Goal: Contribute content: Contribute content

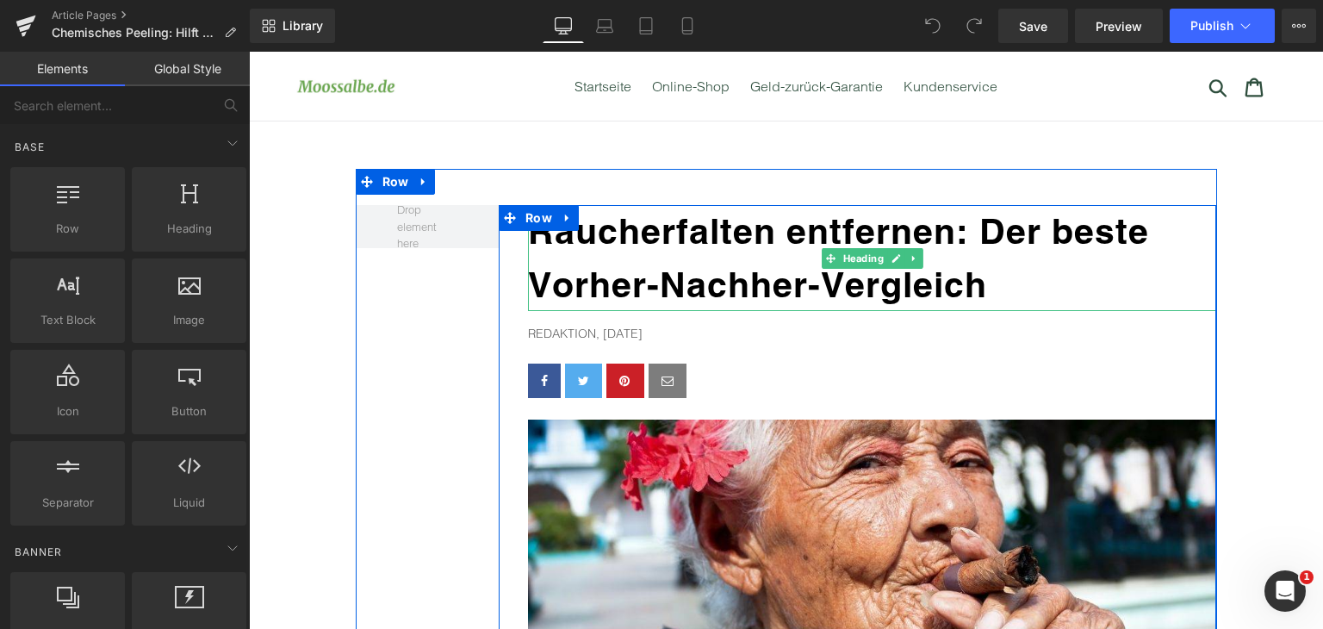
click at [710, 227] on b "Raucherfalten entfernen: Der beste Vorher-Nachher-Vergleich" at bounding box center [838, 257] width 621 height 95
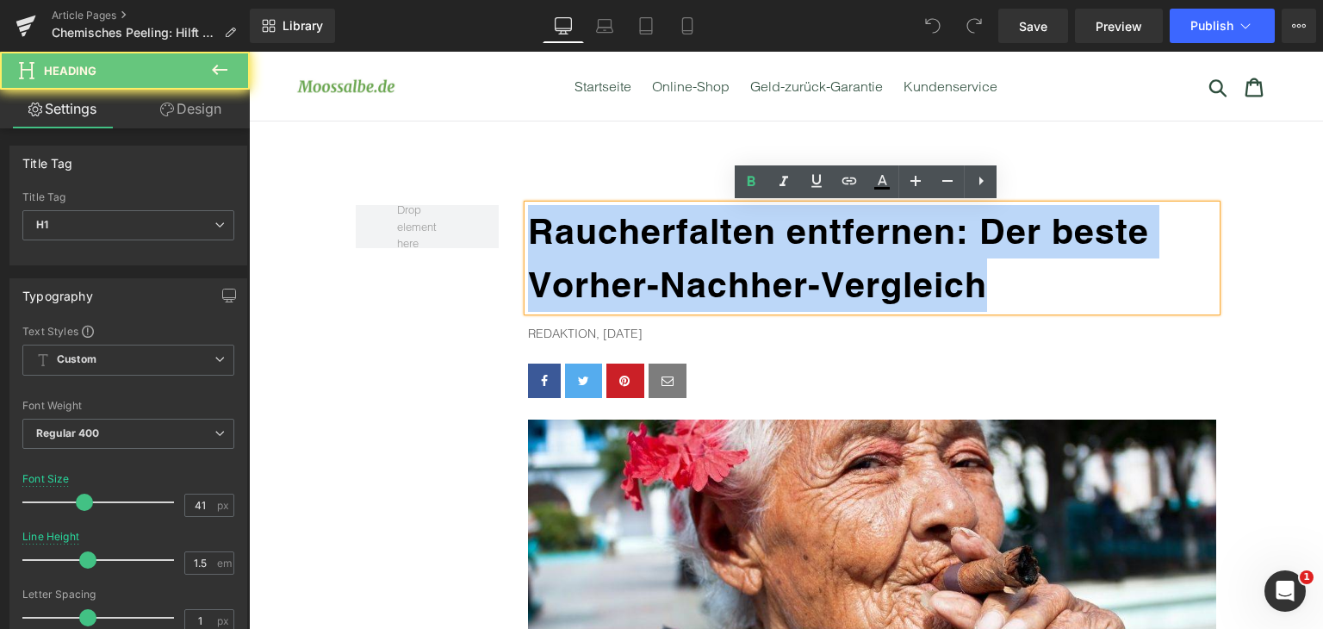
click at [710, 227] on b "Raucherfalten entfernen: Der beste Vorher-Nachher-Vergleich" at bounding box center [838, 257] width 621 height 95
paste div
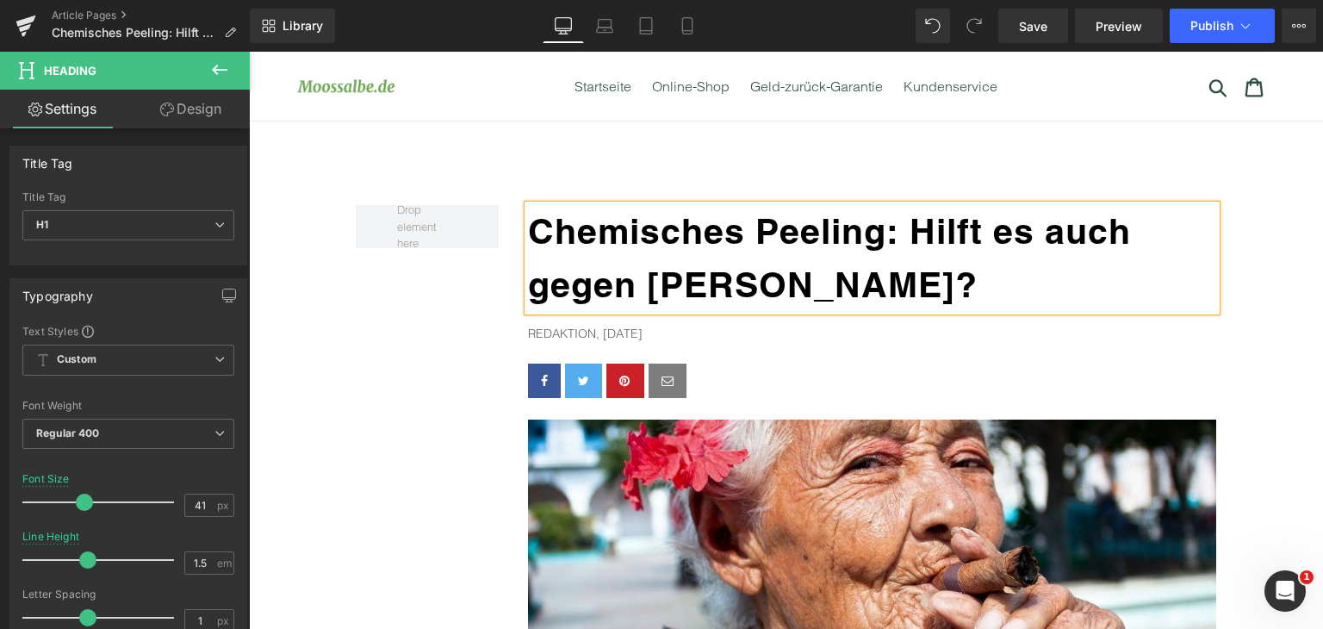
drag, startPoint x: 658, startPoint y: 344, endPoint x: 657, endPoint y: 326, distance: 18.2
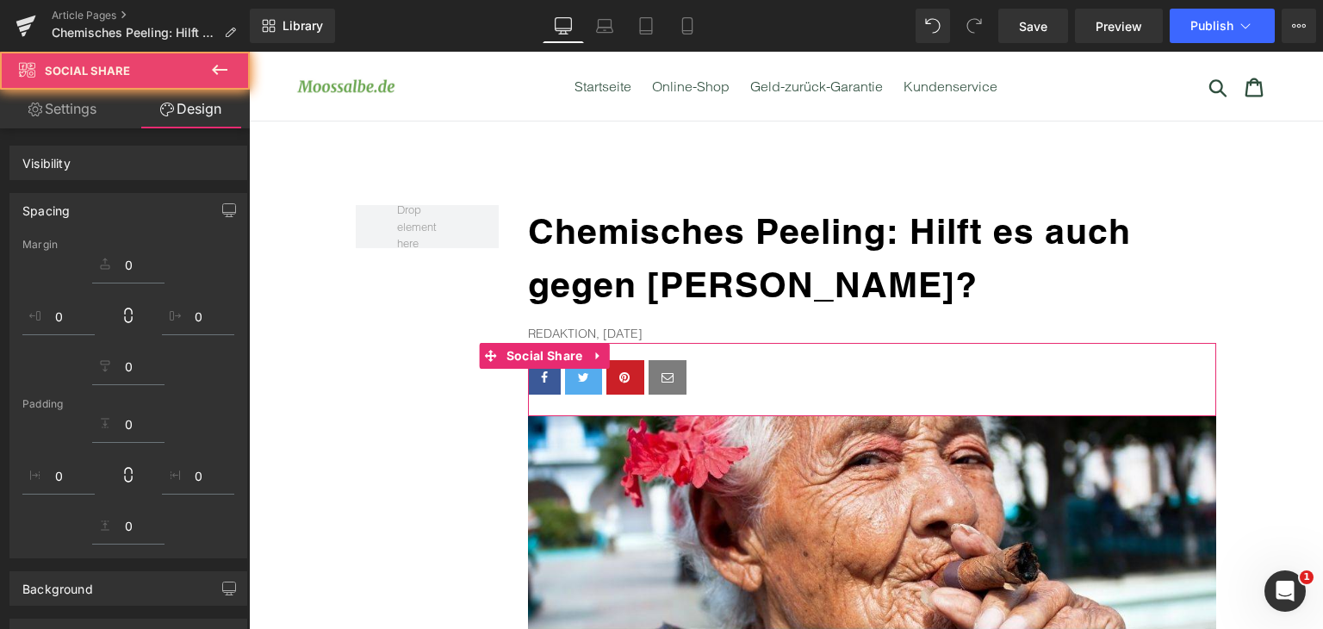
click at [657, 326] on div "Redaktion, [DATE] Text Block" at bounding box center [872, 333] width 688 height 19
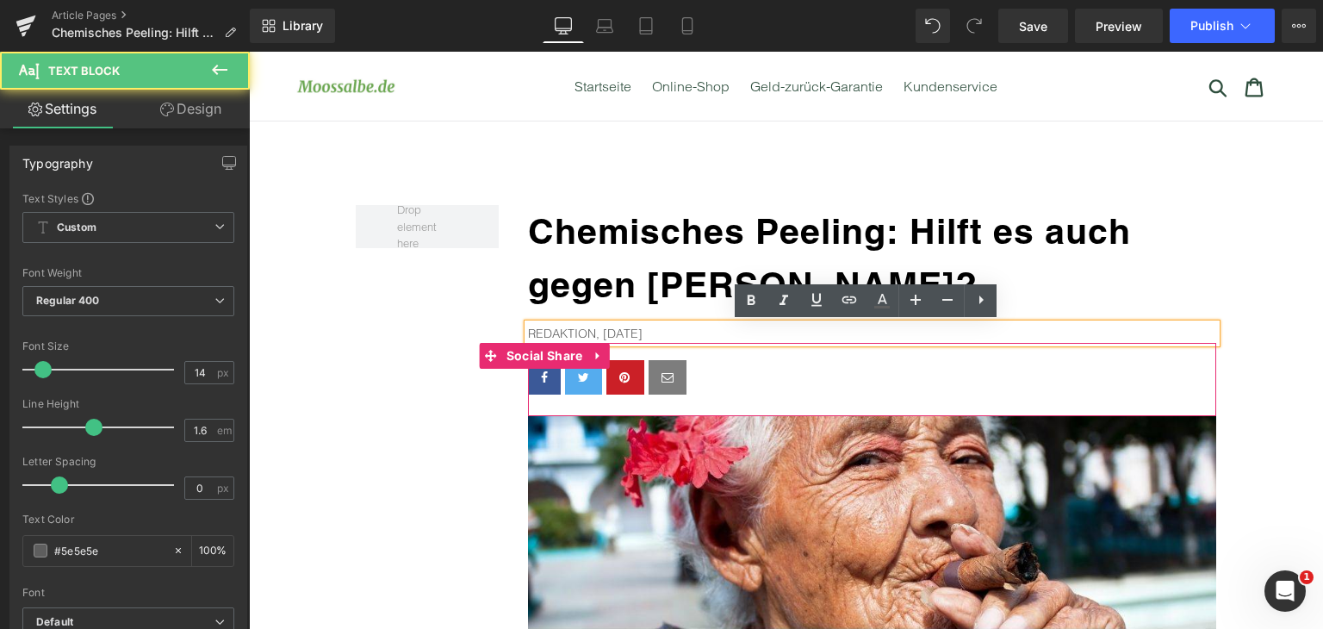
click at [604, 329] on p "Redaktion, [DATE]" at bounding box center [872, 333] width 688 height 19
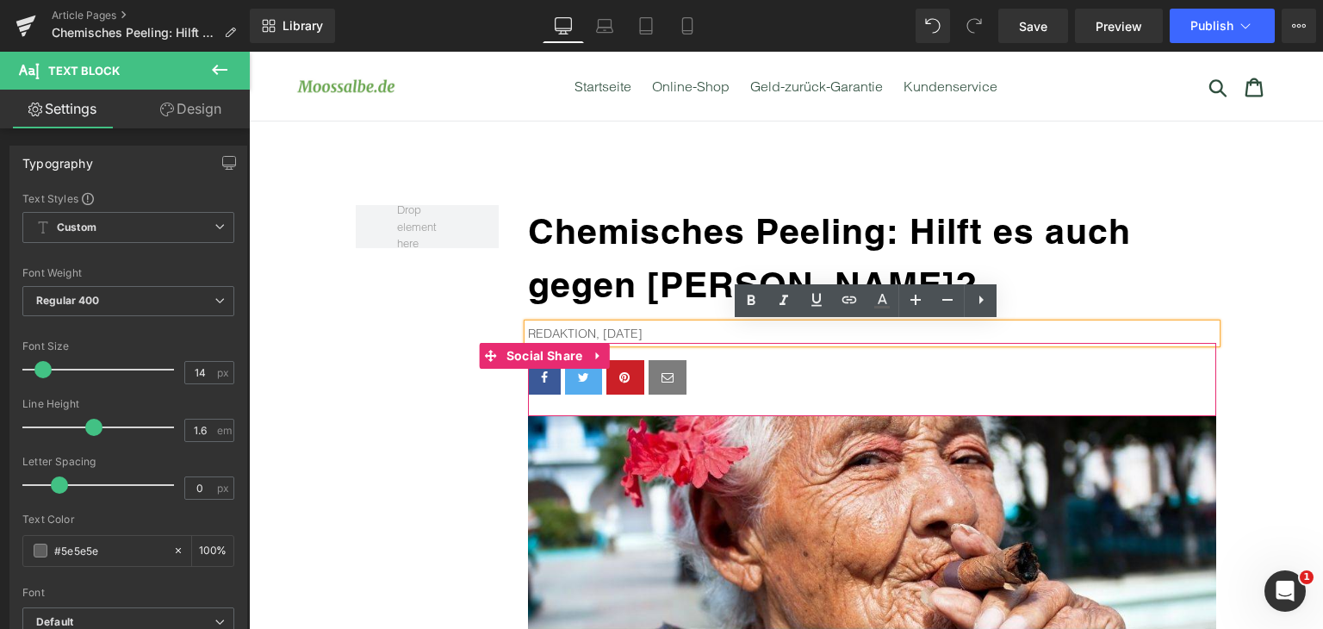
drag, startPoint x: 600, startPoint y: 331, endPoint x: 665, endPoint y: 334, distance: 65.6
click at [665, 334] on p "Redaktion, [DATE]" at bounding box center [872, 333] width 688 height 19
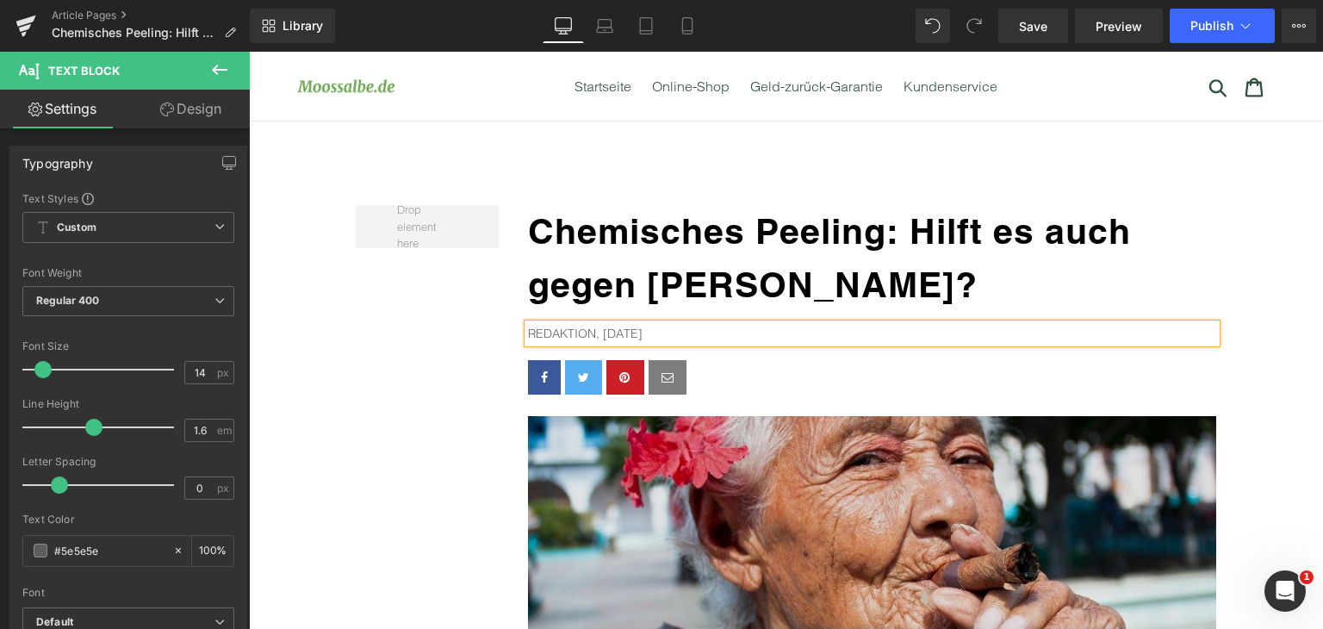
click at [812, 467] on img at bounding box center [872, 601] width 688 height 370
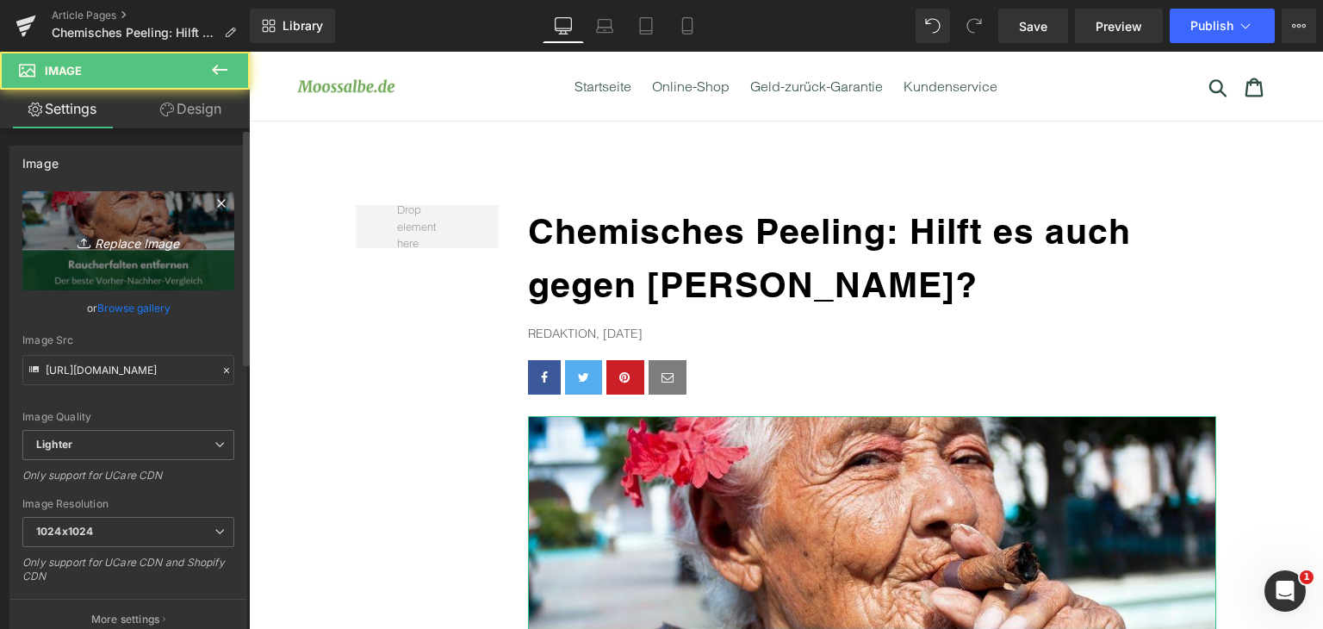
click at [145, 245] on icon "Replace Image" at bounding box center [128, 241] width 138 height 22
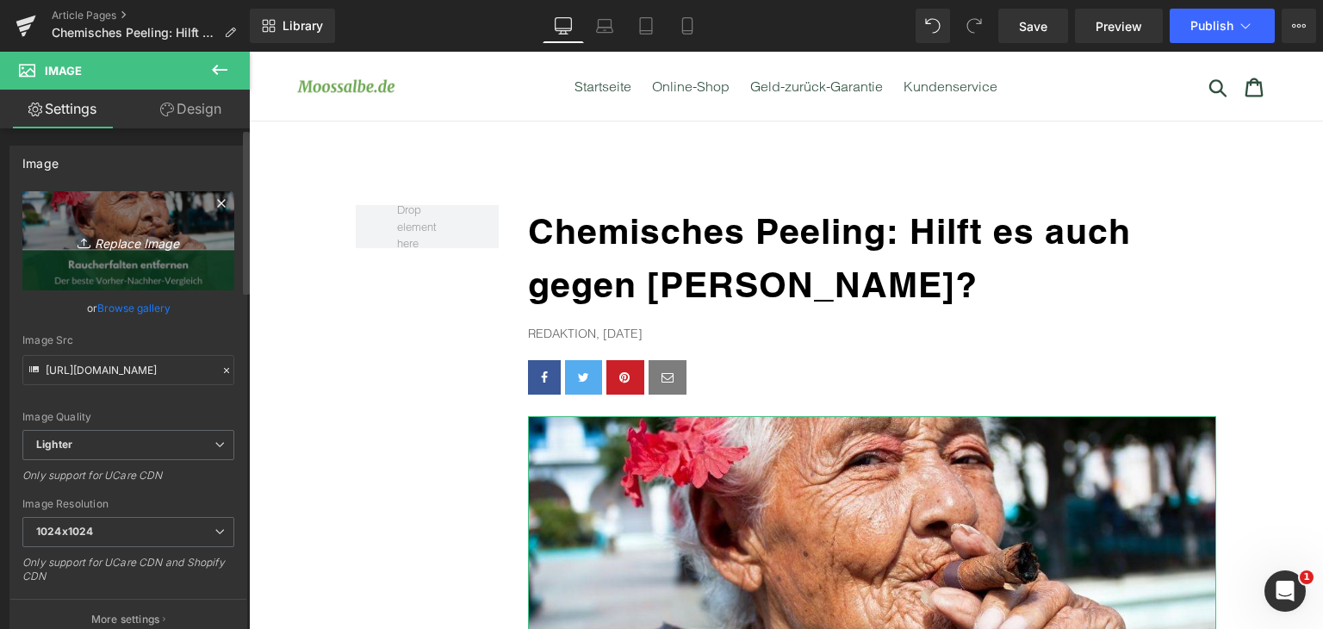
type input "C:\fakepath\chemisches-peeling-falten.jpg"
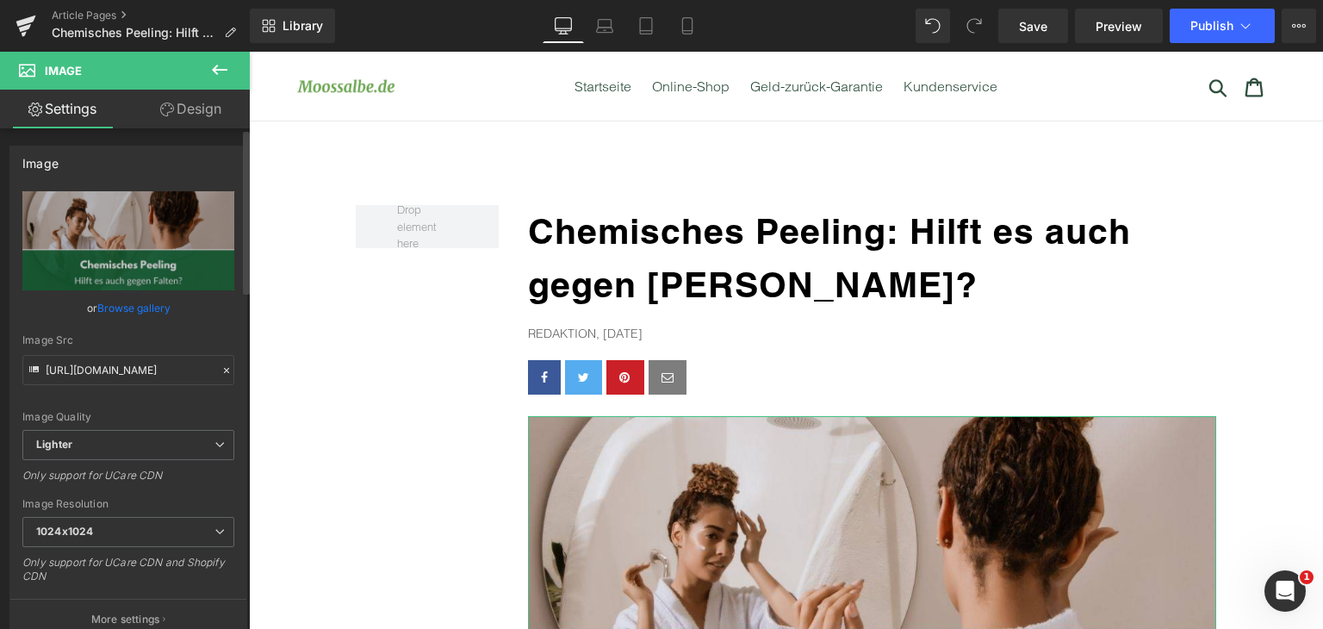
type input "[URL][DOMAIN_NAME]"
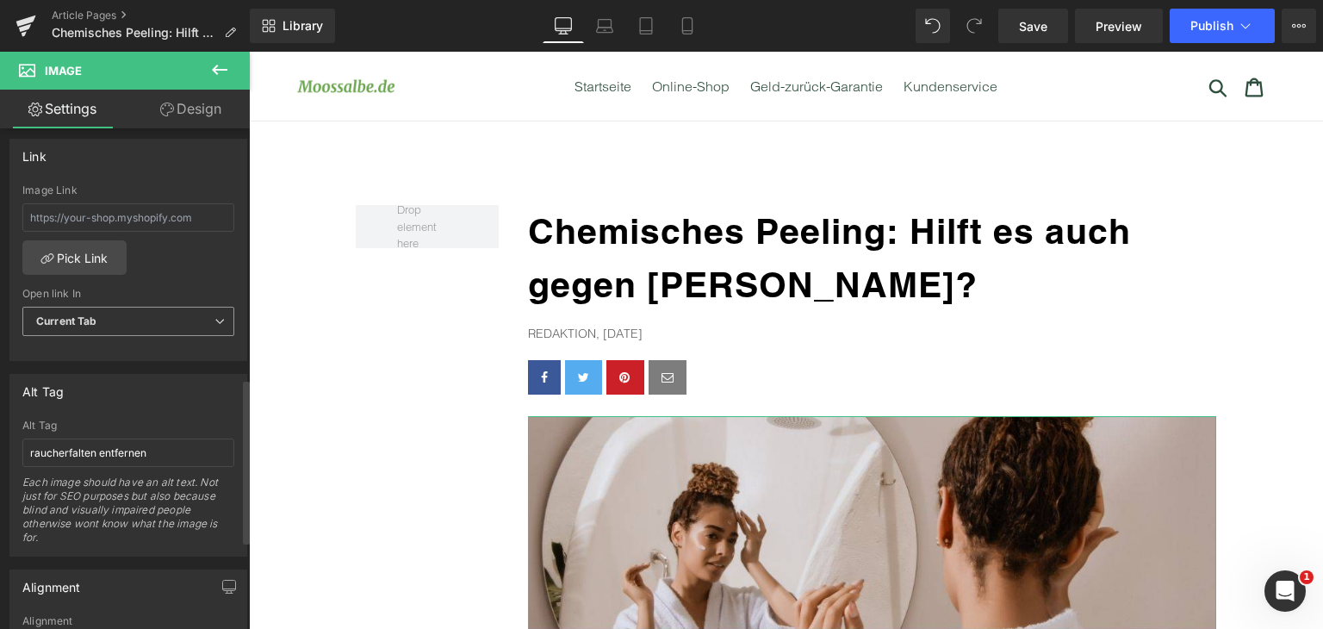
scroll to position [775, 0]
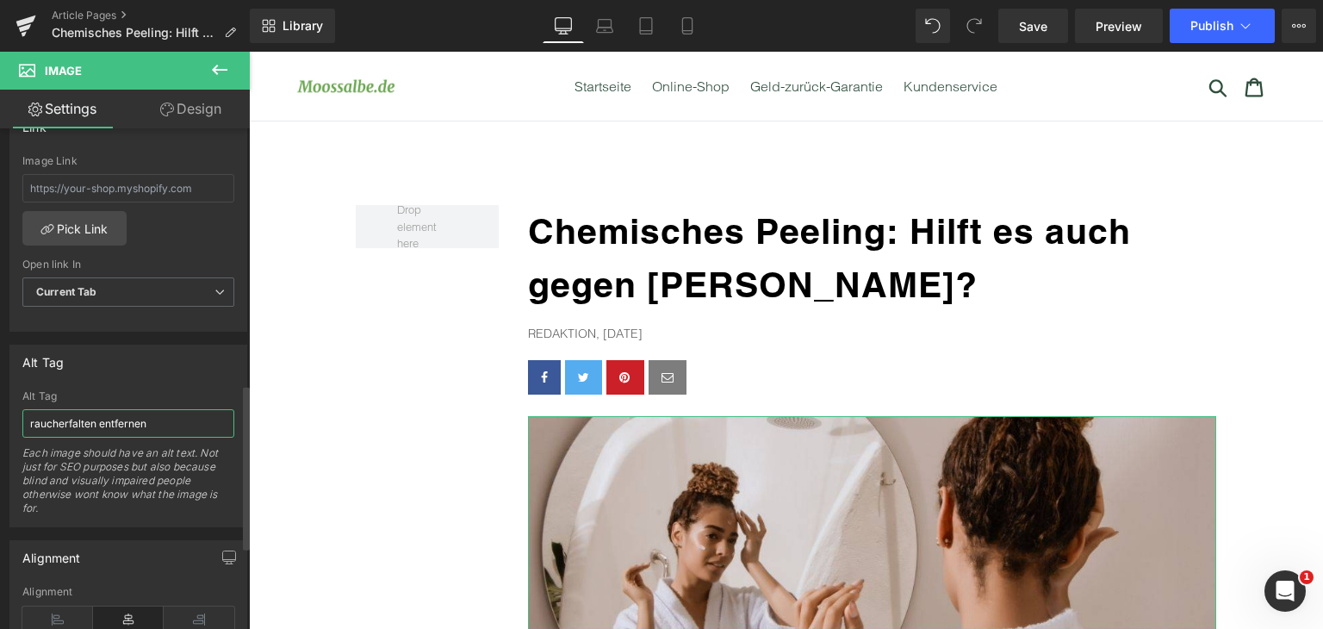
click at [147, 411] on input "raucherfalten entfernen" at bounding box center [128, 423] width 212 height 28
type input "chemisches peeling falten"
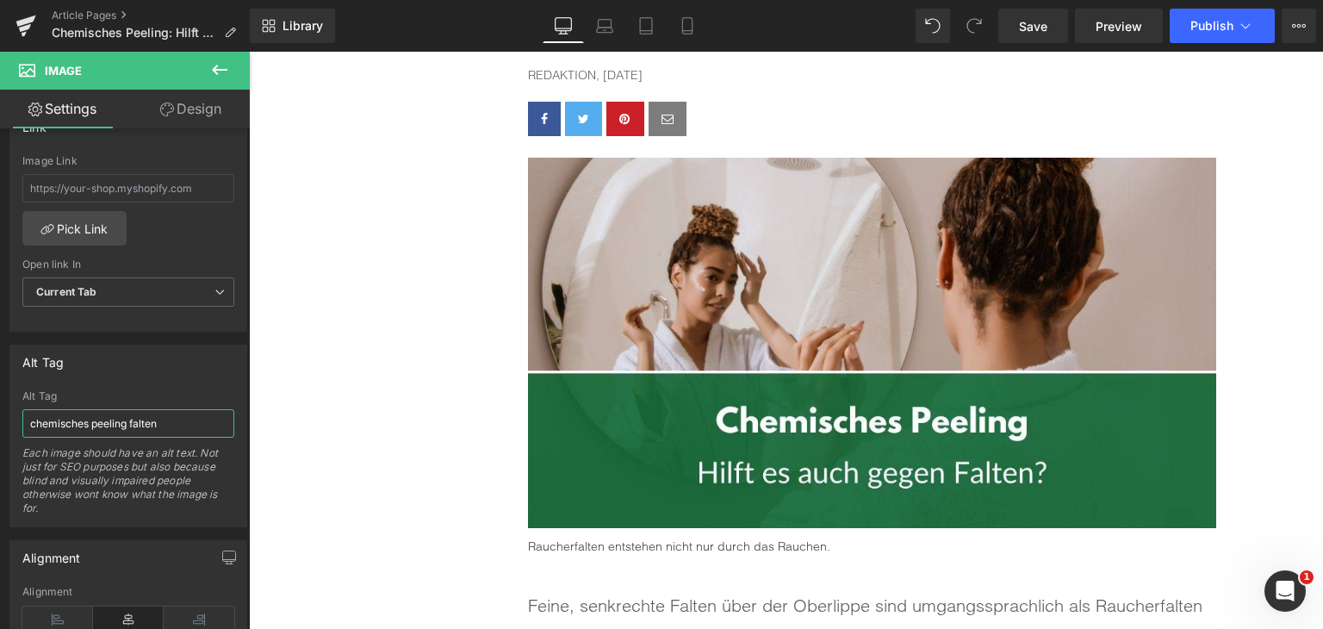
scroll to position [517, 0]
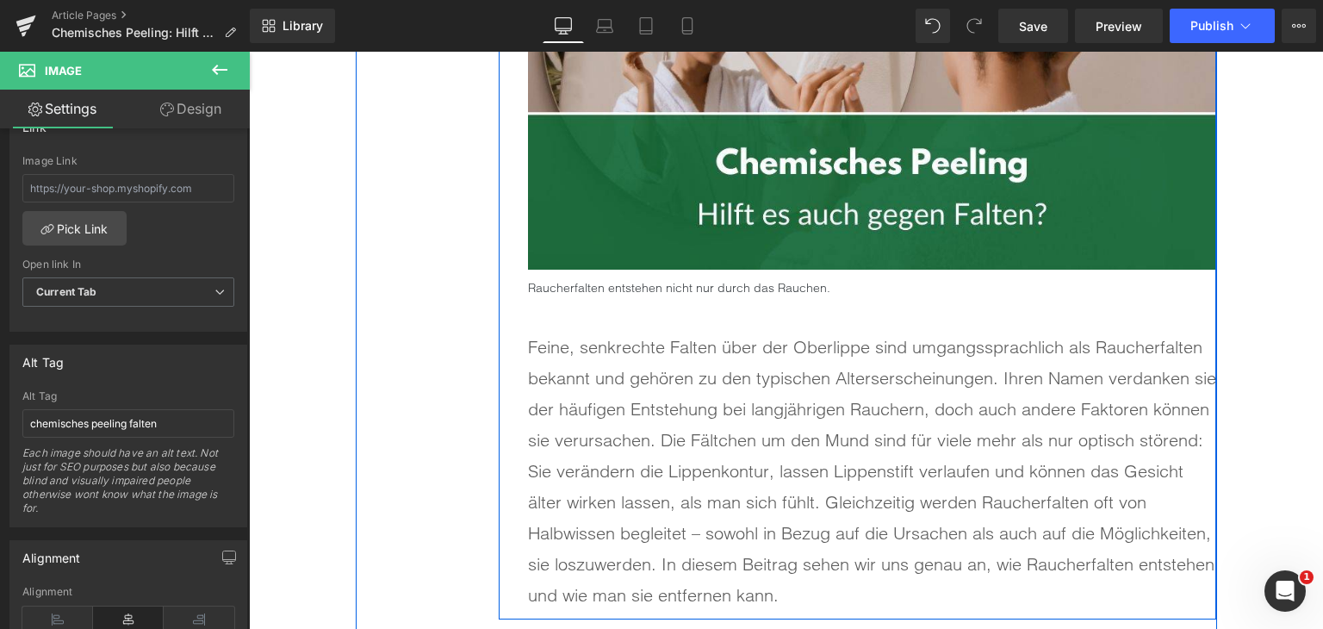
click at [669, 283] on p "Raucherfalten entstehen nicht nur durch das Rauchen." at bounding box center [872, 287] width 688 height 19
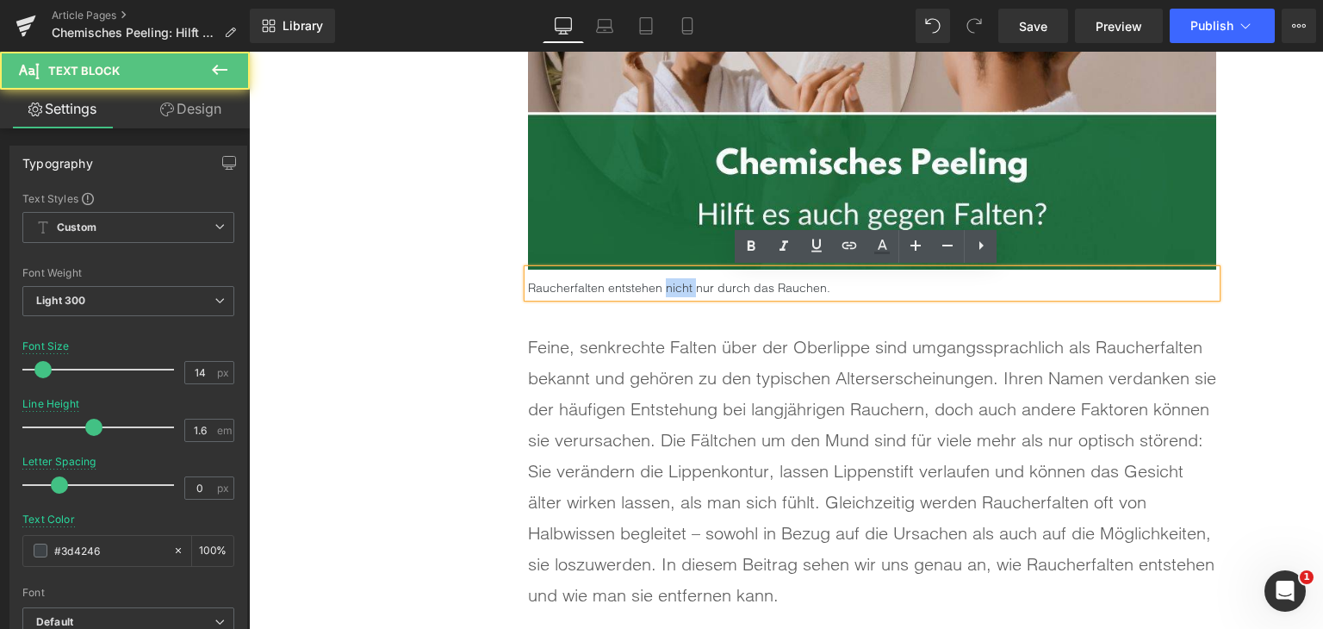
click at [669, 283] on p "Raucherfalten entstehen nicht nur durch das Rauchen." at bounding box center [872, 287] width 688 height 19
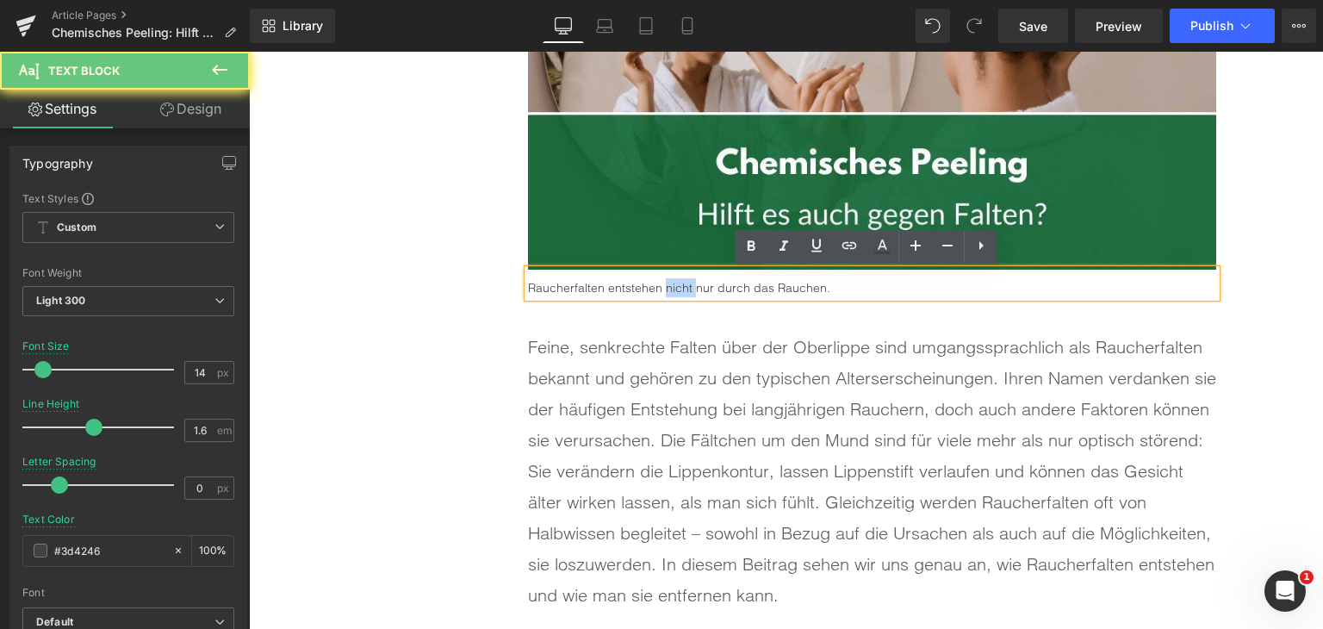
click at [669, 283] on p "Raucherfalten entstehen nicht nur durch das Rauchen." at bounding box center [872, 287] width 688 height 19
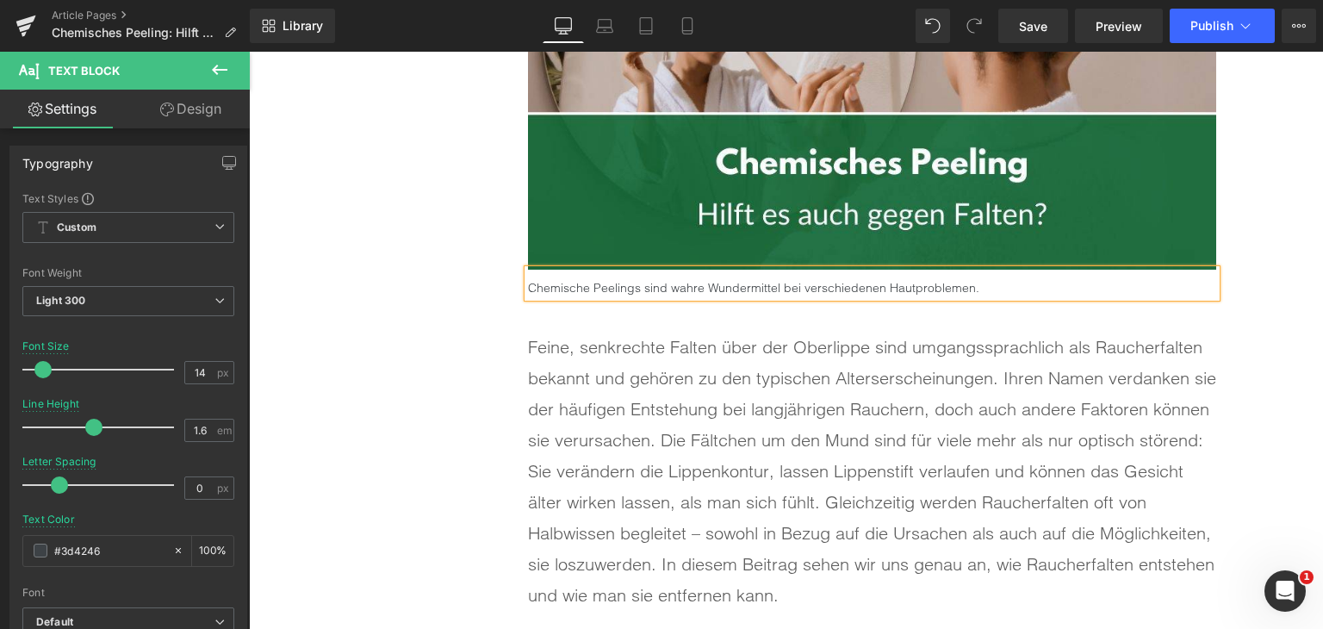
click at [641, 446] on p "Feine, senkrechte Falten über der Oberlippe sind umgangssprachlich als Raucherf…" at bounding box center [872, 471] width 688 height 279
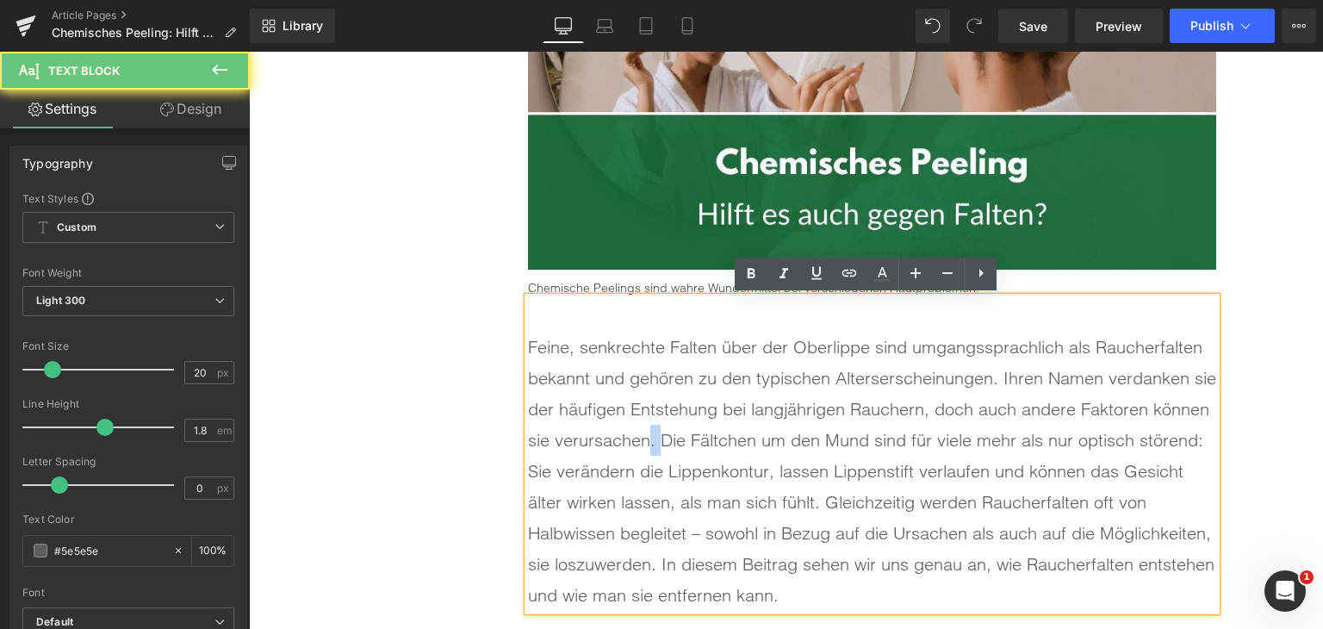
click at [641, 446] on p "Feine, senkrechte Falten über der Oberlippe sind umgangssprachlich als Raucherf…" at bounding box center [872, 471] width 688 height 279
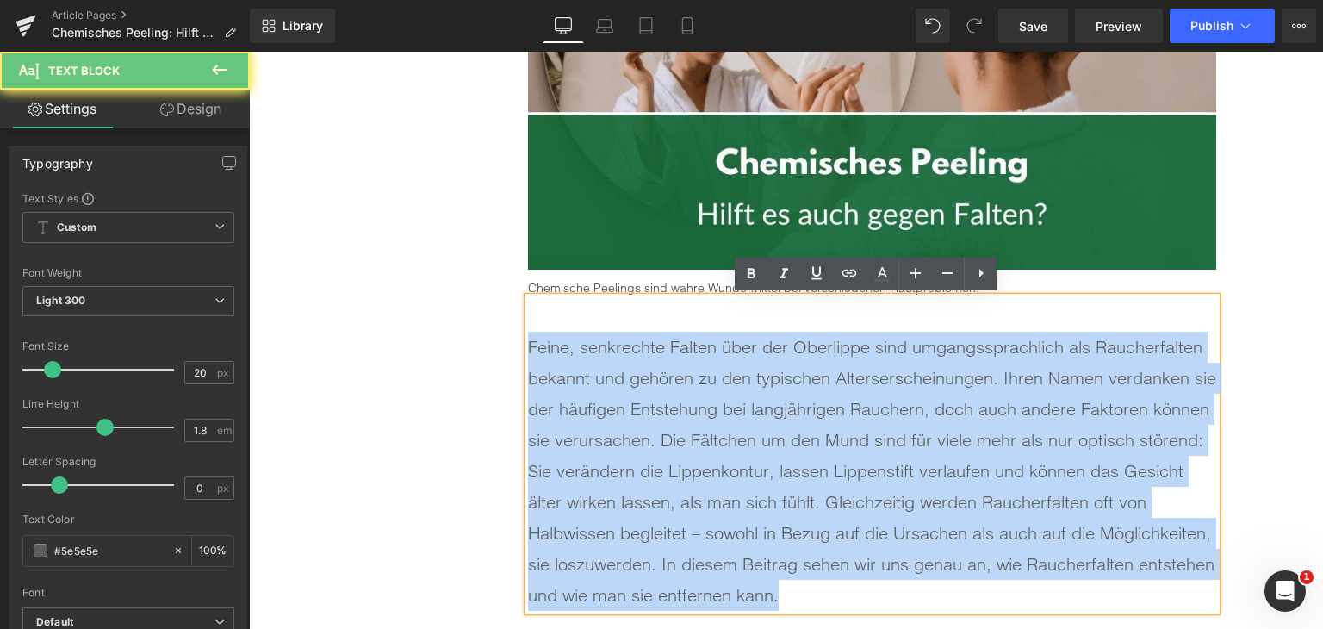
click at [641, 446] on p "Feine, senkrechte Falten über der Oberlippe sind umgangssprachlich als Raucherf…" at bounding box center [872, 471] width 688 height 279
paste div
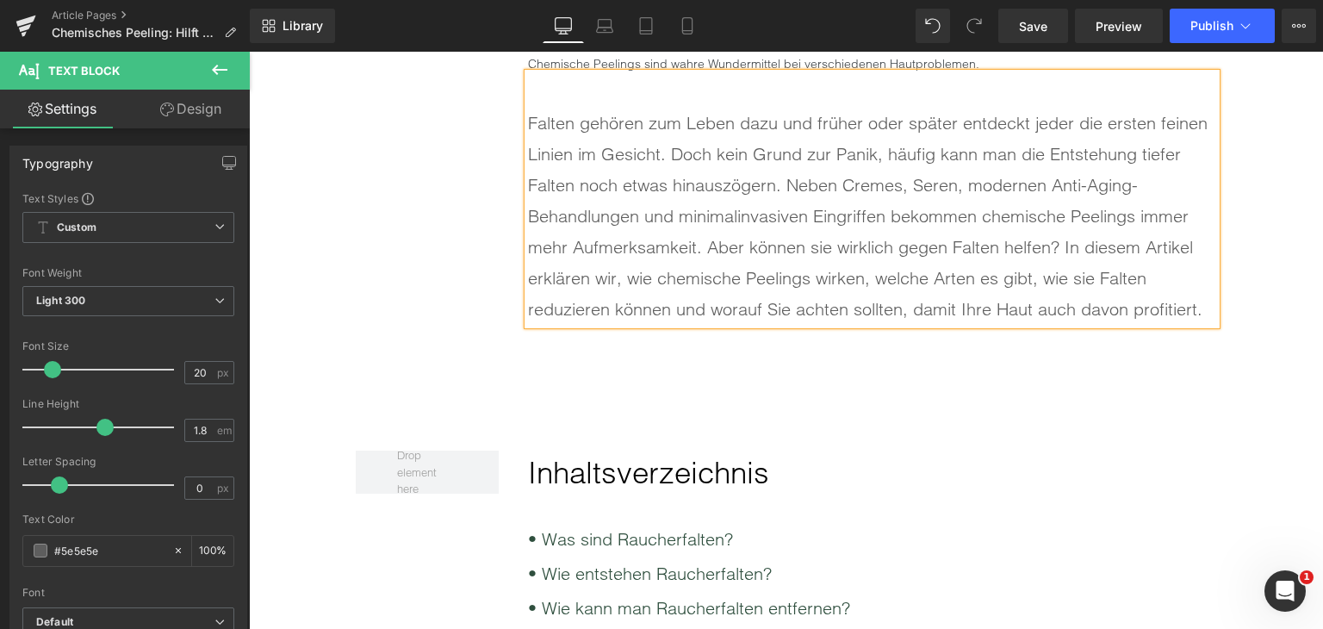
scroll to position [948, 0]
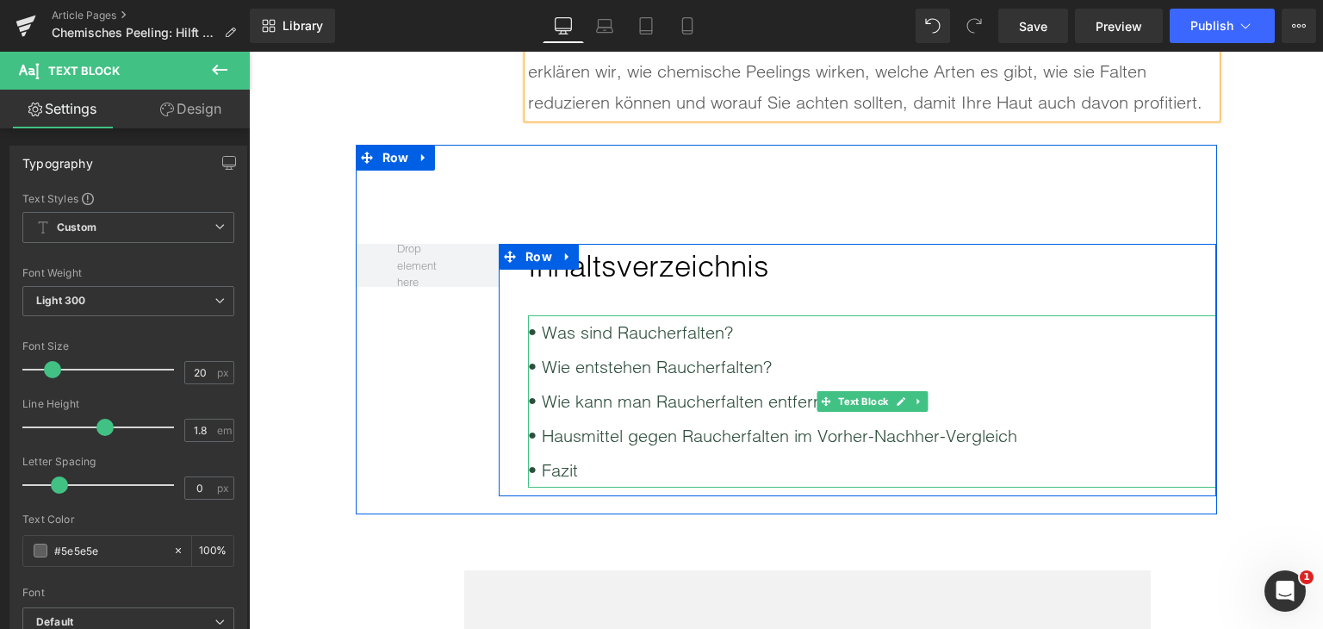
click at [669, 466] on div "• Fazit" at bounding box center [872, 470] width 688 height 34
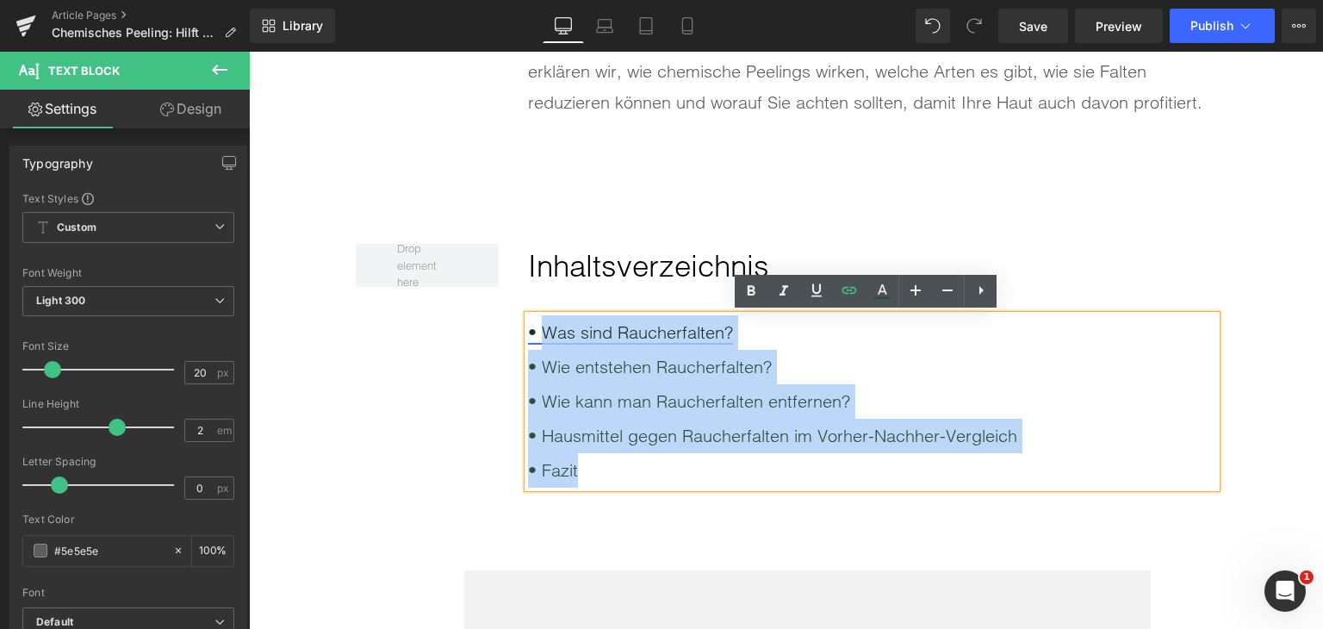
drag, startPoint x: 666, startPoint y: 466, endPoint x: 539, endPoint y: 336, distance: 181.6
click at [539, 336] on div "• Was sind Raucherfalten? • Wie entstehen Raucherfalten? • Wie kann man Raucher…" at bounding box center [872, 401] width 688 height 172
paste div
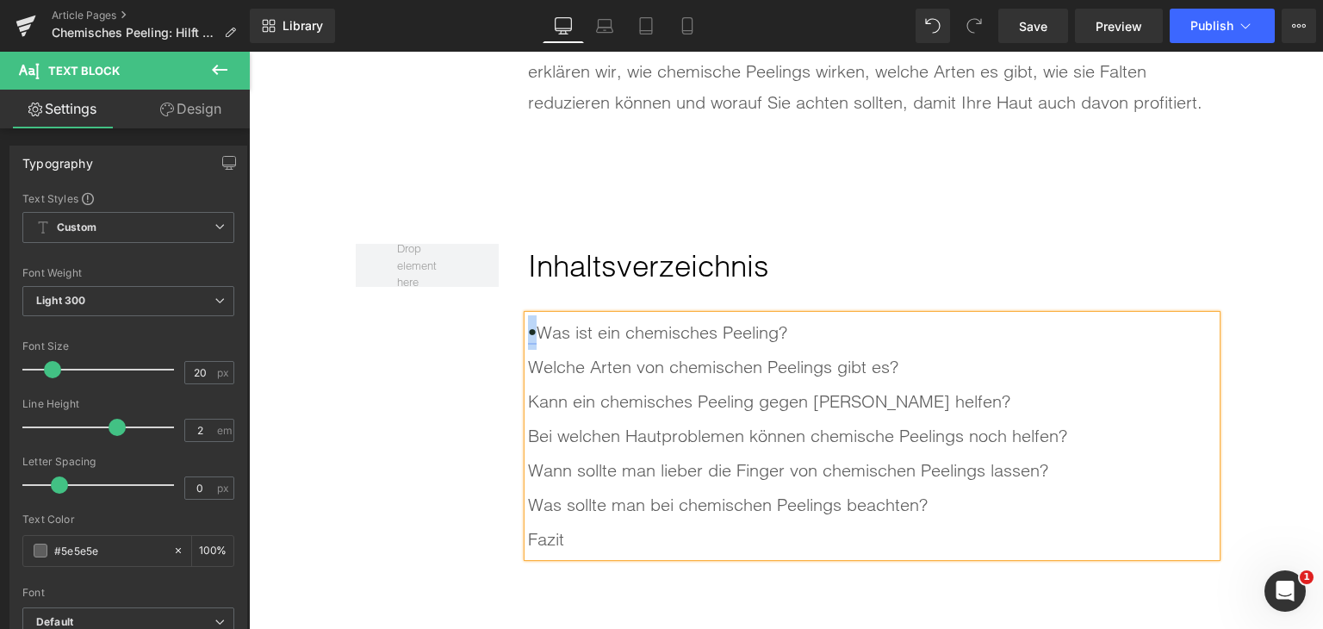
drag, startPoint x: 539, startPoint y: 334, endPoint x: 523, endPoint y: 334, distance: 16.4
click at [528, 334] on div "• Was ist ein chemisches Peeling? Welche Arten von chemischen Peelings gibt es…" at bounding box center [872, 435] width 688 height 241
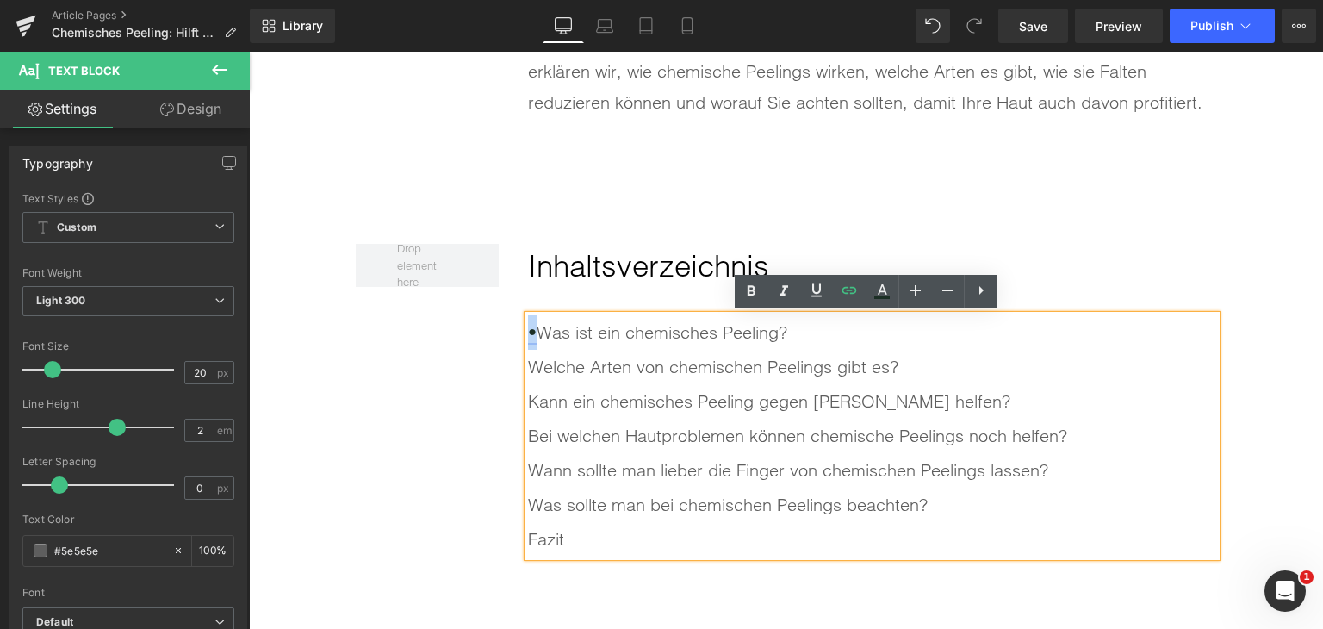
copy link "•"
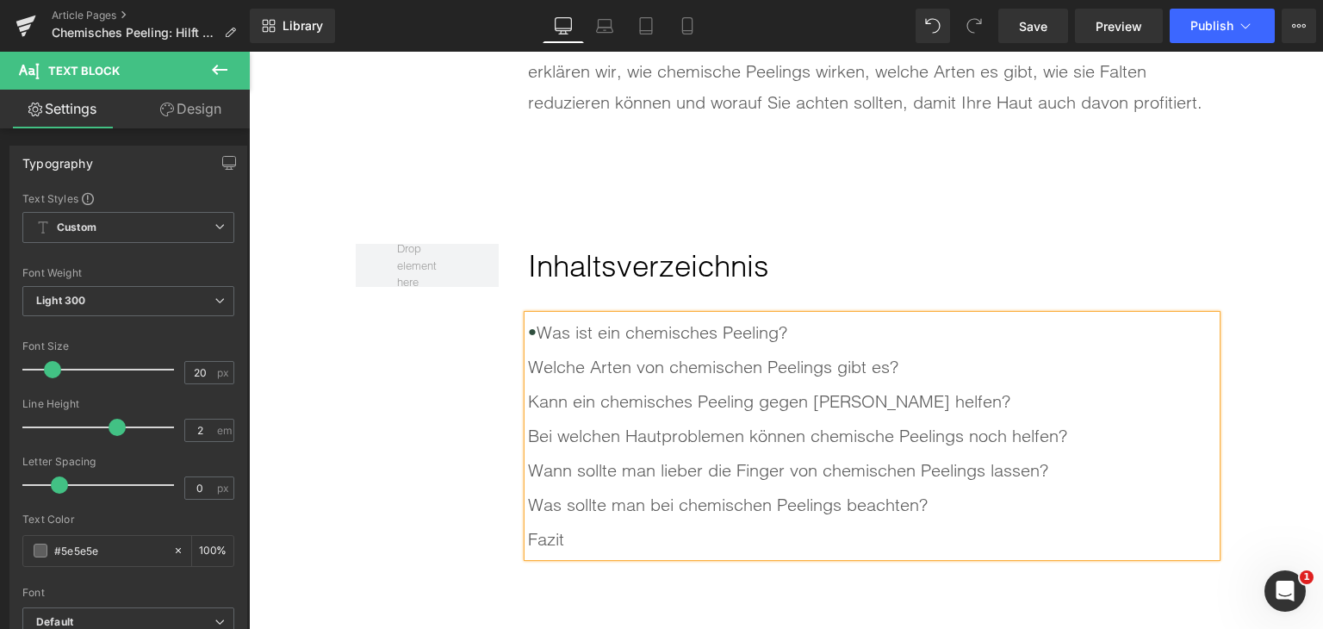
click at [528, 370] on div "Welche Arten von chemischen Peelings gibt es?" at bounding box center [872, 367] width 688 height 34
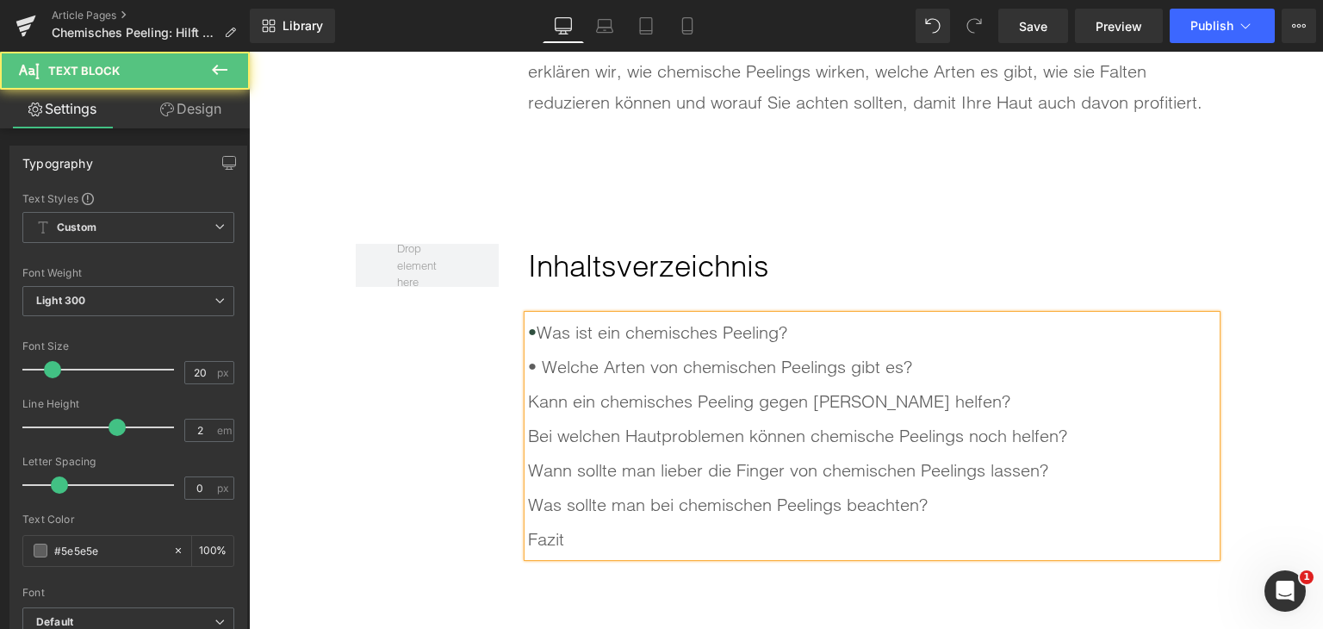
click at [528, 401] on div "Kann ein chemisches Peeling gegen [PERSON_NAME] helfen?" at bounding box center [872, 401] width 688 height 34
click at [528, 436] on div "Bei welchen Hautproblemen können chemische Peelings noch helfen?" at bounding box center [872, 436] width 688 height 34
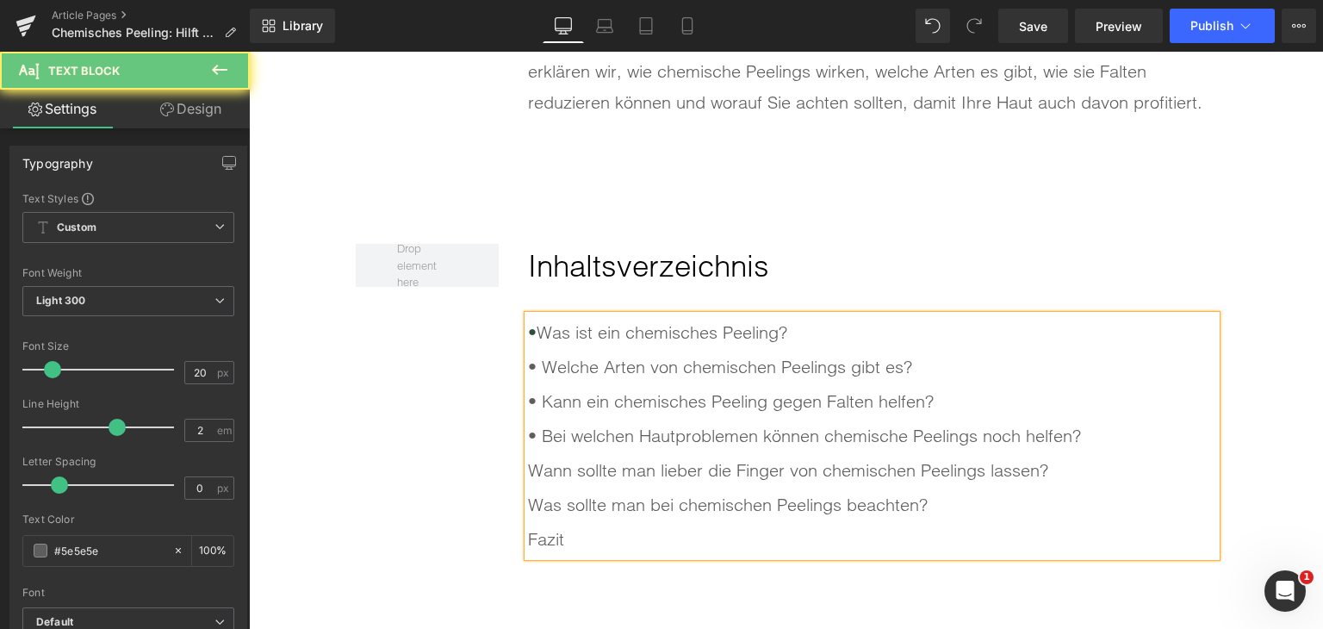
click at [528, 468] on div "Wann sollte man lieber die Finger von chemischen Peelings lassen?" at bounding box center [872, 470] width 688 height 34
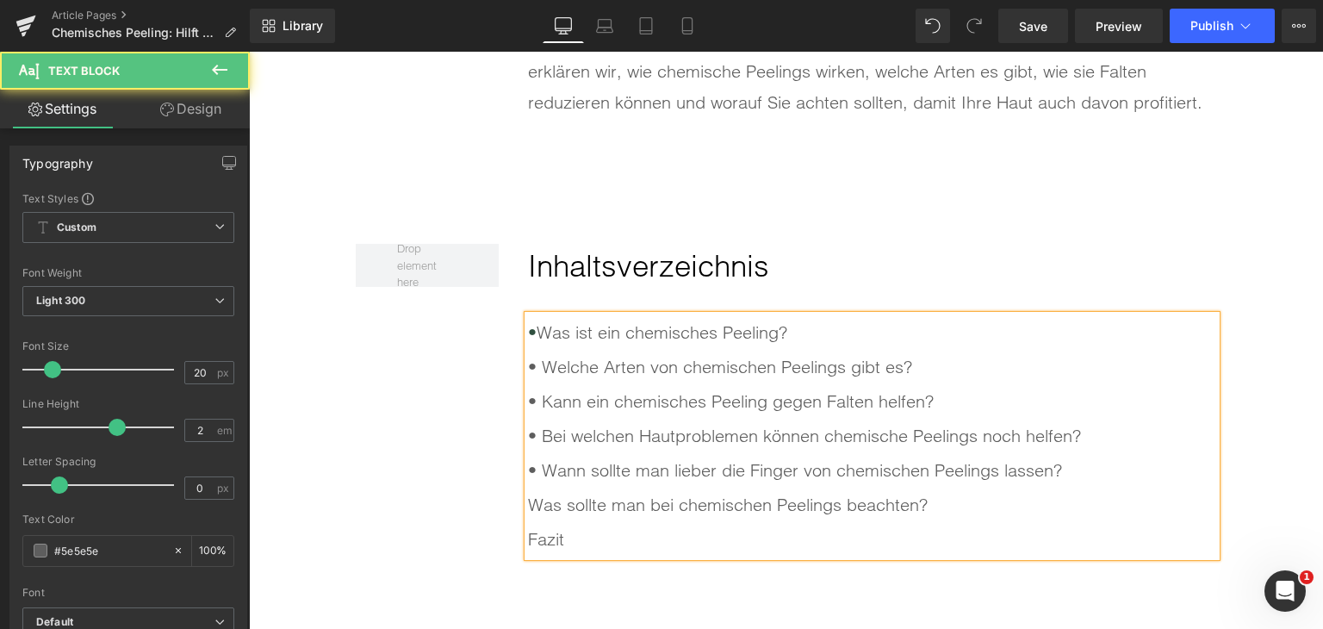
click at [528, 501] on div "Was sollte man bei chemischen Peelings beachten?" at bounding box center [872, 505] width 688 height 34
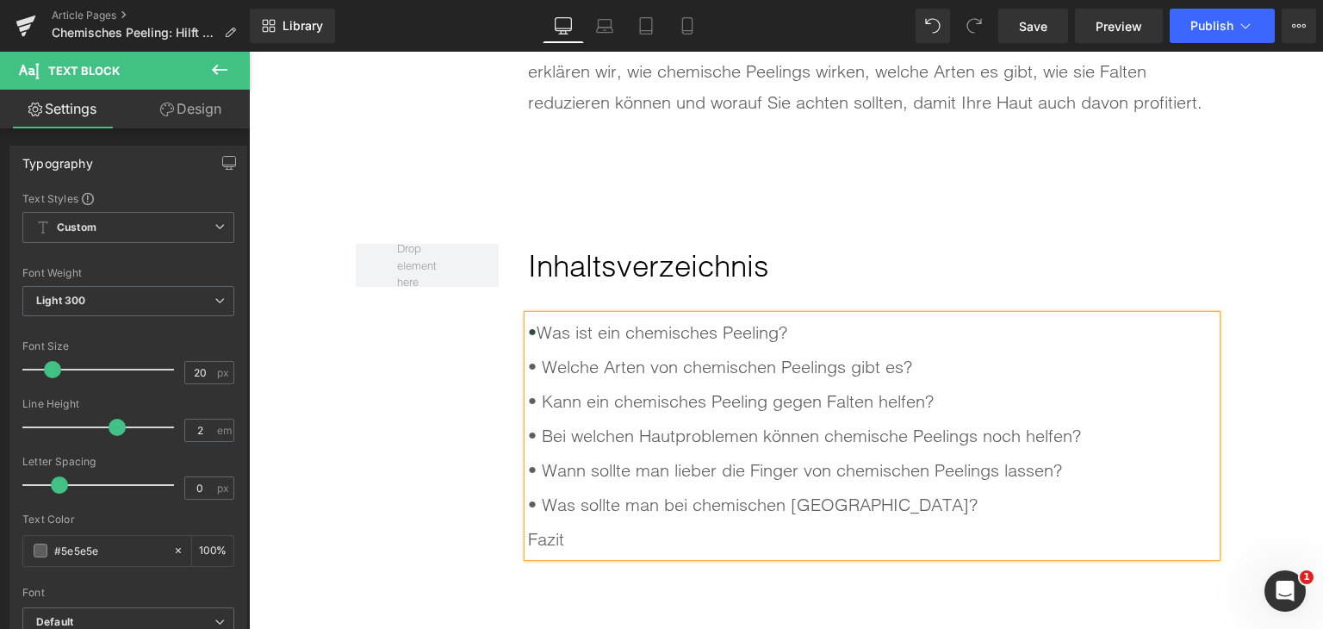
click at [528, 532] on div "Fazit" at bounding box center [872, 539] width 688 height 34
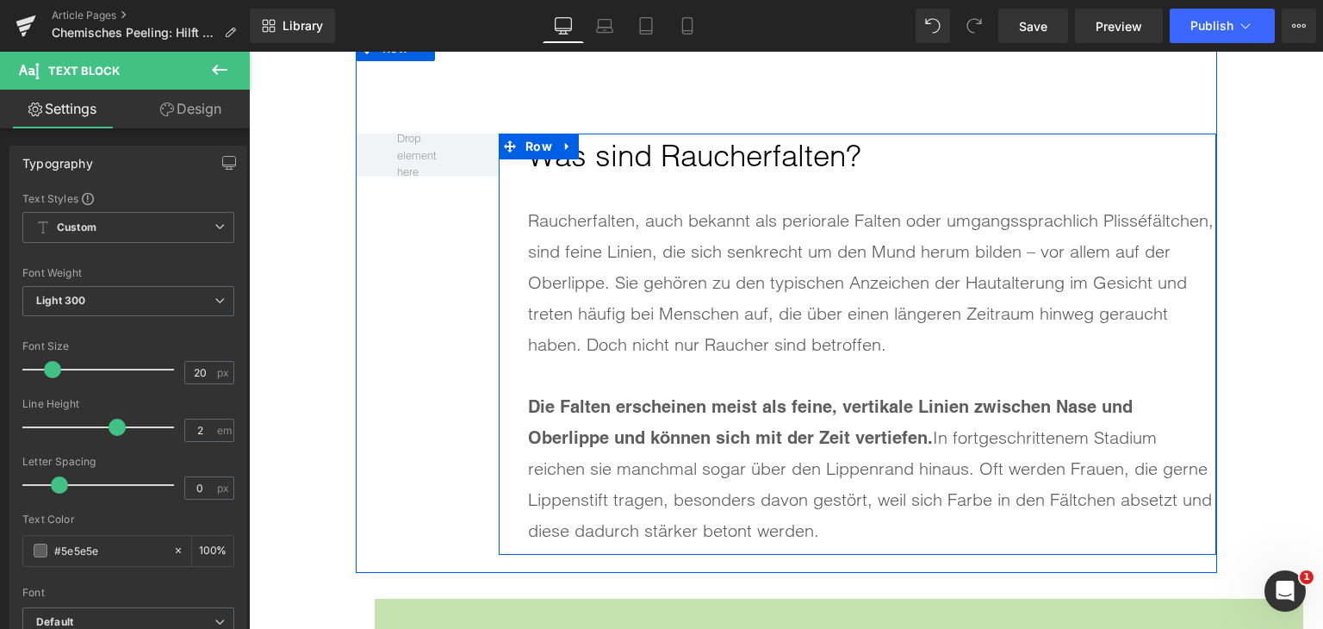
scroll to position [1723, 0]
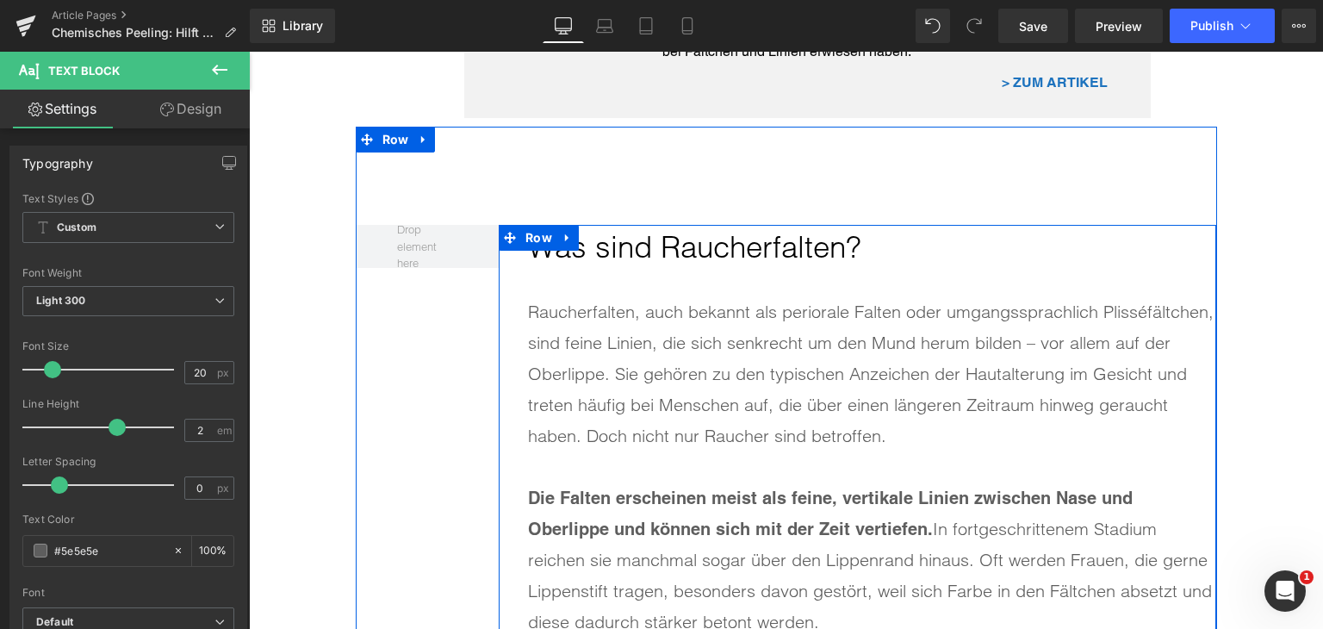
click at [624, 230] on h2 "Was sind Raucherfalten?" at bounding box center [872, 248] width 688 height 46
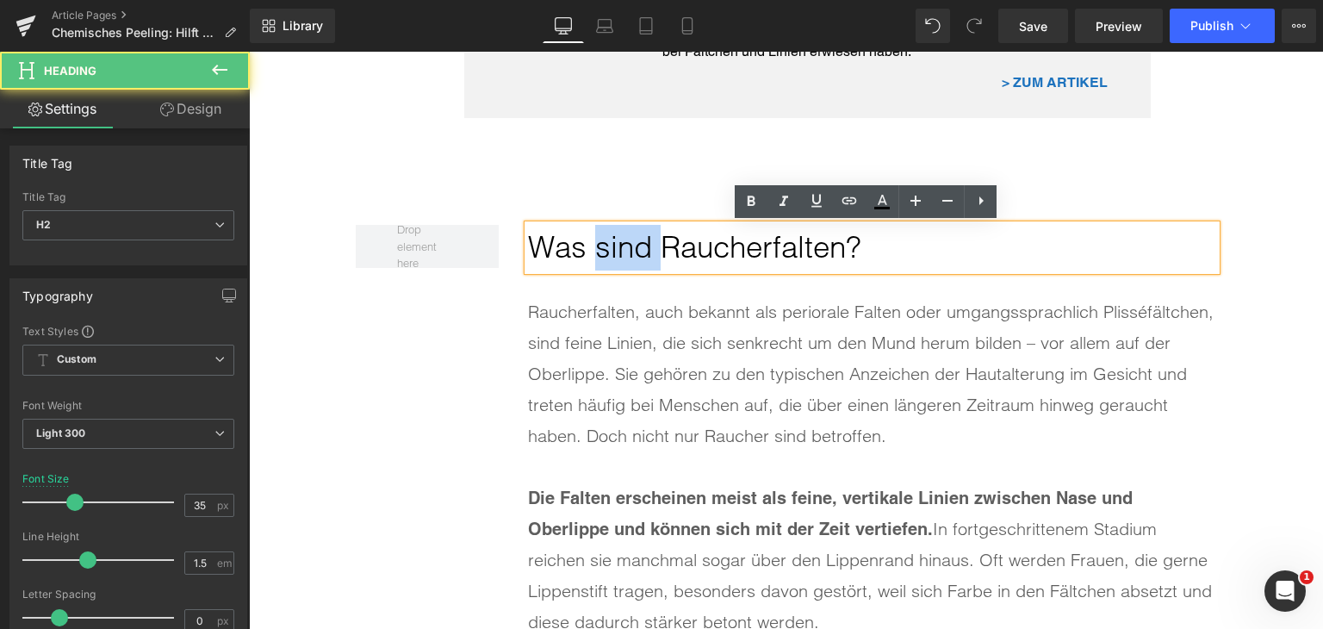
click at [624, 230] on h2 "Was sind Raucherfalten?" at bounding box center [872, 248] width 688 height 46
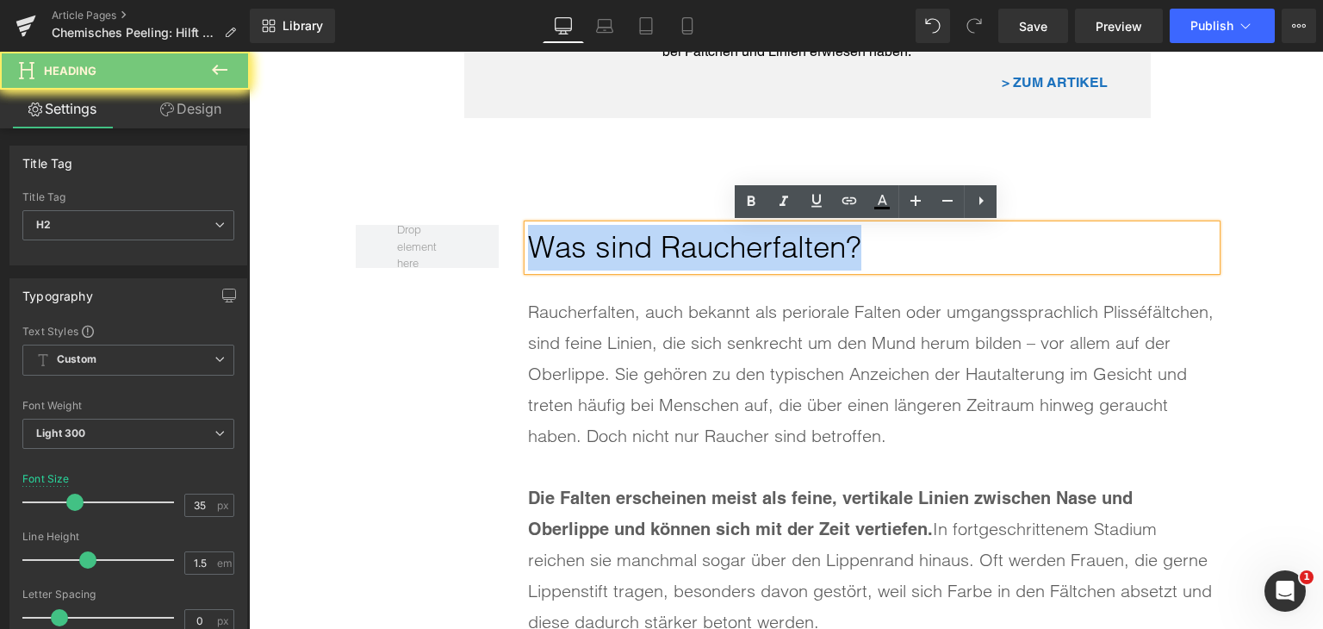
click at [624, 230] on h2 "Was sind Raucherfalten?" at bounding box center [872, 248] width 688 height 46
paste div
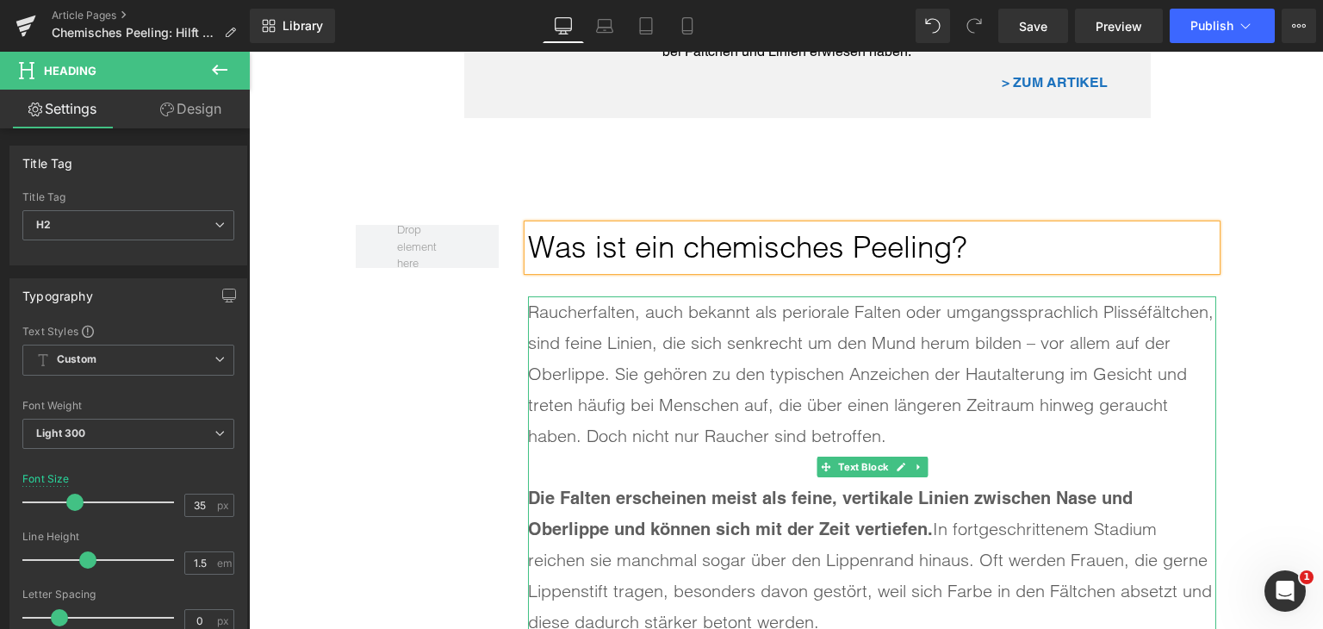
click at [677, 447] on div "Raucherfalten, auch bekannt als periorale Falten oder umgangssprachlich Plisséf…" at bounding box center [872, 373] width 688 height 155
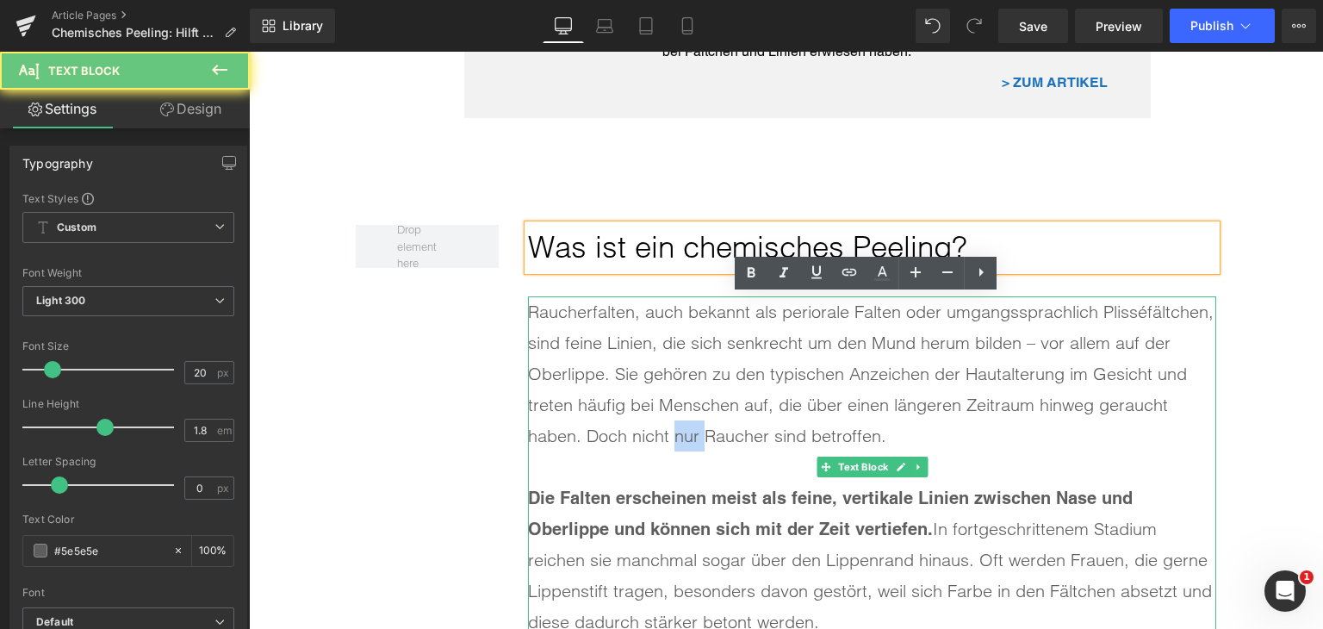
click at [677, 447] on div "Raucherfalten, auch bekannt als periorale Falten oder umgangssprachlich Plisséf…" at bounding box center [872, 373] width 688 height 155
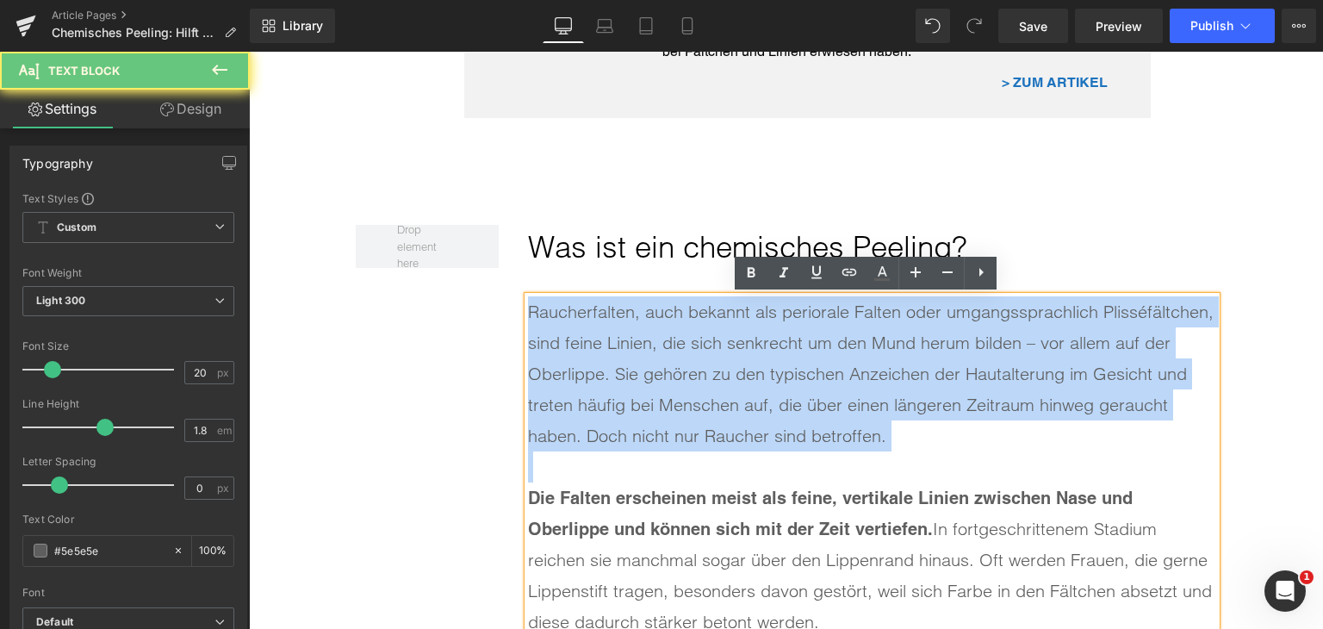
click at [677, 447] on div "Raucherfalten, auch bekannt als periorale Falten oder umgangssprachlich Plisséf…" at bounding box center [872, 373] width 688 height 155
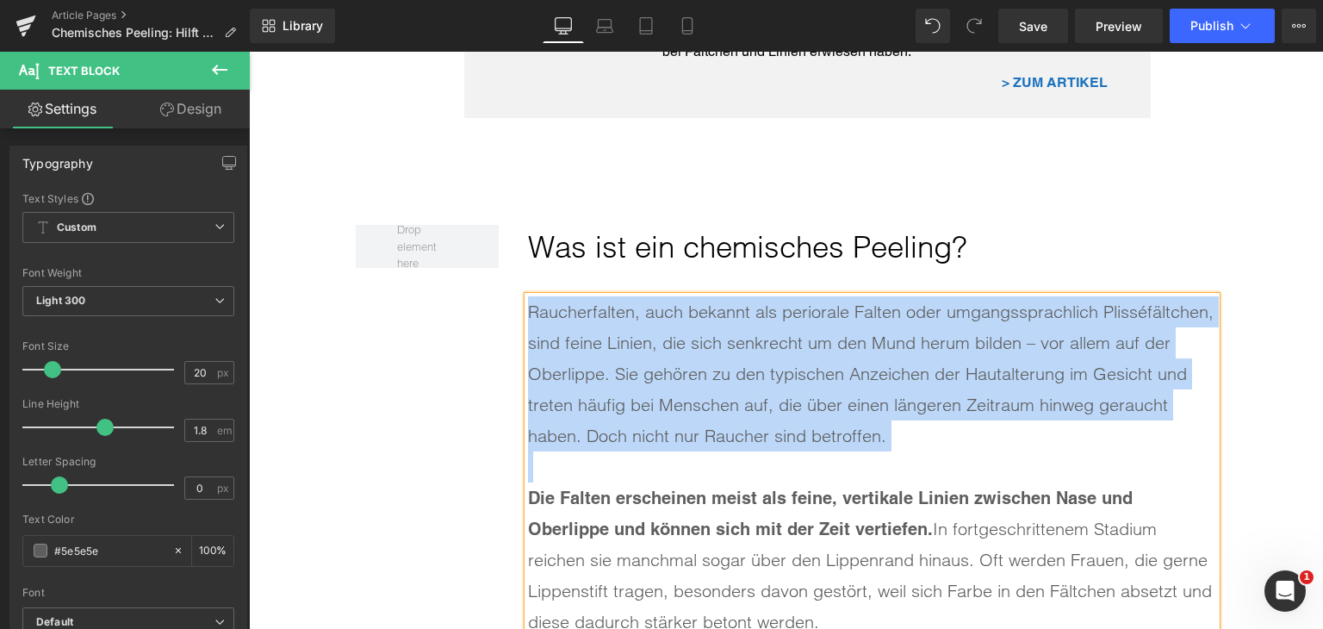
paste div
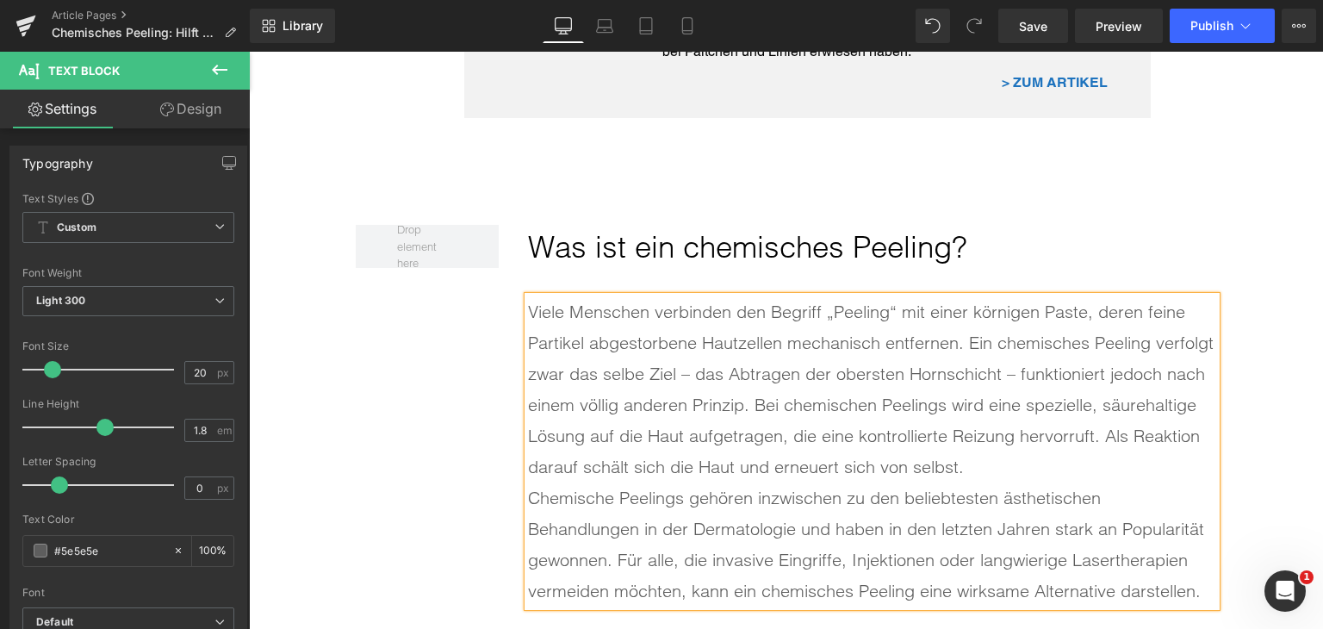
click at [1000, 459] on div "Viele Menschen verbinden den Begriff „Peeling“ mit einer körnigen Paste, deren …" at bounding box center [872, 389] width 688 height 186
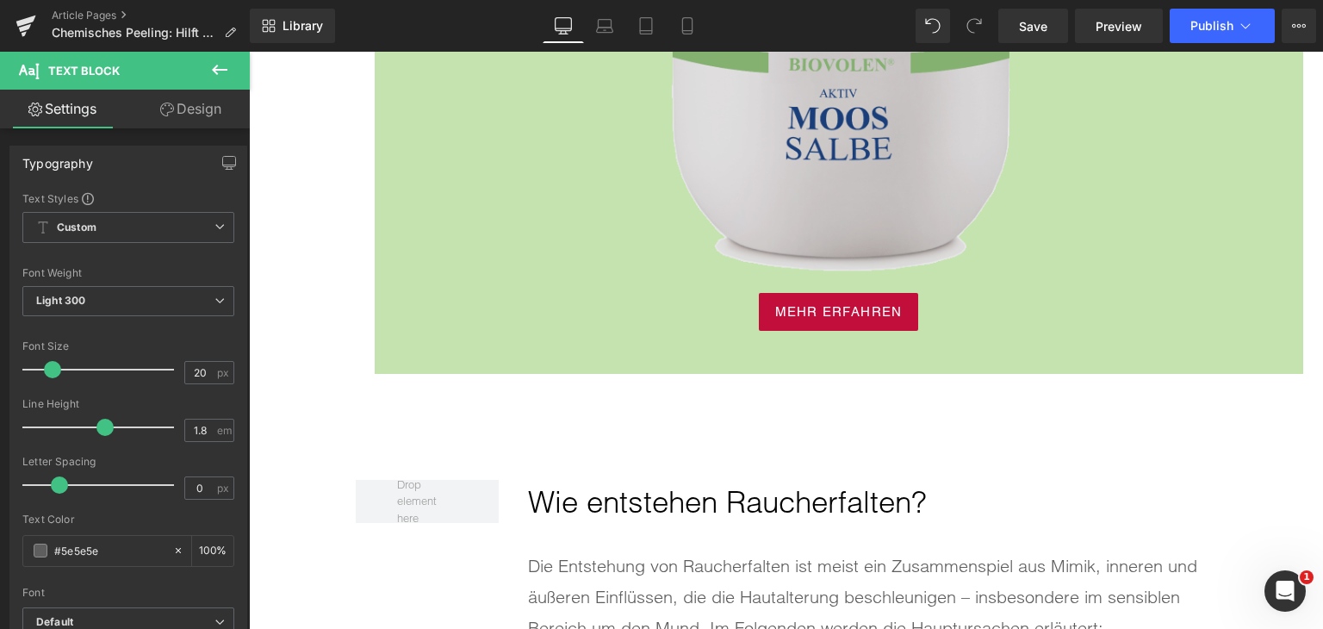
scroll to position [2929, 0]
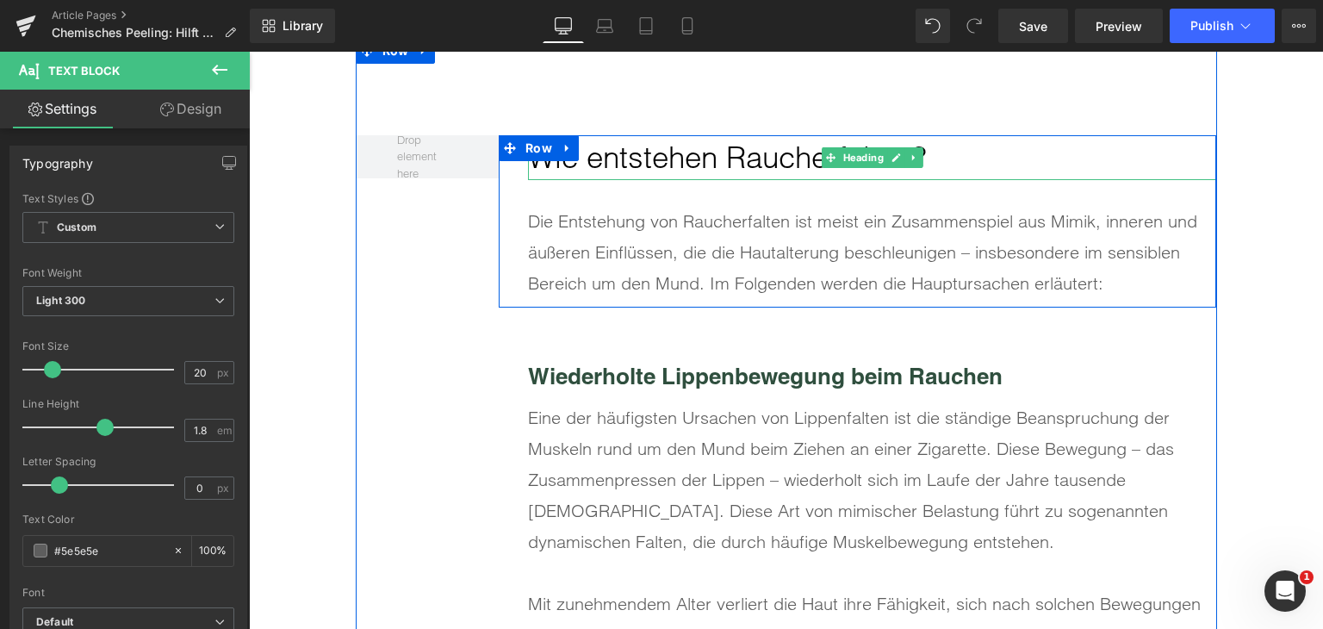
click at [638, 165] on h2 "Wie entstehen Raucherfalten?" at bounding box center [872, 158] width 688 height 46
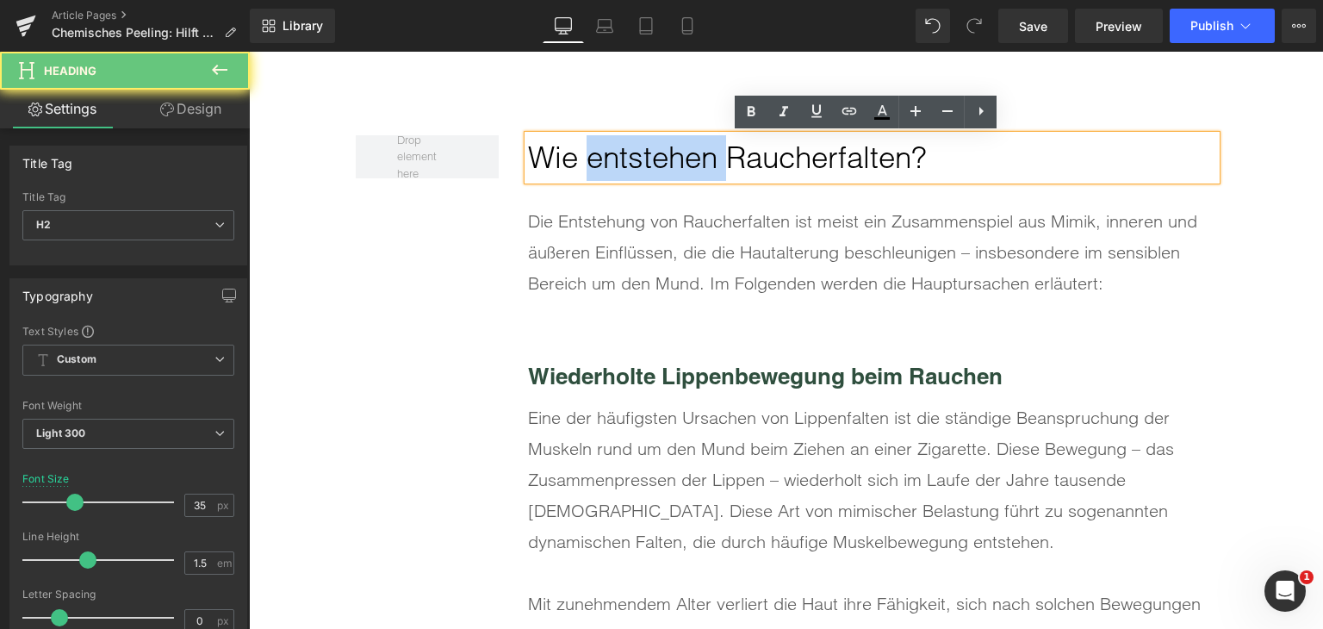
click at [638, 165] on h2 "Wie entstehen Raucherfalten?" at bounding box center [872, 158] width 688 height 46
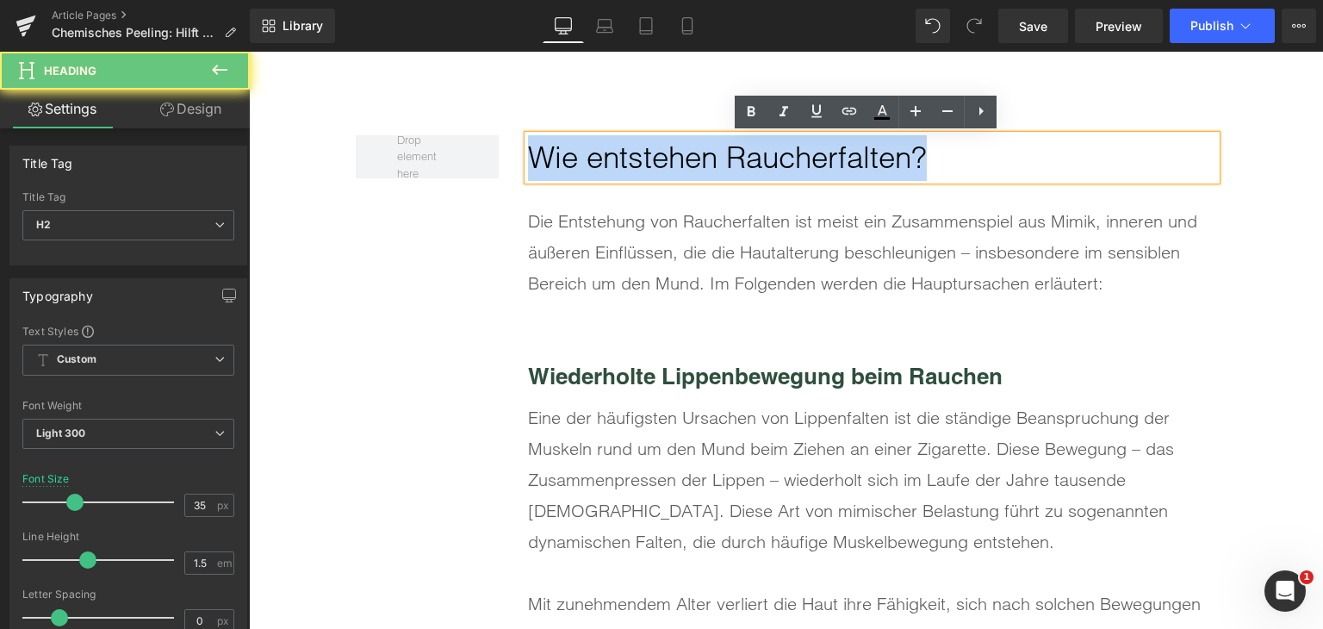
click at [638, 165] on h2 "Wie entstehen Raucherfalten?" at bounding box center [872, 158] width 688 height 46
paste div
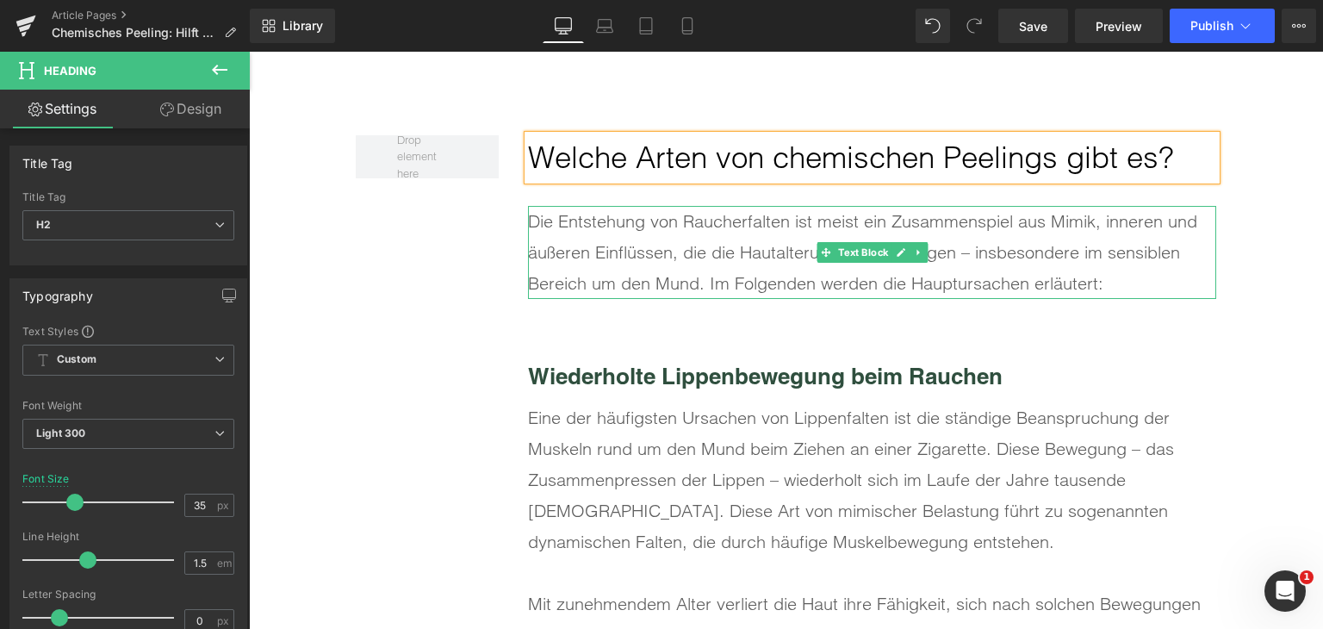
click at [721, 279] on div "Die Entstehung von Raucherfalten ist meist ein Zusammenspiel aus Mimik, inneren…" at bounding box center [872, 252] width 688 height 93
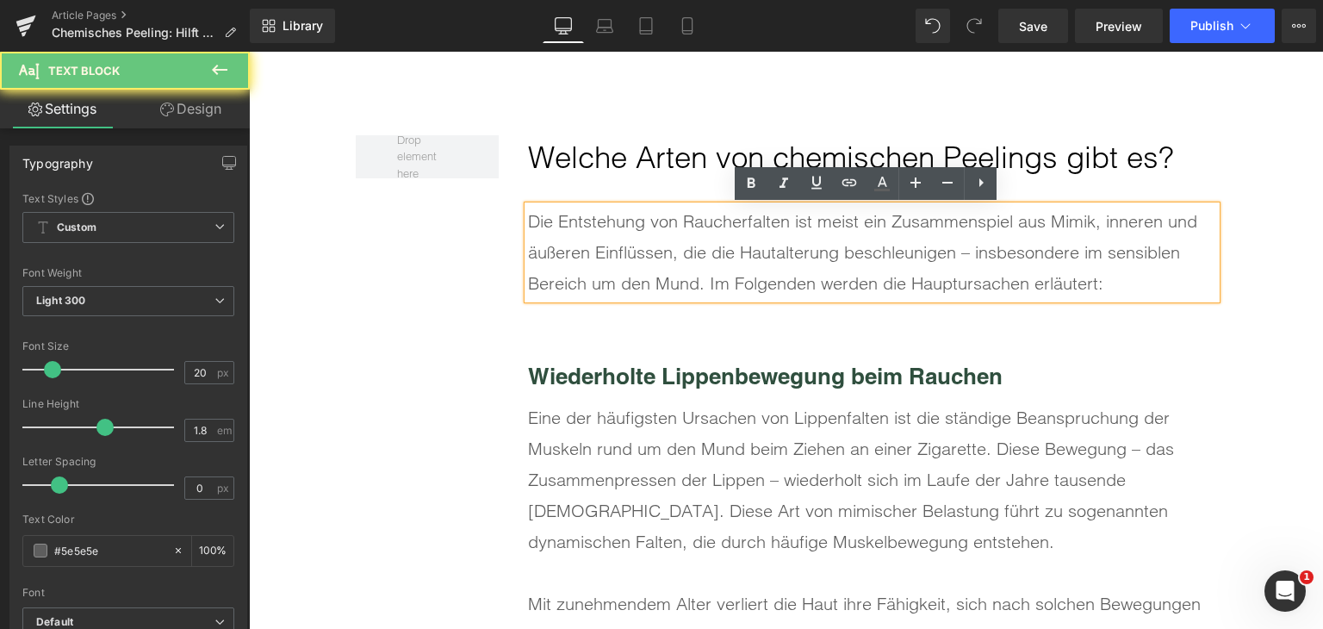
click at [721, 279] on div "Die Entstehung von Raucherfalten ist meist ein Zusammenspiel aus Mimik, inneren…" at bounding box center [872, 252] width 688 height 93
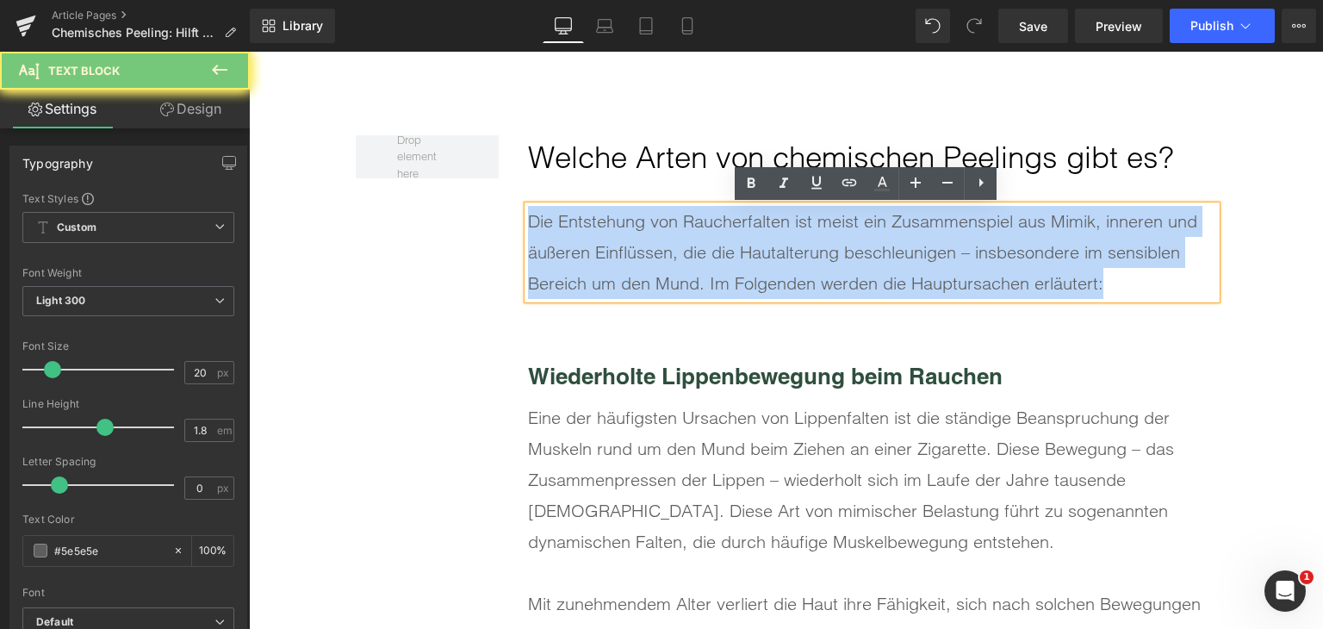
click at [721, 279] on div "Die Entstehung von Raucherfalten ist meist ein Zusammenspiel aus Mimik, inneren…" at bounding box center [872, 252] width 688 height 93
paste div
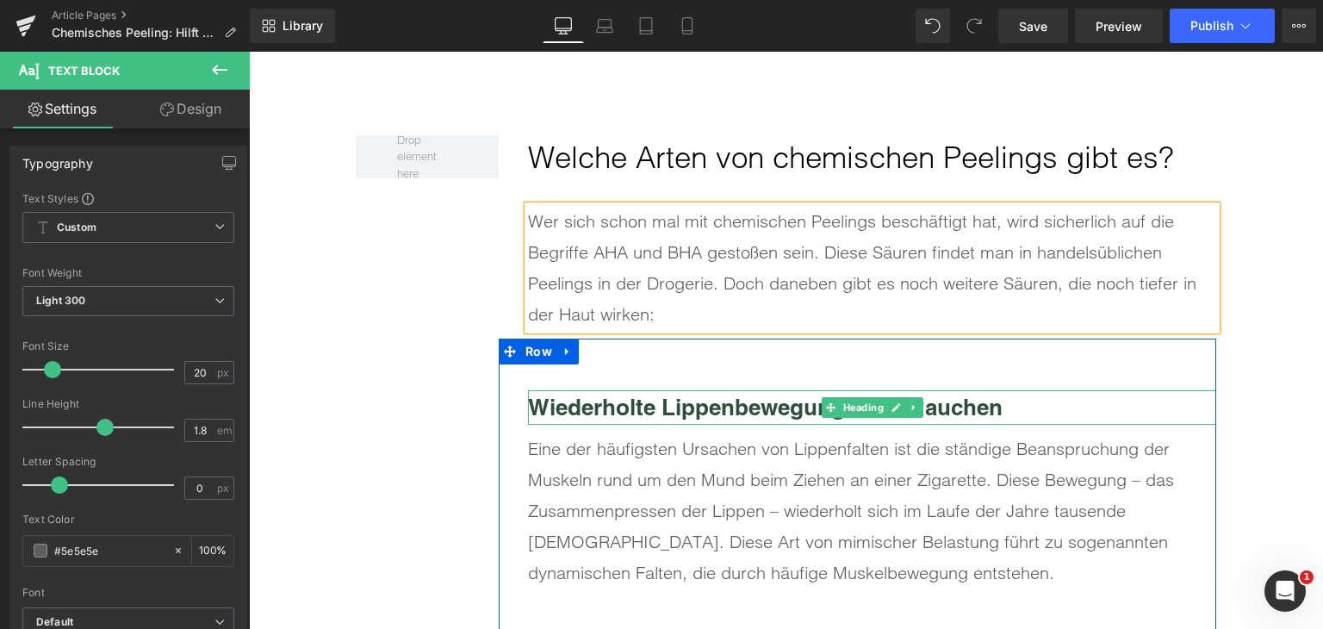
click at [647, 405] on b "Wiederholte Lippenbewegung beim Rauchen" at bounding box center [765, 407] width 475 height 27
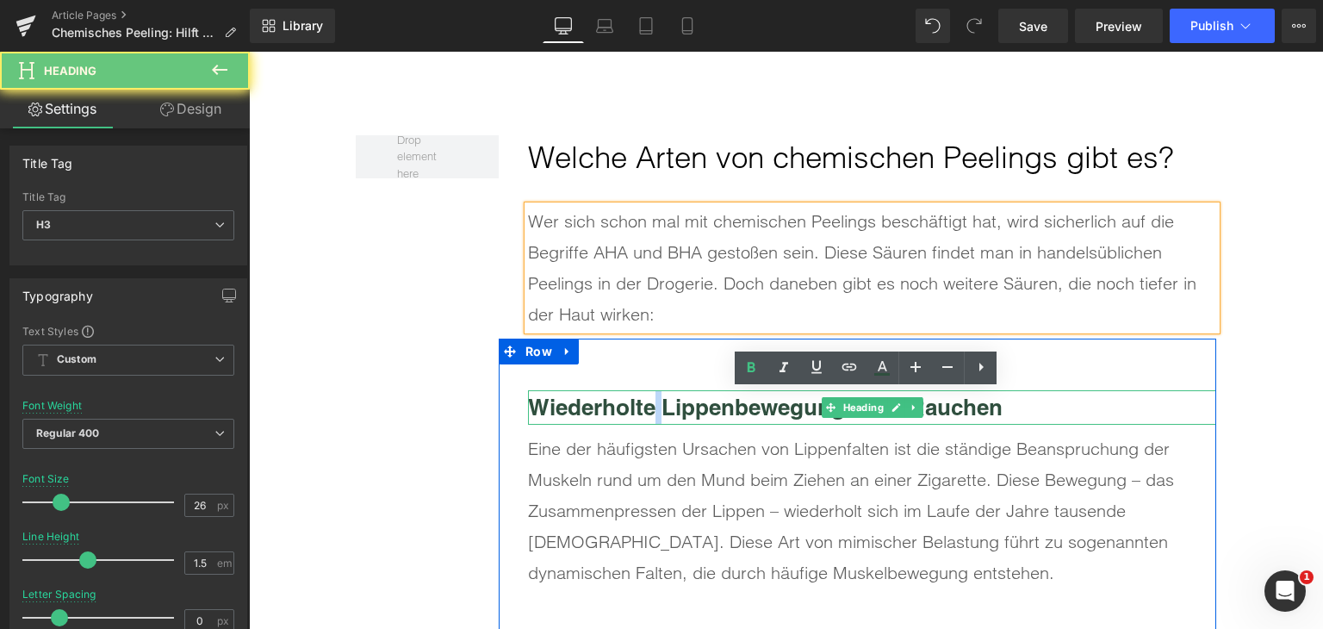
click at [647, 405] on b "Wiederholte Lippenbewegung beim Rauchen" at bounding box center [765, 407] width 475 height 27
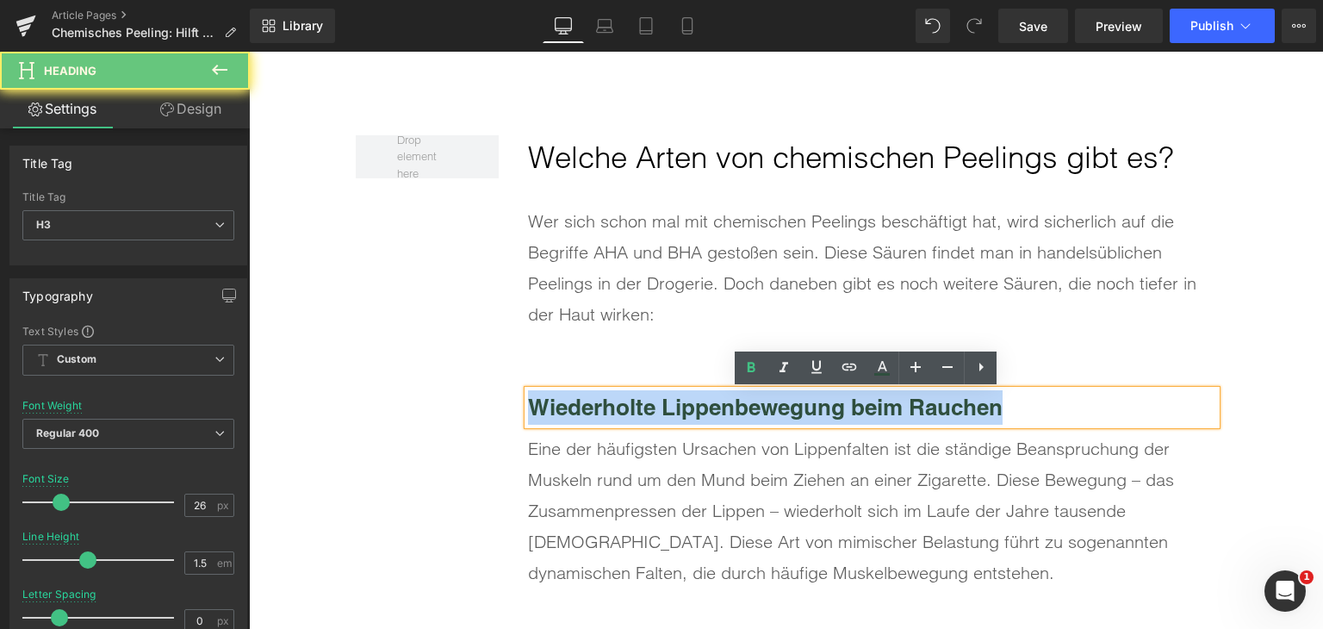
click at [647, 405] on b "Wiederholte Lippenbewegung beim Rauchen" at bounding box center [765, 407] width 475 height 27
paste div
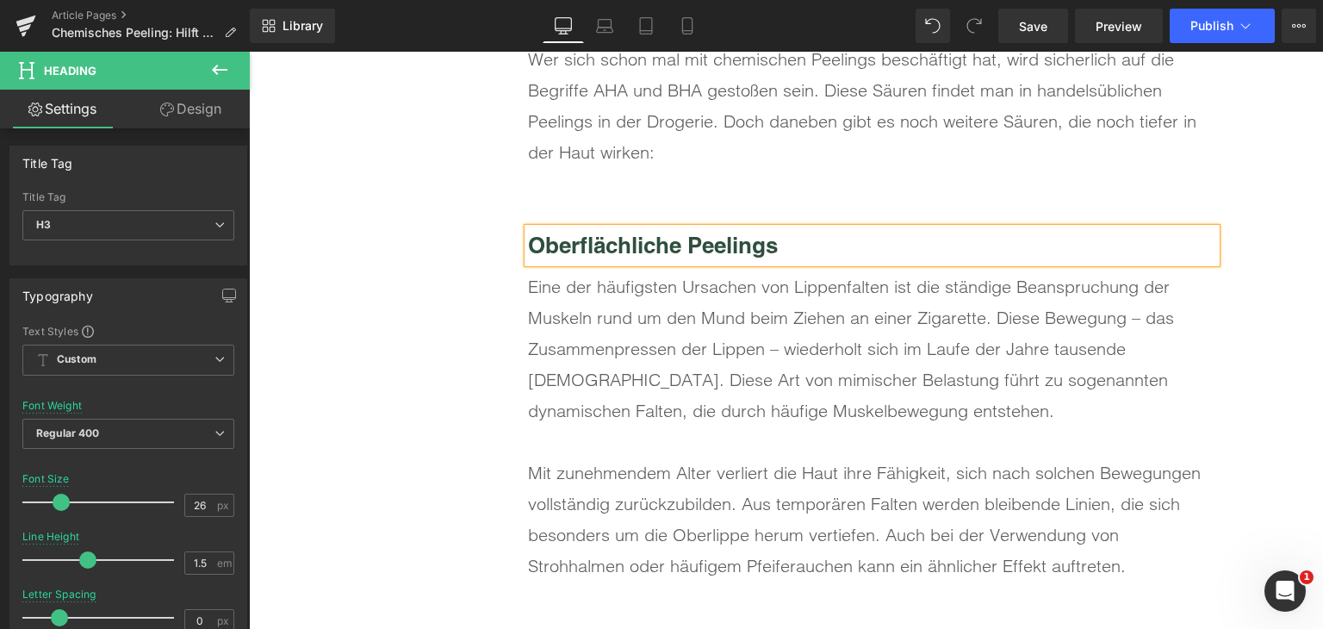
scroll to position [3102, 0]
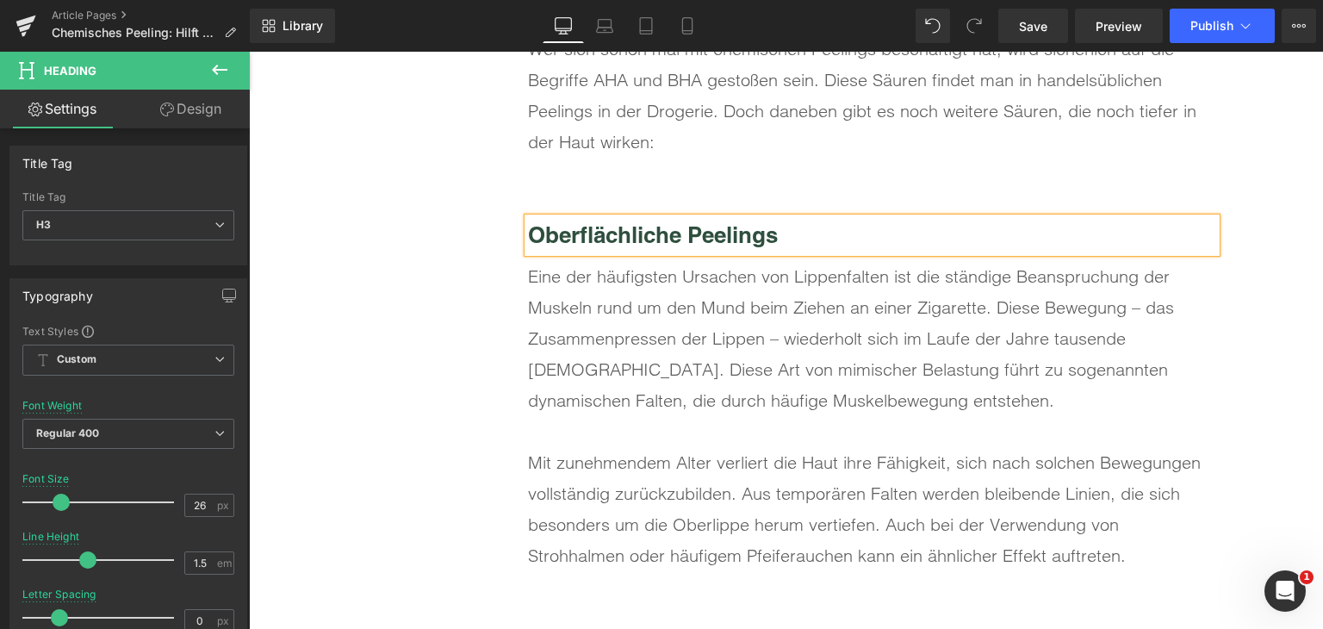
click at [705, 346] on div "Eine der häufigsten Ursachen von Lippenfalten ist die ständige Beanspruchung de…" at bounding box center [872, 338] width 688 height 155
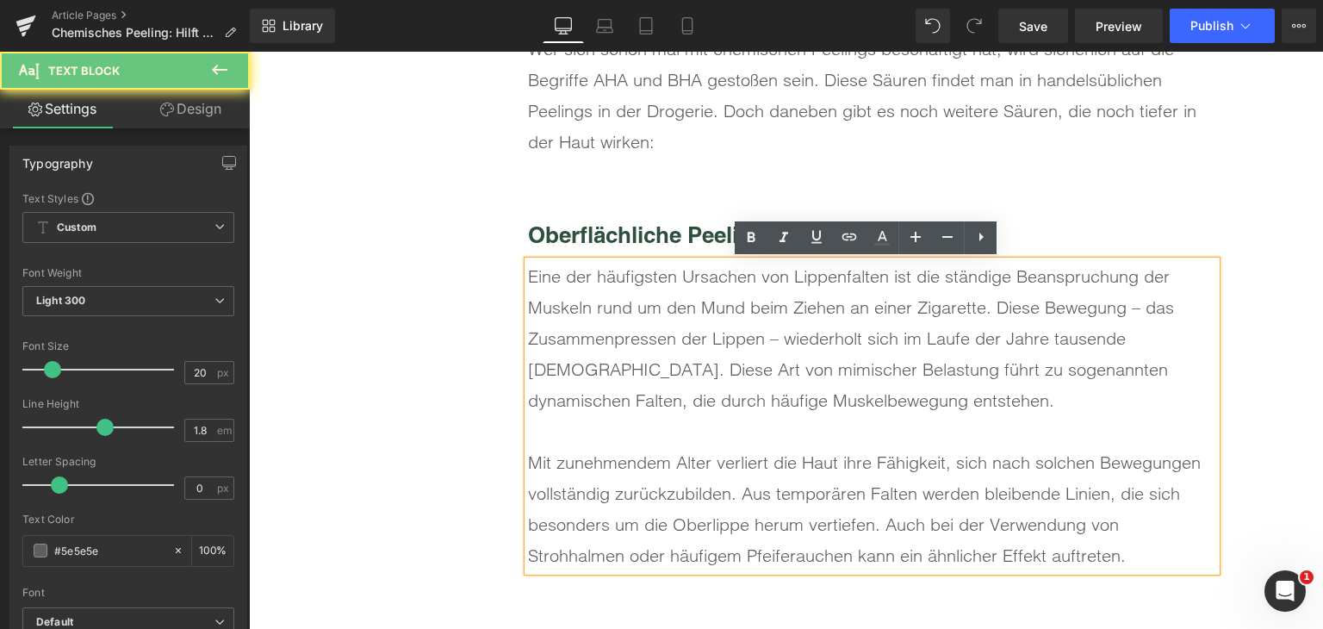
click at [705, 346] on div "Eine der häufigsten Ursachen von Lippenfalten ist die ständige Beanspruchung de…" at bounding box center [872, 338] width 688 height 155
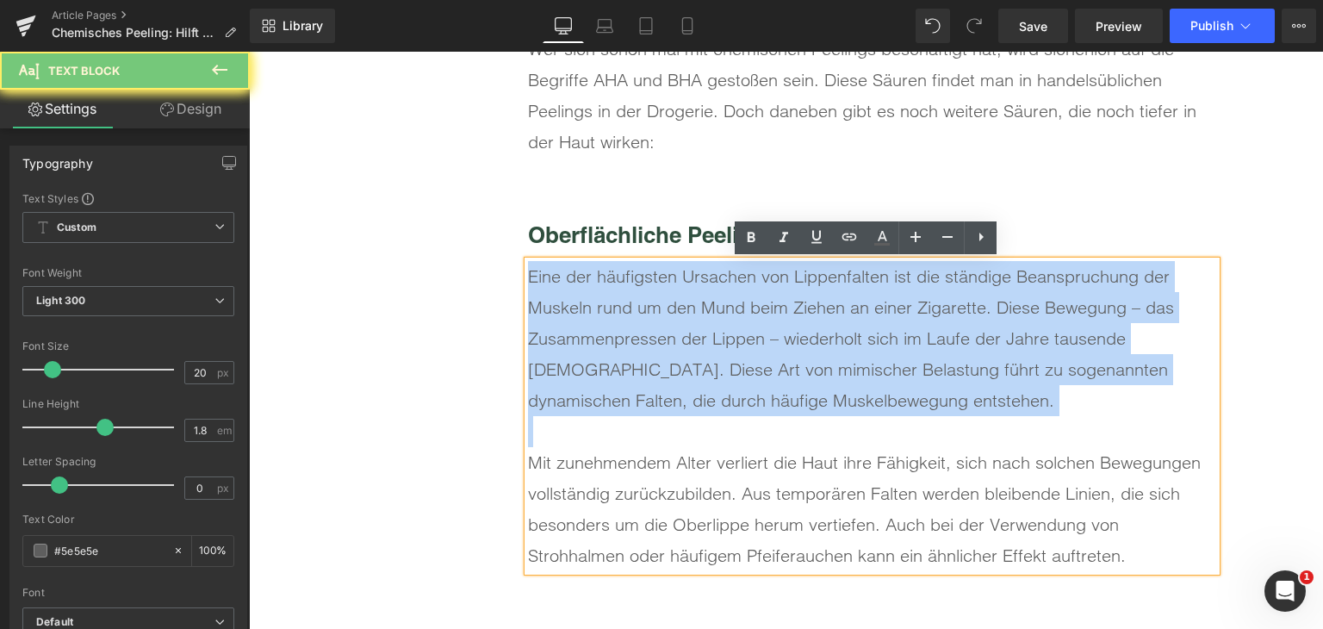
click at [705, 346] on div "Eine der häufigsten Ursachen von Lippenfalten ist die ständige Beanspruchung de…" at bounding box center [872, 338] width 688 height 155
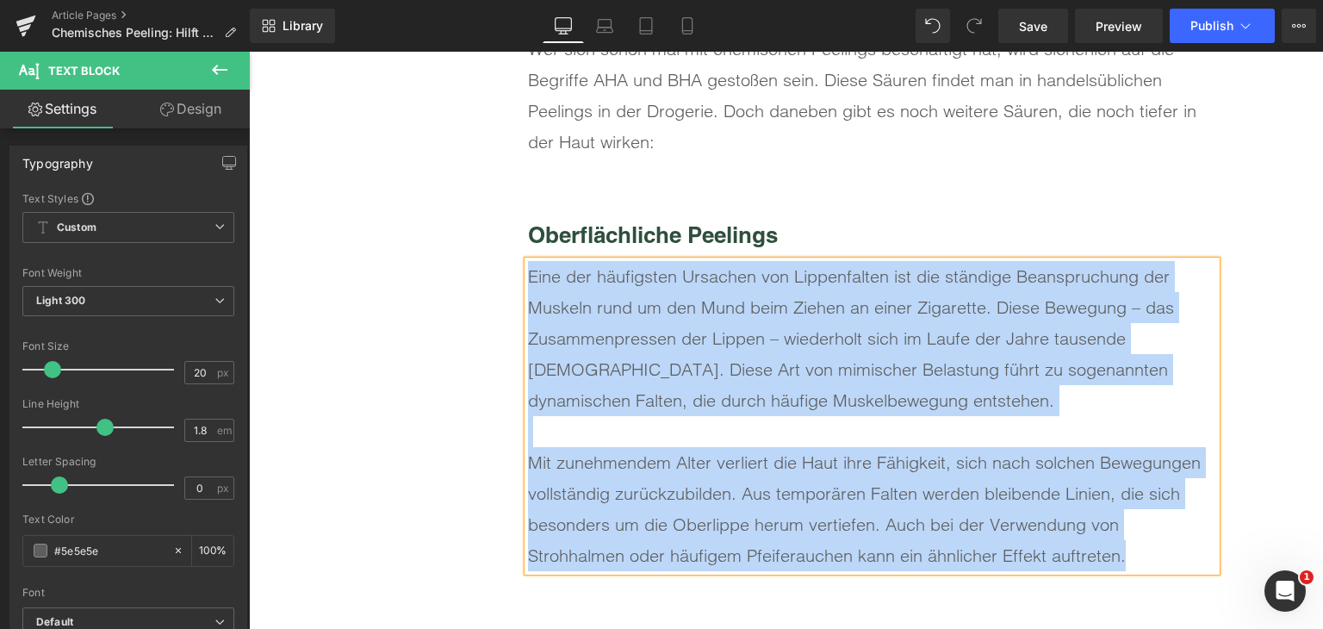
paste div
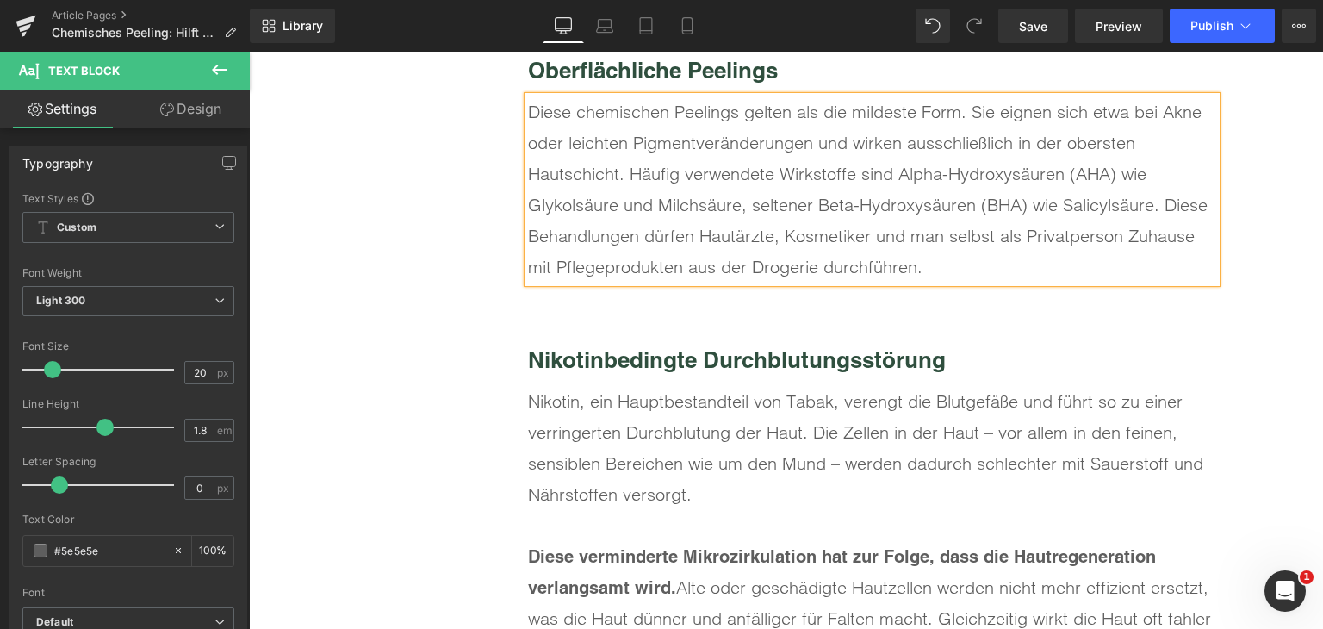
scroll to position [3360, 0]
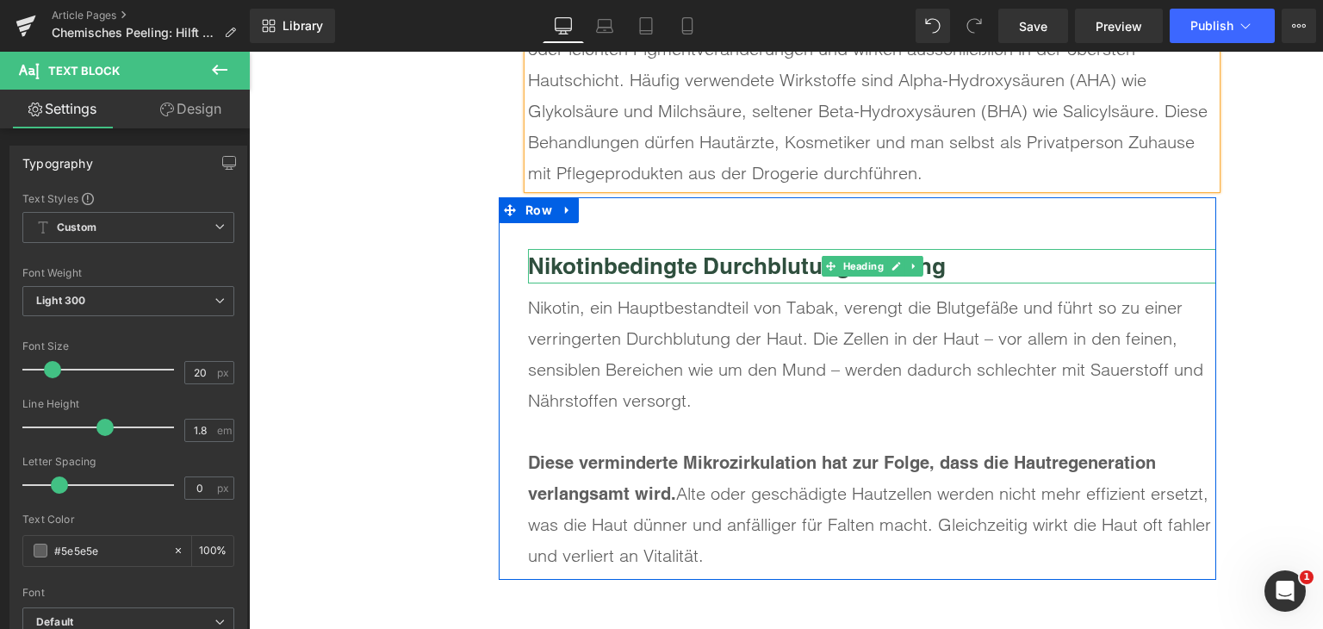
click at [598, 273] on b "Nikotinbedingte Durchblutungsstörung" at bounding box center [737, 265] width 418 height 27
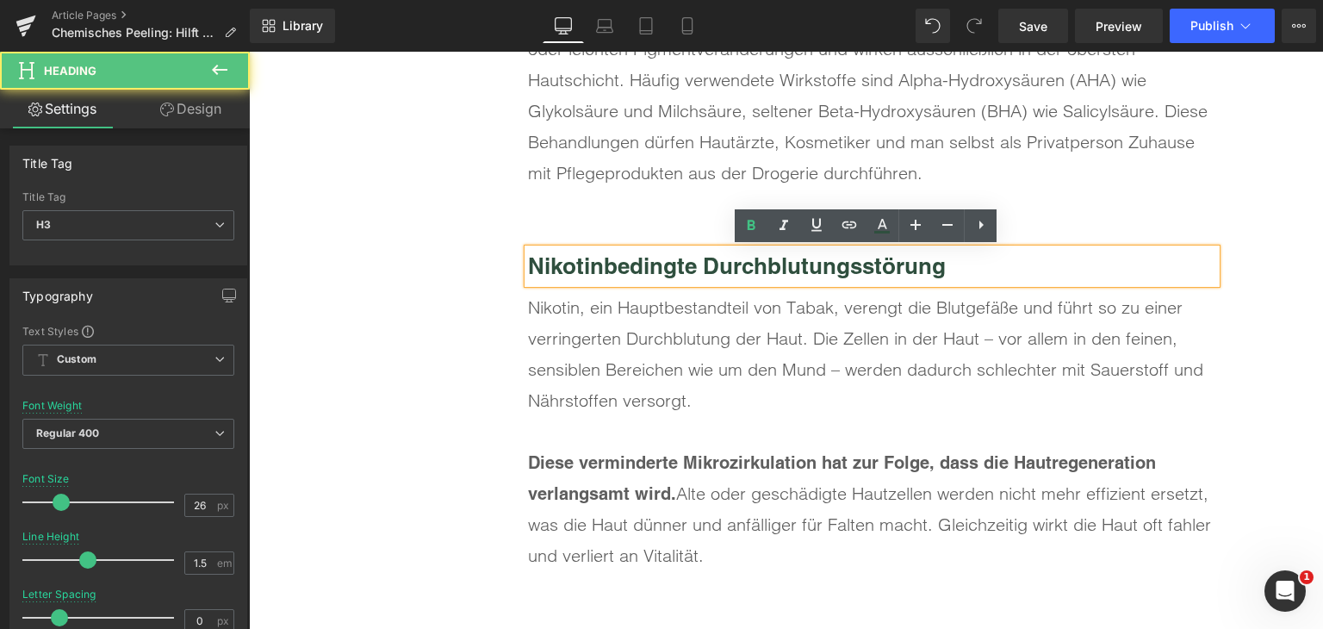
click at [598, 273] on b "Nikotinbedingte Durchblutungsstörung" at bounding box center [737, 265] width 418 height 27
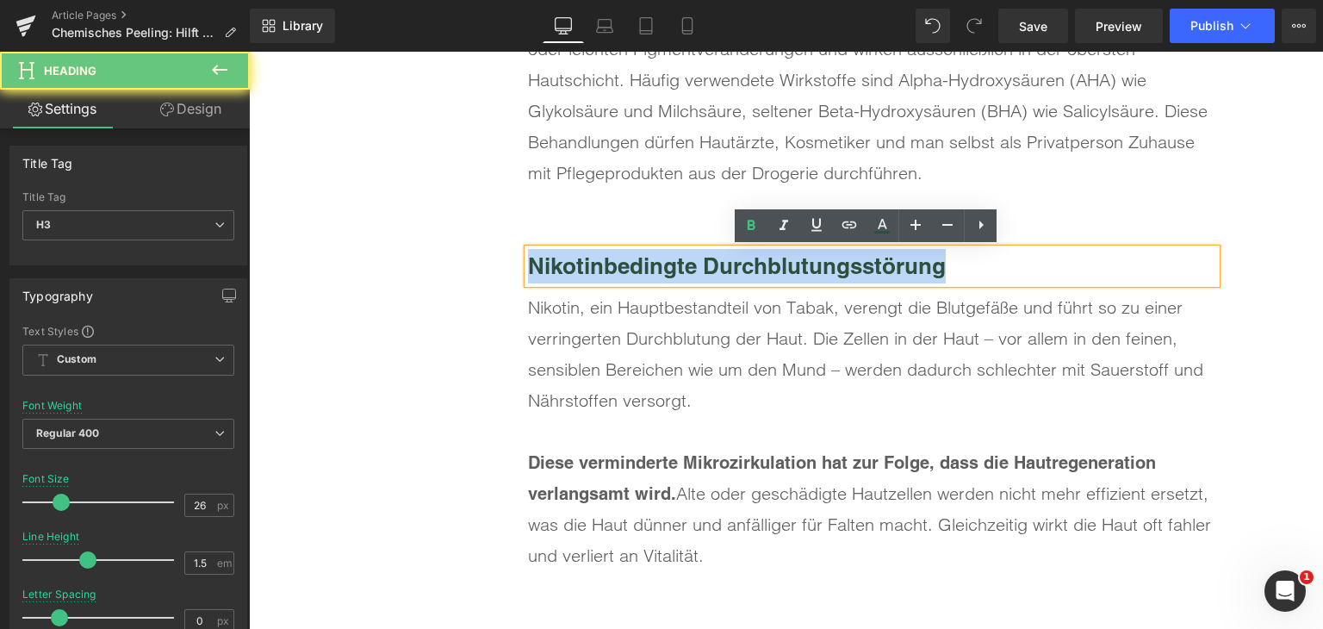
click at [598, 273] on b "Nikotinbedingte Durchblutungsstörung" at bounding box center [737, 265] width 418 height 27
paste div
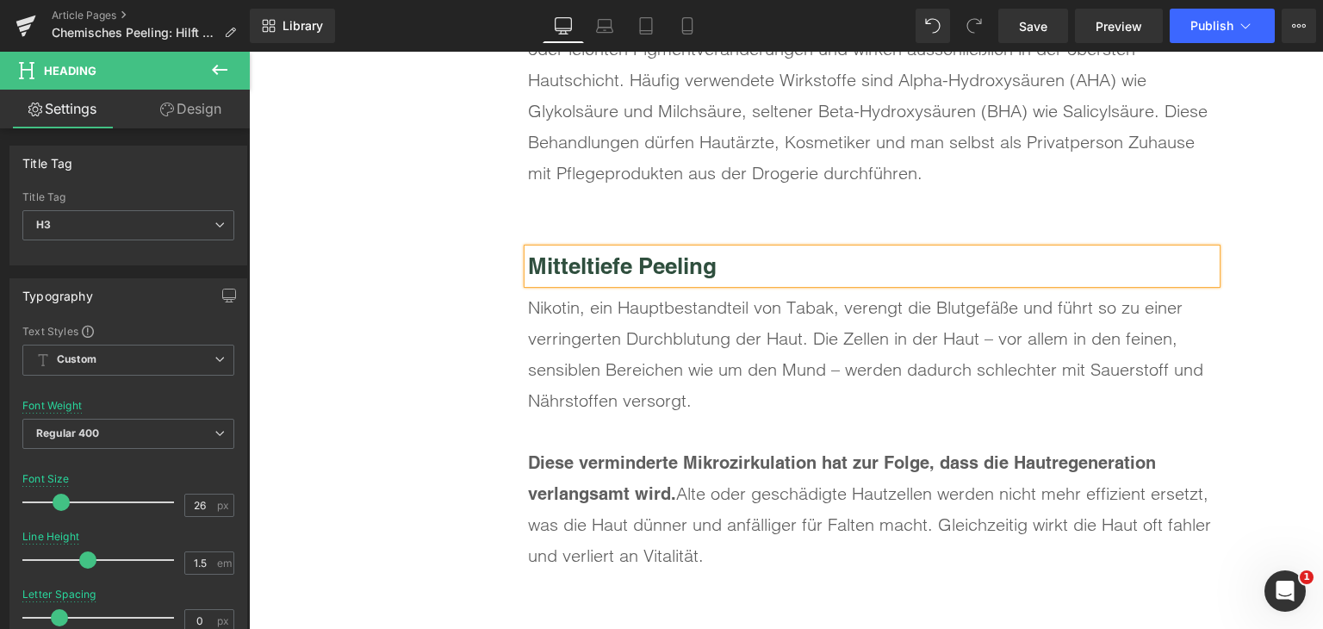
click at [631, 359] on div "Nikotin, ein Hauptbestandteil von Tabak, verengt die Blutgefäße und führt so zu…" at bounding box center [872, 354] width 688 height 124
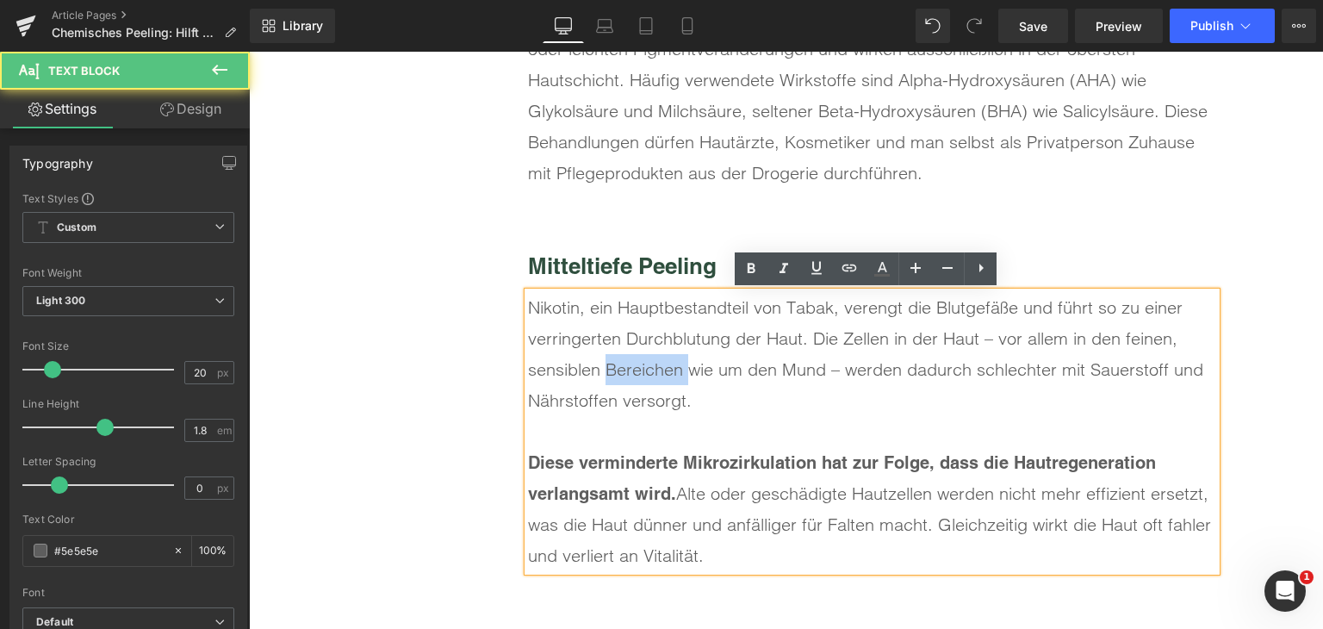
click at [631, 359] on div "Nikotin, ein Hauptbestandteil von Tabak, verengt die Blutgefäße und führt so zu…" at bounding box center [872, 354] width 688 height 124
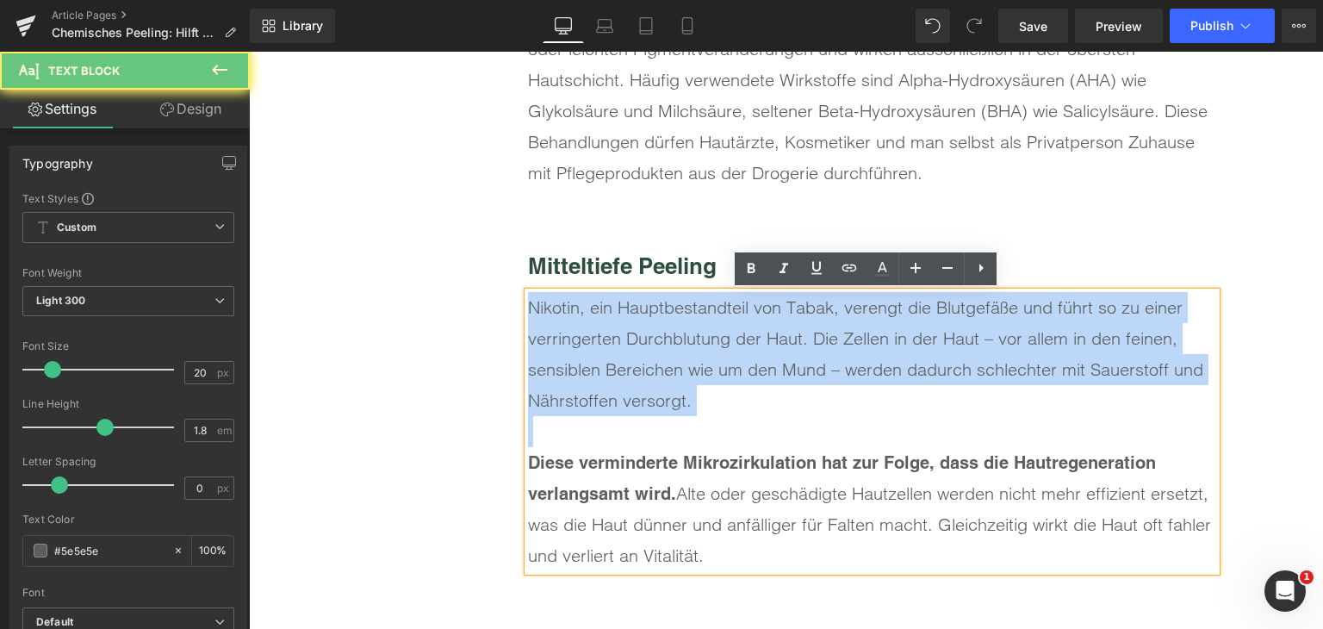
click at [631, 359] on div "Nikotin, ein Hauptbestandteil von Tabak, verengt die Blutgefäße und führt so zu…" at bounding box center [872, 354] width 688 height 124
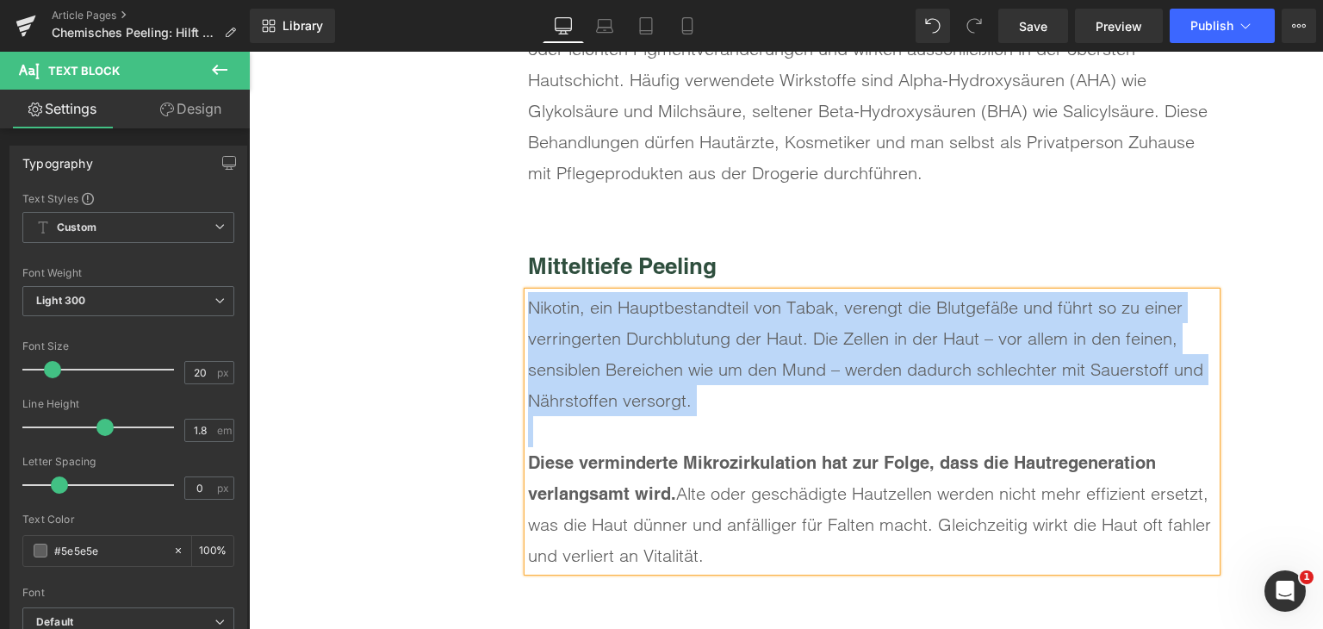
paste div
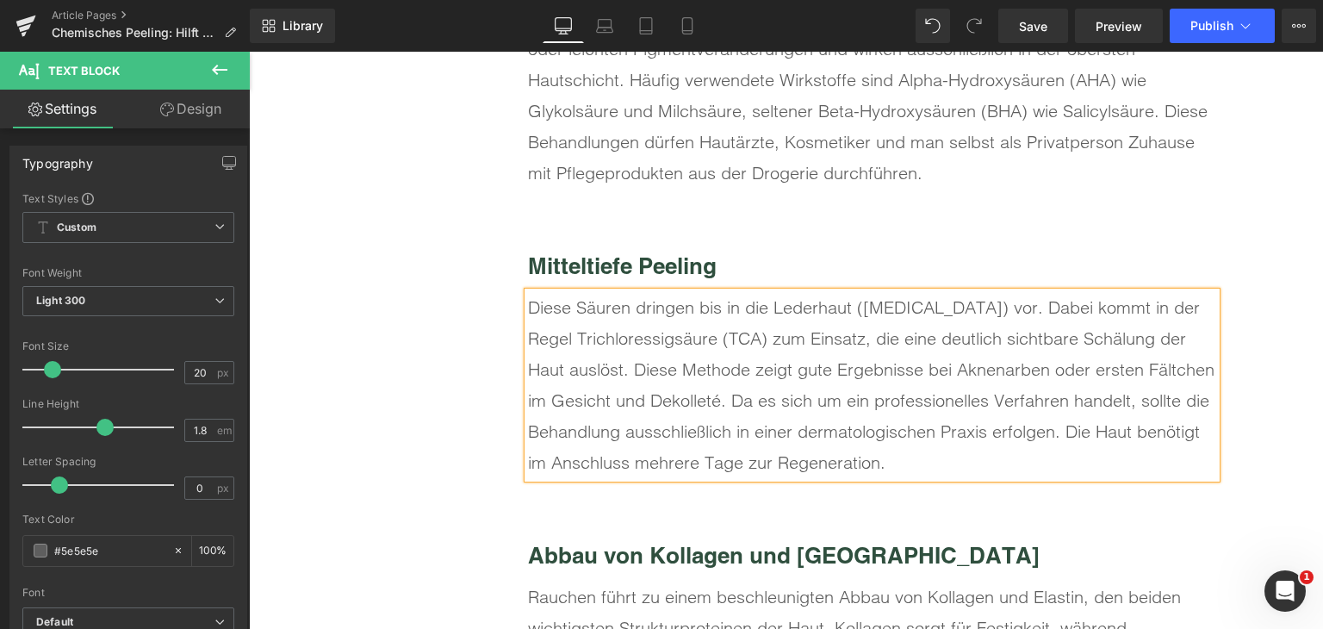
click at [724, 277] on h3 "Mitteltiefe Peeling" at bounding box center [872, 266] width 688 height 34
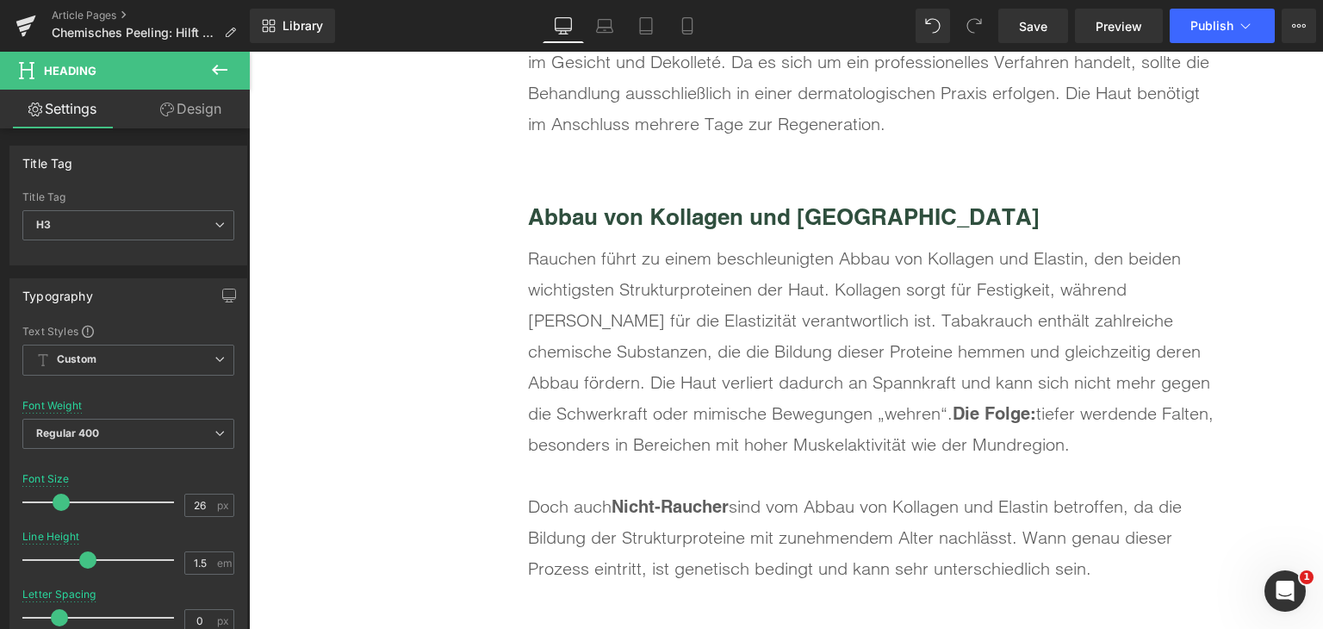
scroll to position [3705, 0]
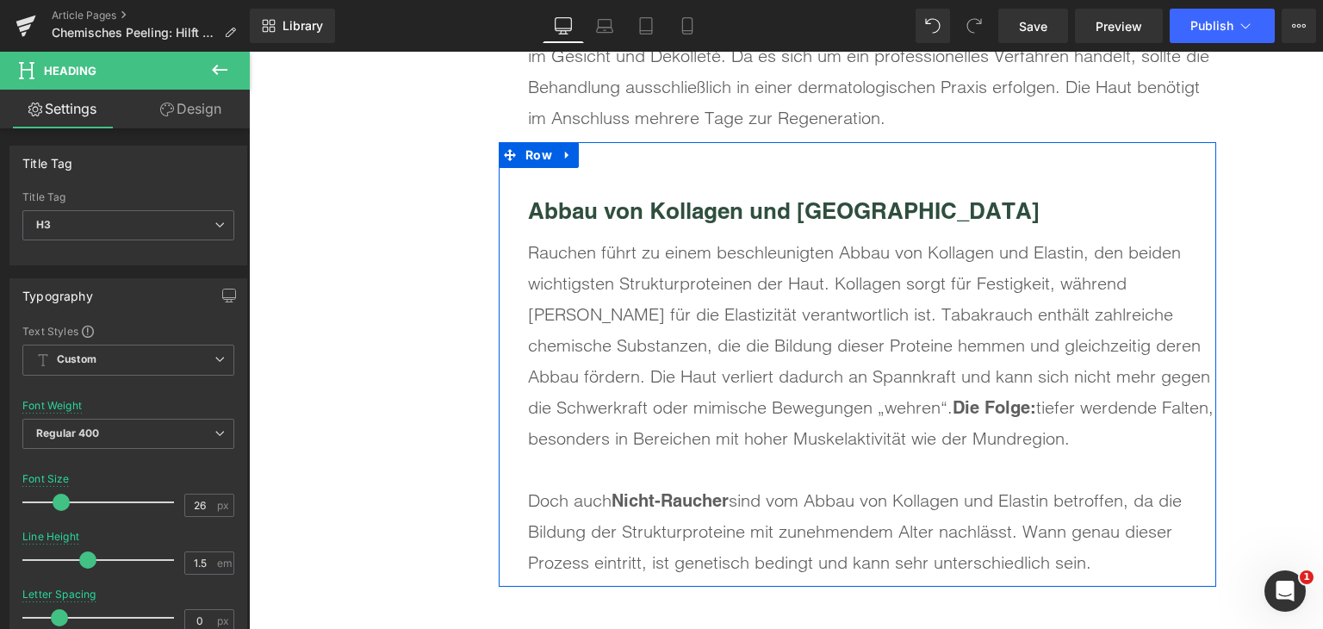
click at [679, 219] on b "Abbau von Kollagen und [GEOGRAPHIC_DATA]" at bounding box center [784, 210] width 512 height 27
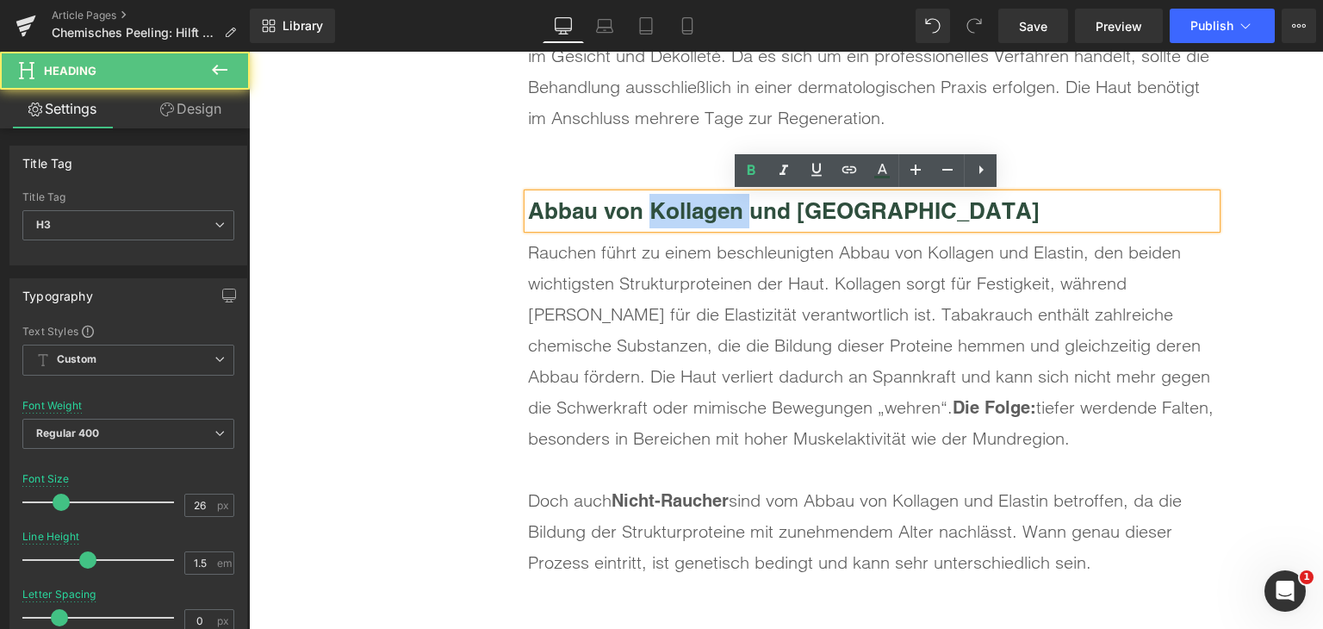
click at [679, 219] on b "Abbau von Kollagen und [GEOGRAPHIC_DATA]" at bounding box center [784, 210] width 512 height 27
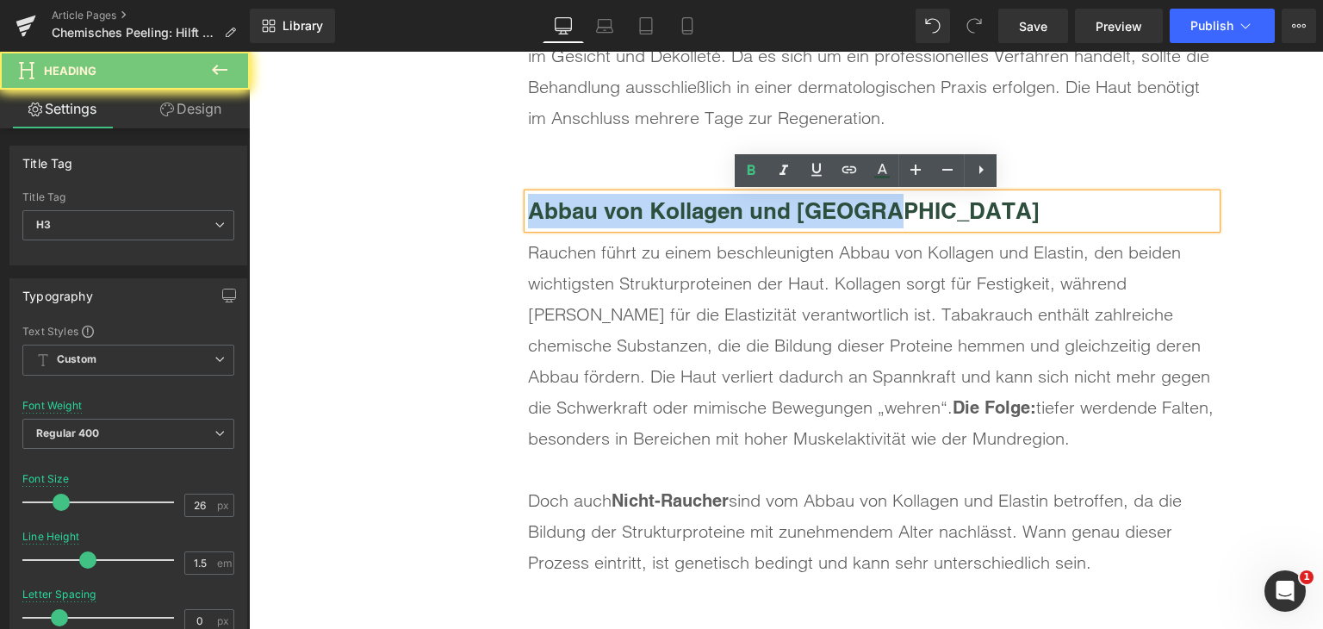
click at [679, 219] on b "Abbau von Kollagen und [GEOGRAPHIC_DATA]" at bounding box center [784, 210] width 512 height 27
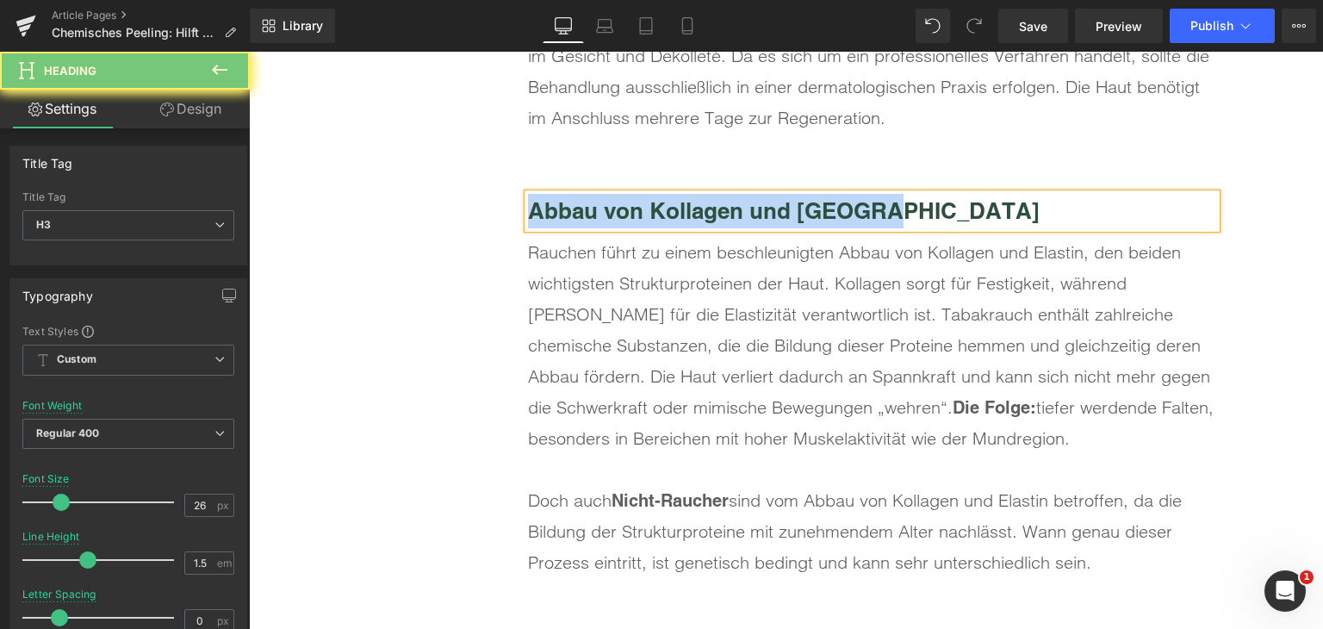
paste div
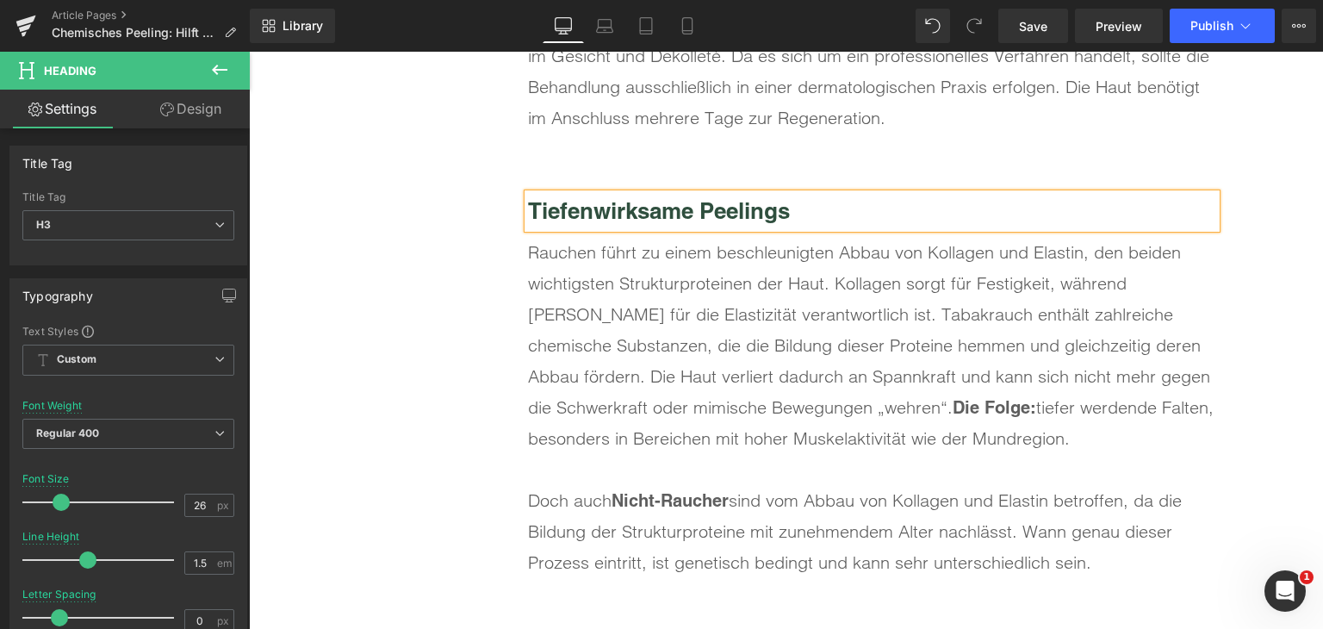
click at [558, 261] on div "Rauchen führt zu einem beschleunigten Abbau von Kollagen und Elastin, den beide…" at bounding box center [872, 345] width 688 height 217
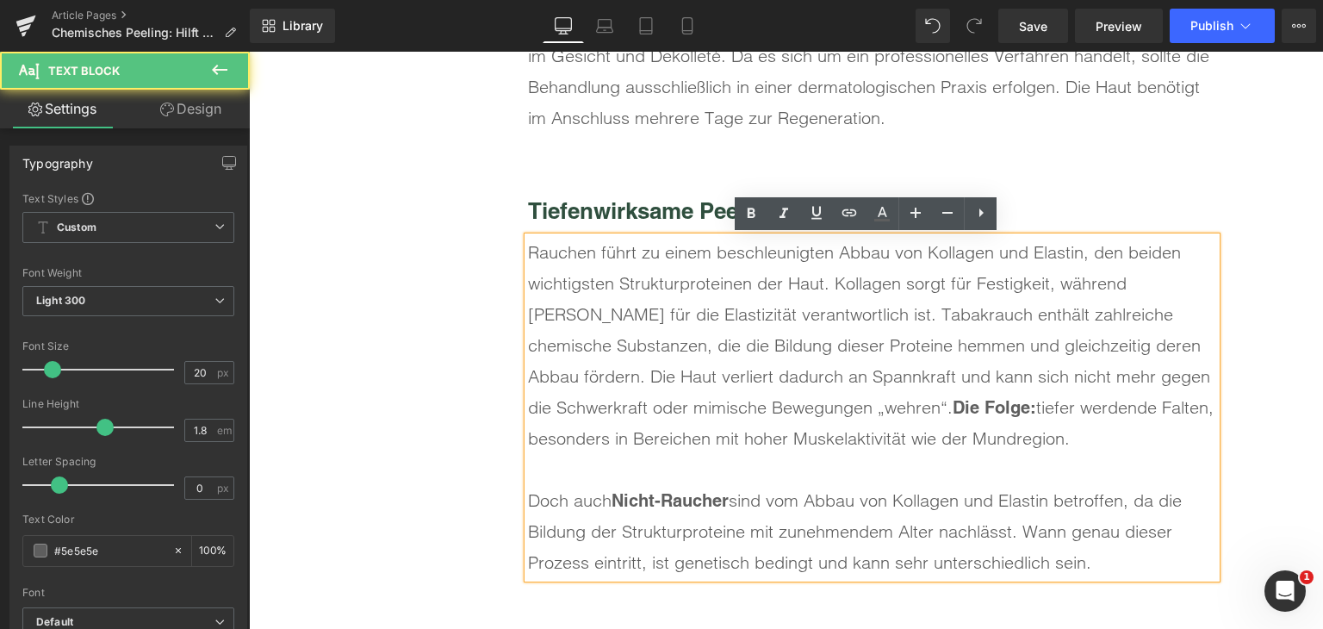
click at [557, 261] on div "Rauchen führt zu einem beschleunigten Abbau von Kollagen und Elastin, den beide…" at bounding box center [872, 345] width 688 height 217
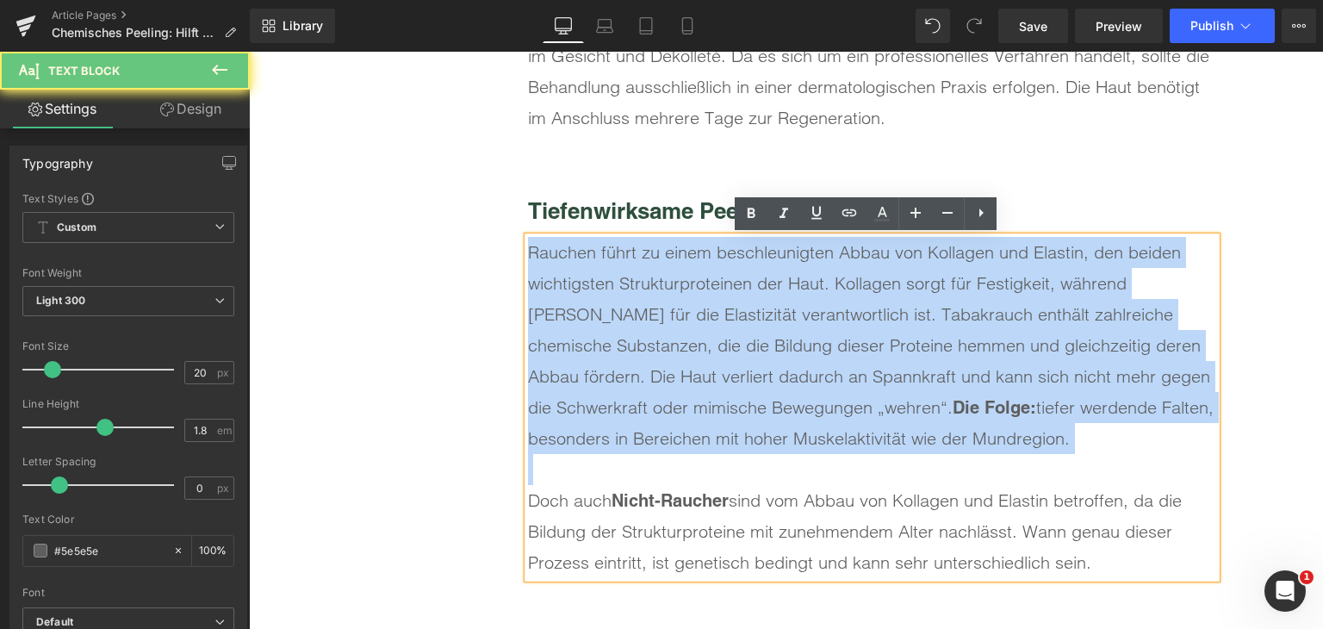
click at [557, 261] on div "Rauchen führt zu einem beschleunigten Abbau von Kollagen und Elastin, den beide…" at bounding box center [872, 345] width 688 height 217
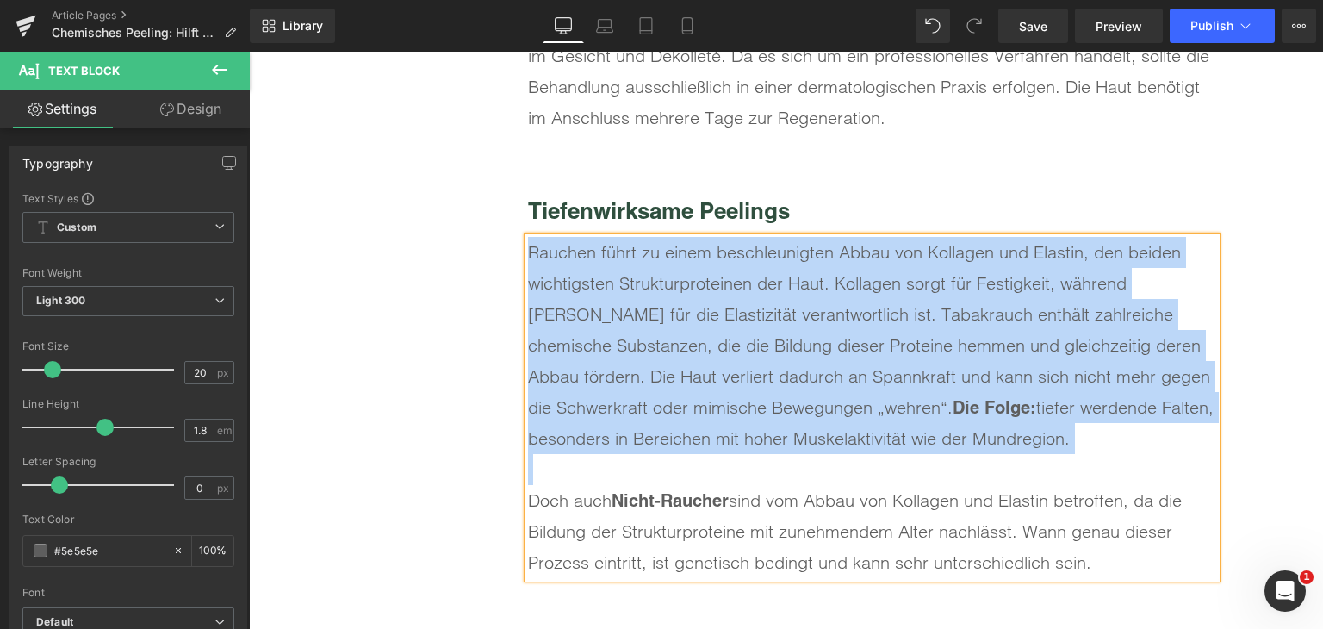
paste div
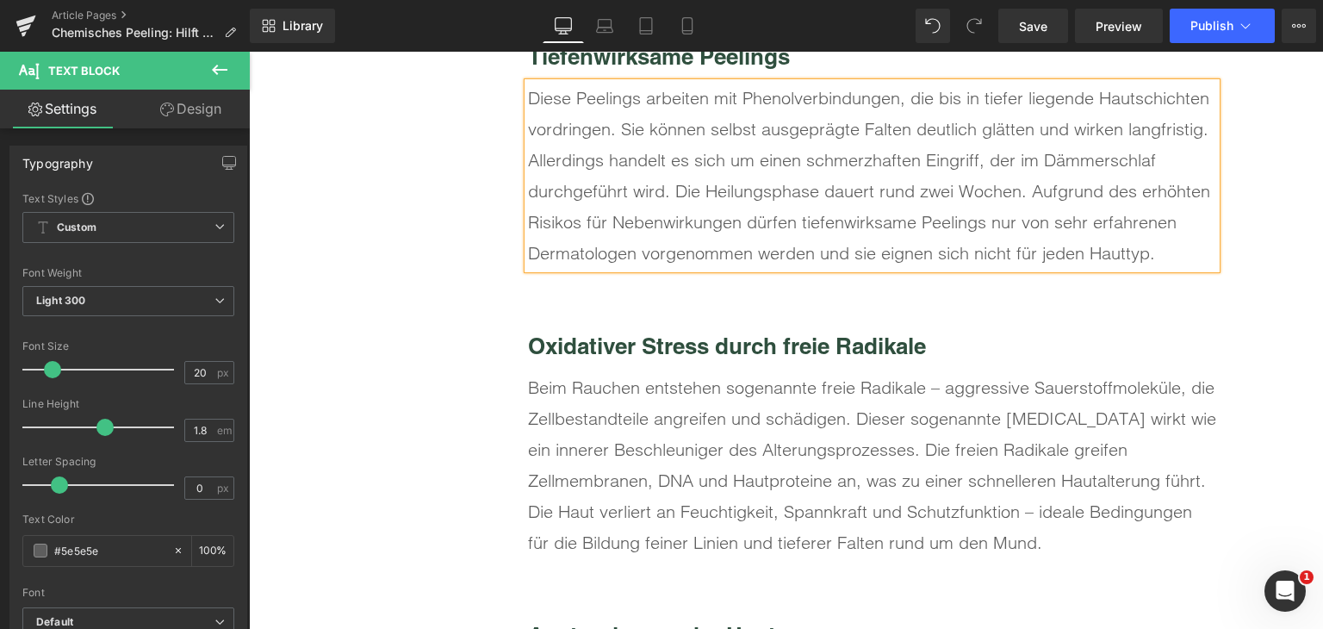
scroll to position [3877, 0]
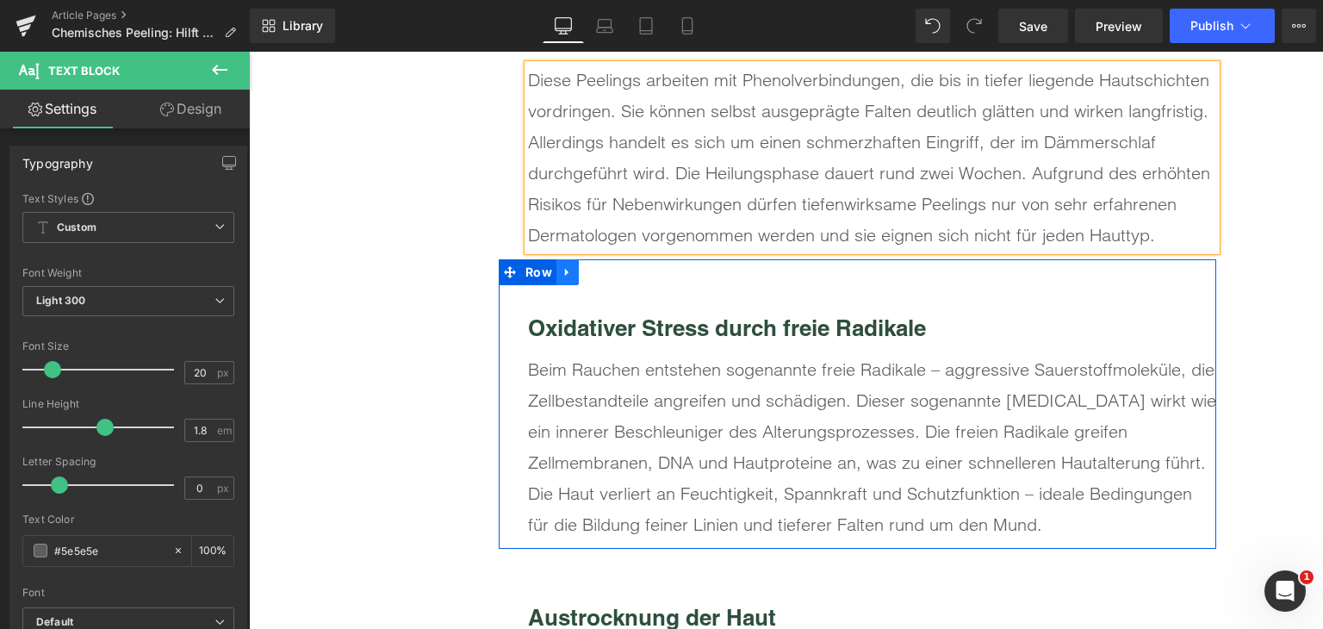
click at [558, 264] on link at bounding box center [568, 272] width 22 height 26
click at [601, 270] on link at bounding box center [612, 272] width 22 height 26
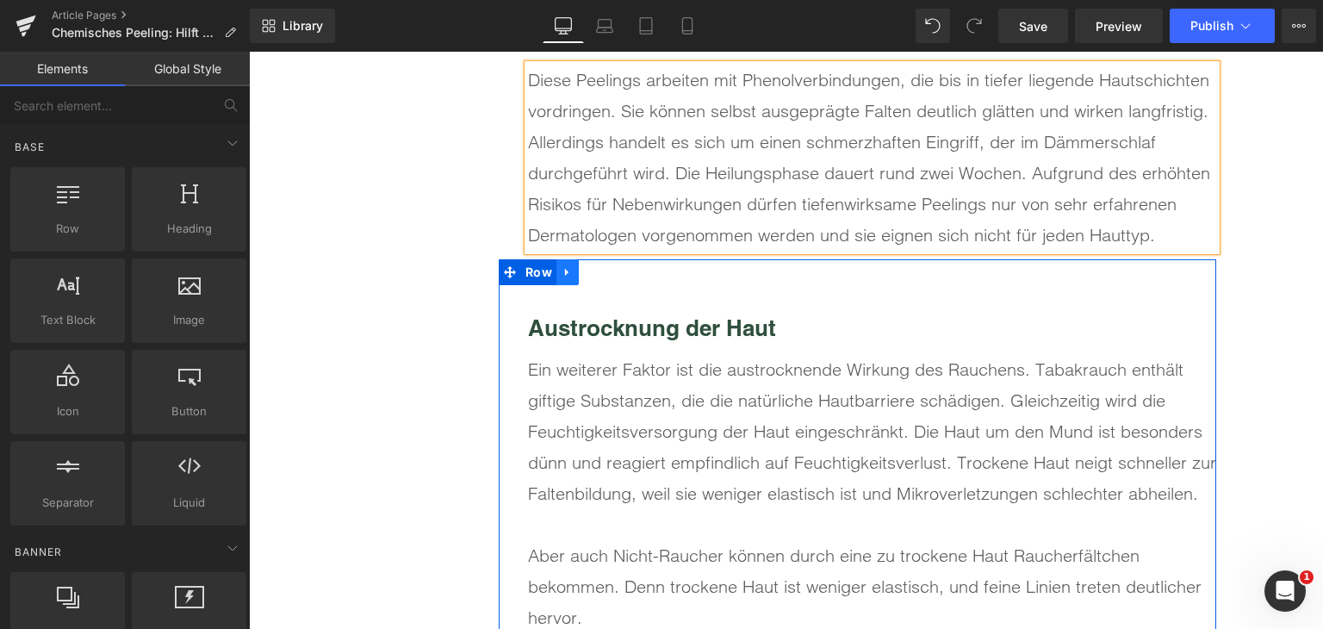
click at [562, 270] on icon at bounding box center [568, 272] width 12 height 13
click at [607, 271] on icon at bounding box center [613, 272] width 12 height 13
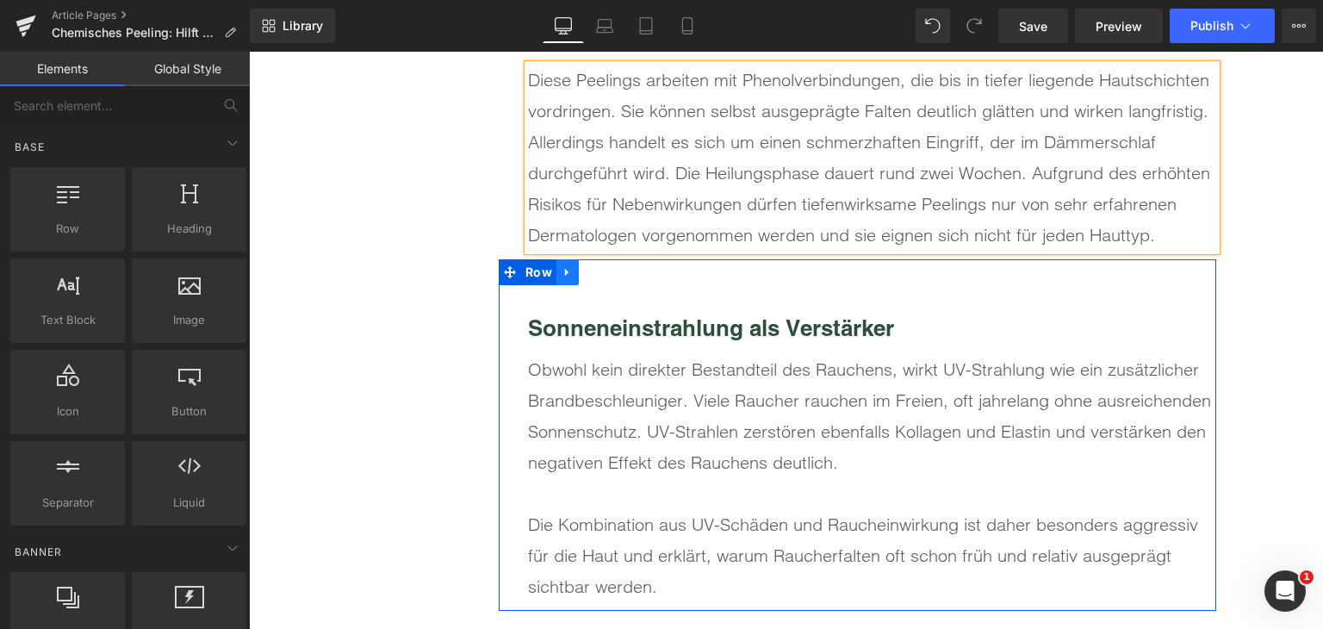
click at [563, 273] on icon at bounding box center [568, 272] width 12 height 13
click at [607, 271] on icon at bounding box center [613, 272] width 12 height 12
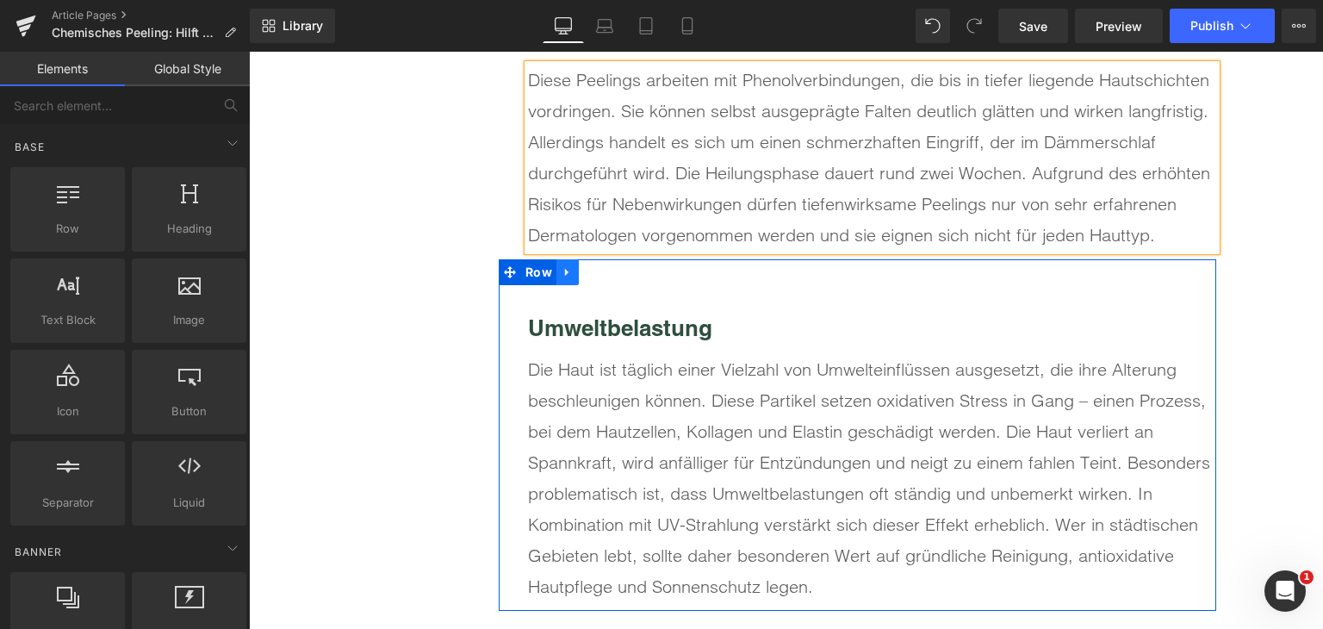
click at [562, 271] on icon at bounding box center [568, 272] width 12 height 13
click at [601, 270] on link at bounding box center [612, 272] width 22 height 26
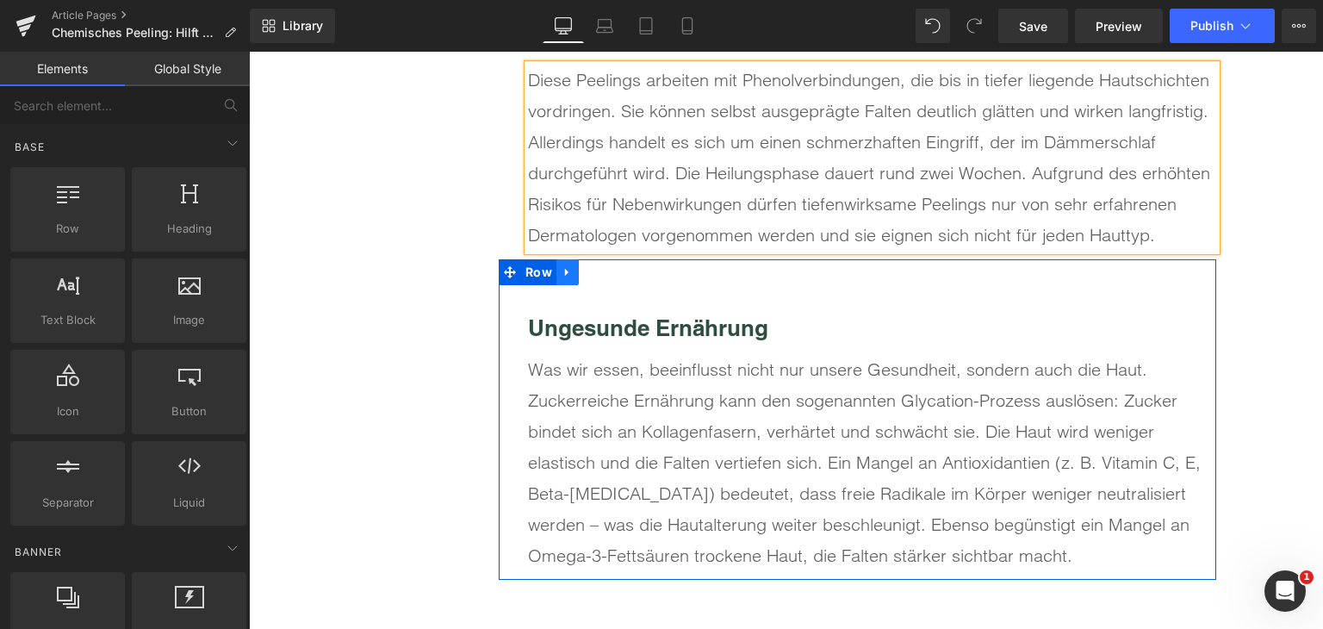
click at [562, 272] on icon at bounding box center [568, 272] width 12 height 13
click at [607, 269] on icon at bounding box center [613, 272] width 12 height 12
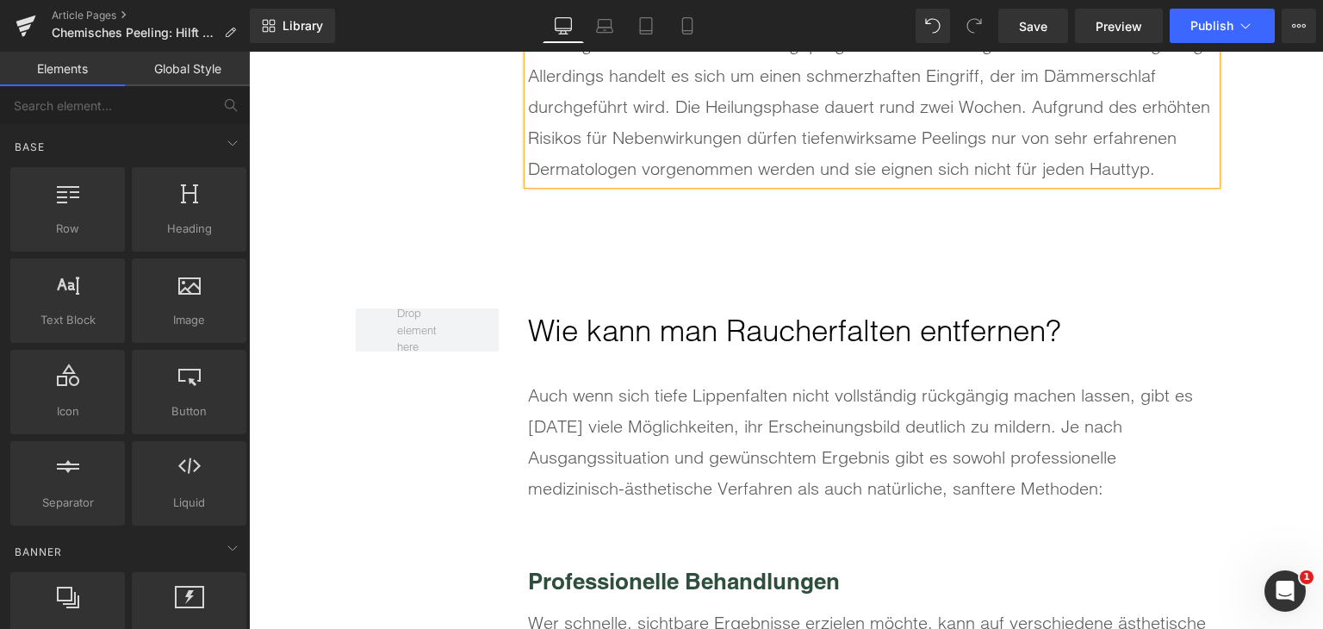
scroll to position [4049, 0]
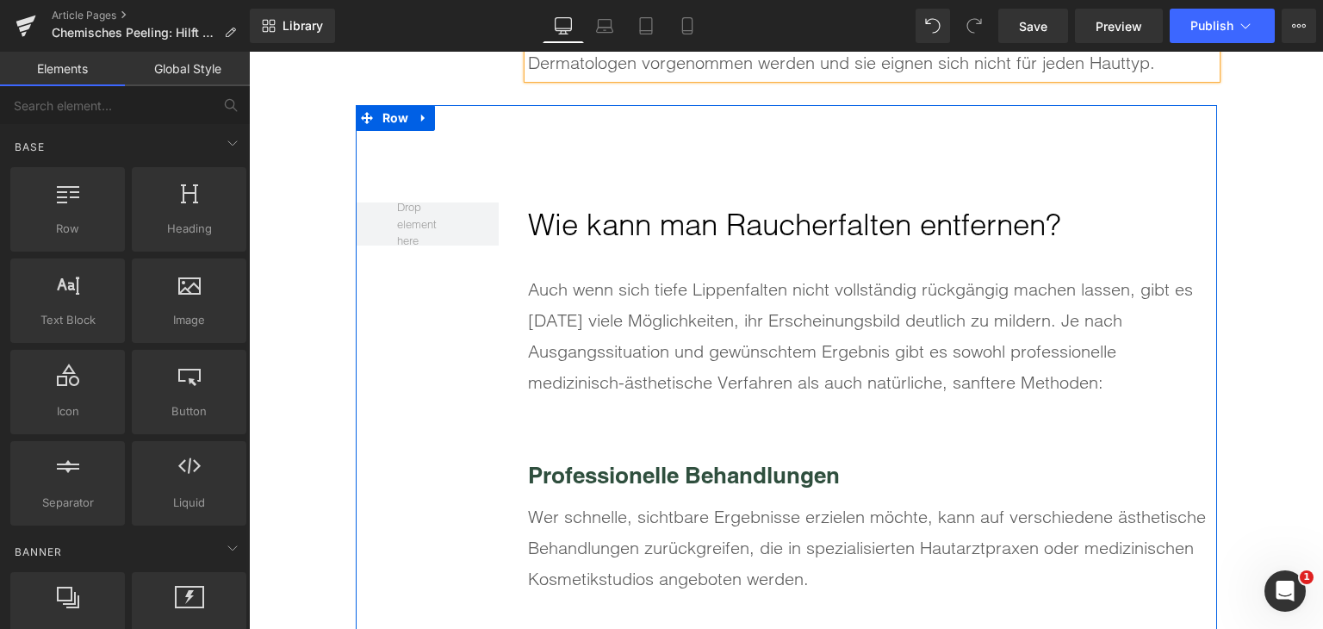
click at [703, 221] on h2 "Wie kann man Raucherfalten entfernen?" at bounding box center [872, 225] width 688 height 46
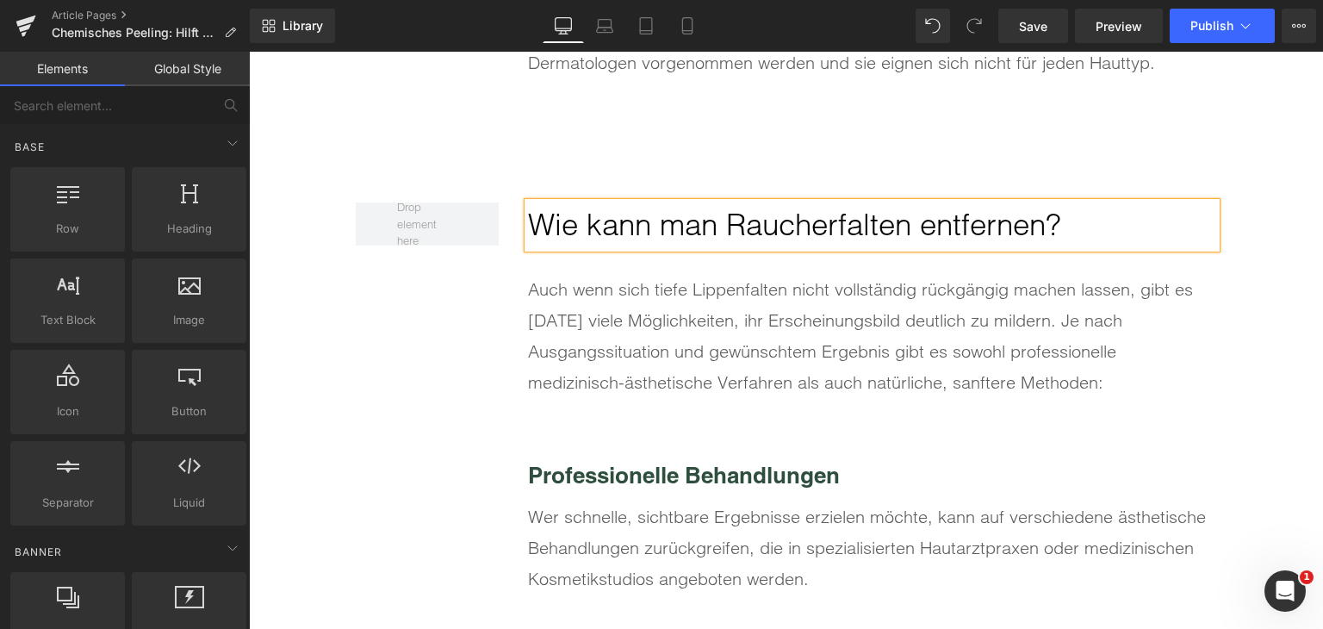
click at [703, 221] on h2 "Wie kann man Raucherfalten entfernen?" at bounding box center [872, 225] width 688 height 46
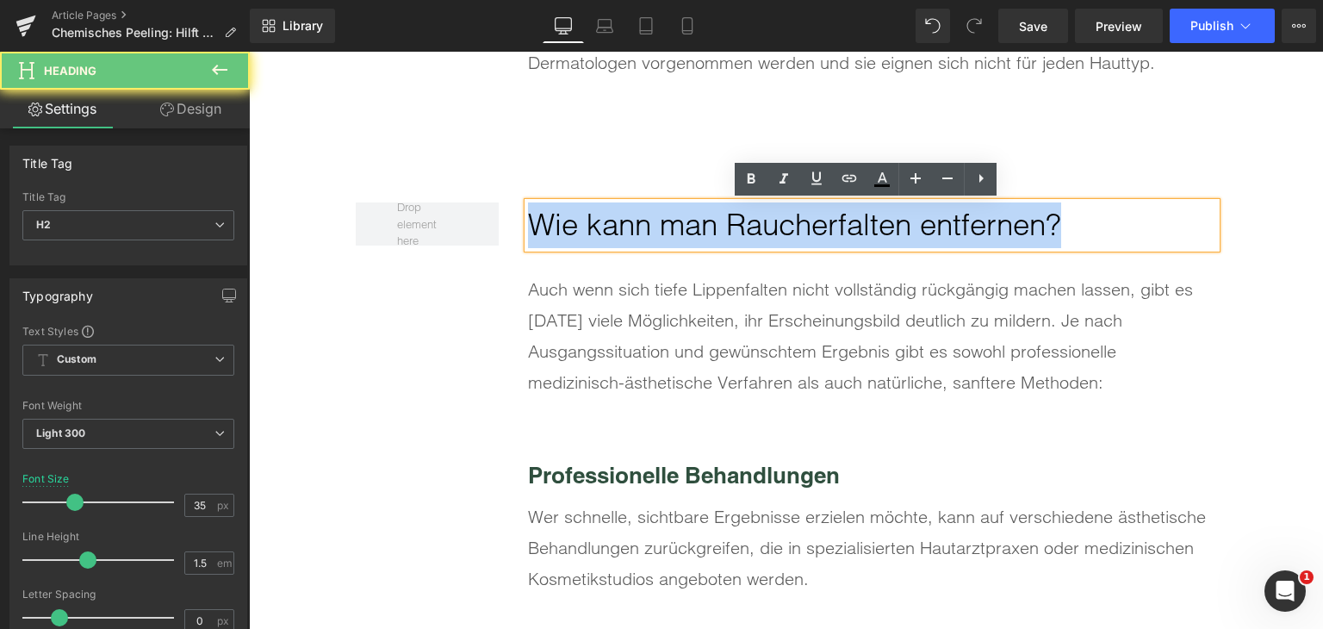
click at [703, 221] on h2 "Wie kann man Raucherfalten entfernen?" at bounding box center [872, 225] width 688 height 46
paste div
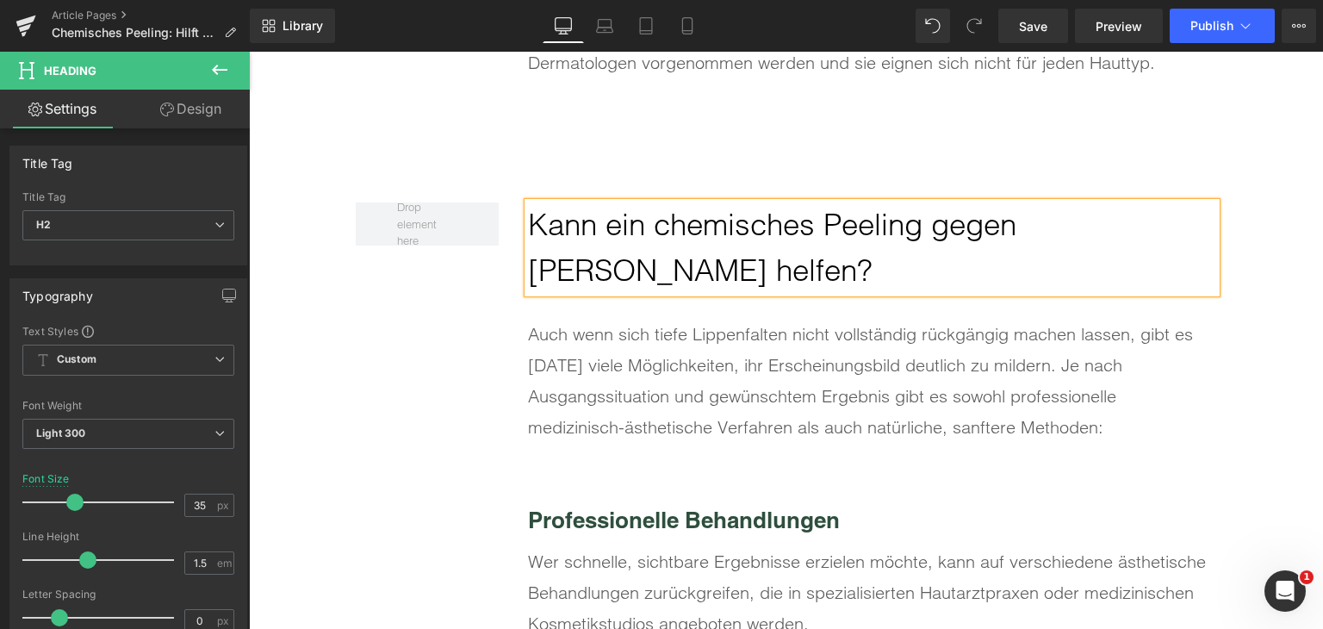
click at [694, 380] on div "Auch wenn sich tiefe Lippenfalten nicht vollständig rückgängig machen lassen, g…" at bounding box center [872, 381] width 688 height 124
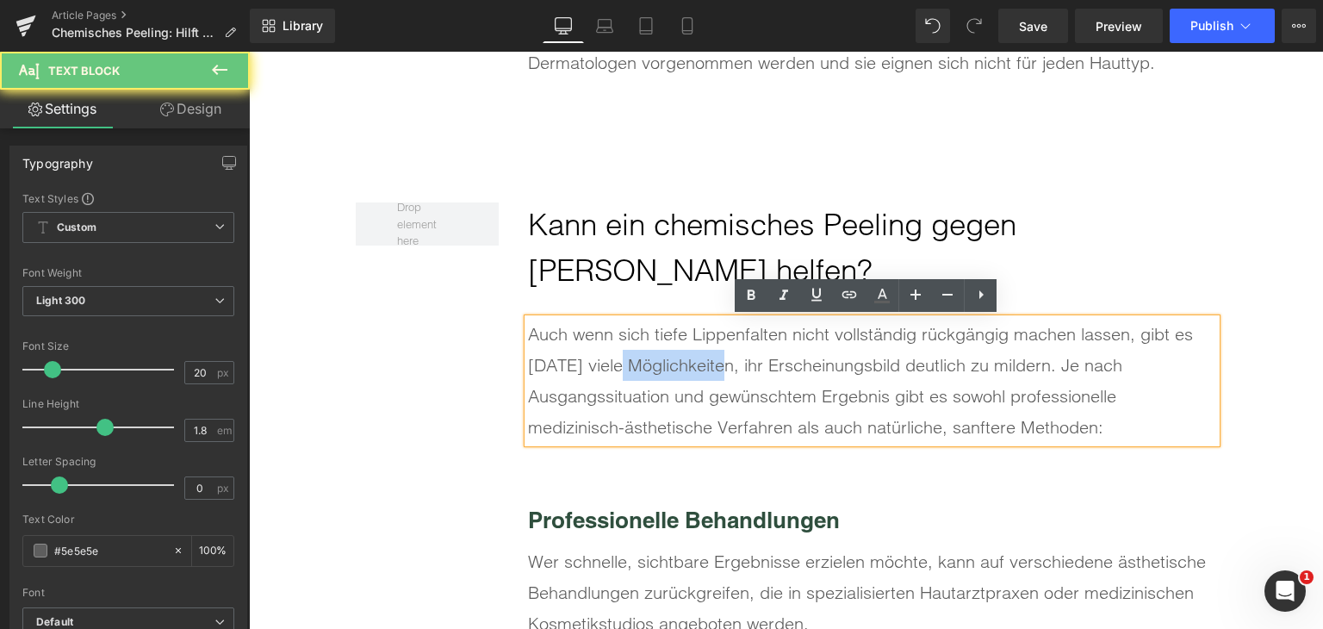
click at [694, 380] on div "Auch wenn sich tiefe Lippenfalten nicht vollständig rückgängig machen lassen, g…" at bounding box center [872, 381] width 688 height 124
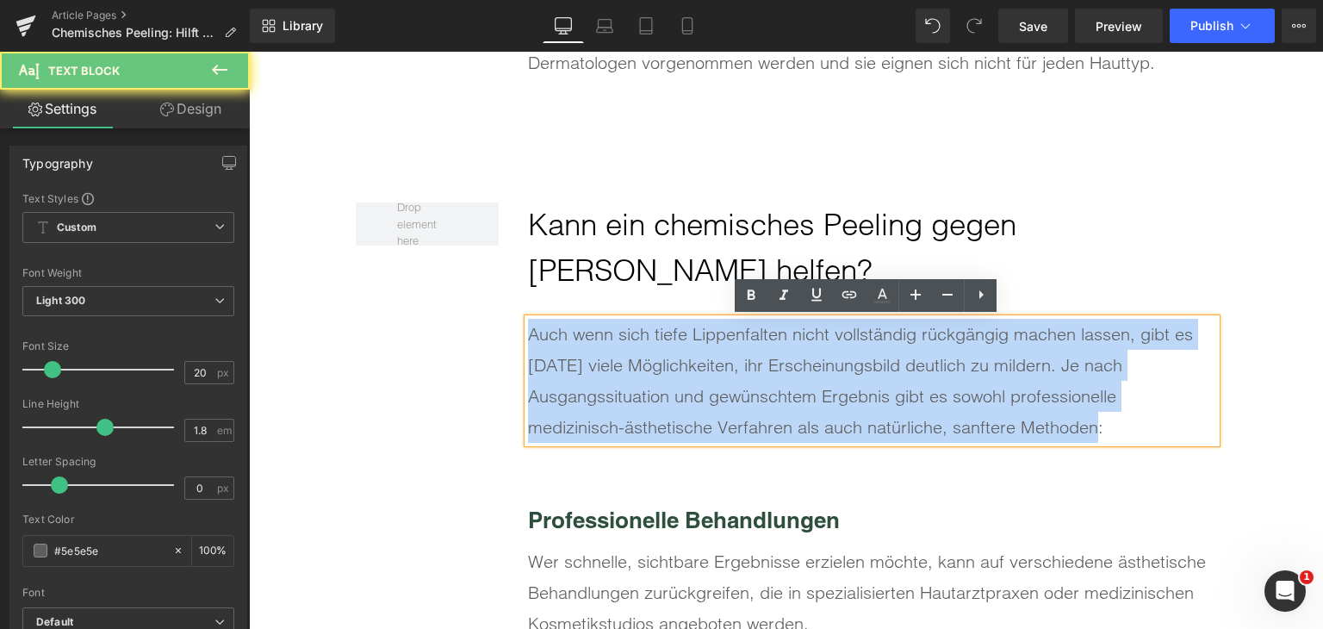
click at [694, 380] on div "Auch wenn sich tiefe Lippenfalten nicht vollständig rückgängig machen lassen, g…" at bounding box center [872, 381] width 688 height 124
paste div
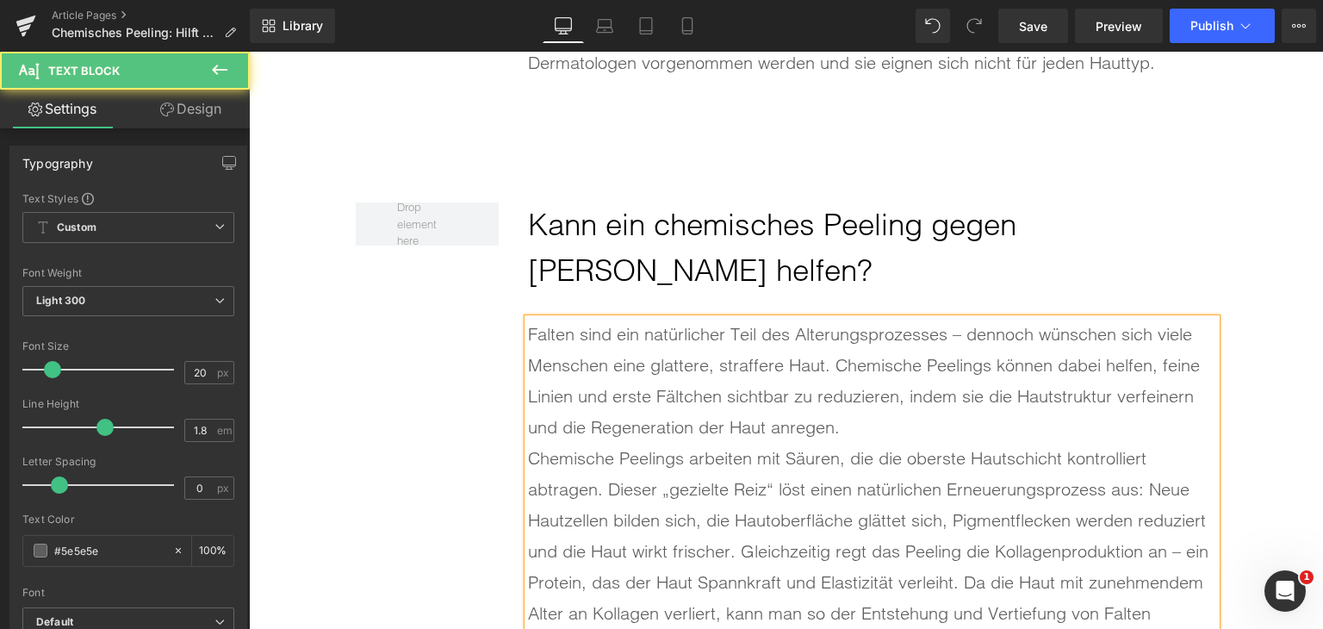
click at [862, 426] on div "Falten sind ein natürlicher Teil des Alterungsprozesses – dennoch wünschen sich…" at bounding box center [872, 381] width 688 height 124
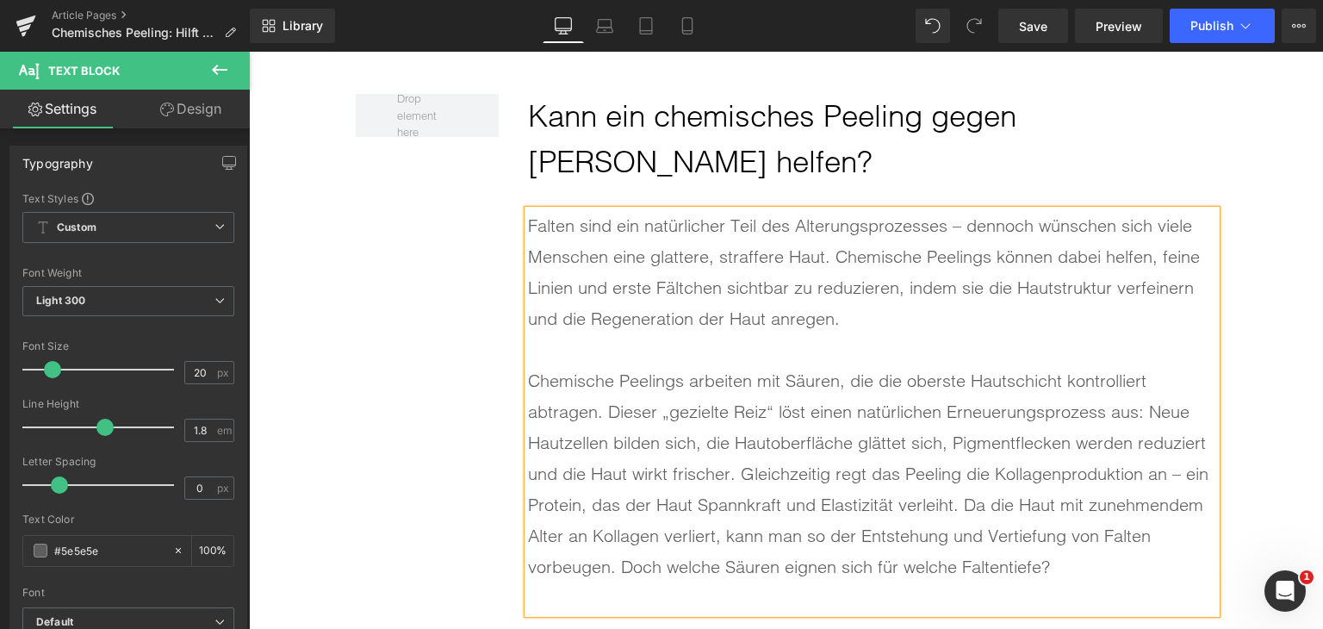
scroll to position [4394, 0]
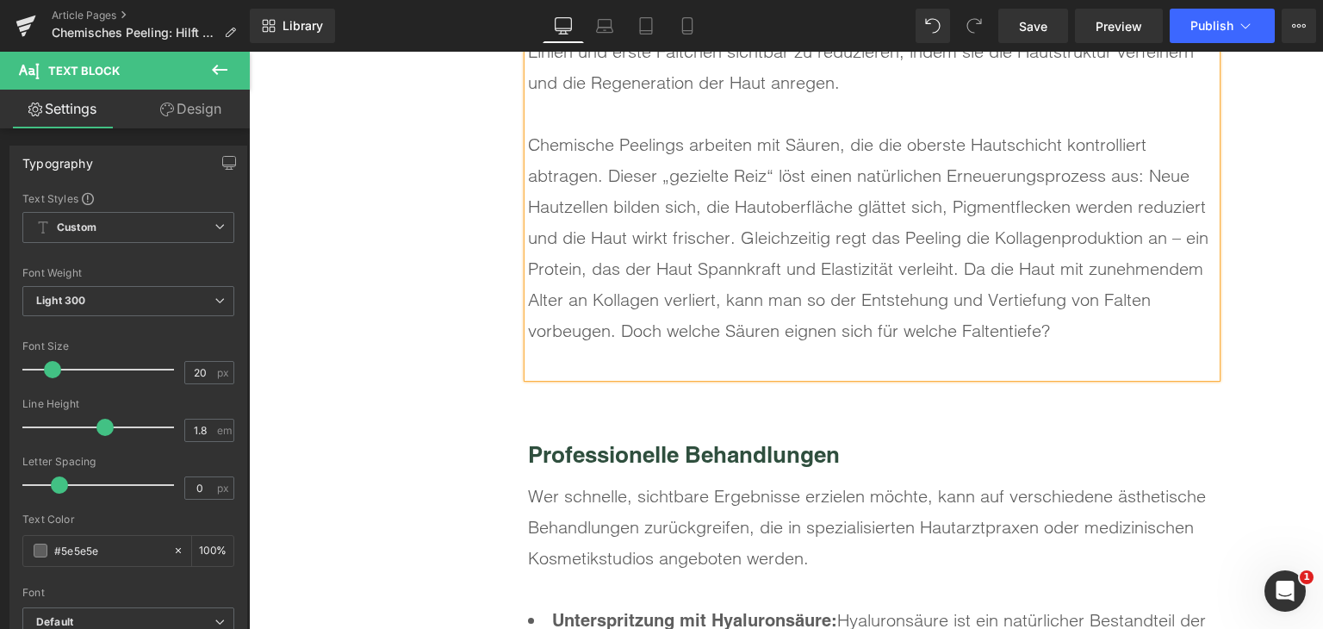
click at [794, 364] on div at bounding box center [872, 361] width 688 height 31
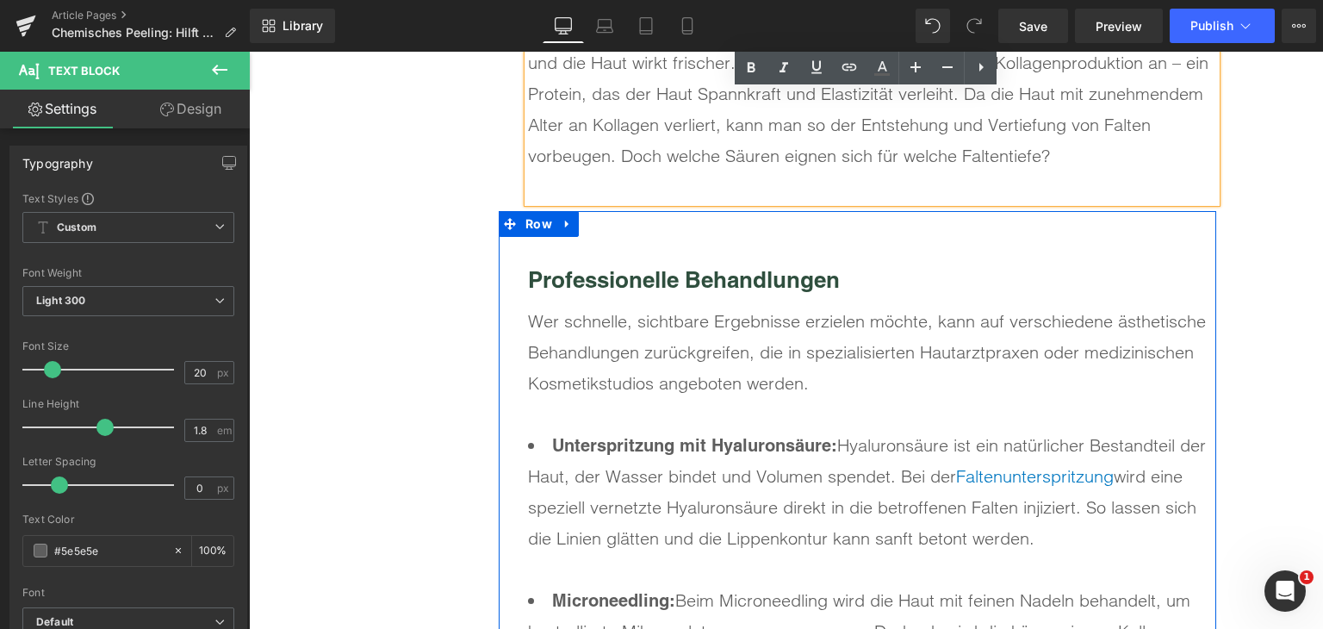
scroll to position [4566, 0]
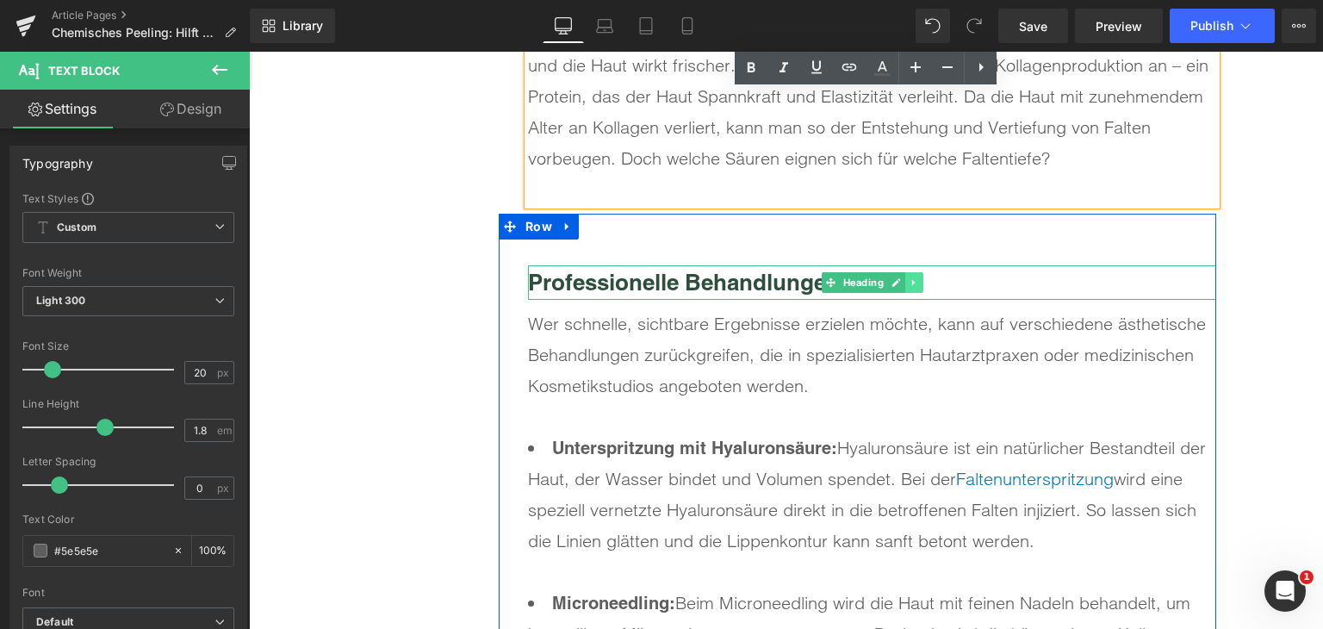
click at [908, 288] on link at bounding box center [915, 282] width 18 height 21
click at [914, 288] on link at bounding box center [923, 282] width 18 height 21
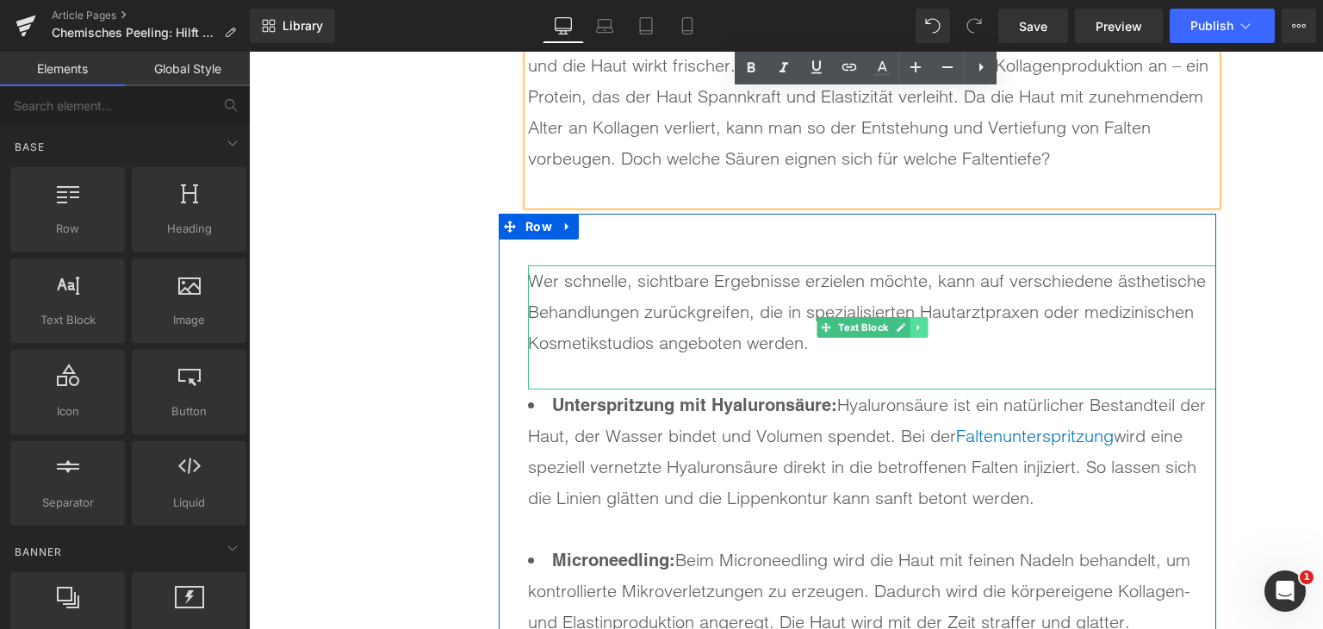
click at [918, 327] on link at bounding box center [919, 327] width 18 height 21
click at [924, 327] on icon at bounding box center [928, 327] width 9 height 9
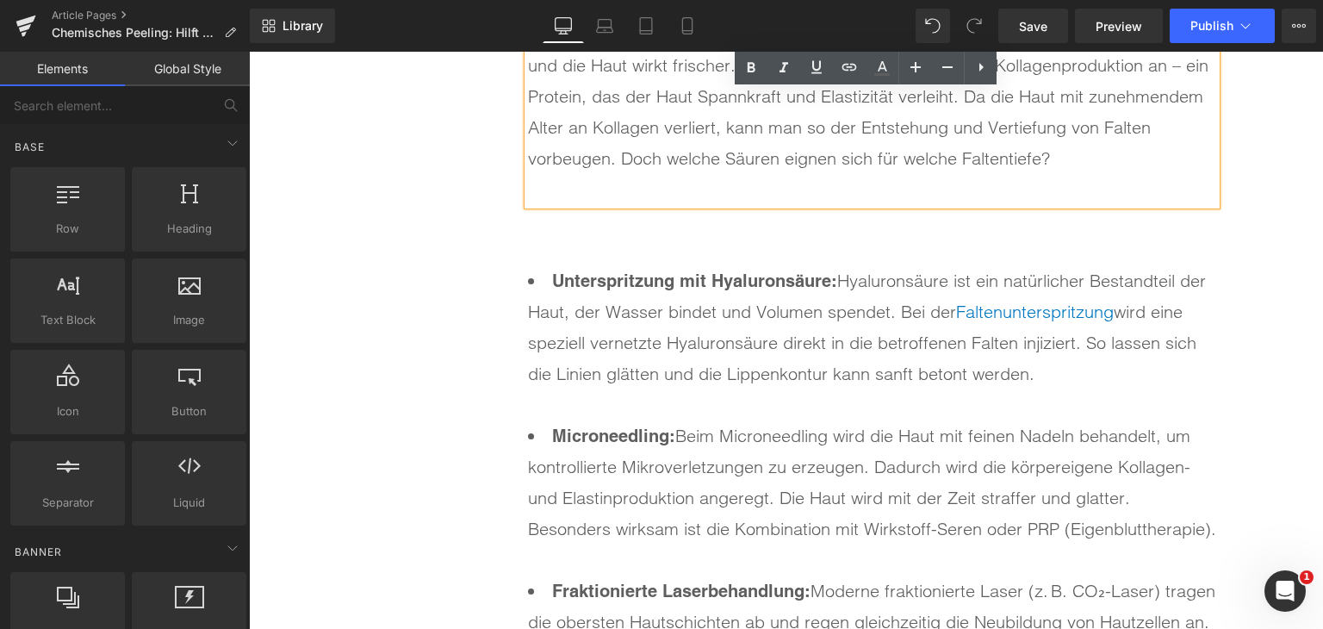
click at [672, 347] on li "Unterspritzung mit Hyaluronsäure: Hyaluronsäure ist ein natürlicher Bestandteil…" at bounding box center [872, 342] width 688 height 155
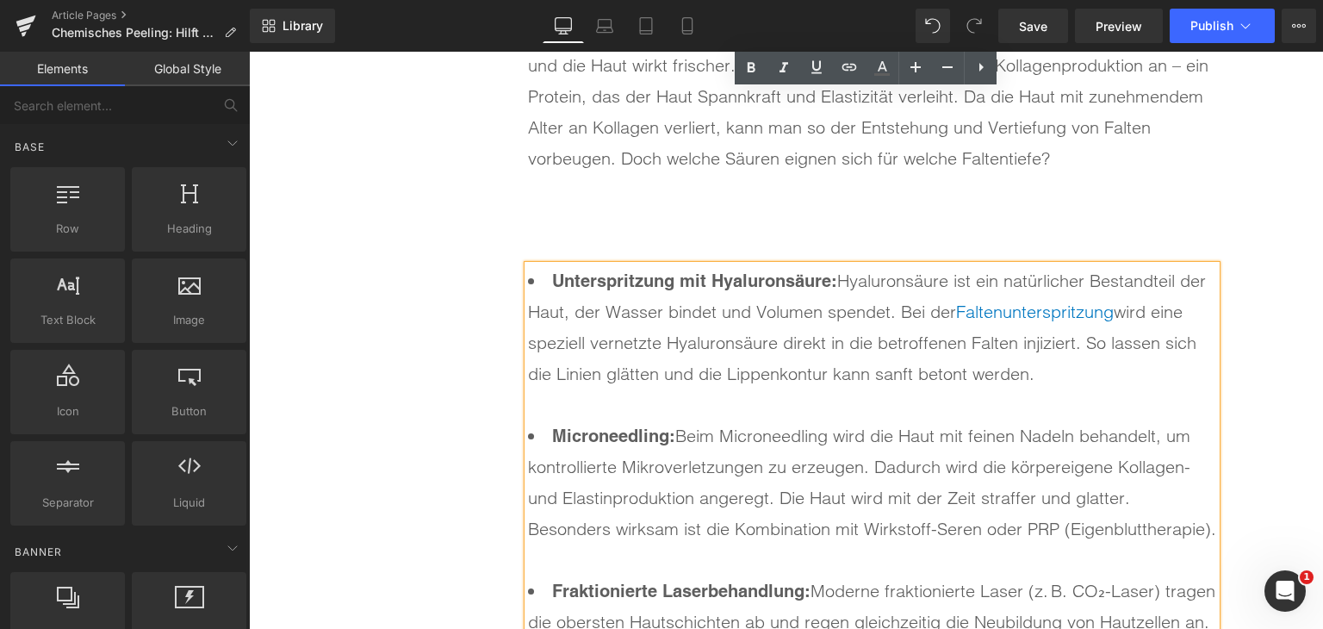
click at [672, 347] on li "Unterspritzung mit Hyaluronsäure: Hyaluronsäure ist ein natürlicher Bestandteil…" at bounding box center [872, 342] width 688 height 155
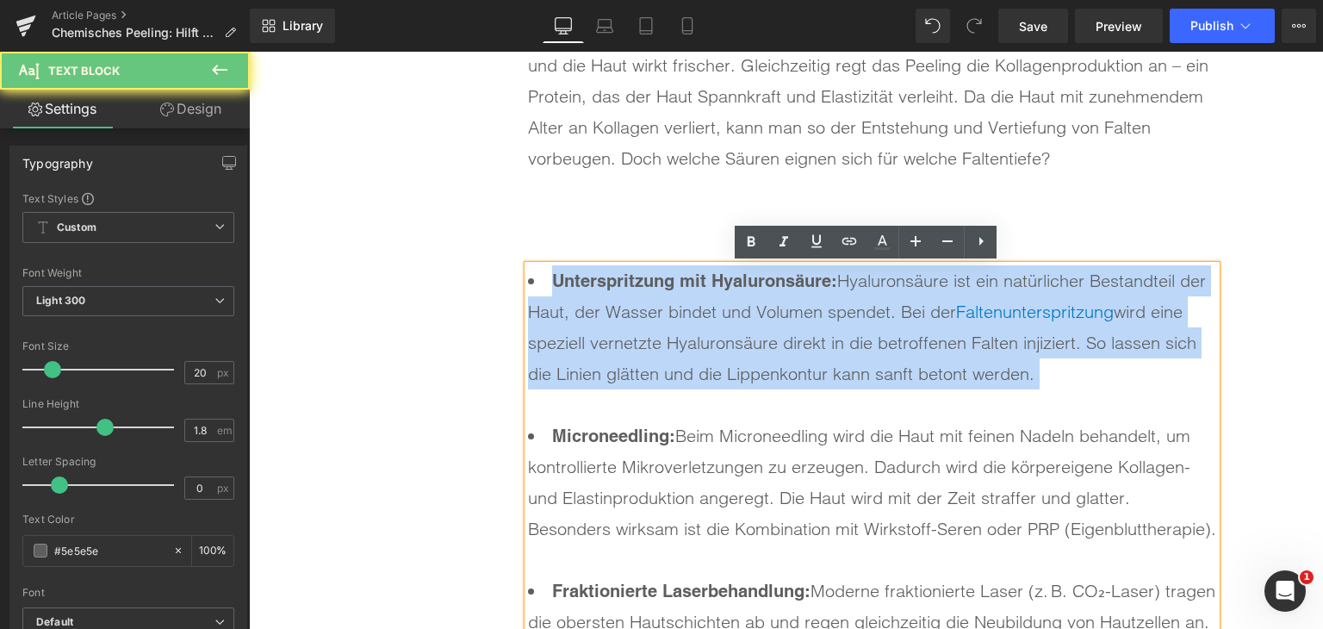
click at [672, 347] on li "Unterspritzung mit Hyaluronsäure: Hyaluronsäure ist ein natürlicher Bestandteil…" at bounding box center [872, 342] width 688 height 155
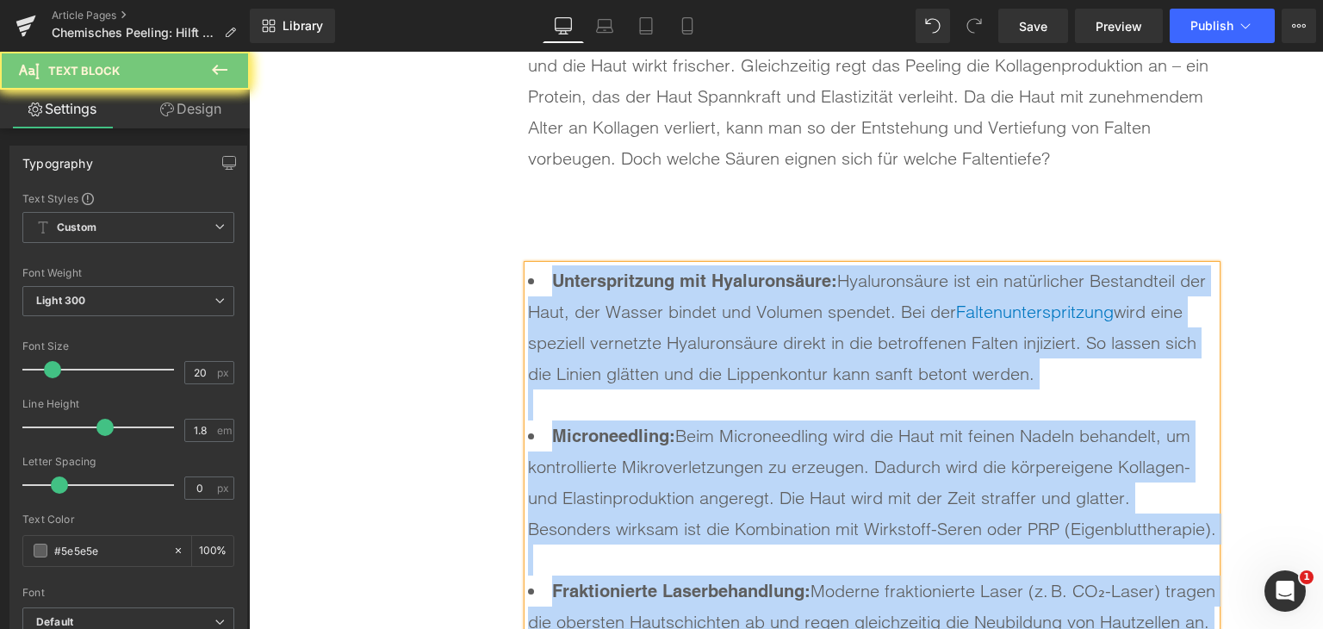
paste div
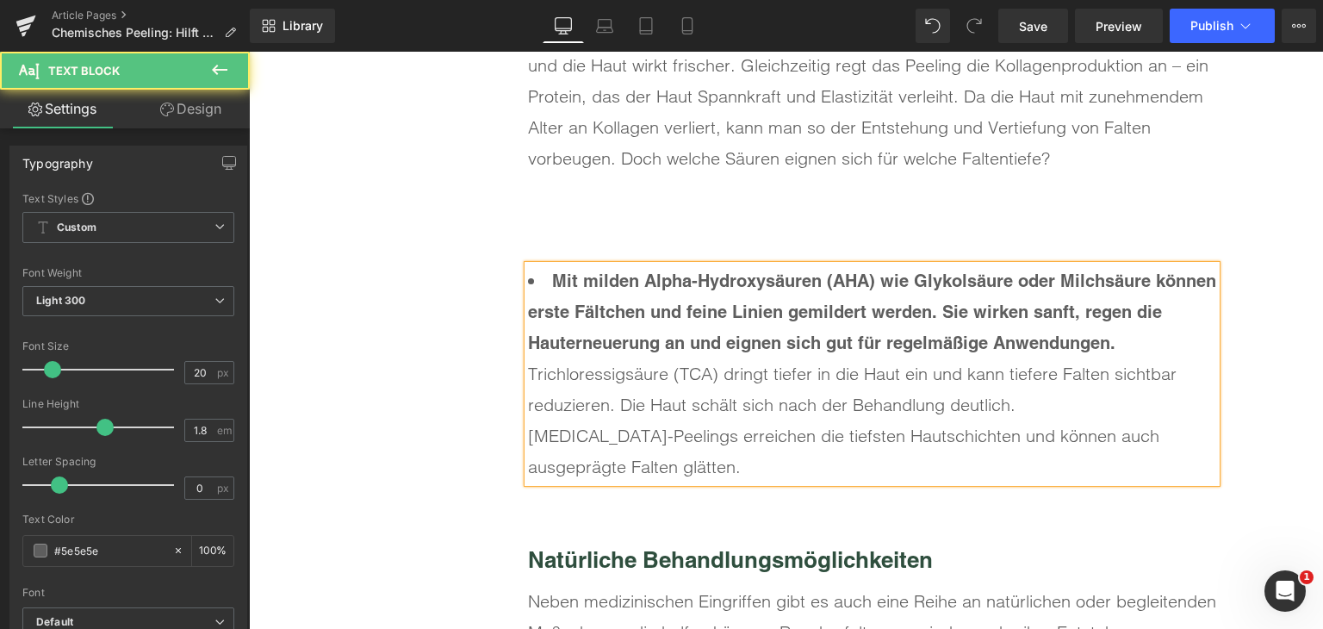
click at [704, 435] on div "[MEDICAL_DATA]-Peelings erreichen die tiefsten Hautschichten und können auch au…" at bounding box center [872, 451] width 688 height 62
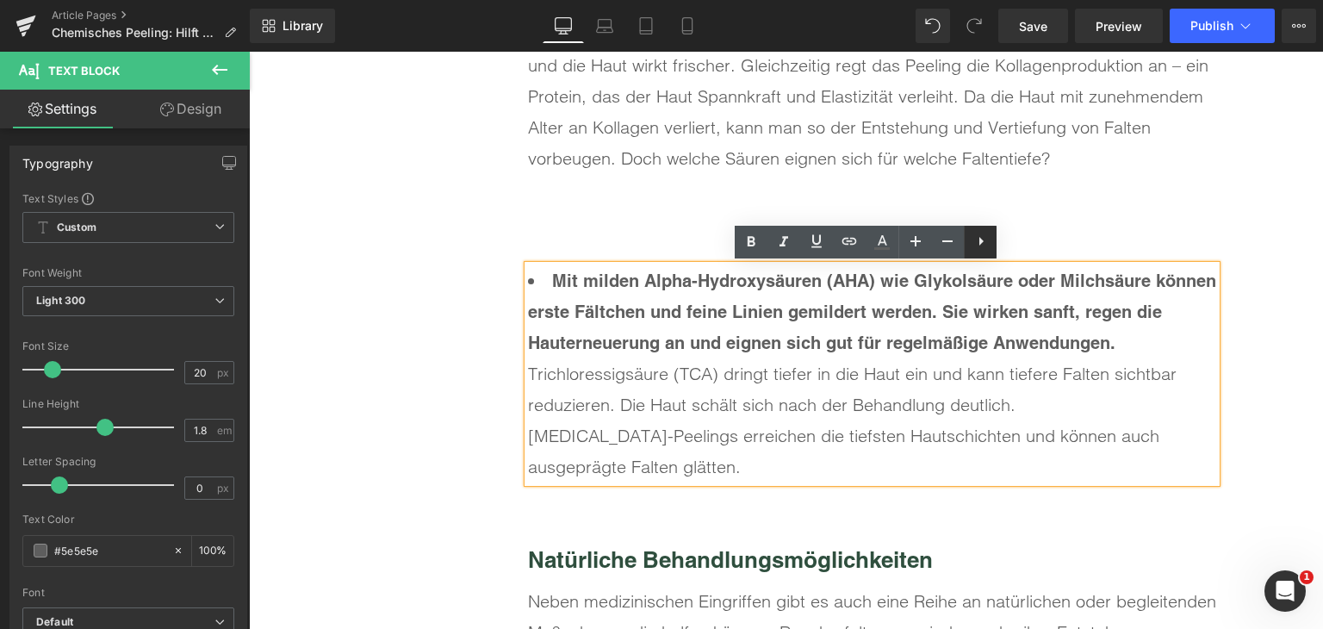
click at [986, 236] on icon at bounding box center [981, 241] width 21 height 21
click at [981, 240] on icon at bounding box center [980, 241] width 21 height 21
click at [800, 353] on li "Mit milden Alpha-Hydroxysäuren (AHA) wie Glykolsäure oder Milchsäure können ers…" at bounding box center [872, 311] width 688 height 93
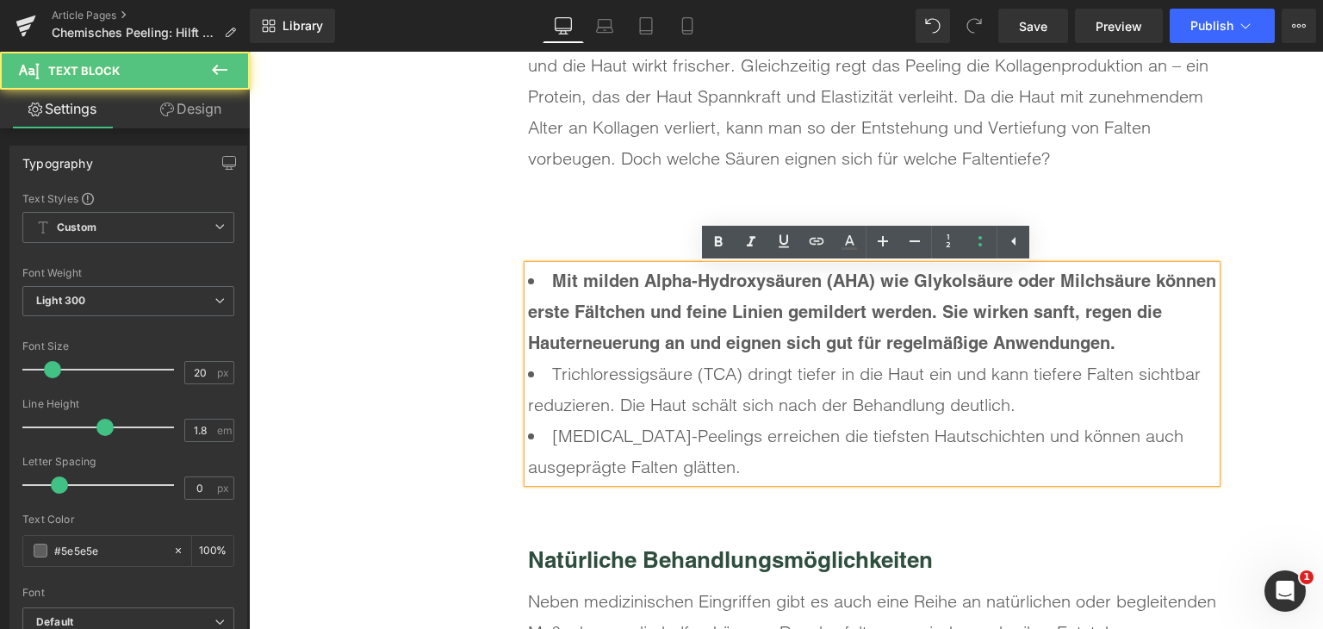
click at [1130, 338] on li "Mit milden Alpha-Hydroxysäuren (AHA) wie Glykolsäure oder Milchsäure können ers…" at bounding box center [872, 311] width 688 height 93
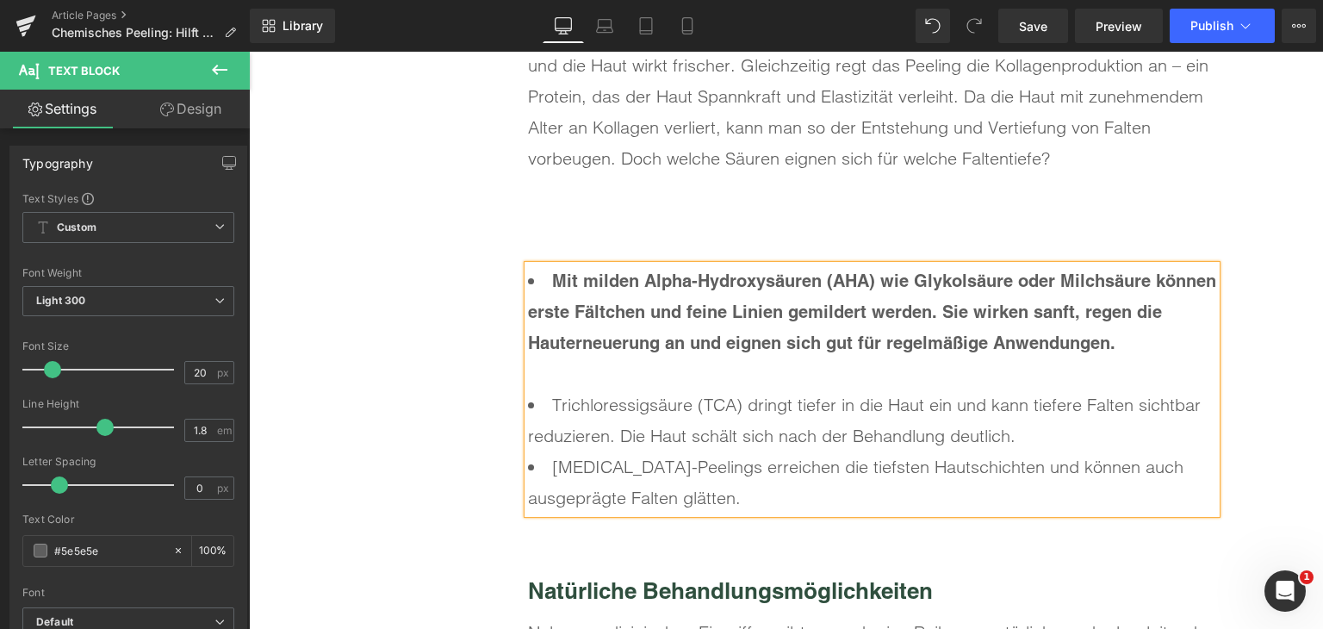
click at [1051, 452] on li "[MEDICAL_DATA]-Peelings erreichen die tiefsten Hautschichten und können auch au…" at bounding box center [872, 482] width 688 height 62
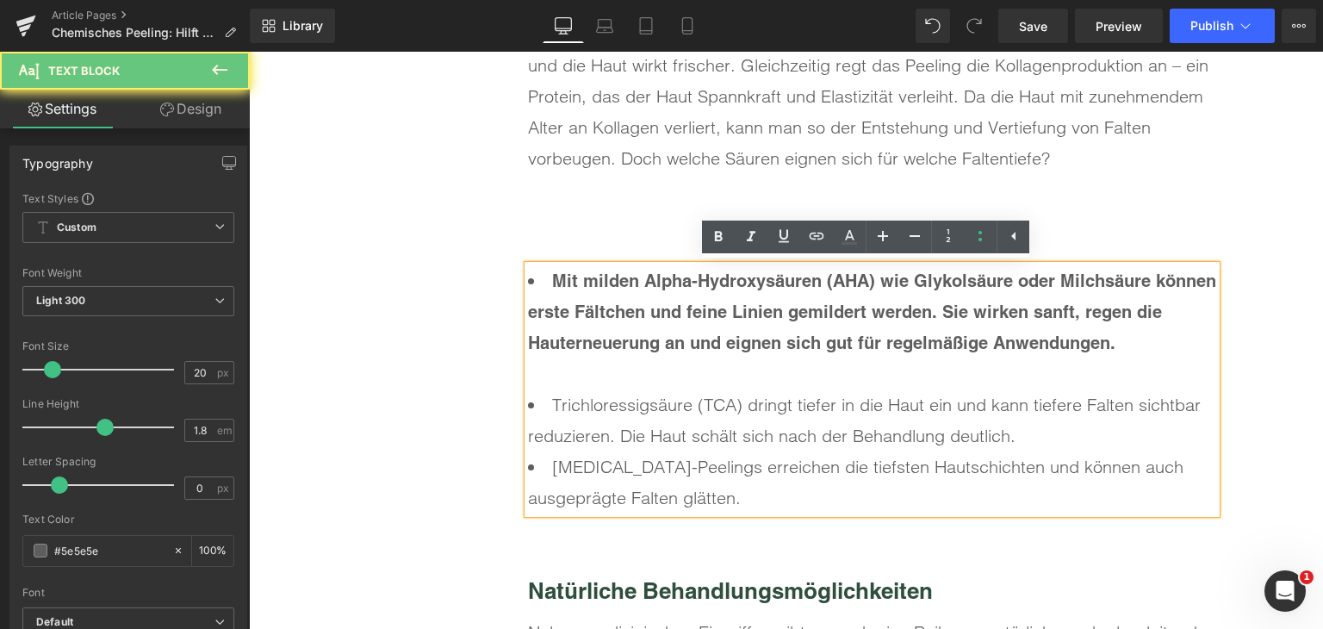
click at [1046, 445] on li "Trichloressigsäure (TCA) dringt tiefer in die Haut ein und kann tiefere Falten …" at bounding box center [872, 420] width 688 height 62
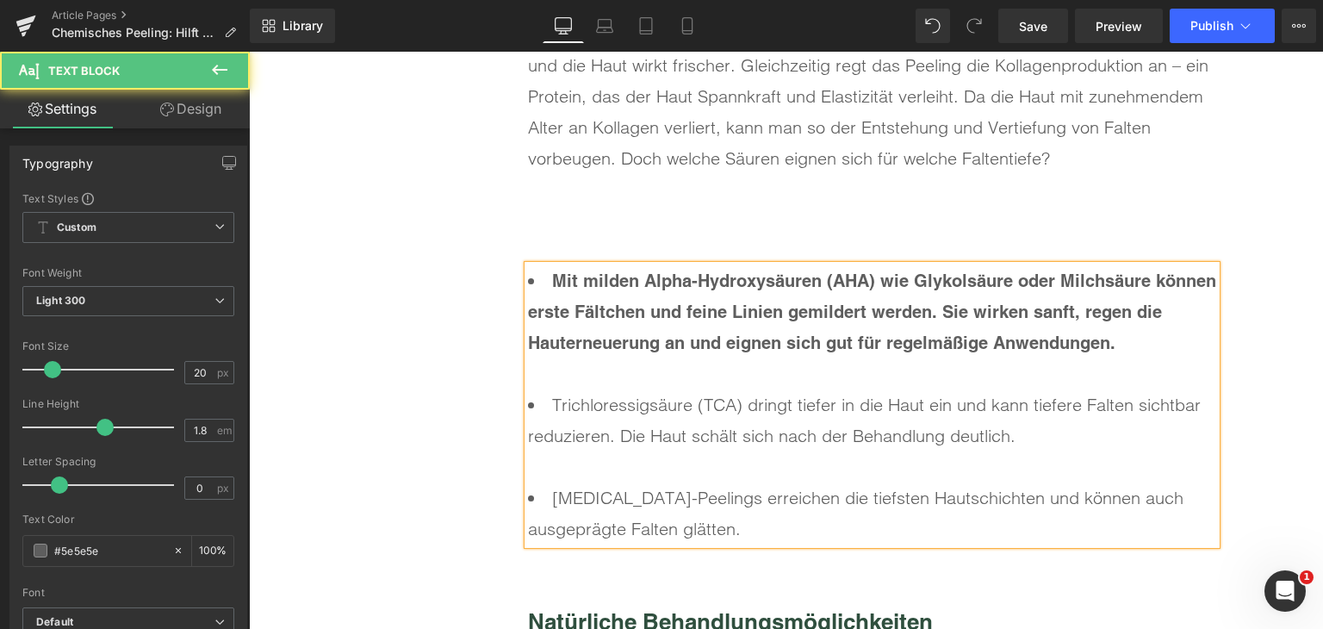
click at [996, 340] on b "Mit milden Alpha-Hydroxysäuren (AHA) wie Glykolsäure oder Milchsäure können ers…" at bounding box center [872, 312] width 688 height 83
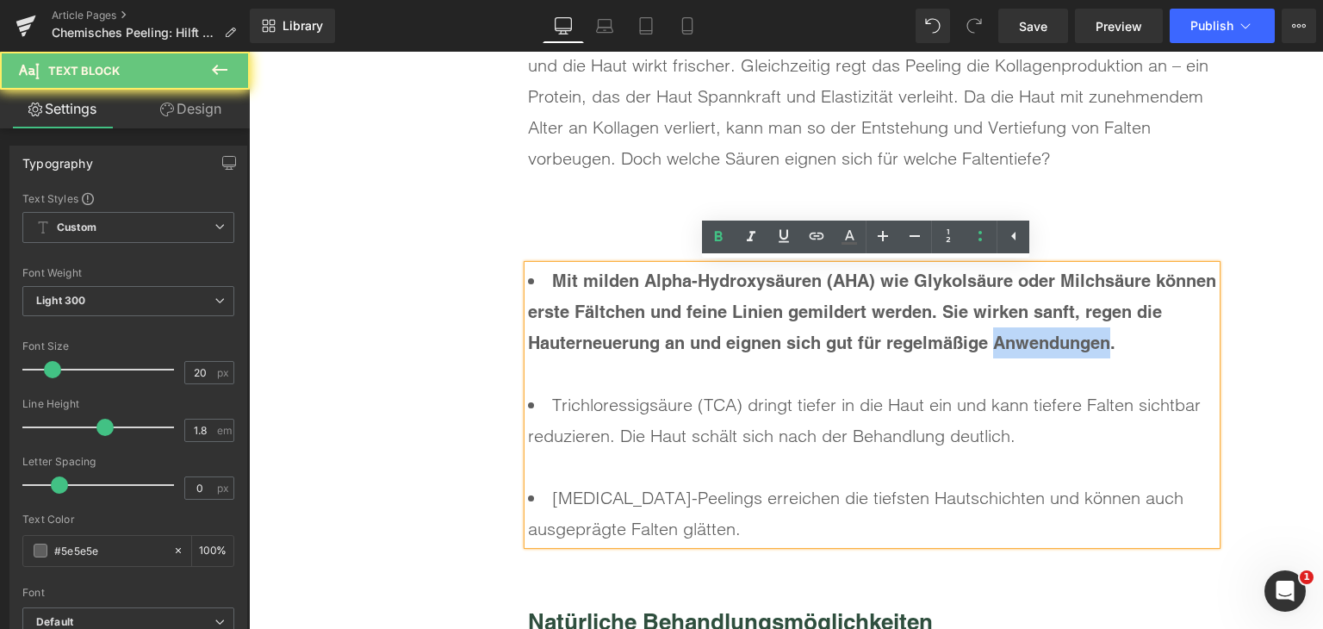
click at [996, 340] on b "Mit milden Alpha-Hydroxysäuren (AHA) wie Glykolsäure oder Milchsäure können ers…" at bounding box center [872, 312] width 688 height 83
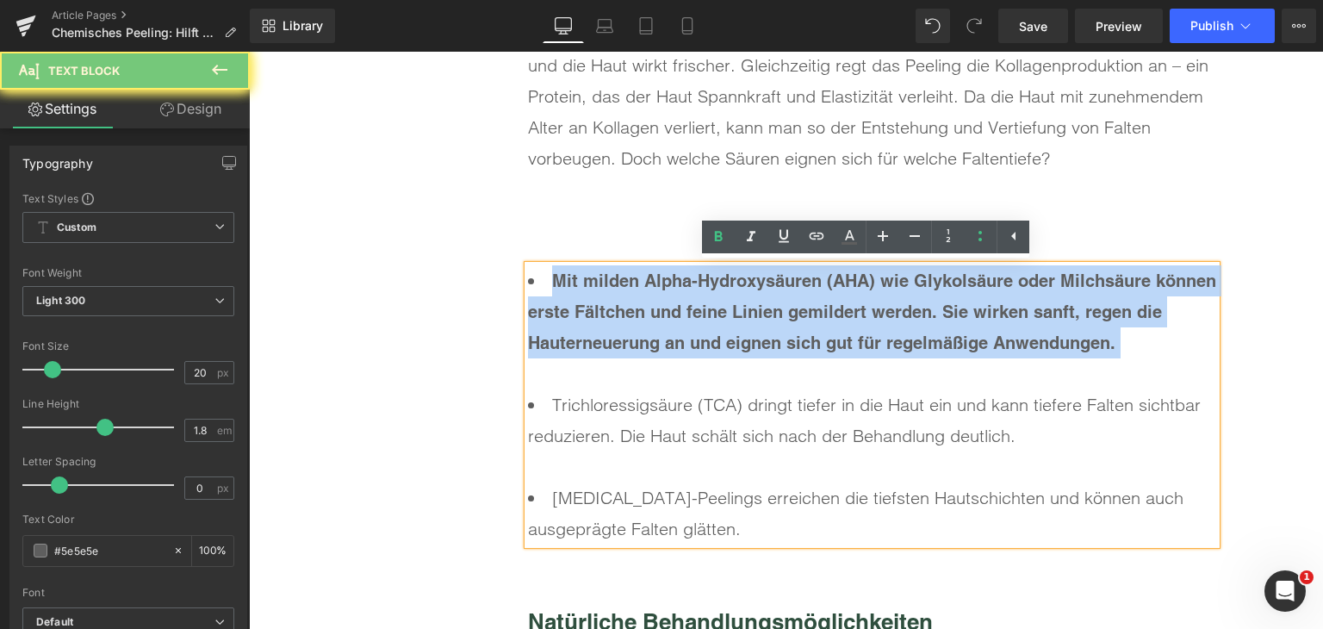
click at [996, 340] on b "Mit milden Alpha-Hydroxysäuren (AHA) wie Glykolsäure oder Milchsäure können ers…" at bounding box center [872, 312] width 688 height 83
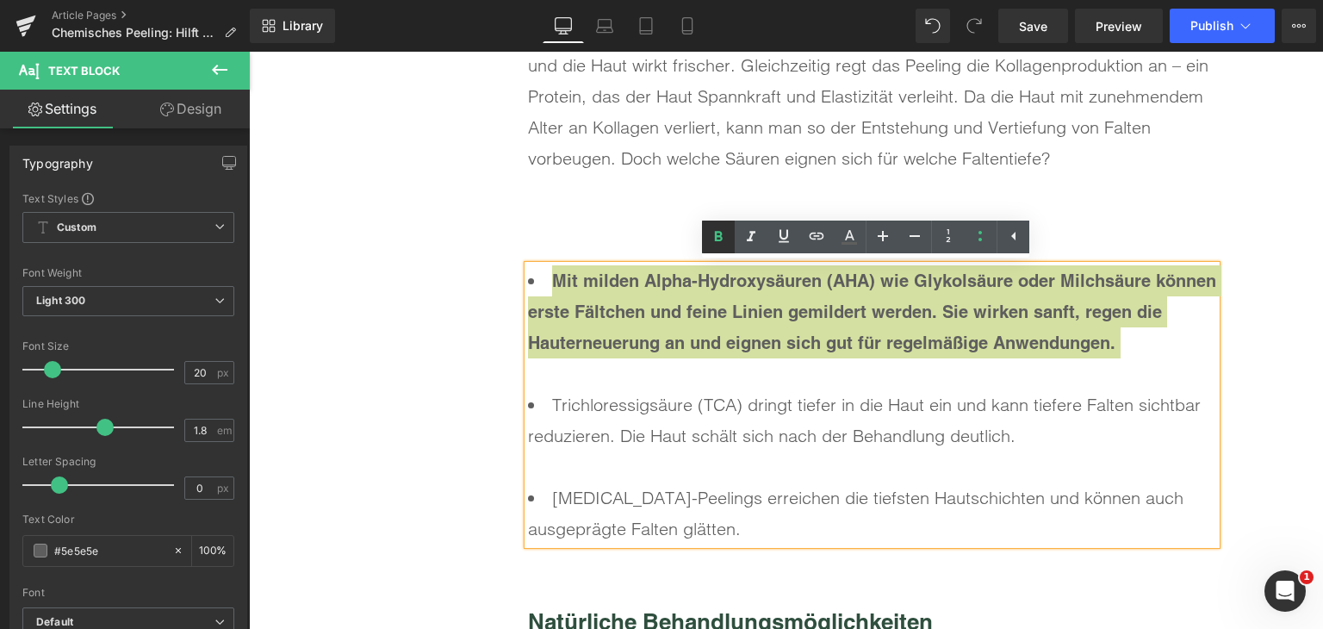
click at [724, 228] on icon at bounding box center [718, 237] width 21 height 21
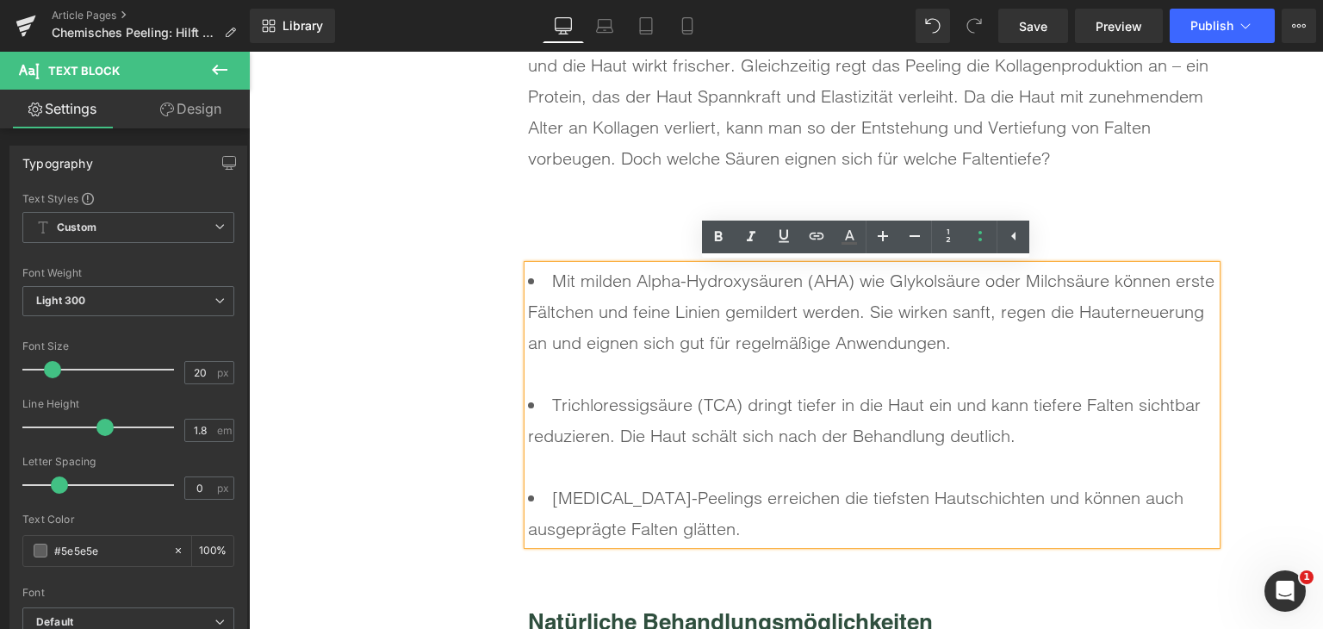
click at [723, 394] on li "Trichloressigsäure (TCA) dringt tiefer in die Haut ein und kann tiefere Falten …" at bounding box center [872, 435] width 688 height 93
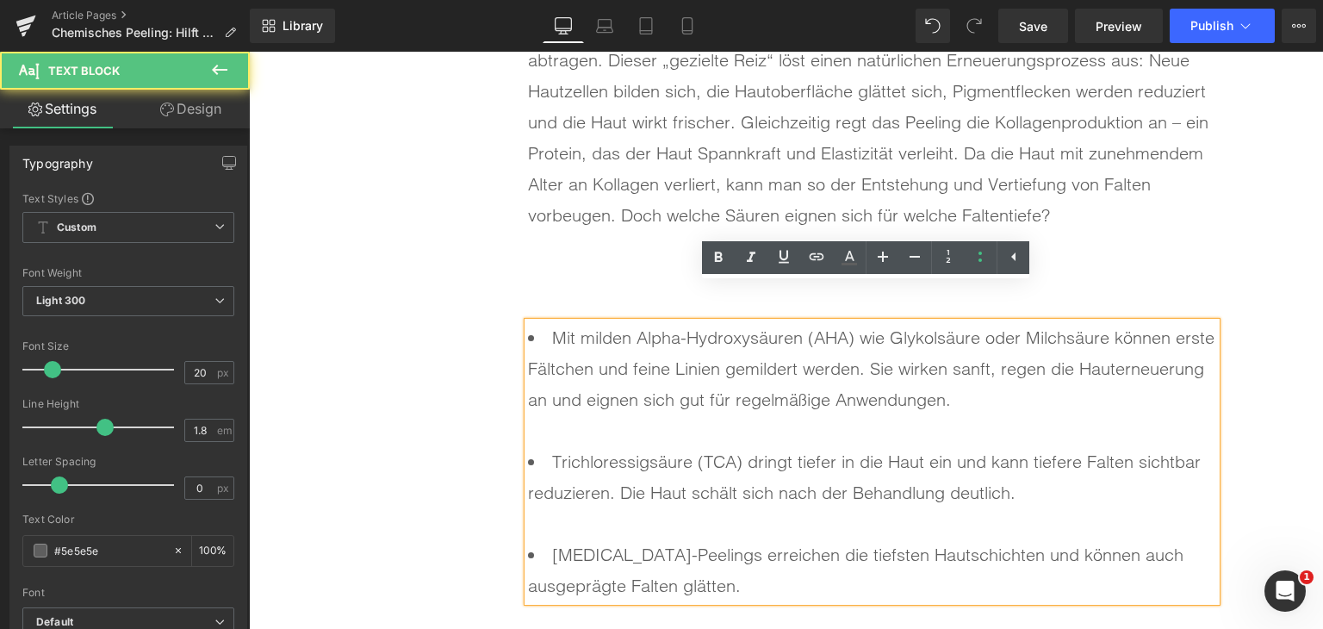
scroll to position [4480, 0]
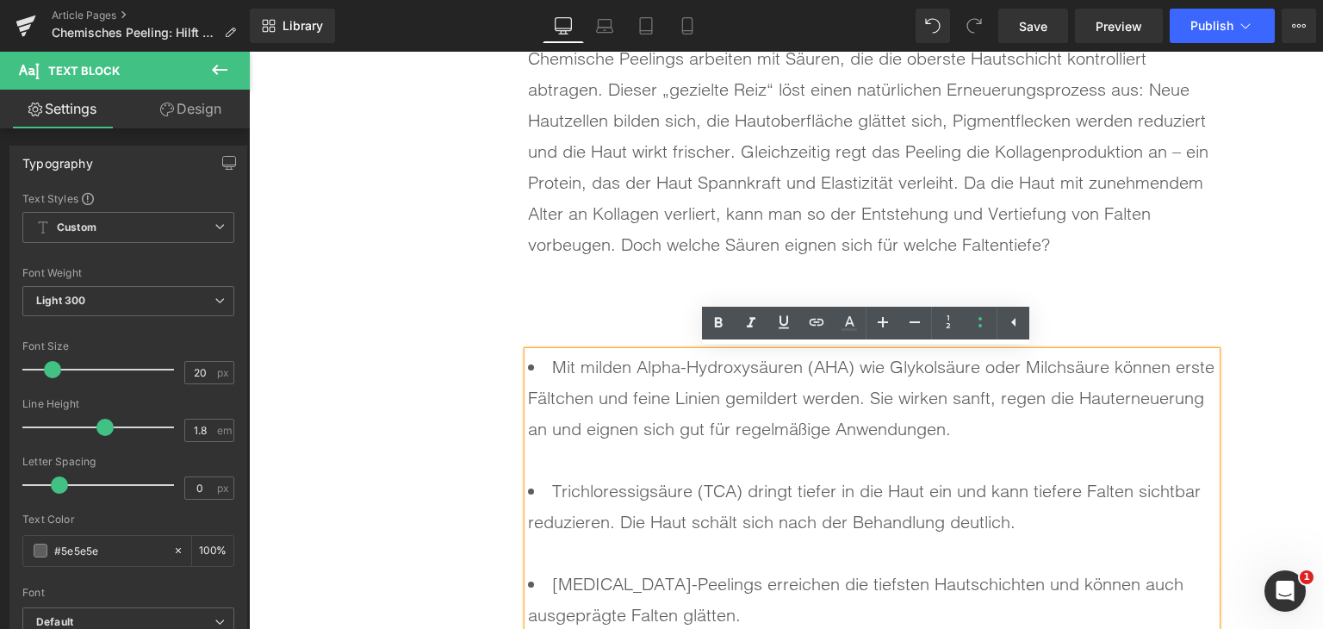
click at [626, 283] on div at bounding box center [872, 275] width 688 height 31
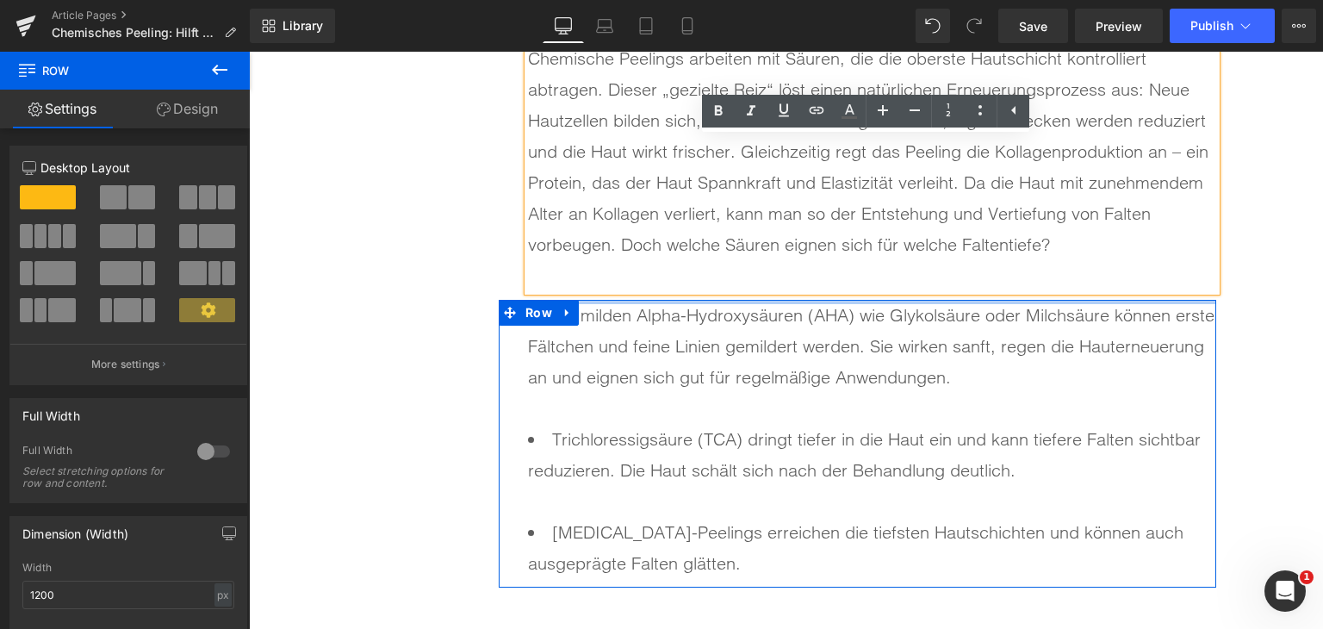
drag, startPoint x: 637, startPoint y: 332, endPoint x: 642, endPoint y: 279, distance: 52.8
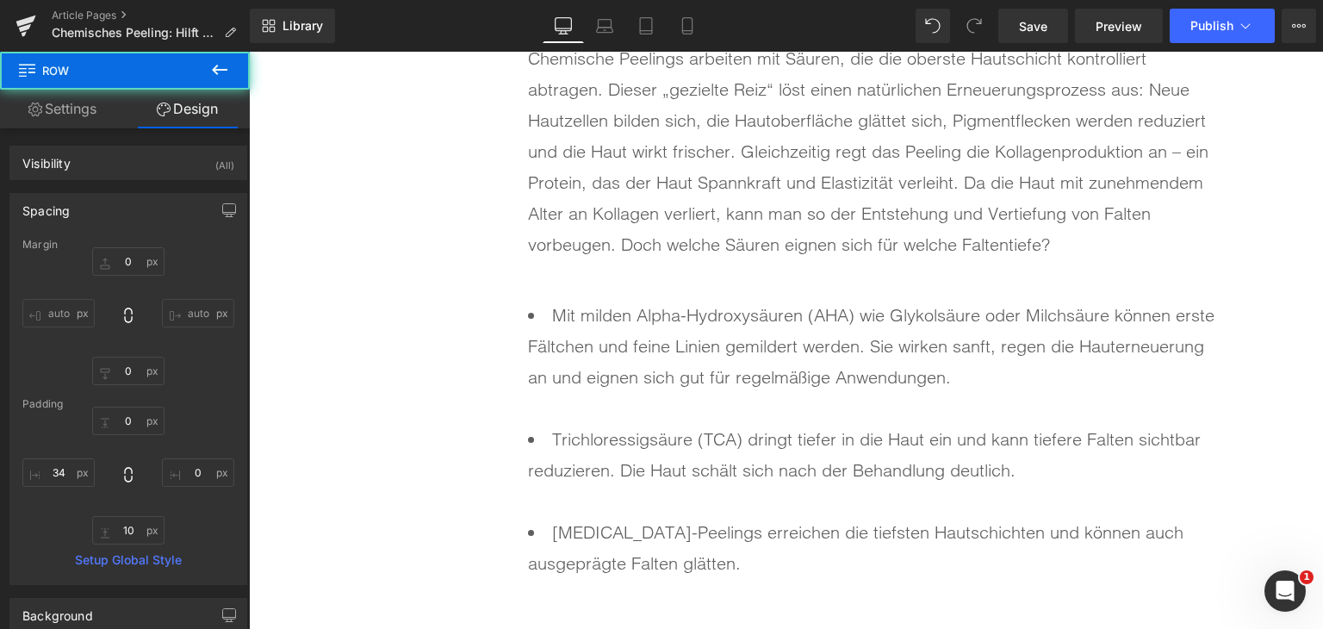
click at [1254, 394] on div "Chemisches Peeling: Hilft es auch gegen [PERSON_NAME]? Heading Redaktion, [DATE…" at bounding box center [786, 262] width 1074 height 9147
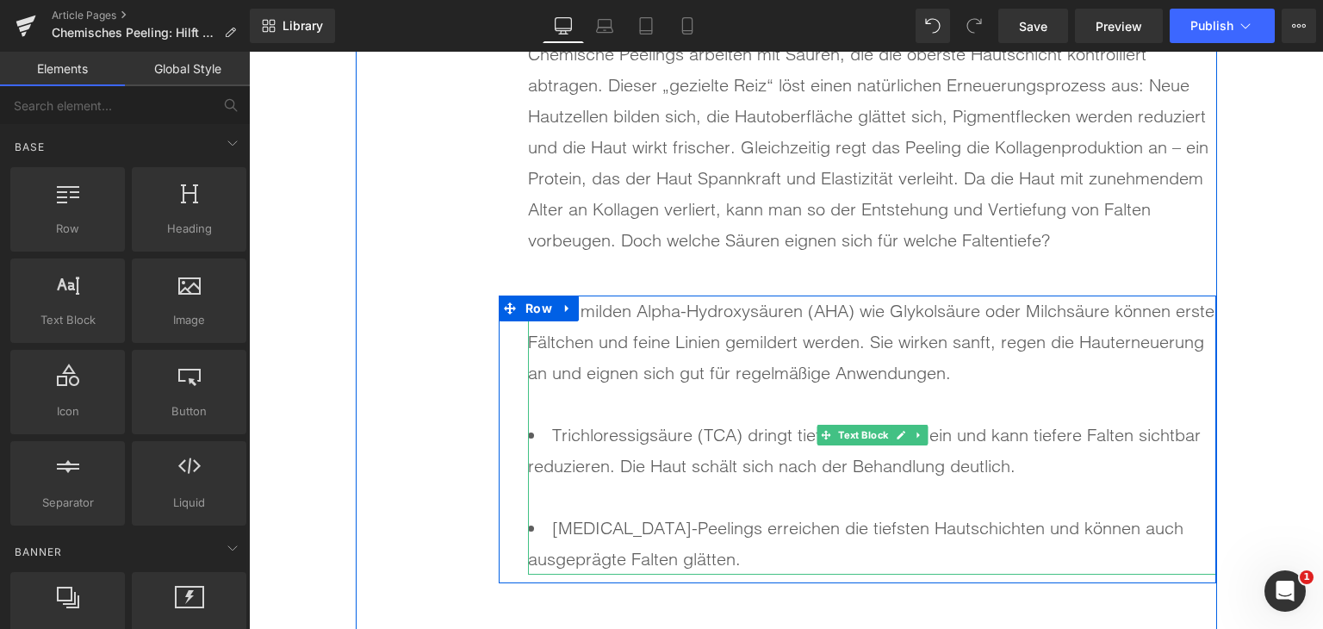
scroll to position [4739, 0]
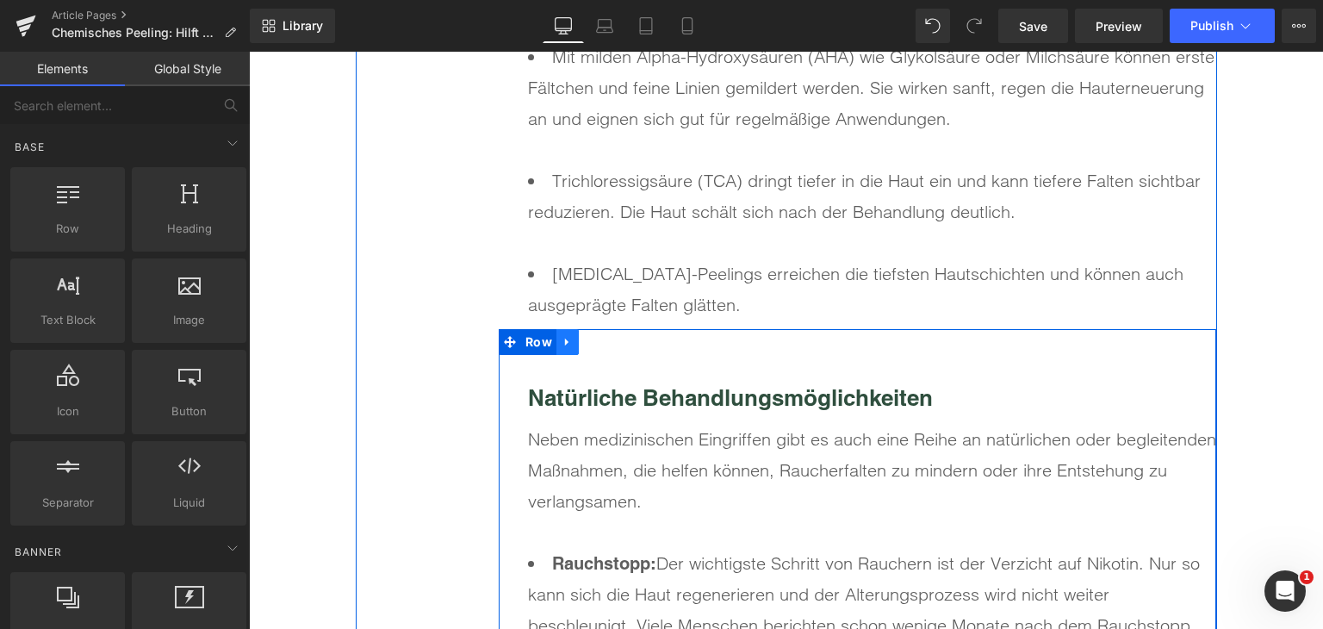
click at [563, 339] on icon at bounding box center [568, 342] width 12 height 13
click at [607, 336] on icon at bounding box center [613, 342] width 12 height 12
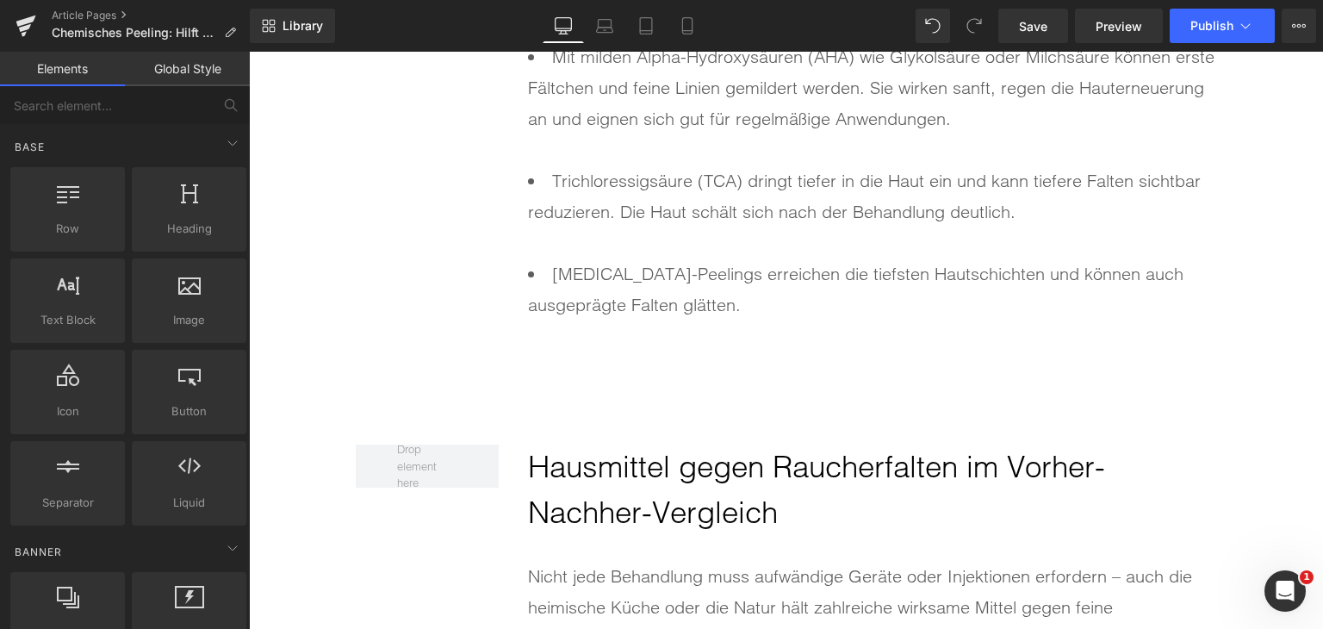
scroll to position [4911, 0]
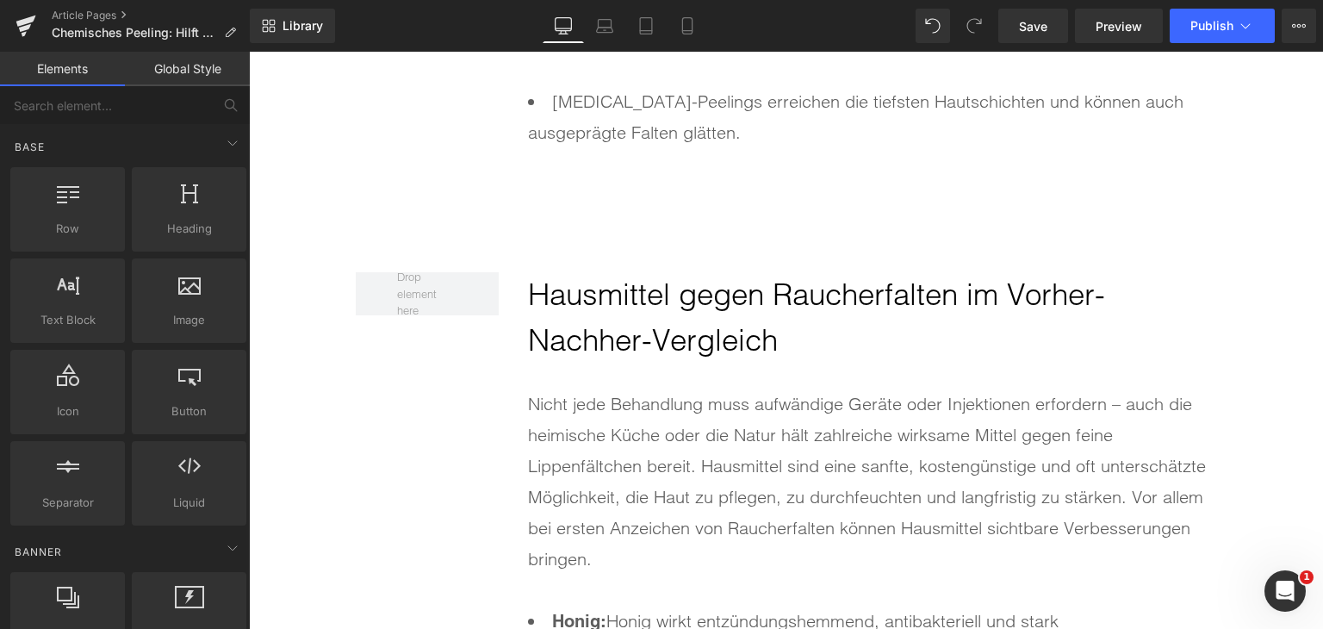
click at [597, 320] on h2 "Hausmittel gegen Raucherfalten im Vorher-Nachher-Vergleich" at bounding box center [872, 317] width 688 height 90
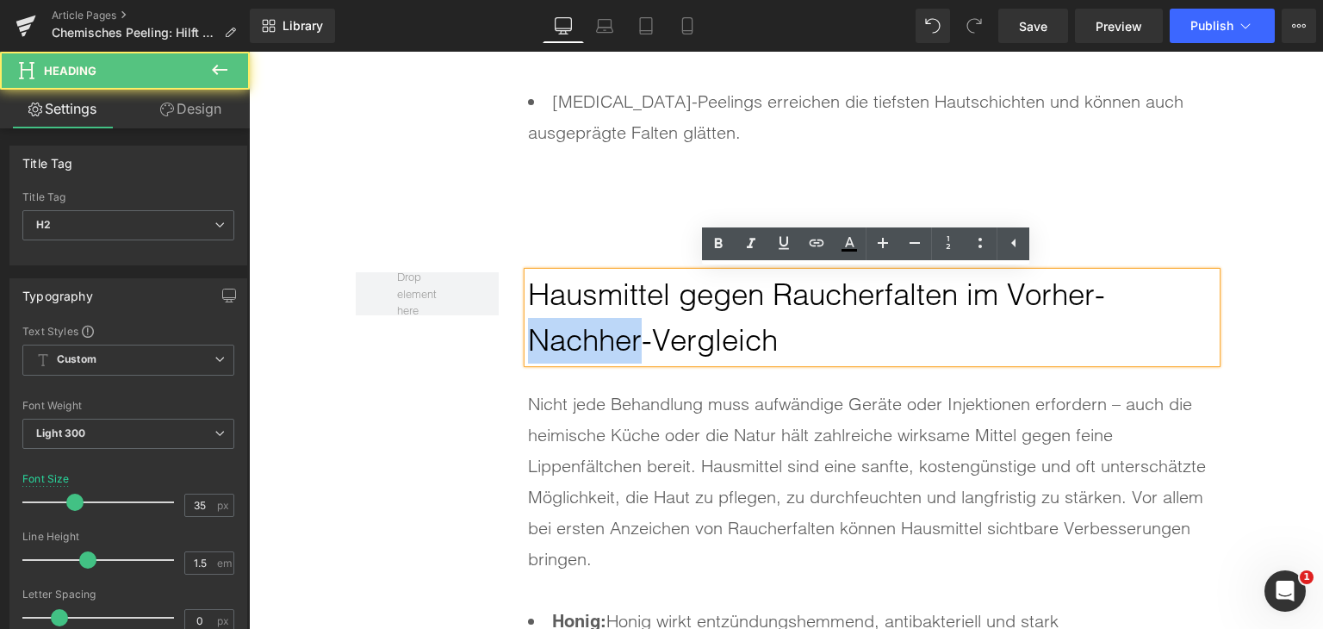
click at [597, 320] on h2 "Hausmittel gegen Raucherfalten im Vorher-Nachher-Vergleich" at bounding box center [872, 317] width 688 height 90
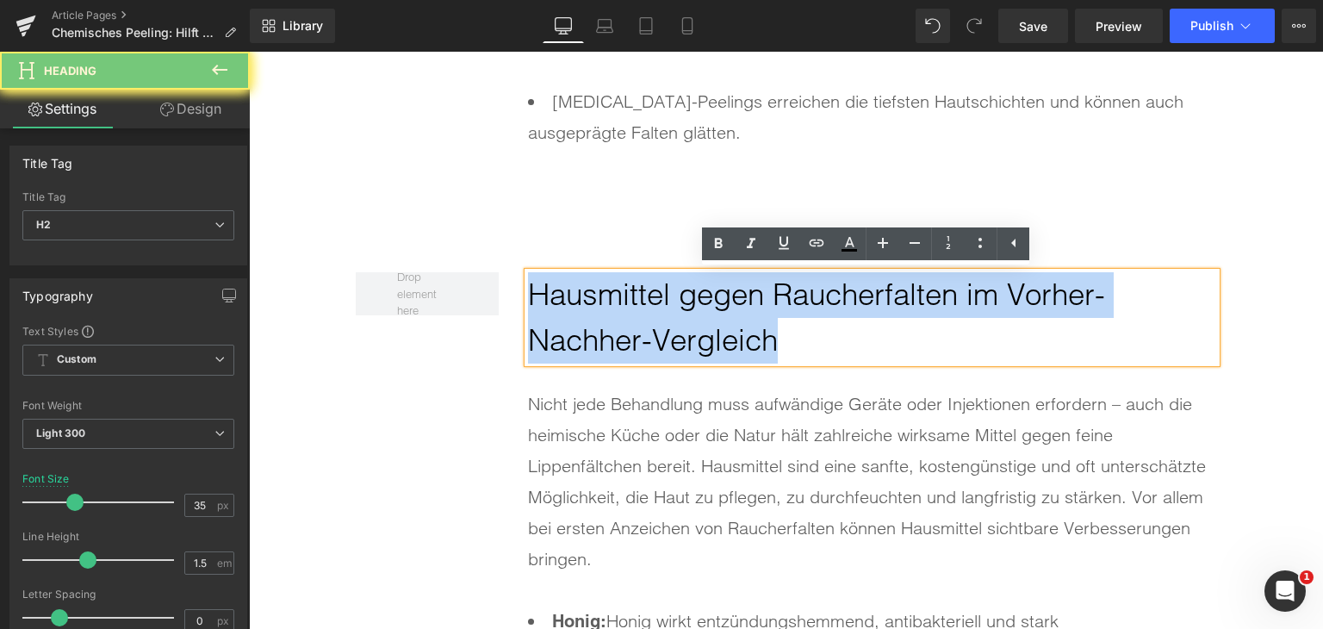
click at [597, 320] on h2 "Hausmittel gegen Raucherfalten im Vorher-Nachher-Vergleich" at bounding box center [872, 317] width 688 height 90
paste div
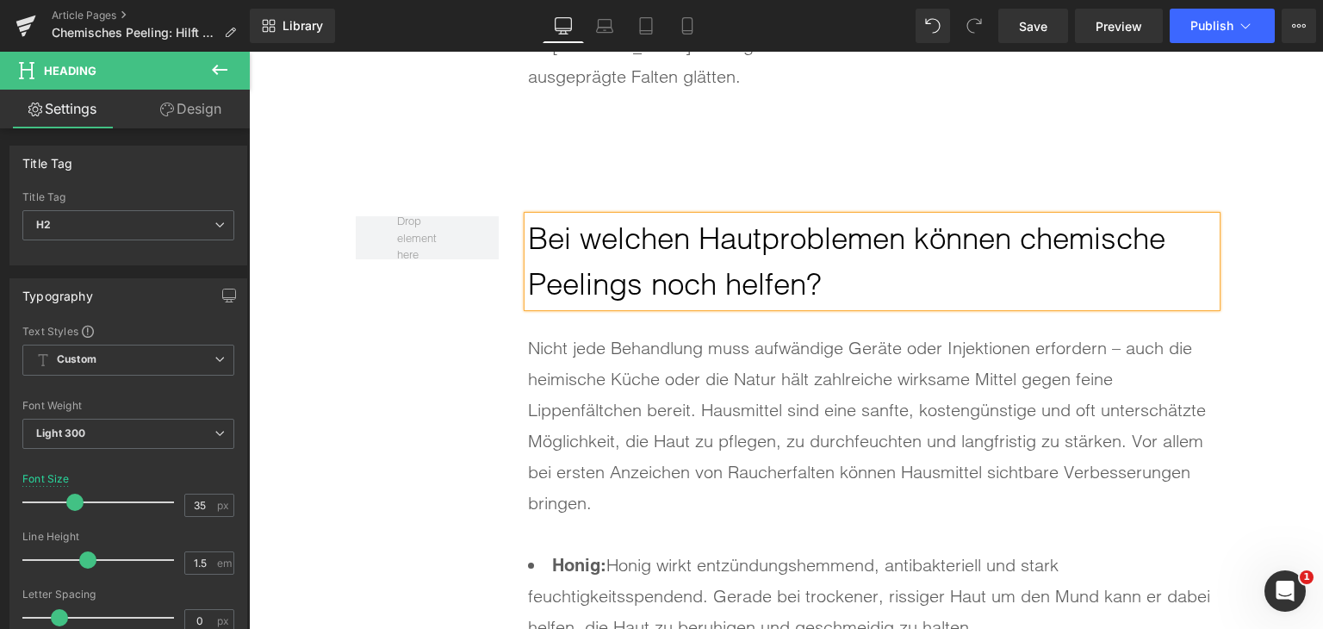
scroll to position [4997, 0]
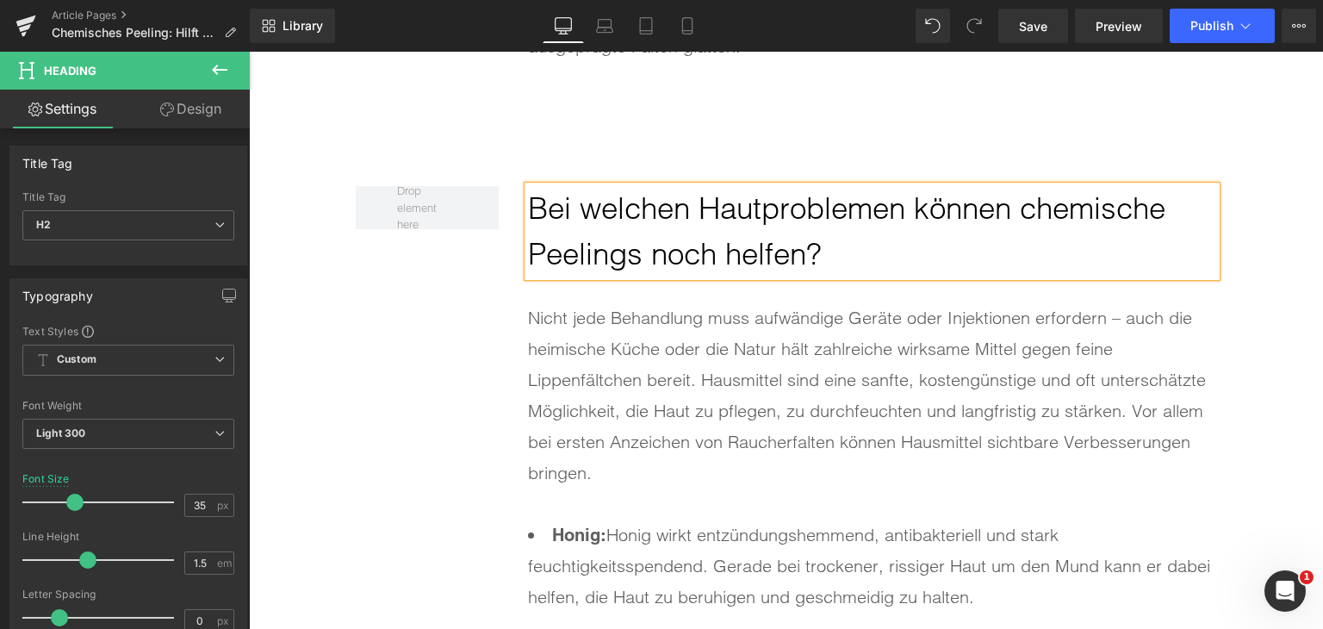
click at [700, 363] on div "Nicht jede Behandlung muss aufwändige Geräte oder Injektionen erfordern – auch …" at bounding box center [872, 395] width 688 height 186
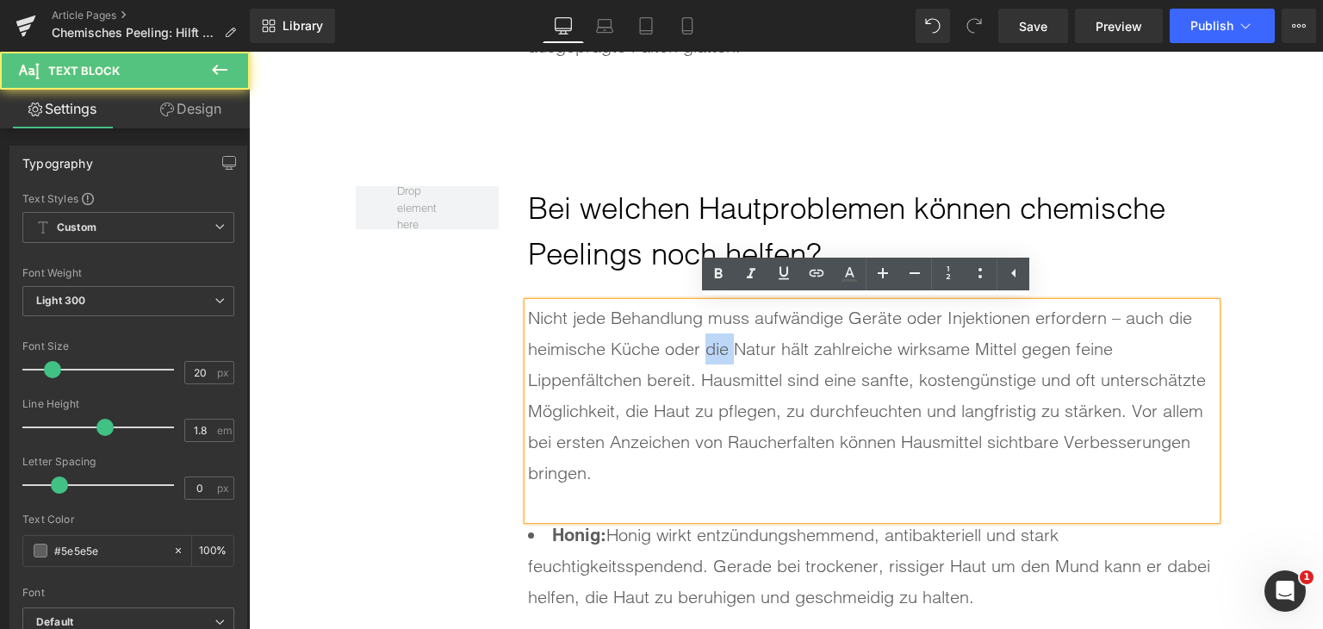
click at [700, 363] on div "Nicht jede Behandlung muss aufwändige Geräte oder Injektionen erfordern – auch …" at bounding box center [872, 395] width 688 height 186
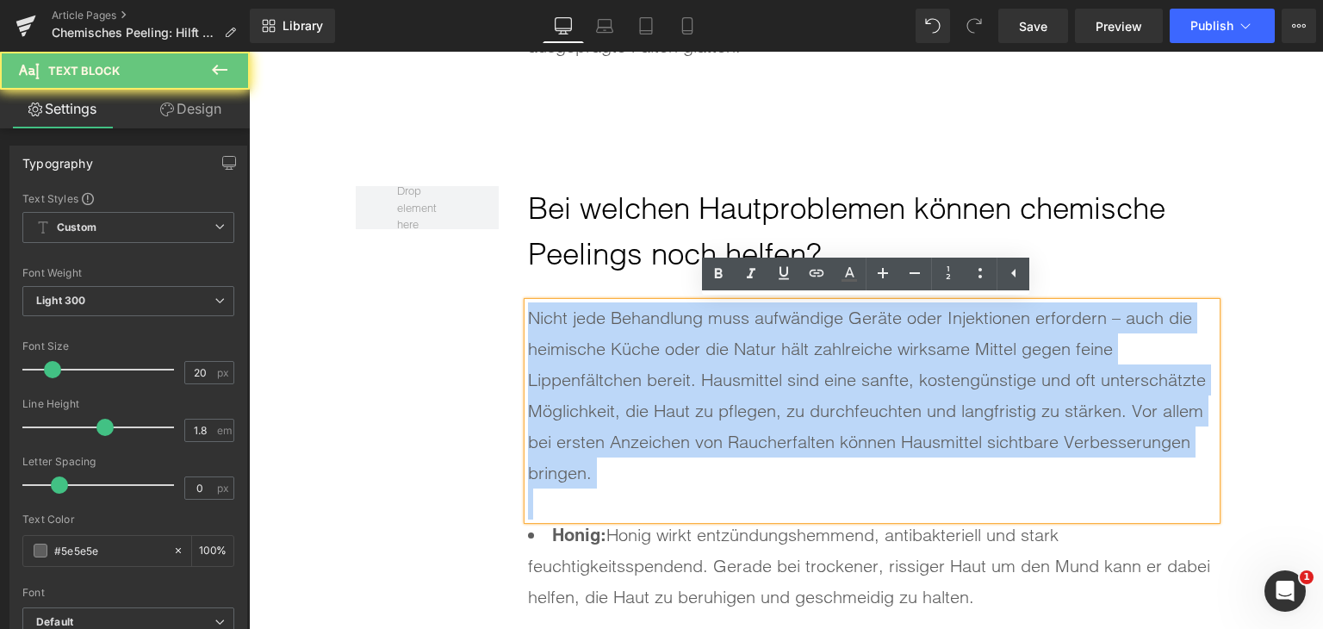
click at [700, 363] on div "Nicht jede Behandlung muss aufwändige Geräte oder Injektionen erfordern – auch …" at bounding box center [872, 395] width 688 height 186
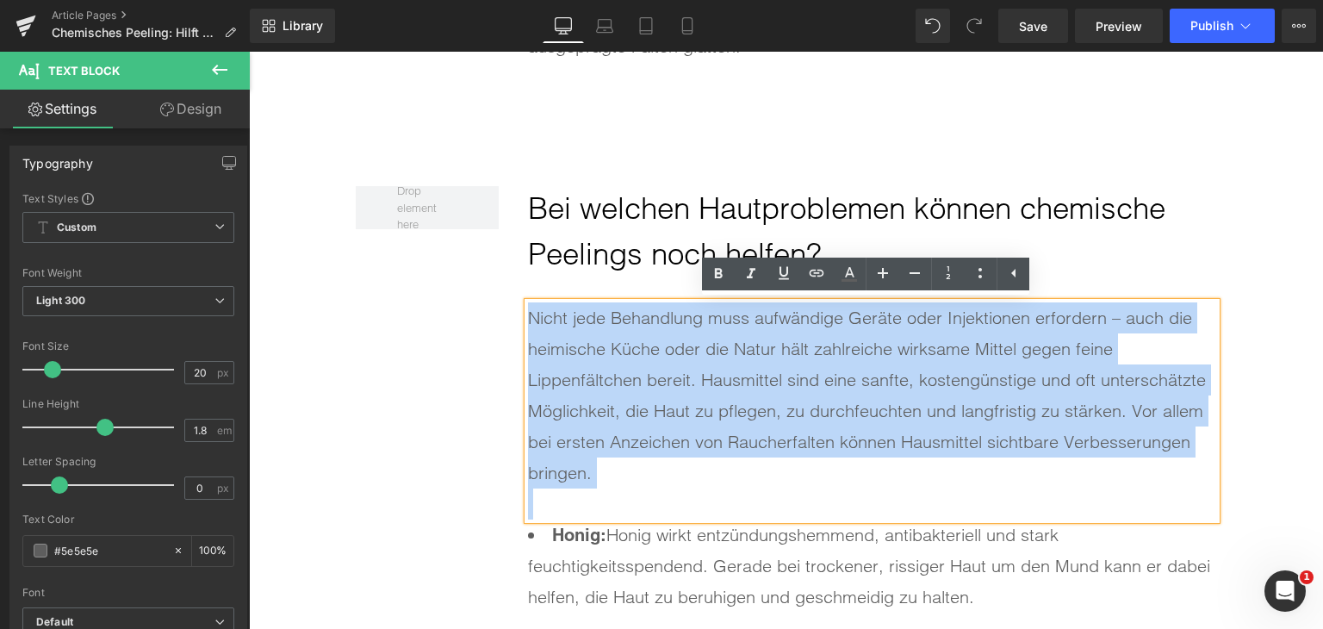
paste div
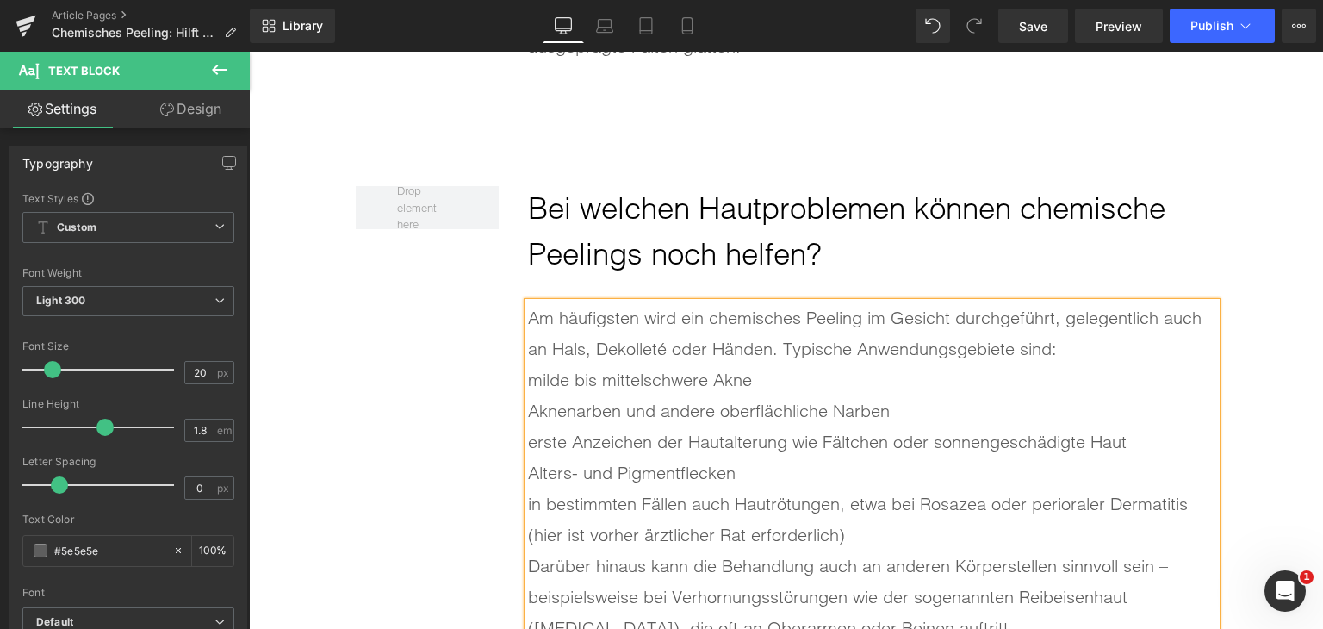
click at [1097, 352] on div "Am häufigsten wird ein chemisches Peeling im Gesicht durchgeführt, gelegentlich…" at bounding box center [872, 333] width 688 height 62
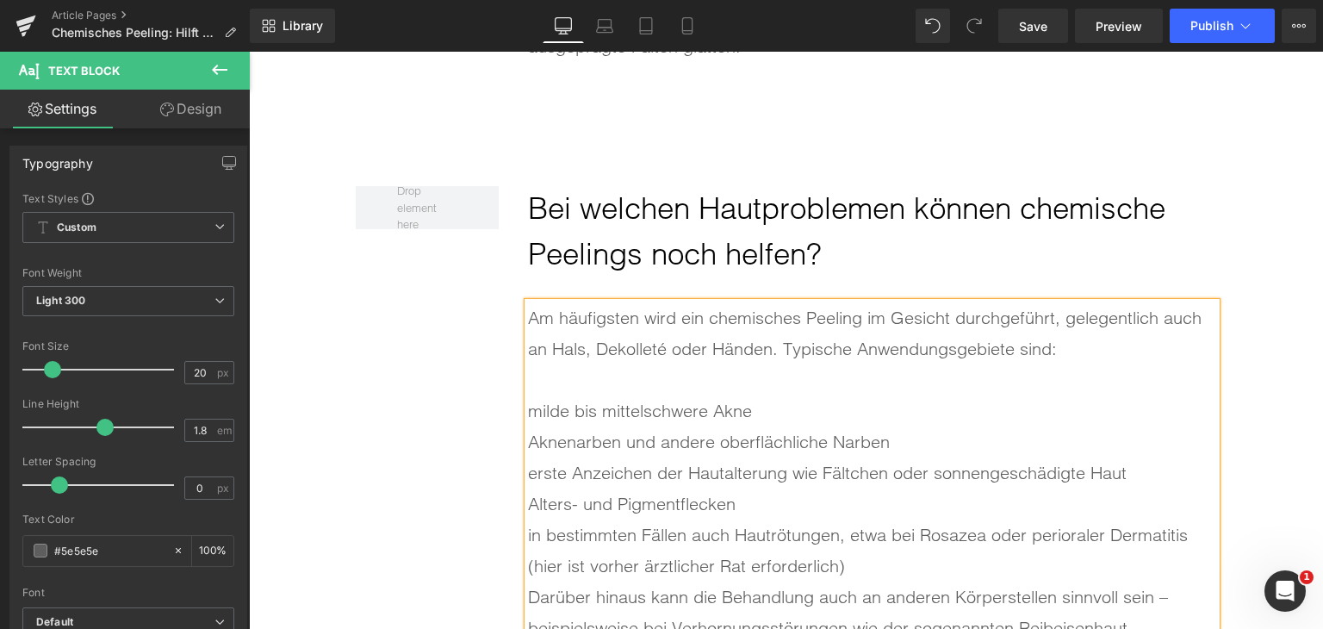
click at [528, 411] on div "milde bis mittelschwere Akne" at bounding box center [872, 410] width 688 height 31
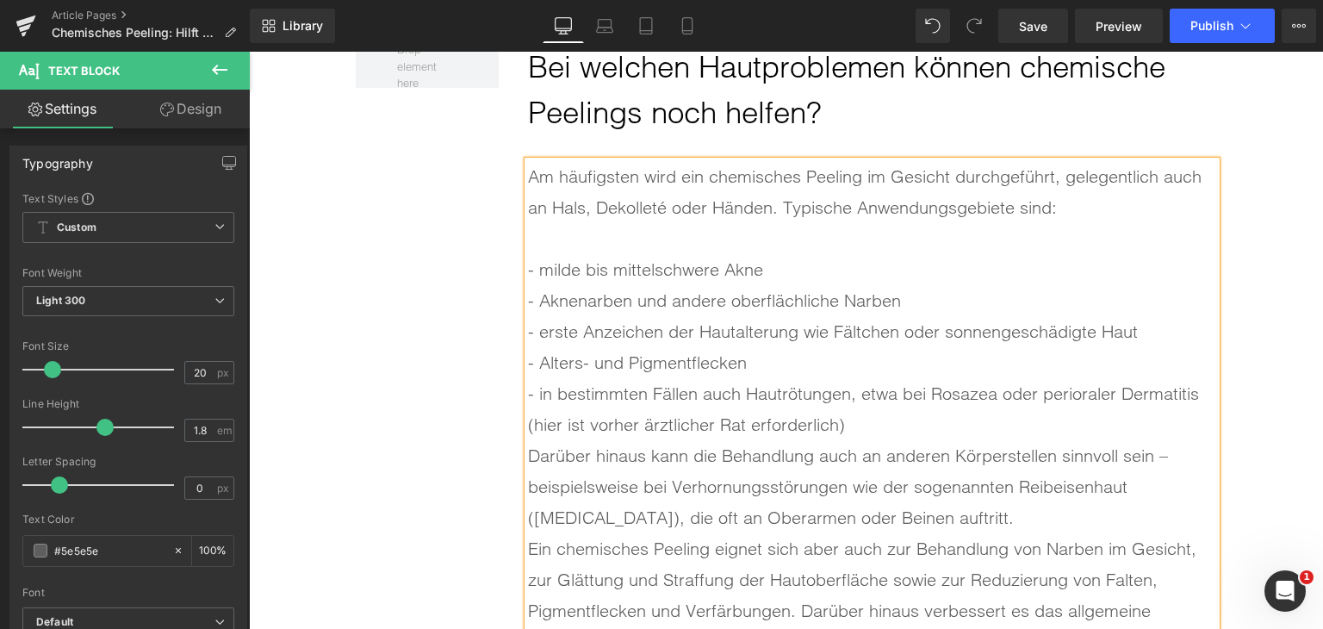
scroll to position [5170, 0]
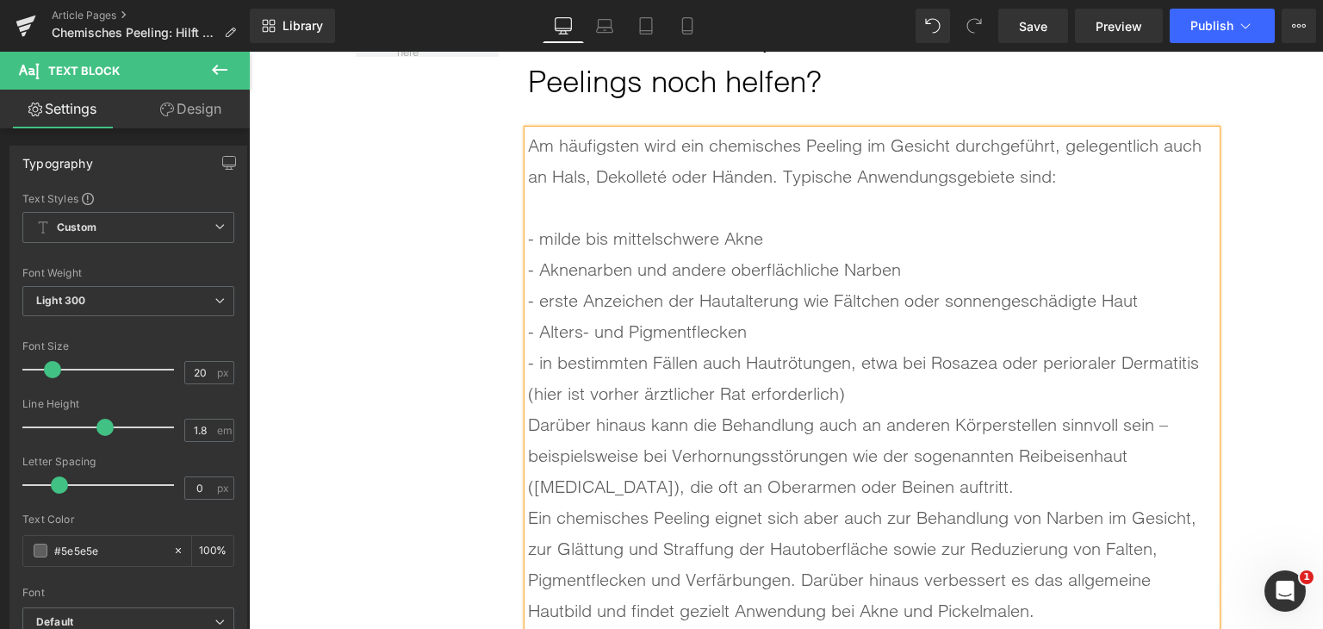
click at [856, 402] on div "- in bestimmten Fällen auch Hautrötungen, etwa bei Rosazea oder perioraler Derm…" at bounding box center [872, 378] width 688 height 62
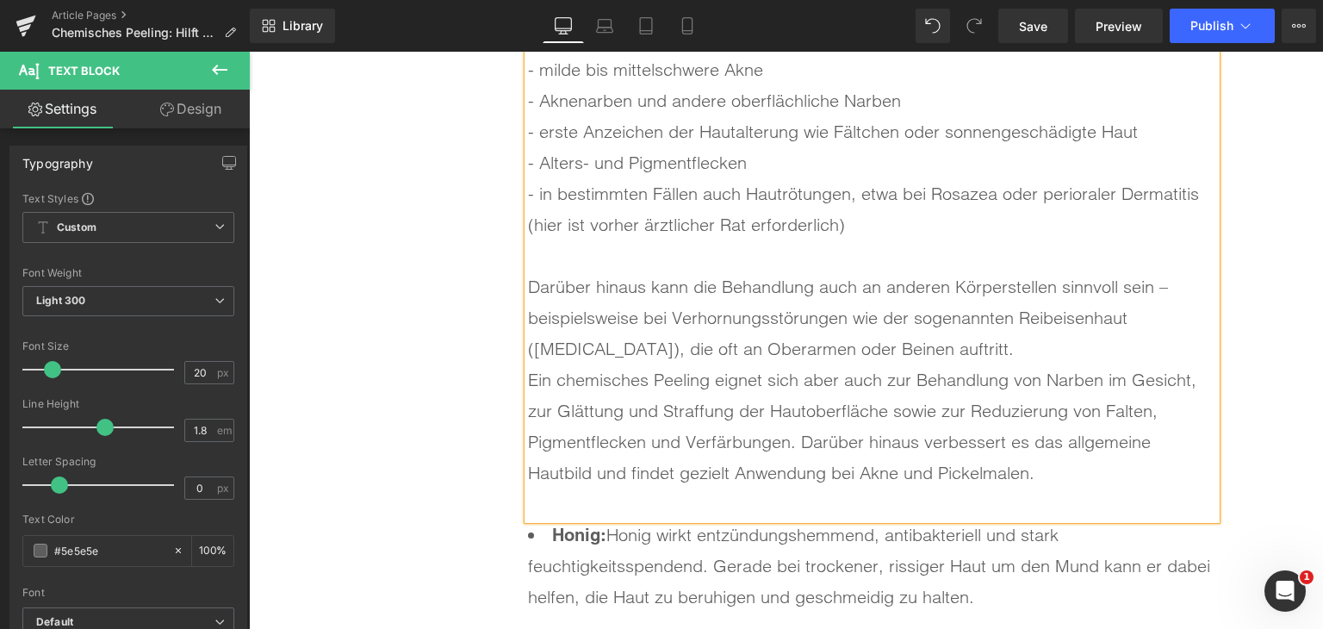
scroll to position [5342, 0]
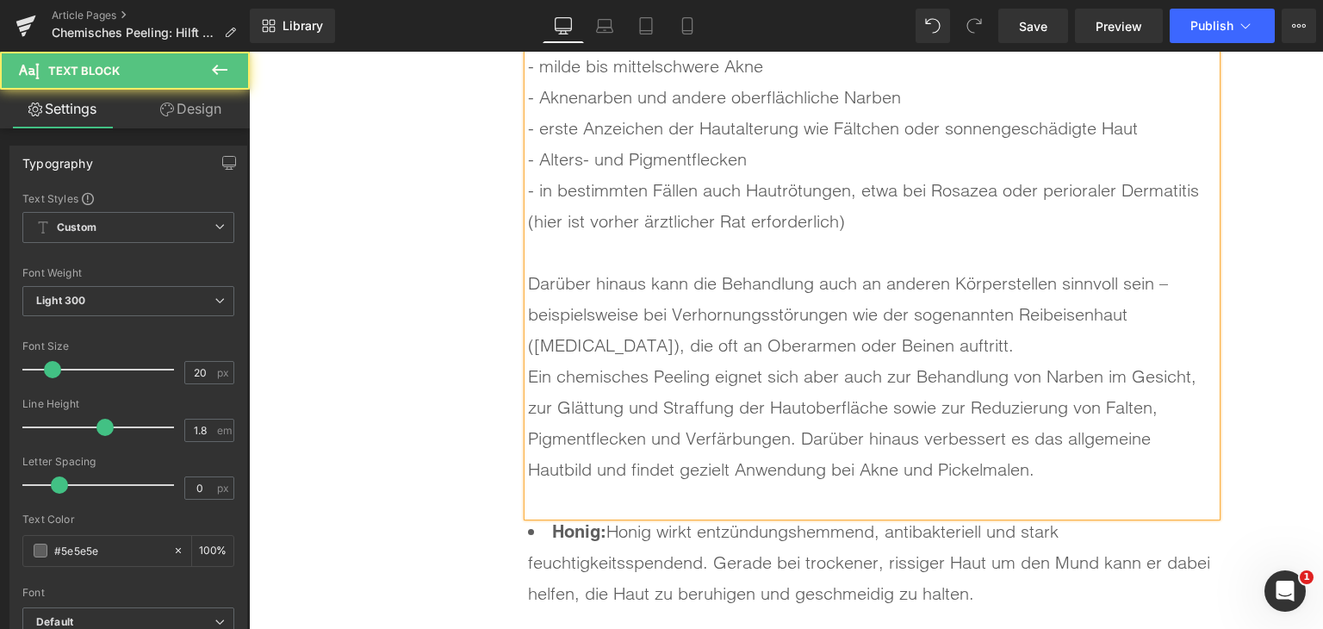
click at [966, 345] on div "Darüber hinaus kann die Behandlung auch an anderen Körperstellen sinnvoll sein …" at bounding box center [872, 314] width 688 height 93
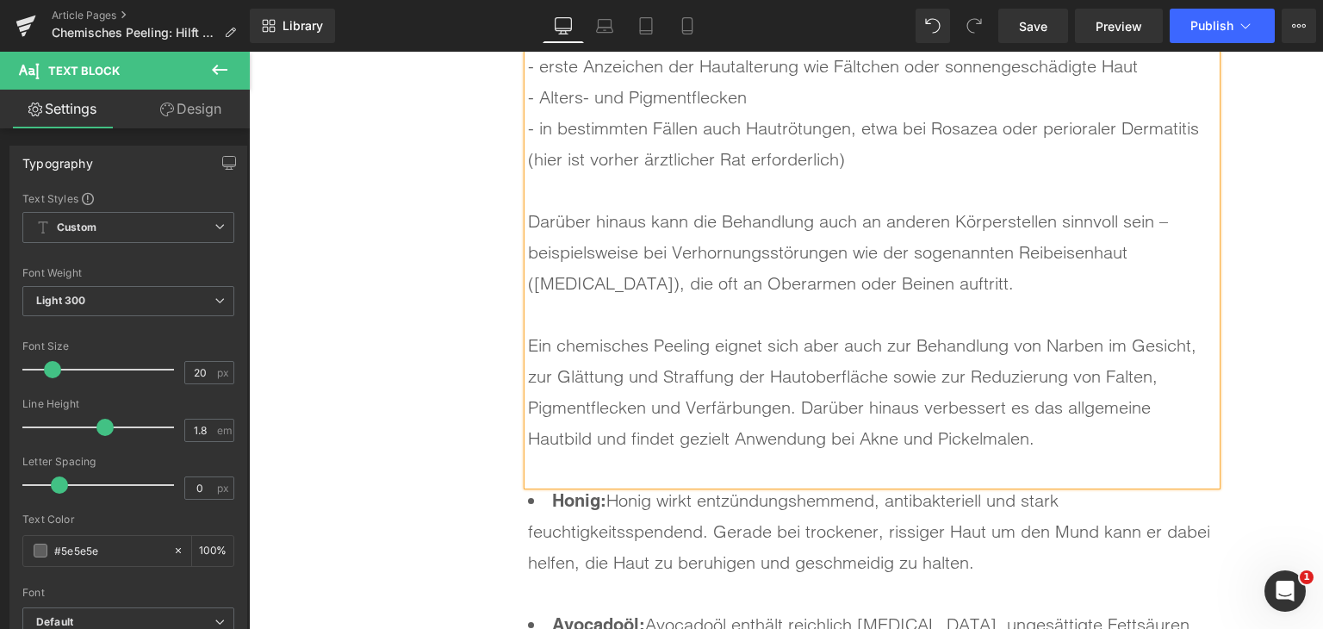
scroll to position [5514, 0]
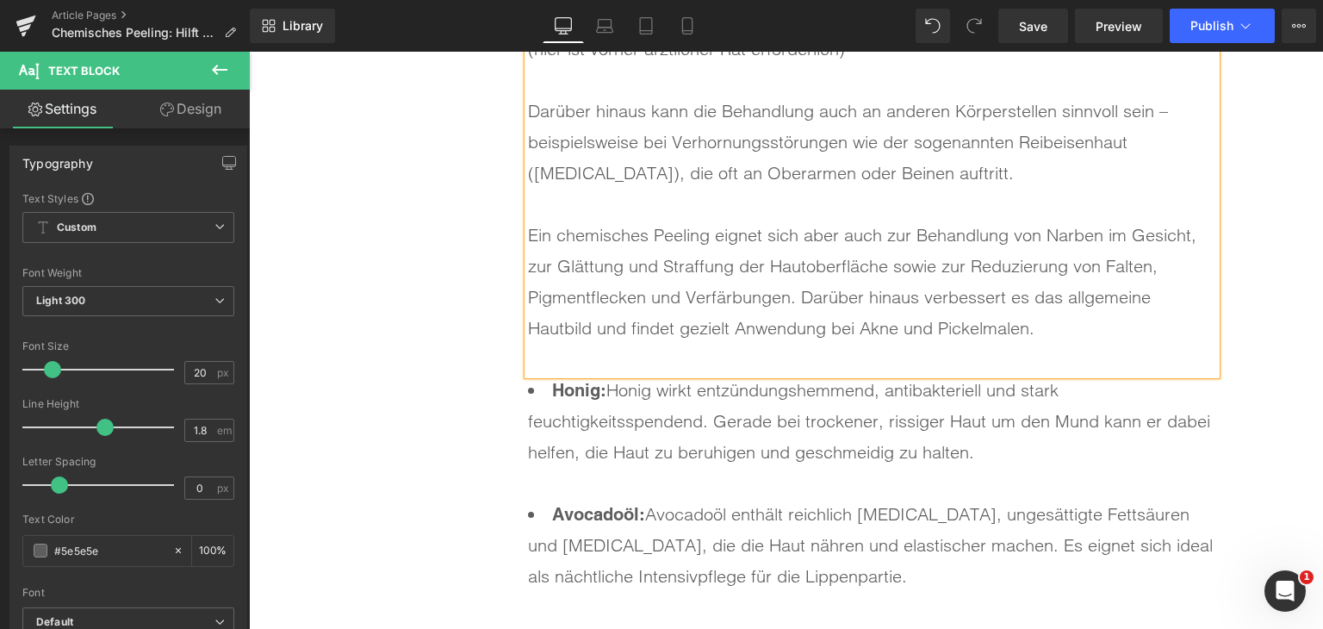
click at [856, 404] on li "Honig: Honig wirkt entzündungshemmend, antibakteriell und stark feuchtigkeitssp…" at bounding box center [872, 437] width 688 height 124
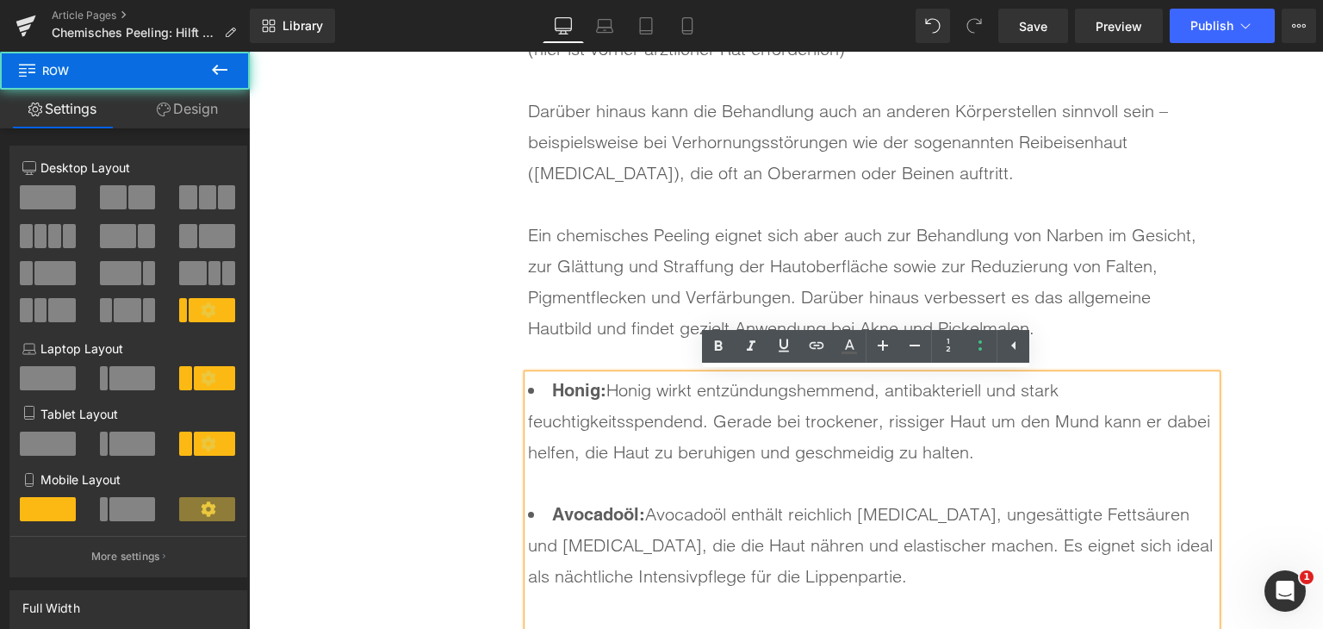
click at [405, 339] on div "Bei welchen Hautproblemen können chemische Peelings noch helfen? Heading Am häu…" at bounding box center [787, 628] width 862 height 2113
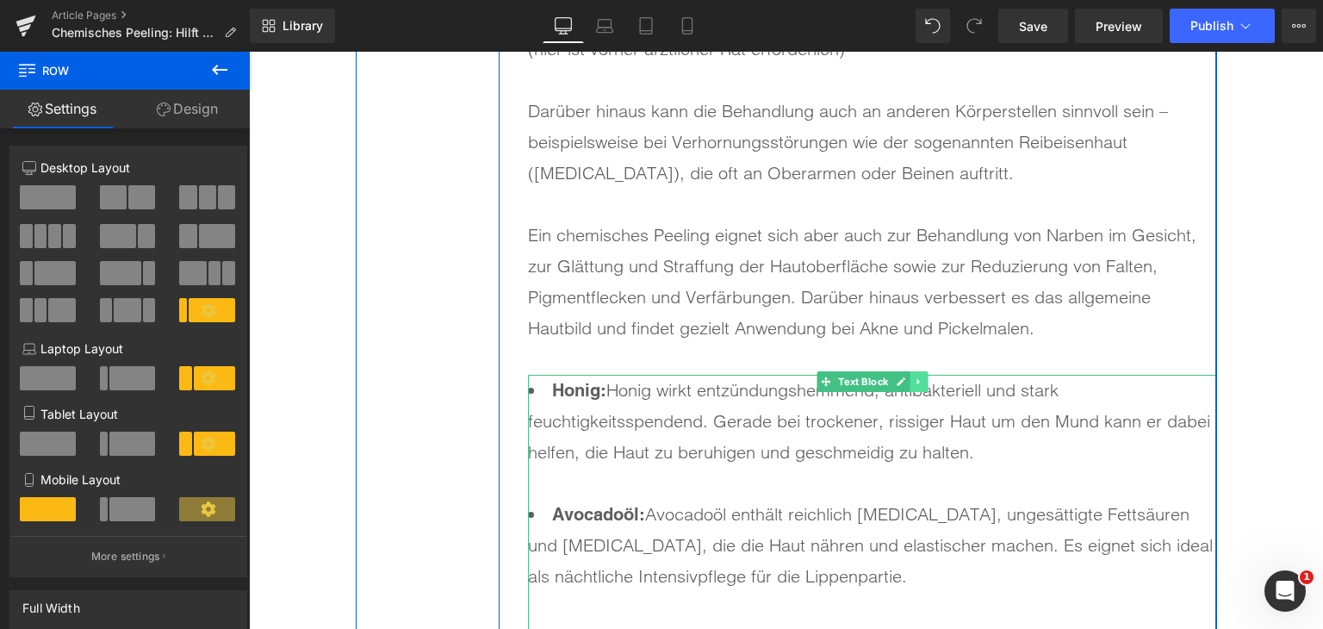
click at [917, 380] on icon at bounding box center [918, 382] width 3 height 6
click at [919, 380] on link at bounding box center [928, 381] width 18 height 21
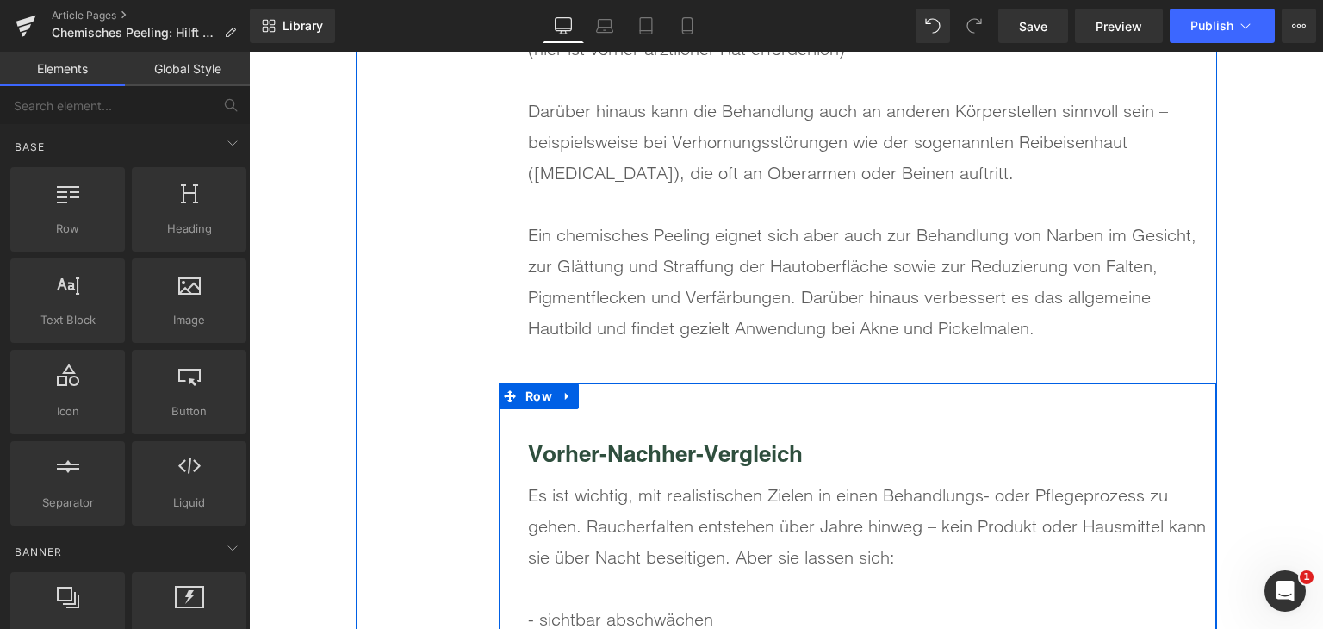
click at [678, 452] on b "Vorher-Nachher-Vergleich" at bounding box center [665, 453] width 275 height 27
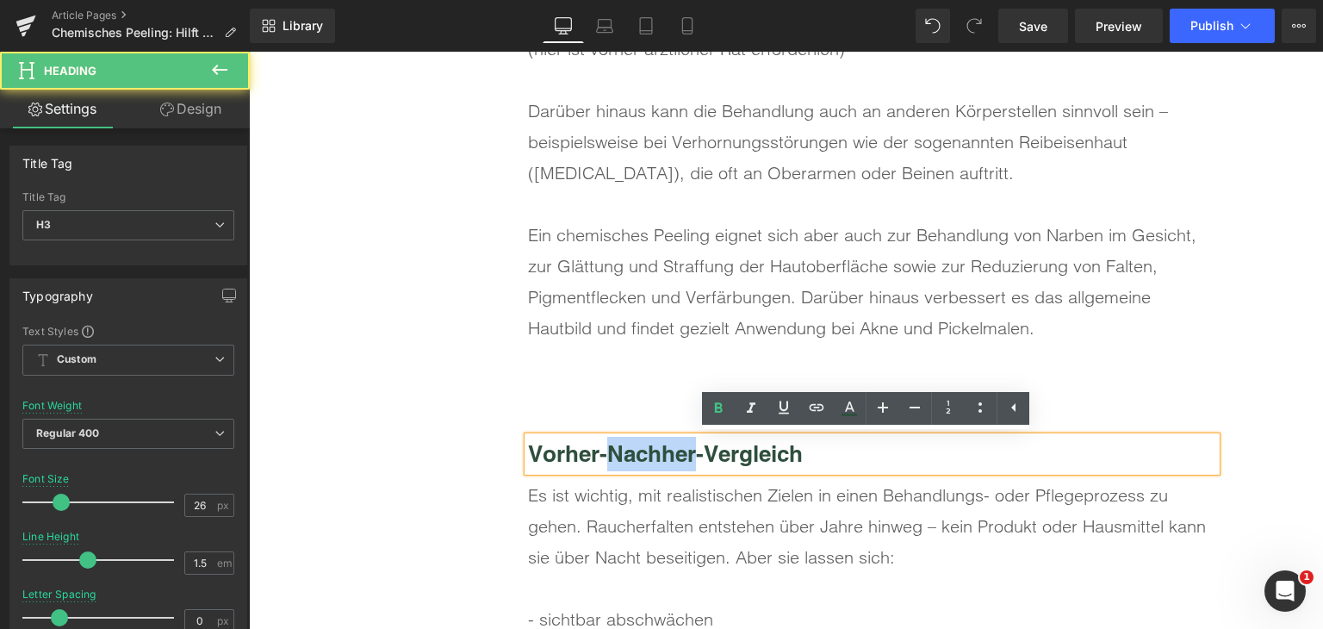
click at [678, 452] on b "Vorher-Nachher-Vergleich" at bounding box center [665, 453] width 275 height 27
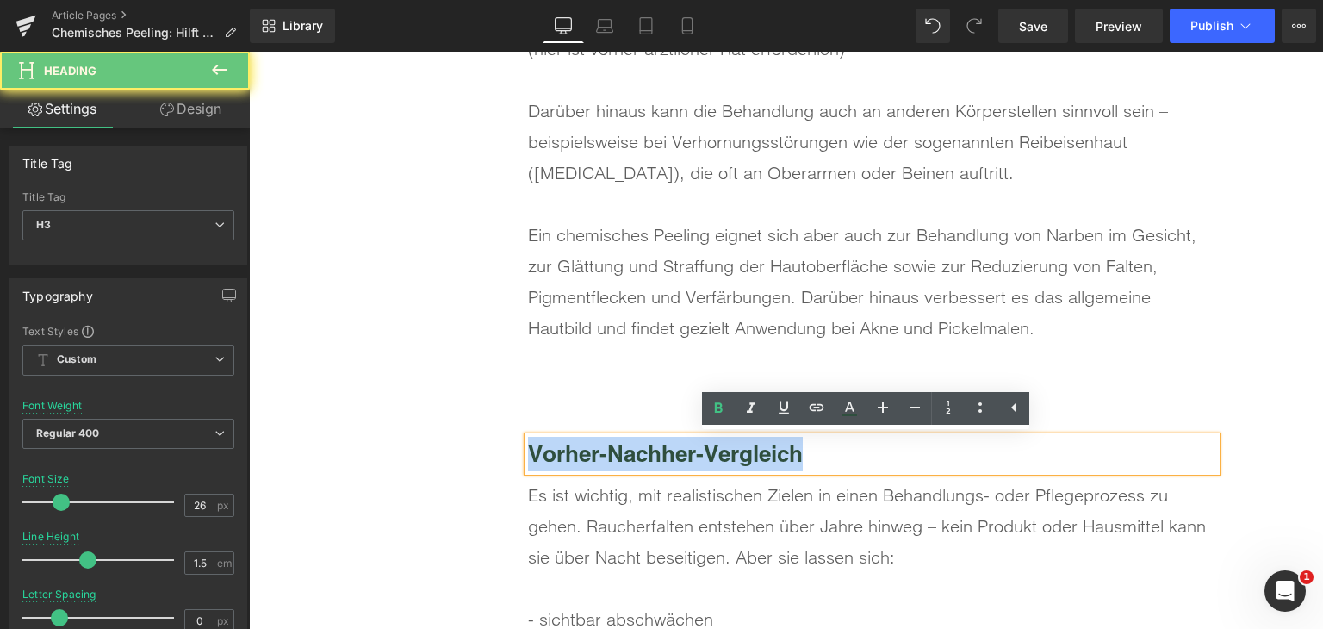
click at [678, 452] on b "Vorher-Nachher-Vergleich" at bounding box center [665, 453] width 275 height 27
paste div
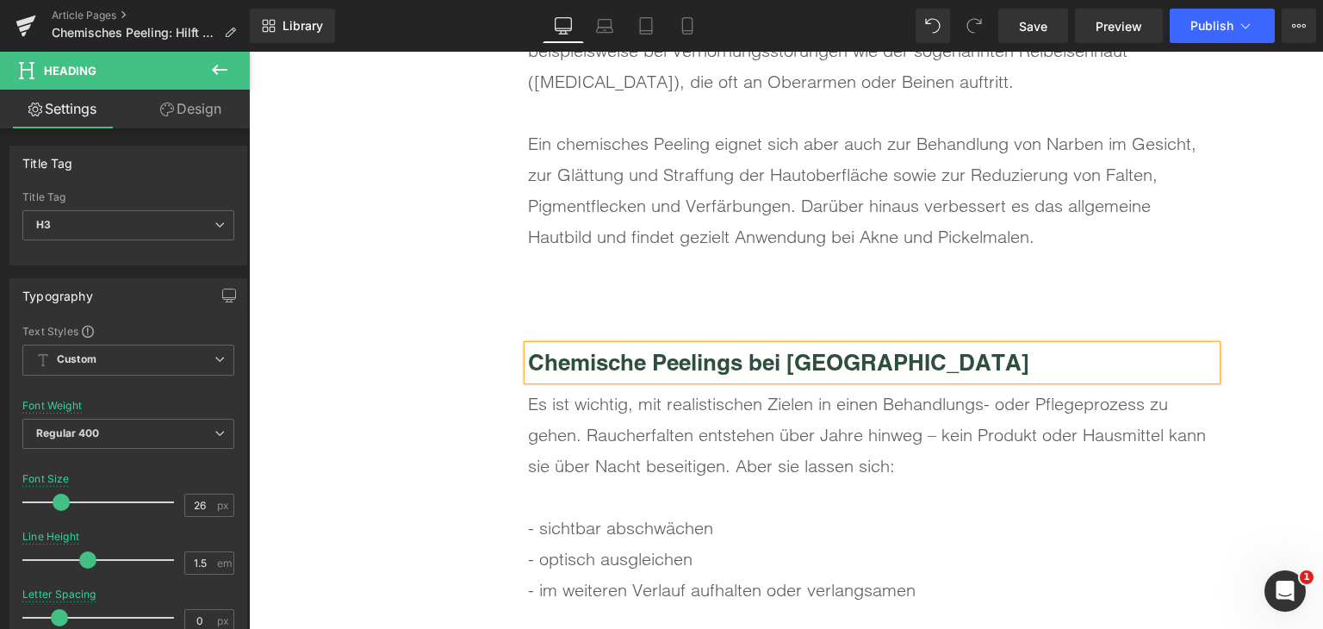
scroll to position [5773, 0]
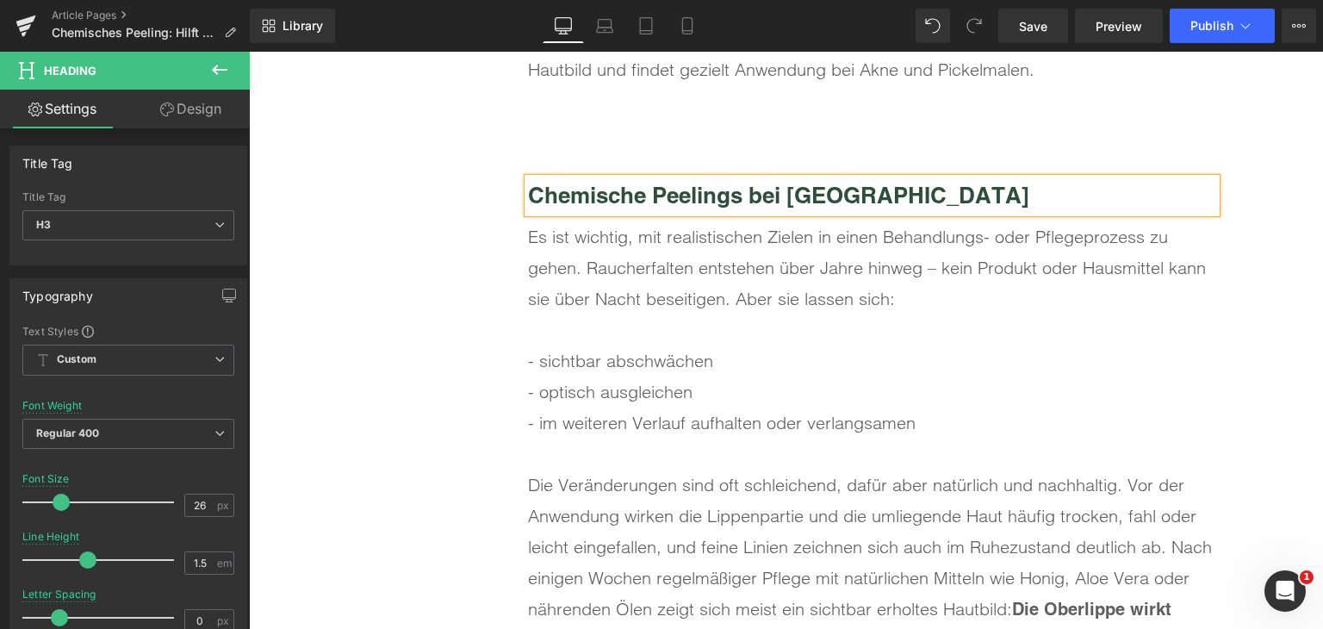
click at [648, 290] on div "Es ist wichtig, mit realistischen Zielen in einen Behandlungs- oder Pflegeproze…" at bounding box center [872, 267] width 688 height 93
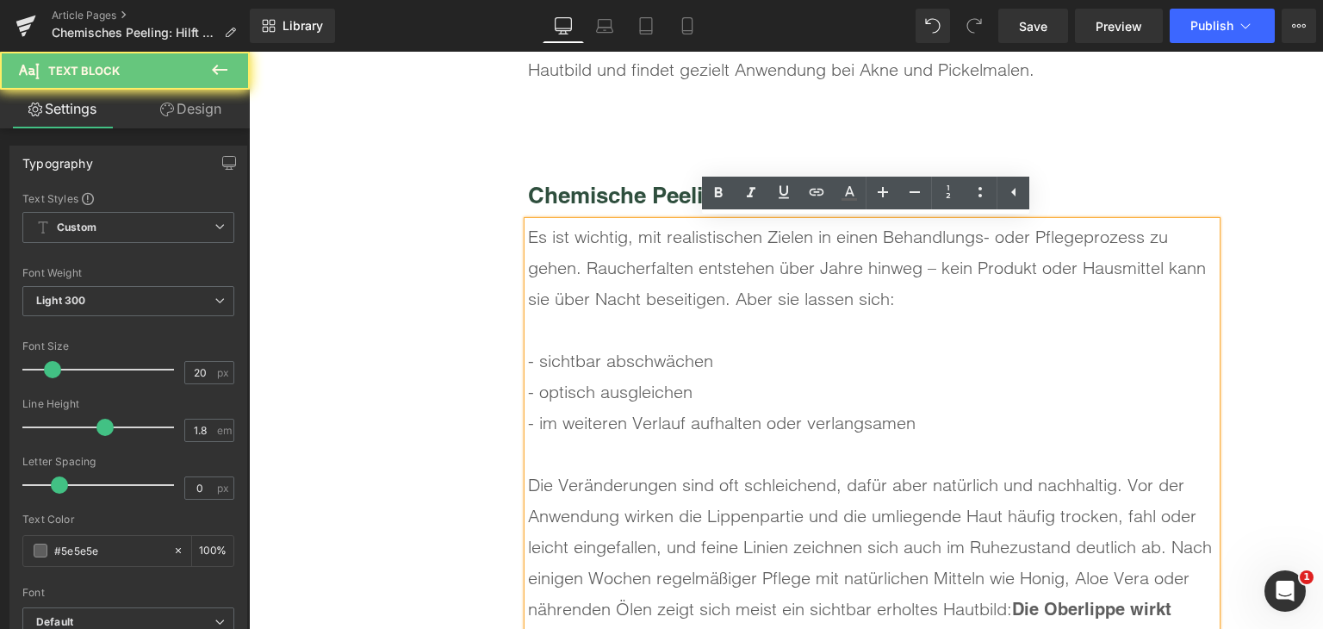
click at [648, 290] on div "Es ist wichtig, mit realistischen Zielen in einen Behandlungs- oder Pflegeproze…" at bounding box center [872, 267] width 688 height 93
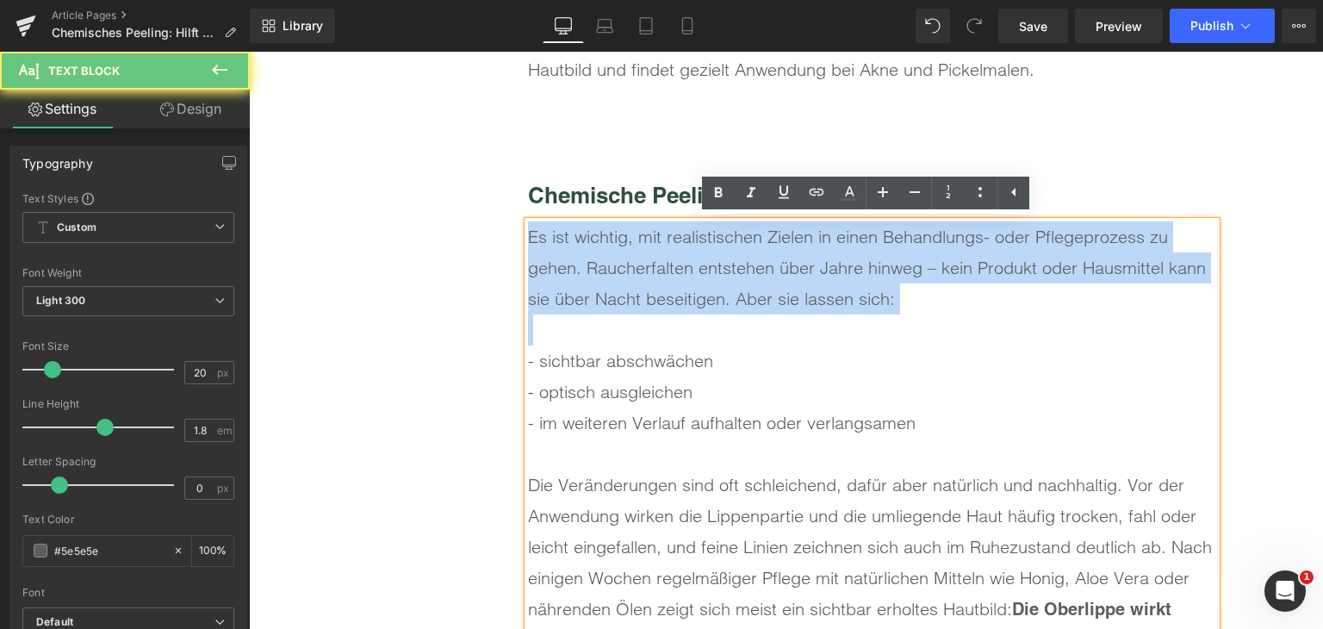
click at [648, 290] on div "Es ist wichtig, mit realistischen Zielen in einen Behandlungs- oder Pflegeproze…" at bounding box center [872, 267] width 688 height 93
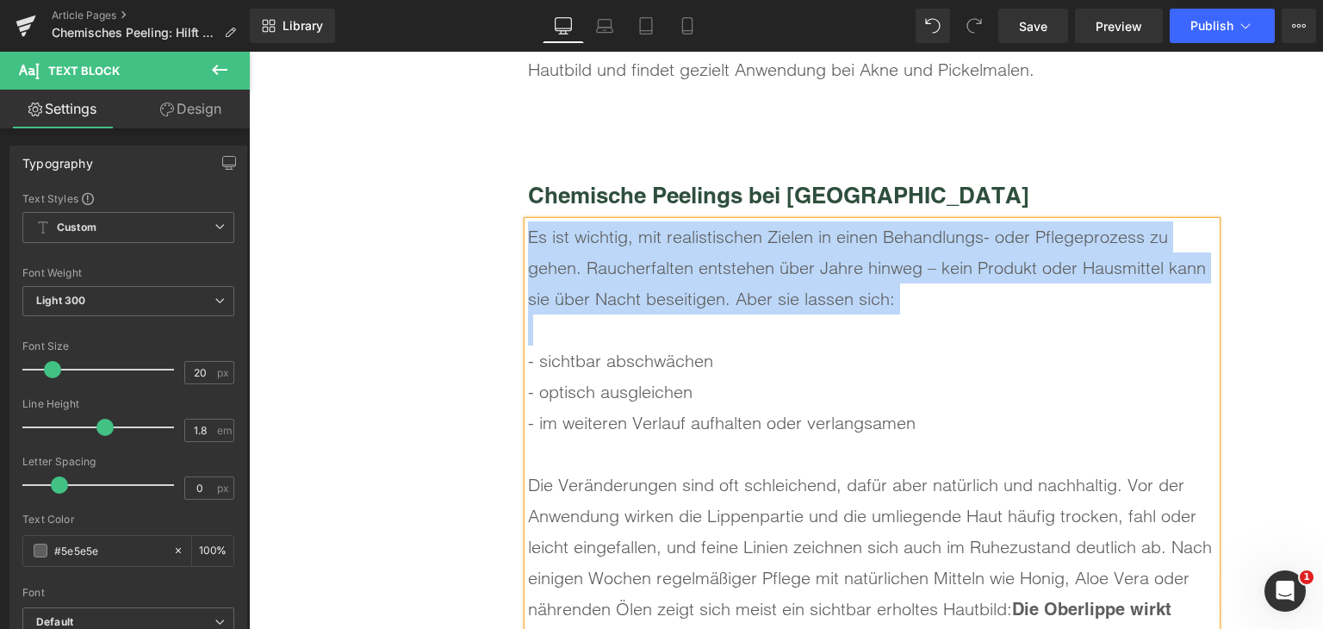
paste div
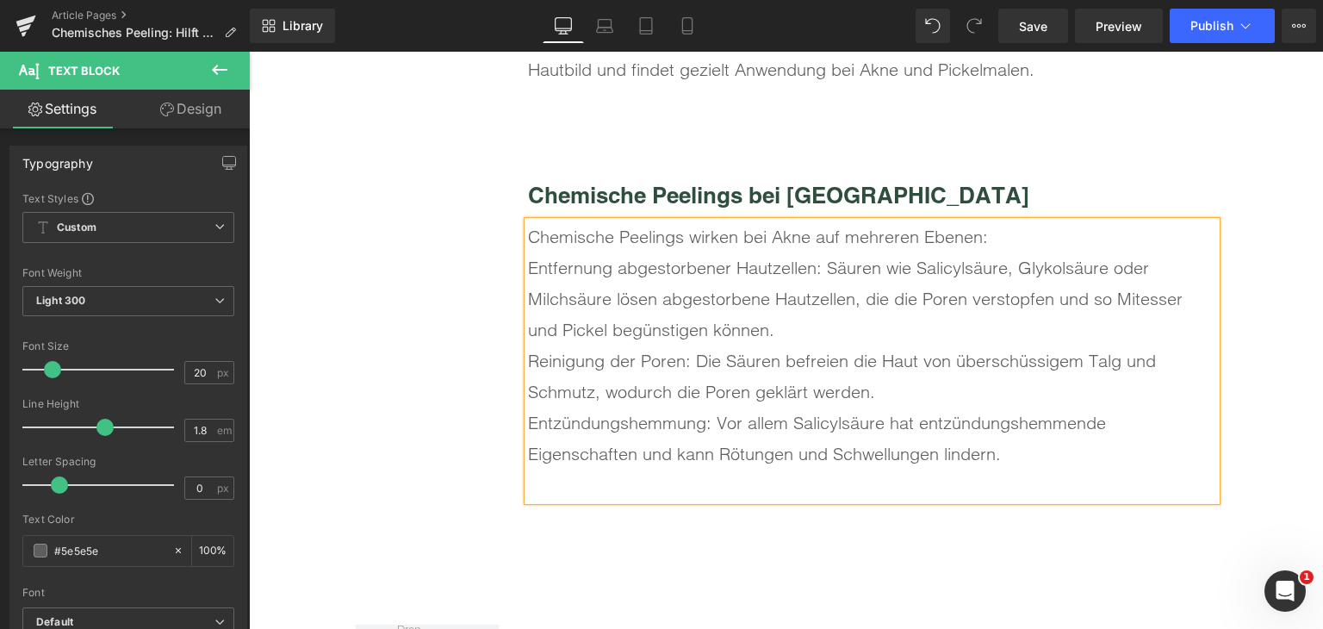
click at [990, 241] on div "Chemische Peelings wirken bei Akne auf mehreren Ebenen:" at bounding box center [872, 236] width 688 height 31
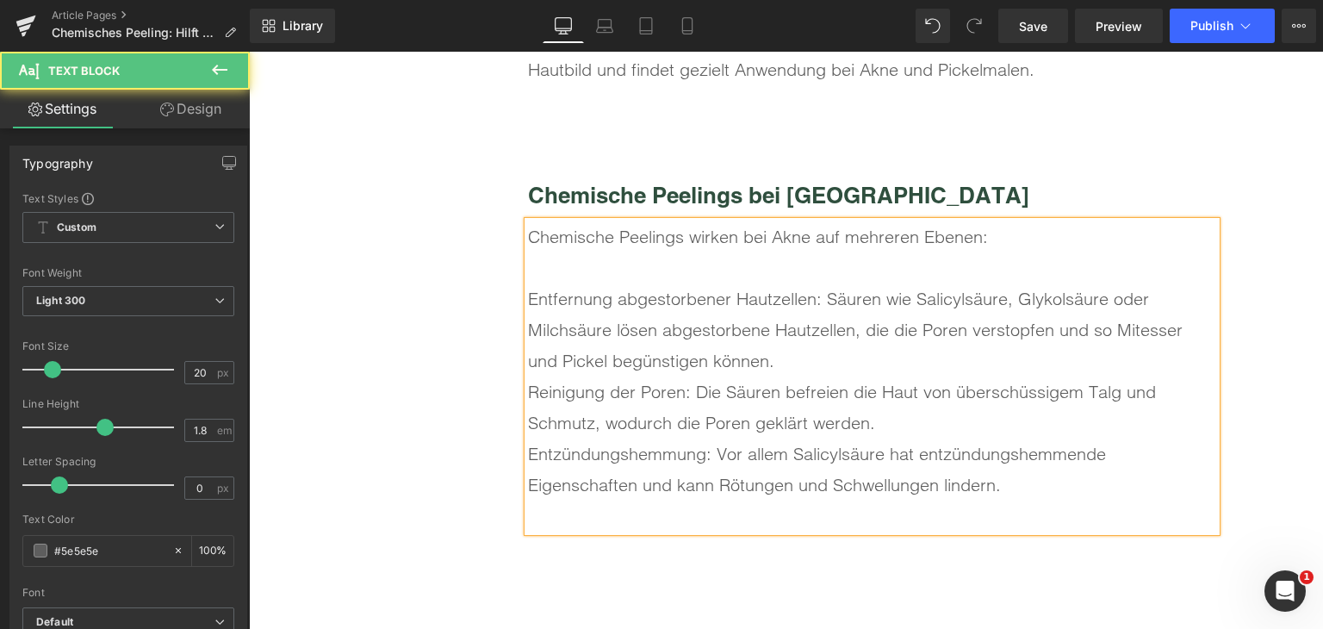
click at [528, 301] on div "Entfernung abgestorbener Hautzellen: Säuren wie Salicylsäure, Glykolsäure oder …" at bounding box center [872, 329] width 688 height 93
click at [1174, 290] on div "- Entfernung abgestorbener Hautzellen: Säuren wie Salicylsäure, Glykolsäure ode…" at bounding box center [872, 329] width 688 height 93
click at [528, 394] on div "Reinigung der Poren: Die Säuren befreien die Haut von überschüssigem Talg und S…" at bounding box center [872, 408] width 688 height 62
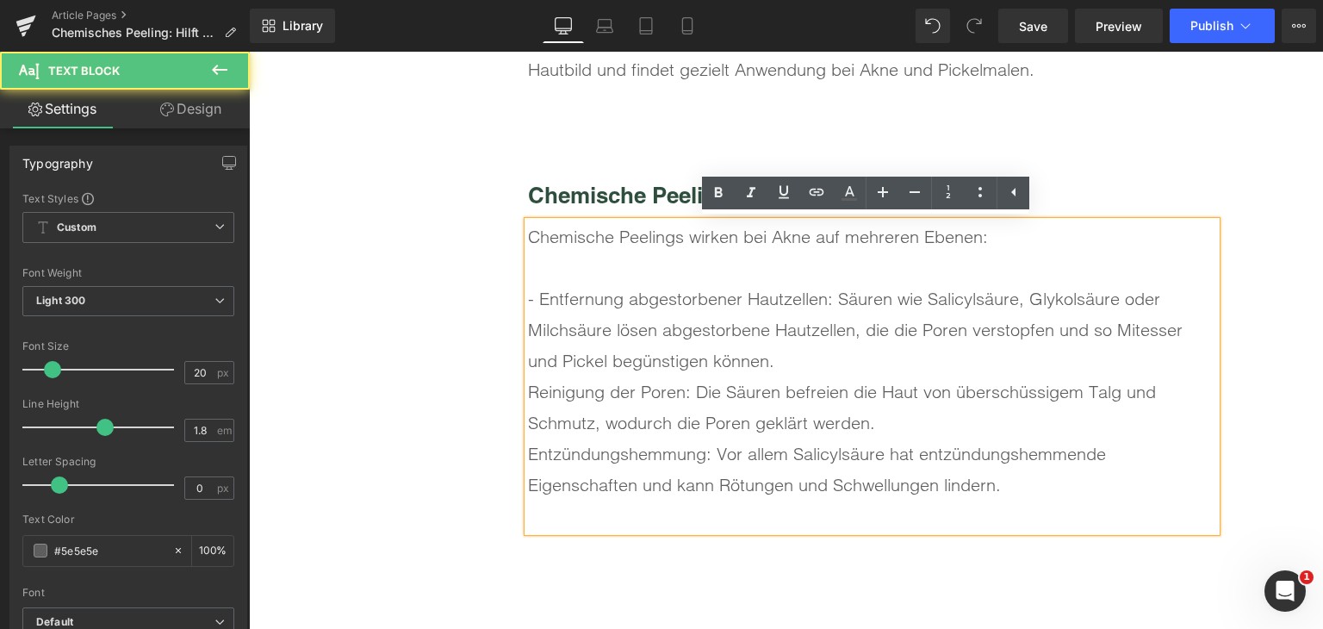
click at [806, 350] on div "- Entfernung abgestorbener Hautzellen: Säuren wie Salicylsäure, Glykolsäure ode…" at bounding box center [872, 329] width 688 height 93
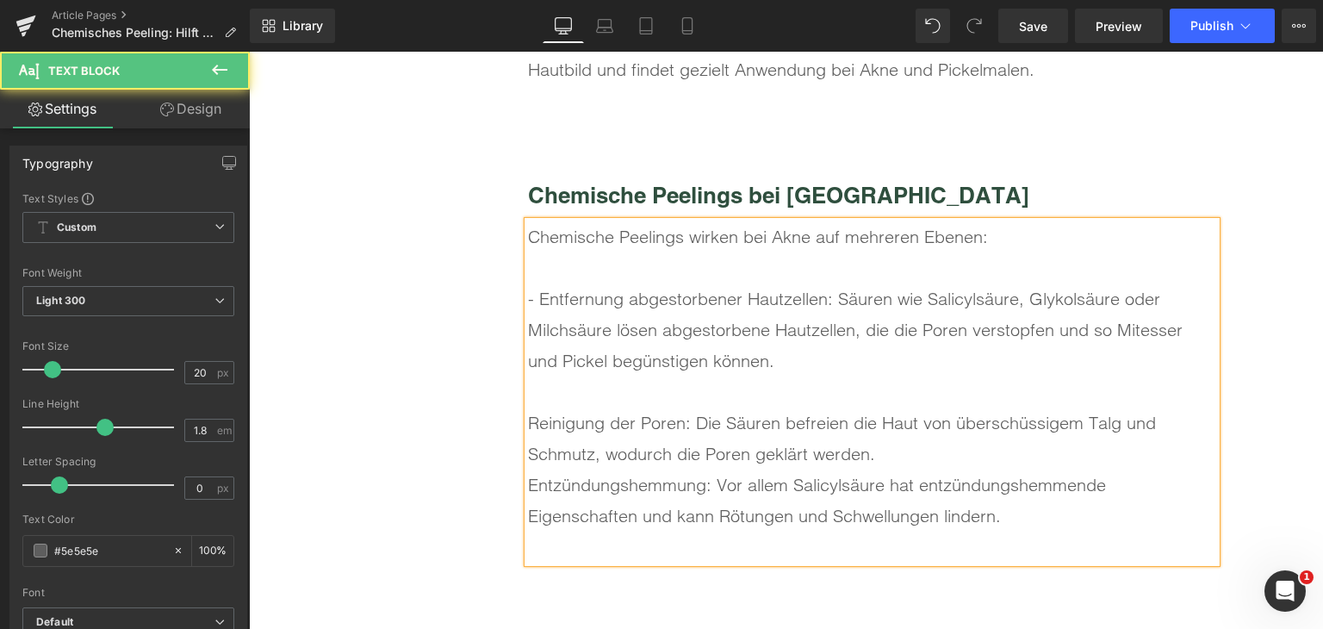
click at [528, 427] on div "Reinigung der Poren: Die Säuren befreien die Haut von überschüssigem Talg und S…" at bounding box center [872, 439] width 688 height 62
click at [915, 464] on div "- Reinigung der Poren: Die Säuren befreien die Haut von überschüssigem Talg und…" at bounding box center [872, 439] width 688 height 62
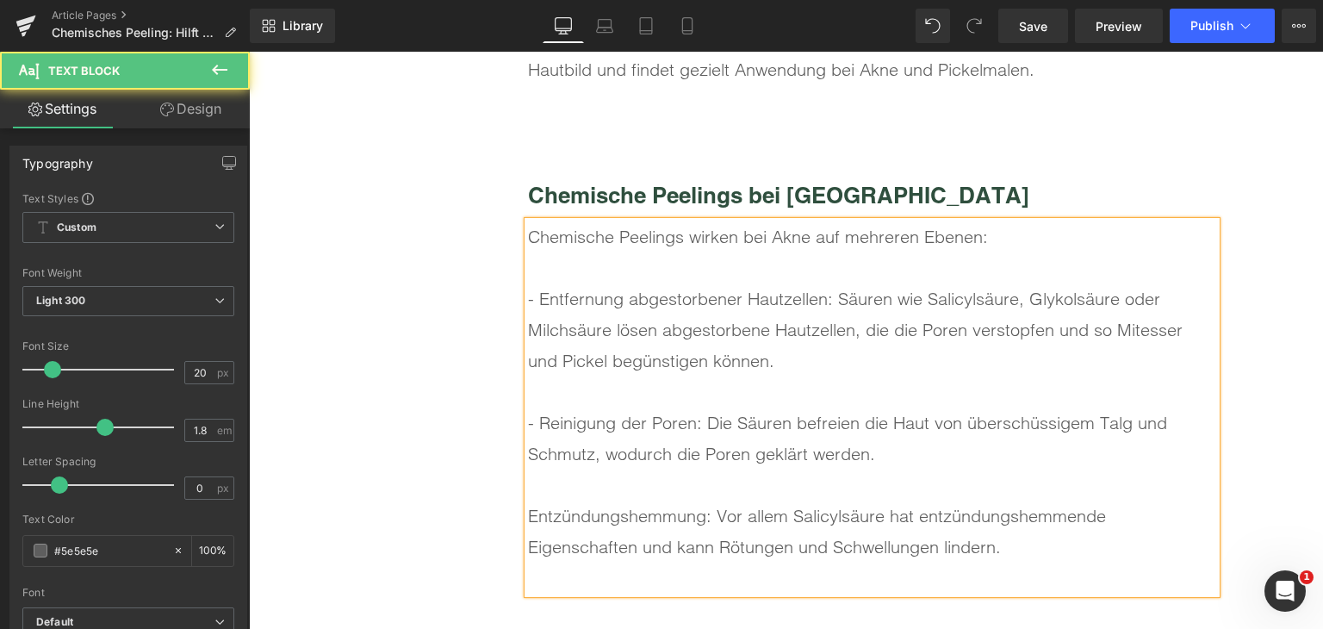
click at [528, 518] on div "Entzündungshemmung: Vor allem Salicylsäure hat entzündungshemmende Eigenschafte…" at bounding box center [872, 532] width 688 height 62
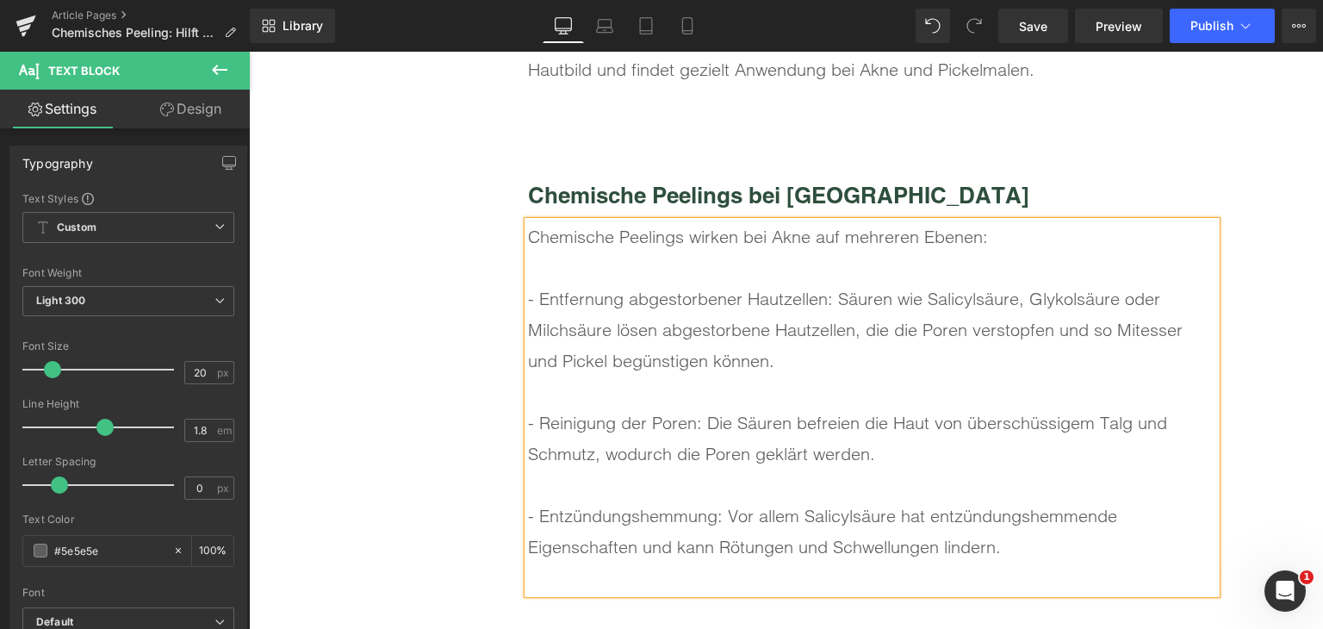
click at [616, 574] on div at bounding box center [872, 578] width 688 height 31
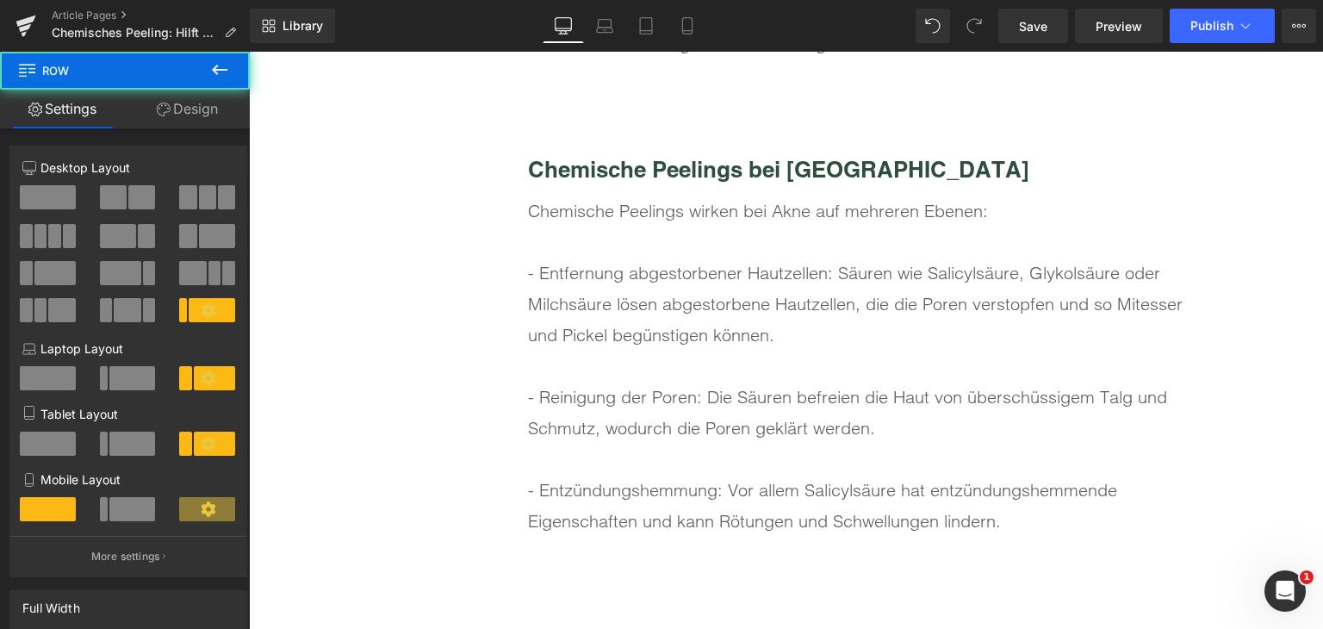
scroll to position [5600, 0]
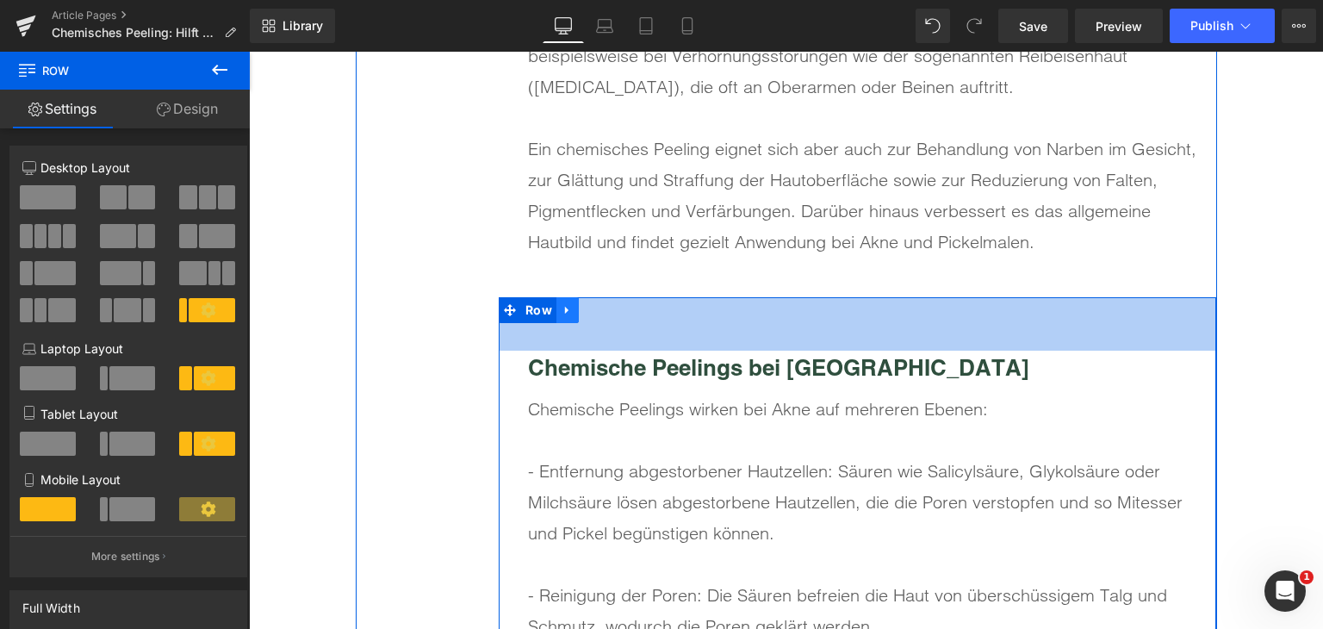
click at [569, 317] on link at bounding box center [568, 310] width 22 height 26
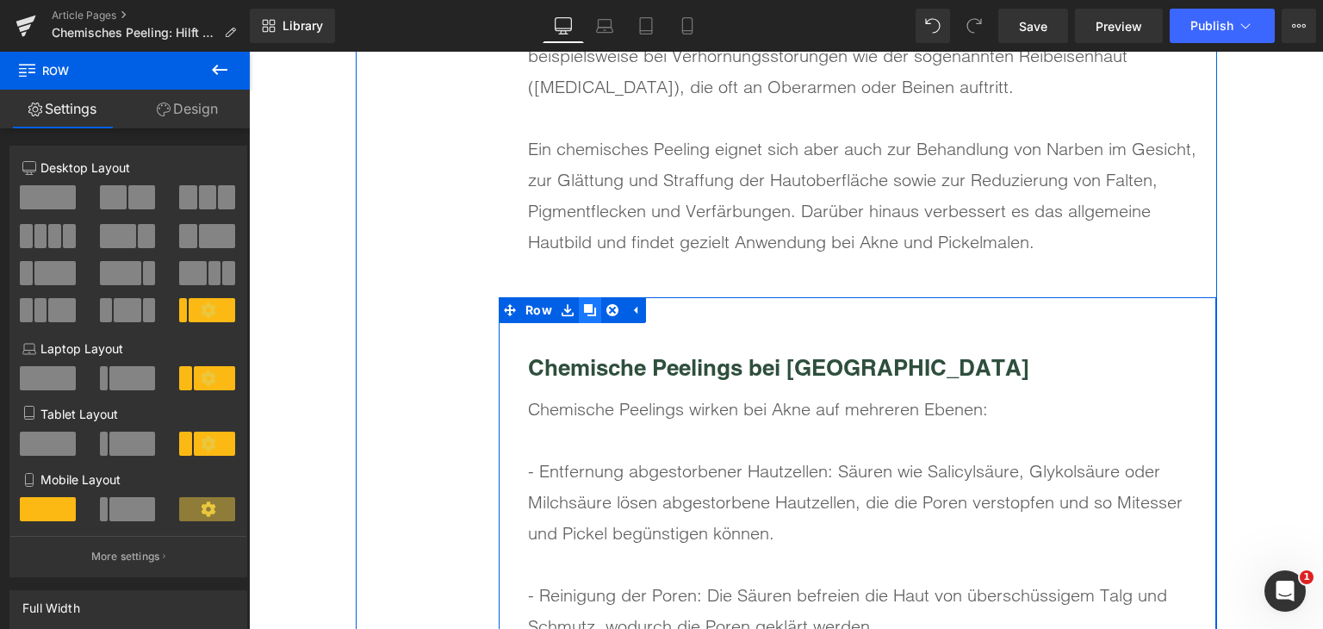
click at [584, 311] on icon at bounding box center [590, 310] width 12 height 12
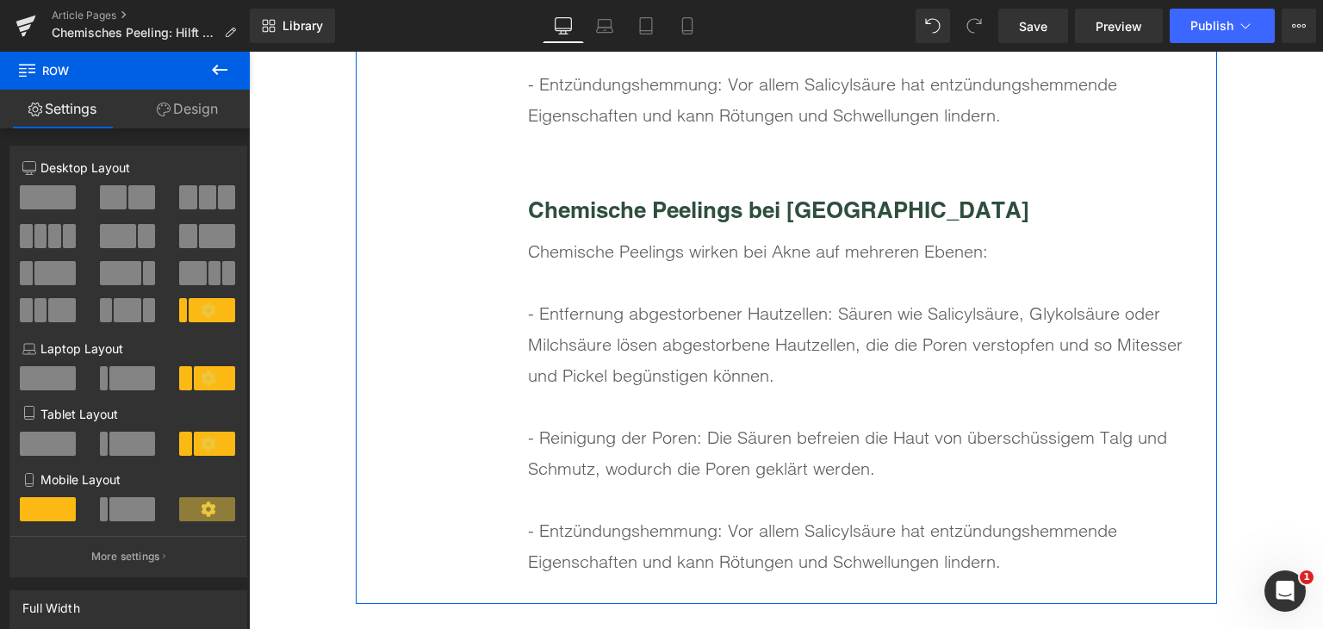
scroll to position [6223, 0]
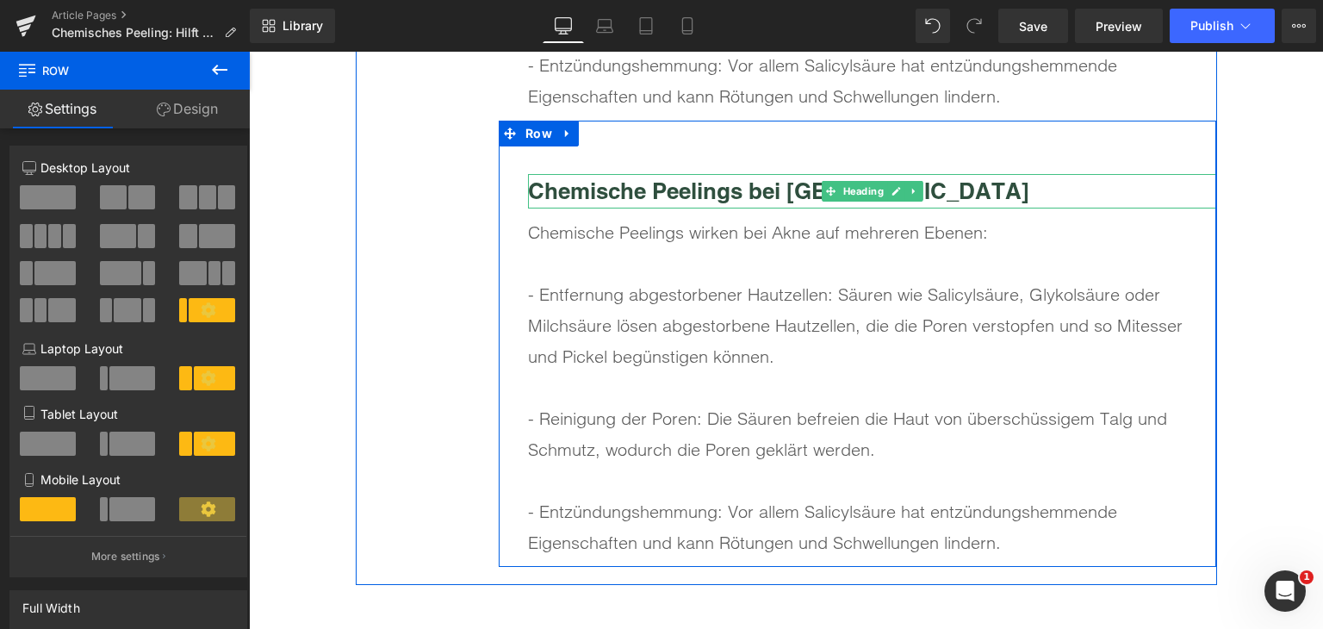
click at [589, 196] on b "Chemische Peelings bei [GEOGRAPHIC_DATA]" at bounding box center [778, 190] width 501 height 27
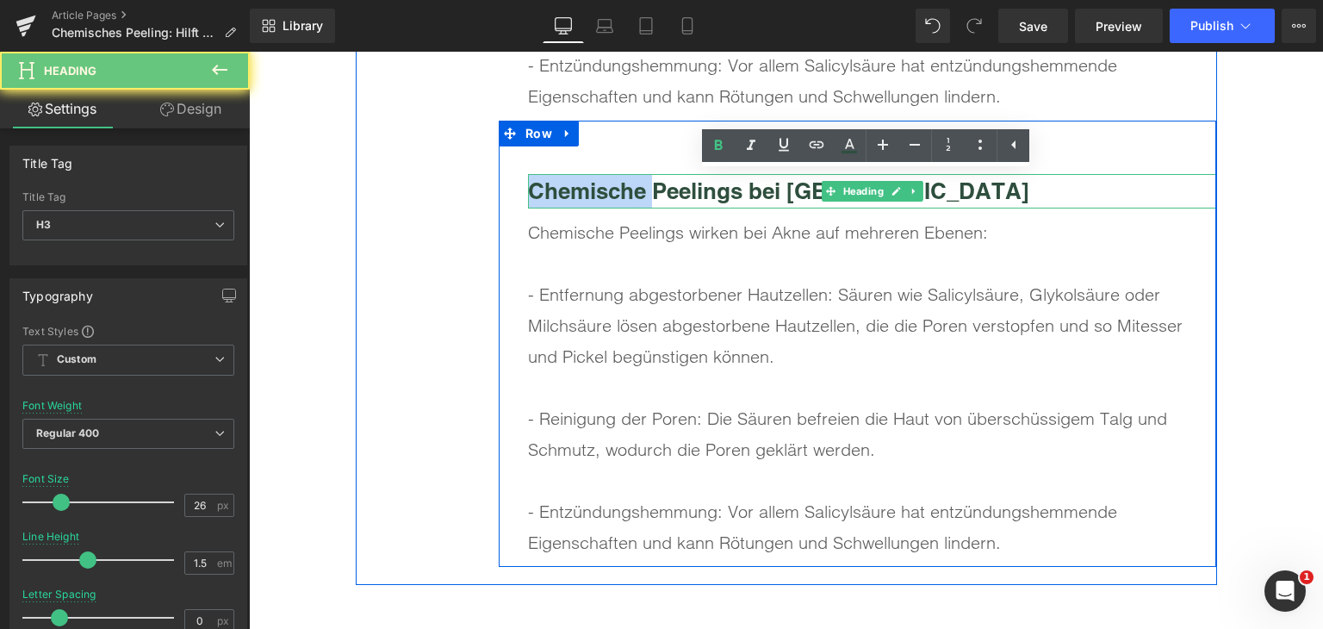
click at [589, 196] on b "Chemische Peelings bei [GEOGRAPHIC_DATA]" at bounding box center [778, 190] width 501 height 27
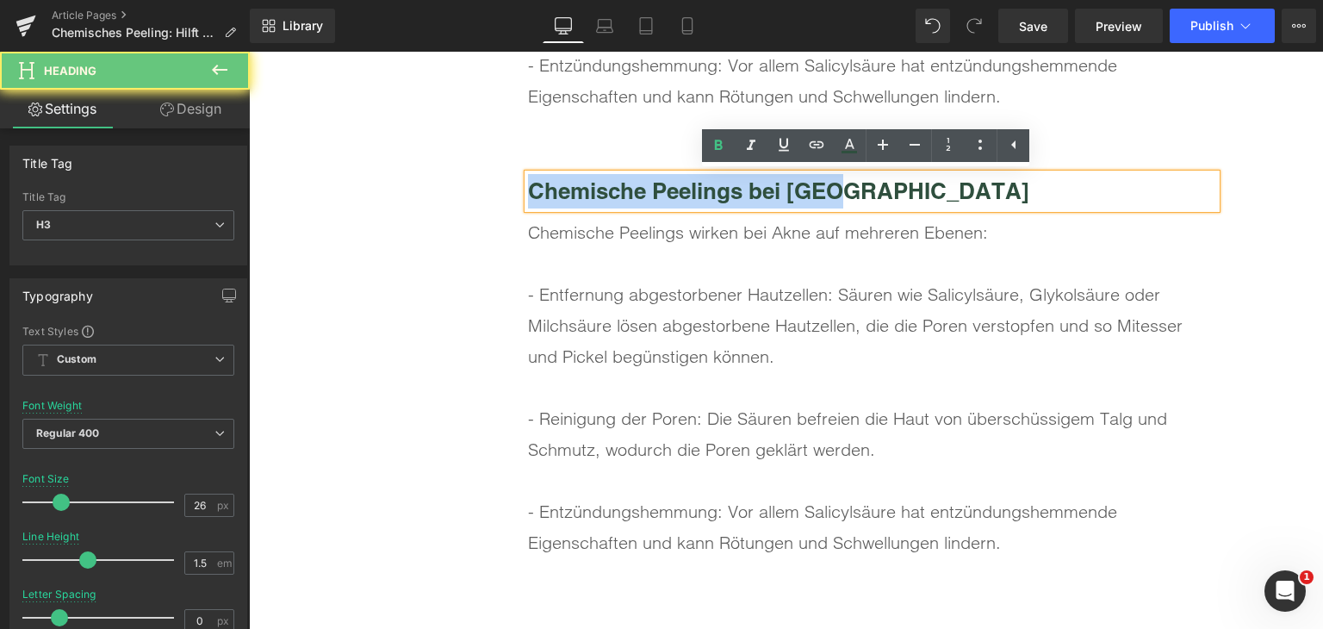
click at [589, 196] on b "Chemische Peelings bei [GEOGRAPHIC_DATA]" at bounding box center [778, 190] width 501 height 27
paste div
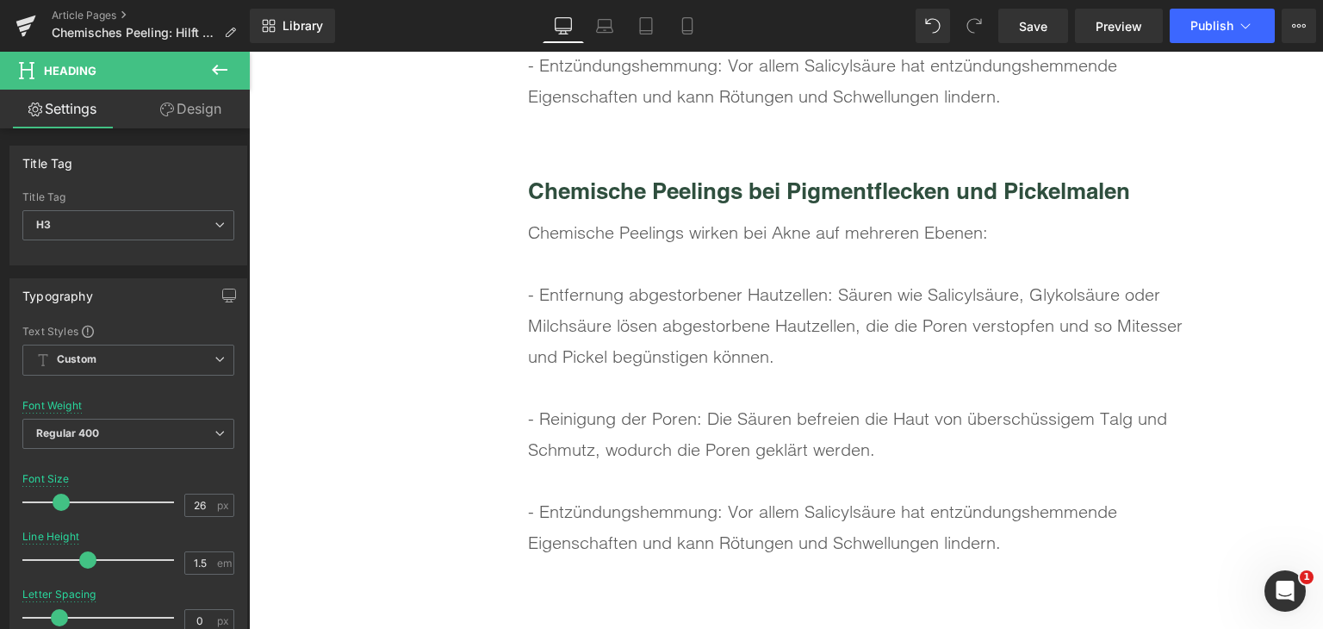
click at [652, 285] on div "- Entfernung abgestorbener Hautzellen: Säuren wie Salicylsäure, Glykolsäure ode…" at bounding box center [872, 325] width 688 height 93
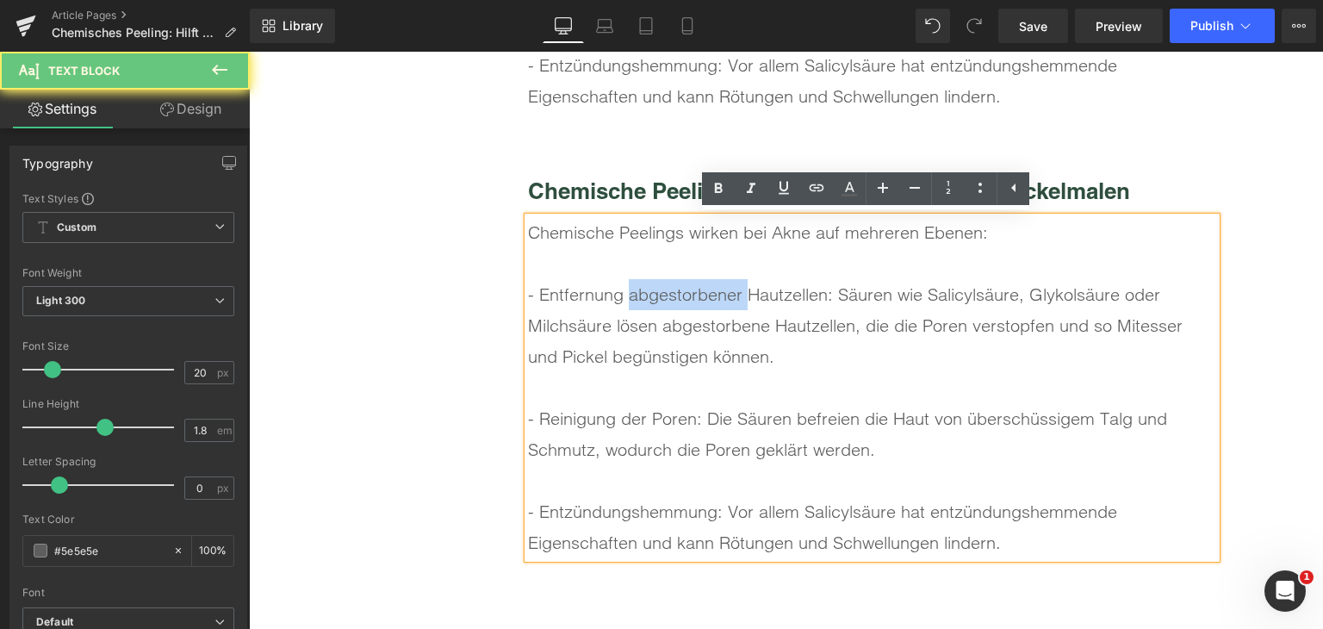
click at [652, 285] on div "- Entfernung abgestorbener Hautzellen: Säuren wie Salicylsäure, Glykolsäure ode…" at bounding box center [872, 325] width 688 height 93
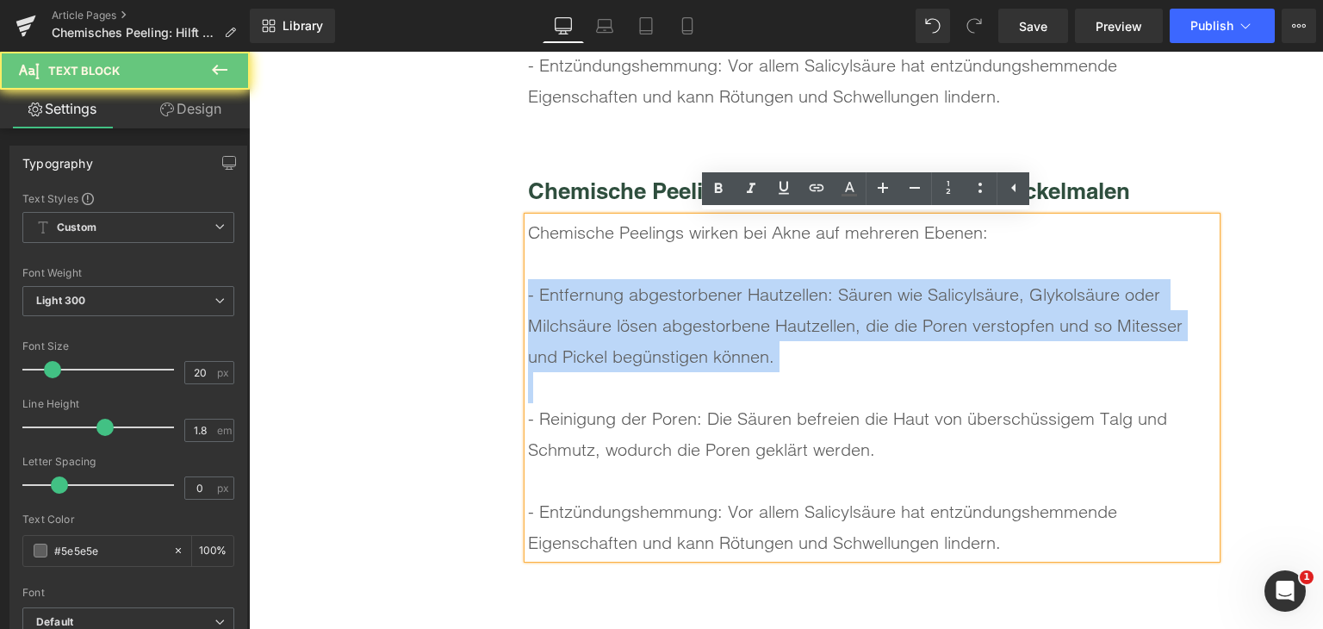
click at [652, 285] on div "- Entfernung abgestorbener Hautzellen: Säuren wie Salicylsäure, Glykolsäure ode…" at bounding box center [872, 325] width 688 height 93
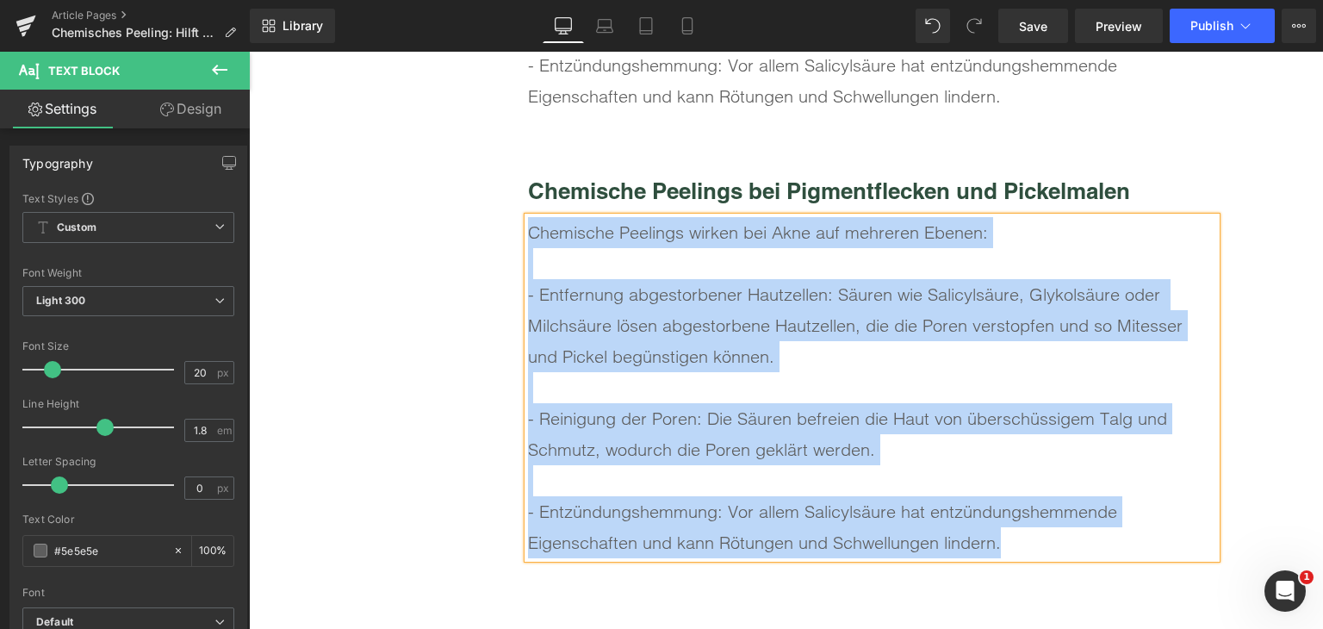
paste div
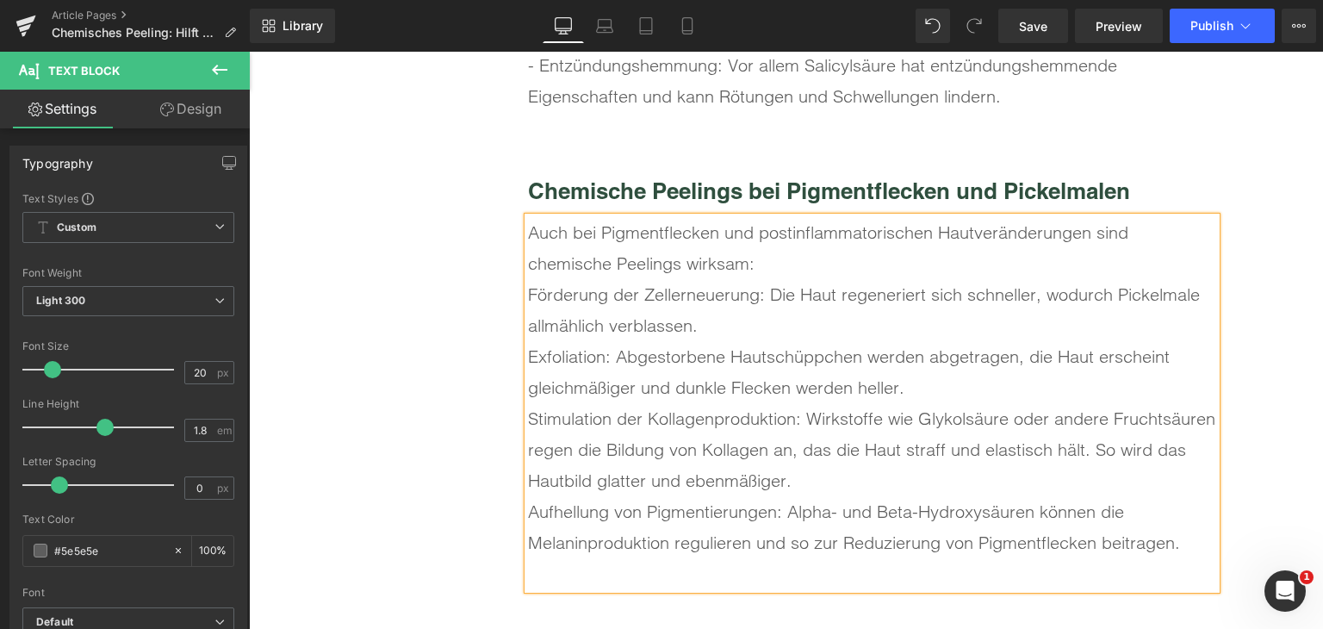
click at [804, 262] on div "Auch bei Pigmentflecken und postinflammatorischen Hautveränderungen sind chemis…" at bounding box center [872, 248] width 688 height 62
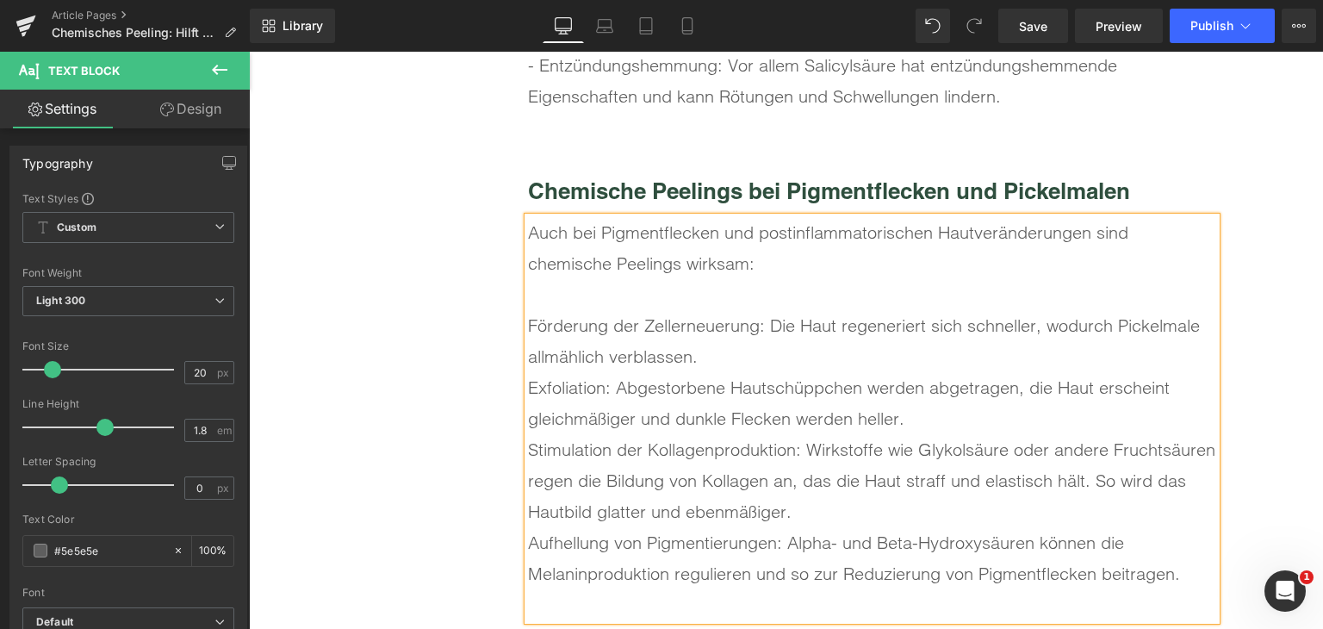
click at [798, 349] on div "Förderung der Zellerneuerung: Die Haut regeneriert sich schneller, wodurch Pick…" at bounding box center [872, 341] width 688 height 62
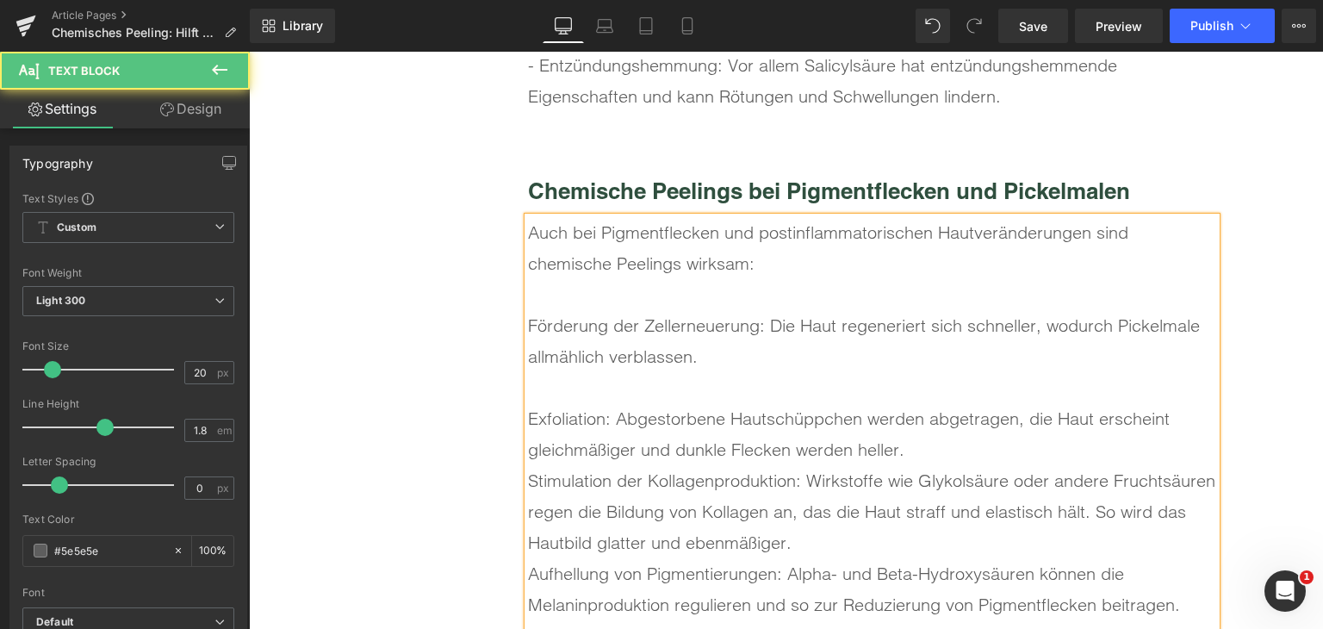
click at [924, 445] on div "Exfoliation: Abgestorbene Hautschüppchen werden abgetragen, die Haut erscheint …" at bounding box center [872, 434] width 688 height 62
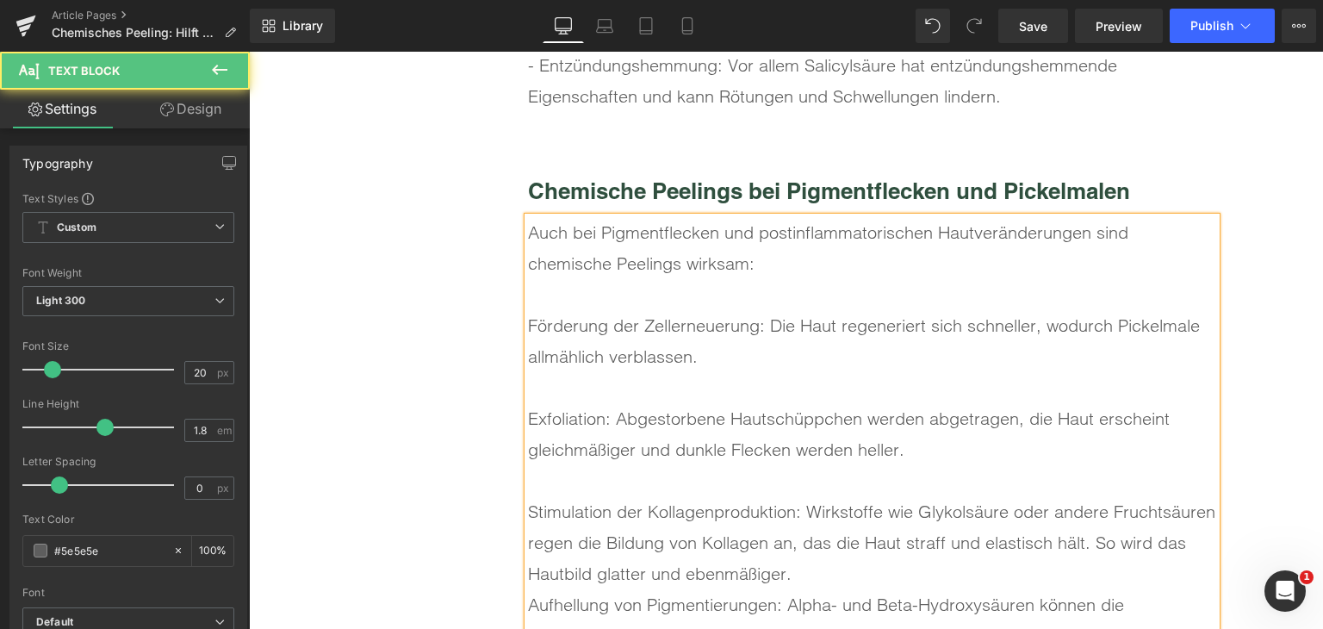
click at [855, 570] on div "Stimulation der Kollagenproduktion: Wirkstoffe wie Glykolsäure oder andere Fruc…" at bounding box center [872, 542] width 688 height 93
click at [528, 327] on div "Förderung der Zellerneuerung: Die Haut regeneriert sich schneller, wodurch Pick…" at bounding box center [872, 341] width 688 height 62
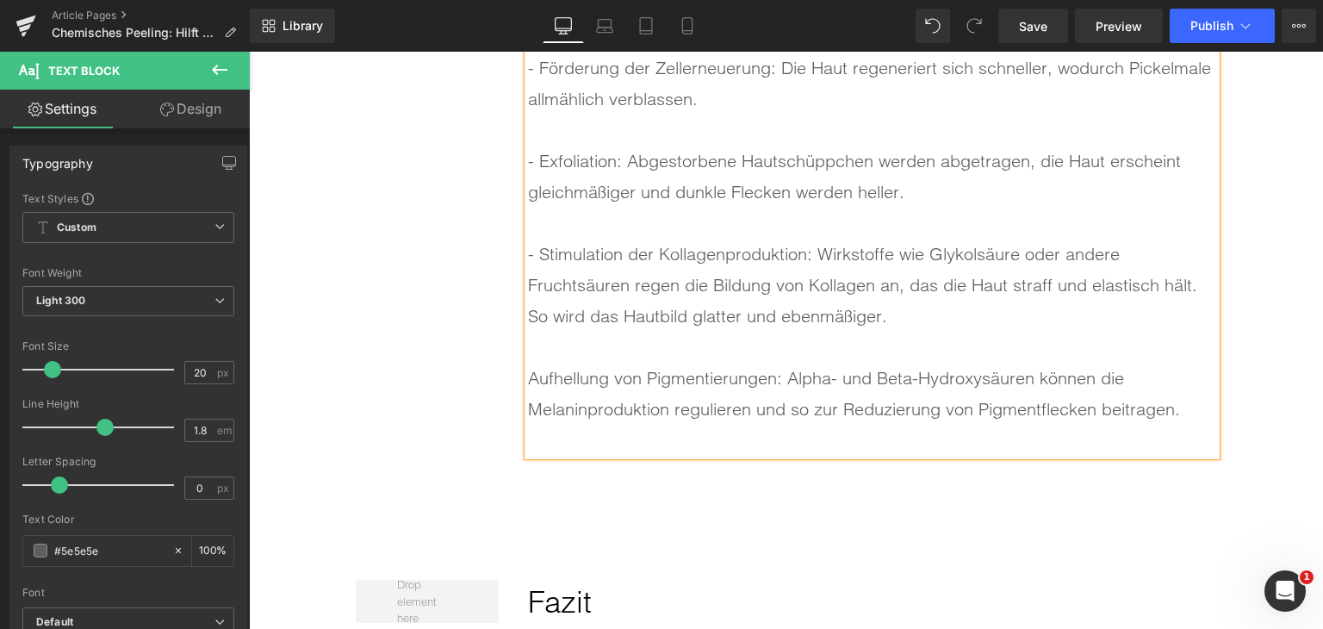
scroll to position [6482, 0]
click at [529, 373] on div "Aufhellung von Pigmentierungen: Alpha- und Beta-Hydroxysäuren können die Melani…" at bounding box center [872, 393] width 688 height 62
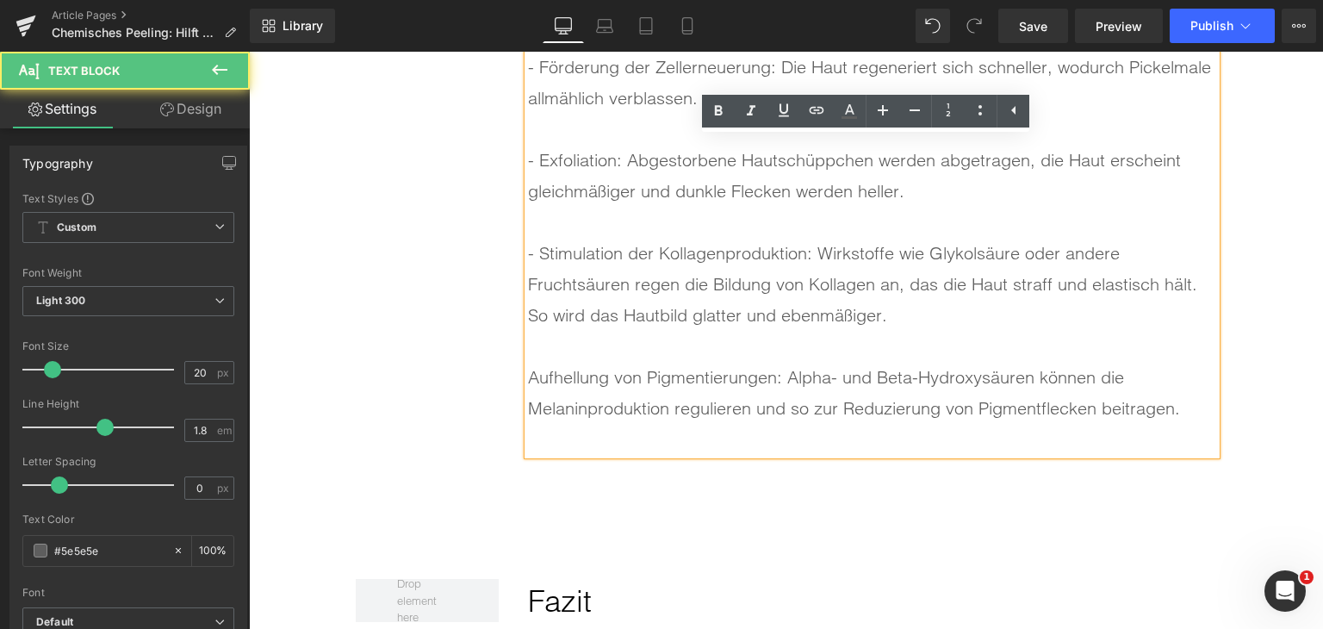
click at [528, 373] on div "Aufhellung von Pigmentierungen: Alpha- und Beta-Hydroxysäuren können die Melani…" at bounding box center [872, 393] width 688 height 62
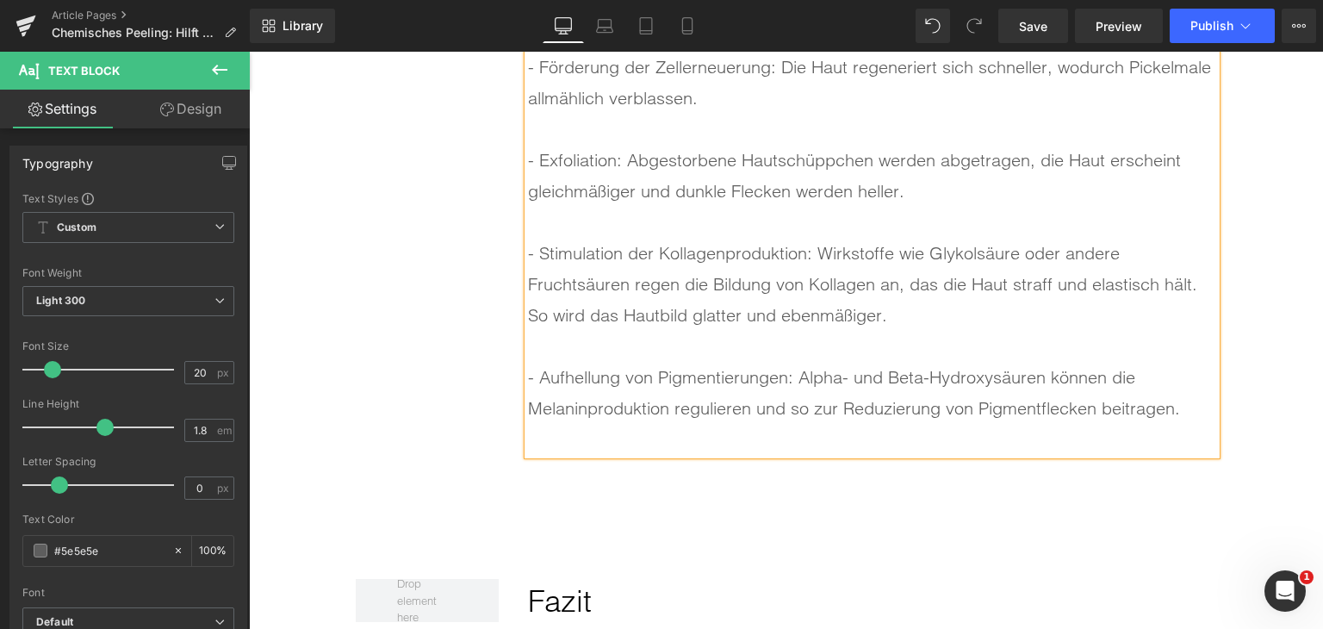
click at [563, 426] on div at bounding box center [872, 439] width 688 height 31
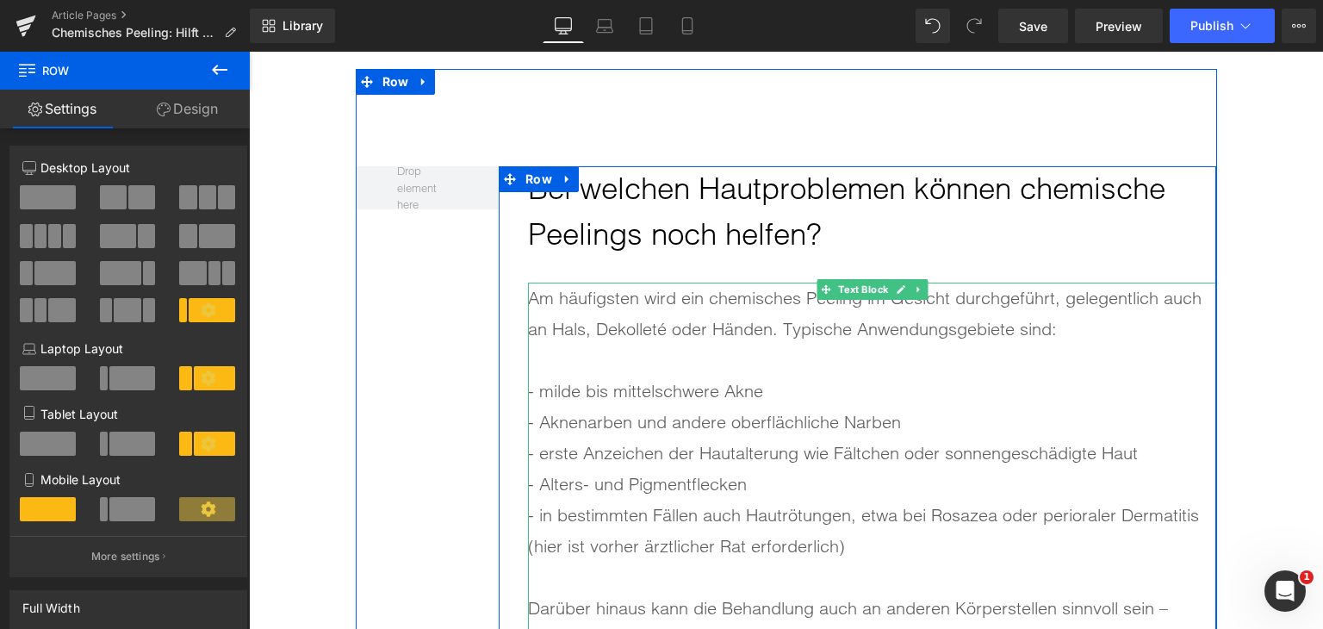
scroll to position [4931, 0]
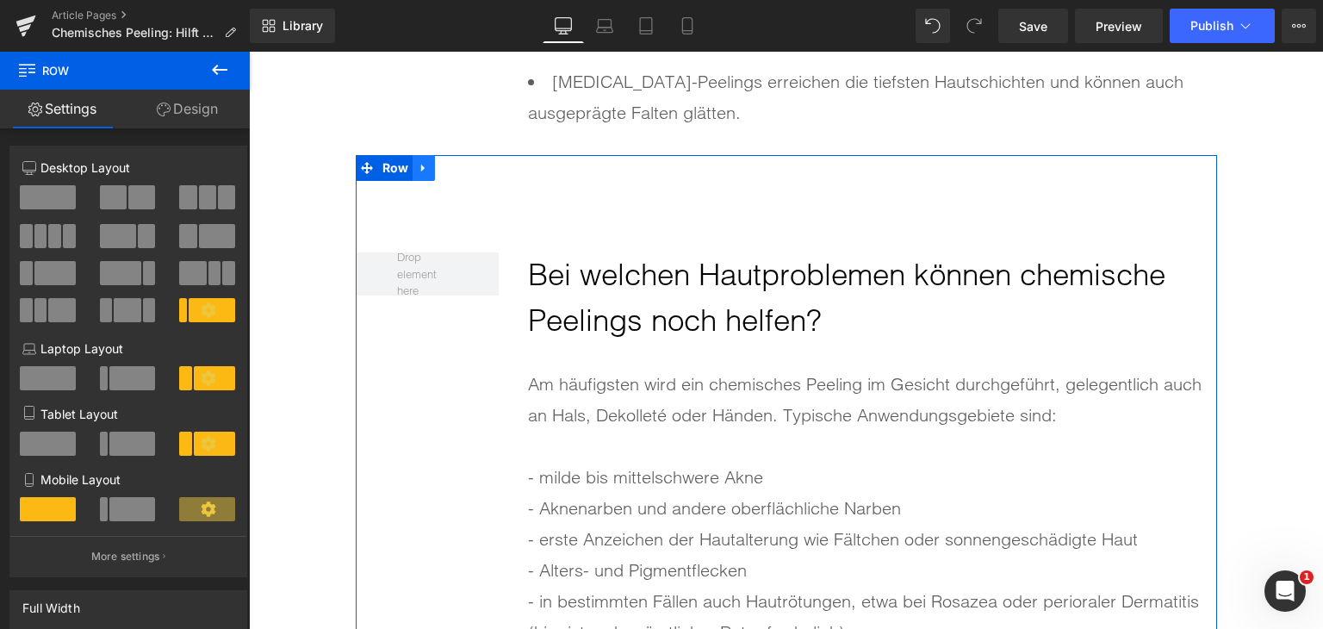
click at [423, 169] on icon at bounding box center [424, 168] width 12 height 13
click at [440, 165] on icon at bounding box center [446, 168] width 12 height 12
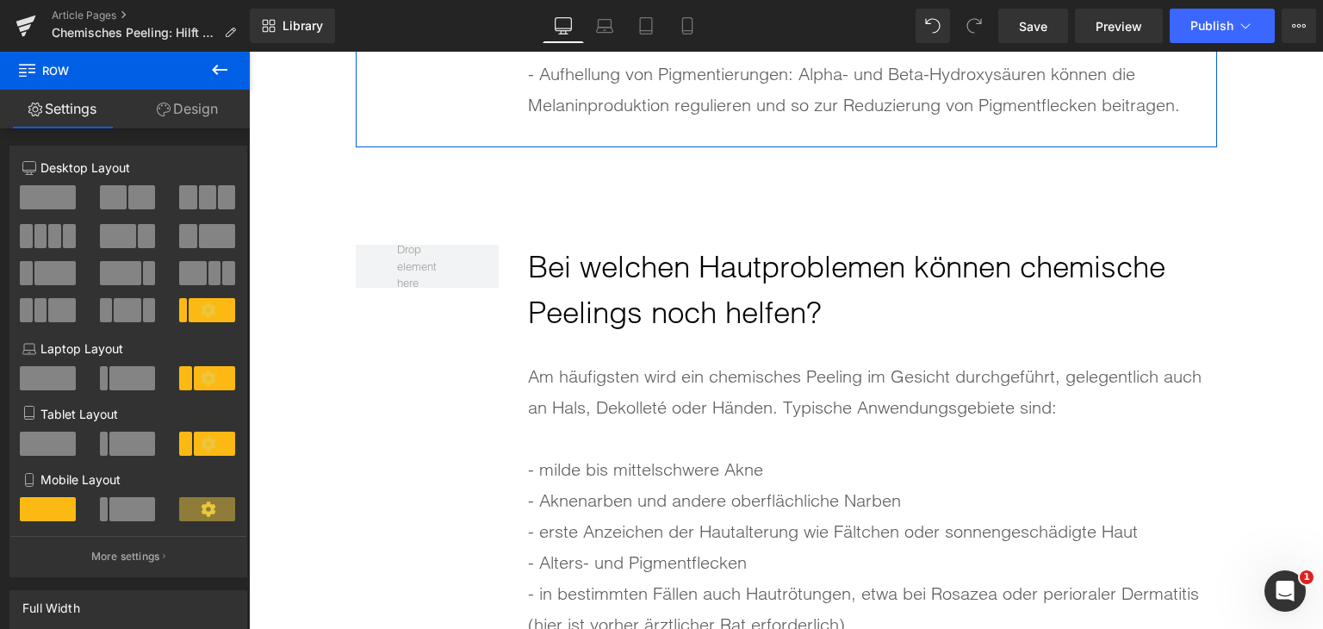
scroll to position [6811, 0]
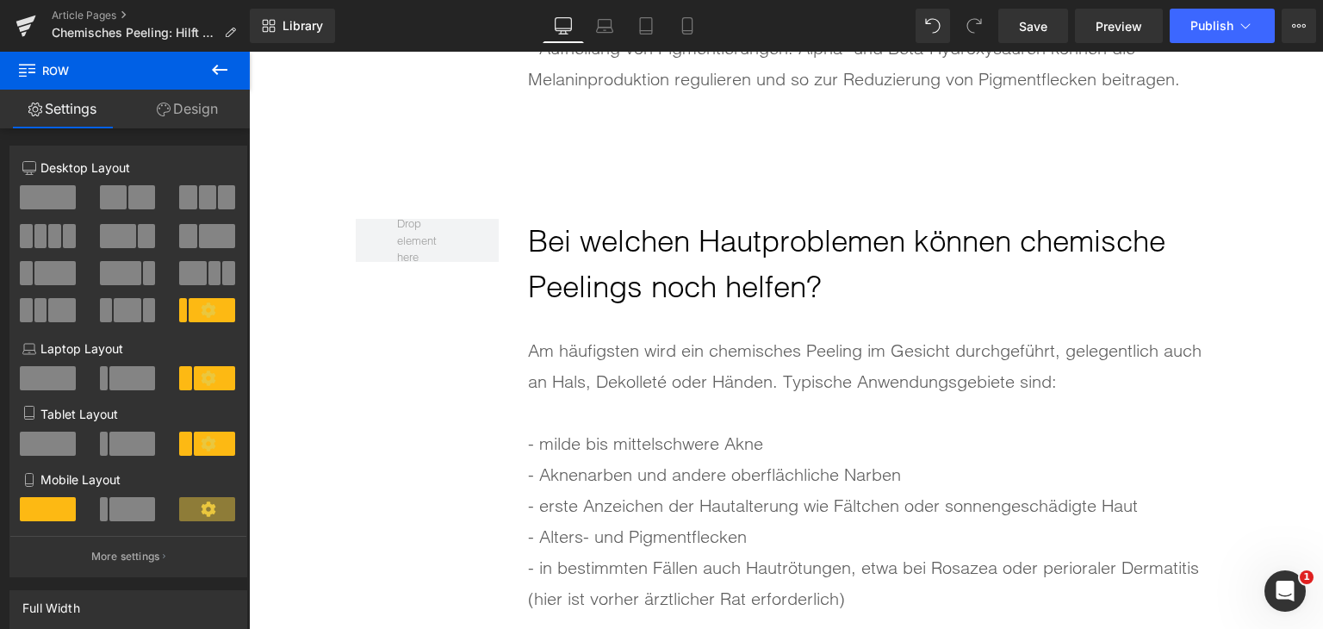
click at [624, 276] on h2 "Bei welchen Hautproblemen können chemische Peelings noch helfen?" at bounding box center [872, 264] width 688 height 90
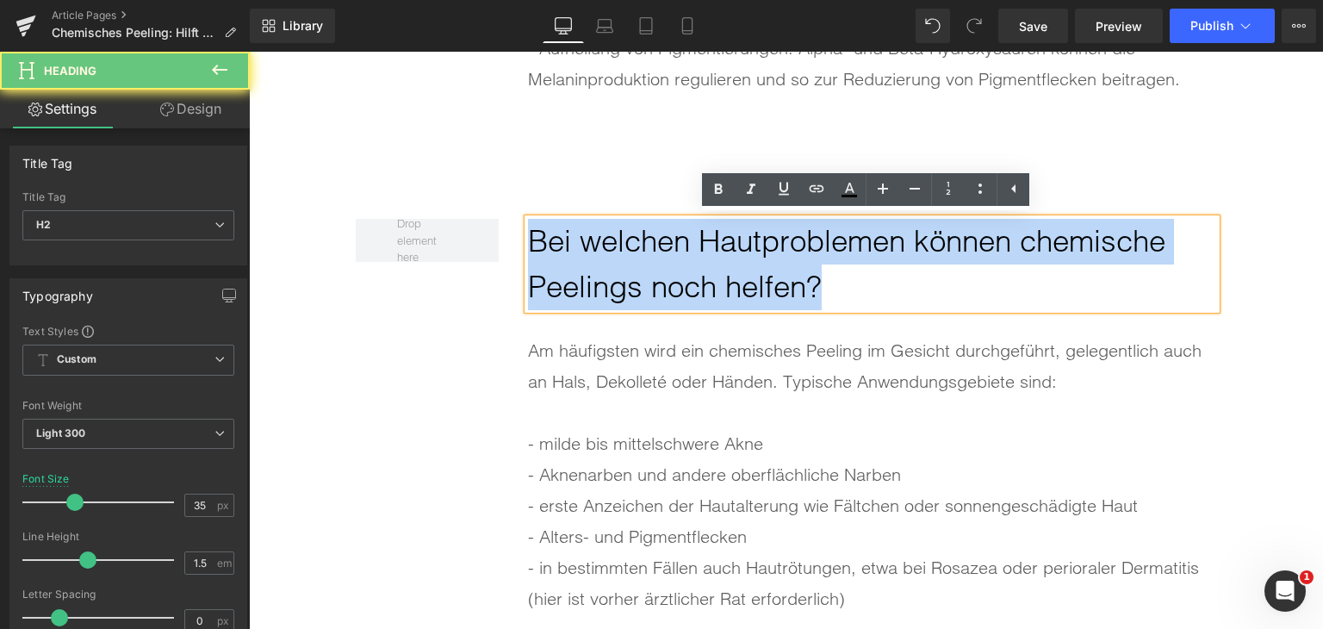
click at [624, 276] on h2 "Bei welchen Hautproblemen können chemische Peelings noch helfen?" at bounding box center [872, 264] width 688 height 90
paste div
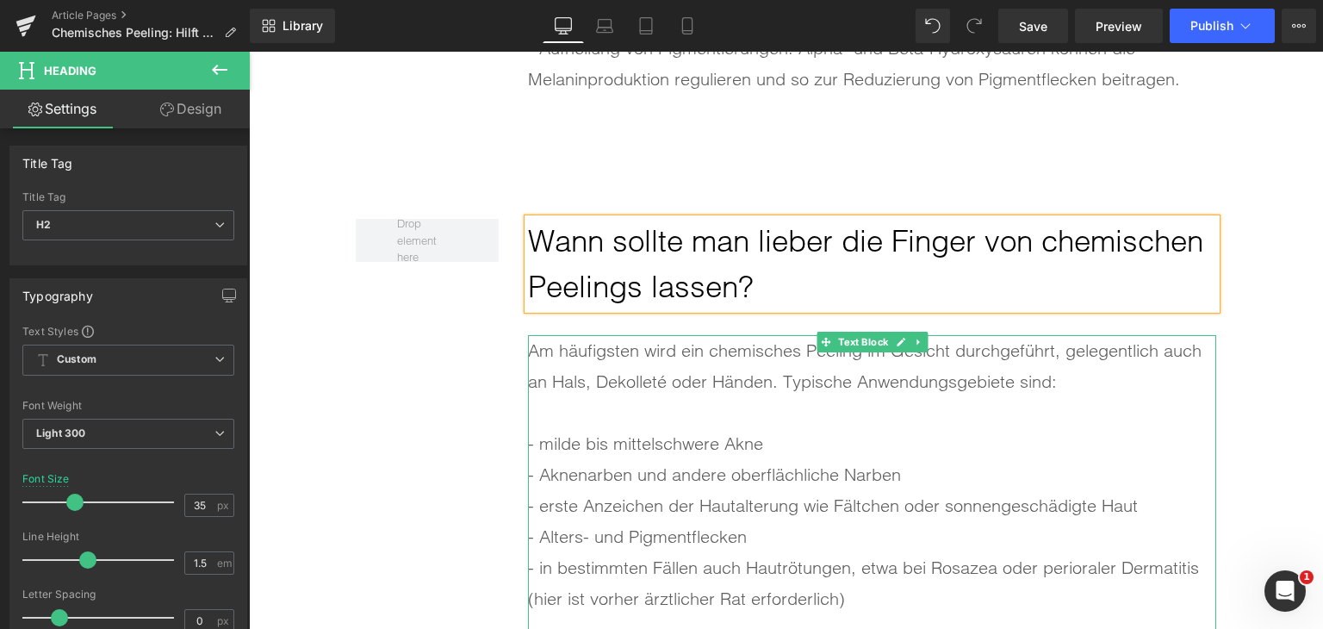
click at [712, 391] on div "Am häufigsten wird ein chemisches Peeling im Gesicht durchgeführt, gelegentlich…" at bounding box center [872, 366] width 688 height 62
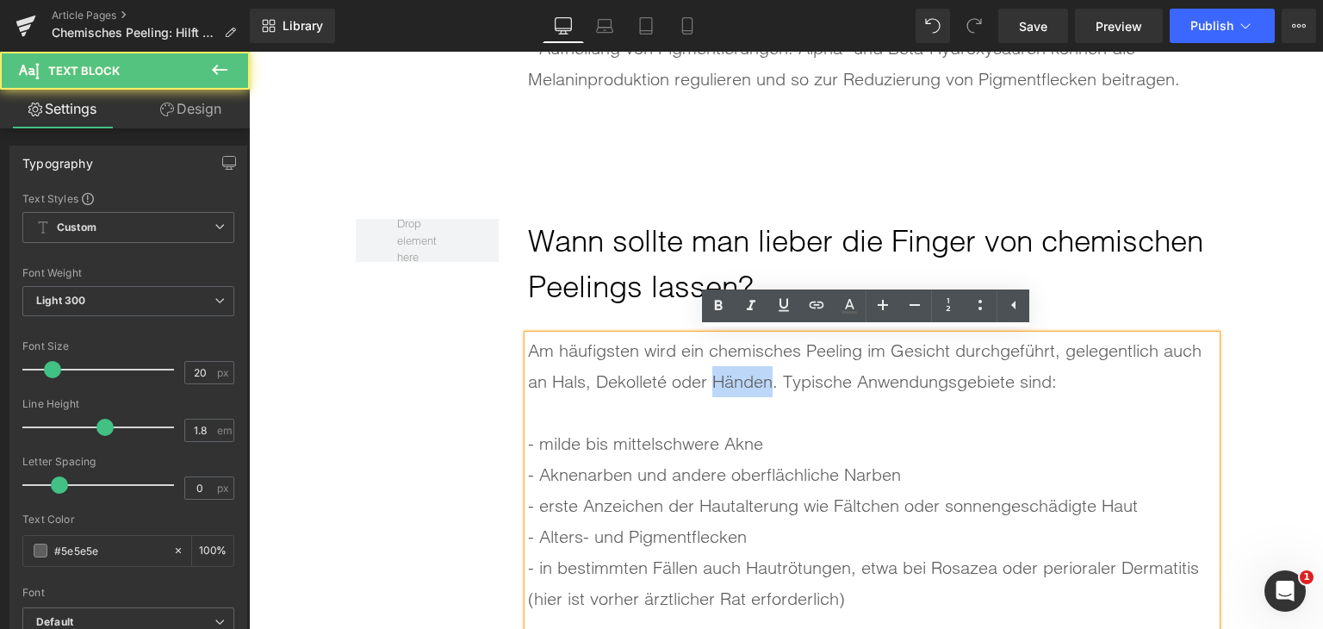
click at [712, 391] on div "Am häufigsten wird ein chemisches Peeling im Gesicht durchgeführt, gelegentlich…" at bounding box center [872, 366] width 688 height 62
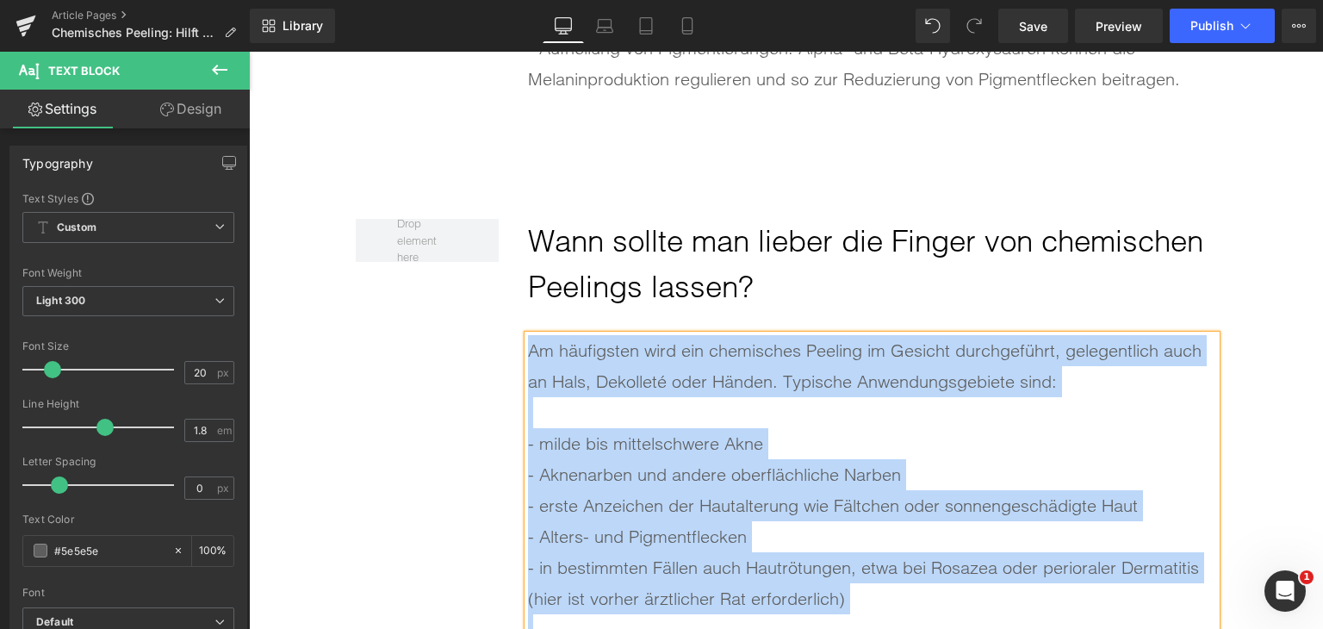
paste div
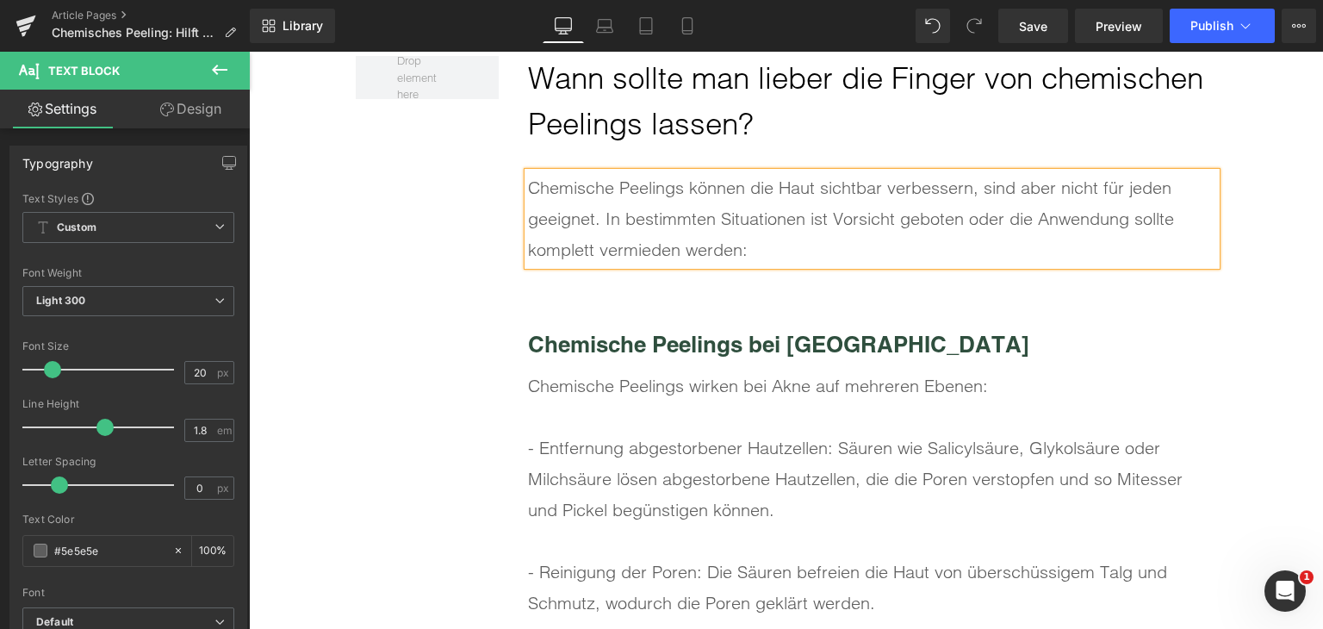
scroll to position [6983, 0]
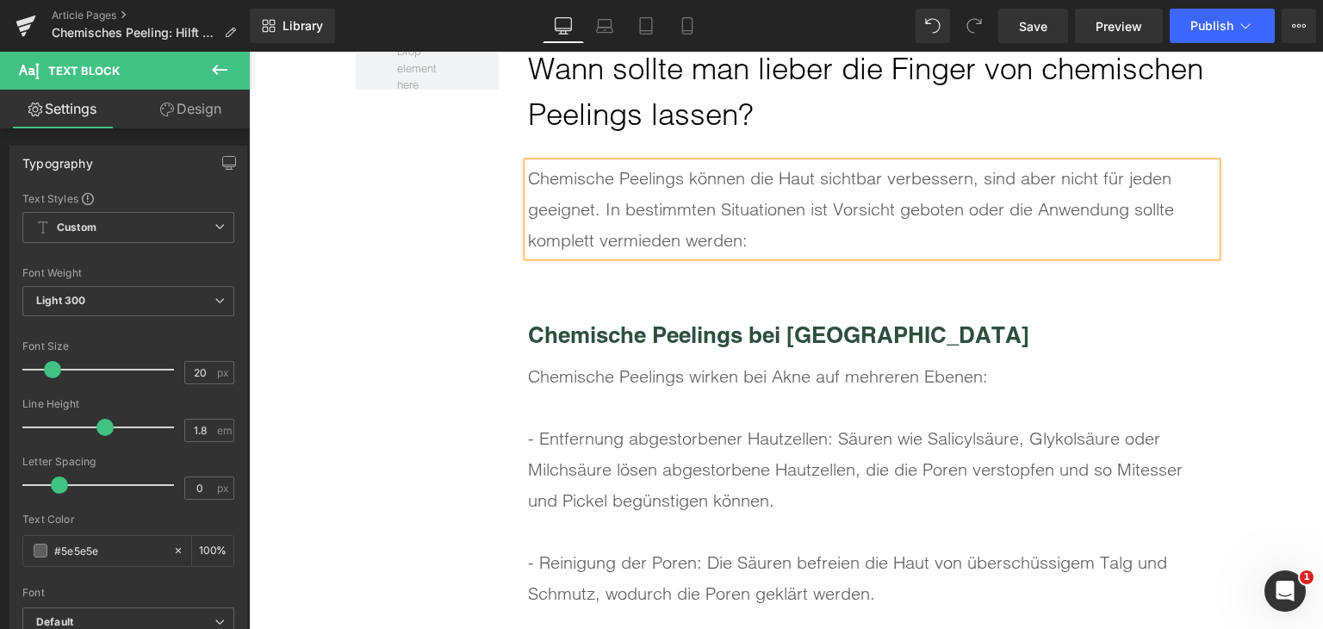
click at [591, 342] on b "Chemische Peelings bei [GEOGRAPHIC_DATA]" at bounding box center [778, 334] width 501 height 27
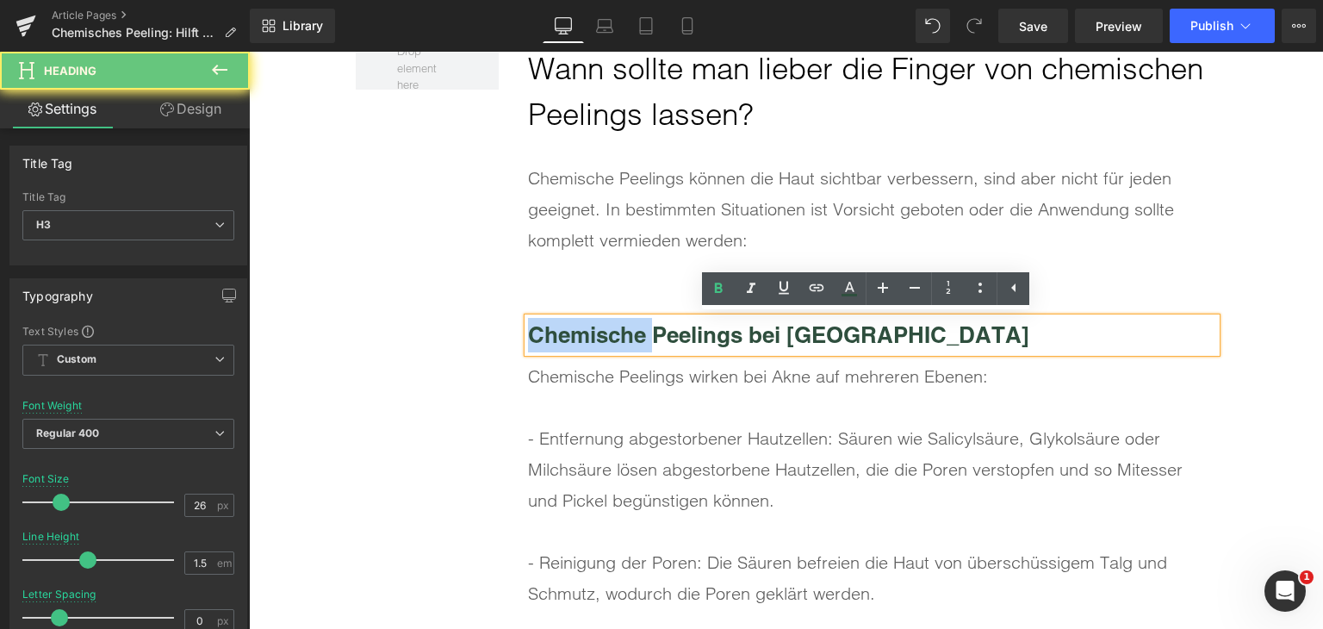
click at [591, 342] on b "Chemische Peelings bei [GEOGRAPHIC_DATA]" at bounding box center [778, 334] width 501 height 27
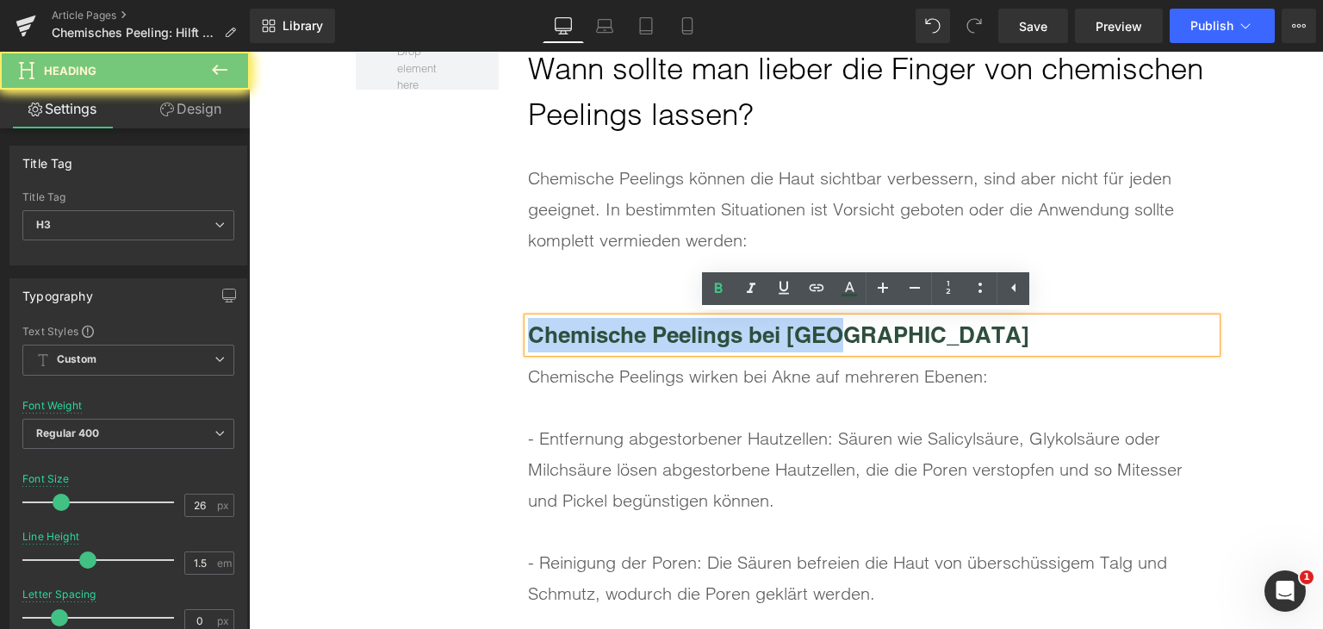
paste div
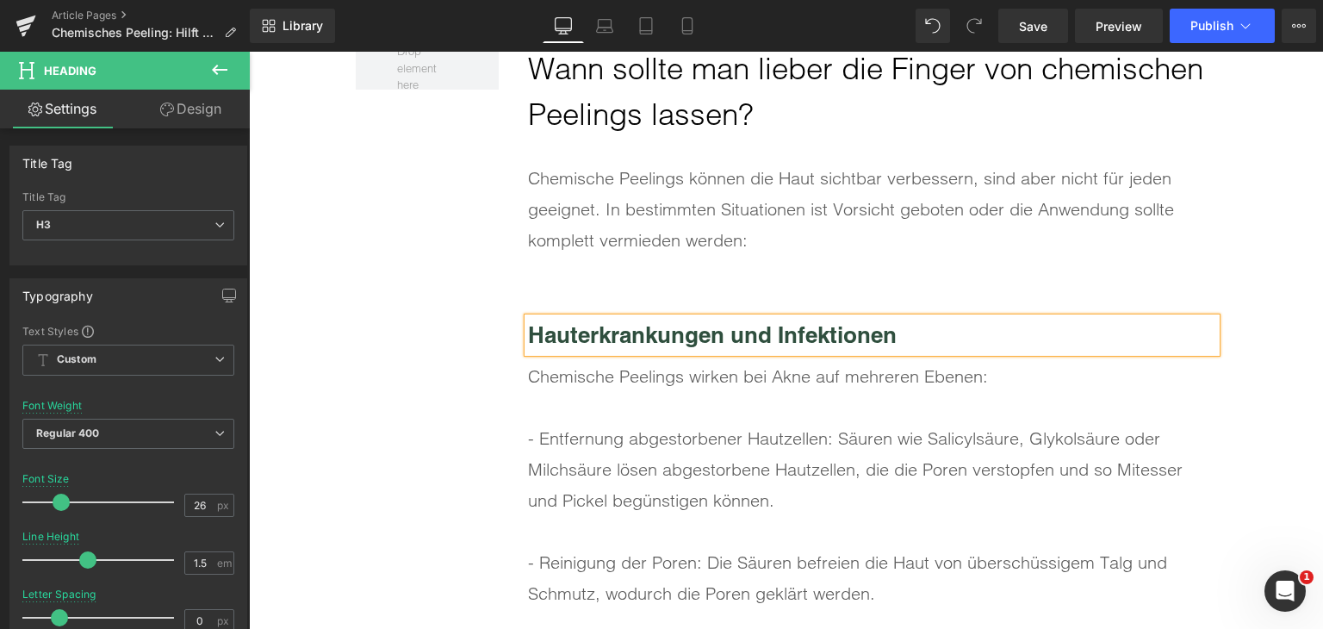
click at [620, 439] on div "- Entfernung abgestorbener Hautzellen: Säuren wie Salicylsäure, Glykolsäure ode…" at bounding box center [872, 469] width 688 height 93
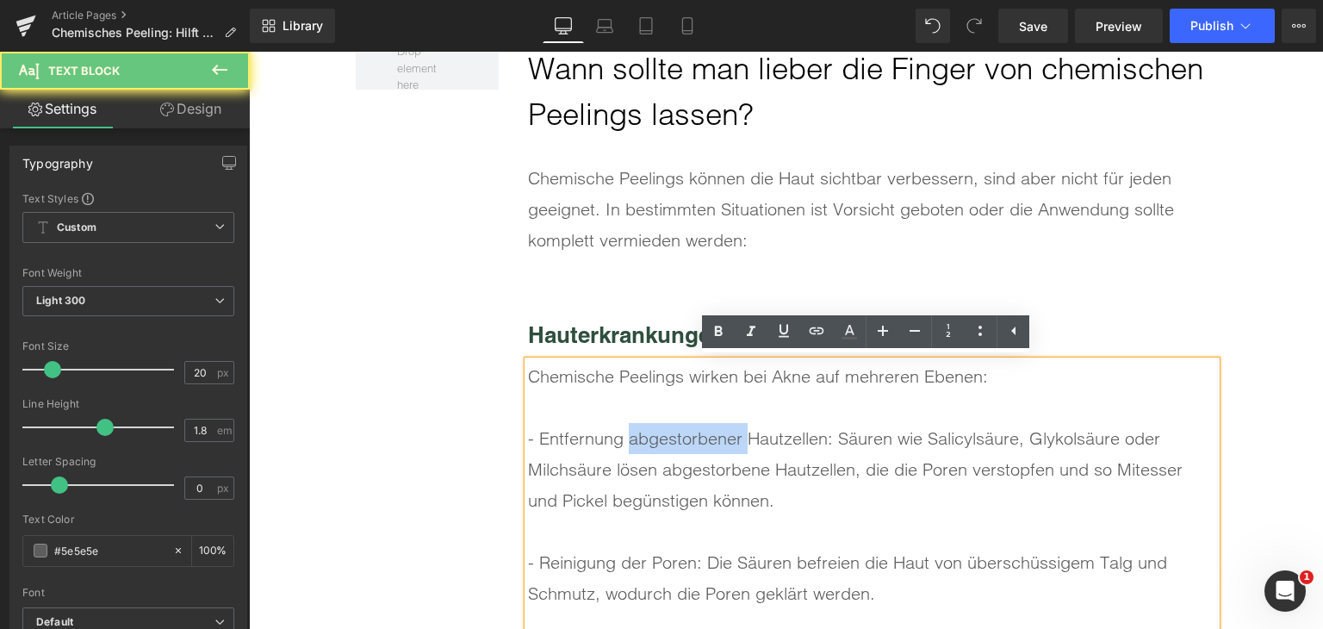
click at [620, 439] on div "- Entfernung abgestorbener Hautzellen: Säuren wie Salicylsäure, Glykolsäure ode…" at bounding box center [872, 469] width 688 height 93
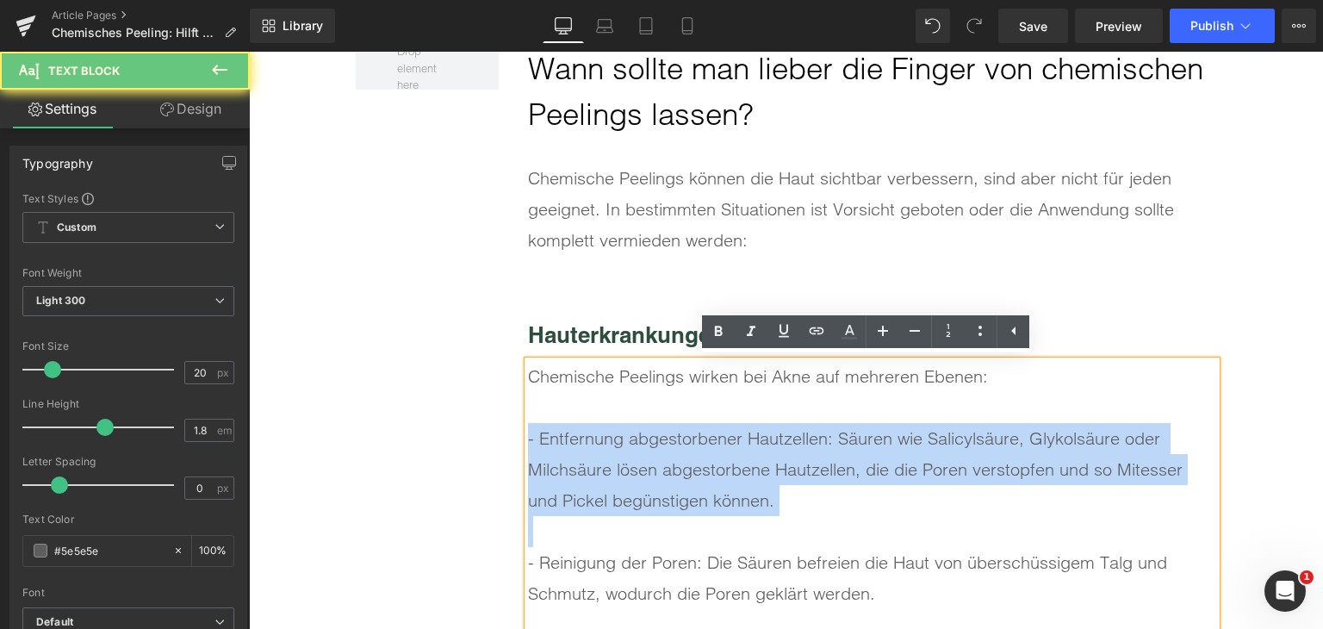
click at [620, 439] on div "- Entfernung abgestorbener Hautzellen: Säuren wie Salicylsäure, Glykolsäure ode…" at bounding box center [872, 469] width 688 height 93
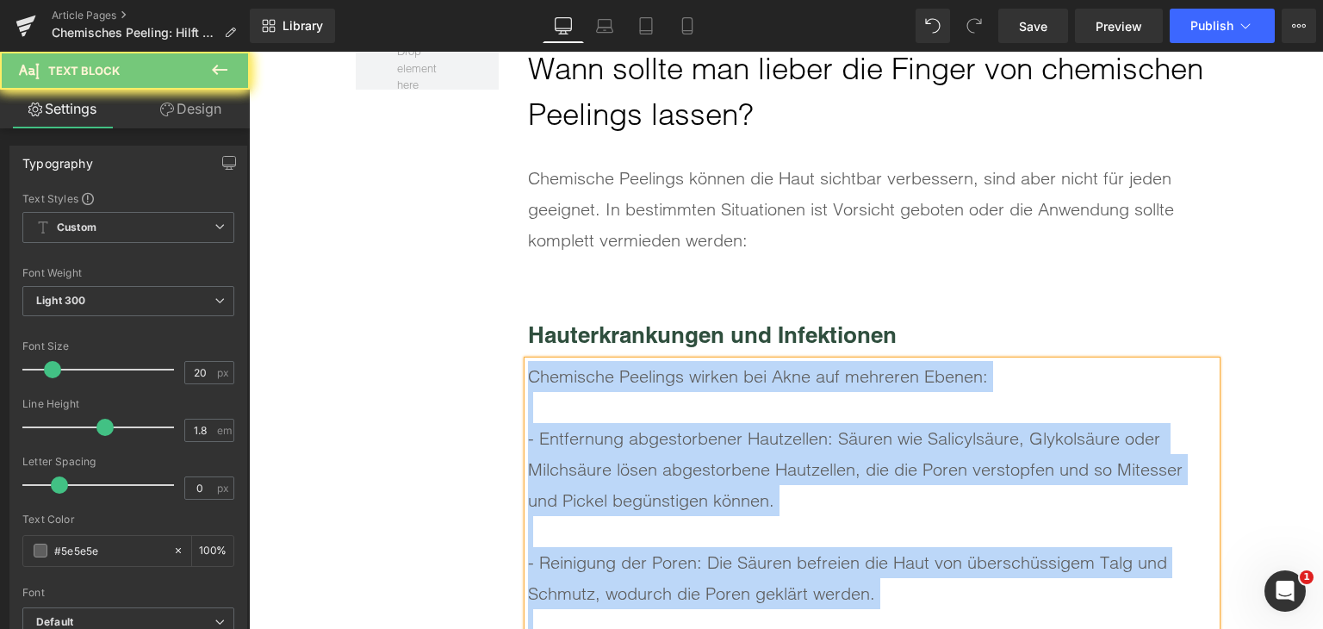
paste div
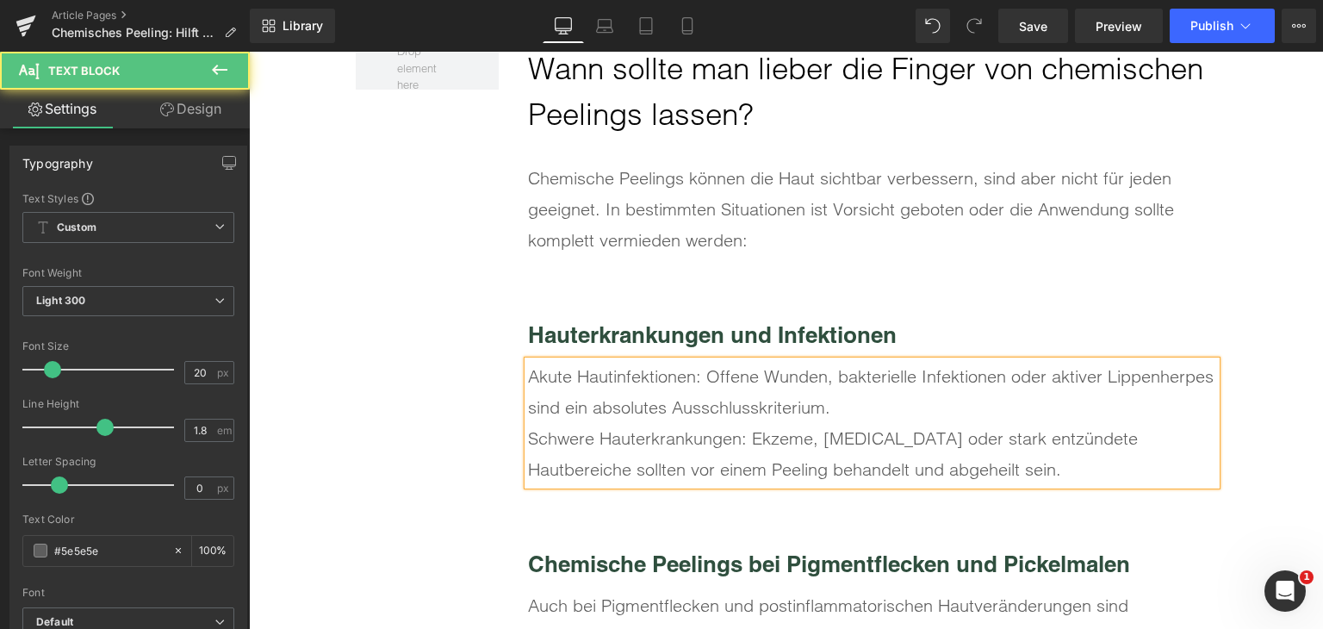
click at [850, 408] on div "Akute Hautinfektionen: Offene Wunden, bakterielle Infektionen oder aktiver Lipp…" at bounding box center [872, 392] width 688 height 62
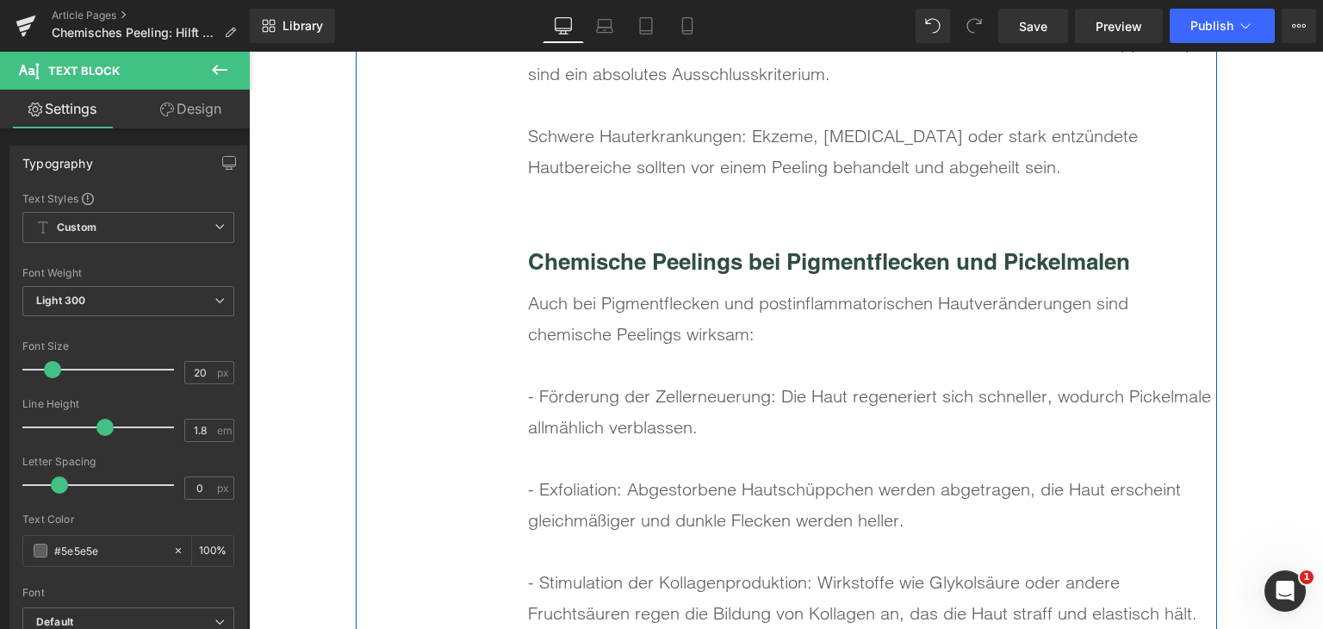
scroll to position [7328, 0]
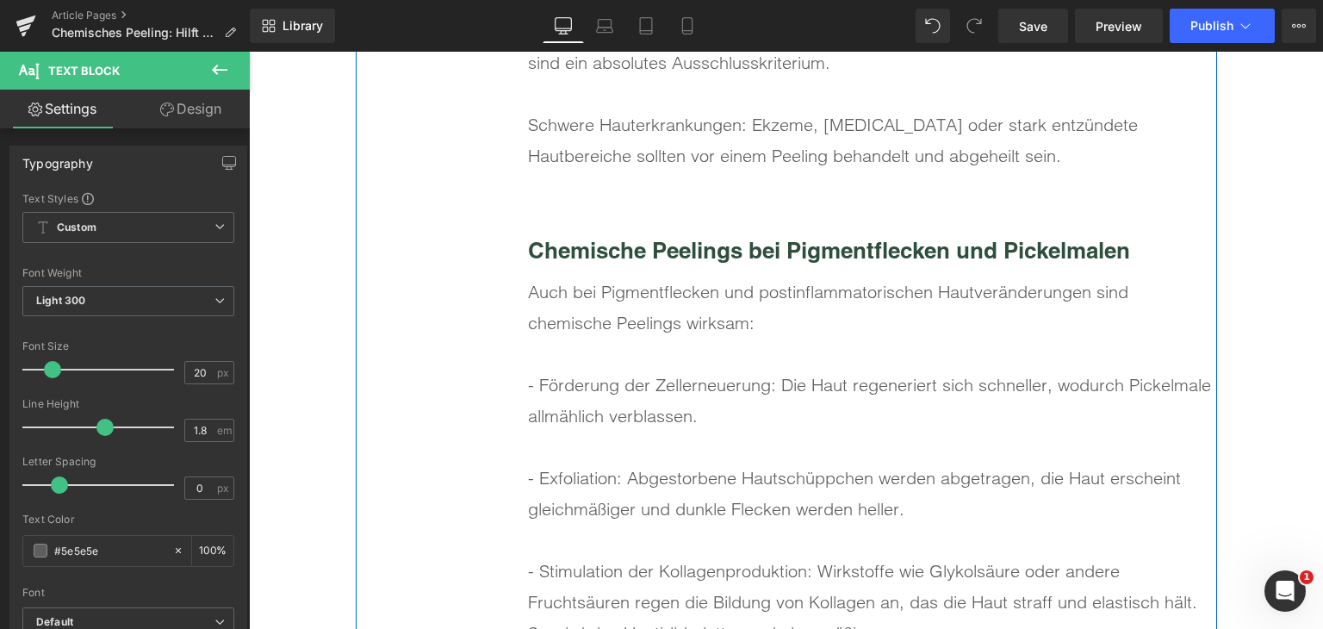
click at [639, 251] on b "Chemische Peelings bei Pigmentflecken und Pickelmalen" at bounding box center [829, 250] width 602 height 27
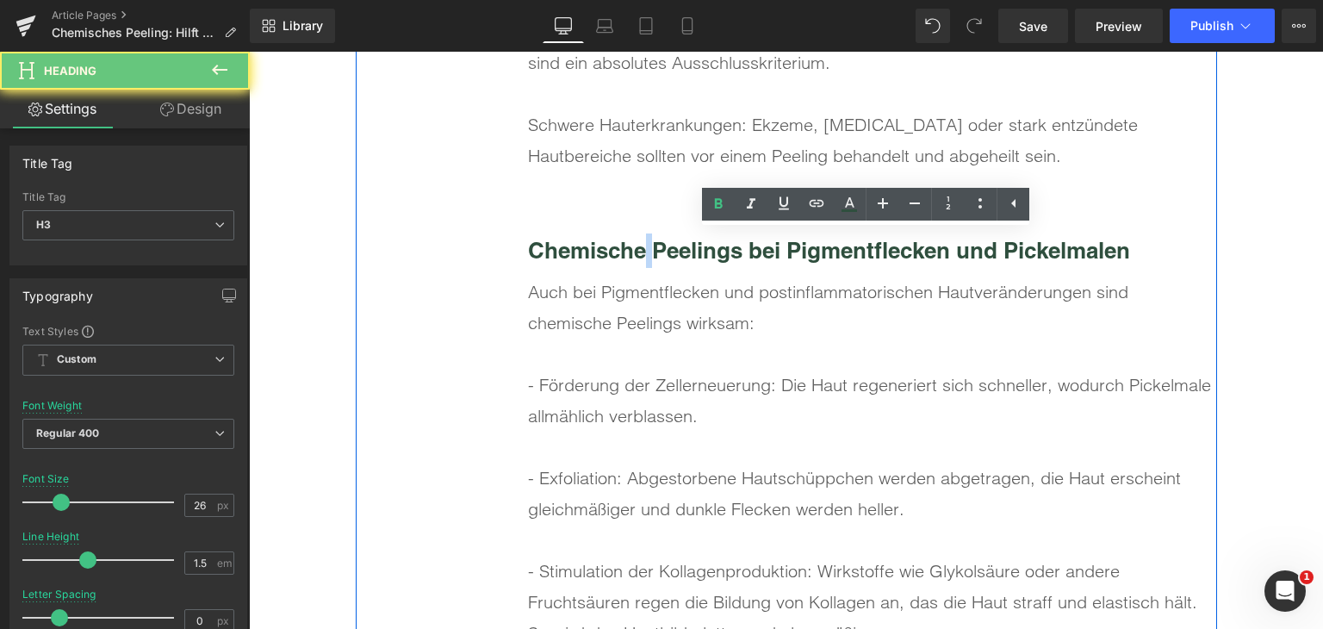
click at [639, 251] on b "Chemische Peelings bei Pigmentflecken und Pickelmalen" at bounding box center [829, 250] width 602 height 27
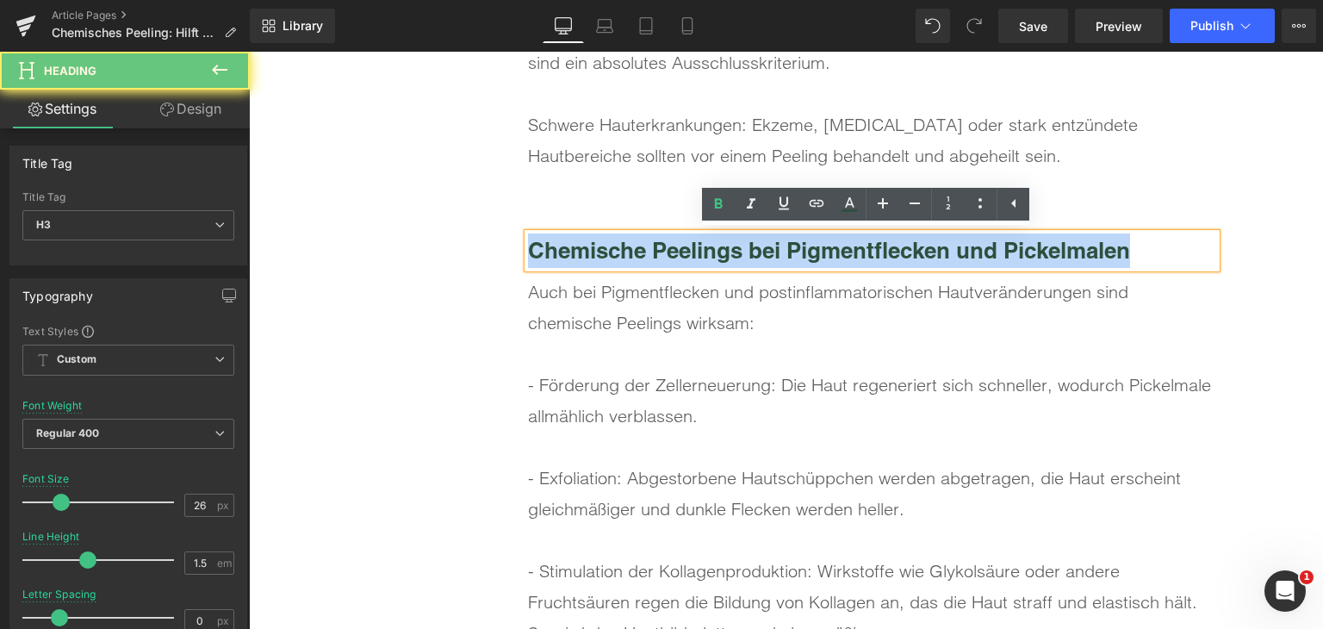
click at [639, 251] on b "Chemische Peelings bei Pigmentflecken und Pickelmalen" at bounding box center [829, 250] width 602 height 27
paste div
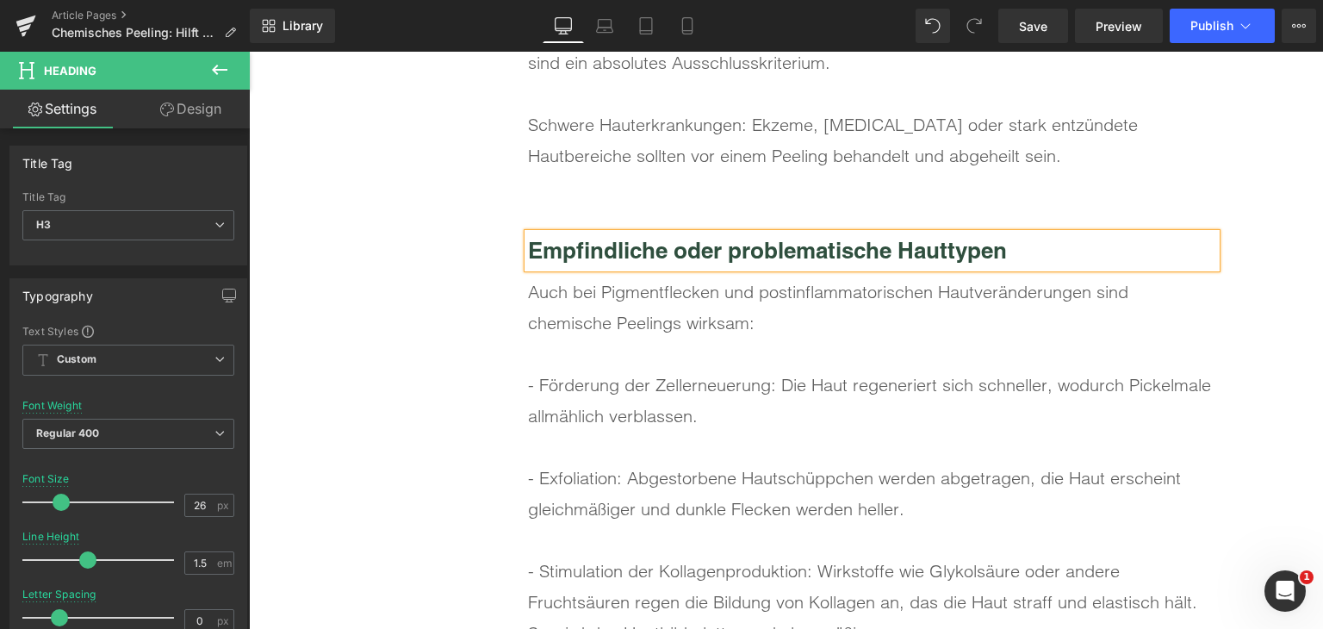
click at [692, 345] on div at bounding box center [872, 354] width 688 height 31
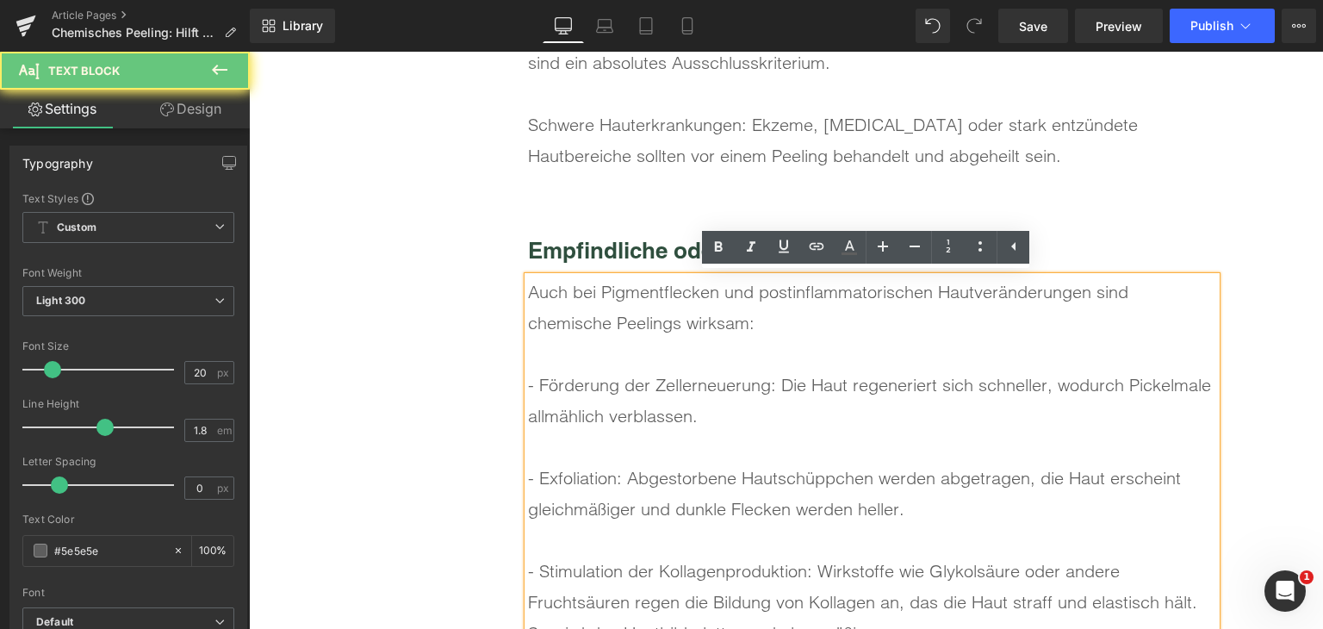
click at [692, 345] on div at bounding box center [872, 354] width 688 height 31
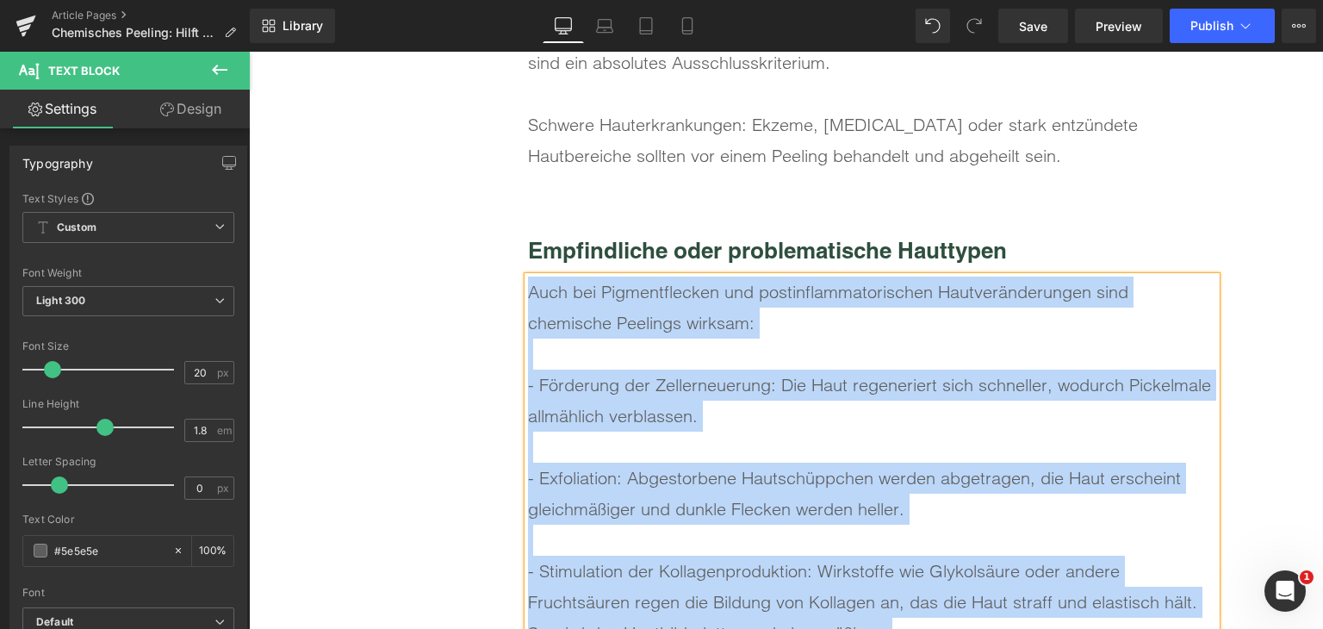
paste div
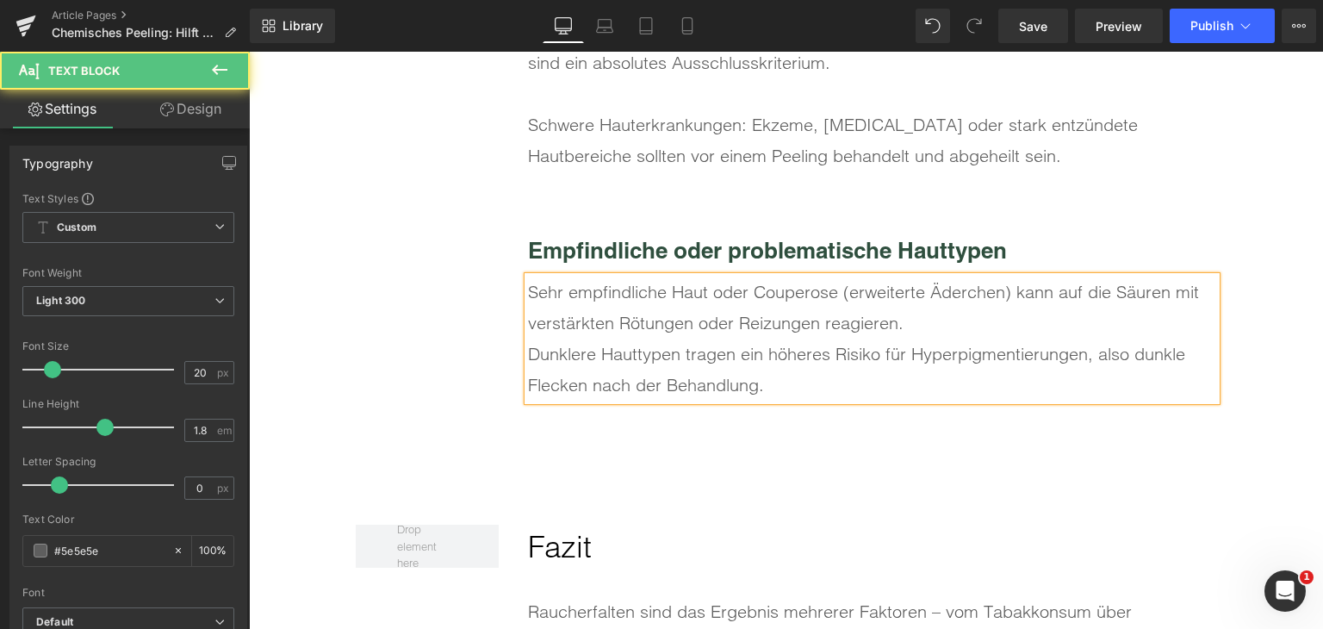
click at [924, 335] on div "Sehr empfindliche Haut oder Couperose (erweiterte Äderchen) kann auf die Säuren…" at bounding box center [872, 308] width 688 height 62
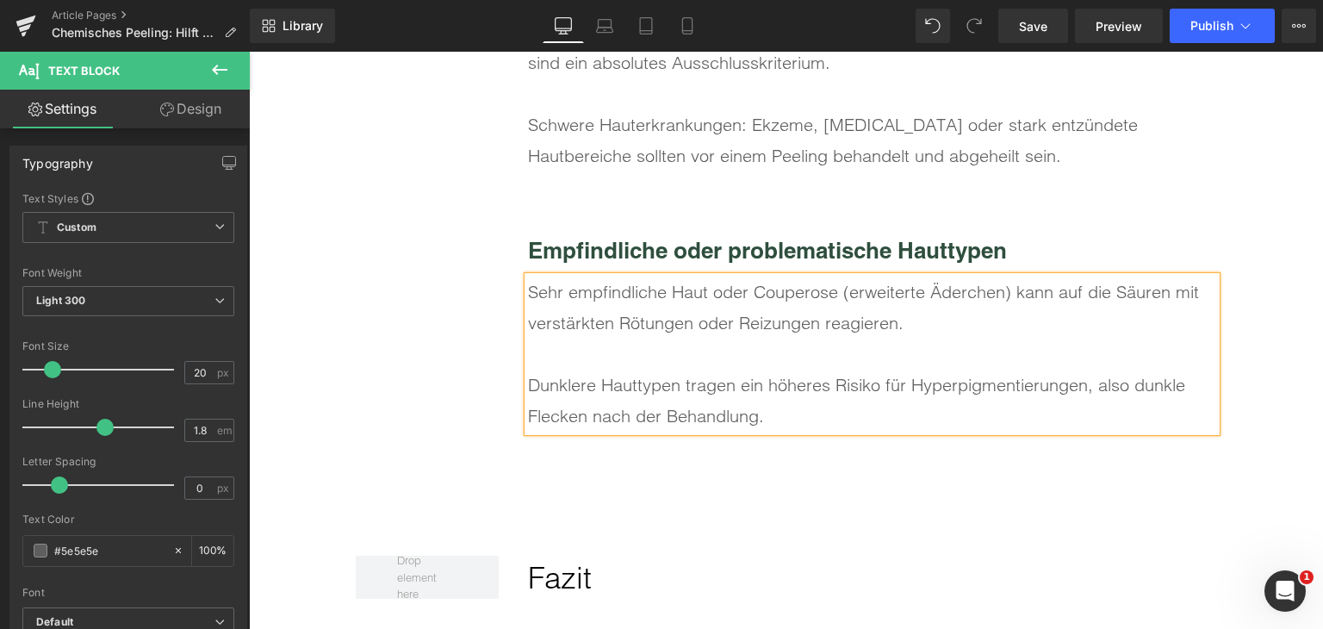
click at [412, 325] on div "Wann sollte man lieber die Finger von chemischen Peelings lassen? Heading Chemi…" at bounding box center [787, 32] width 862 height 854
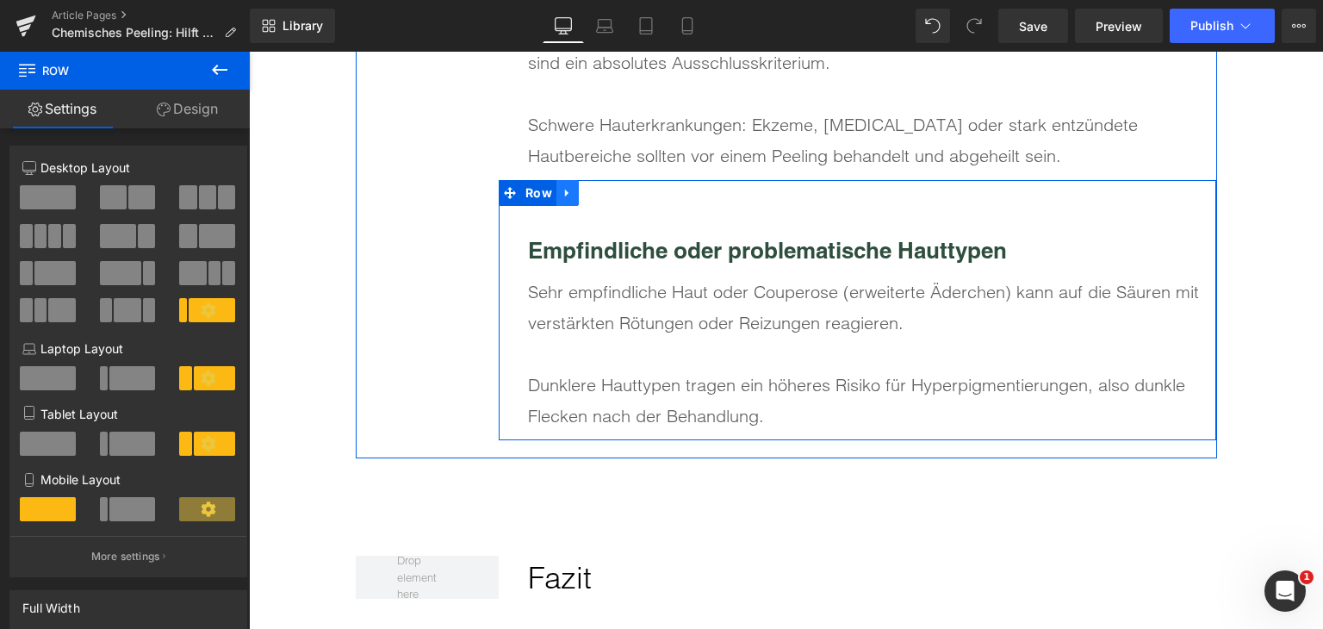
click at [569, 193] on link at bounding box center [568, 193] width 22 height 26
click at [584, 196] on icon at bounding box center [590, 193] width 12 height 13
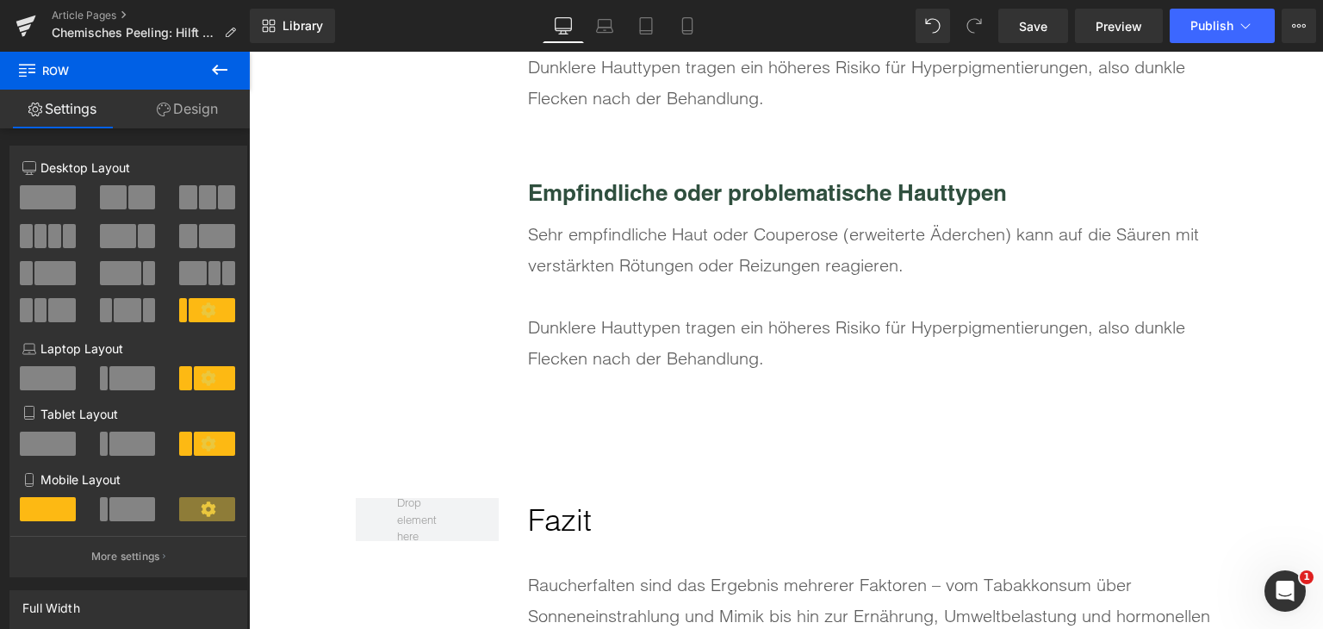
scroll to position [7647, 0]
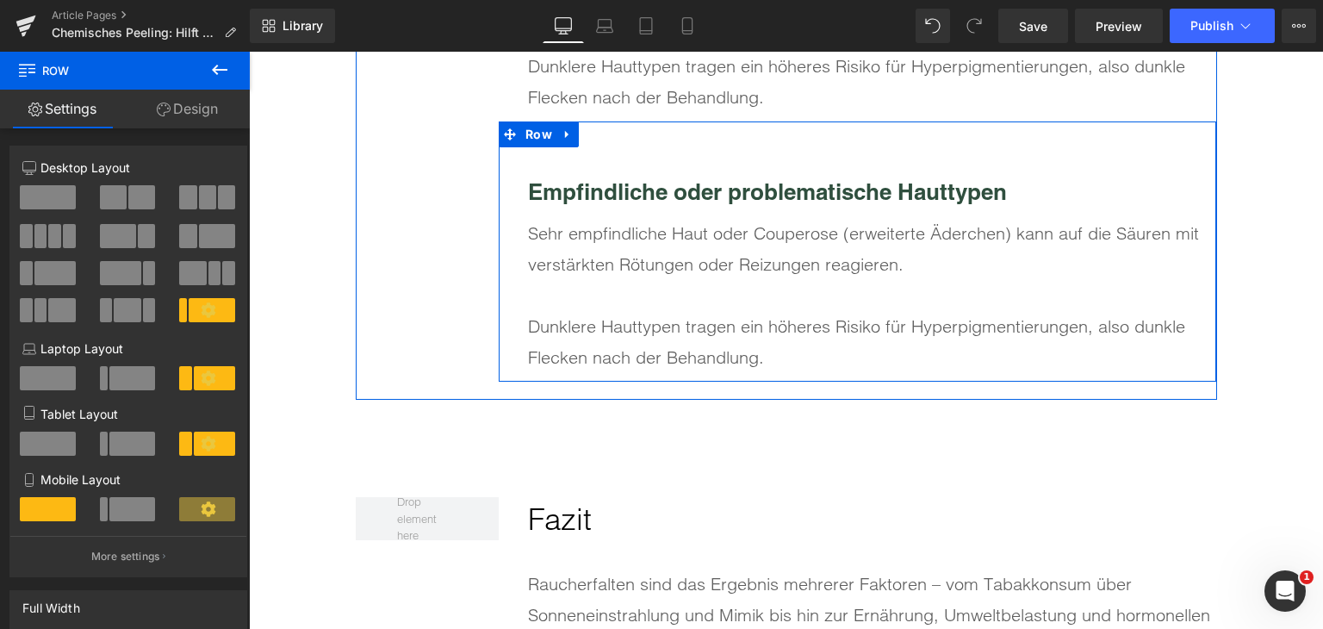
click at [645, 199] on b "Empfindliche oder problematische Hauttypen" at bounding box center [767, 191] width 479 height 27
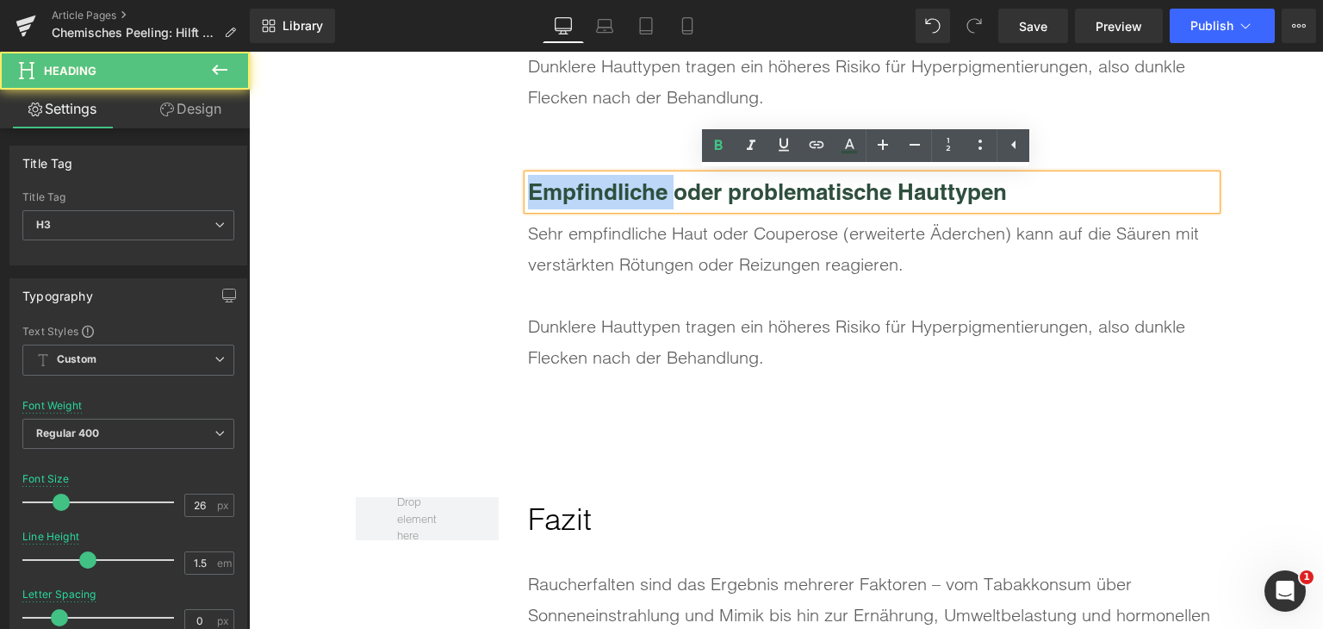
click at [645, 199] on b "Empfindliche oder problematische Hauttypen" at bounding box center [767, 191] width 479 height 27
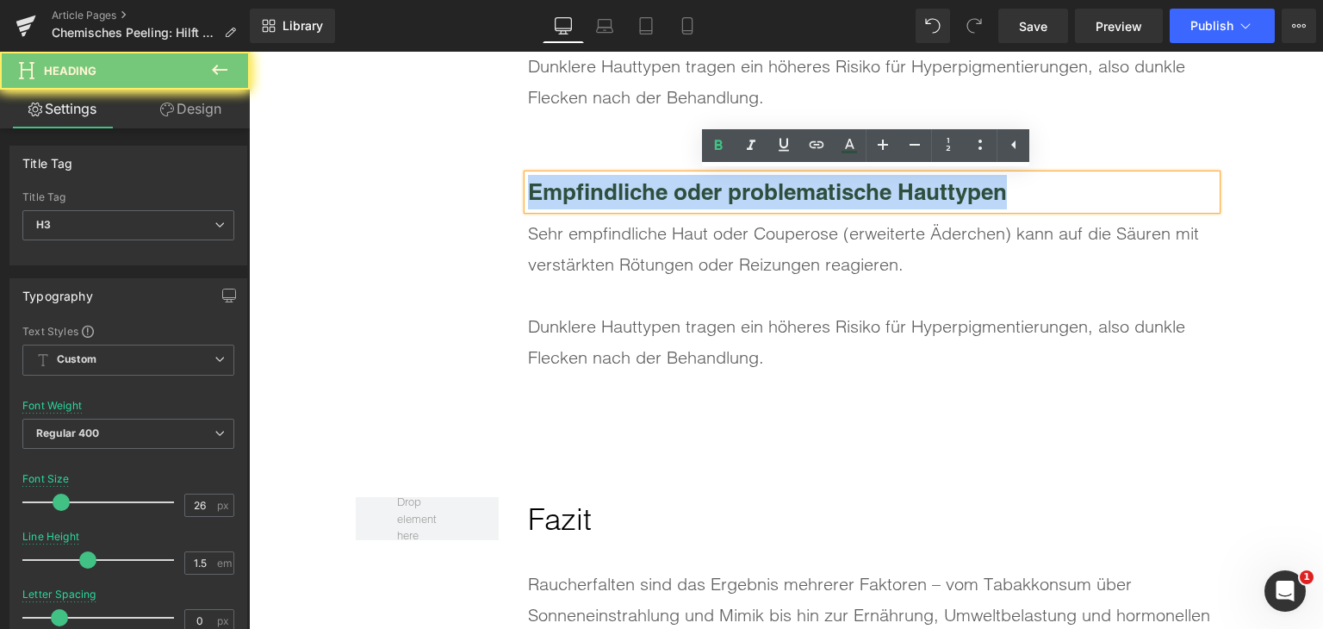
click at [645, 199] on b "Empfindliche oder problematische Hauttypen" at bounding box center [767, 191] width 479 height 27
paste div
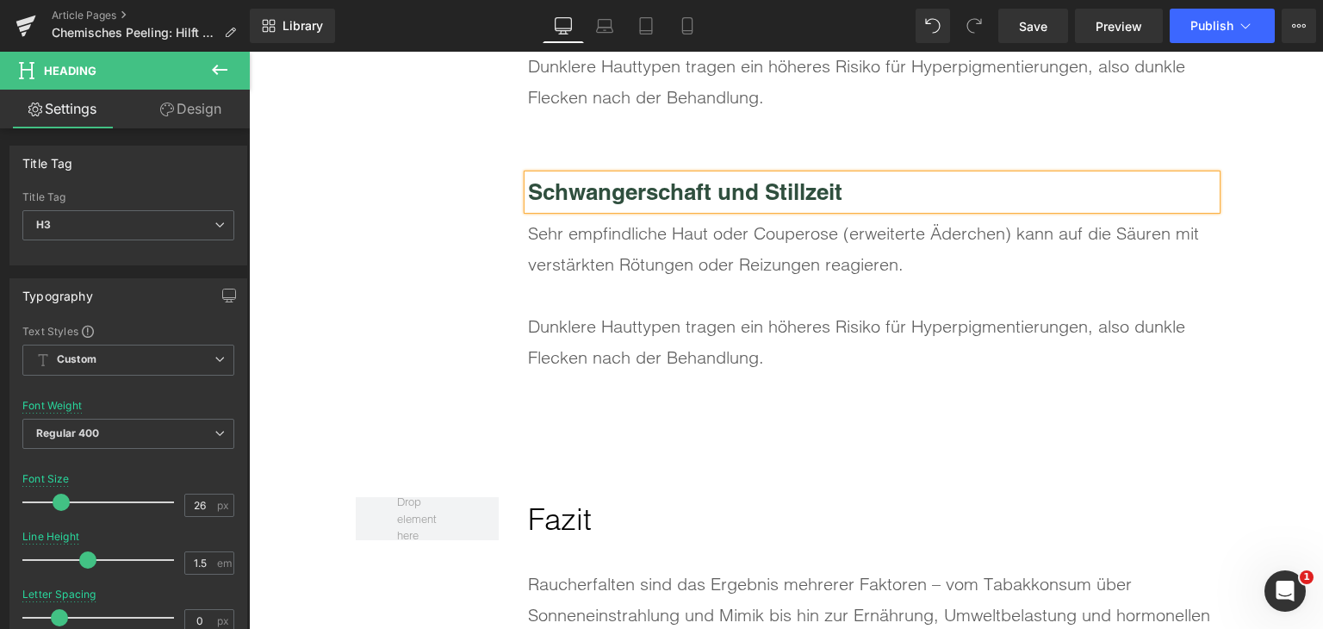
click at [593, 271] on div "Sehr empfindliche Haut oder Couperose (erweiterte Äderchen) kann auf die Säuren…" at bounding box center [872, 249] width 688 height 62
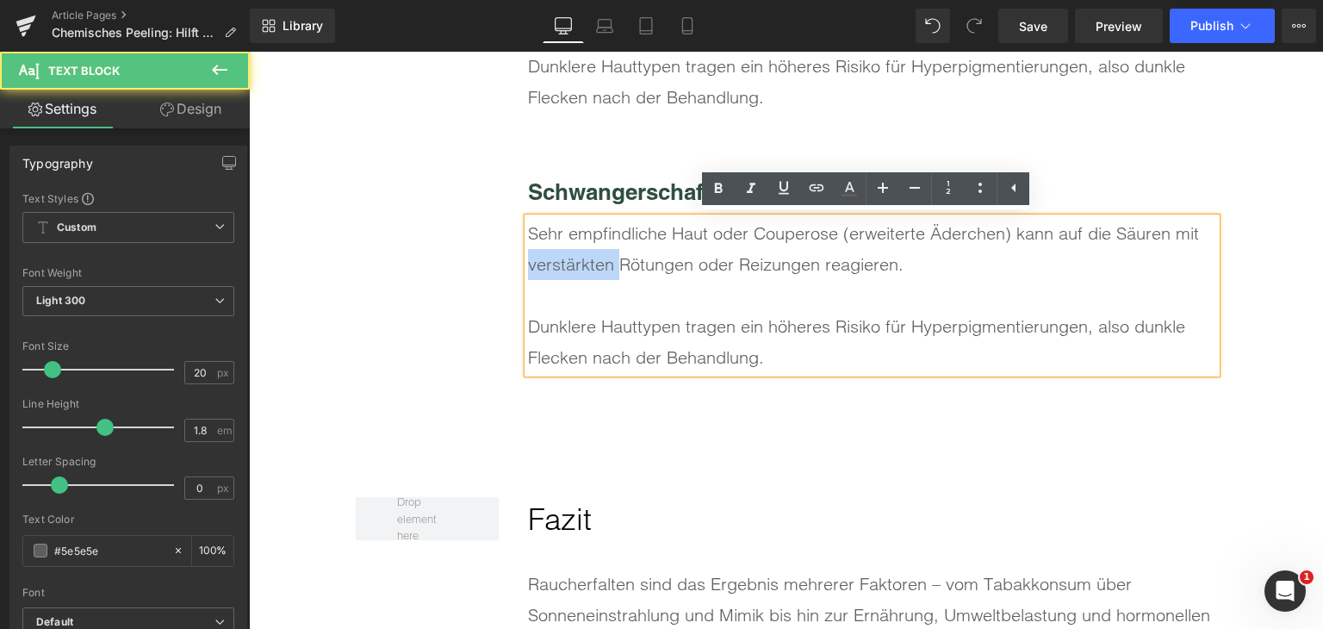
click at [593, 271] on div "Sehr empfindliche Haut oder Couperose (erweiterte Äderchen) kann auf die Säuren…" at bounding box center [872, 249] width 688 height 62
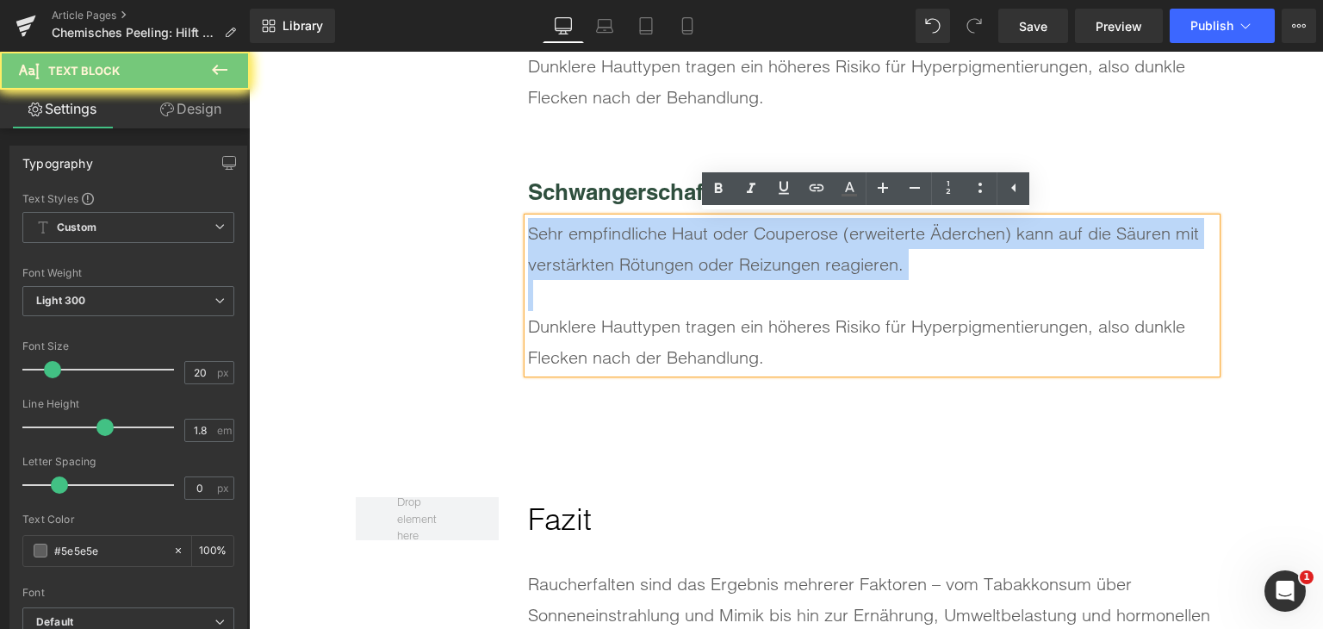
click at [593, 271] on div "Sehr empfindliche Haut oder Couperose (erweiterte Äderchen) kann auf die Säuren…" at bounding box center [872, 249] width 688 height 62
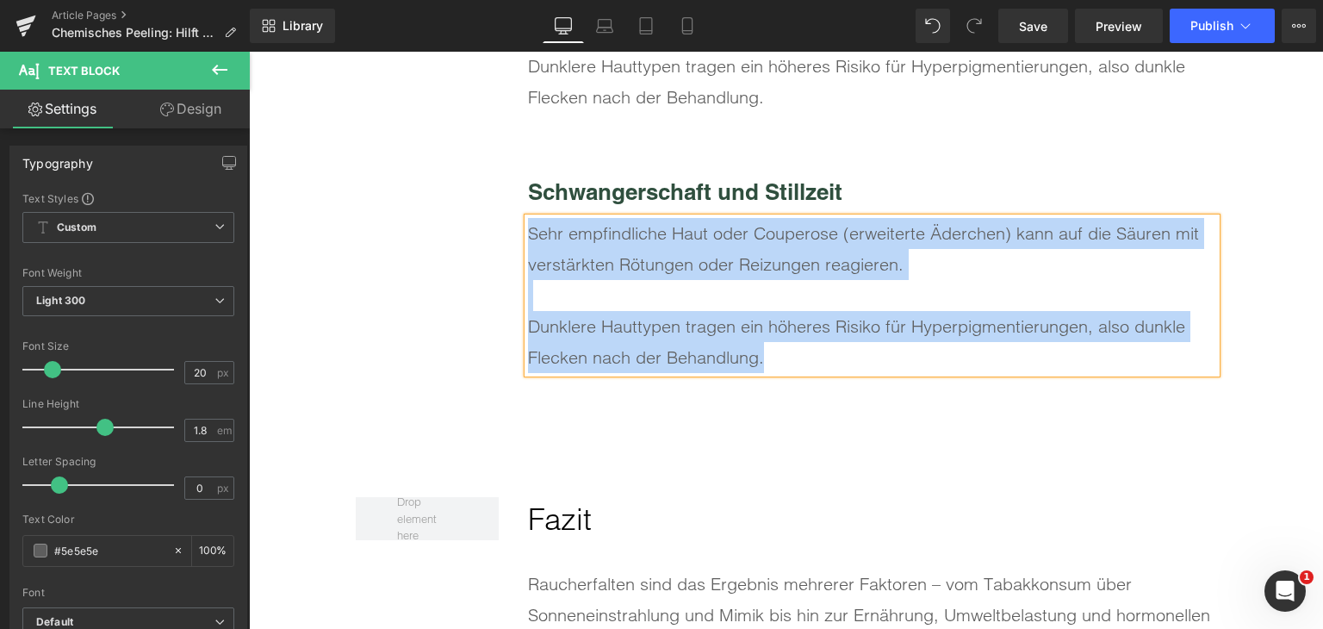
paste div
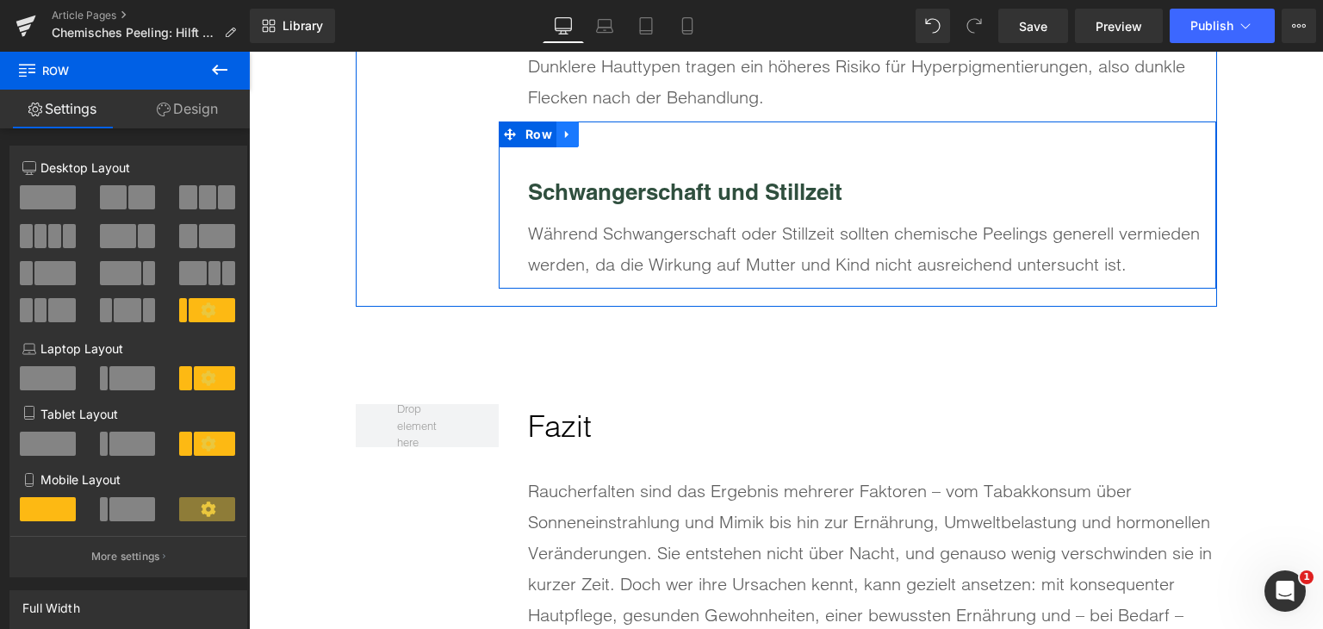
click at [564, 132] on icon at bounding box center [568, 134] width 12 height 13
click at [584, 133] on icon at bounding box center [590, 134] width 12 height 12
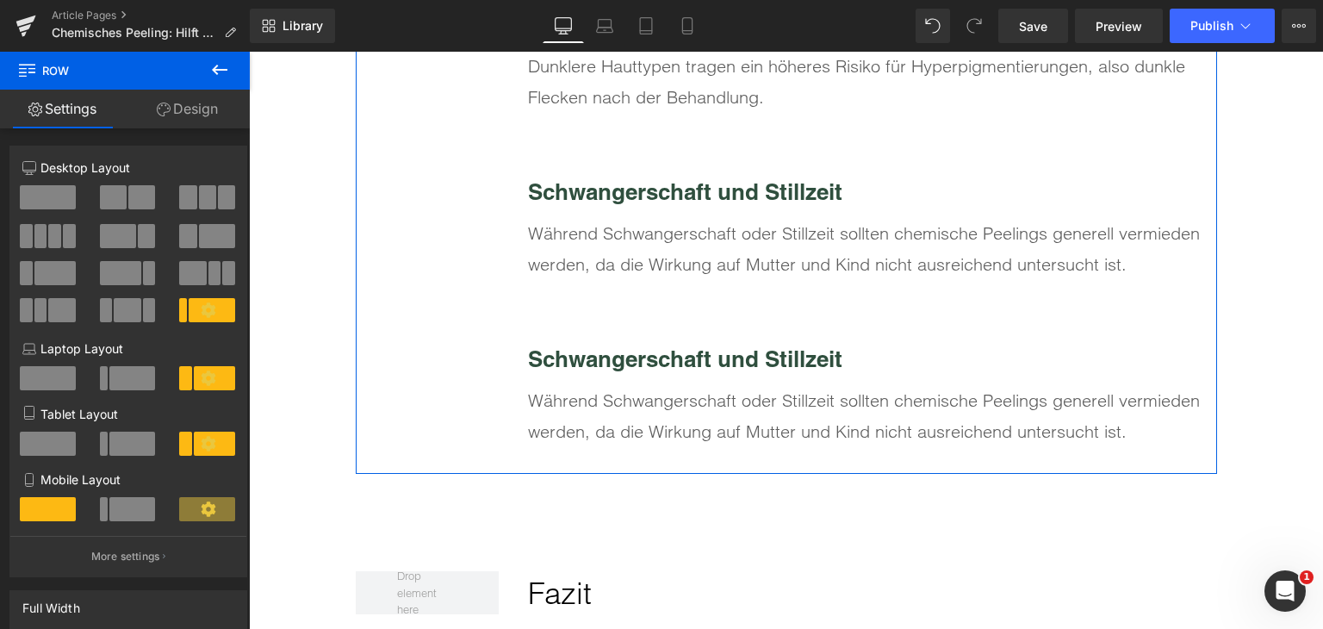
click at [665, 358] on b "Schwangerschaft und Stillzeit" at bounding box center [685, 358] width 314 height 27
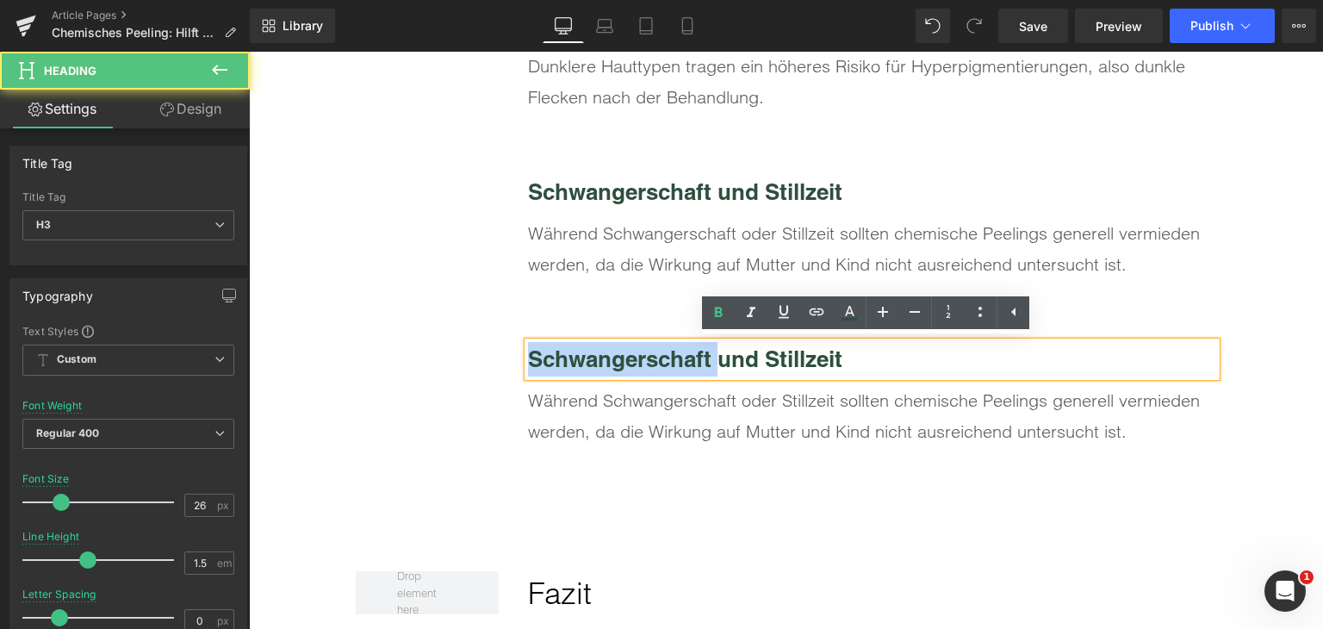
click at [665, 357] on b "Schwangerschaft und Stillzeit" at bounding box center [685, 358] width 314 height 27
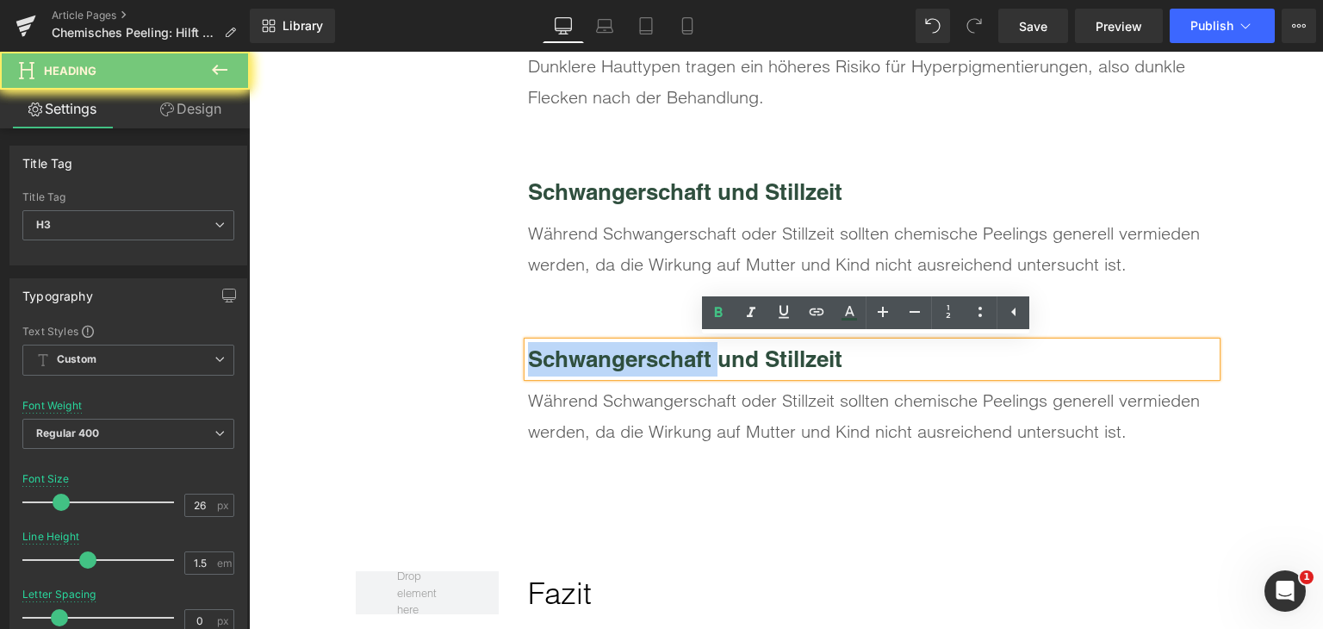
click at [665, 354] on b "Schwangerschaft und Stillzeit" at bounding box center [685, 358] width 314 height 27
click at [665, 352] on b "Schwangerschaft und Stillzeit" at bounding box center [685, 358] width 314 height 27
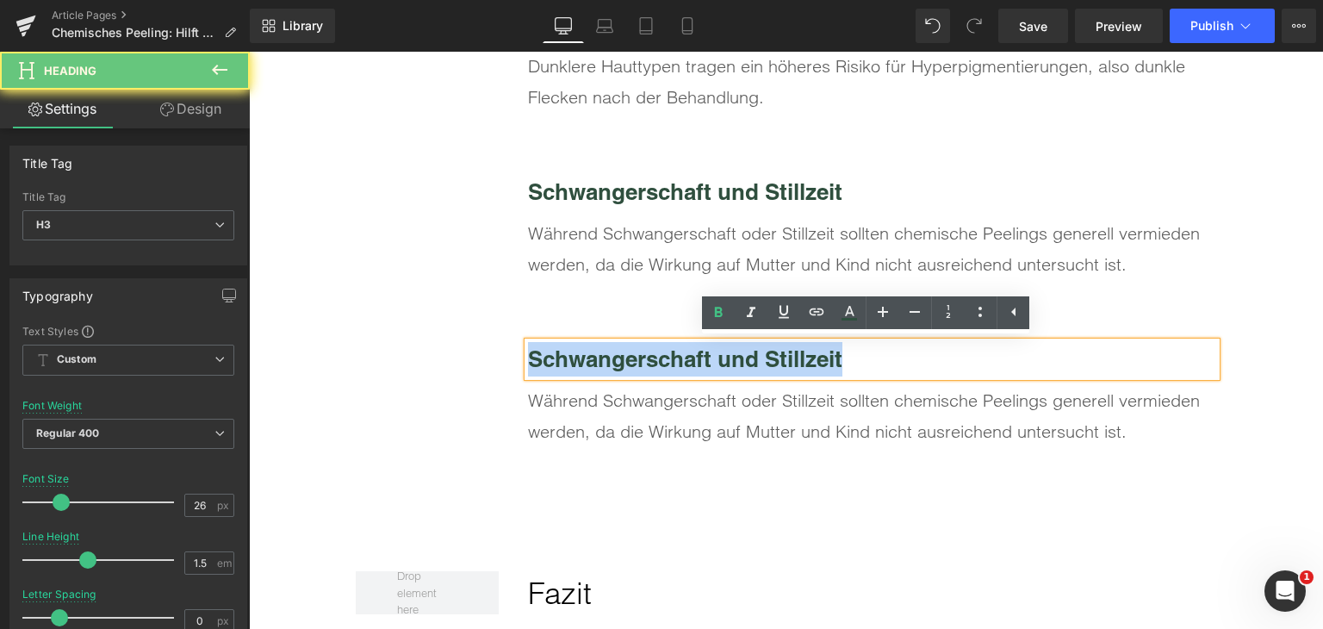
click at [665, 352] on b "Schwangerschaft und Stillzeit" at bounding box center [685, 358] width 314 height 27
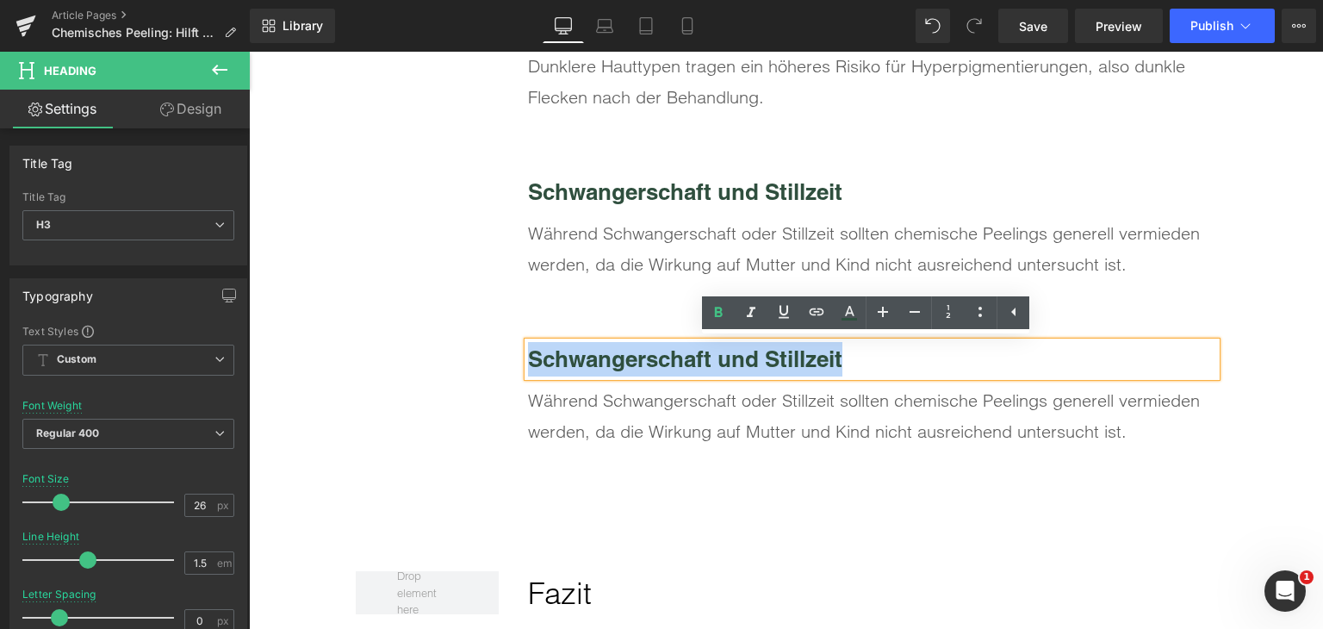
paste div
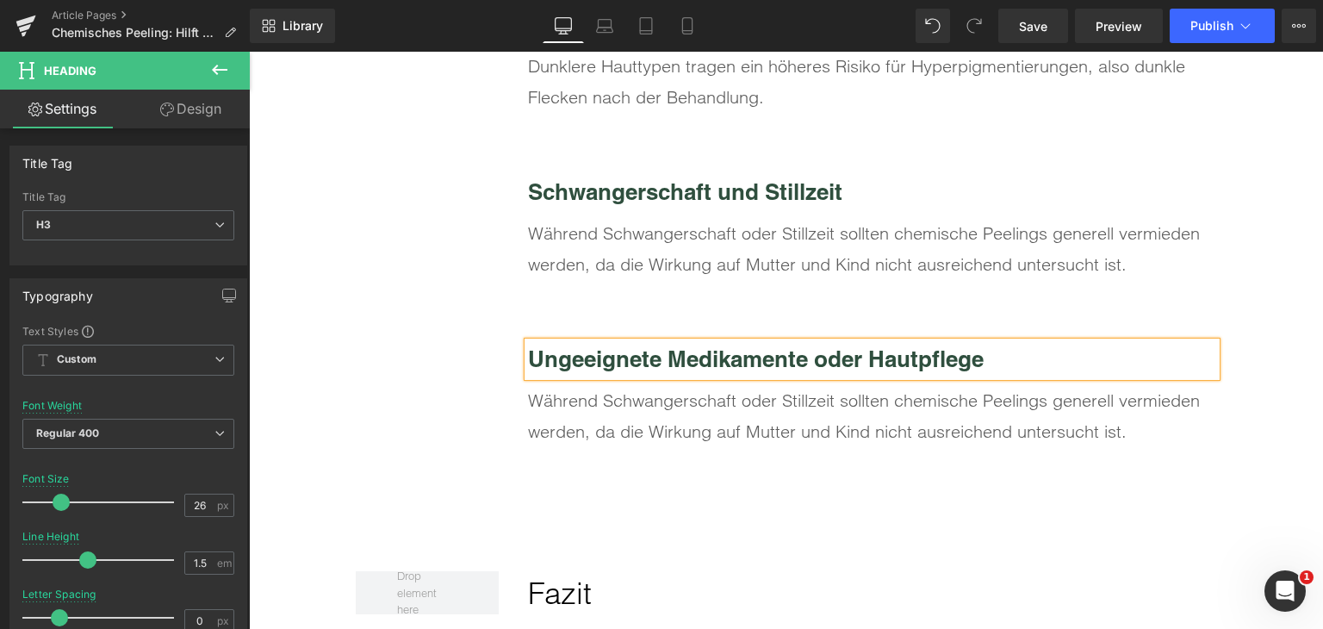
click at [703, 410] on div "Während Schwangerschaft oder Stillzeit sollten chemische Peelings generell verm…" at bounding box center [872, 416] width 688 height 62
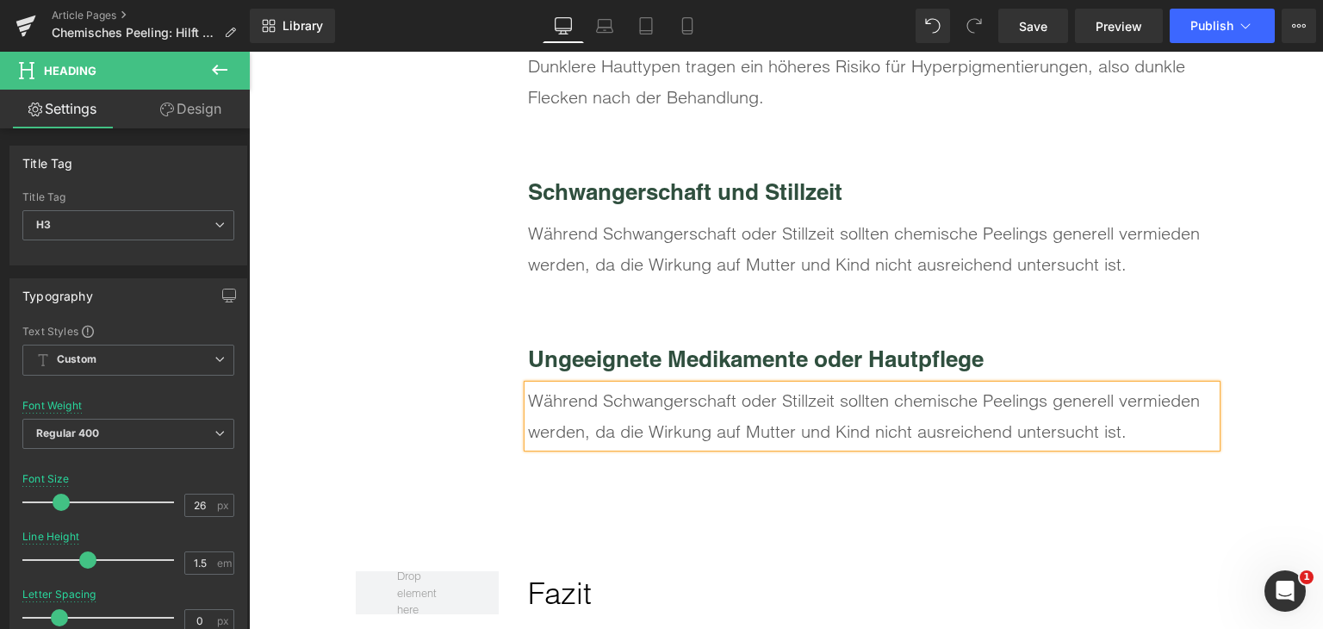
click at [704, 410] on div "Während Schwangerschaft oder Stillzeit sollten chemische Peelings generell verm…" at bounding box center [872, 416] width 688 height 62
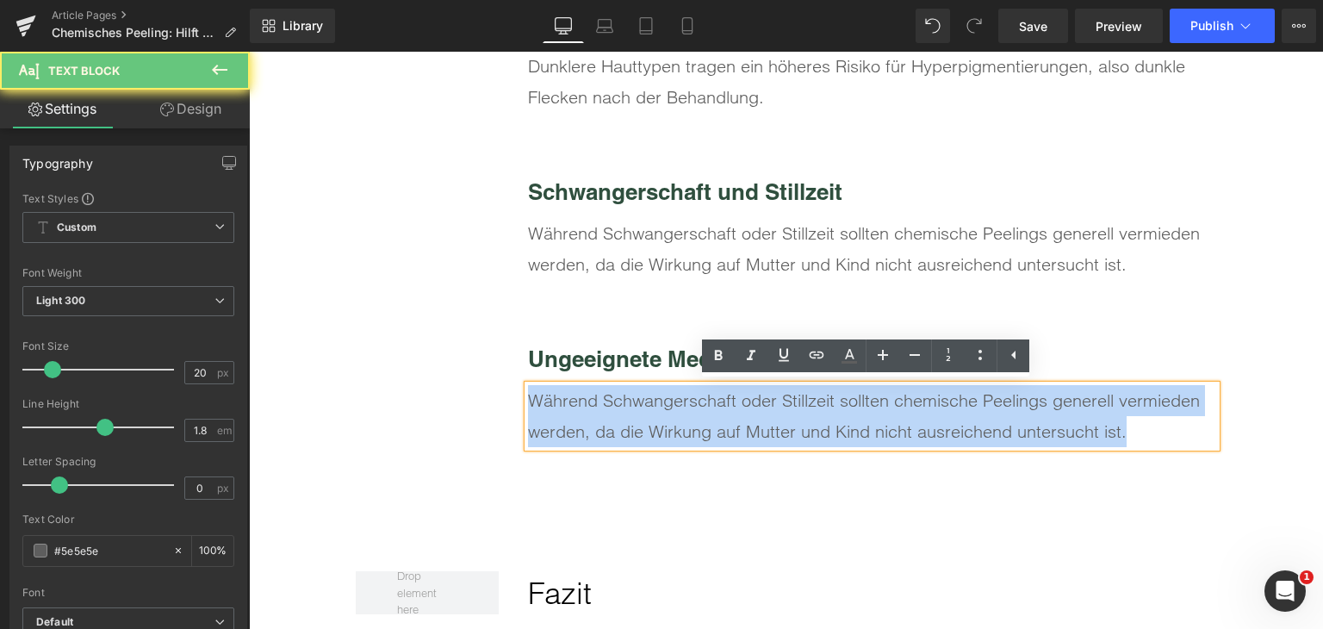
click at [704, 410] on div "Während Schwangerschaft oder Stillzeit sollten chemische Peelings generell verm…" at bounding box center [872, 416] width 688 height 62
paste div
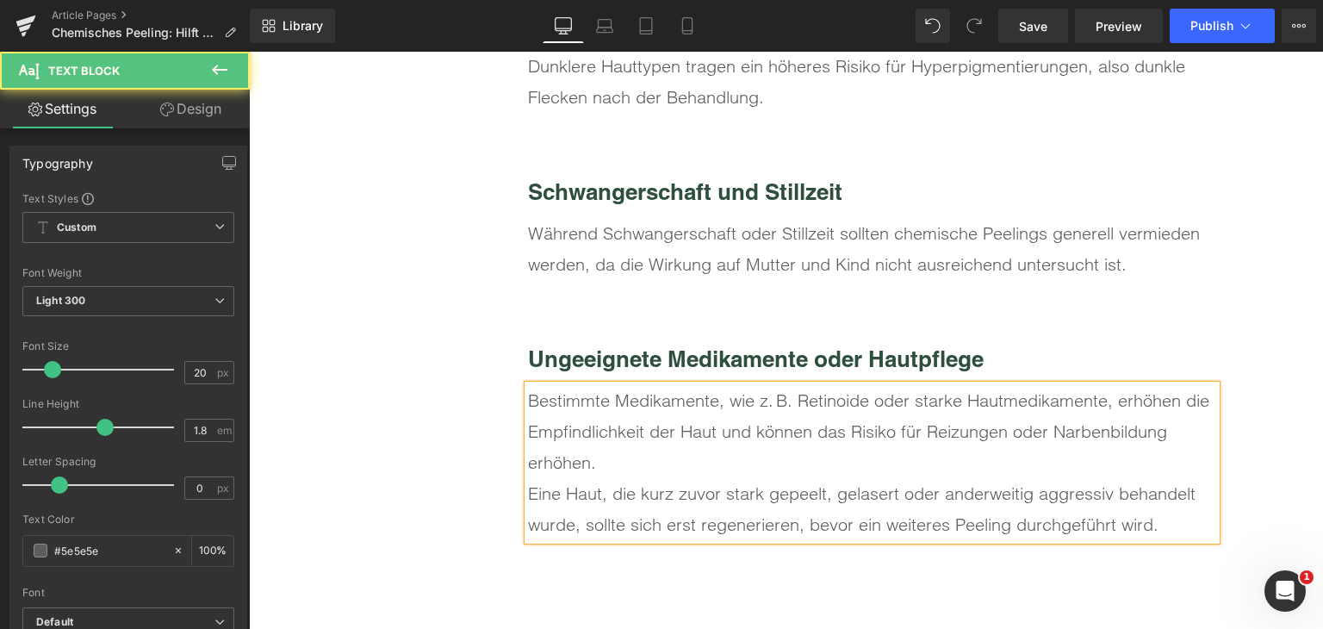
click at [700, 453] on div "Bestimmte Medikamente, wie z. B. Retinoide oder starke Hautmedikamente, erhöhen…" at bounding box center [872, 431] width 688 height 93
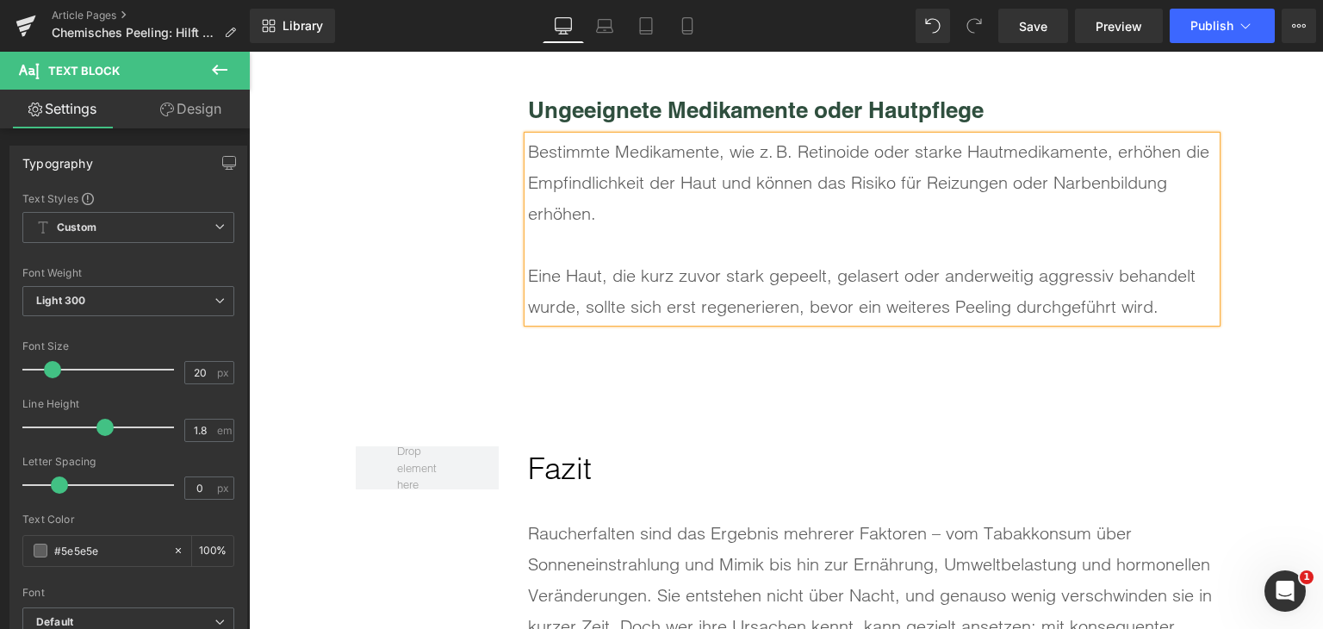
scroll to position [7905, 0]
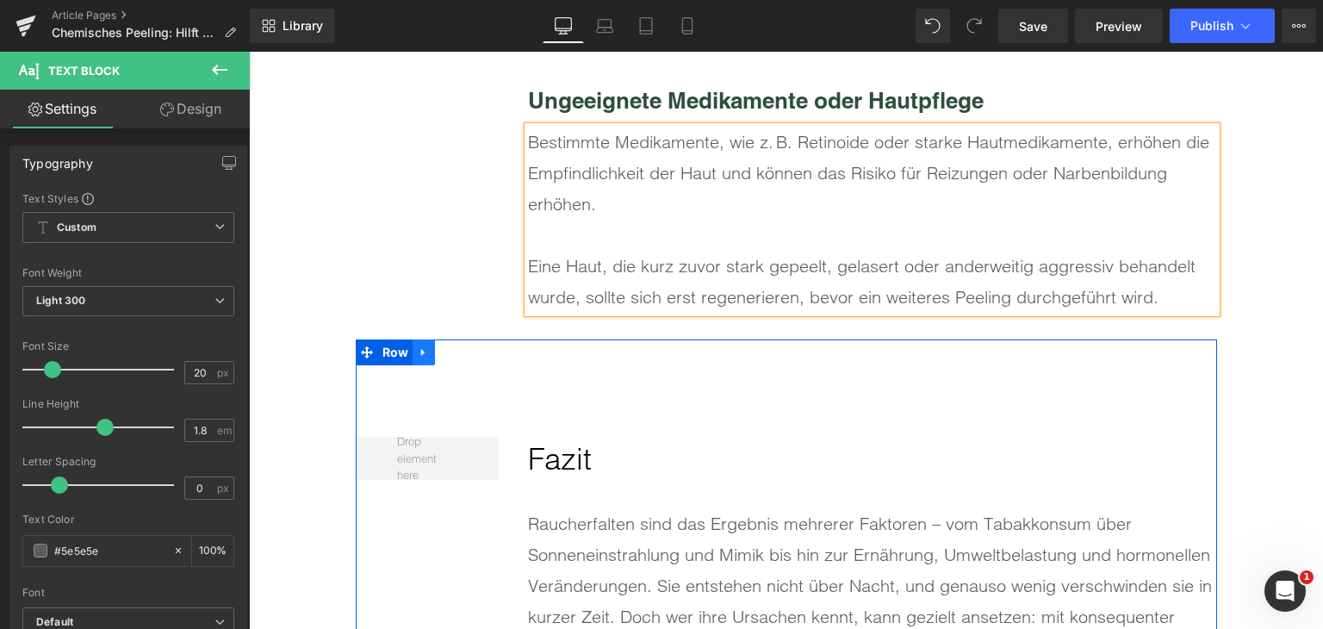
click at [418, 346] on icon at bounding box center [424, 352] width 12 height 13
click at [440, 354] on icon at bounding box center [446, 352] width 12 height 13
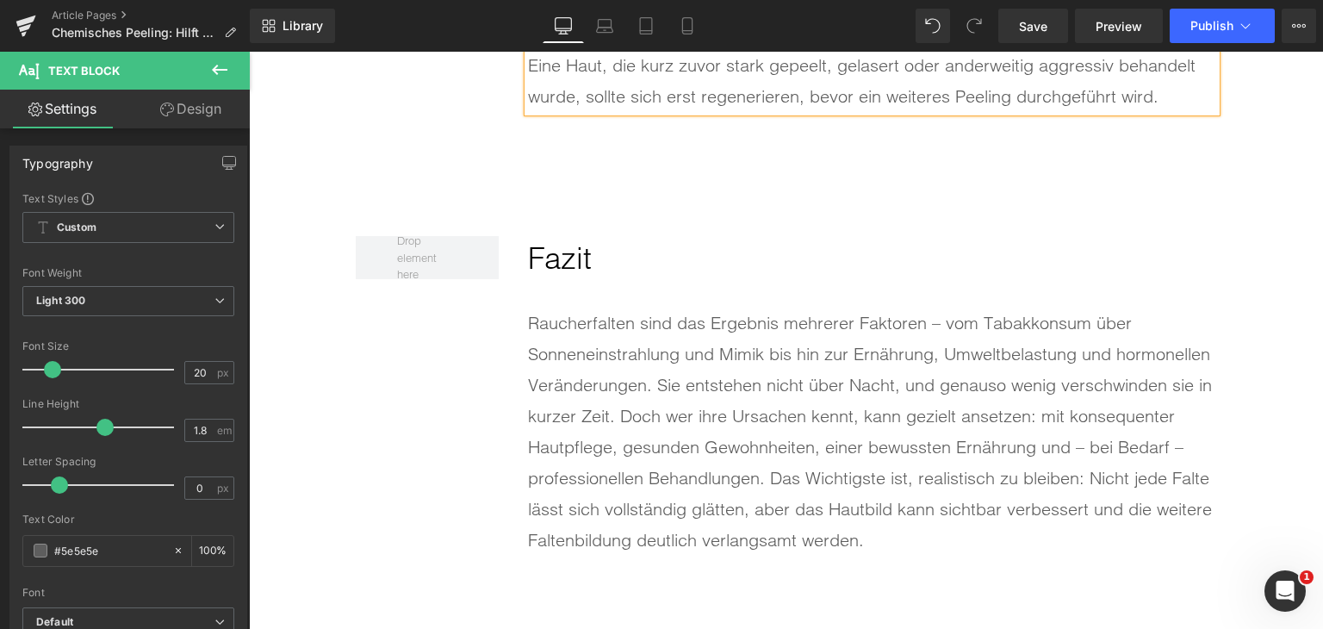
scroll to position [8135, 0]
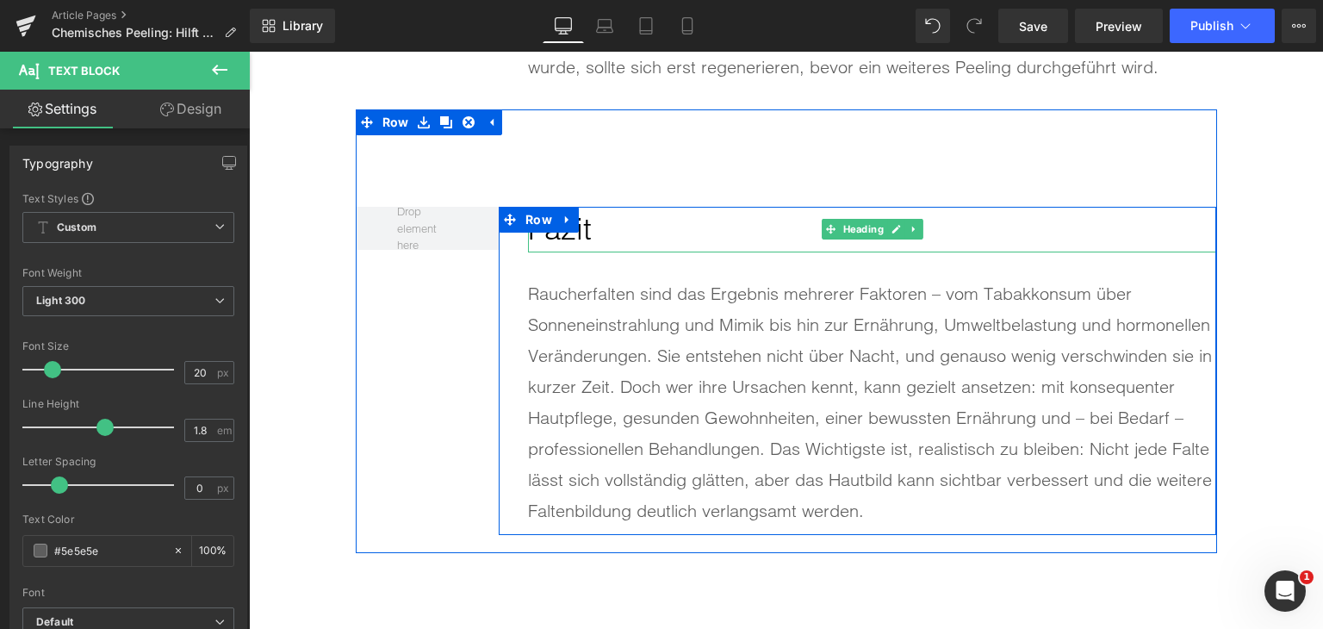
click at [601, 227] on h2 "Fazit" at bounding box center [872, 230] width 688 height 46
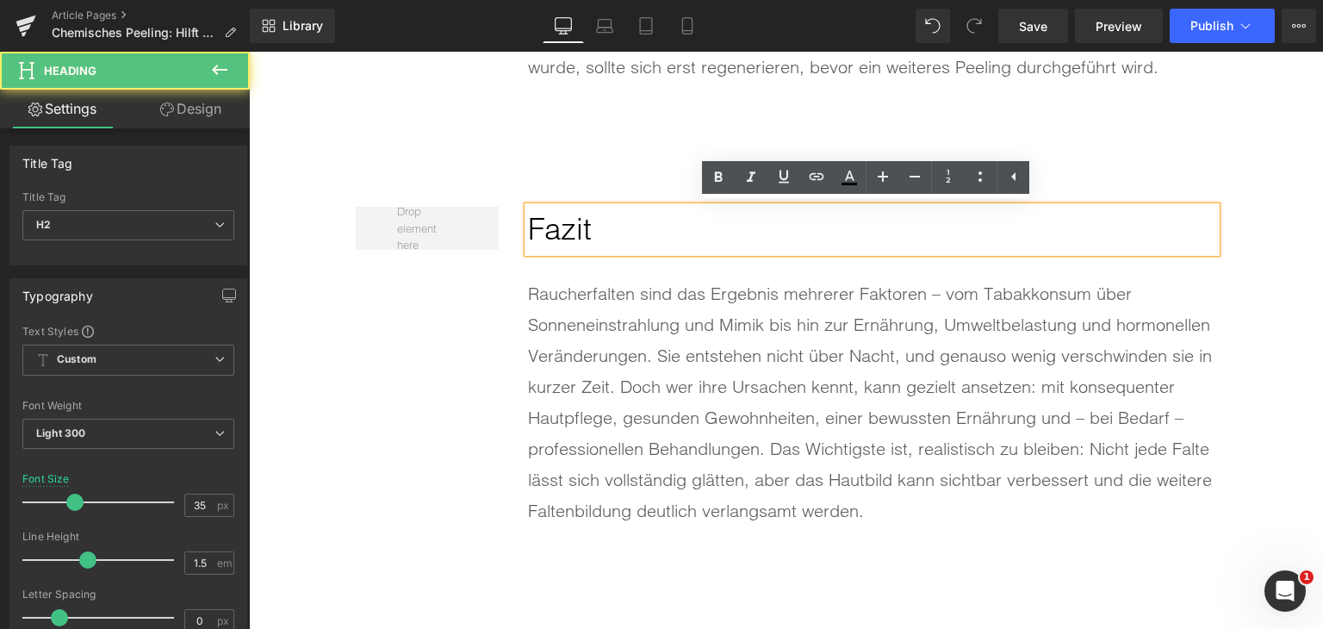
click at [601, 227] on h2 "Fazit" at bounding box center [872, 230] width 688 height 46
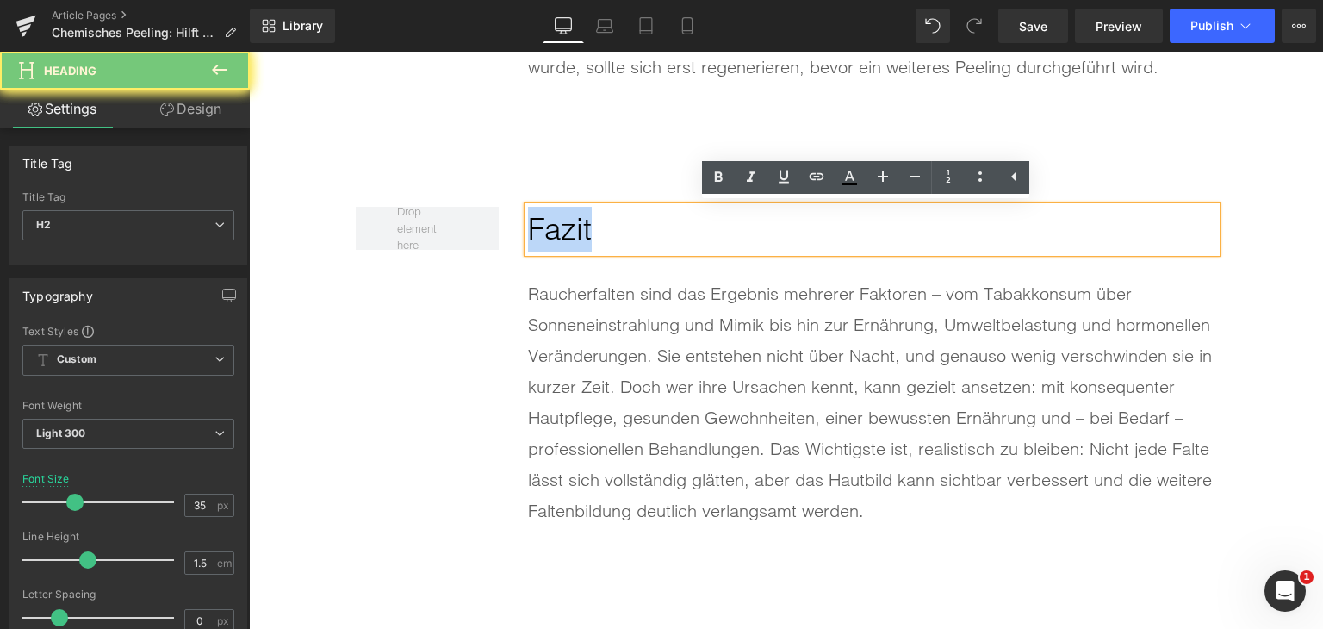
click at [601, 227] on h2 "Fazit" at bounding box center [872, 230] width 688 height 46
paste div
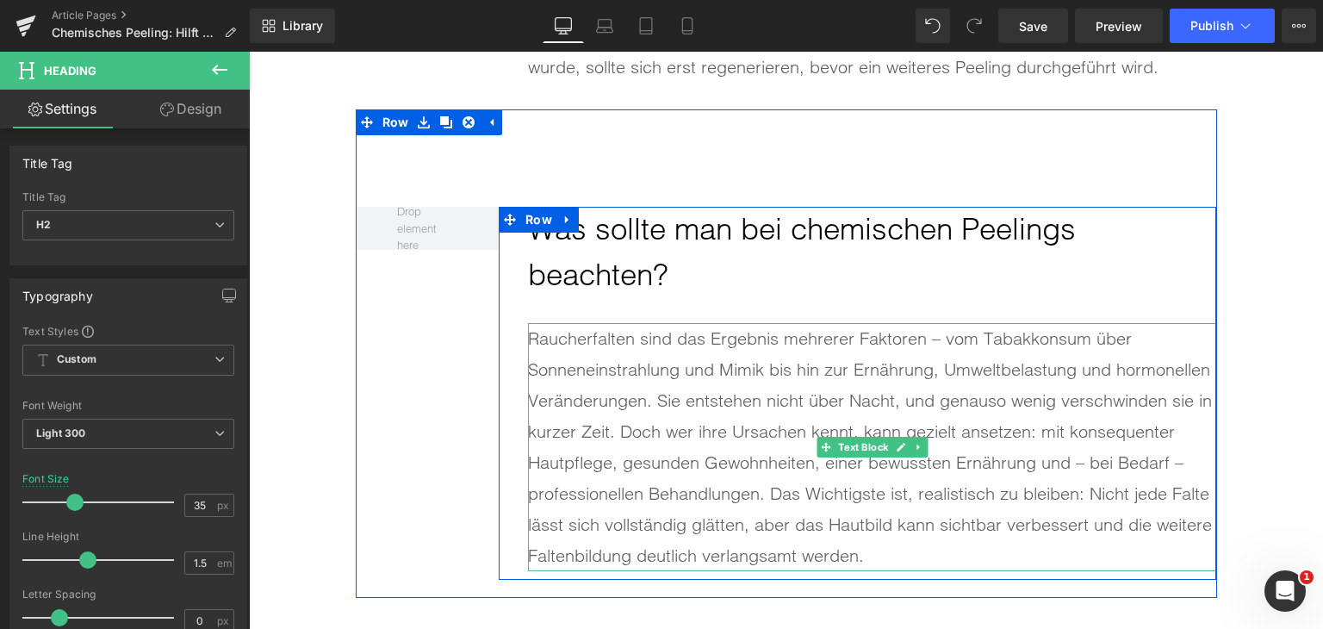
click at [670, 432] on div "Raucherfalten sind das Ergebnis mehrerer Faktoren – vom Tabakkonsum über Sonnen…" at bounding box center [872, 447] width 688 height 248
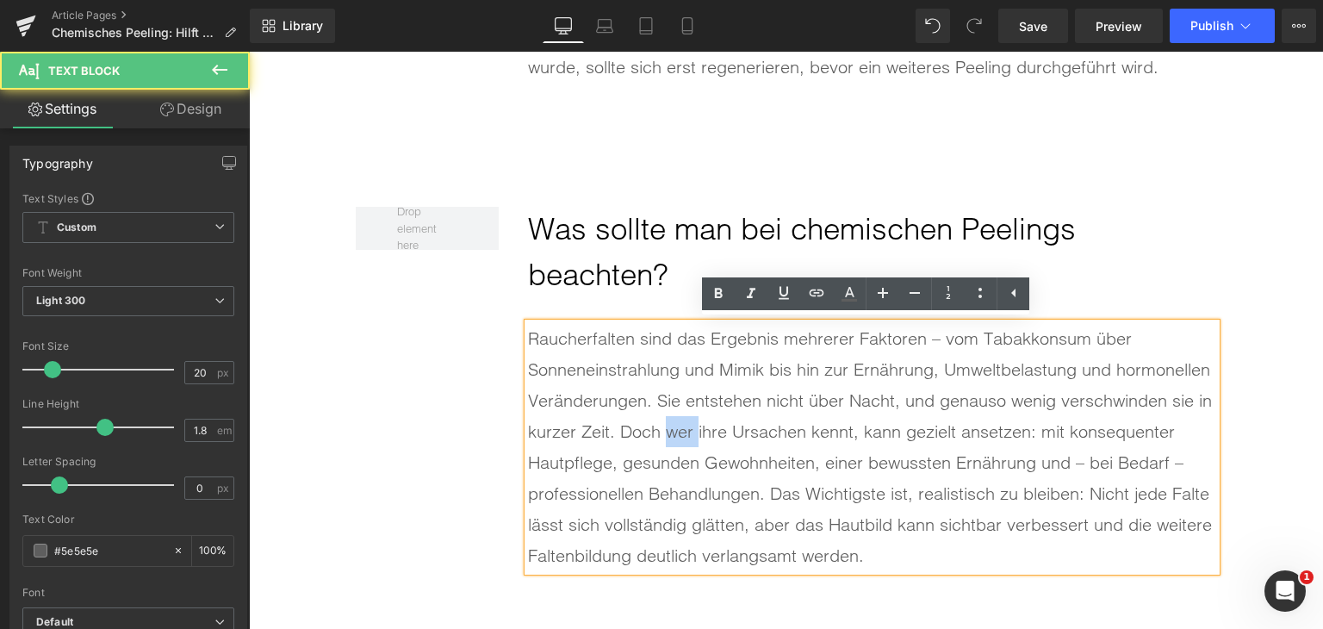
click at [670, 432] on div "Raucherfalten sind das Ergebnis mehrerer Faktoren – vom Tabakkonsum über Sonnen…" at bounding box center [872, 447] width 688 height 248
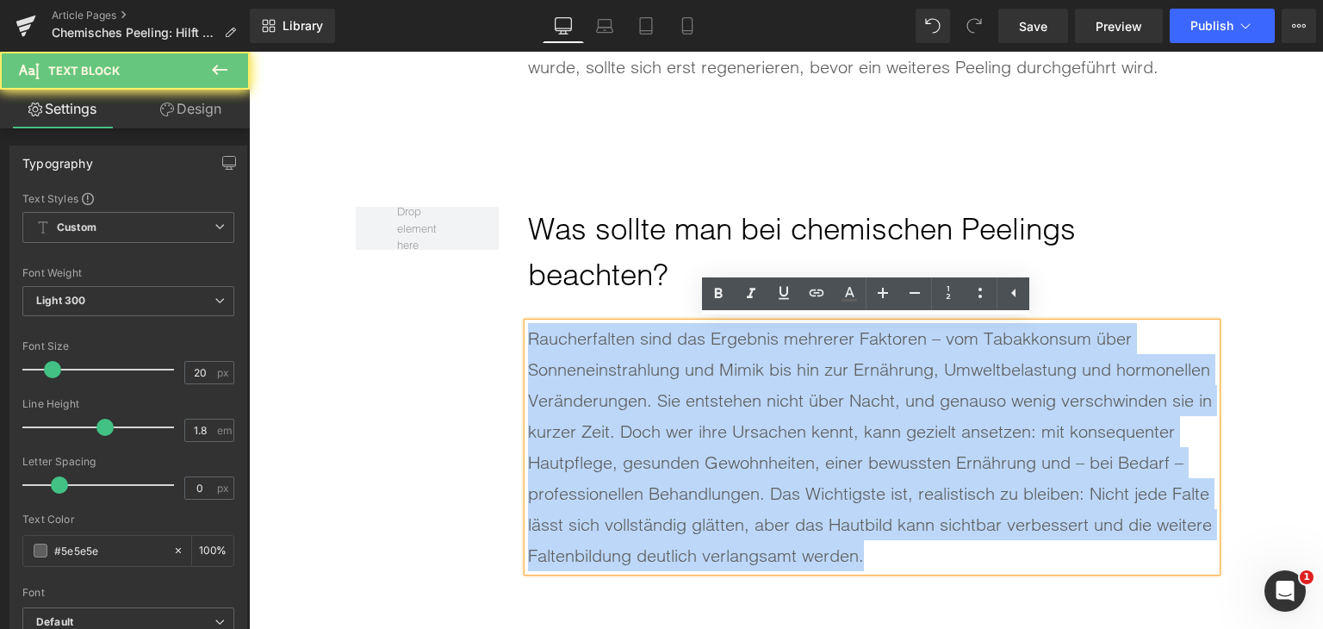
click at [670, 432] on div "Raucherfalten sind das Ergebnis mehrerer Faktoren – vom Tabakkonsum über Sonnen…" at bounding box center [872, 447] width 688 height 248
paste div
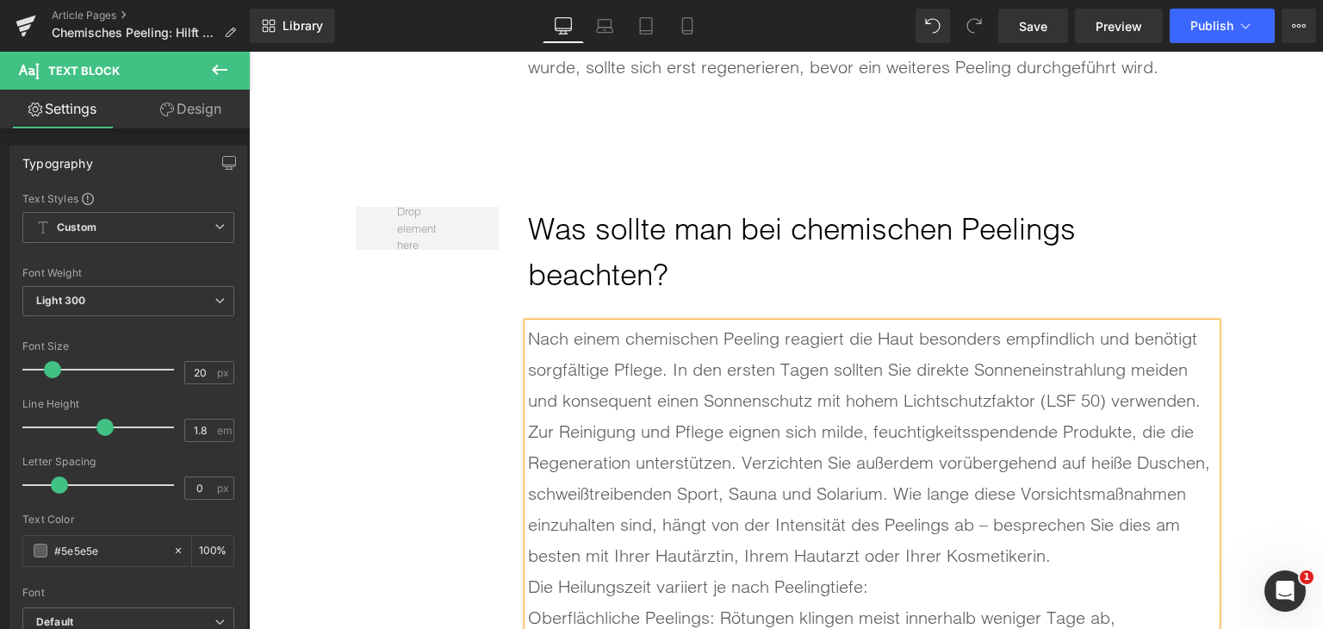
click at [1199, 412] on div "Nach einem chemischen Peeling reagiert die Haut besonders empfindlich und benöt…" at bounding box center [872, 447] width 688 height 248
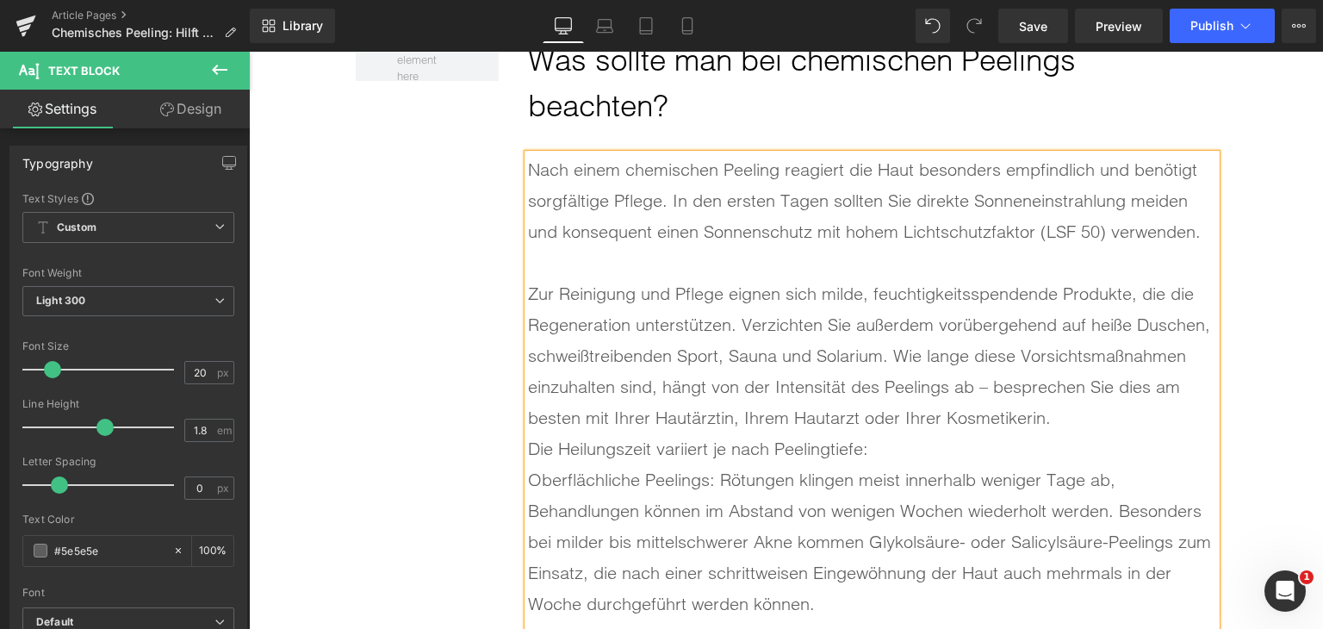
scroll to position [8307, 0]
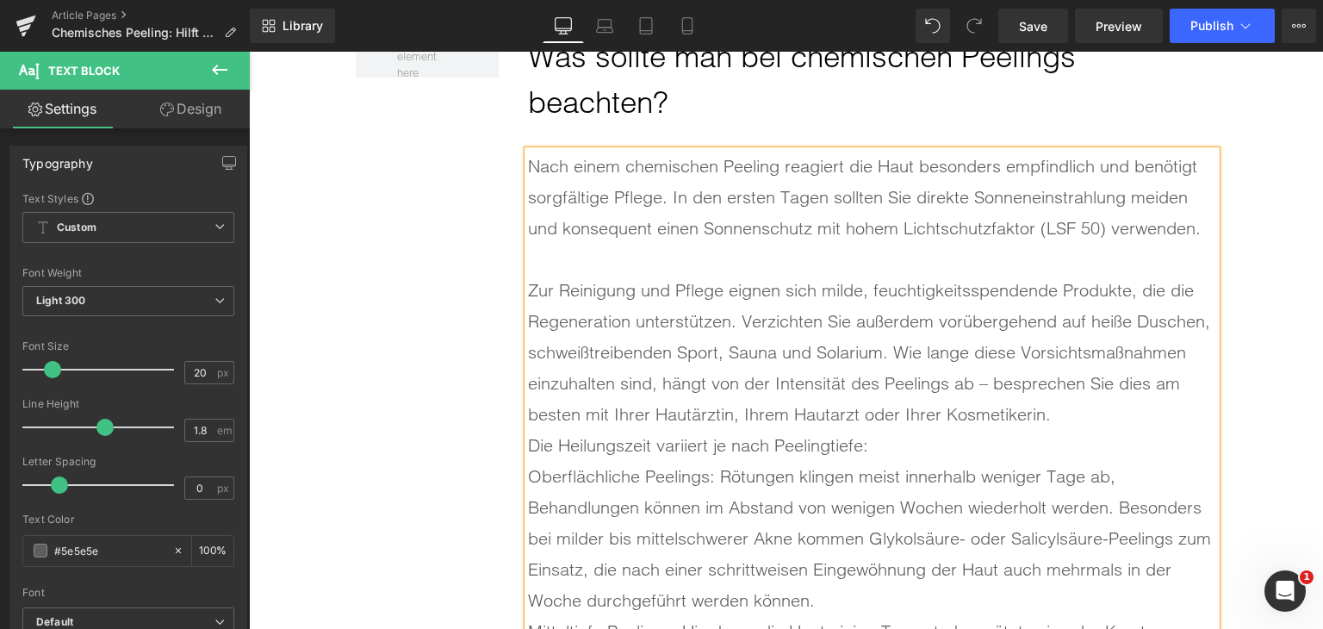
click at [1127, 404] on div "Zur Reinigung und Pflege eignen sich milde, feuchtigkeitsspendende Produkte, di…" at bounding box center [872, 352] width 688 height 155
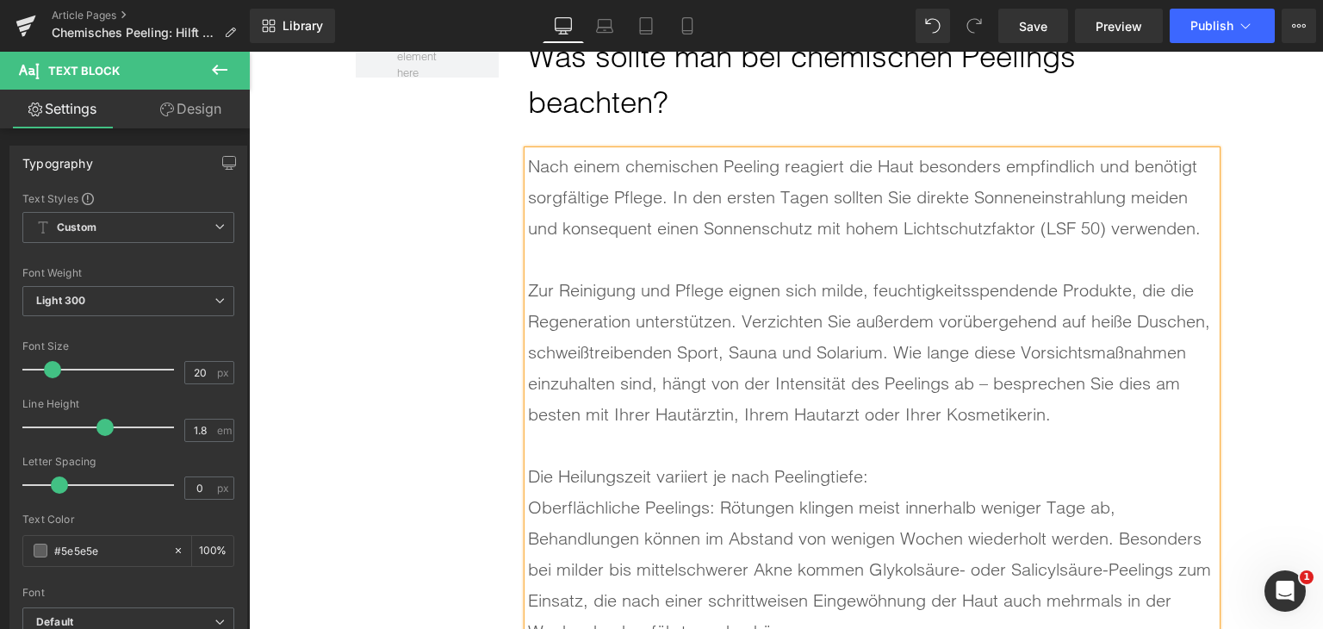
click at [966, 464] on div "Die Heilungszeit variiert je nach Peelingtiefe:" at bounding box center [872, 476] width 688 height 31
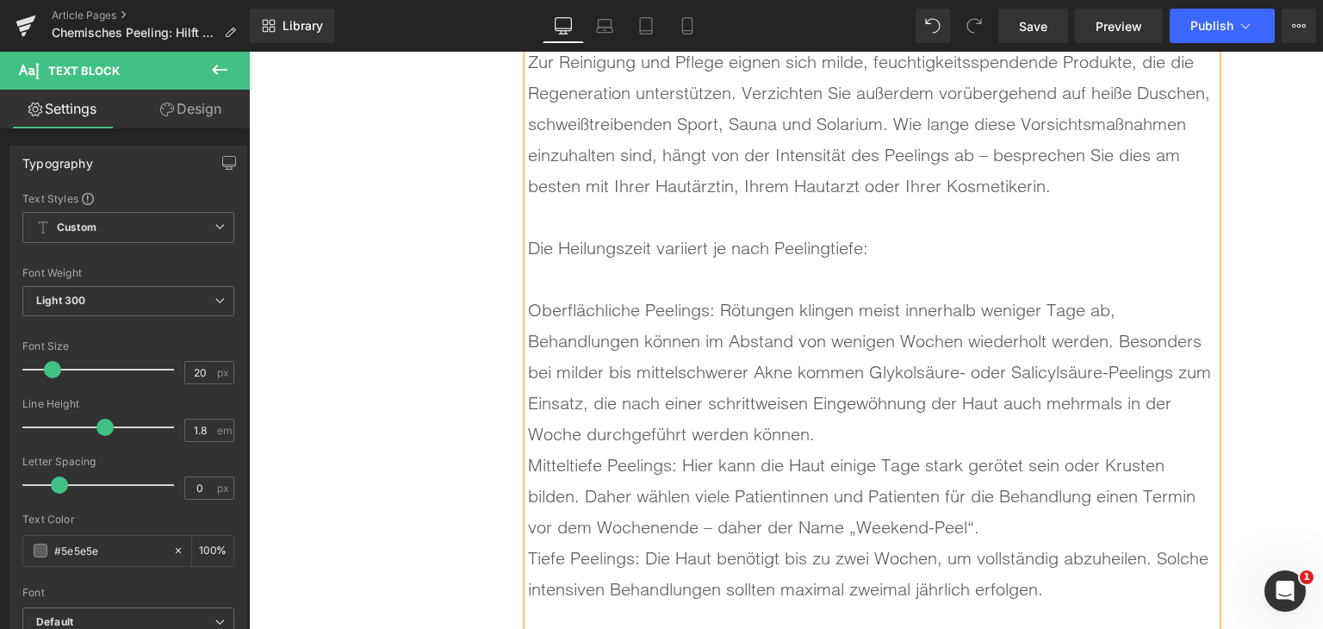
scroll to position [8566, 0]
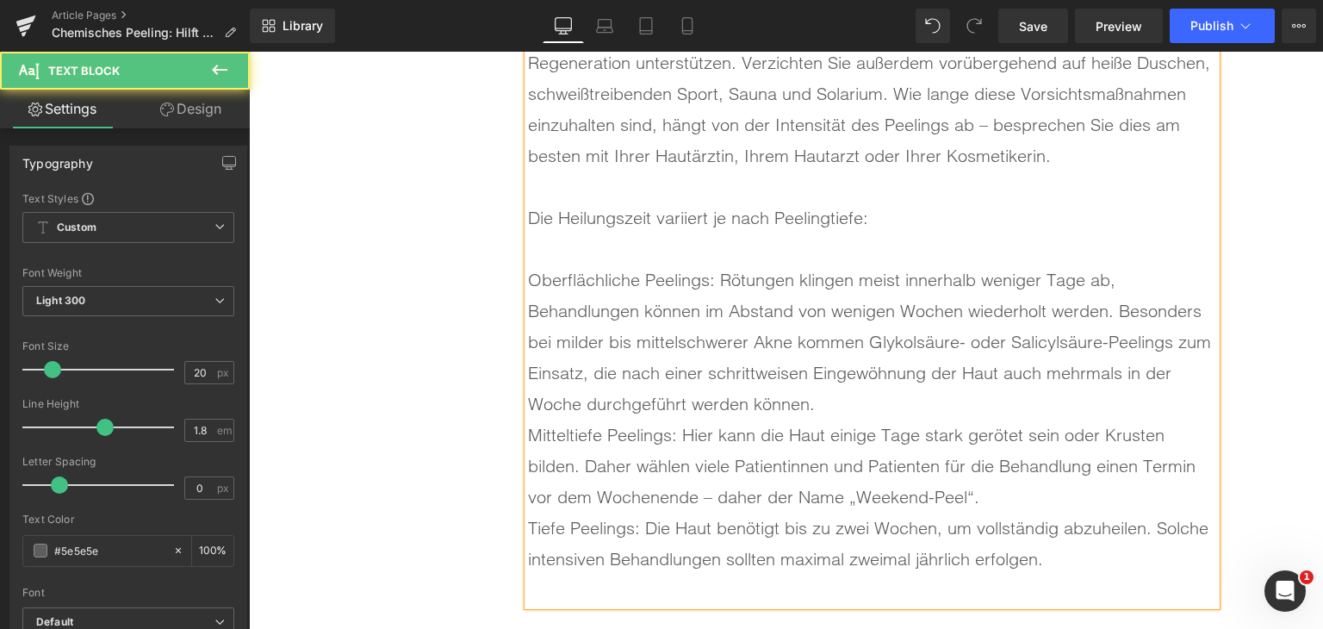
click at [915, 412] on div "Oberflächliche Peelings: Rötungen klingen meist innerhalb weniger Tage ab, Beha…" at bounding box center [872, 342] width 688 height 155
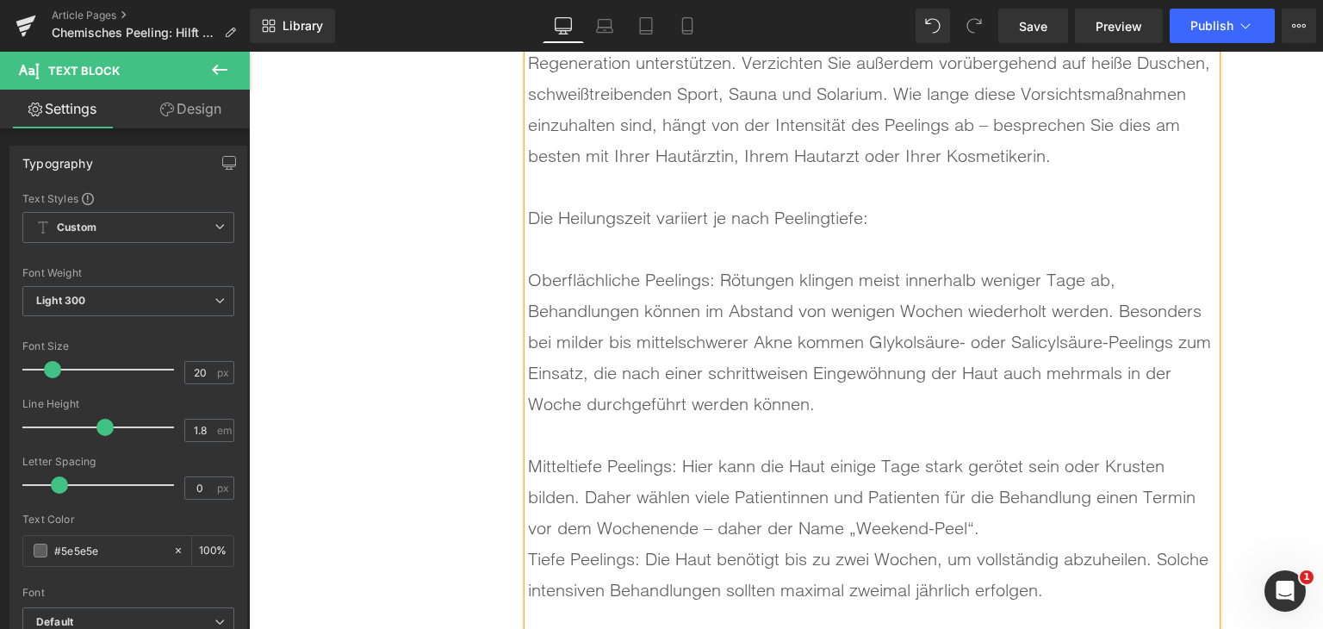
click at [1024, 519] on div "Mitteltiefe Peelings: Hier kann die Haut einige Tage stark gerötet sein oder Kr…" at bounding box center [872, 497] width 688 height 93
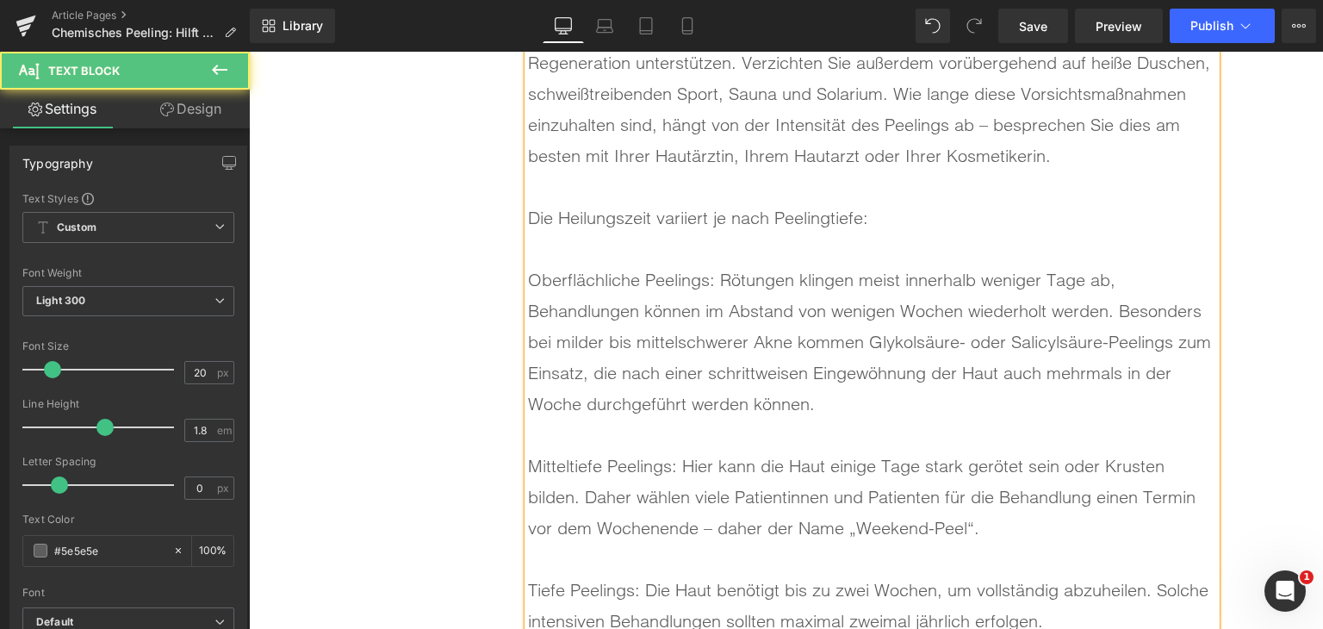
click at [696, 212] on div "Die Heilungszeit variiert je nach Peelingtiefe:" at bounding box center [872, 217] width 688 height 31
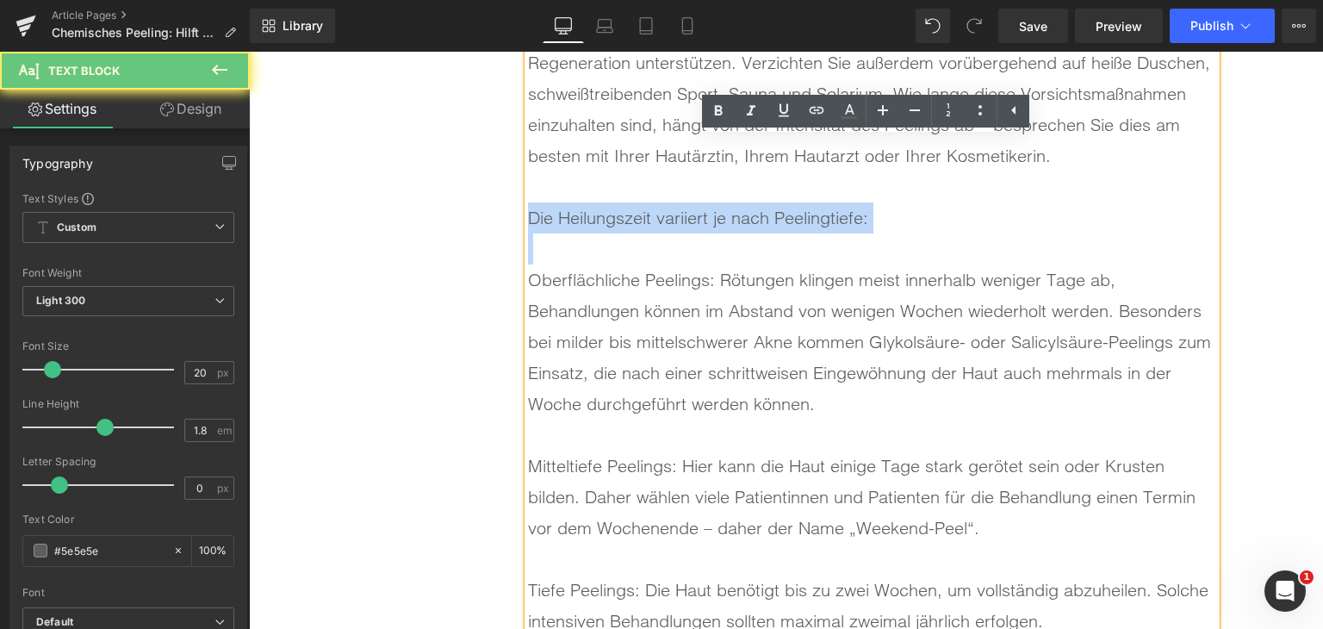
click at [696, 212] on div "Die Heilungszeit variiert je nach Peelingtiefe:" at bounding box center [872, 217] width 688 height 31
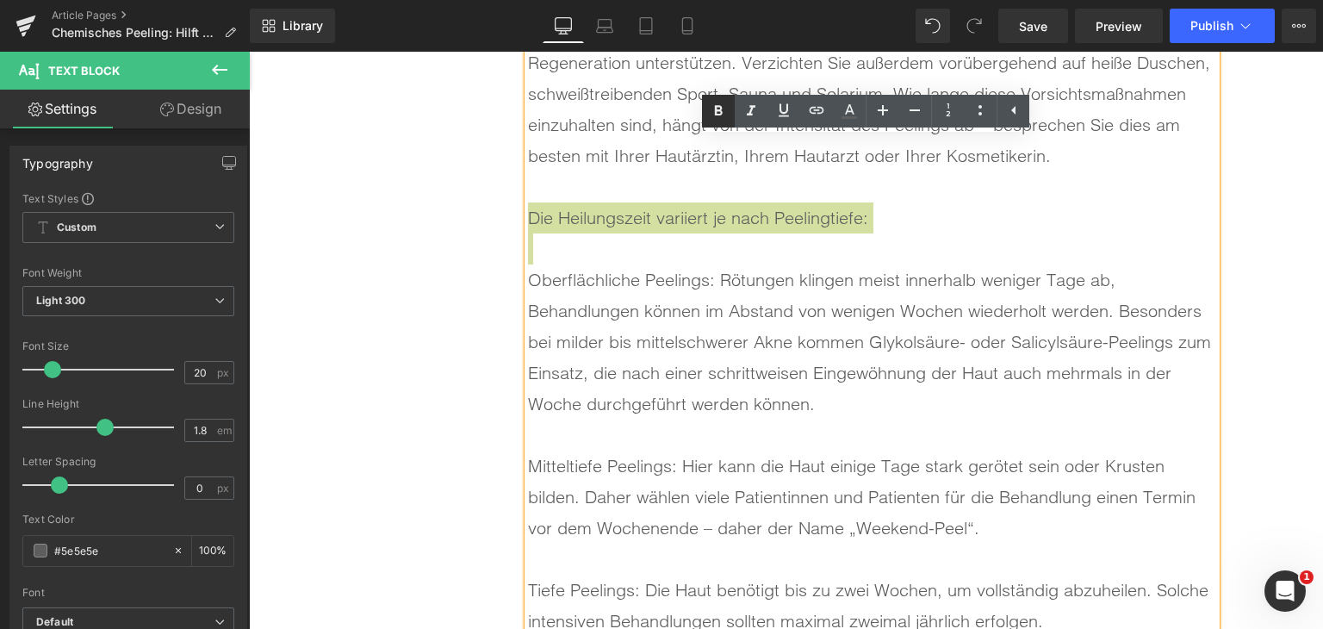
click at [704, 107] on link at bounding box center [718, 111] width 33 height 33
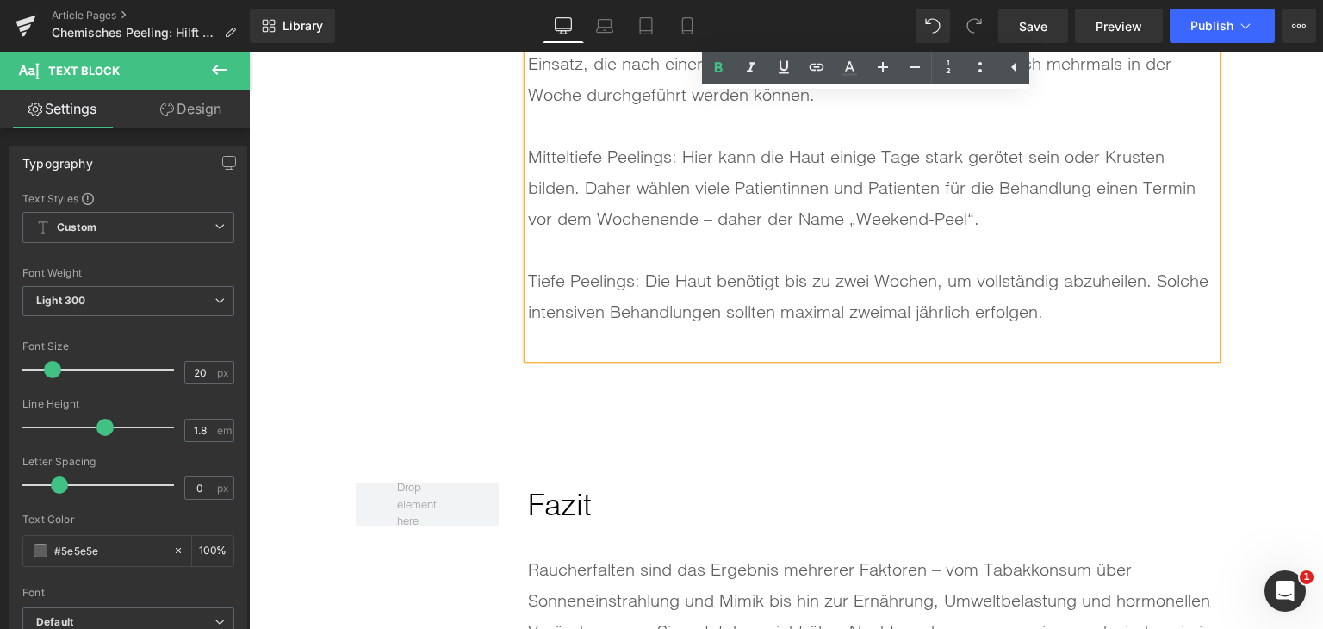
scroll to position [8911, 0]
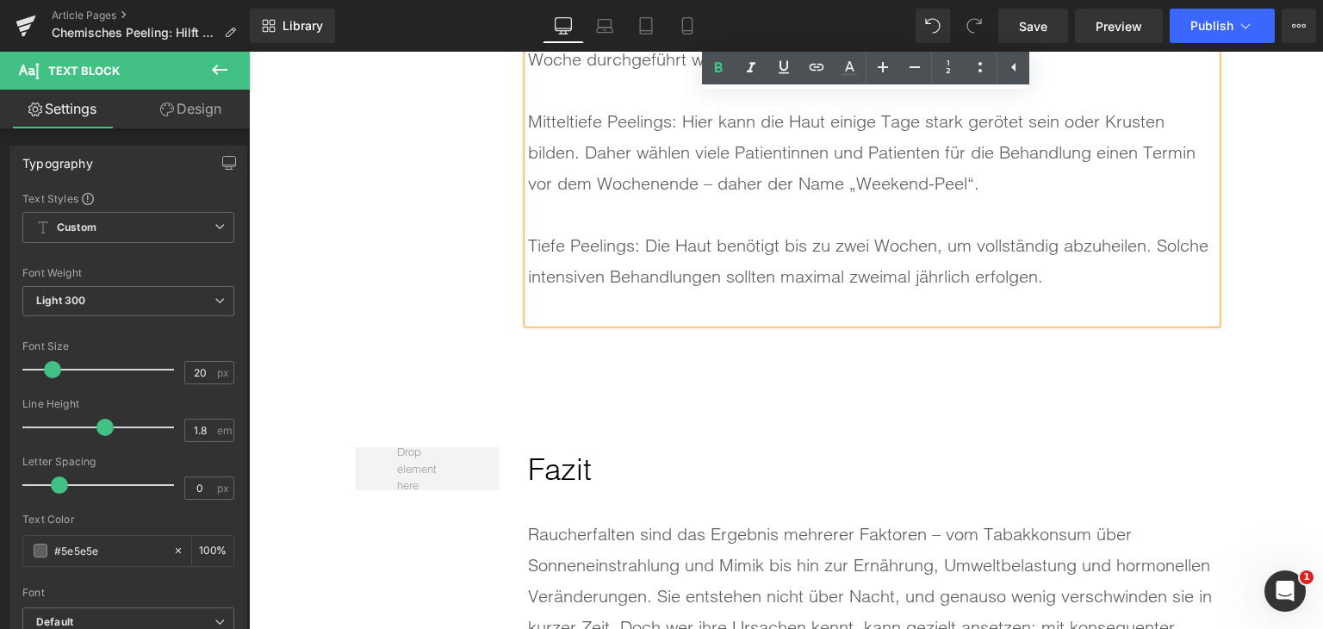
click at [655, 308] on div at bounding box center [872, 307] width 688 height 31
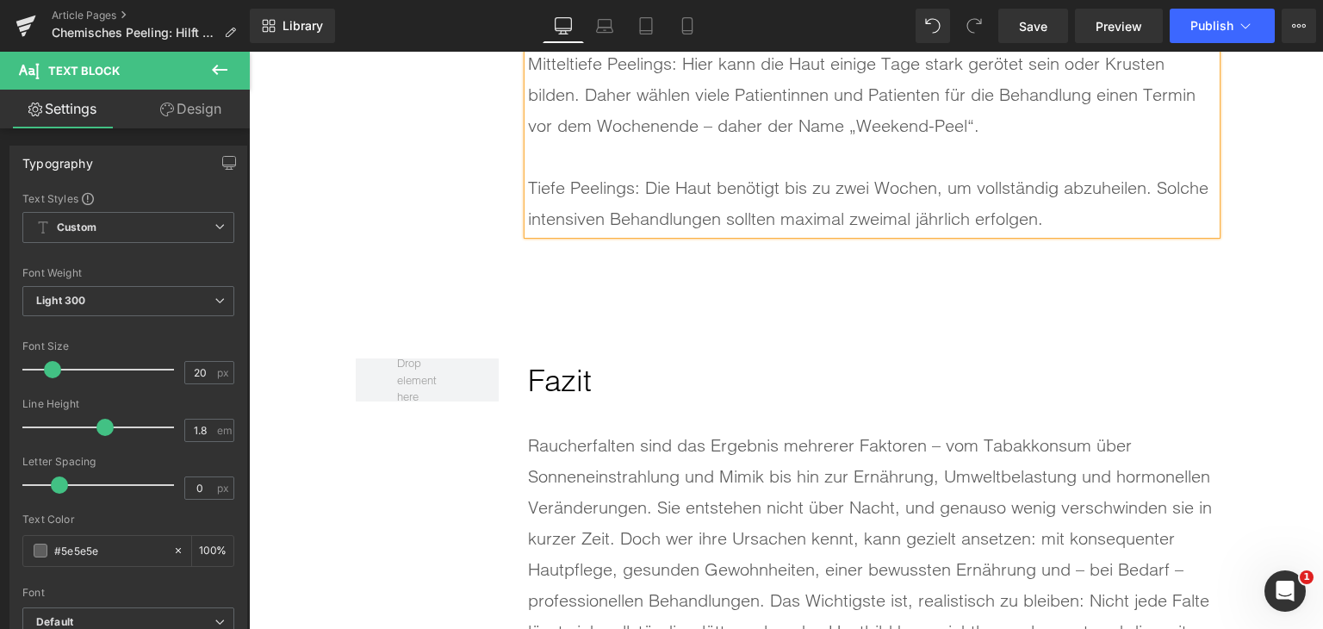
scroll to position [9083, 0]
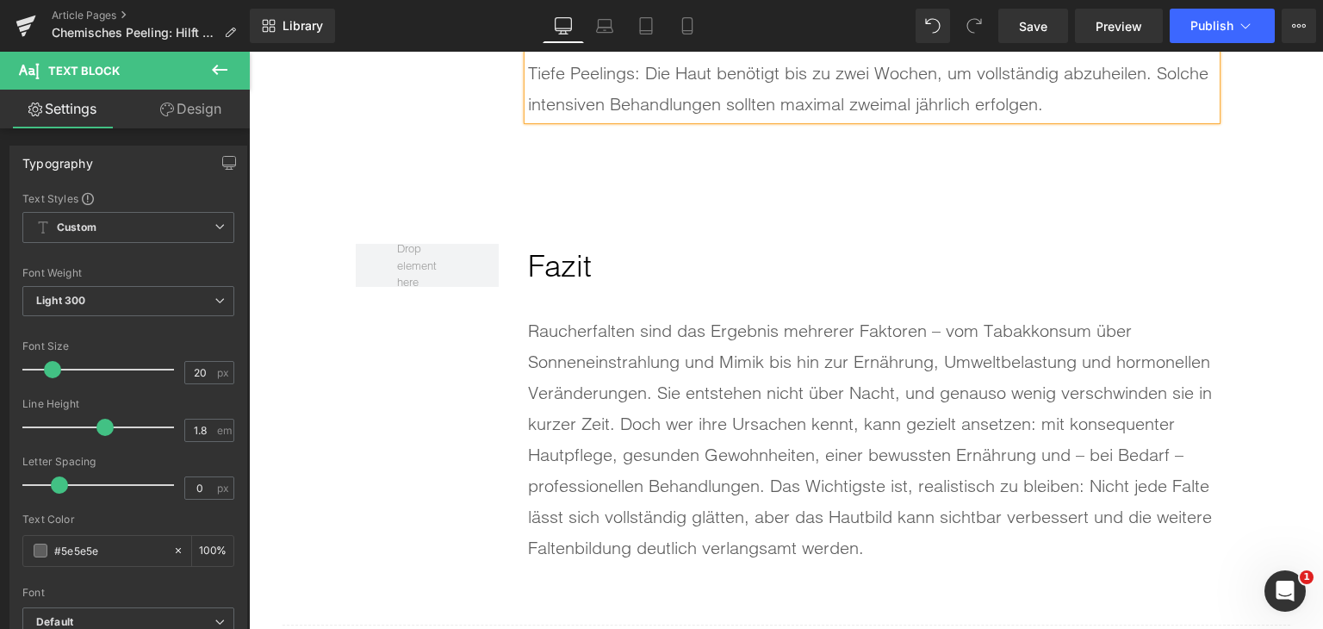
click at [741, 425] on div "Raucherfalten sind das Ergebnis mehrerer Faktoren – vom Tabakkonsum über Sonnen…" at bounding box center [872, 439] width 688 height 248
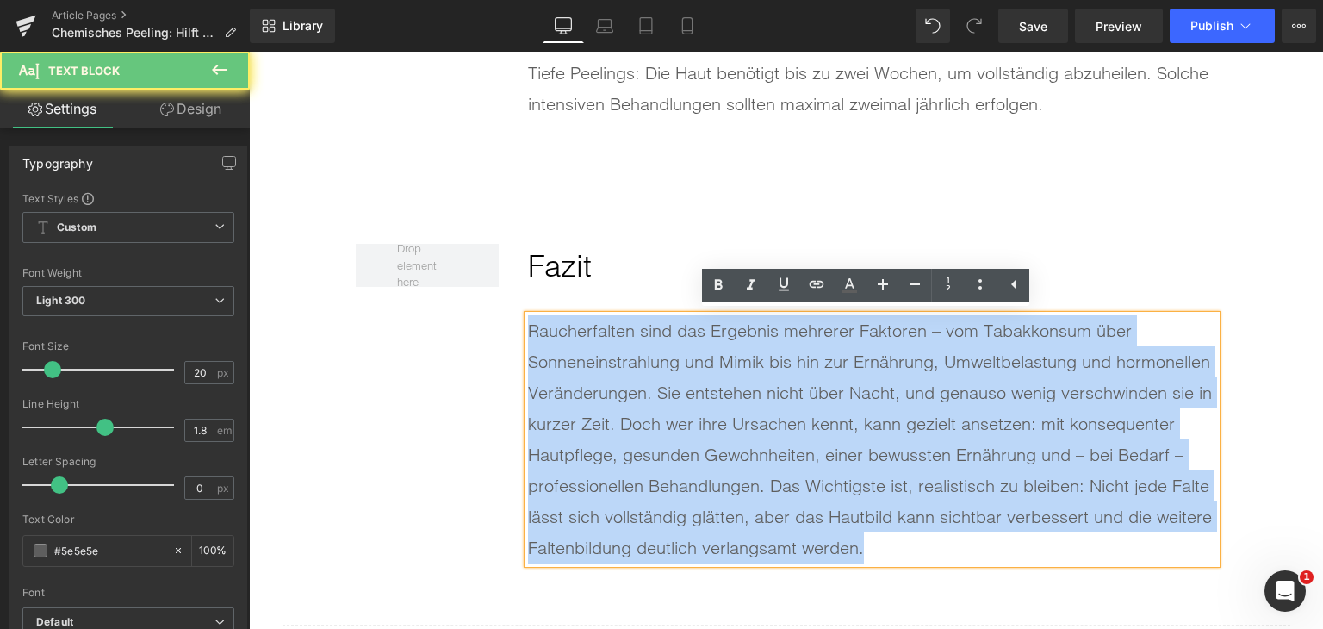
click at [741, 425] on div "Raucherfalten sind das Ergebnis mehrerer Faktoren – vom Tabakkonsum über Sonnen…" at bounding box center [872, 439] width 688 height 248
paste div
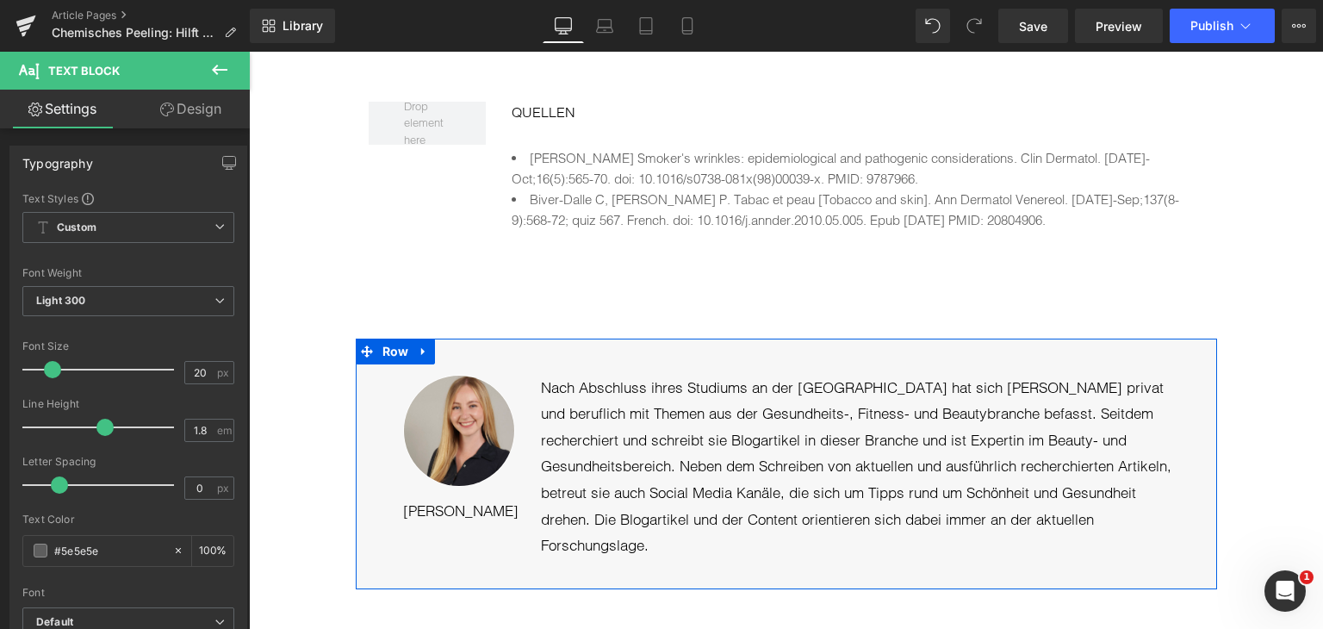
scroll to position [9600, 0]
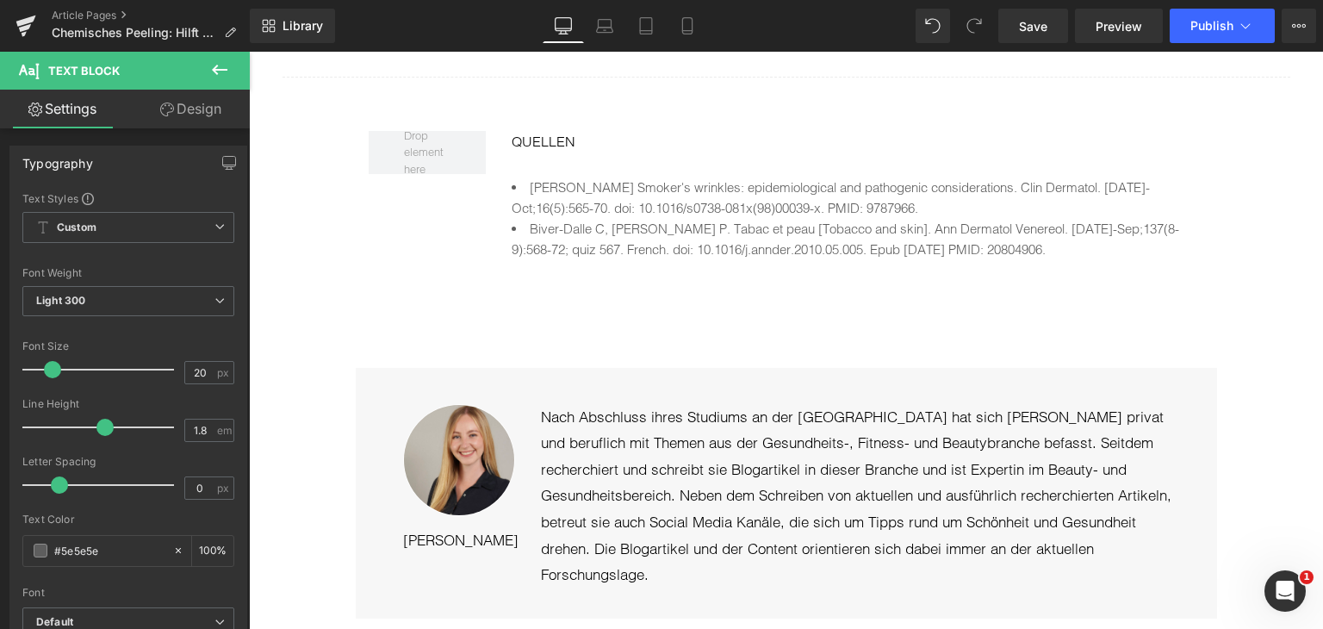
click at [649, 250] on li "Biver-Dalle C, [PERSON_NAME] P. Tabac et peau [Tobacco and skin]. Ann Dermatol …" at bounding box center [858, 239] width 692 height 41
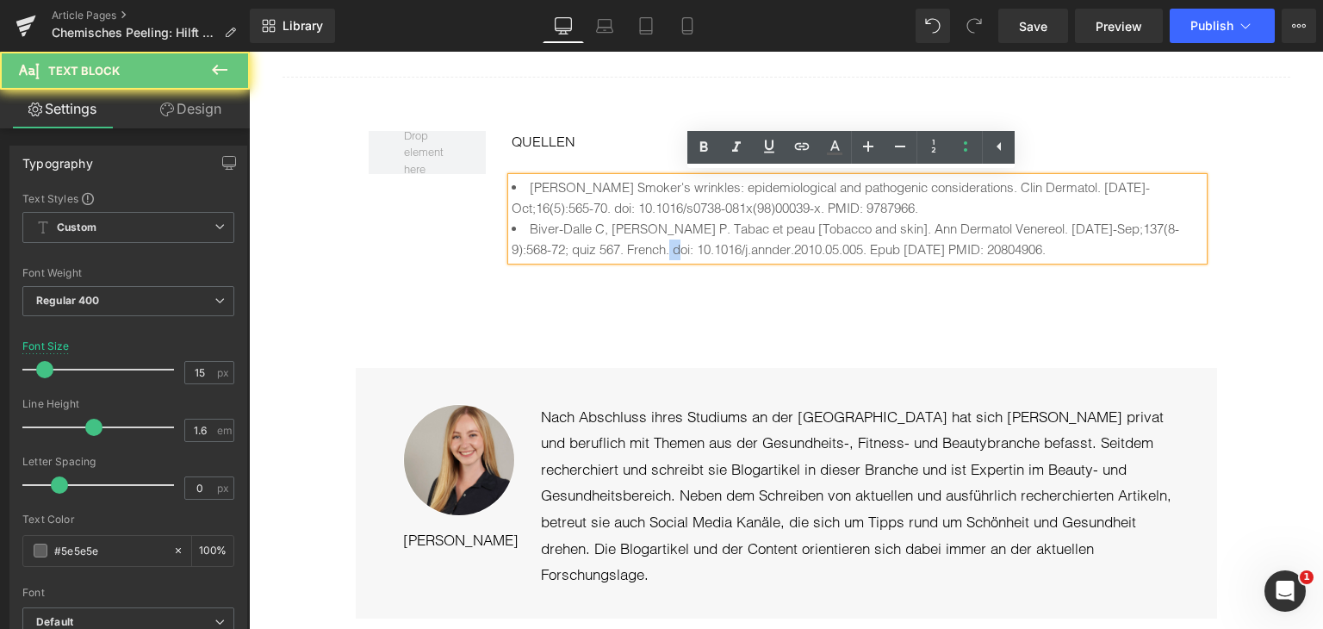
click at [649, 250] on li "Biver-Dalle C, [PERSON_NAME] P. Tabac et peau [Tobacco and skin]. Ann Dermatol …" at bounding box center [858, 239] width 692 height 41
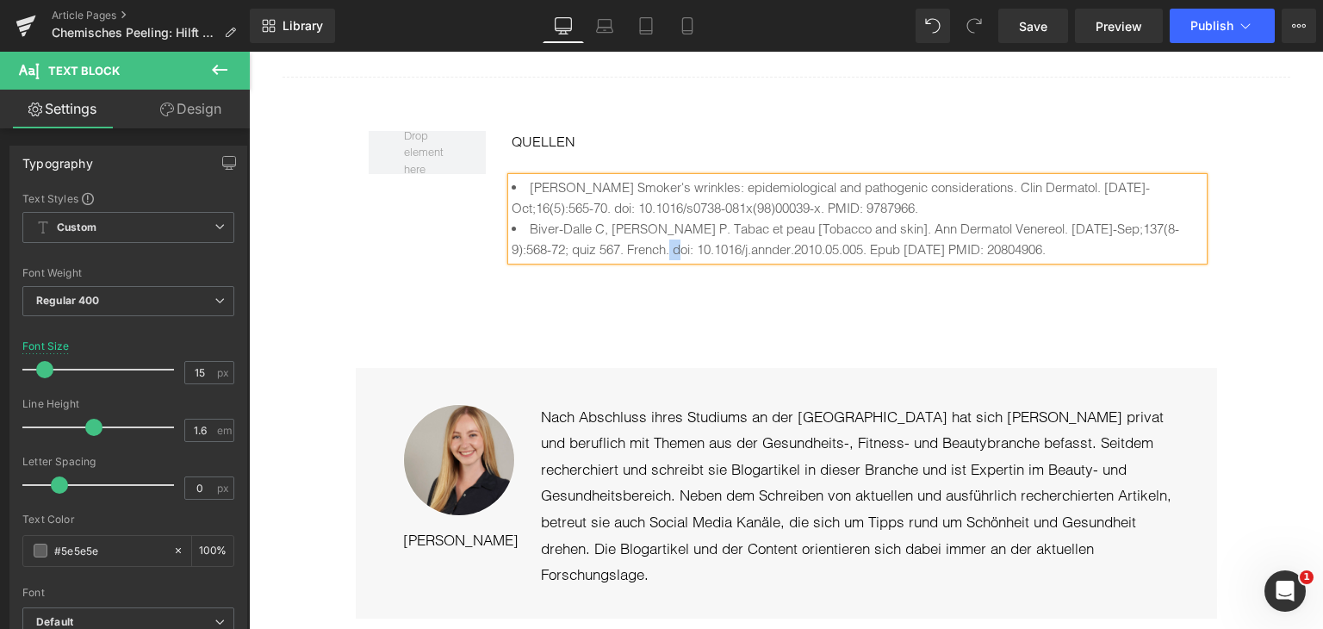
paste div
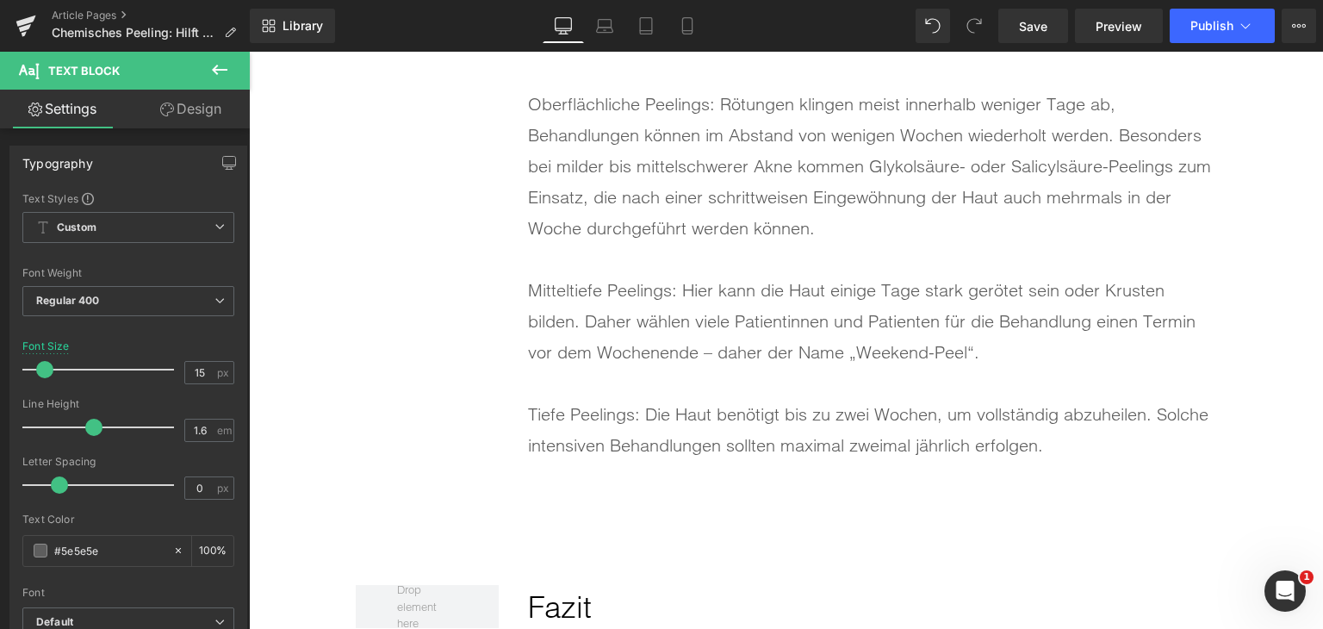
scroll to position [8738, 0]
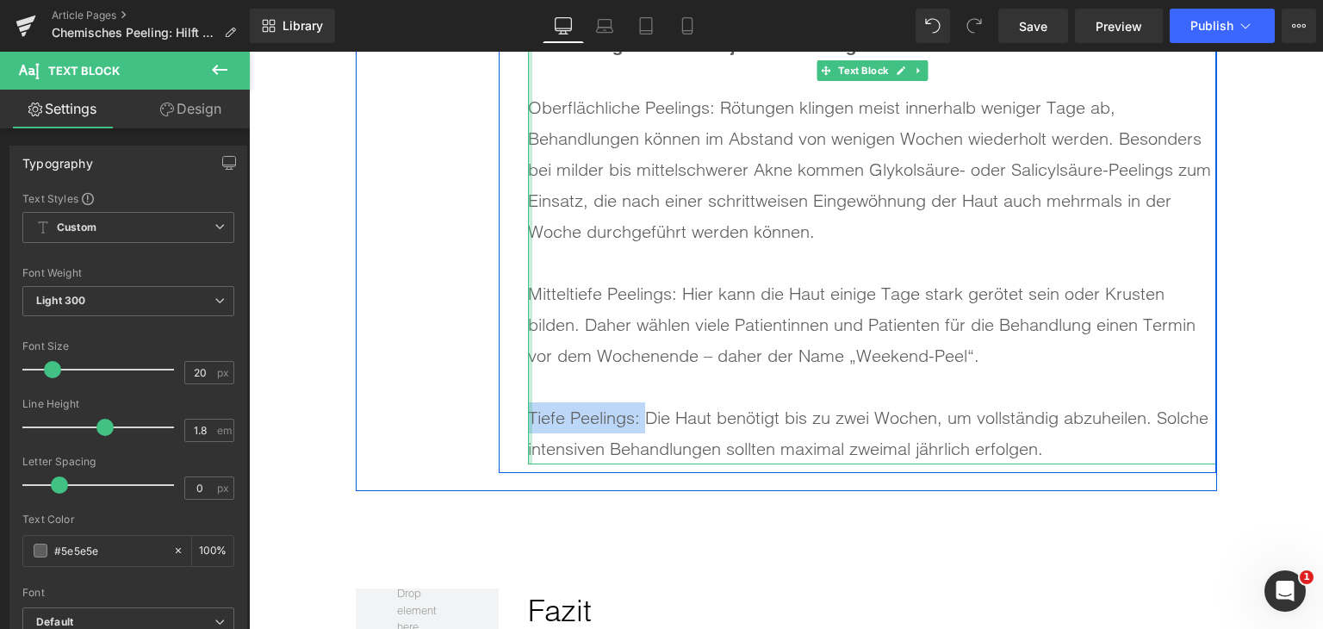
drag, startPoint x: 638, startPoint y: 417, endPoint x: 525, endPoint y: 416, distance: 113.7
click at [528, 416] on div "Nach einem chemischen Peeling reagiert die Haut besonders empfindlich und benöt…" at bounding box center [872, 92] width 688 height 744
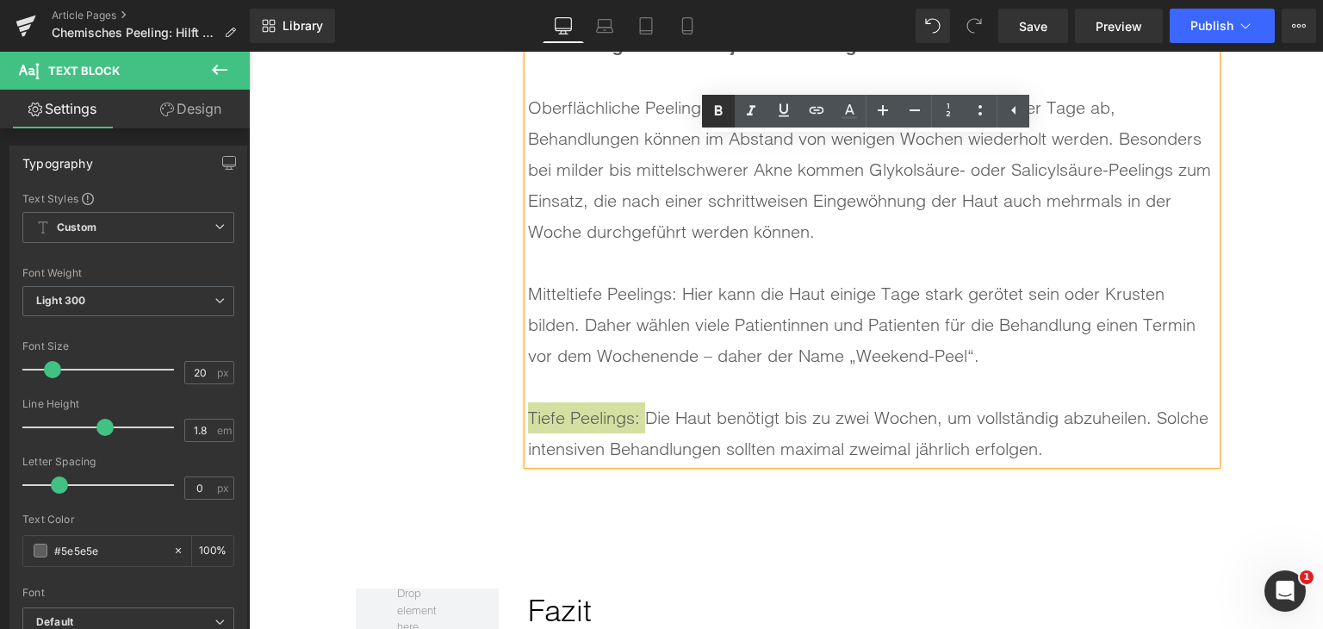
click at [707, 107] on link at bounding box center [718, 111] width 33 height 33
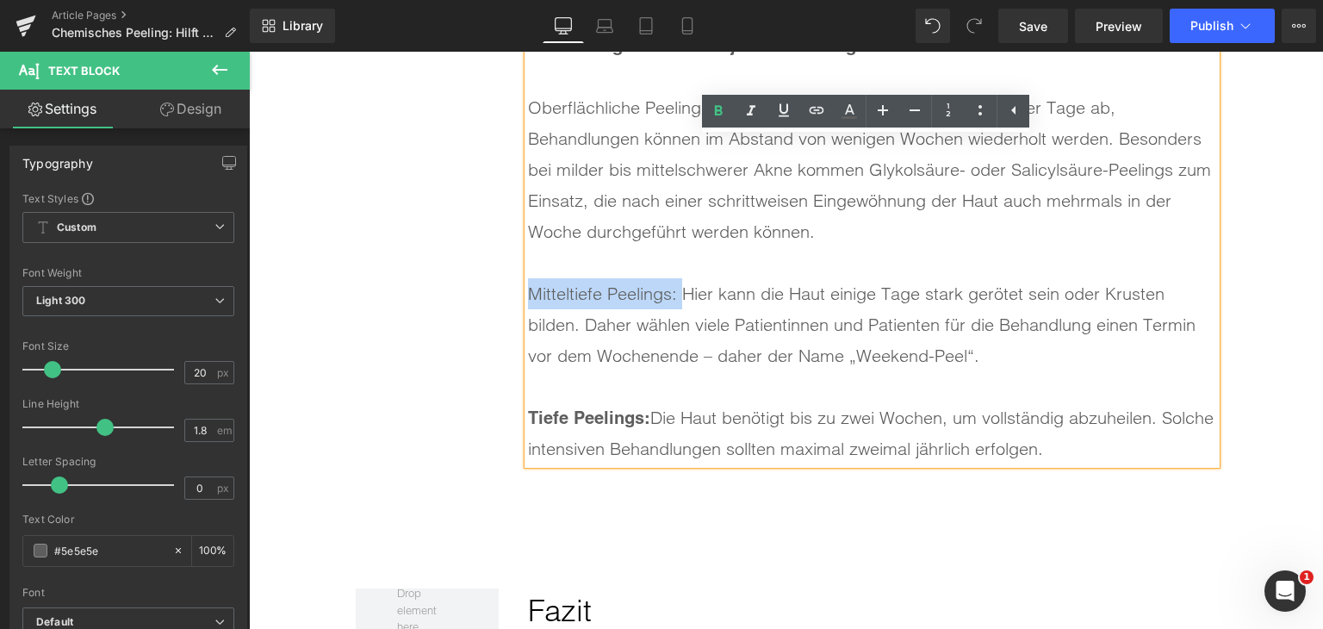
drag, startPoint x: 675, startPoint y: 298, endPoint x: 522, endPoint y: 296, distance: 153.4
click at [528, 296] on div "Mitteltiefe Peelings: Hier kann die Haut einige Tage stark gerötet sein oder Kr…" at bounding box center [872, 324] width 688 height 93
click at [723, 101] on icon at bounding box center [718, 111] width 21 height 21
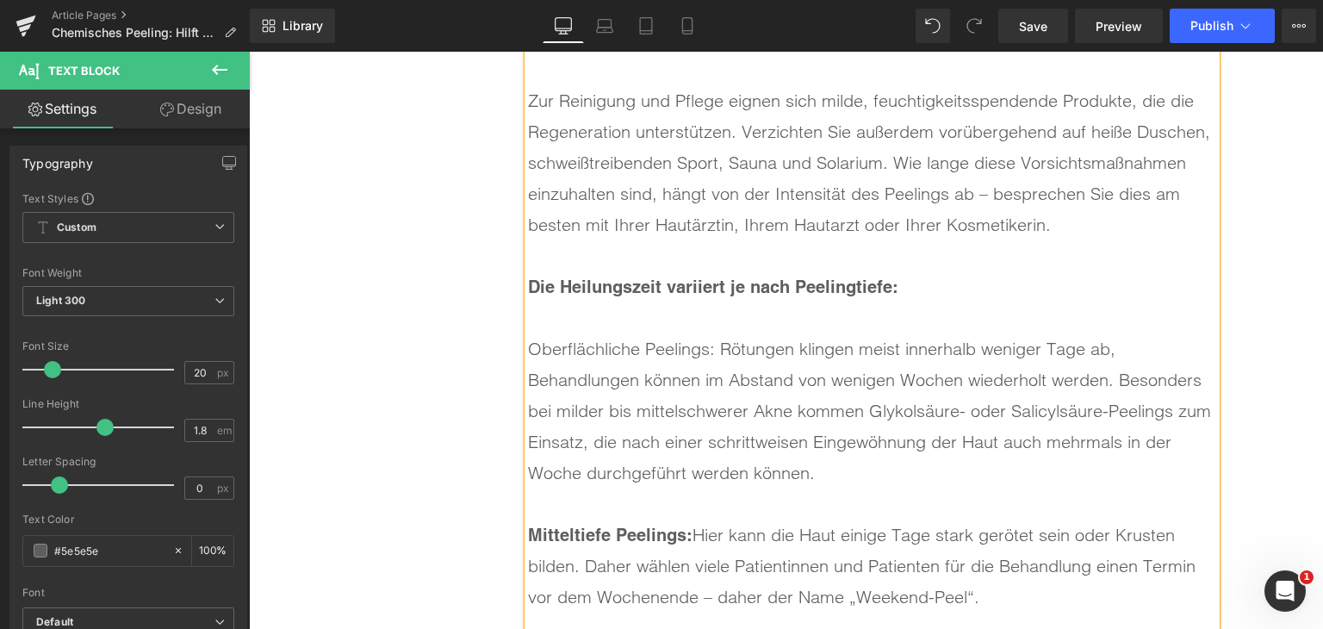
scroll to position [8480, 0]
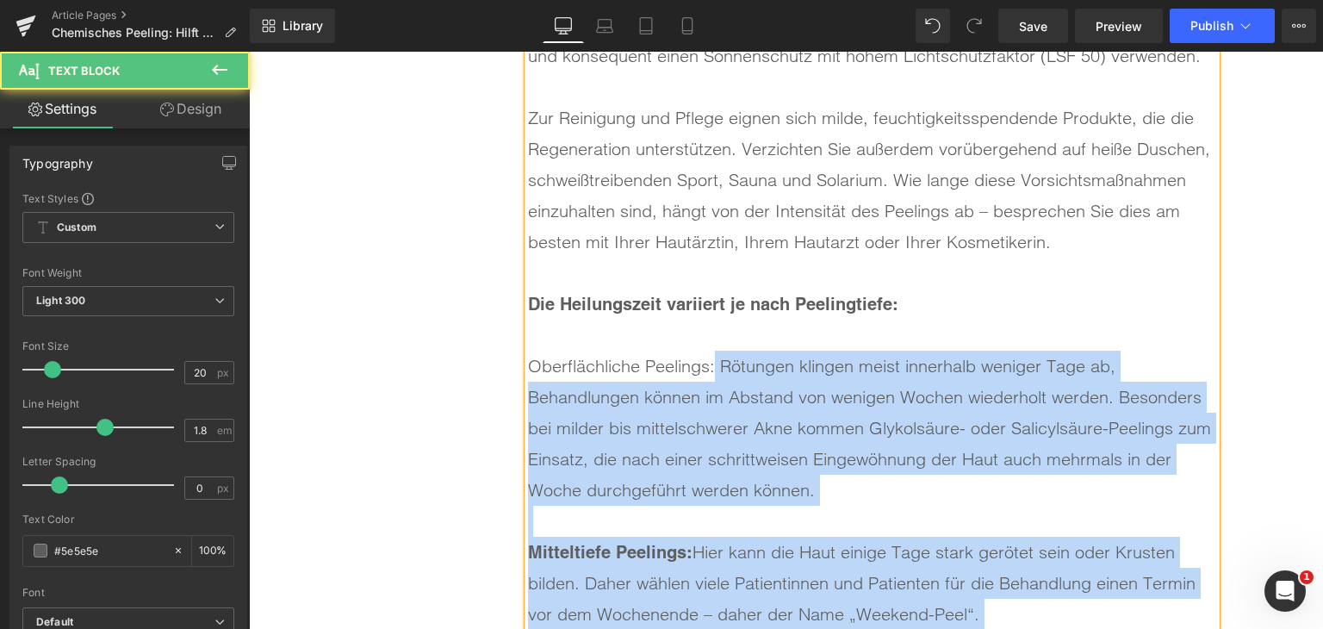
drag, startPoint x: 710, startPoint y: 366, endPoint x: 520, endPoint y: 365, distance: 189.6
click at [528, 365] on div "Nach einem chemischen Peeling reagiert die Haut besonders empfindlich und benöt…" at bounding box center [872, 350] width 688 height 744
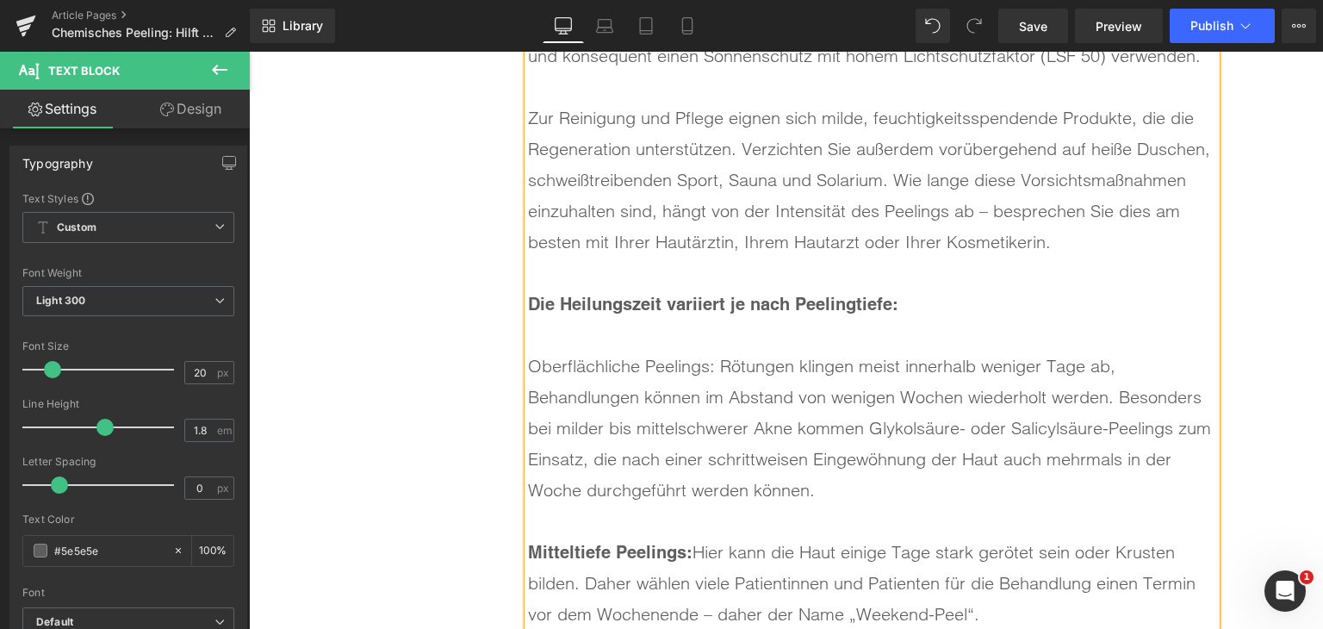
click at [560, 355] on div "Oberflächliche Peelings: Rötungen klingen meist innerhalb weniger Tage ab, Beha…" at bounding box center [872, 428] width 688 height 155
drag, startPoint x: 526, startPoint y: 362, endPoint x: 713, endPoint y: 359, distance: 187.0
click at [713, 359] on div "Oberflächliche Peelings: Rötungen klingen meist innerhalb weniger Tage ab, Beha…" at bounding box center [872, 428] width 688 height 155
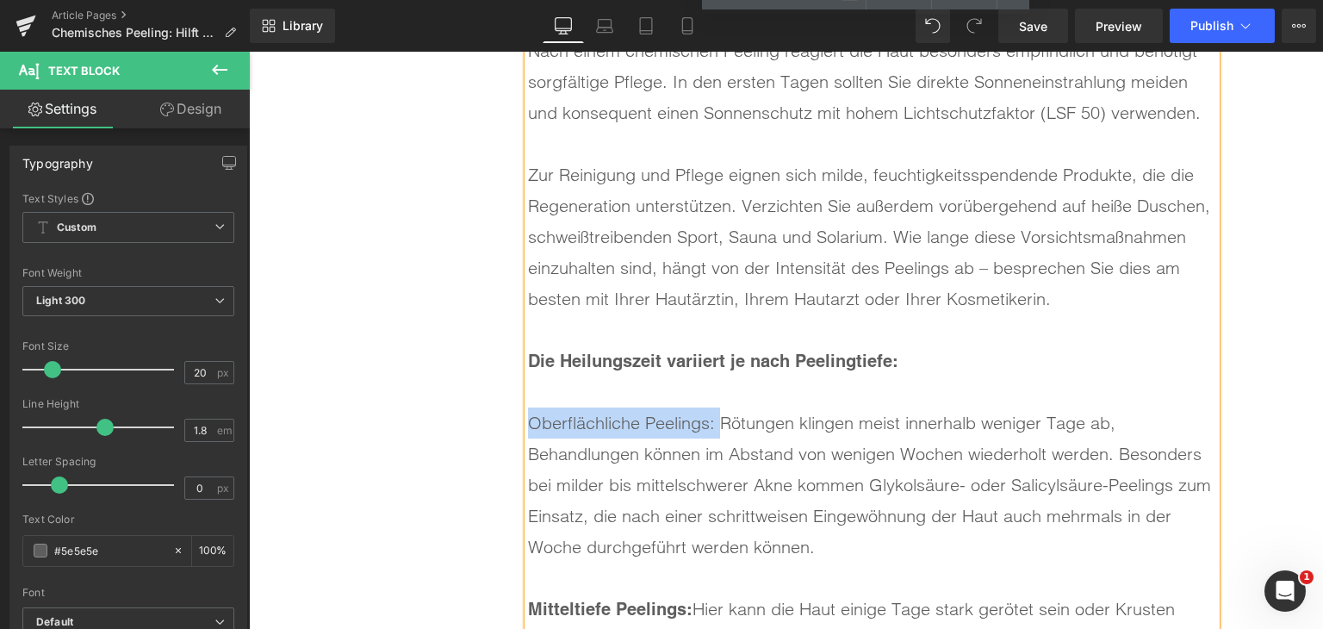
scroll to position [8394, 0]
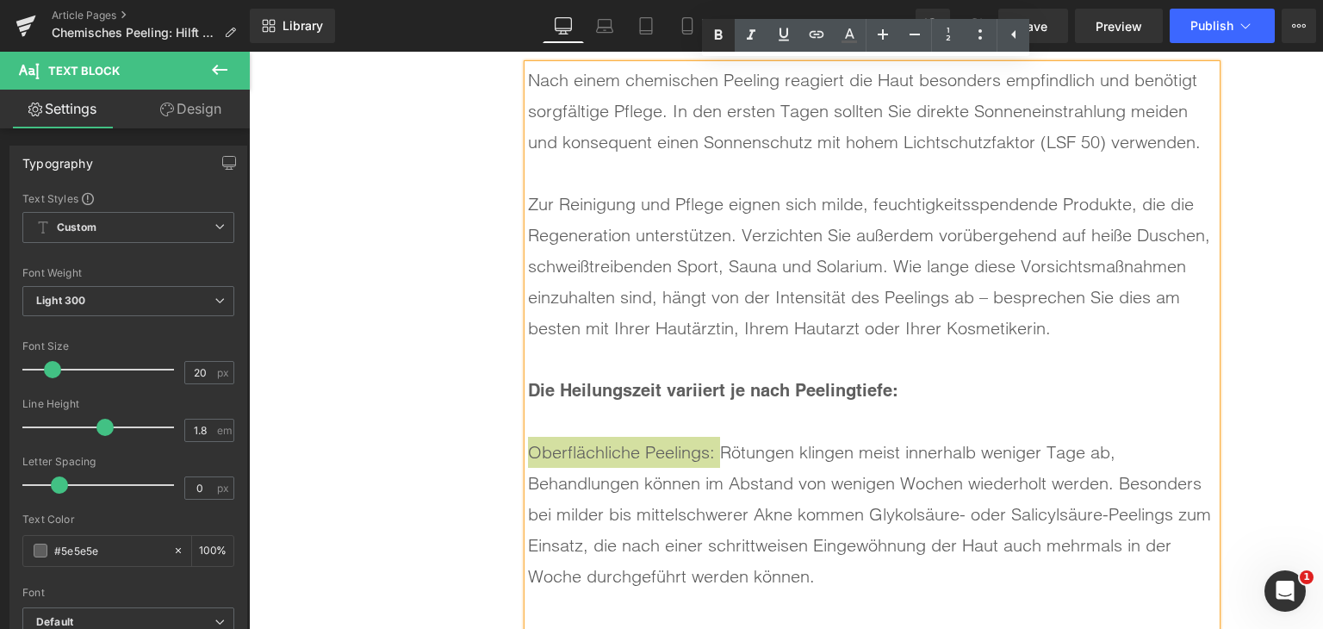
click at [721, 28] on icon at bounding box center [718, 35] width 21 height 21
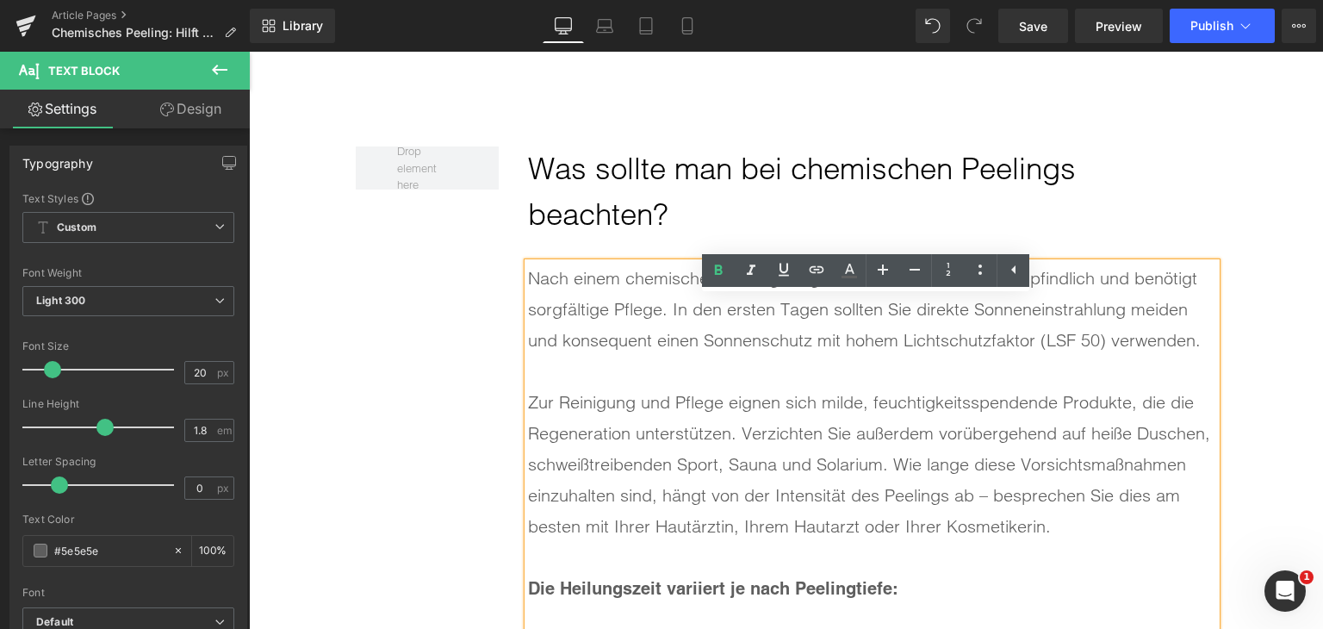
scroll to position [8221, 0]
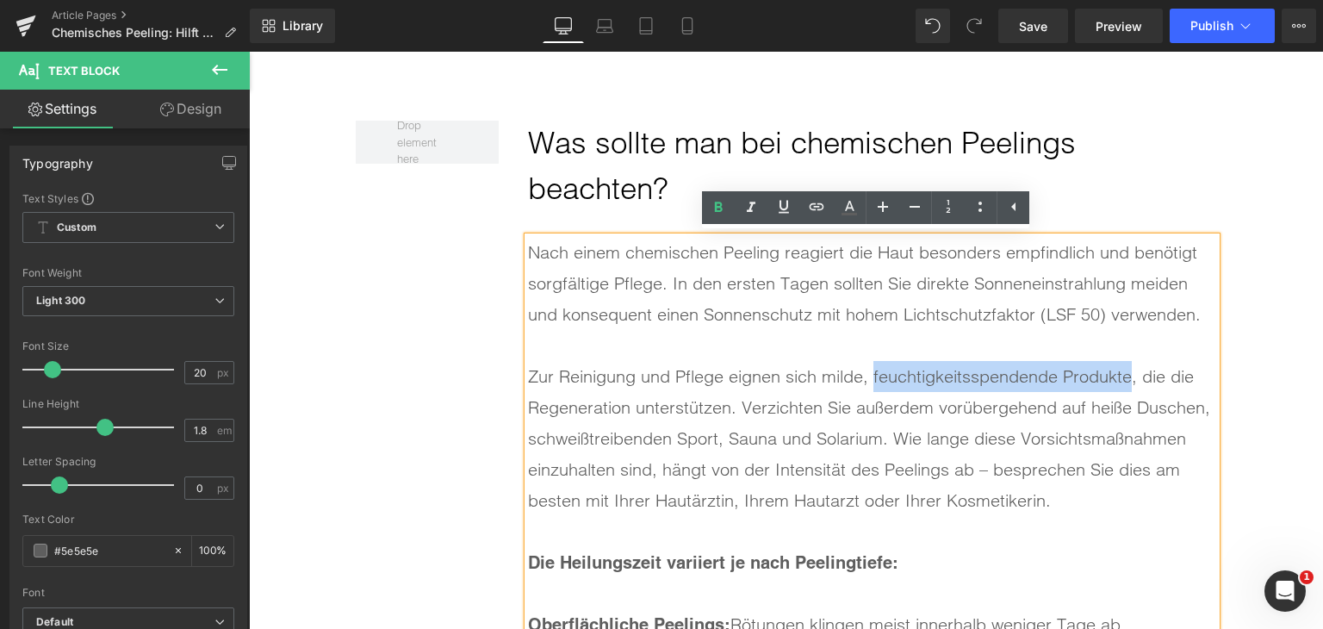
drag, startPoint x: 871, startPoint y: 382, endPoint x: 1127, endPoint y: 374, distance: 256.0
click at [1127, 374] on div "Zur Reinigung und Pflege eignen sich milde, feuchtigkeitsspendende Produkte, di…" at bounding box center [872, 438] width 688 height 155
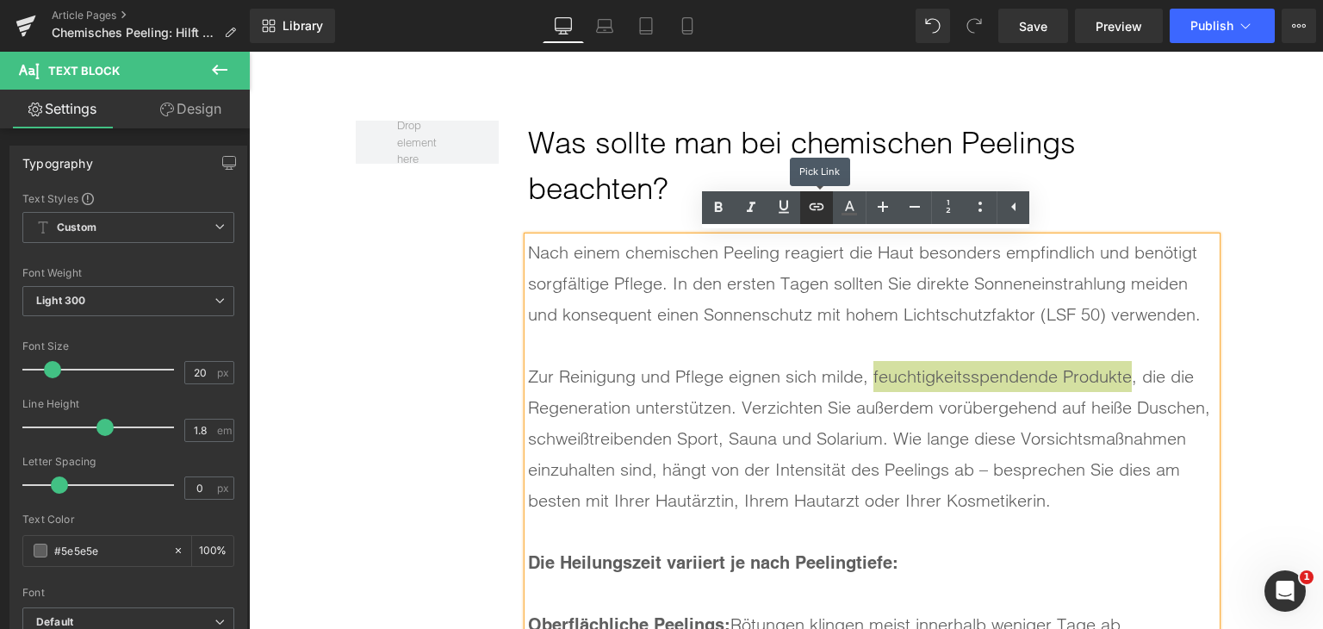
click at [824, 198] on icon at bounding box center [816, 206] width 21 height 21
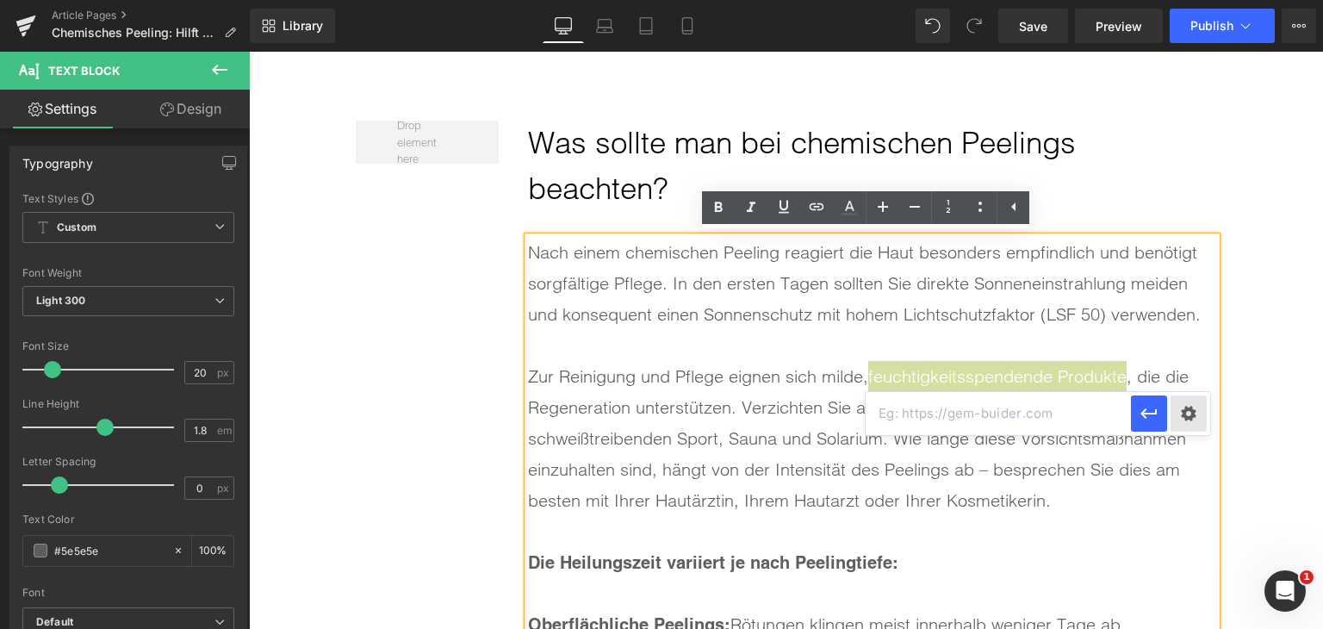
click at [1192, 0] on div "Text Color Highlight Color #333333 Edit or remove link: Edit - Unlink - Cancel" at bounding box center [661, 0] width 1323 height 0
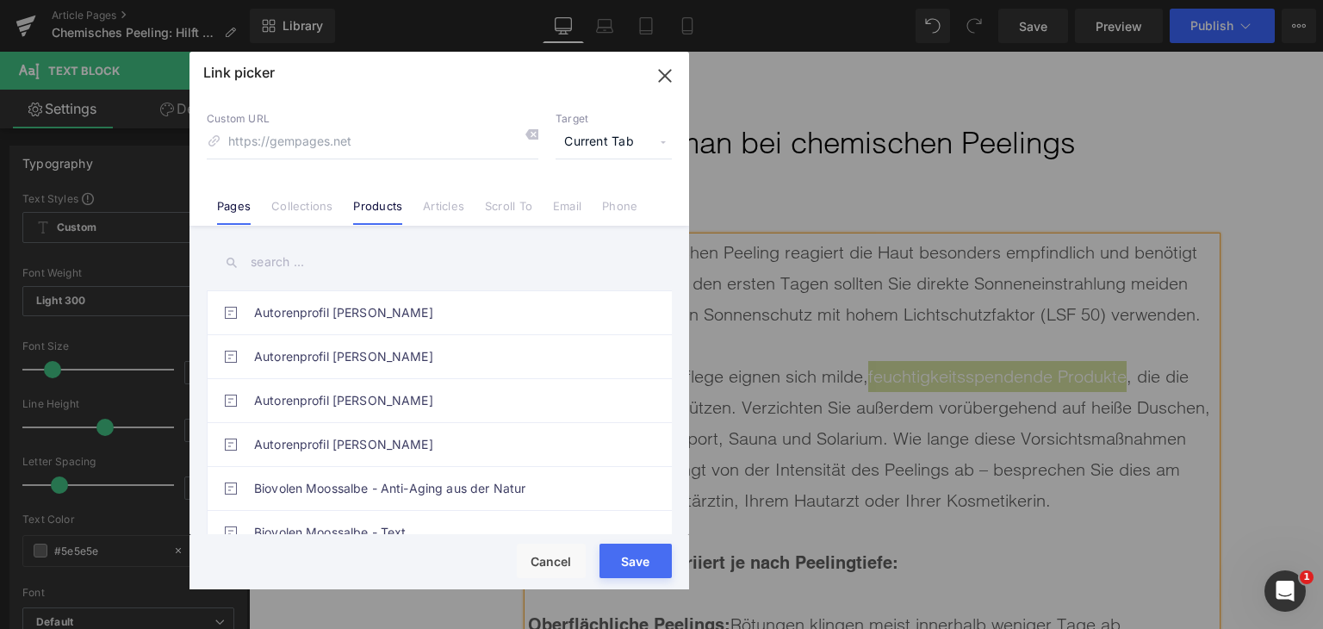
click at [369, 213] on link "Products" at bounding box center [377, 212] width 49 height 26
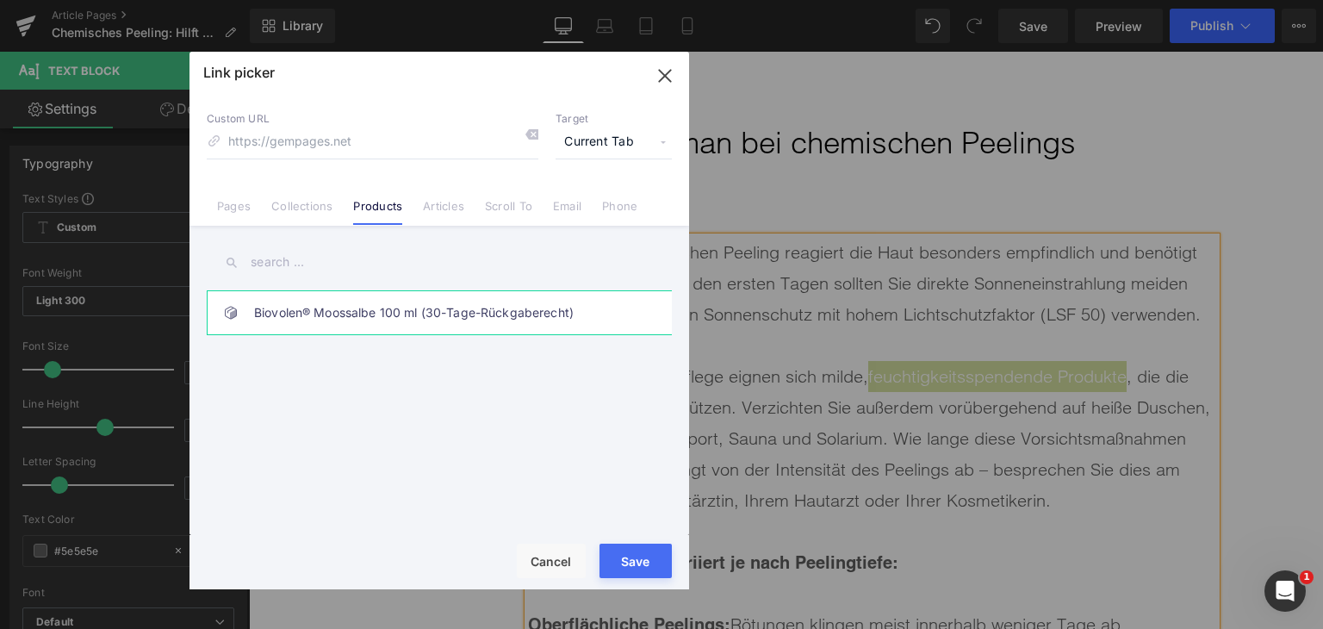
click at [427, 318] on link "Biovolen® Moossalbe 100 ml (30-Tage-Rückgaberecht)" at bounding box center [443, 312] width 379 height 43
type input "/products/biovolen-moos-salbe"
click at [623, 574] on button "Save" at bounding box center [636, 561] width 72 height 34
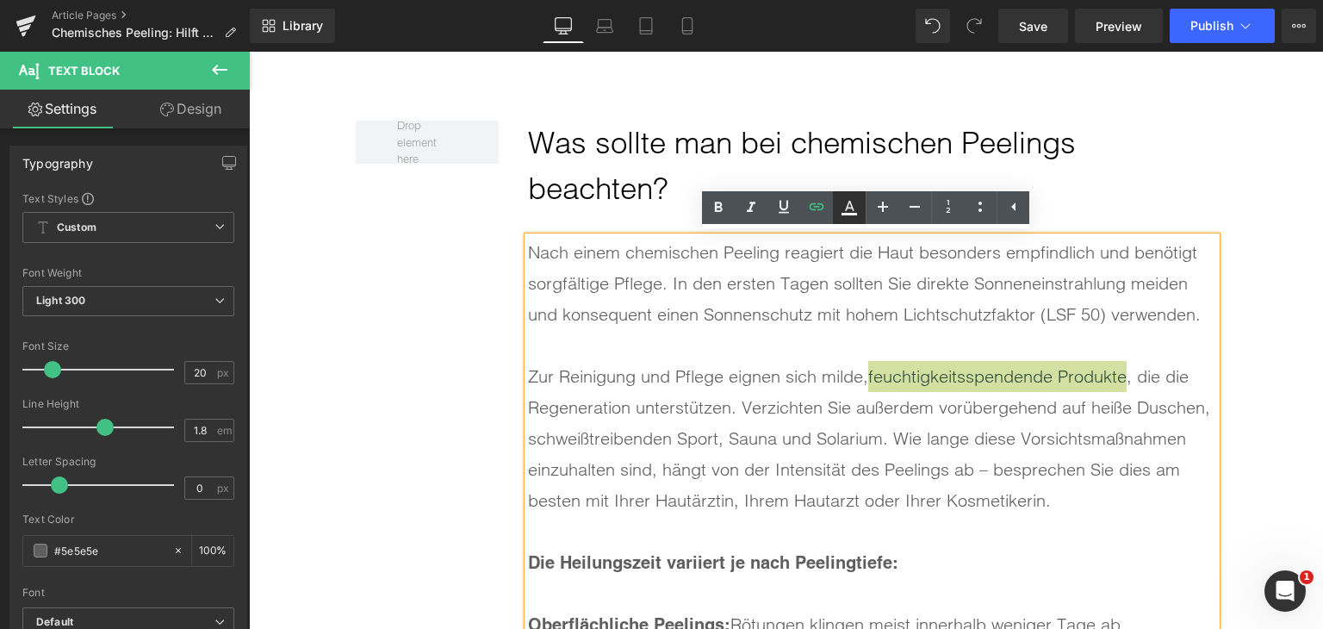
click at [856, 205] on icon at bounding box center [849, 207] width 21 height 21
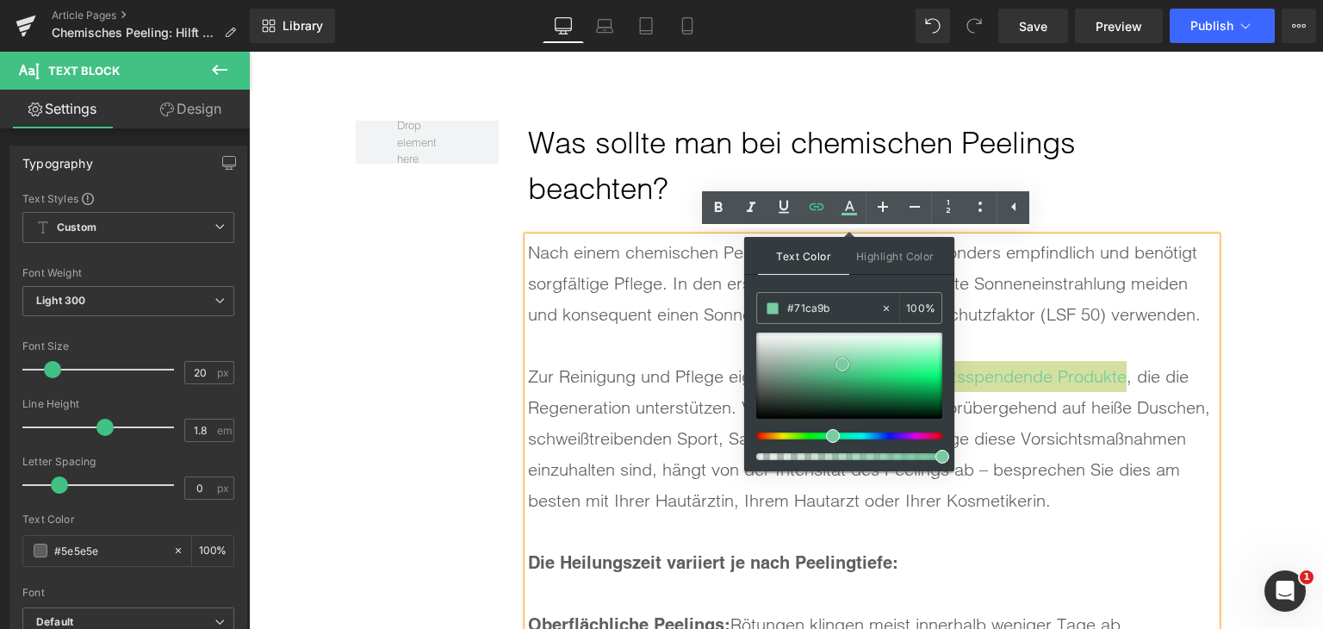
click at [843, 365] on div at bounding box center [849, 376] width 186 height 86
click at [812, 311] on input "#71ca9b" at bounding box center [833, 308] width 93 height 19
type input "#0"
type input "0"
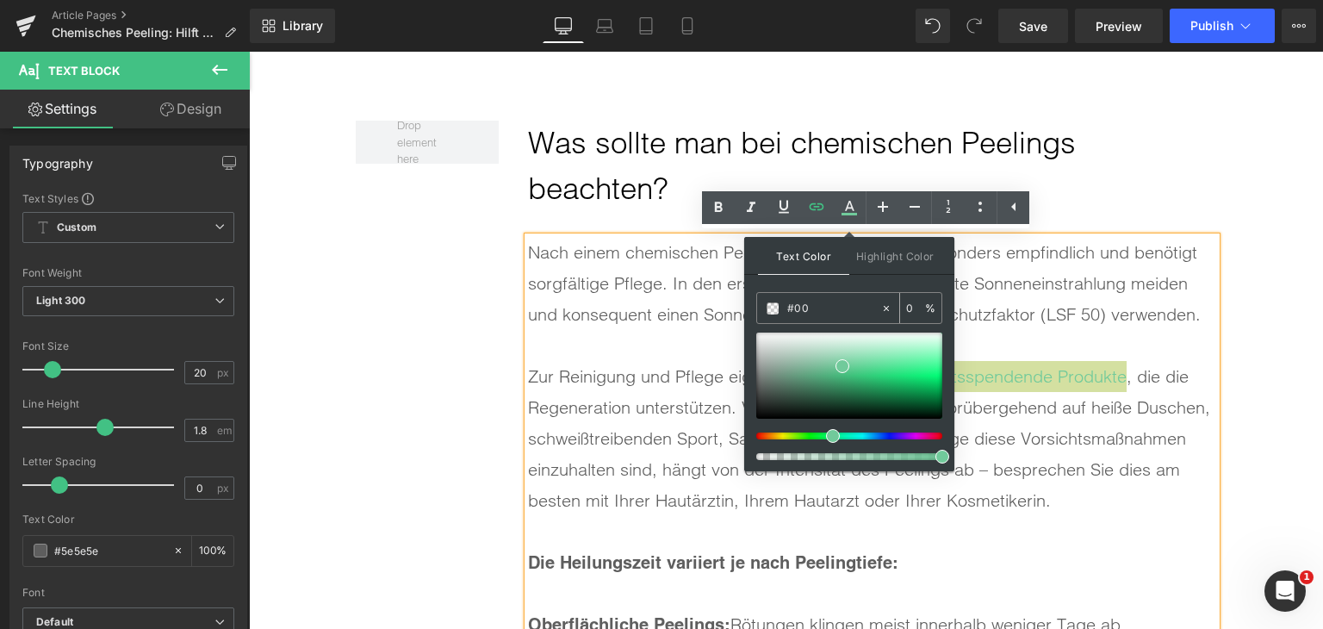
type input "#007"
type input "100"
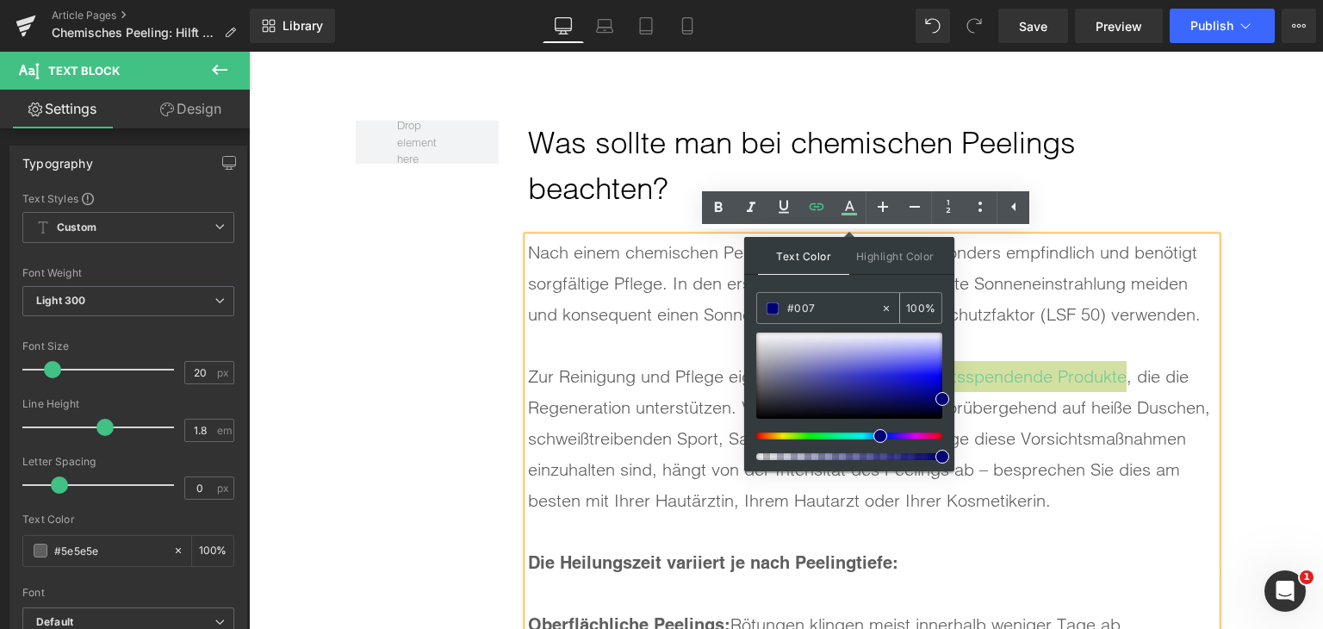
type input "#0077"
type input "47"
type input "#0077c"
type input "0"
type input "#0077c1"
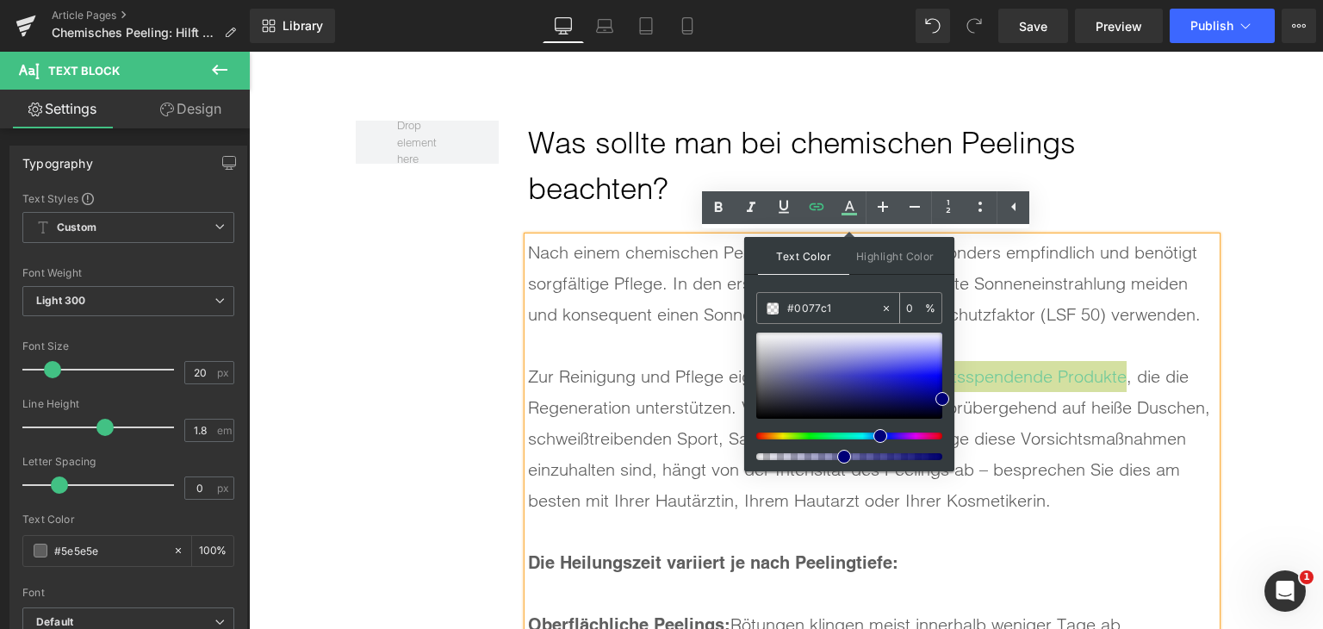
type input "100"
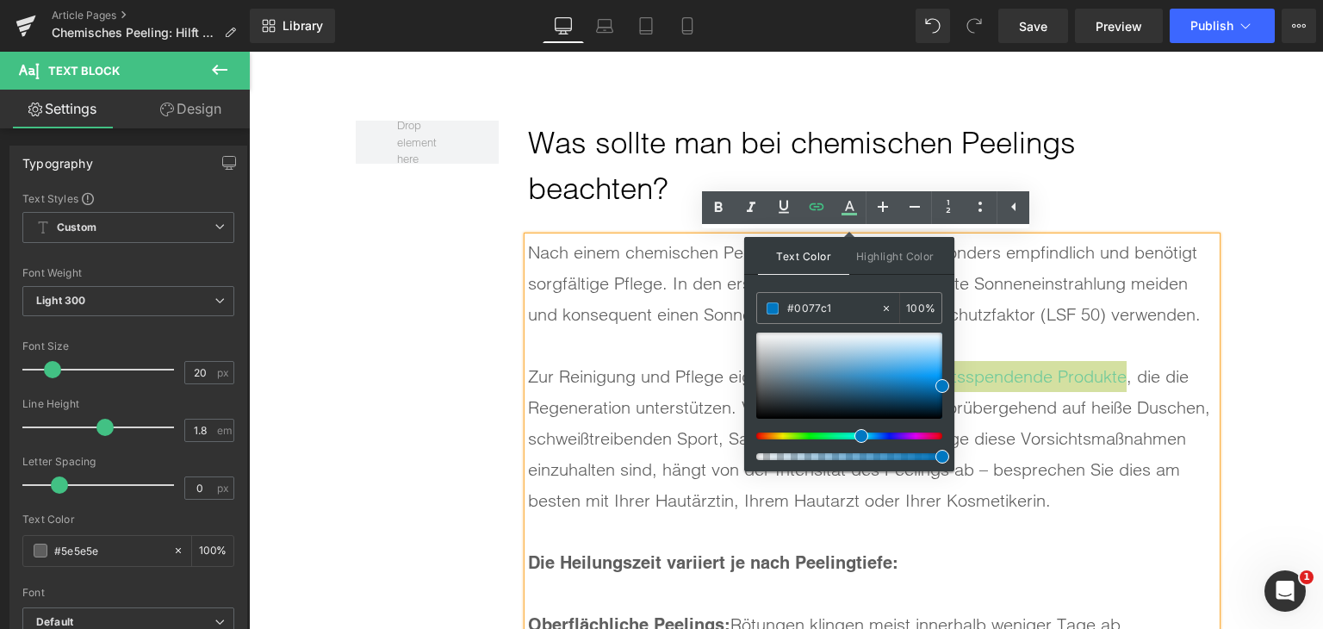
type input "#0077c1"
click at [941, 387] on span at bounding box center [943, 386] width 14 height 14
click at [996, 439] on div "Zur Reinigung und Pflege eignen sich milde, feuchtigkeitsspendende Produkte , d…" at bounding box center [872, 438] width 688 height 155
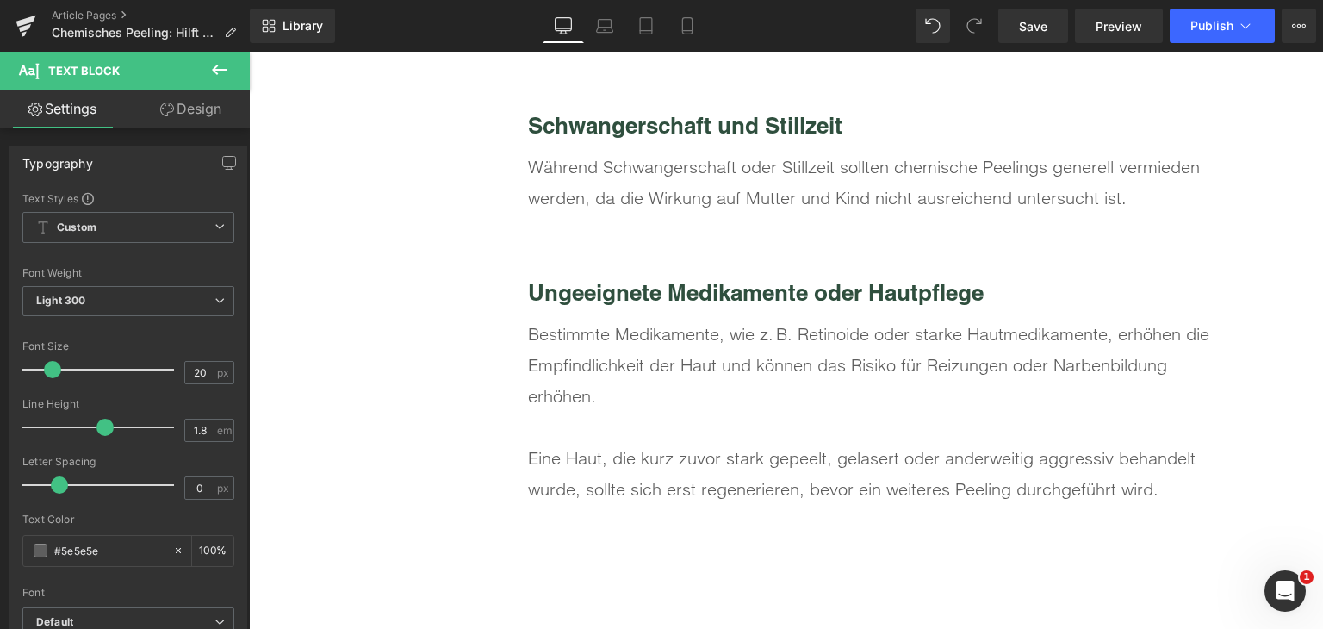
scroll to position [7704, 0]
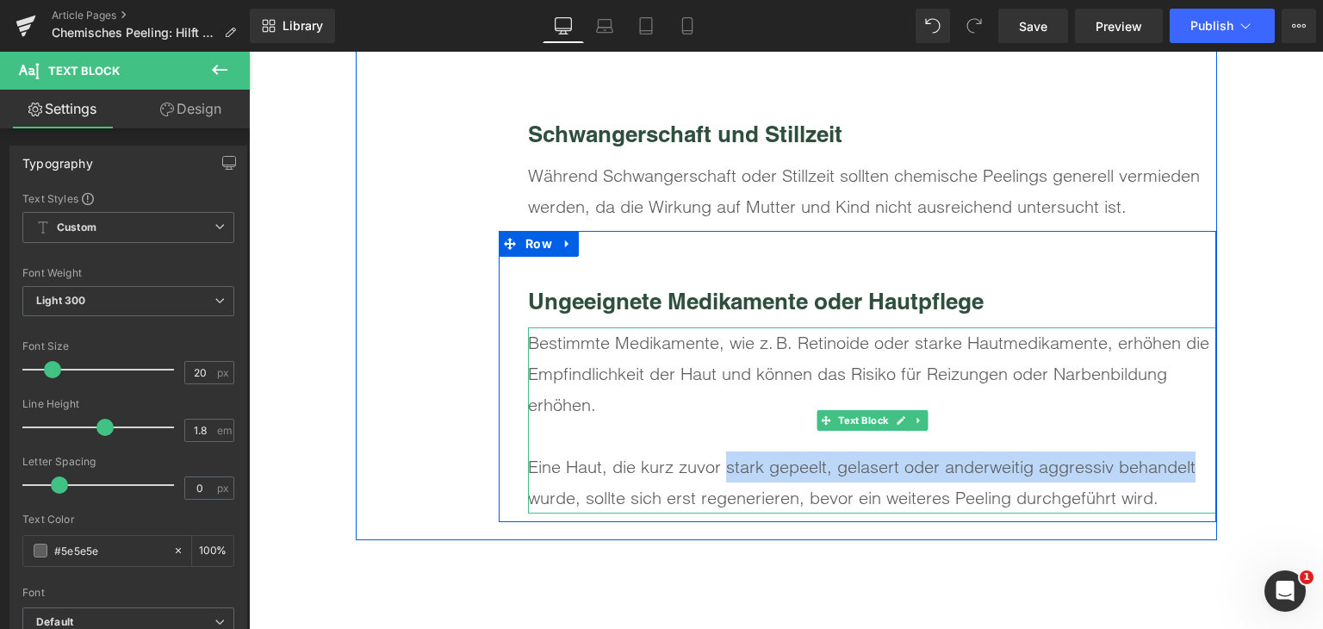
drag, startPoint x: 720, startPoint y: 468, endPoint x: 1195, endPoint y: 463, distance: 474.8
click at [1195, 463] on div "Eine Haut, die kurz zuvor stark gepeelt, gelasert oder anderweitig aggressiv be…" at bounding box center [872, 482] width 688 height 62
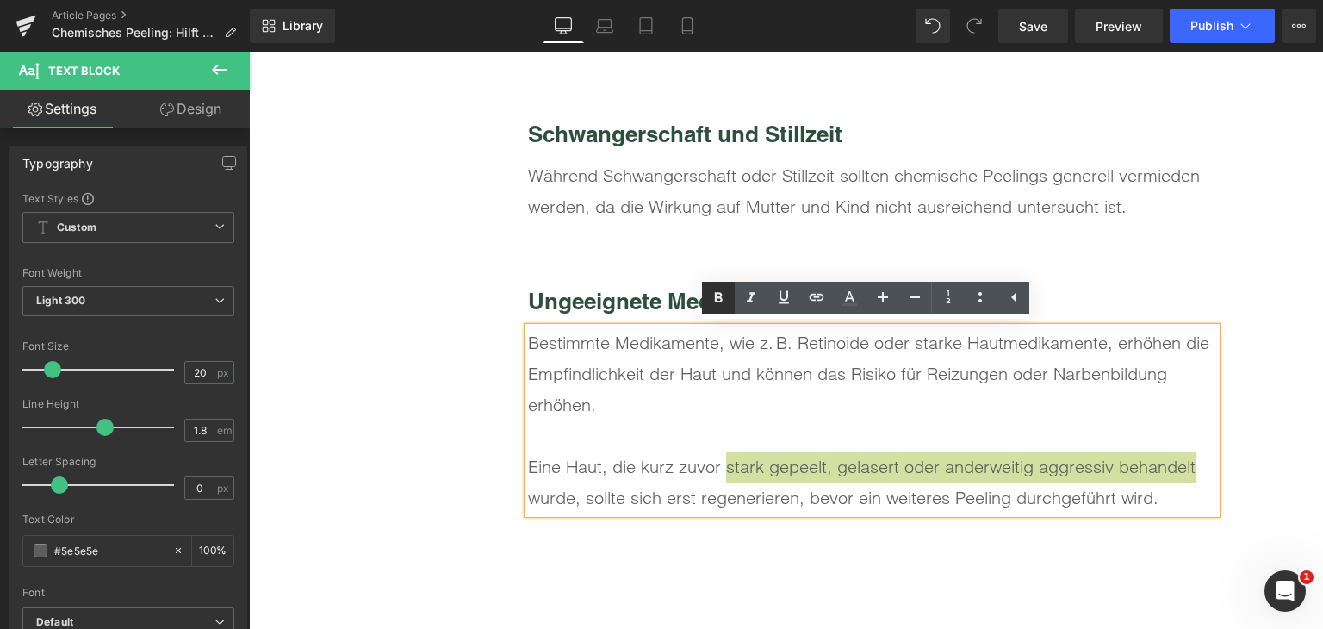
click at [708, 295] on icon at bounding box center [718, 298] width 21 height 21
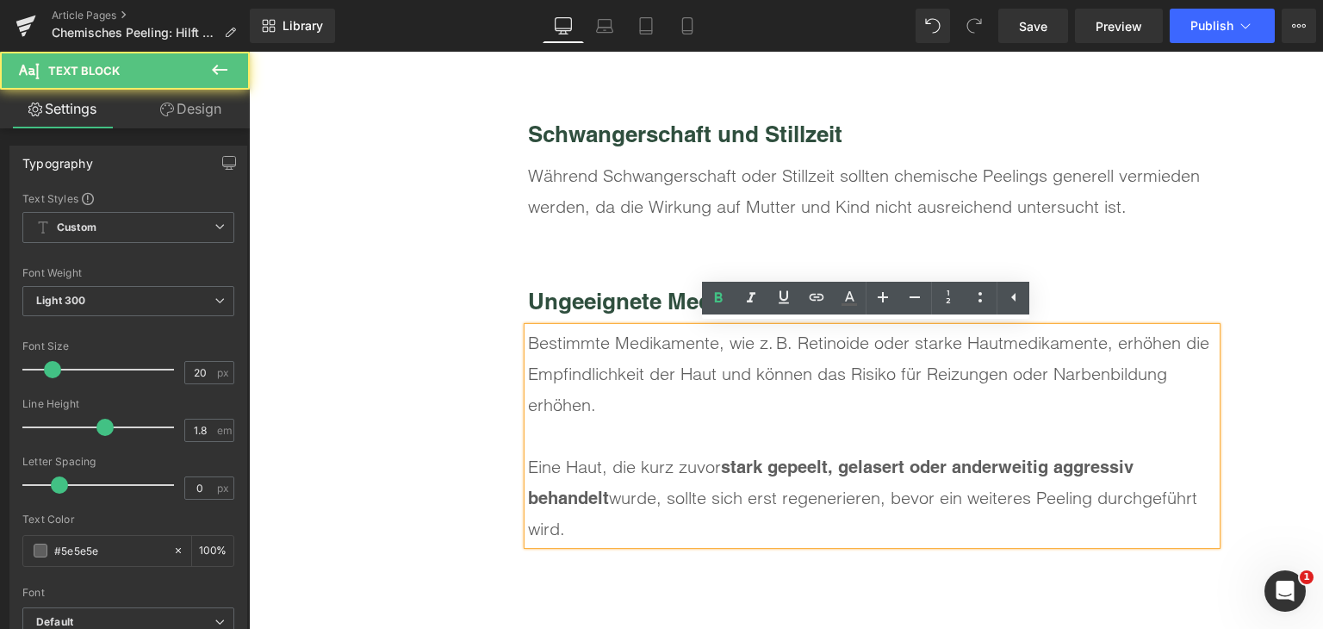
click at [813, 352] on div "Bestimmte Medikamente, wie z. B. Retinoide oder starke Hautmedikamente, erhöhen…" at bounding box center [872, 373] width 688 height 93
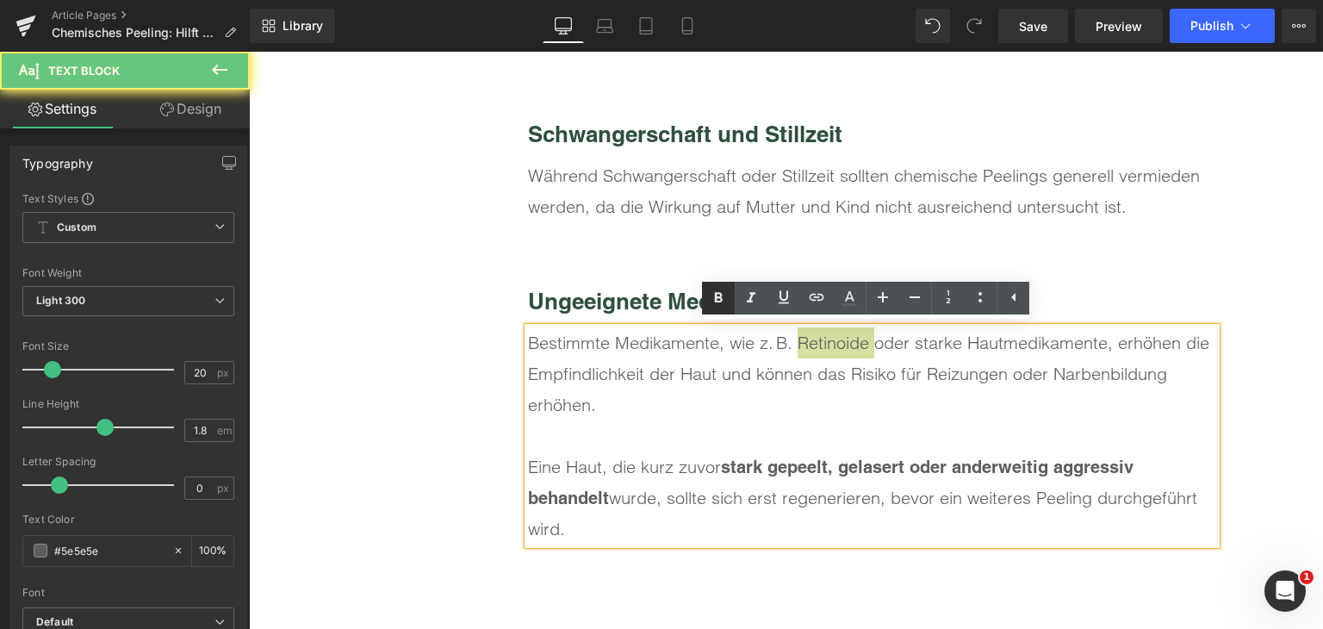
click at [711, 295] on icon at bounding box center [718, 298] width 21 height 21
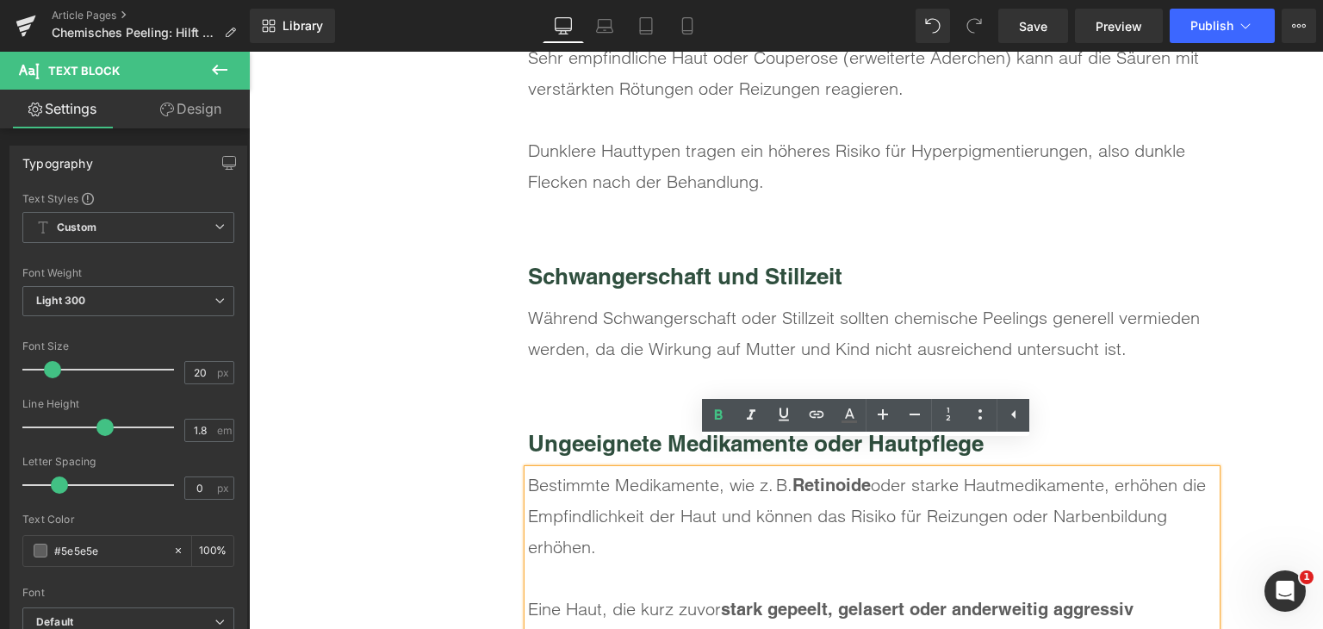
scroll to position [7532, 0]
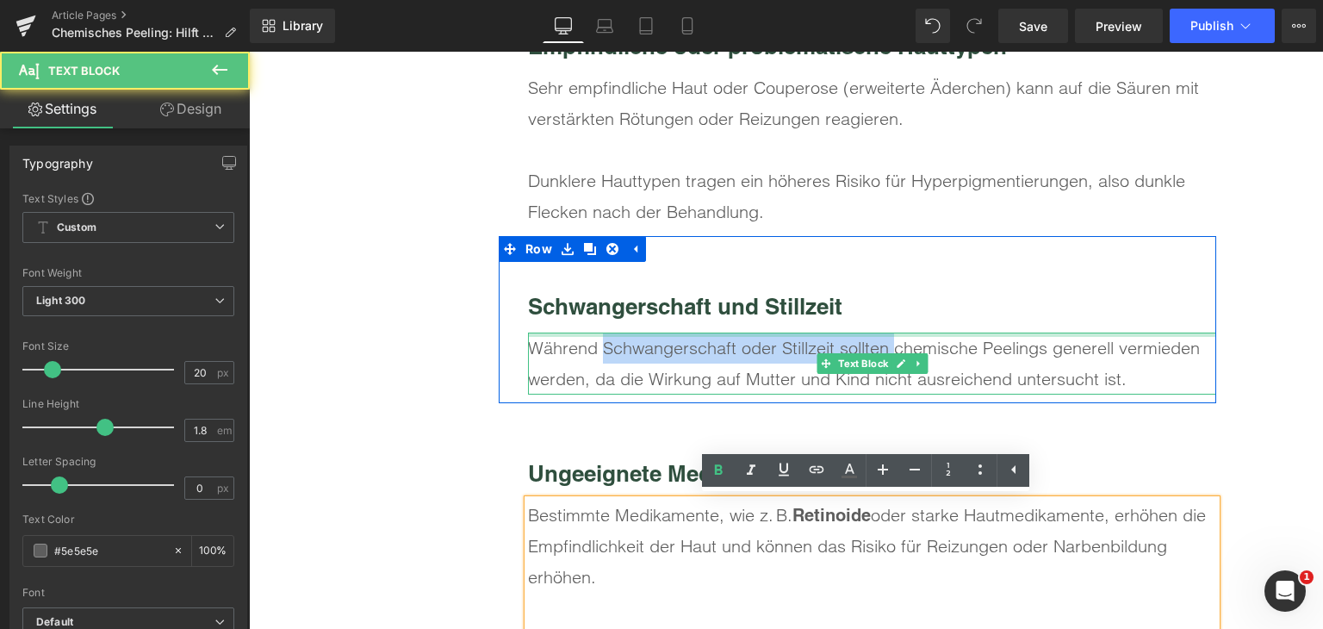
drag, startPoint x: 641, startPoint y: 350, endPoint x: 886, endPoint y: 334, distance: 245.2
click at [886, 334] on div "Während Schwangerschaft oder Stillzeit sollten chemische Peelings generell verm…" at bounding box center [872, 364] width 688 height 62
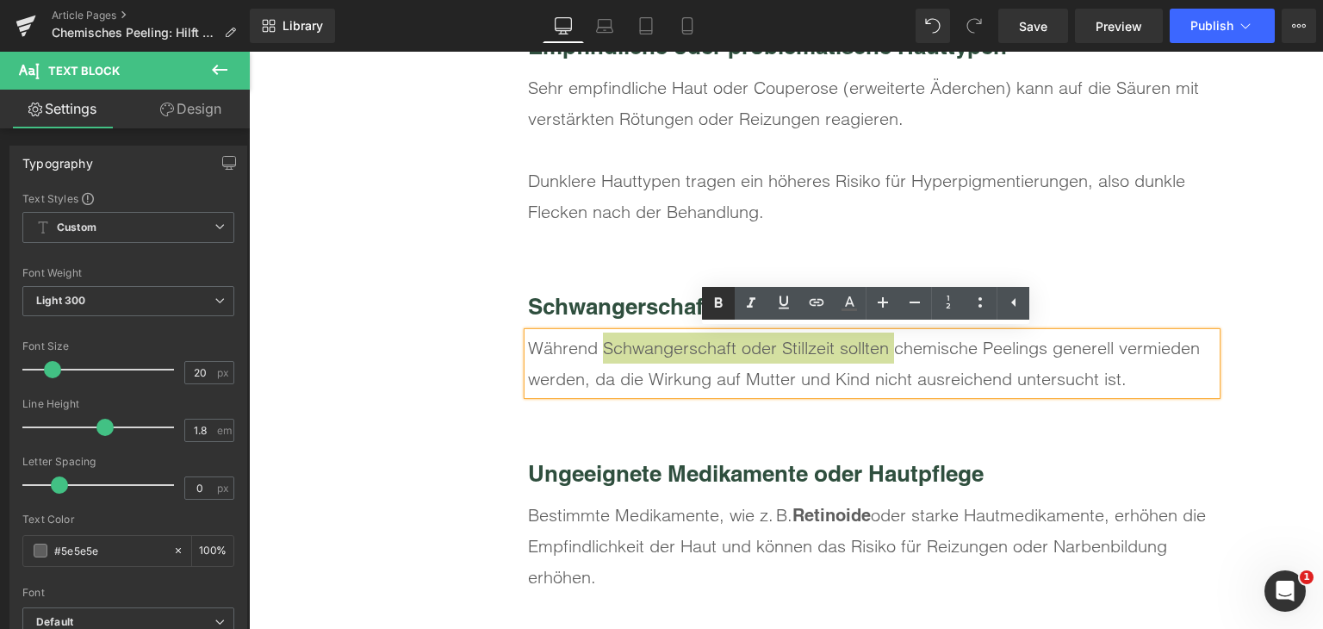
click at [720, 296] on icon at bounding box center [718, 303] width 21 height 21
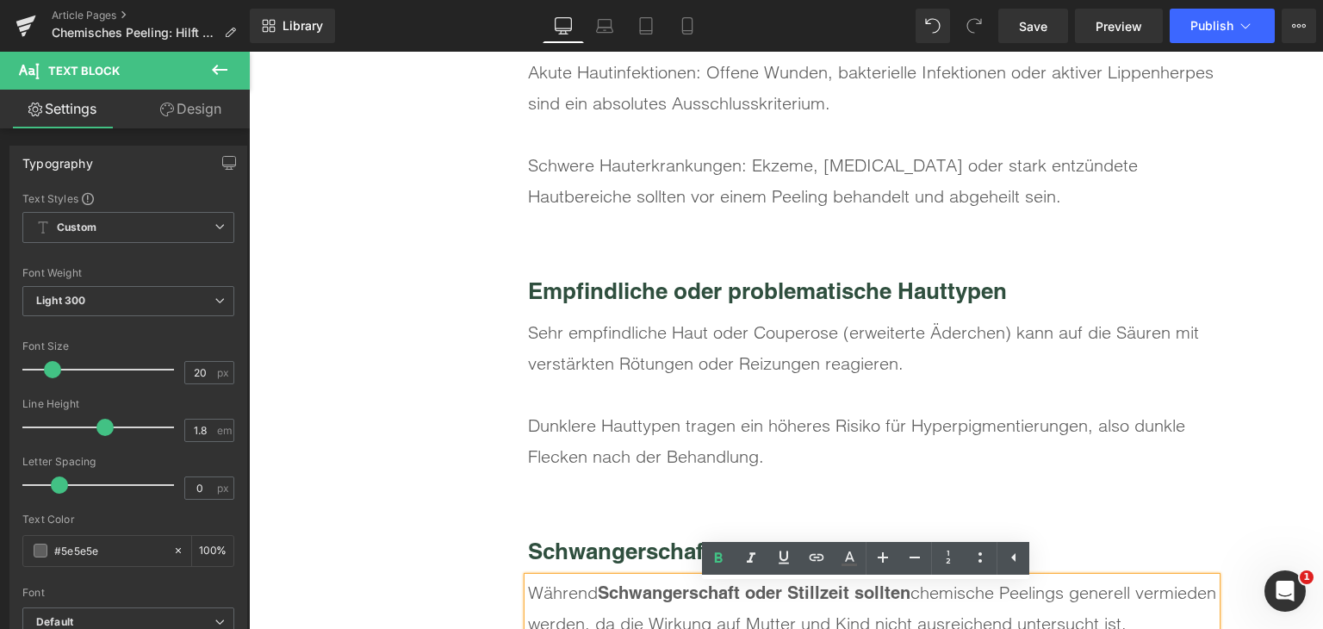
scroll to position [7274, 0]
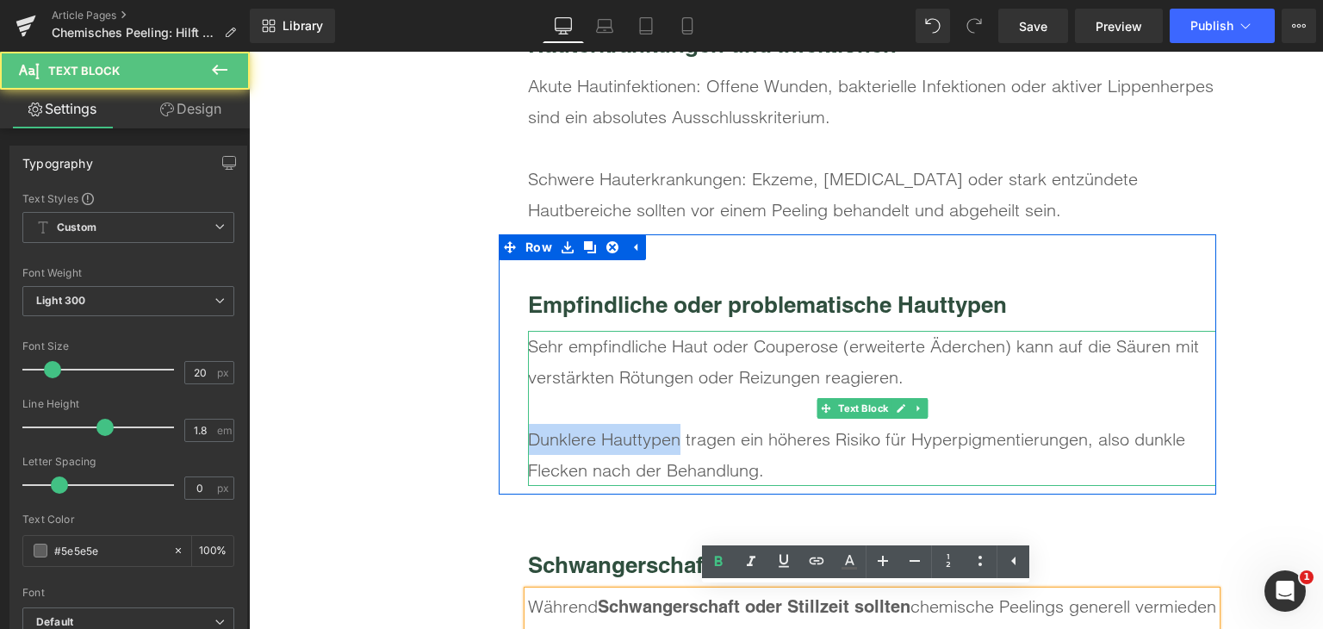
drag, startPoint x: 621, startPoint y: 442, endPoint x: 526, endPoint y: 441, distance: 94.8
click at [528, 441] on div "Dunklere Hauttypen tragen ein höheres Risiko für Hyperpigmentierungen, also dun…" at bounding box center [872, 455] width 688 height 62
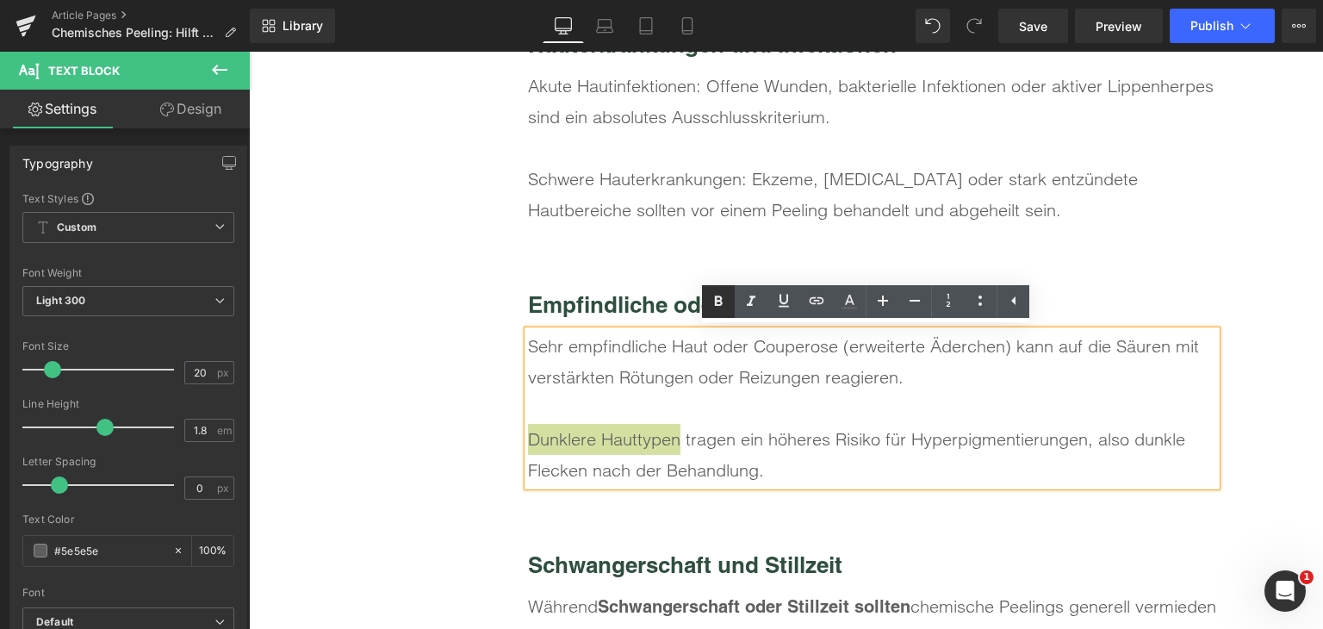
click at [716, 302] on icon at bounding box center [719, 301] width 8 height 10
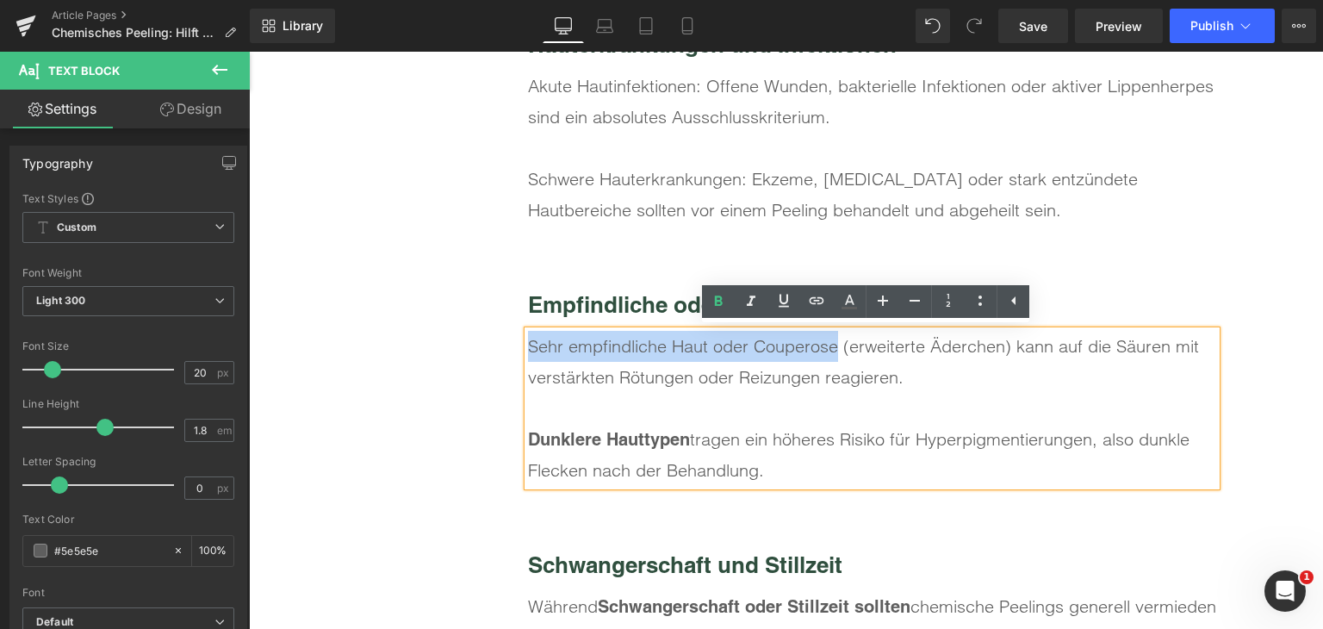
drag, startPoint x: 524, startPoint y: 345, endPoint x: 831, endPoint y: 345, distance: 306.7
click at [831, 345] on div "Sehr empfindliche Haut oder Couperose (erweiterte Äderchen) kann auf die Säuren…" at bounding box center [872, 362] width 688 height 62
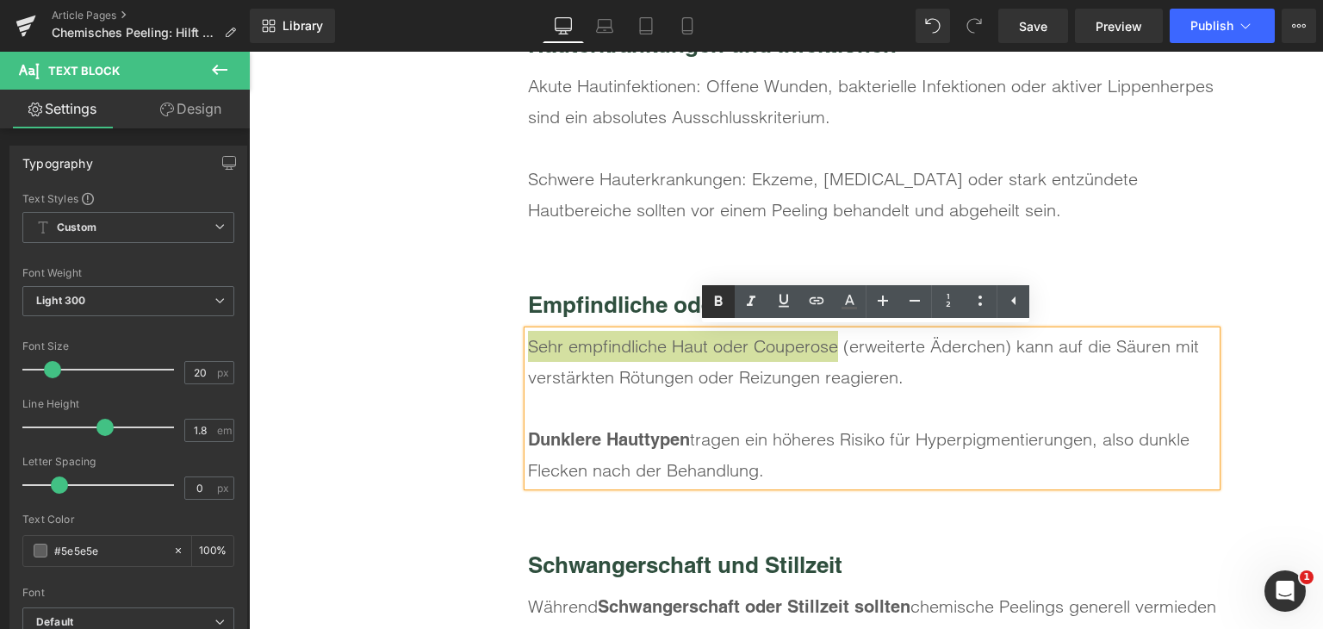
click at [707, 292] on link at bounding box center [718, 301] width 33 height 33
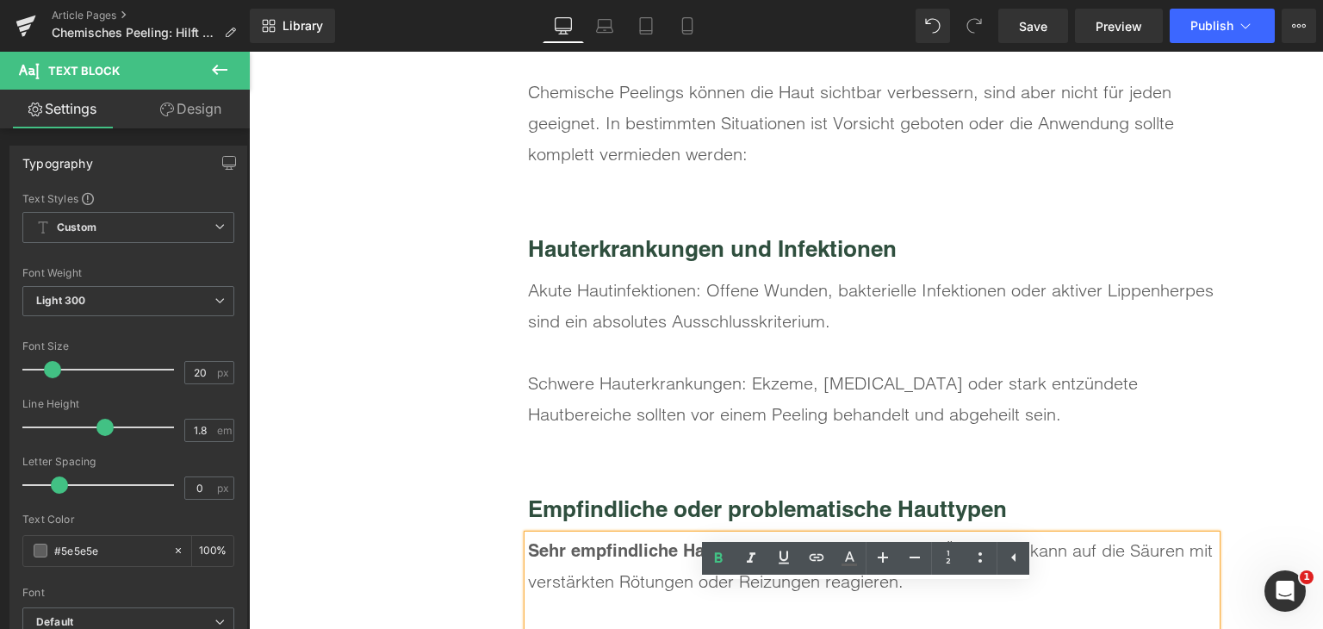
scroll to position [7015, 0]
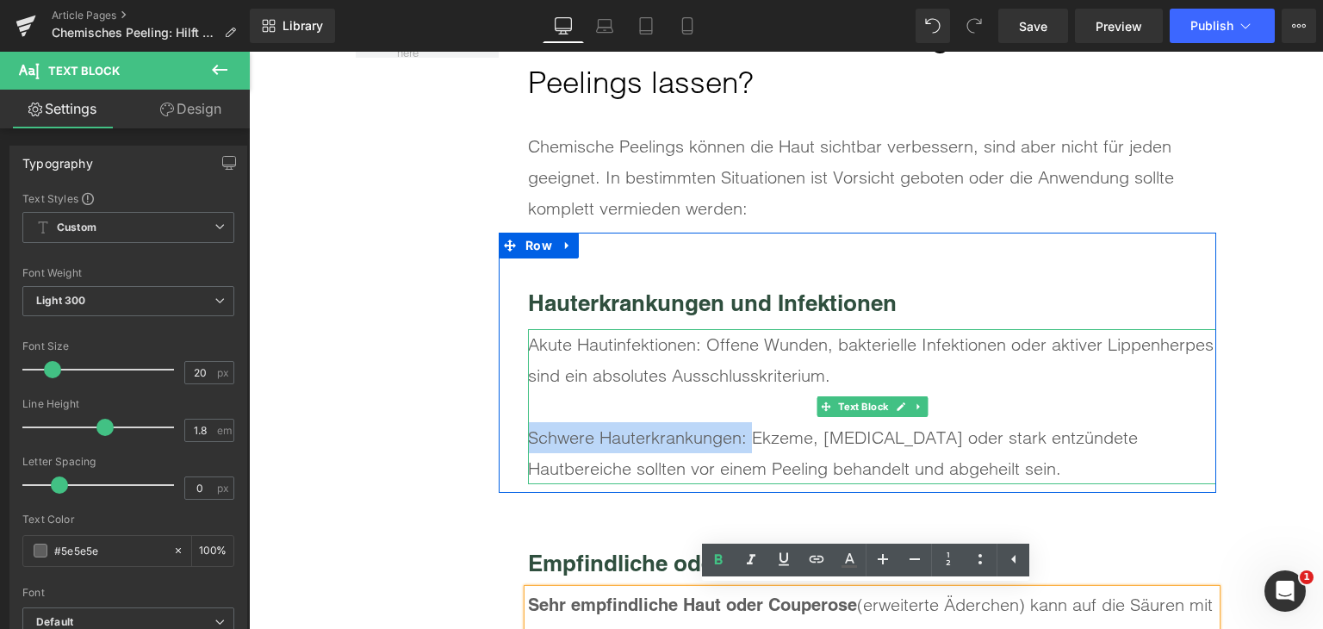
drag, startPoint x: 745, startPoint y: 435, endPoint x: 526, endPoint y: 437, distance: 219.7
click at [528, 437] on div "Akute Hautinfektionen: Offene Wunden, bakterielle Infektionen oder aktiver Lipp…" at bounding box center [872, 406] width 688 height 155
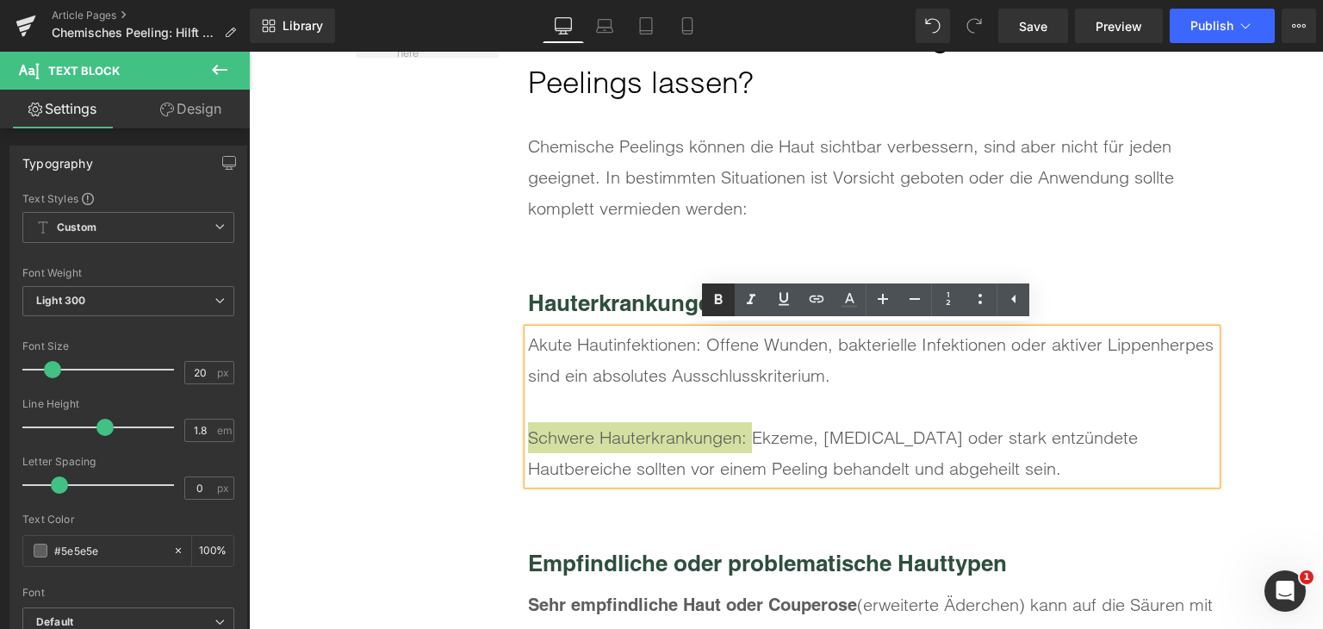
click at [719, 304] on icon at bounding box center [718, 299] width 21 height 21
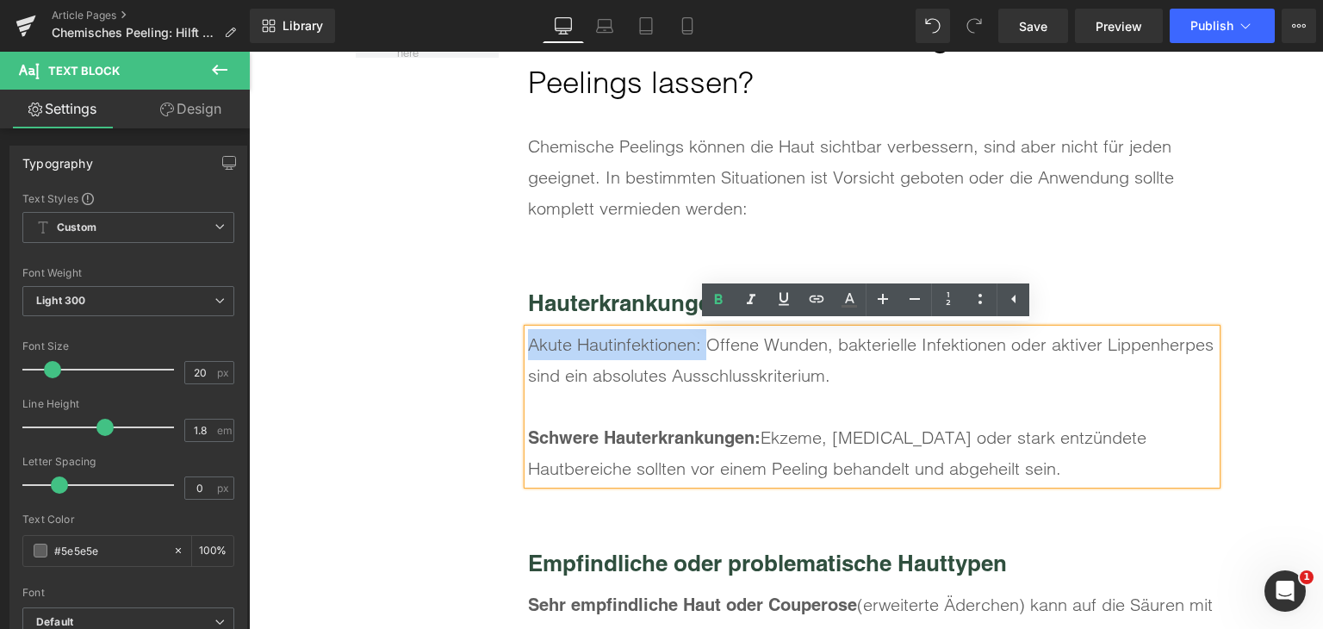
drag, startPoint x: 698, startPoint y: 342, endPoint x: 526, endPoint y: 348, distance: 171.6
click at [528, 348] on div "Akute Hautinfektionen: Offene Wunden, bakterielle Infektionen oder aktiver Lipp…" at bounding box center [872, 360] width 688 height 62
click at [713, 295] on icon at bounding box center [718, 299] width 21 height 21
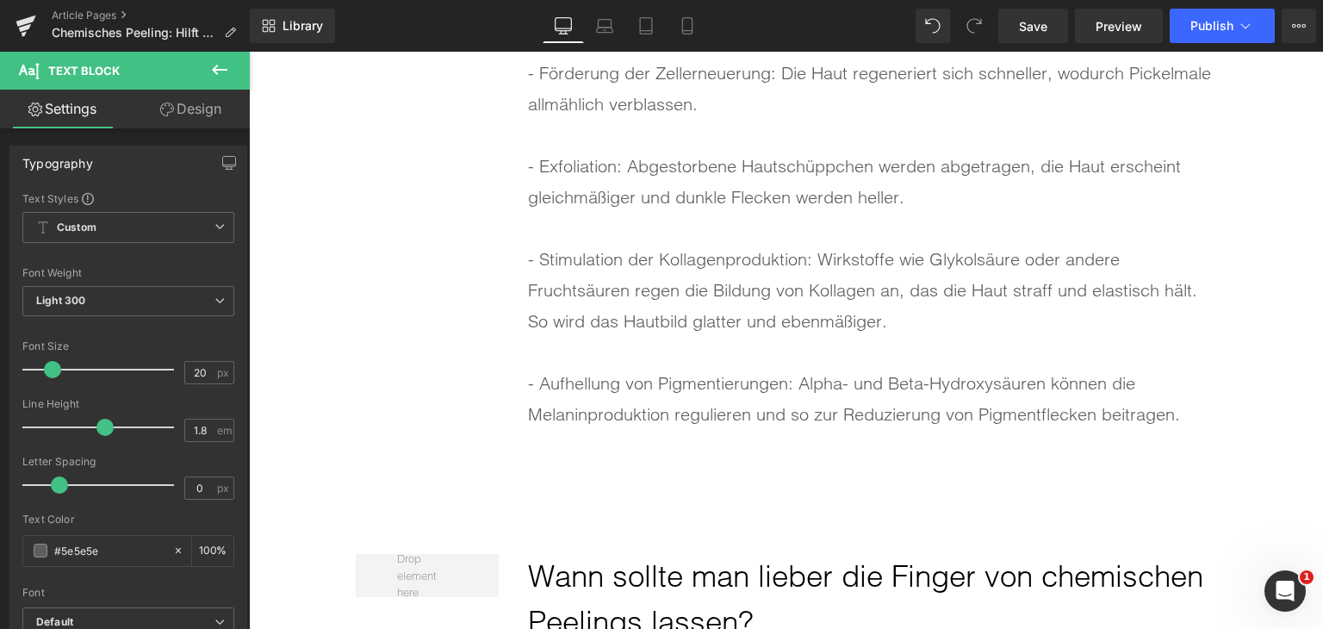
scroll to position [6412, 0]
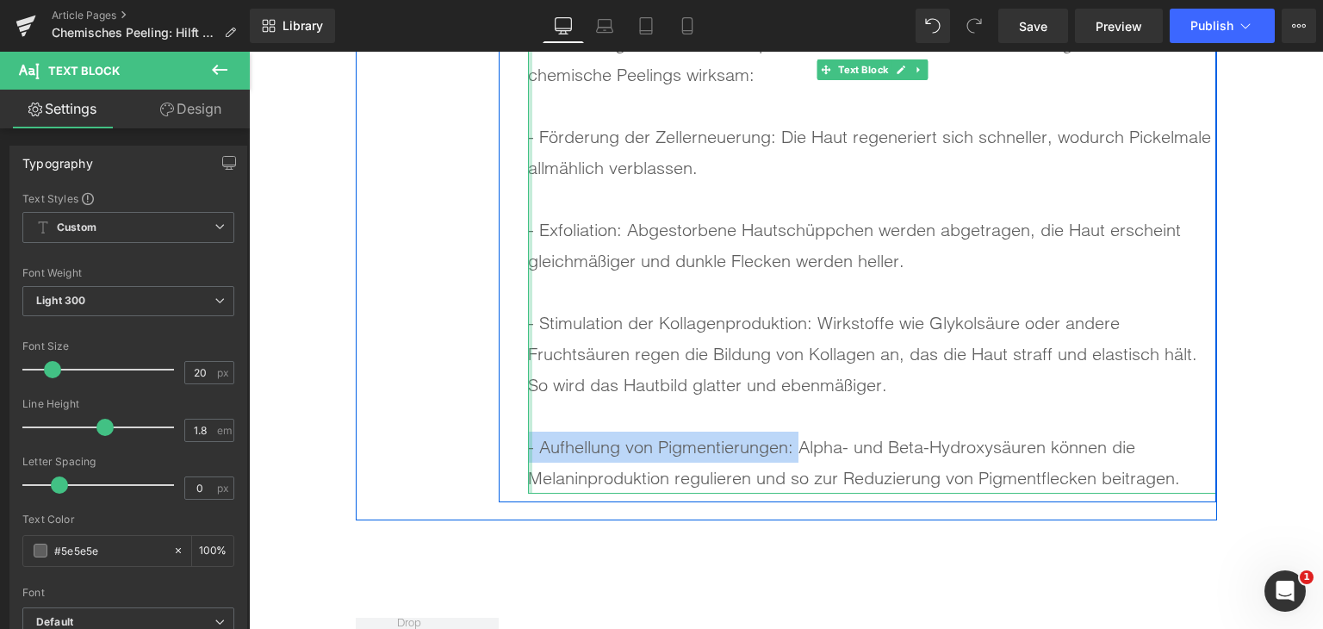
drag, startPoint x: 791, startPoint y: 445, endPoint x: 524, endPoint y: 443, distance: 267.1
click at [528, 443] on div "Auch bei Pigmentflecken und postinflammatorischen Hautveränderungen sind chemis…" at bounding box center [872, 260] width 688 height 465
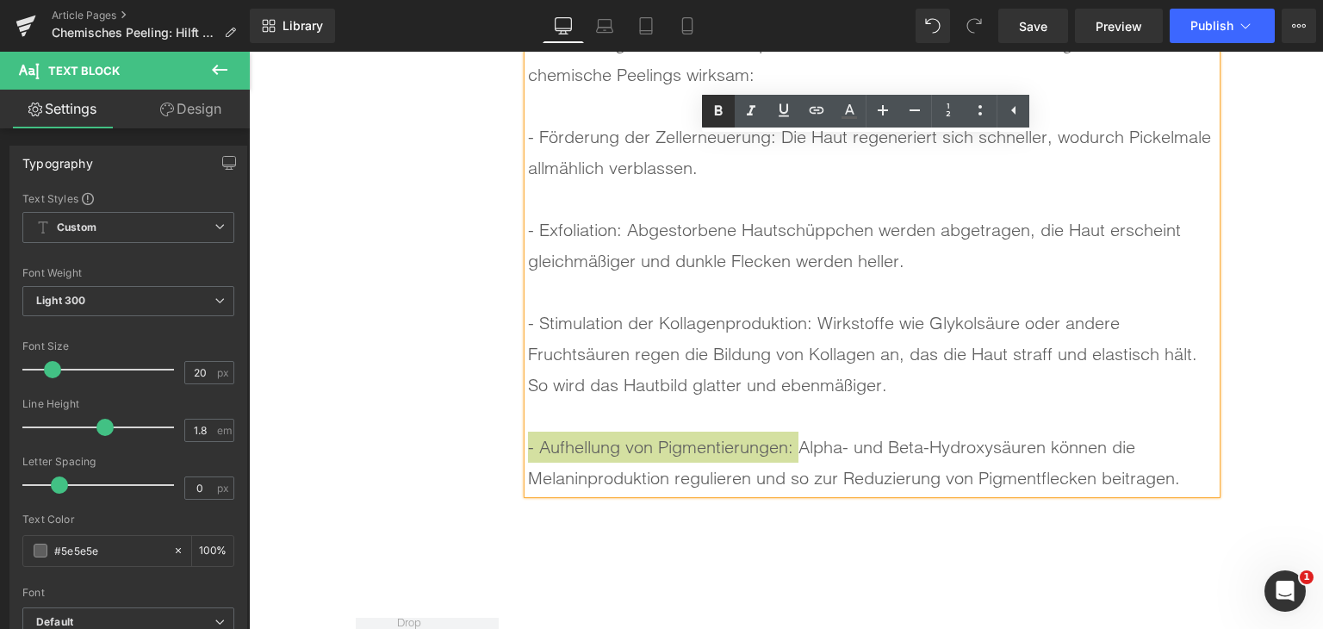
click at [710, 118] on icon at bounding box center [718, 111] width 21 height 21
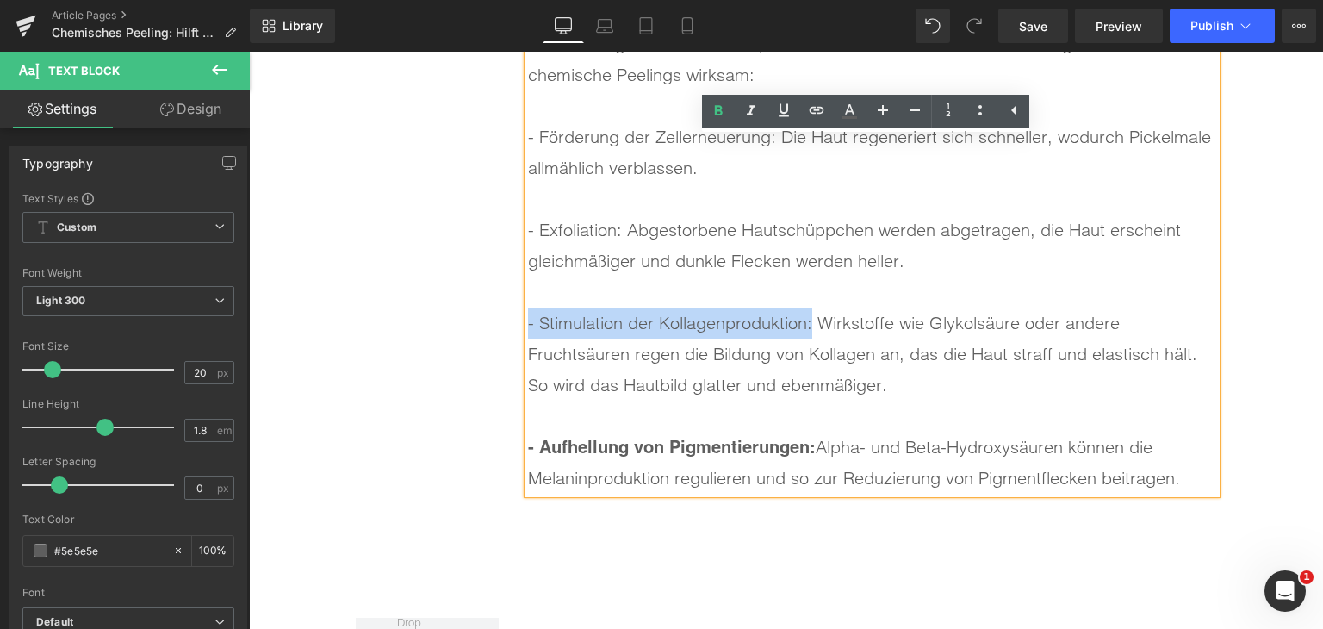
drag, startPoint x: 809, startPoint y: 323, endPoint x: 521, endPoint y: 321, distance: 287.8
click at [528, 321] on div "- Stimulation der Kollagenproduktion: Wirkstoffe wie Glykolsäure oder andere Fr…" at bounding box center [872, 354] width 688 height 93
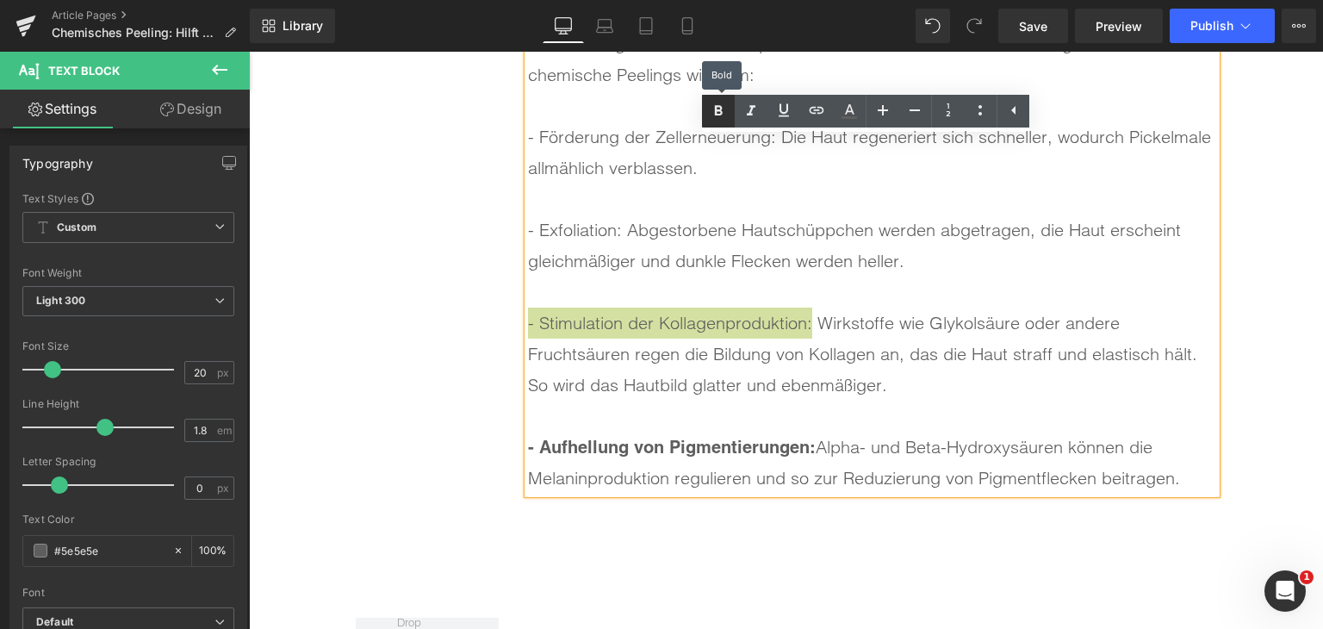
click at [715, 115] on icon at bounding box center [719, 110] width 8 height 10
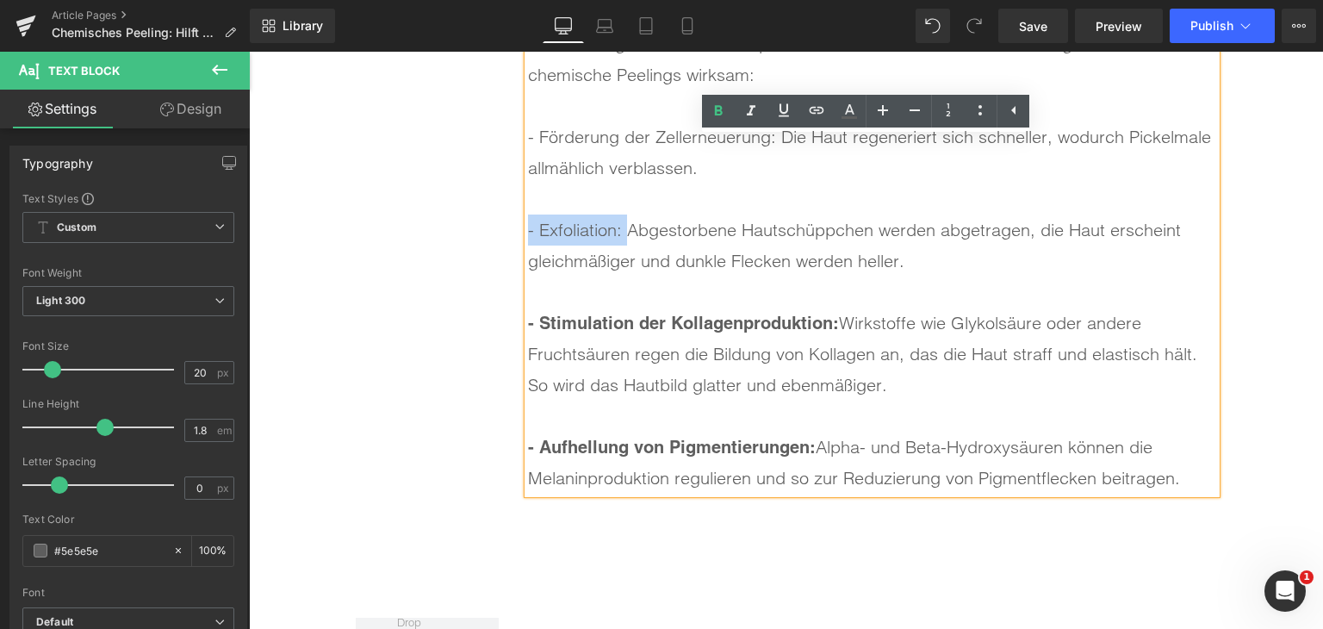
drag, startPoint x: 620, startPoint y: 235, endPoint x: 522, endPoint y: 235, distance: 98.2
click at [528, 235] on div "- Exfoliation: Abgestorbene Hautschüppchen werden abgetragen, die Haut erschein…" at bounding box center [872, 246] width 688 height 62
click at [709, 109] on icon at bounding box center [718, 111] width 21 height 21
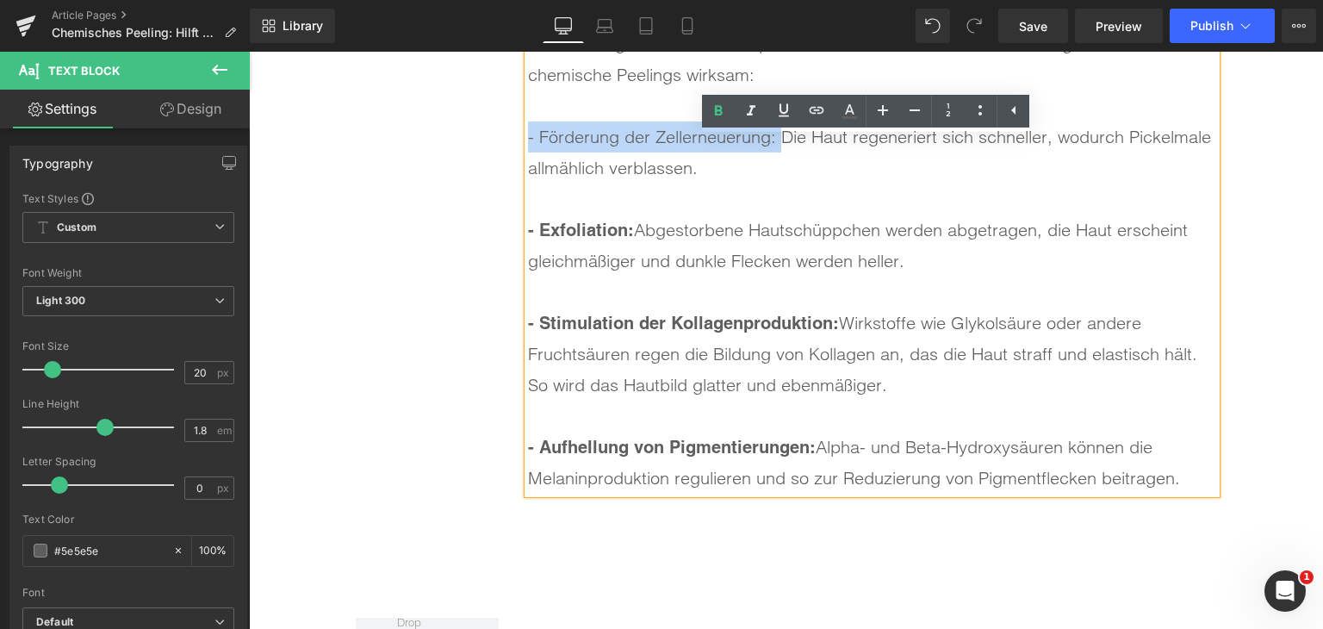
drag, startPoint x: 773, startPoint y: 147, endPoint x: 524, endPoint y: 137, distance: 249.2
click at [528, 137] on div "- Förderung der Zellerneuerung: Die Haut regeneriert sich schneller, wodurch Pi…" at bounding box center [872, 152] width 688 height 62
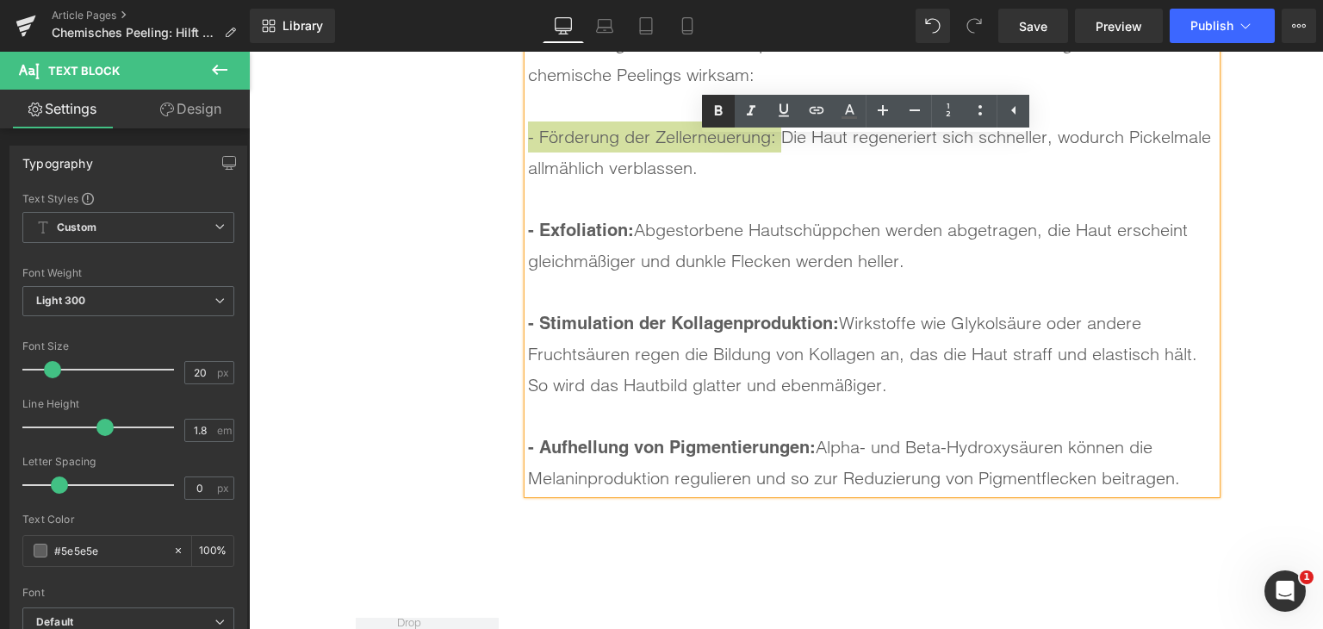
click at [716, 115] on icon at bounding box center [718, 111] width 21 height 21
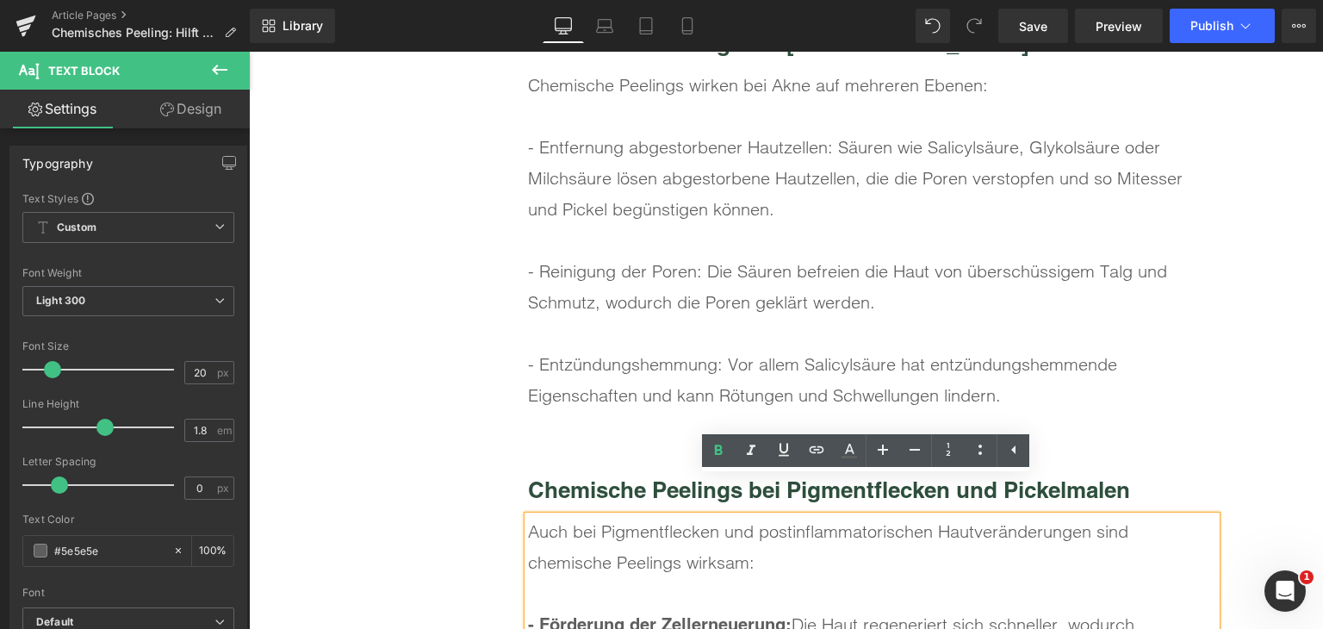
scroll to position [5895, 0]
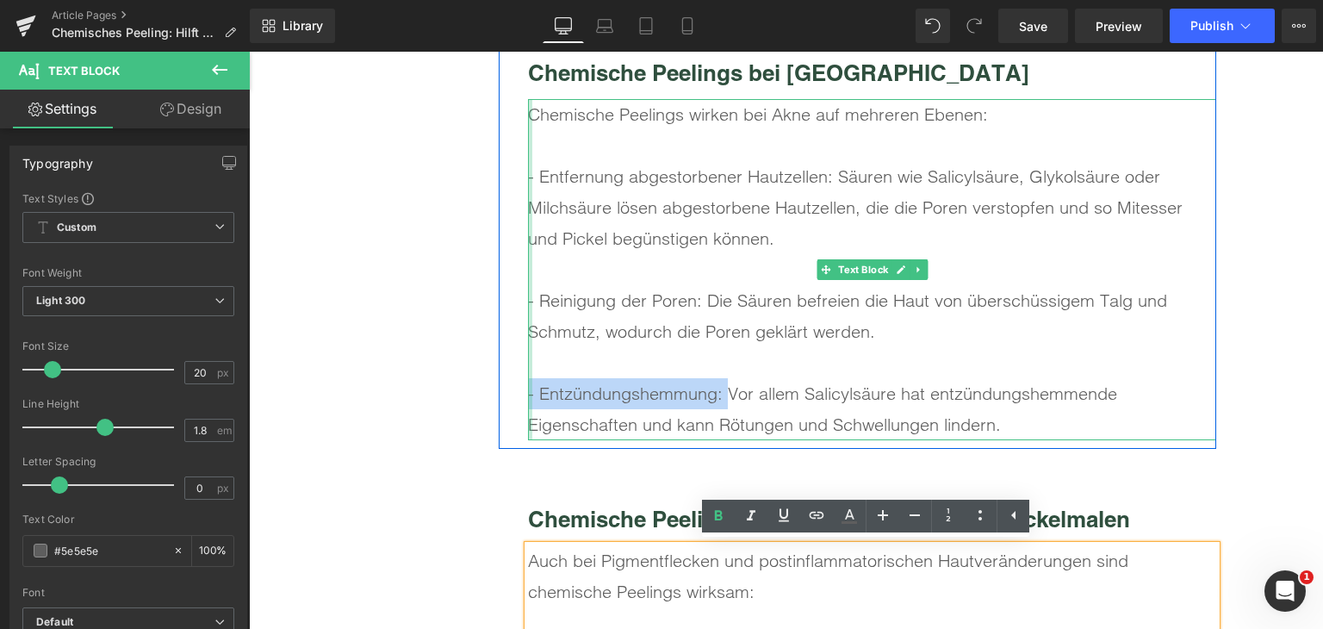
drag, startPoint x: 720, startPoint y: 395, endPoint x: 524, endPoint y: 388, distance: 196.6
click at [528, 388] on div "Chemische Peelings wirken bei Akne auf mehreren Ebenen: - Entfernung abgestorb…" at bounding box center [872, 269] width 688 height 341
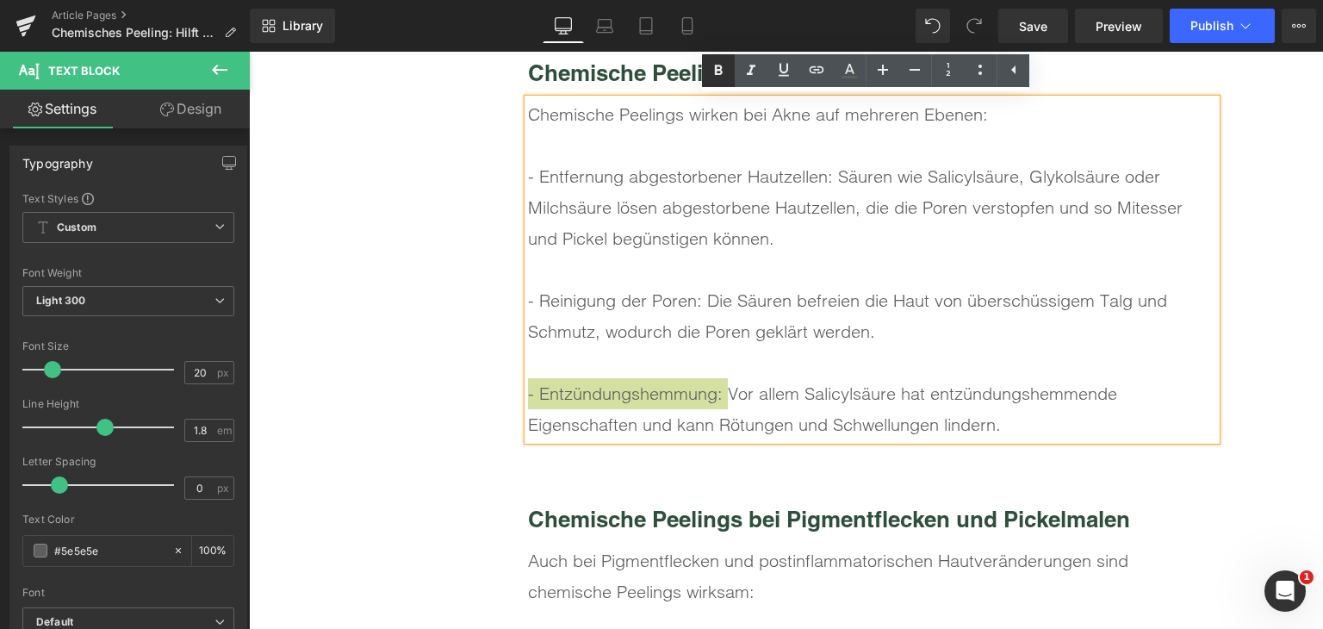
click at [719, 76] on icon at bounding box center [718, 70] width 21 height 21
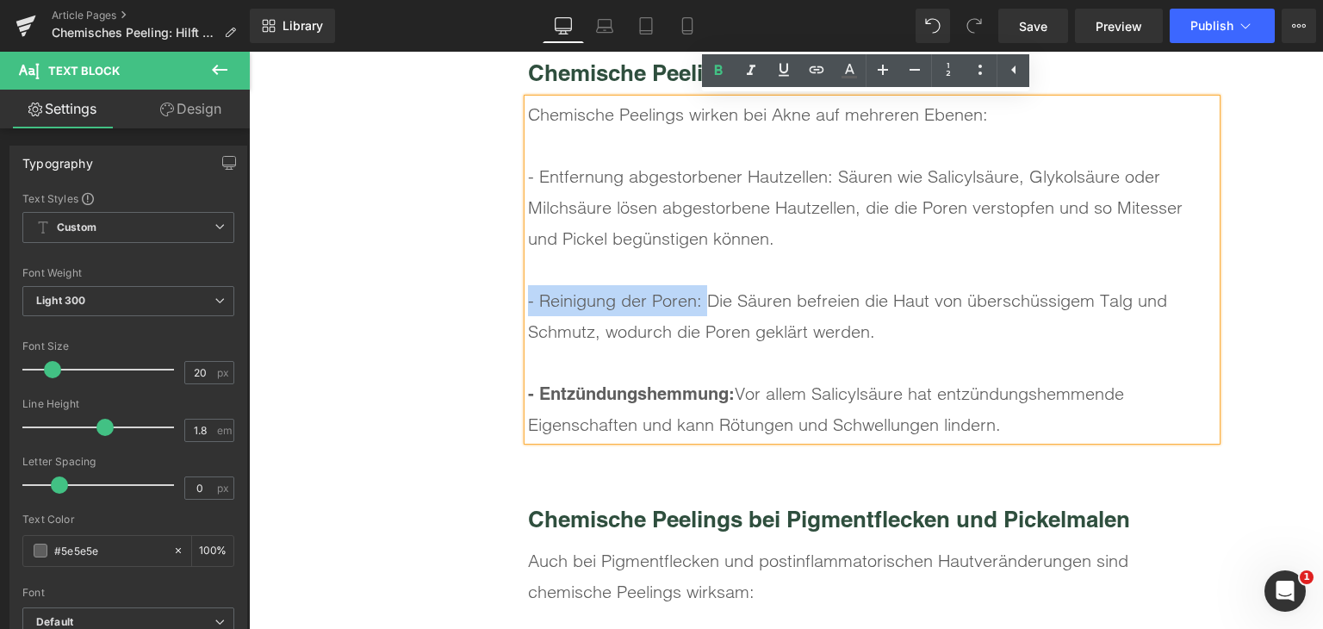
drag, startPoint x: 700, startPoint y: 299, endPoint x: 542, endPoint y: 283, distance: 158.4
click at [528, 304] on div "- Reinigung der Poren: Die Säuren befreien die Haut von überschüssigem Talg und…" at bounding box center [872, 316] width 688 height 62
click at [717, 72] on icon at bounding box center [718, 70] width 21 height 21
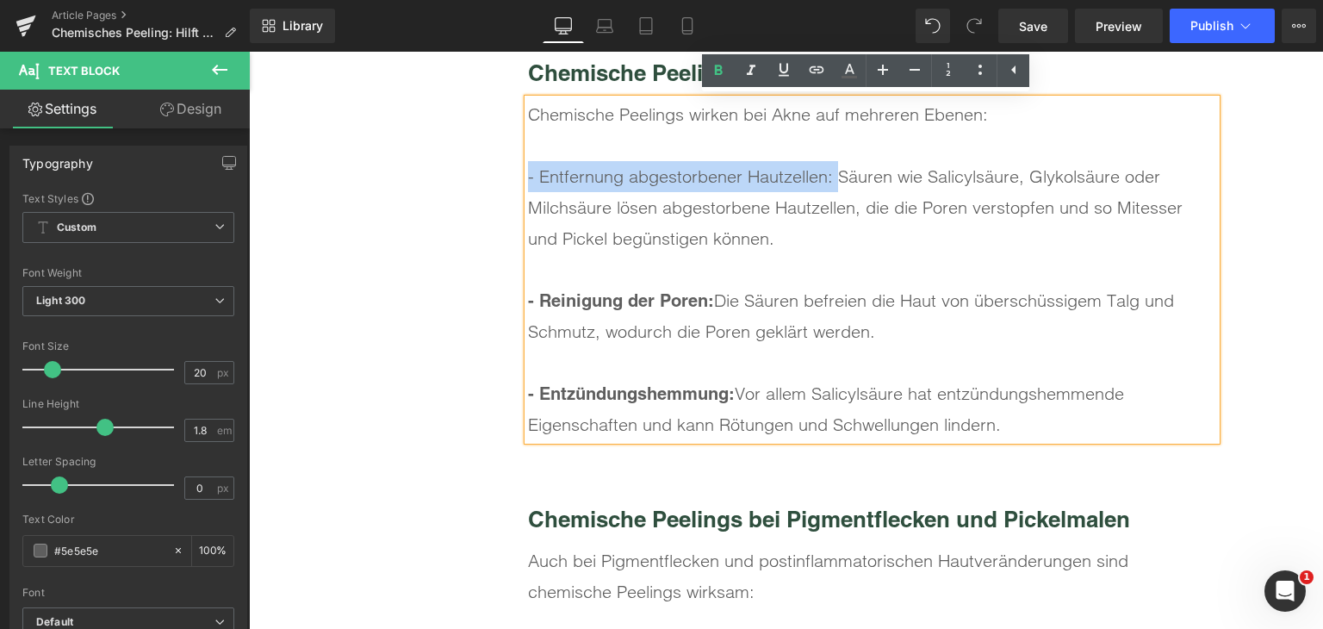
drag, startPoint x: 829, startPoint y: 185, endPoint x: 524, endPoint y: 173, distance: 305.2
click at [528, 173] on div "- Entfernung abgestorbener Hautzellen: Säuren wie Salicylsäure, Glykolsäure ode…" at bounding box center [872, 207] width 688 height 93
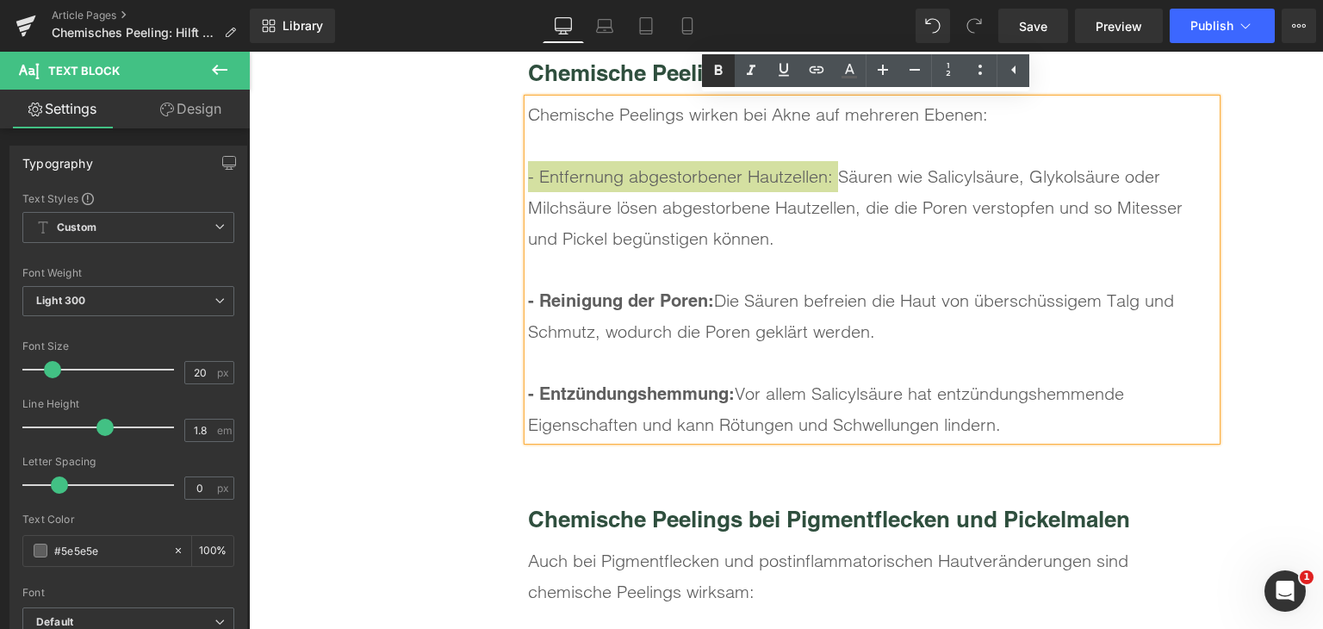
click at [715, 73] on icon at bounding box center [719, 70] width 8 height 10
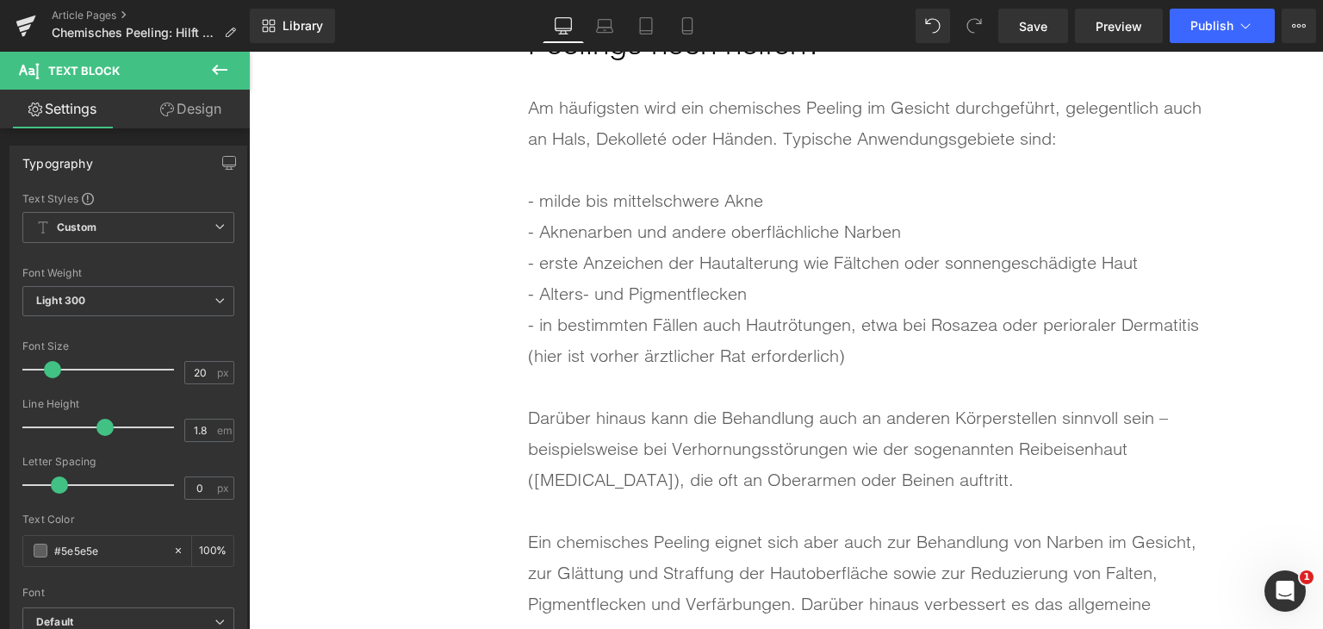
scroll to position [5206, 0]
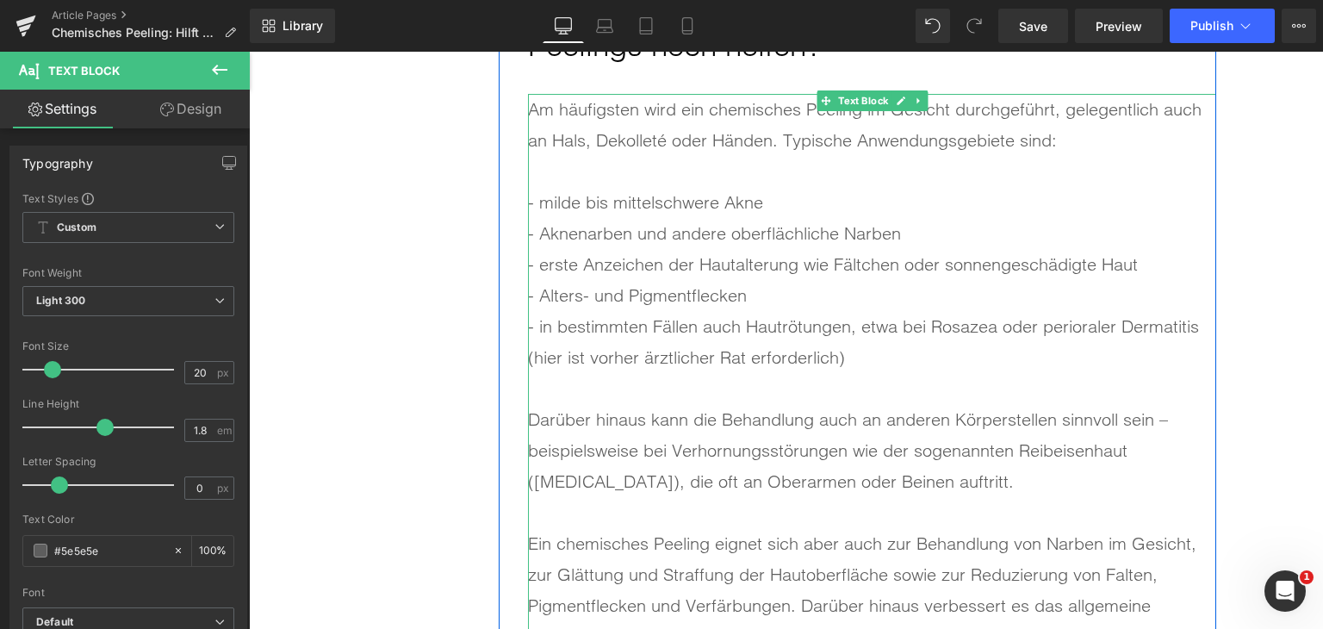
click at [742, 268] on div "- erste Anzeichen der Hautalterung wie Fältchen oder sonnengeschädigte Haut" at bounding box center [872, 264] width 688 height 31
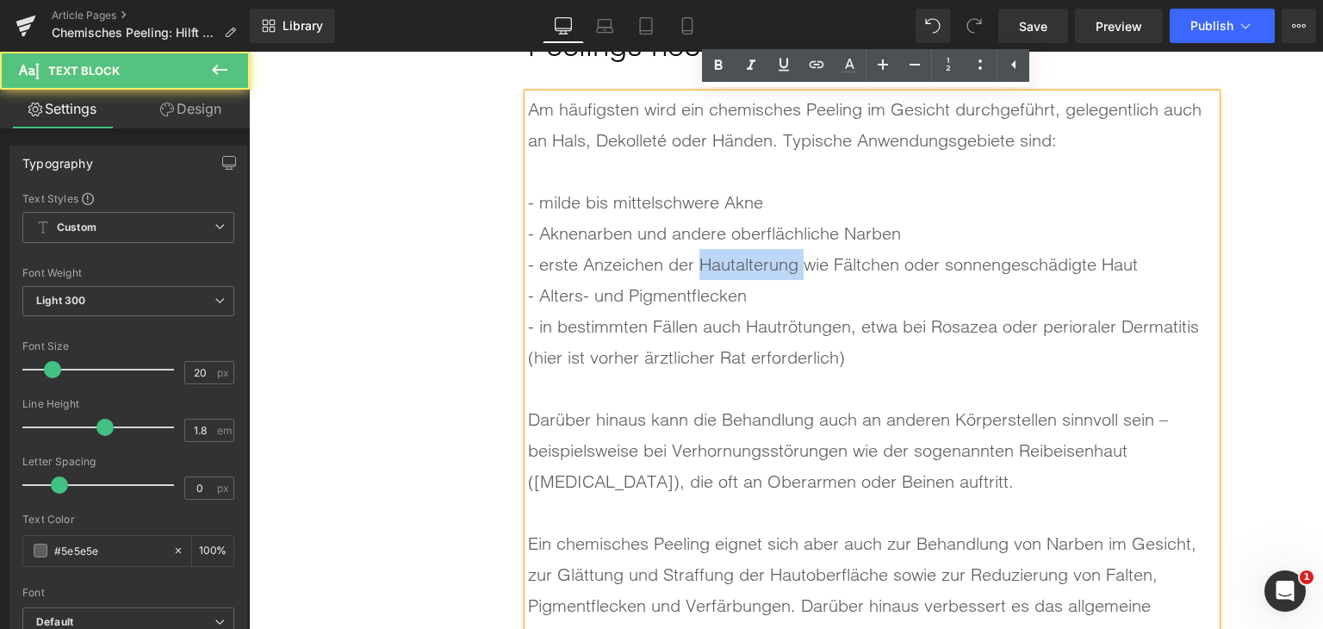
click at [742, 268] on div "- erste Anzeichen der Hautalterung wie Fältchen oder sonnengeschädigte Haut" at bounding box center [872, 264] width 688 height 31
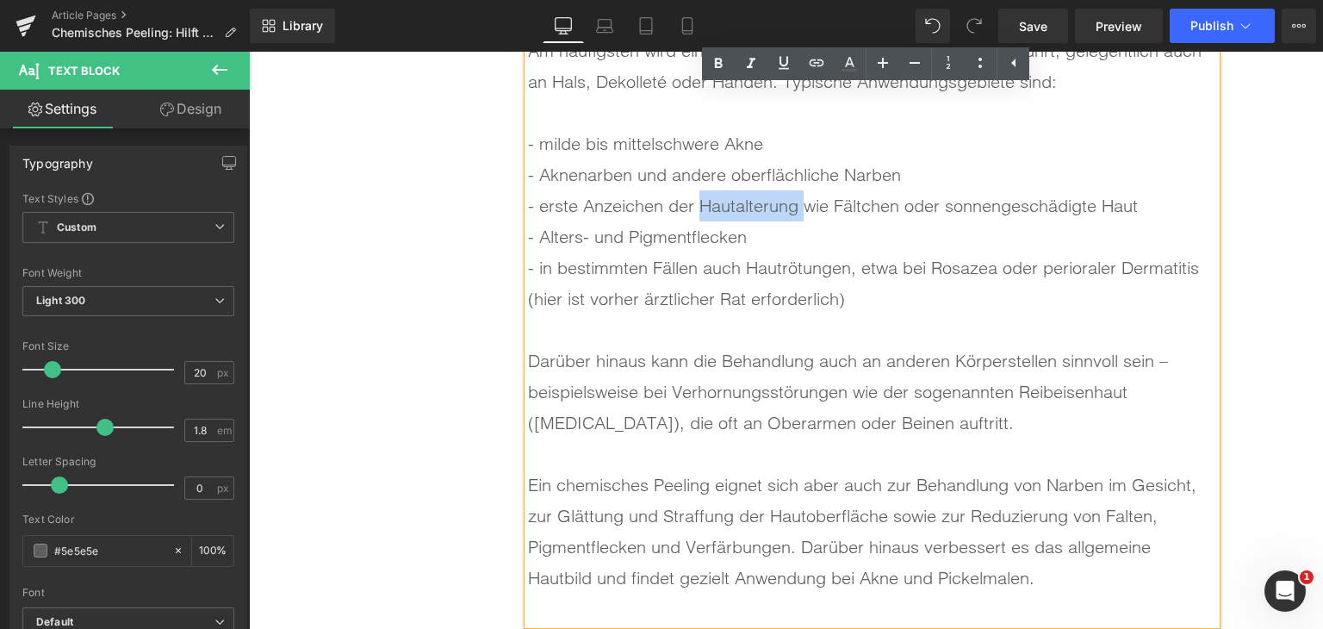
scroll to position [5292, 0]
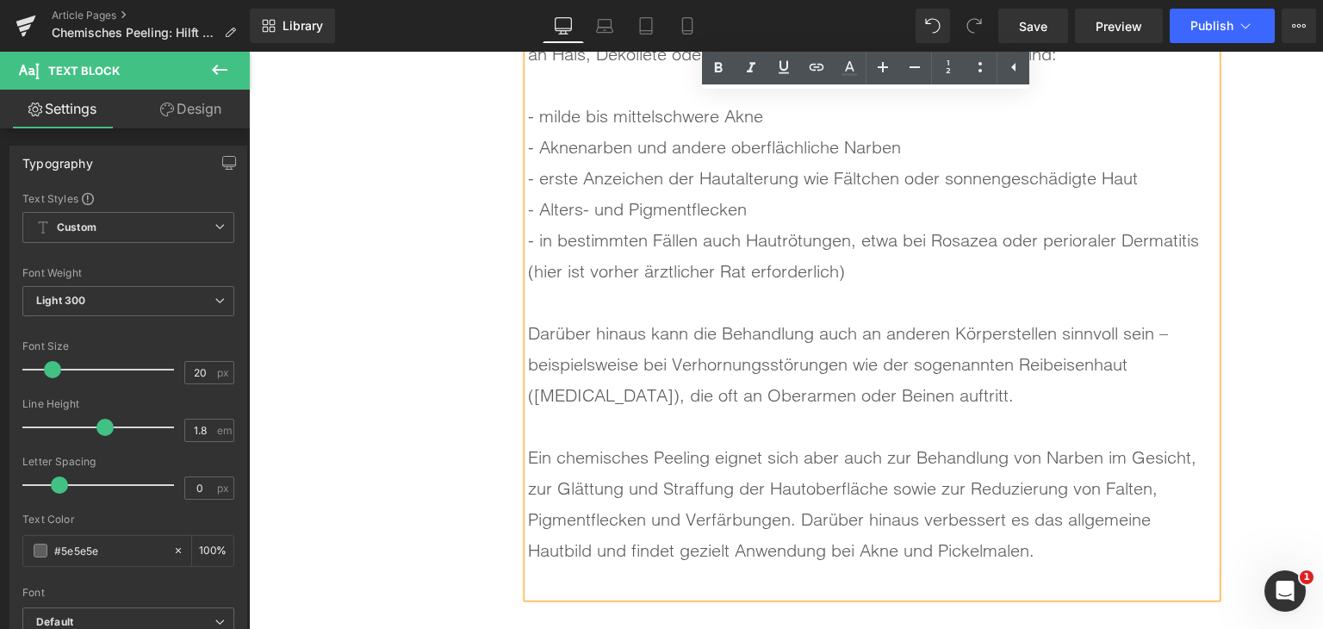
click at [689, 580] on div at bounding box center [872, 581] width 688 height 31
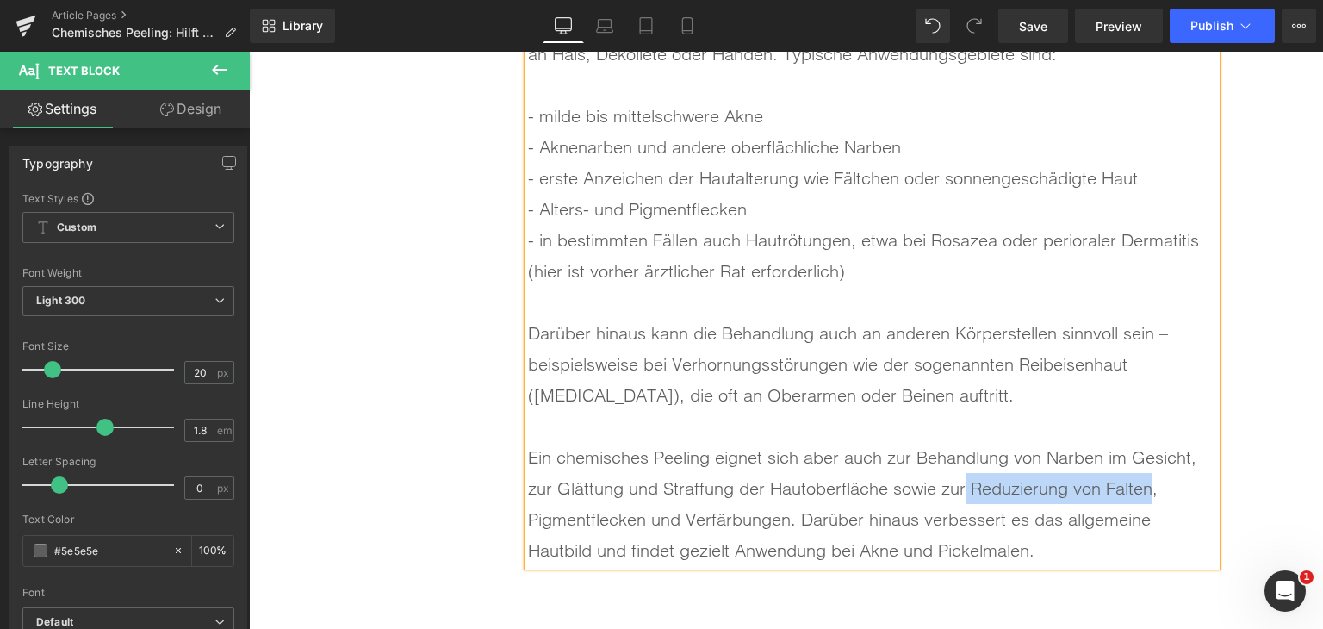
drag, startPoint x: 959, startPoint y: 490, endPoint x: 1146, endPoint y: 486, distance: 187.0
click at [1146, 486] on div "Ein chemisches Peeling eignet sich aber auch zur Behandlung von Narben im Gesic…" at bounding box center [872, 504] width 688 height 124
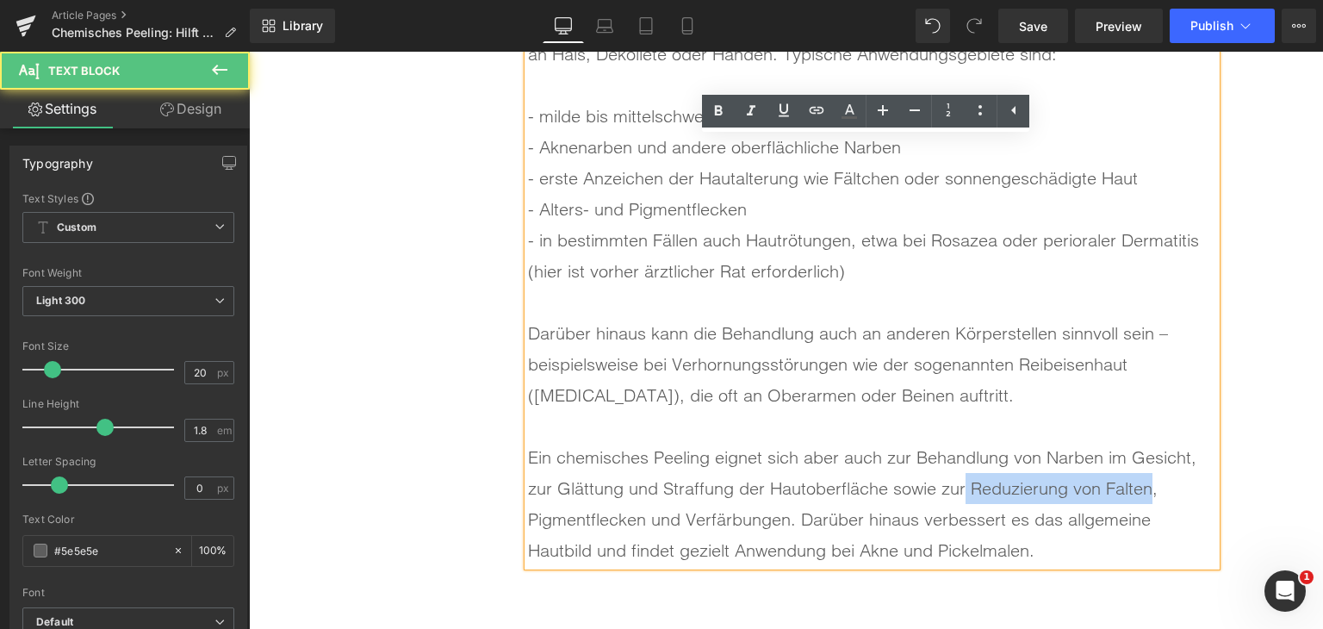
click at [1063, 495] on div "Ein chemisches Peeling eignet sich aber auch zur Behandlung von Narben im Gesic…" at bounding box center [872, 504] width 688 height 124
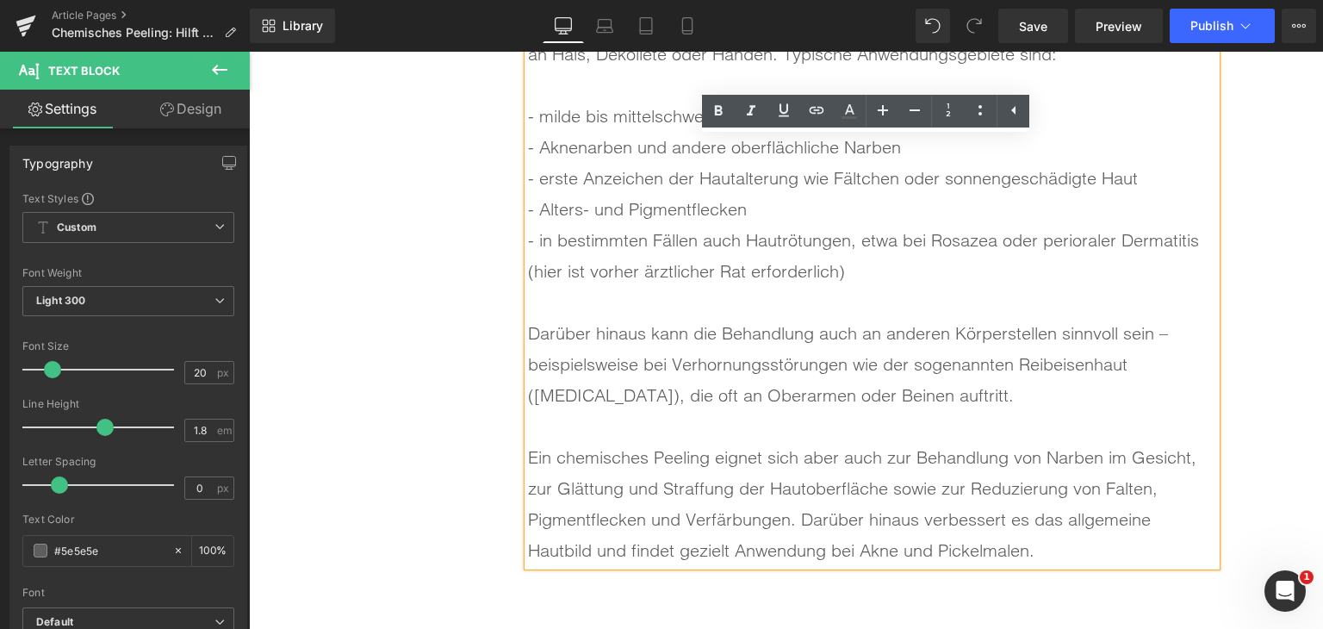
click at [968, 495] on div "Ein chemisches Peeling eignet sich aber auch zur Behandlung von Narben im Gesic…" at bounding box center [872, 504] width 688 height 124
drag, startPoint x: 963, startPoint y: 494, endPoint x: 1141, endPoint y: 489, distance: 177.5
click at [1141, 489] on div "Ein chemisches Peeling eignet sich aber auch zur Behandlung von Narben im Gesic…" at bounding box center [872, 504] width 688 height 124
click at [824, 118] on icon at bounding box center [816, 110] width 21 height 21
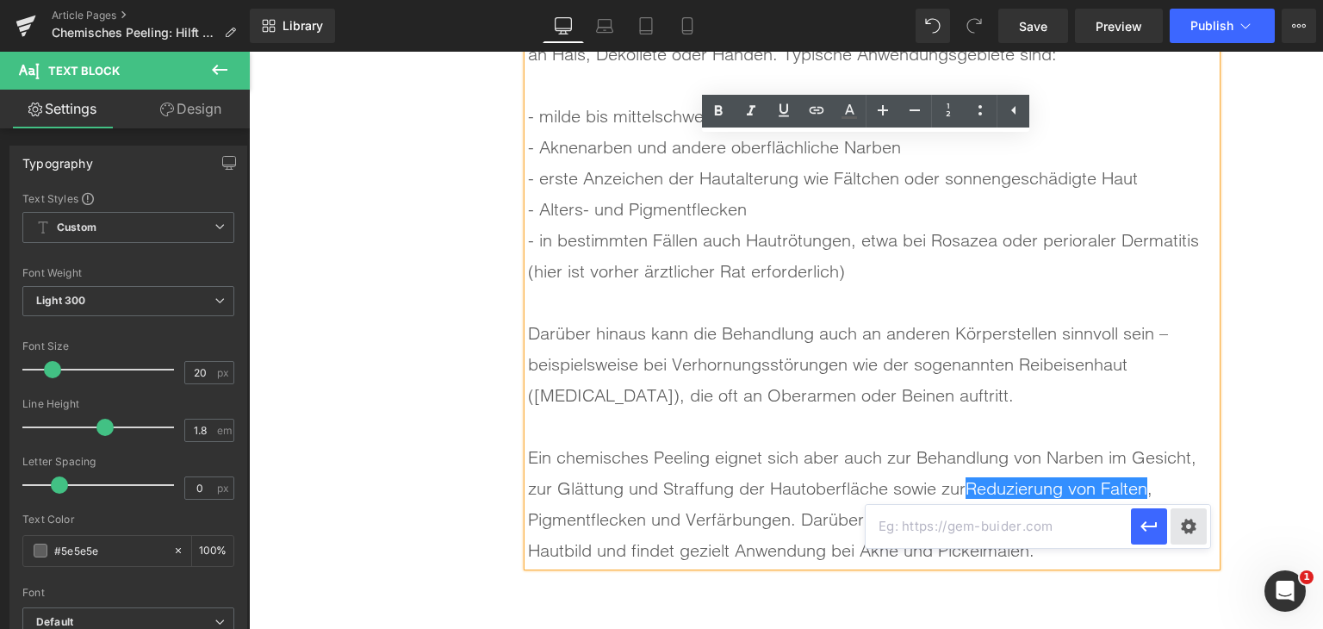
click at [1189, 0] on div "Text Color Highlight Color rgba(0, 119, 193, 1) #0077c1 100 % transparent trans…" at bounding box center [661, 0] width 1323 height 0
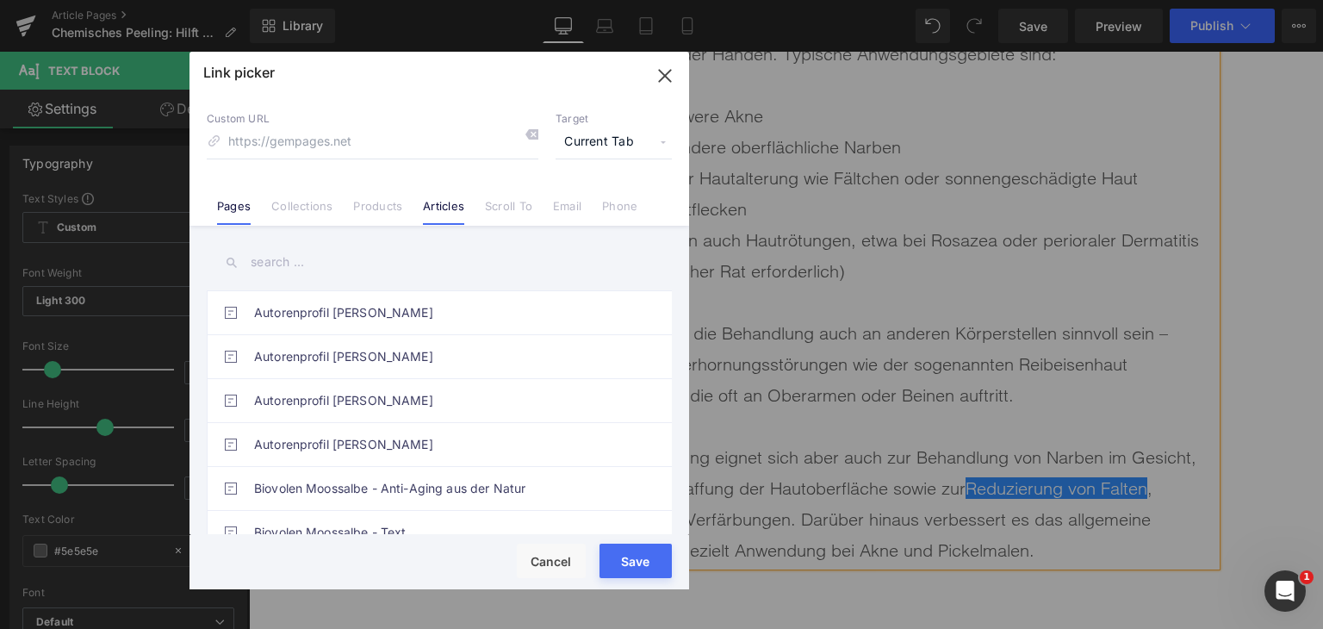
click at [432, 205] on link "Articles" at bounding box center [443, 212] width 41 height 26
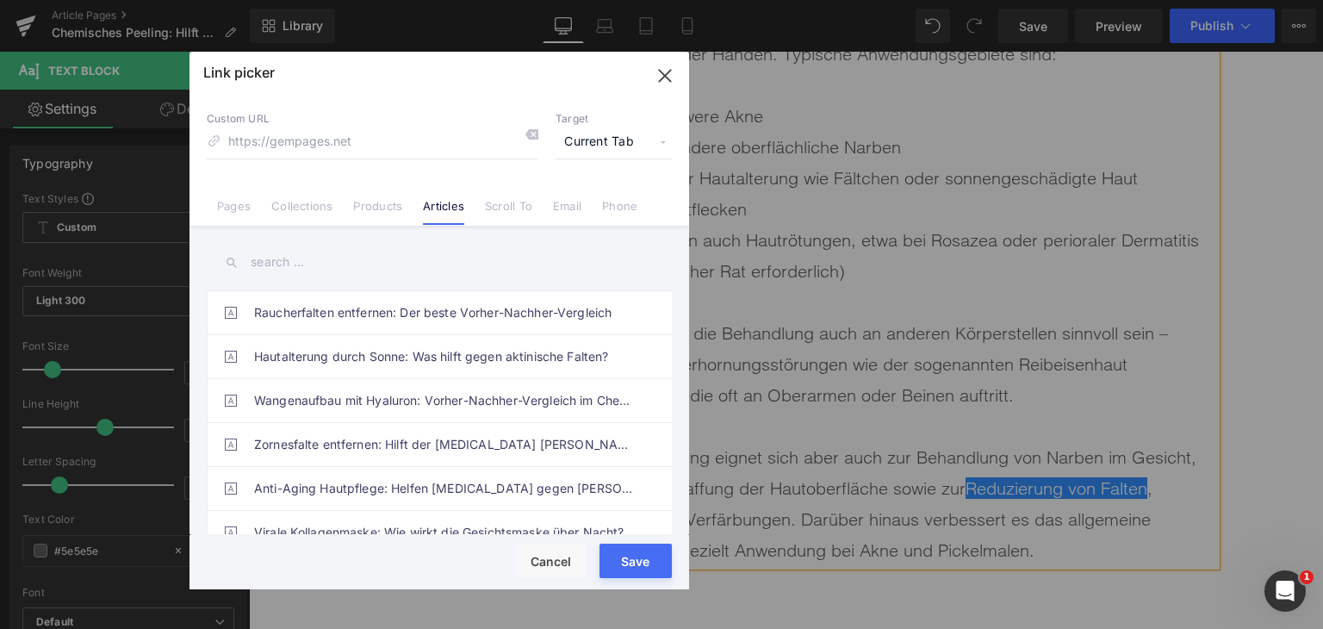
drag, startPoint x: 448, startPoint y: 333, endPoint x: 369, endPoint y: 169, distance: 182.7
click at [370, 167] on div "Custom URL Target Current Tab Current Tab New Tab Pages Collections Products Ar…" at bounding box center [440, 160] width 500 height 131
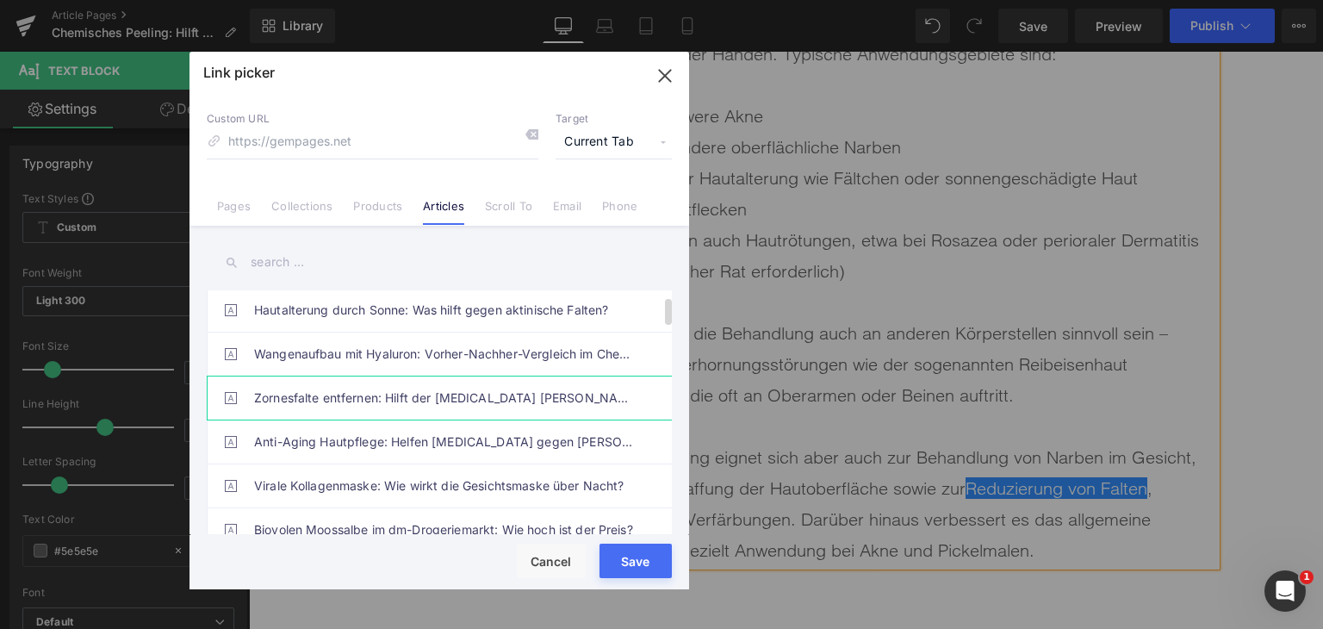
scroll to position [86, 0]
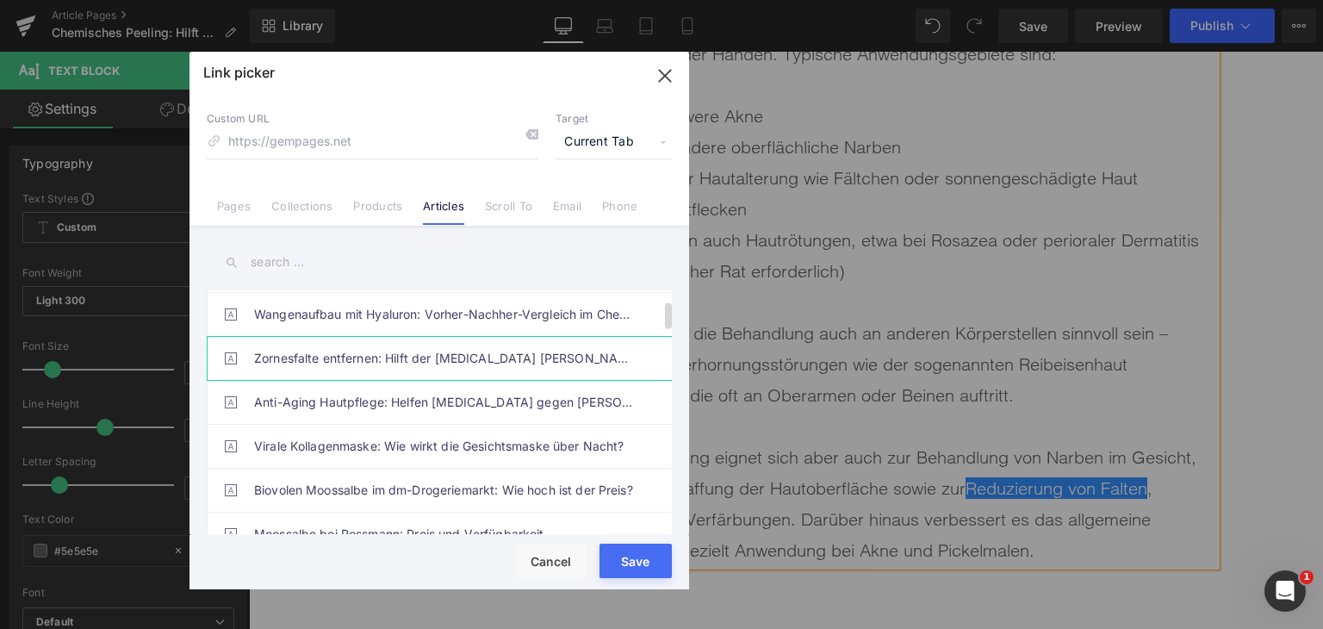
click at [397, 345] on link "Zornesfalte entfernen: Hilft der [MEDICAL_DATA] [PERSON_NAME] gegen [PERSON_NAM…" at bounding box center [443, 358] width 379 height 43
type input "/blogs/wissenswertes/zornesfalte-[MEDICAL_DATA]"
click at [621, 573] on button "Save" at bounding box center [636, 561] width 72 height 34
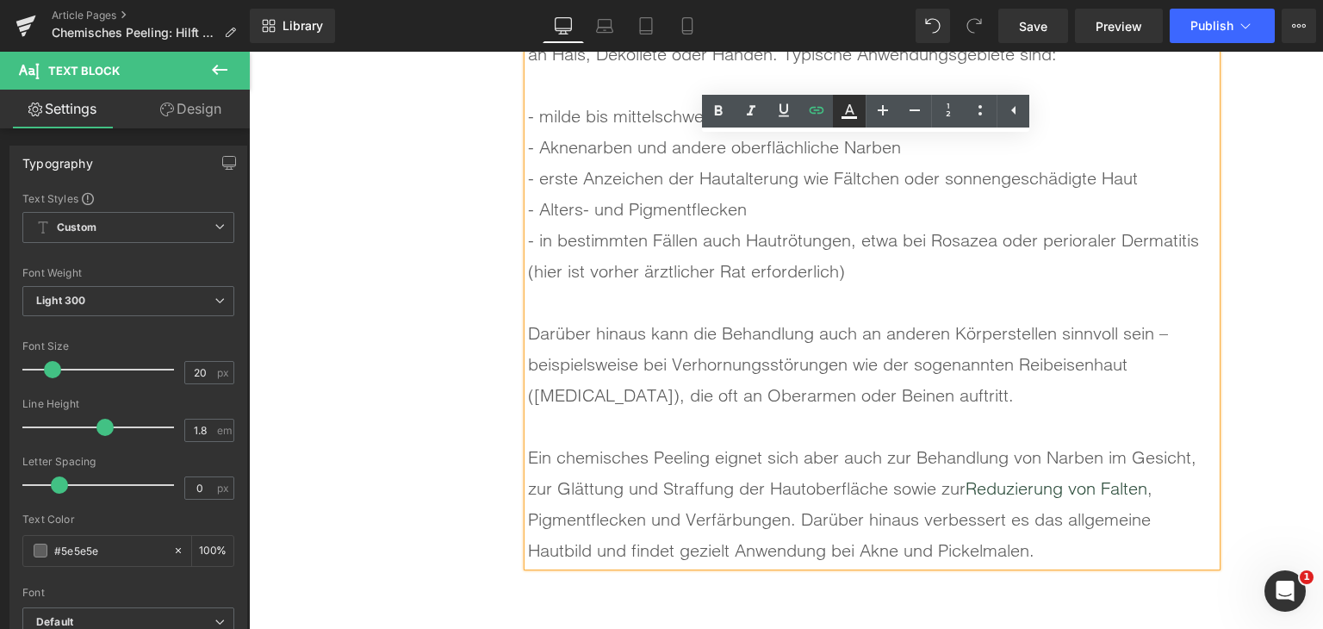
click at [853, 118] on icon at bounding box center [850, 117] width 16 height 3
type input "#2f4f3e"
type input "100"
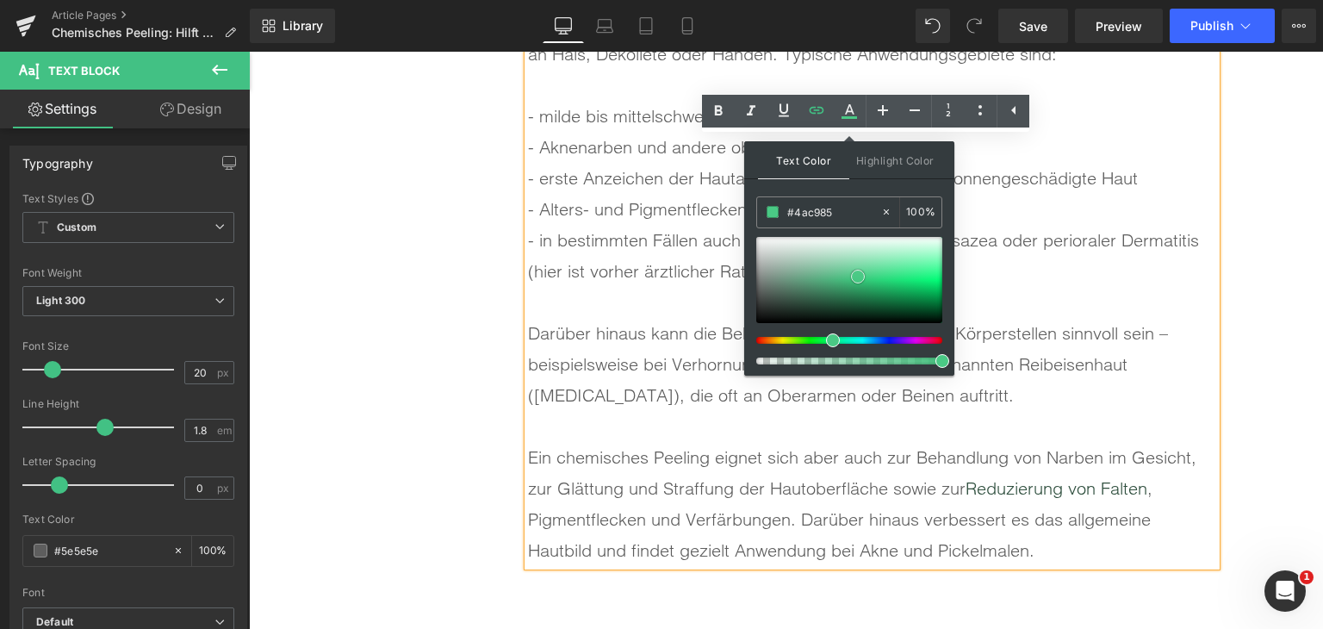
click at [858, 276] on div at bounding box center [849, 280] width 186 height 86
click at [816, 217] on input "#4ac985" at bounding box center [833, 211] width 93 height 19
type input "#0"
type input "0"
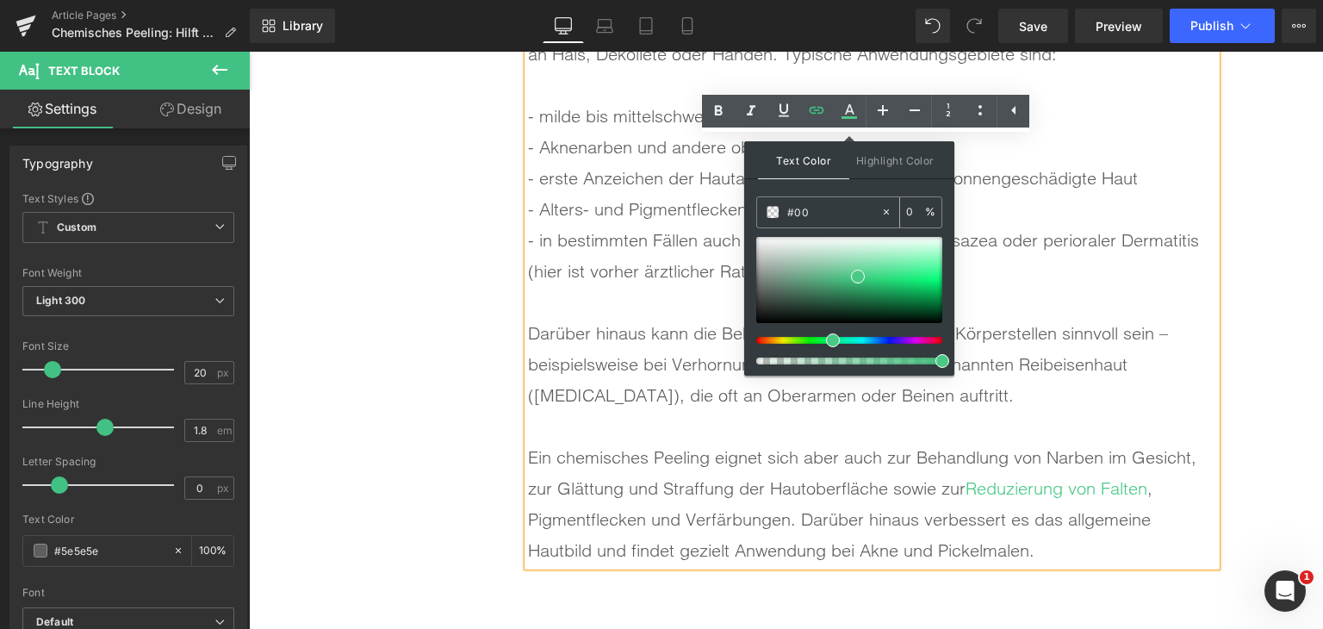
type input "#007"
type input "100"
type input "#0077"
type input "47"
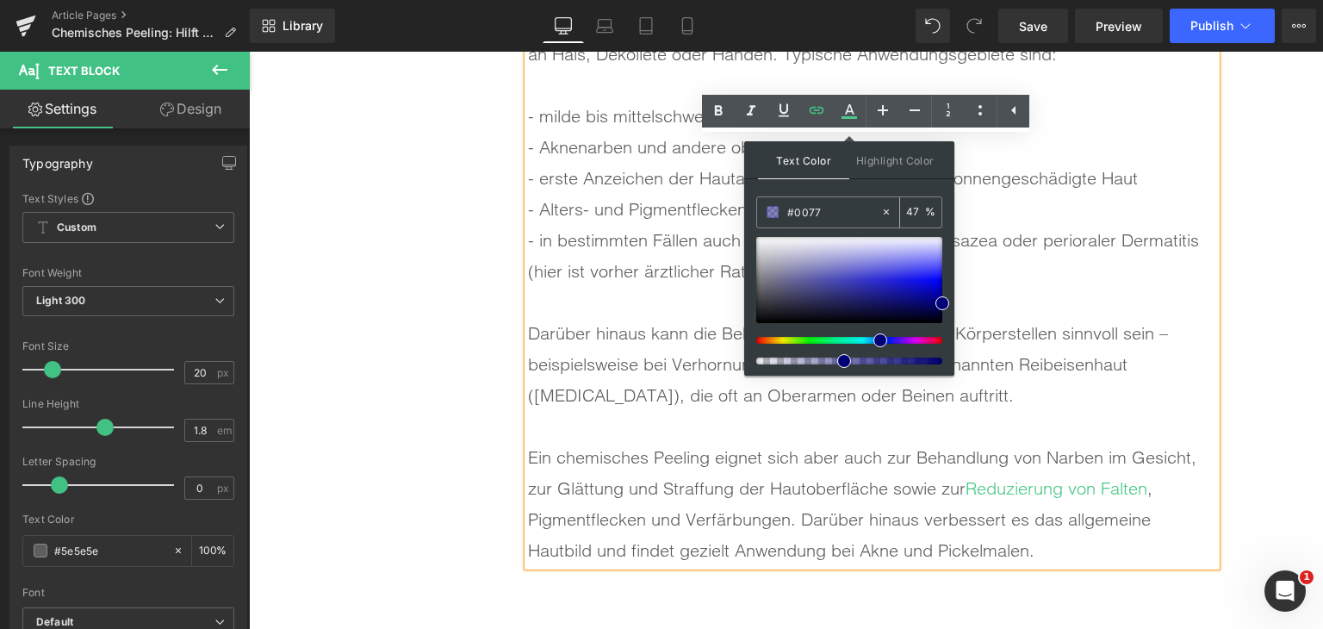
type input "#0077c"
type input "0"
type input "#0077c1"
type input "100"
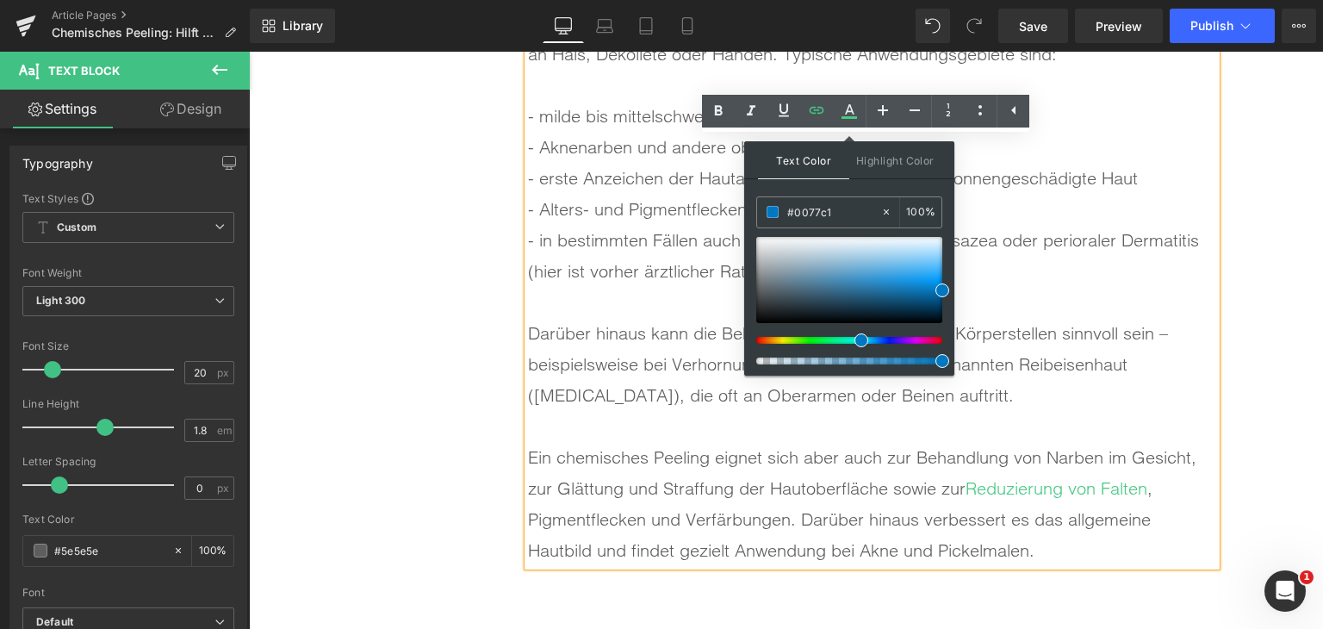
type input "#0077c1"
click at [937, 289] on span at bounding box center [943, 290] width 14 height 14
click at [1055, 363] on div "Darüber hinaus kann die Behandlung auch an anderen Körperstellen sinnvoll sein …" at bounding box center [872, 364] width 688 height 93
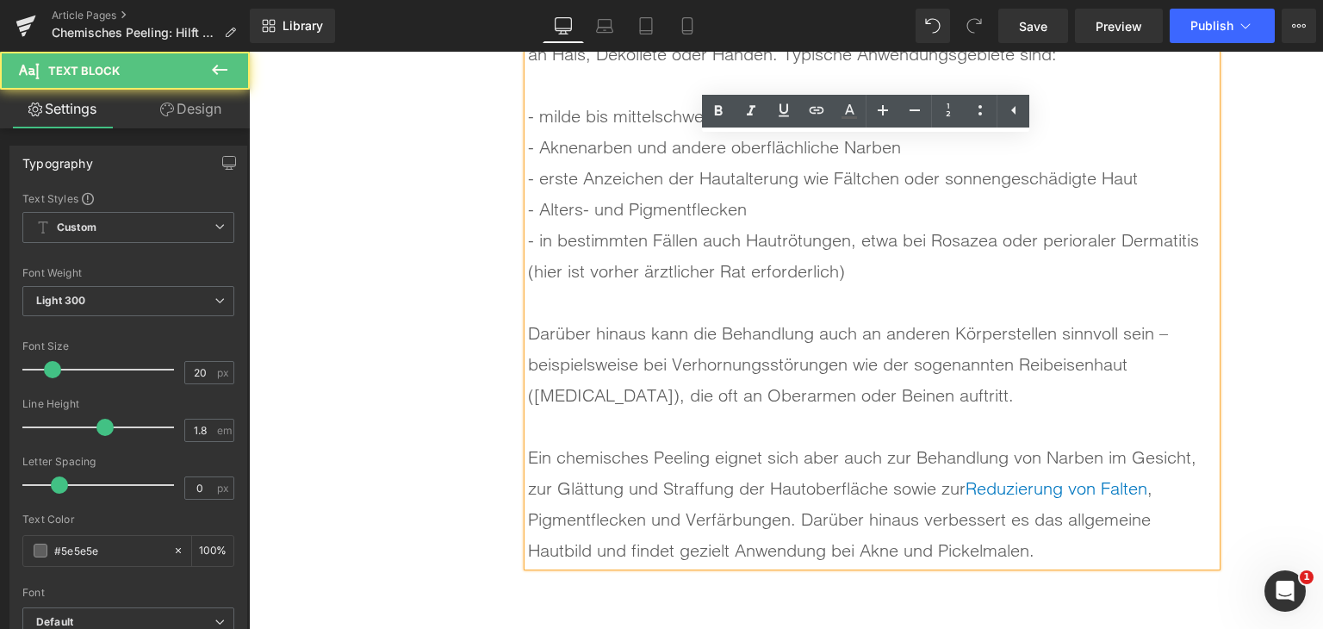
click at [1050, 369] on div "Darüber hinaus kann die Behandlung auch an anderen Körperstellen sinnvoll sein …" at bounding box center [872, 364] width 688 height 93
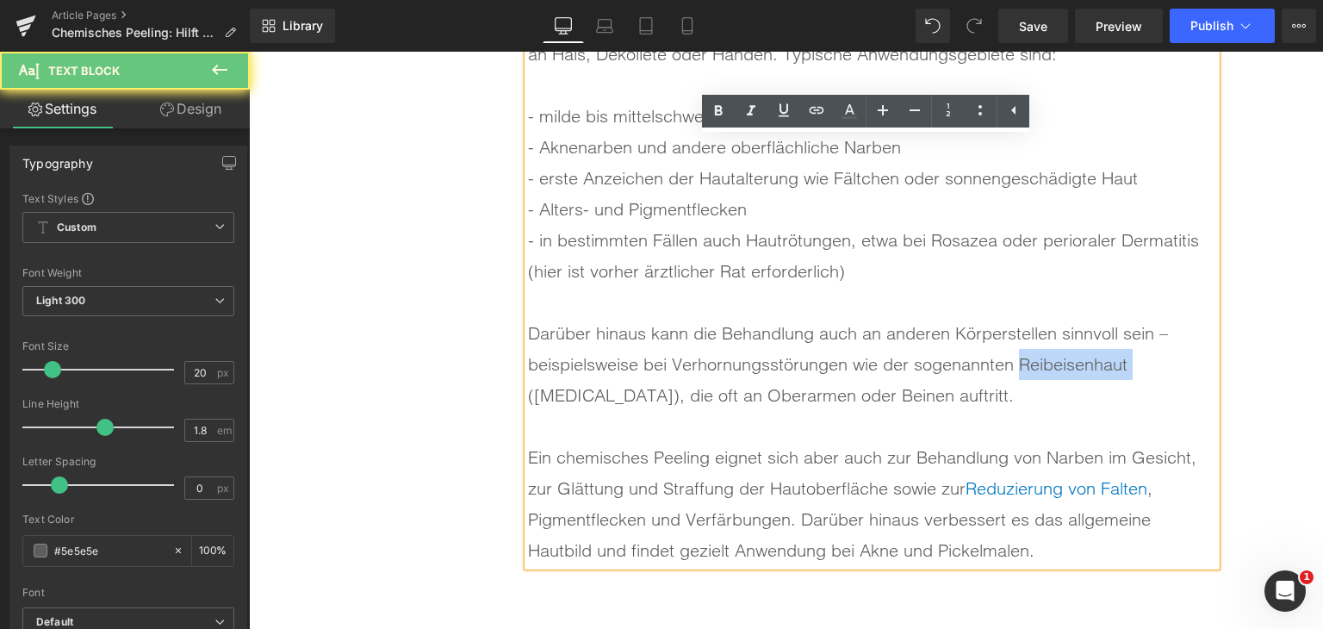
click at [1050, 369] on div "Darüber hinaus kann die Behandlung auch an anderen Körperstellen sinnvoll sein …" at bounding box center [872, 364] width 688 height 93
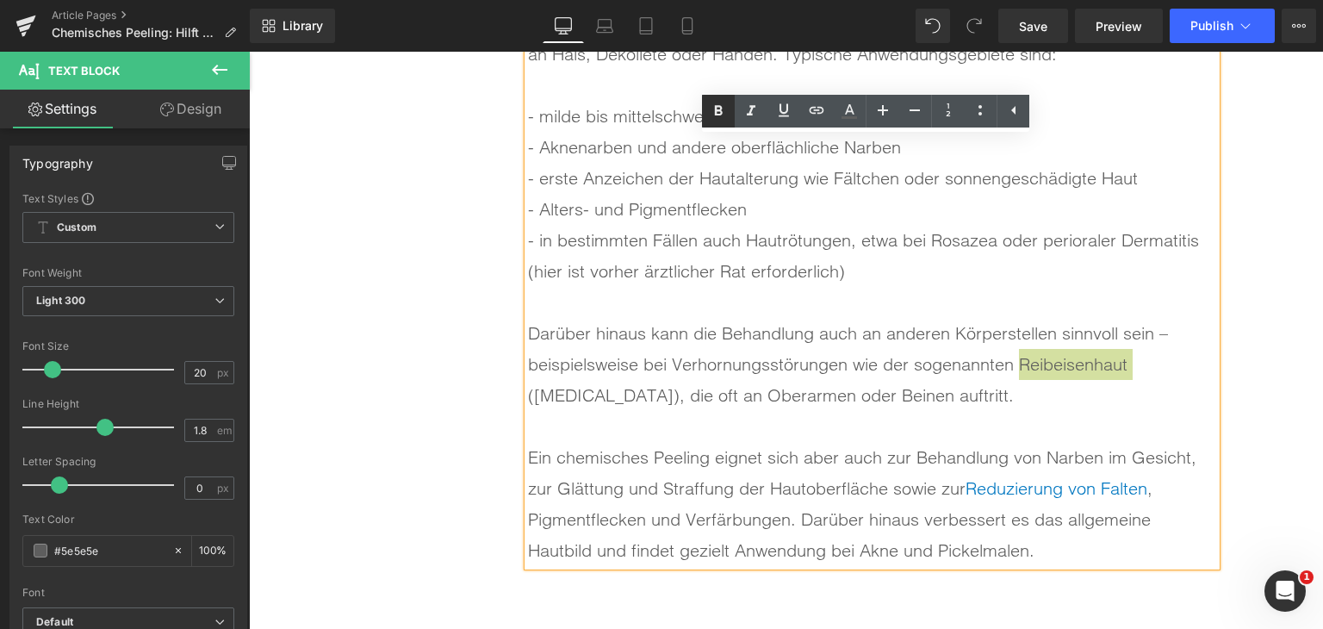
click at [721, 120] on icon at bounding box center [718, 111] width 21 height 21
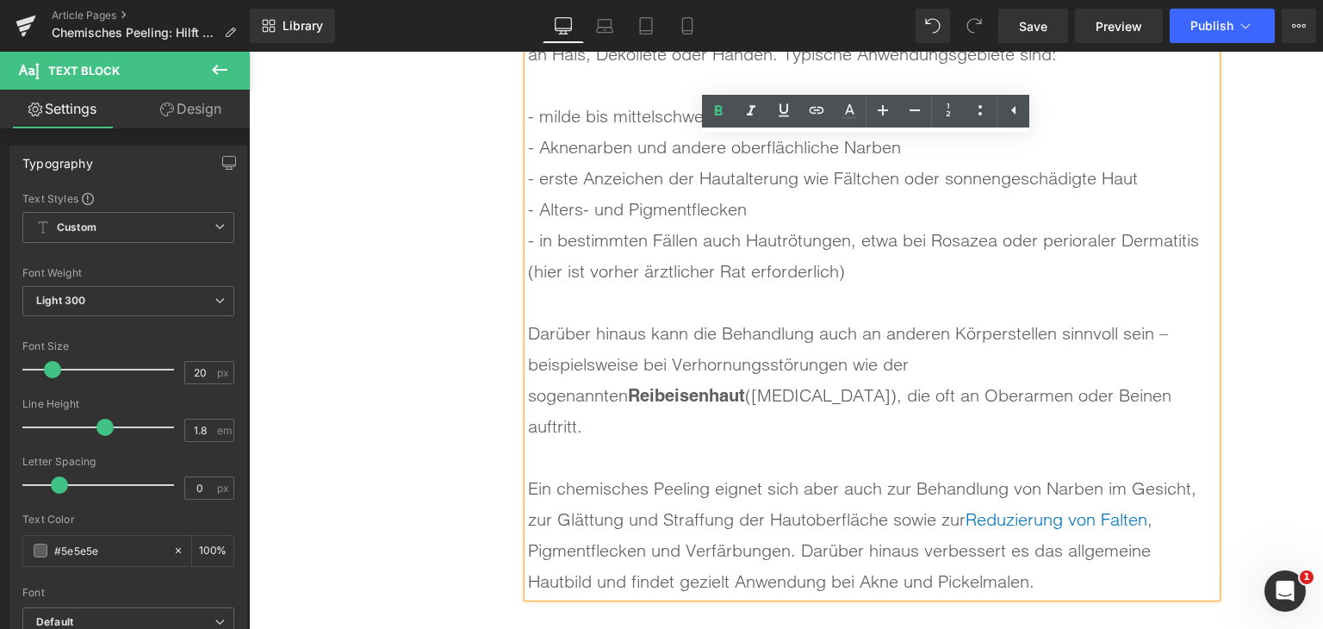
click at [798, 398] on div "Darüber hinaus kann die Behandlung auch an anderen Körperstellen sinnvoll sein …" at bounding box center [872, 380] width 688 height 124
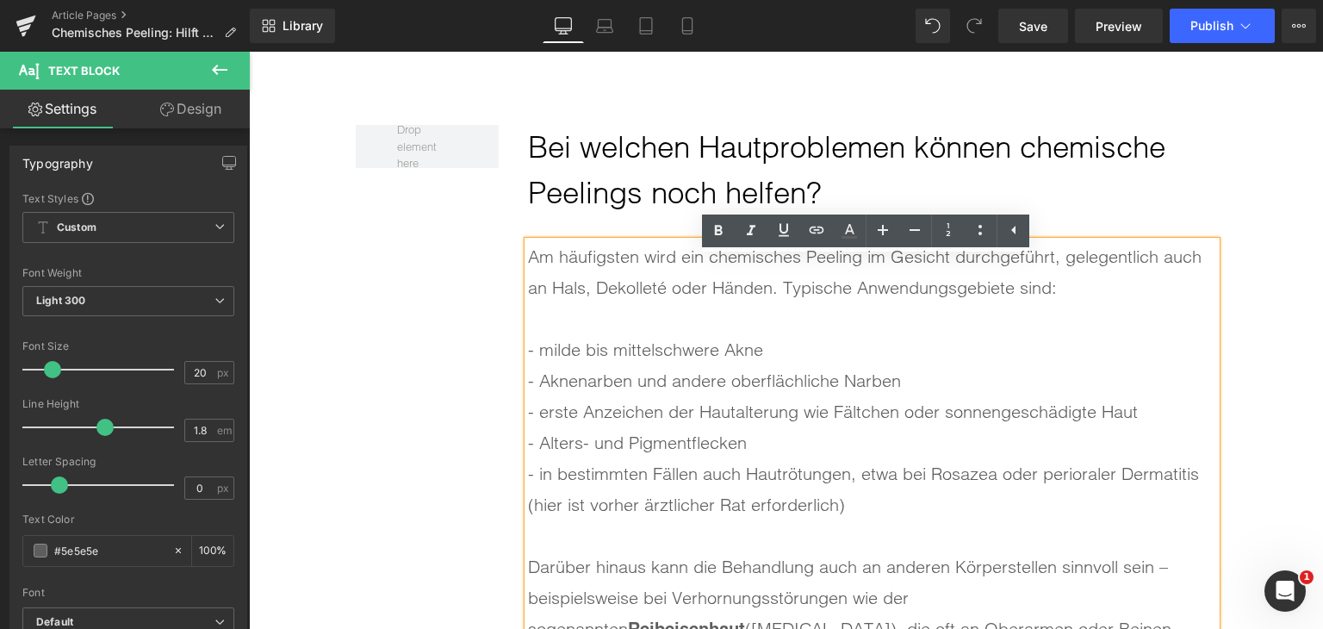
scroll to position [5033, 0]
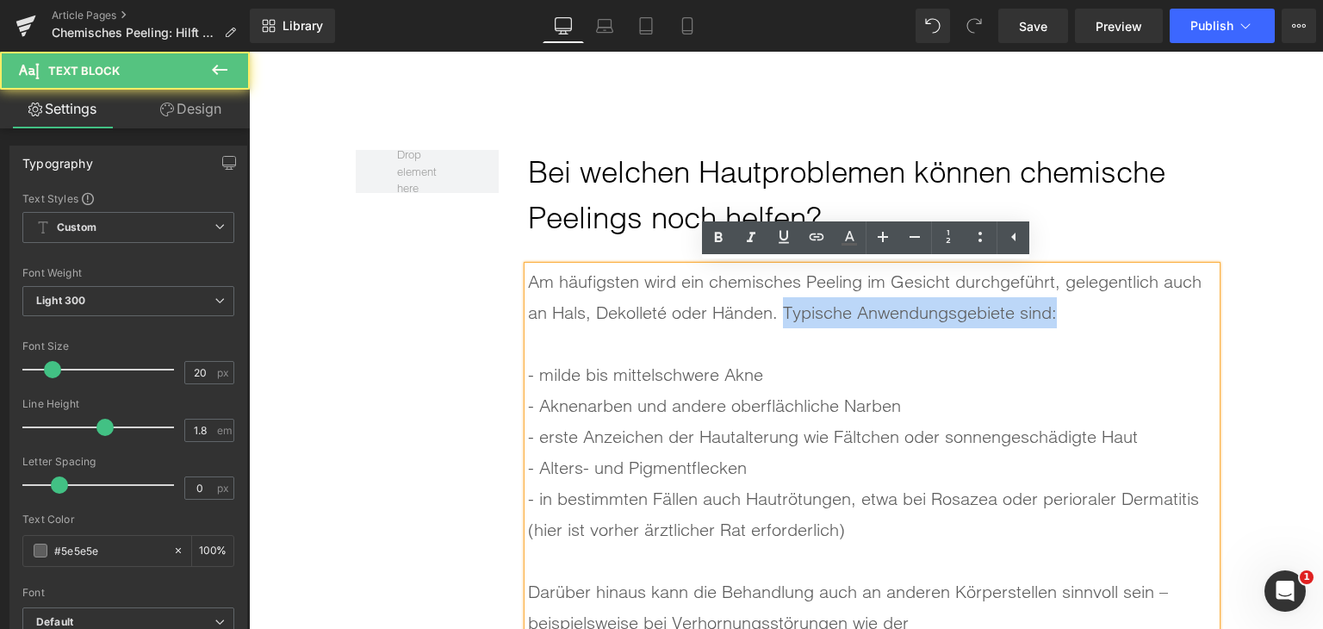
drag, startPoint x: 778, startPoint y: 310, endPoint x: 1055, endPoint y: 314, distance: 277.5
click at [1055, 314] on div "Am häufigsten wird ein chemisches Peeling im Gesicht durchgeführt, gelegentlich…" at bounding box center [872, 297] width 688 height 62
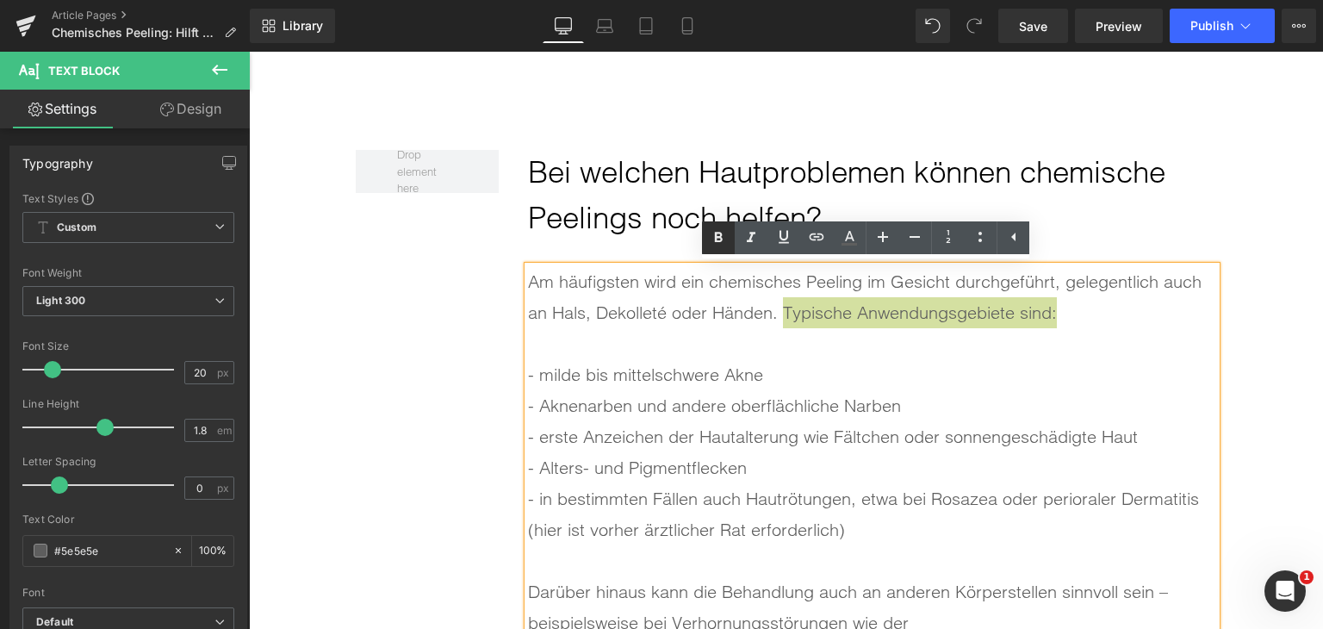
click at [725, 228] on icon at bounding box center [718, 237] width 21 height 21
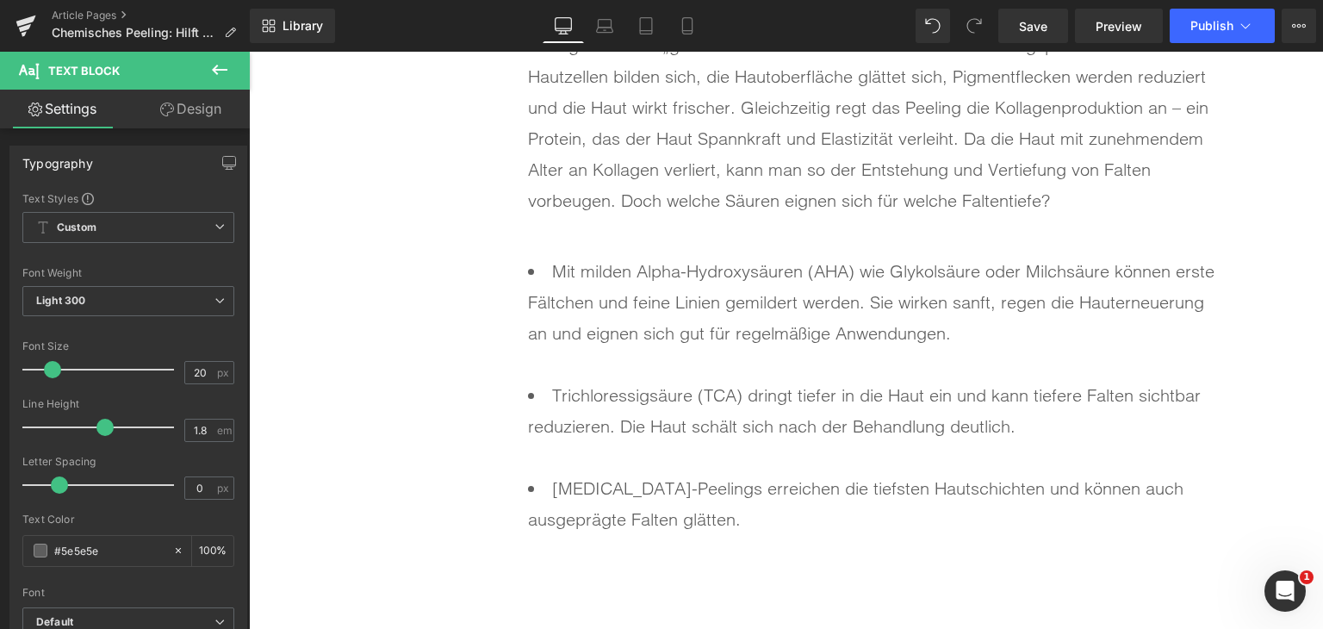
scroll to position [4516, 0]
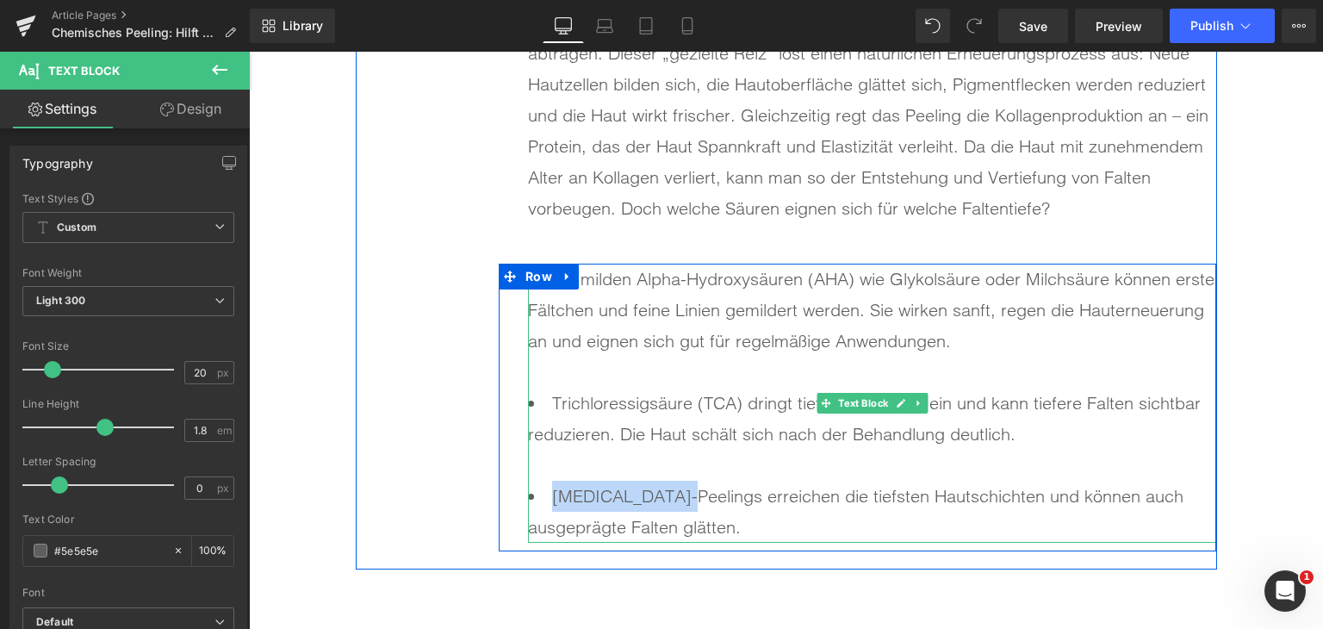
drag, startPoint x: 669, startPoint y: 501, endPoint x: 542, endPoint y: 500, distance: 127.5
click at [542, 501] on li "[MEDICAL_DATA]-Peelings erreichen die tiefsten Hautschichten und können auch au…" at bounding box center [872, 512] width 688 height 62
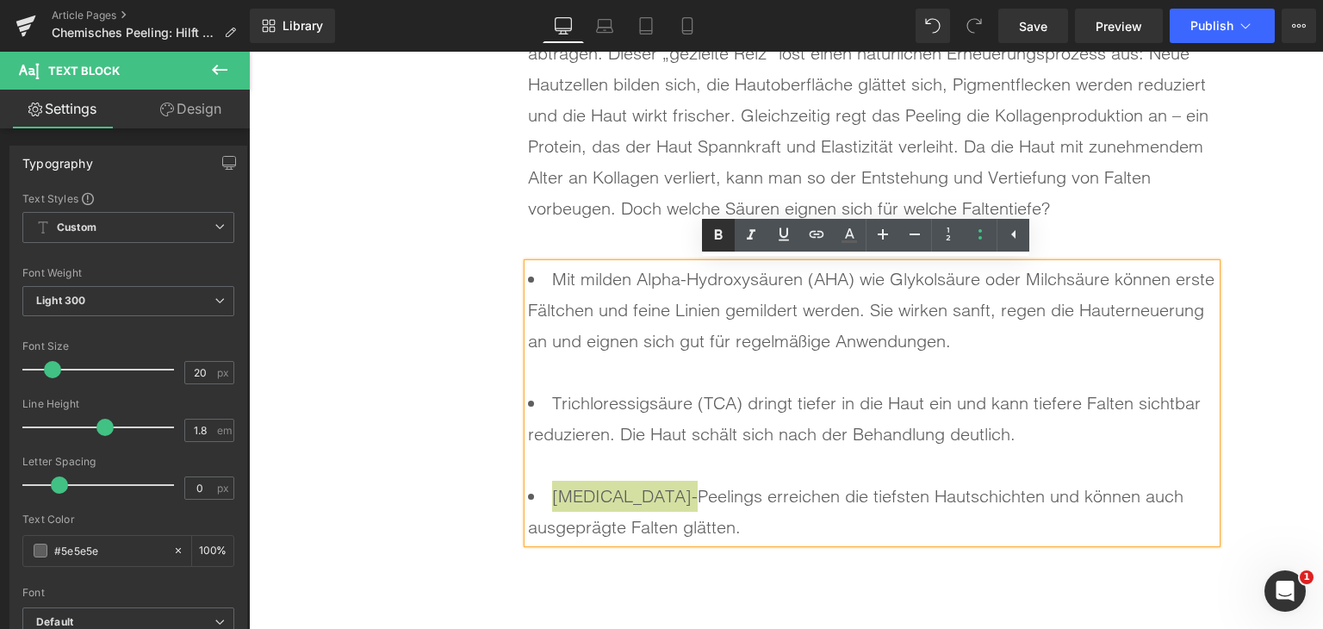
click at [721, 235] on icon at bounding box center [719, 234] width 8 height 10
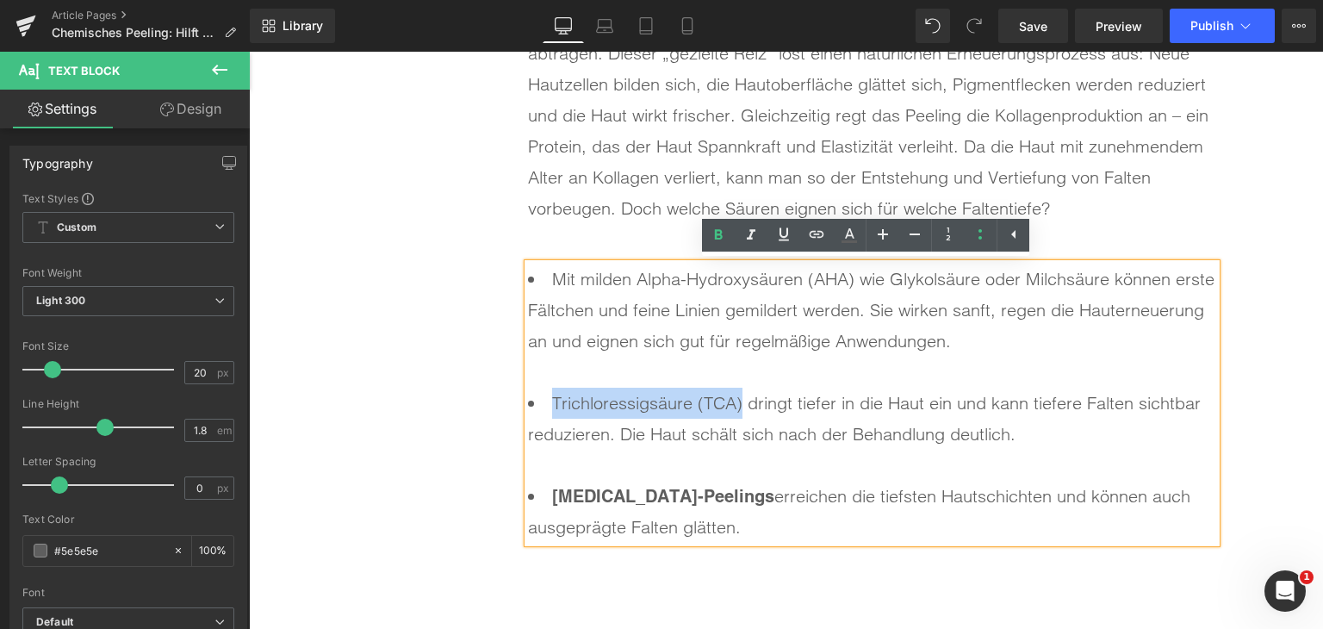
drag, startPoint x: 543, startPoint y: 404, endPoint x: 737, endPoint y: 402, distance: 193.9
click at [737, 402] on li "Trichloressigsäure (TCA) dringt tiefer in die Haut ein und kann tiefere Falten …" at bounding box center [872, 434] width 688 height 93
click at [711, 233] on icon at bounding box center [718, 235] width 21 height 21
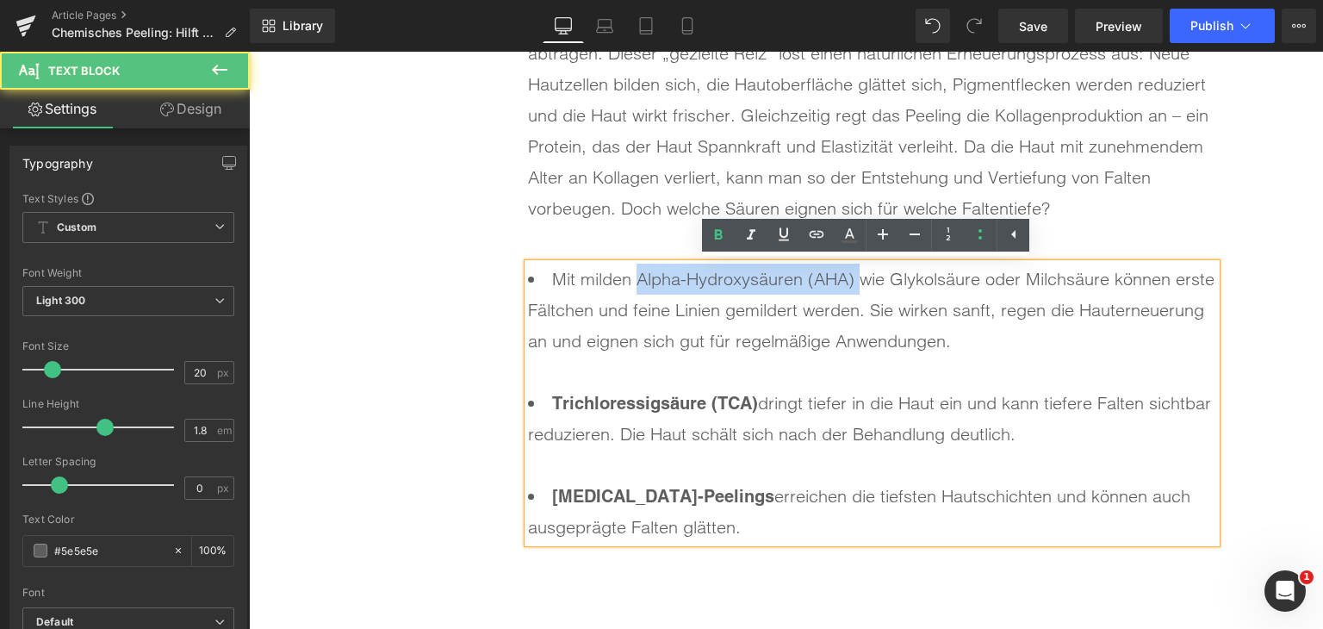
drag, startPoint x: 631, startPoint y: 282, endPoint x: 853, endPoint y: 281, distance: 222.3
click at [853, 281] on li "Mit milden Alpha-Hydroxysäuren (AHA) wie Glykolsäure oder Milchsäure können ers…" at bounding box center [872, 326] width 688 height 124
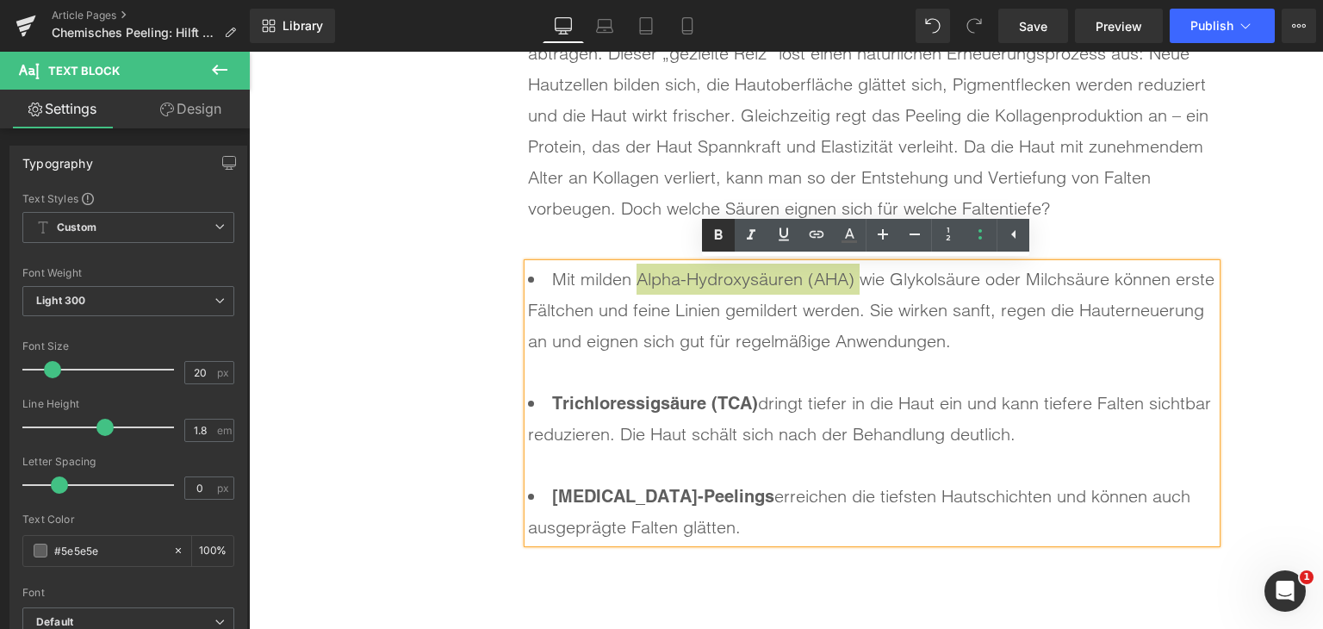
click at [719, 223] on link at bounding box center [718, 235] width 33 height 33
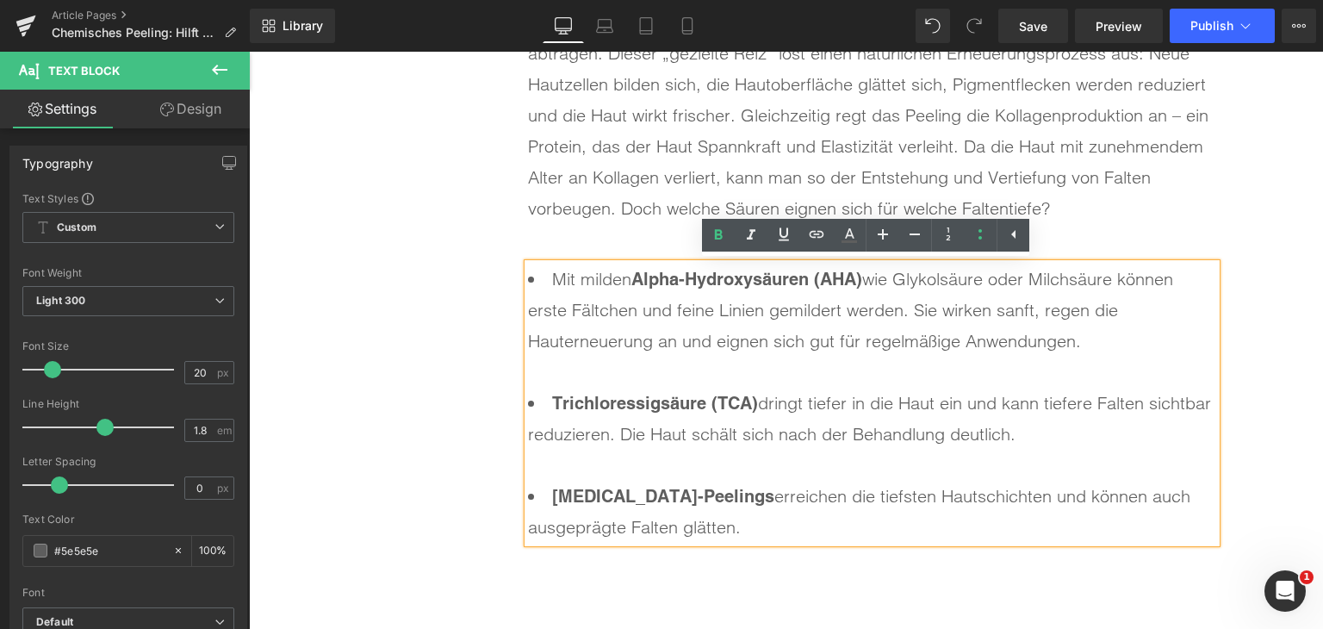
click at [911, 282] on li "Mit milden Alpha-Hydroxysäuren (AHA) wie Glykolsäure oder Milchsäure können ers…" at bounding box center [872, 326] width 688 height 124
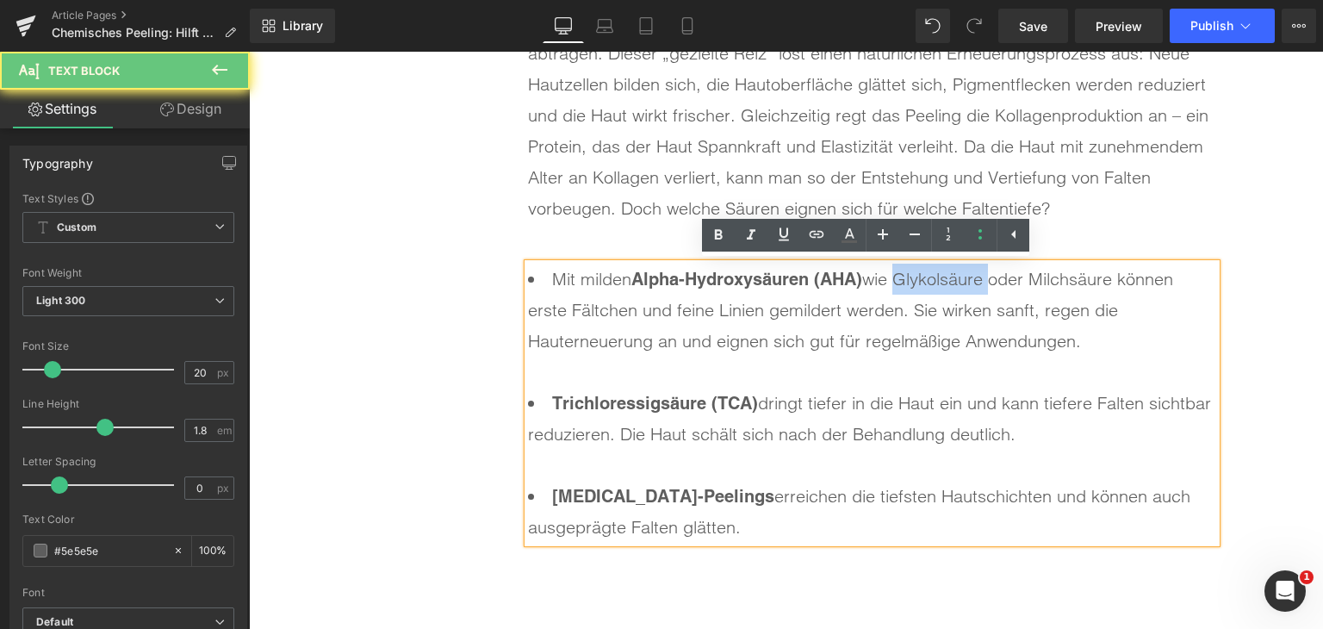
click at [911, 282] on li "Mit milden Alpha-Hydroxysäuren (AHA) wie Glykolsäure oder Milchsäure können ers…" at bounding box center [872, 326] width 688 height 124
click at [720, 232] on icon at bounding box center [718, 235] width 21 height 21
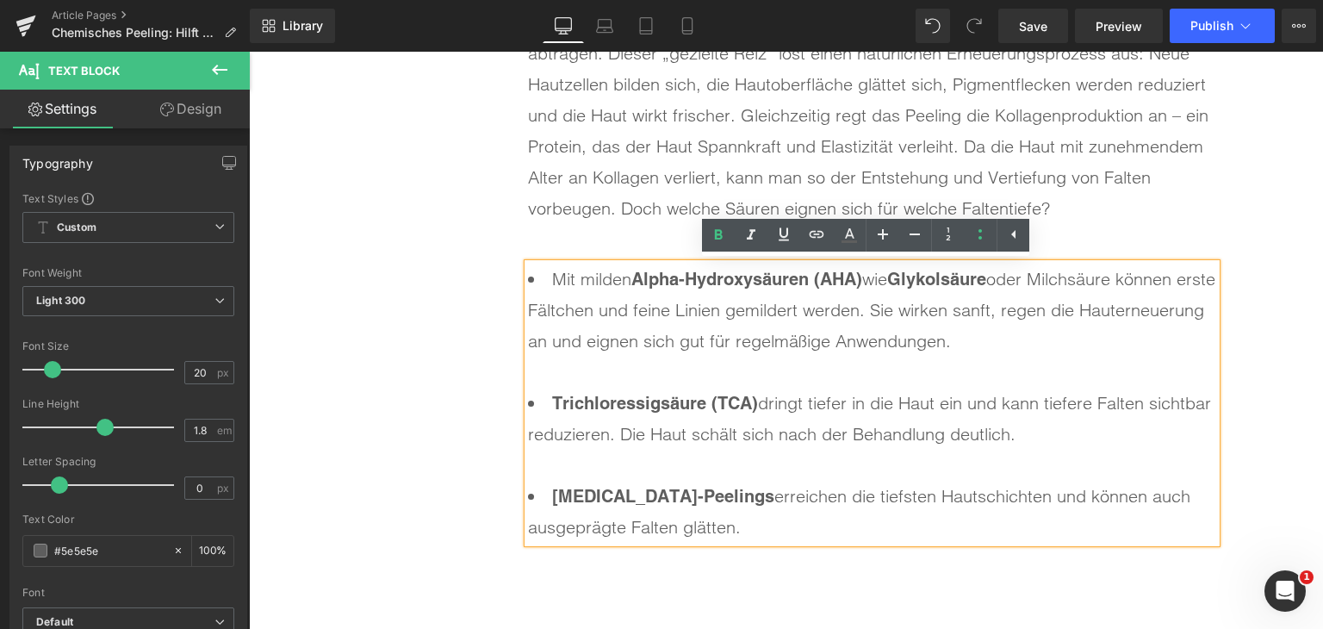
click at [1051, 279] on li "Mit milden Alpha-Hydroxysäuren (AHA) wie Glykolsäure oder Milchsäure können ers…" at bounding box center [872, 326] width 688 height 124
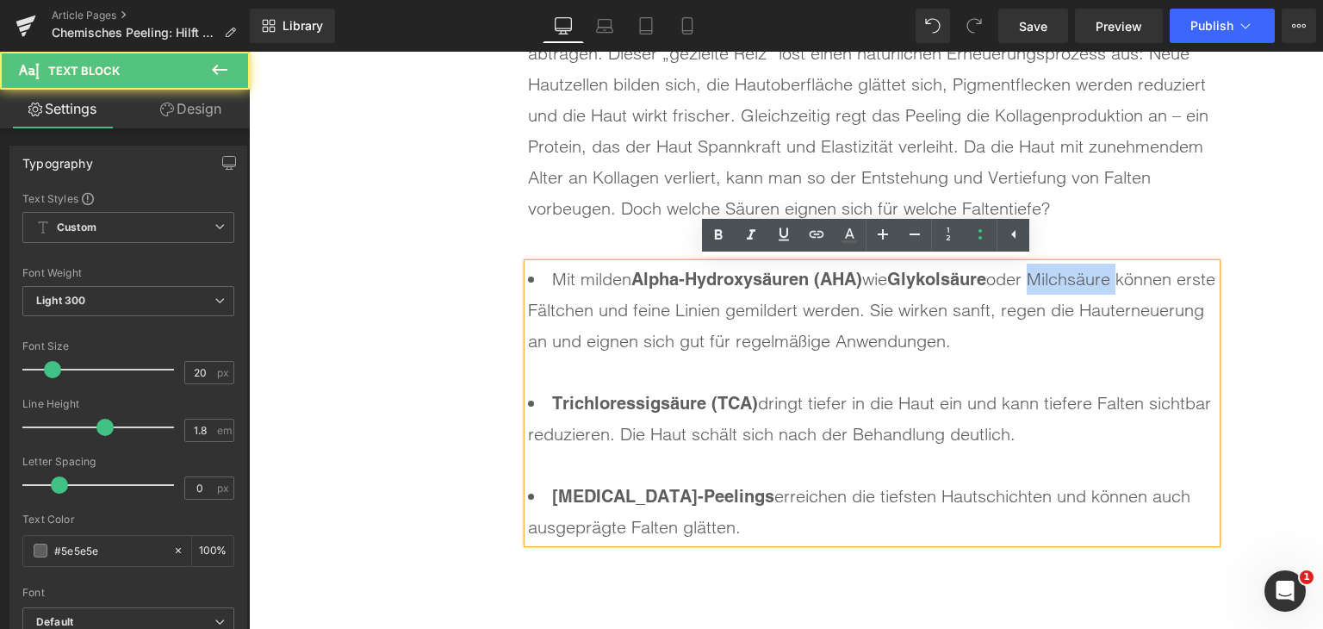
click at [1051, 279] on li "Mit milden Alpha-Hydroxysäuren (AHA) wie Glykolsäure oder Milchsäure können ers…" at bounding box center [872, 326] width 688 height 124
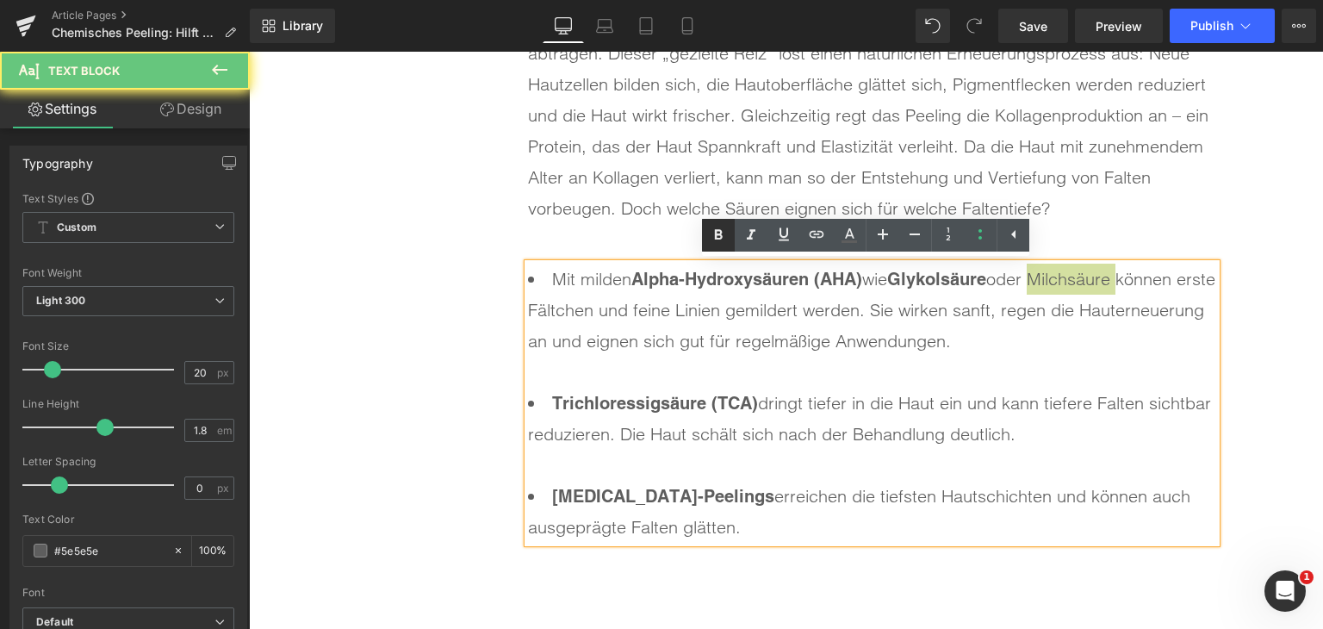
click at [706, 236] on link at bounding box center [718, 235] width 33 height 33
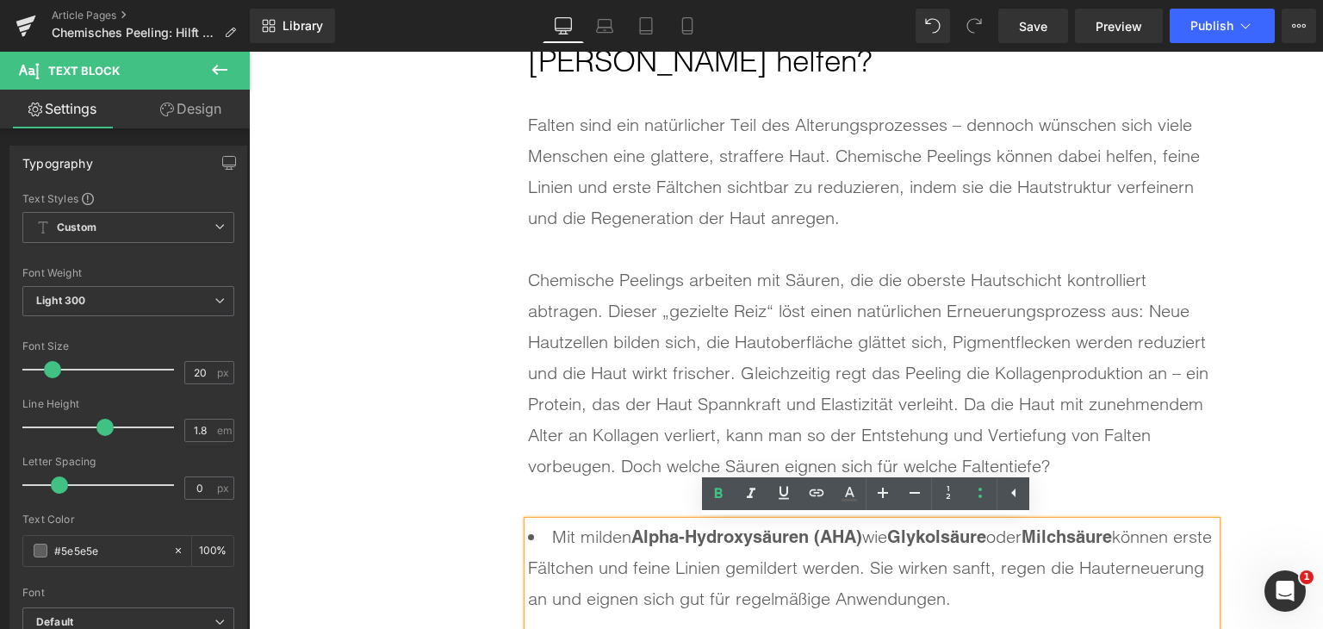
scroll to position [4258, 0]
click at [800, 390] on div "Chemische Peelings arbeiten mit Säuren, die die oberste Hautschicht kontrollier…" at bounding box center [872, 373] width 688 height 217
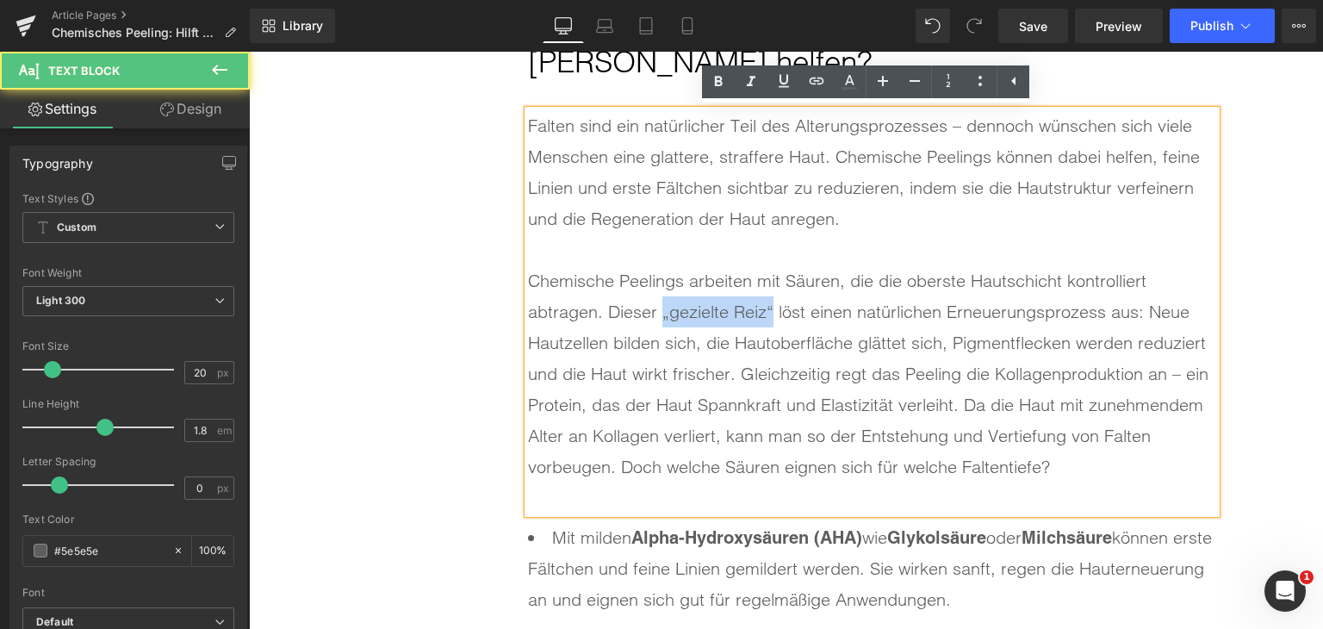
drag, startPoint x: 657, startPoint y: 321, endPoint x: 769, endPoint y: 311, distance: 113.3
click at [769, 311] on div "Chemische Peelings arbeiten mit Säuren, die die oberste Hautschicht kontrollier…" at bounding box center [872, 373] width 688 height 217
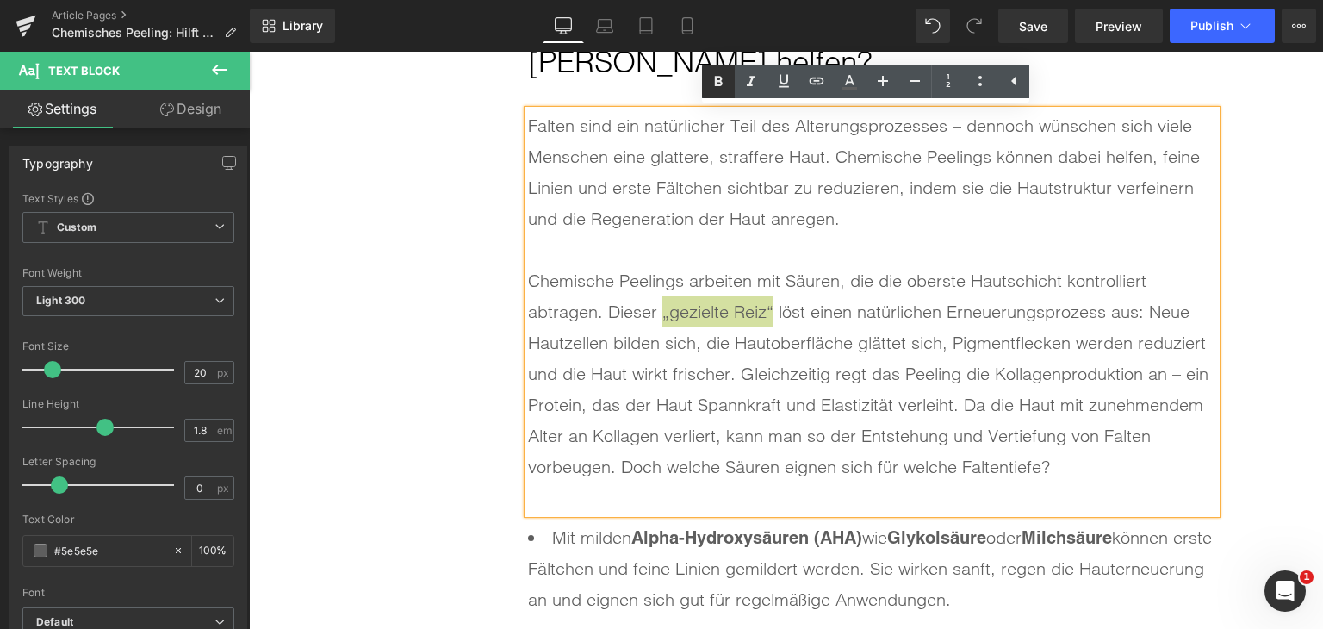
click at [722, 90] on icon at bounding box center [718, 82] width 21 height 21
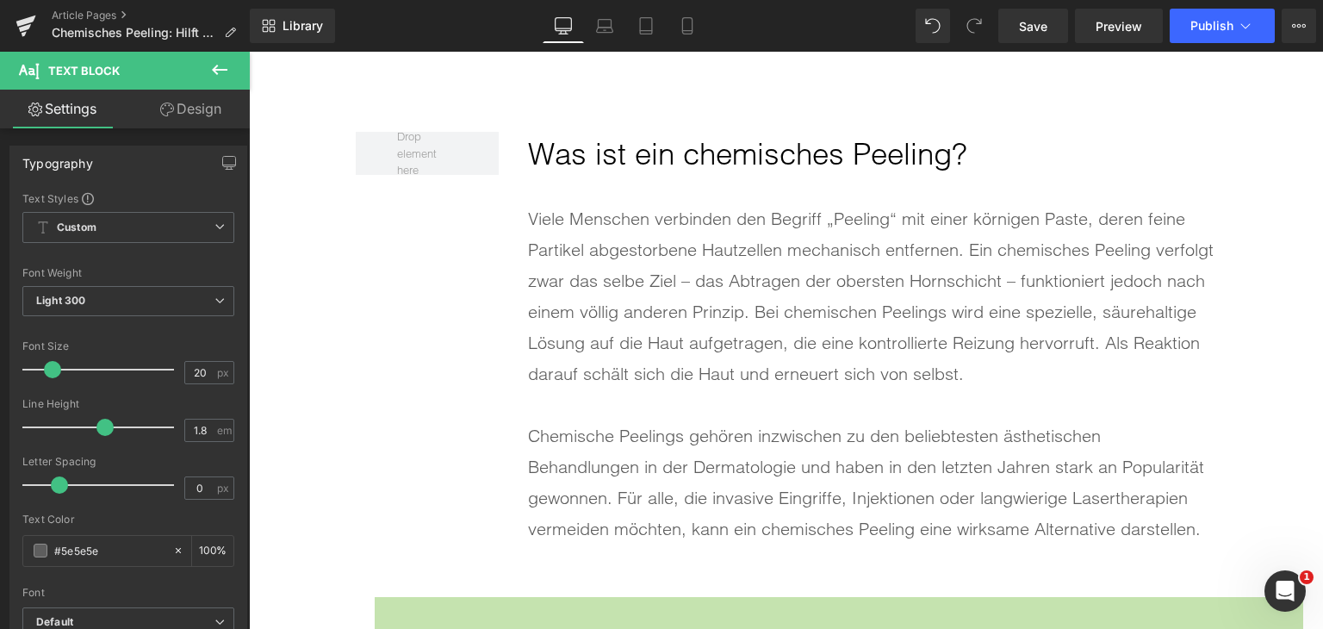
scroll to position [1846, 0]
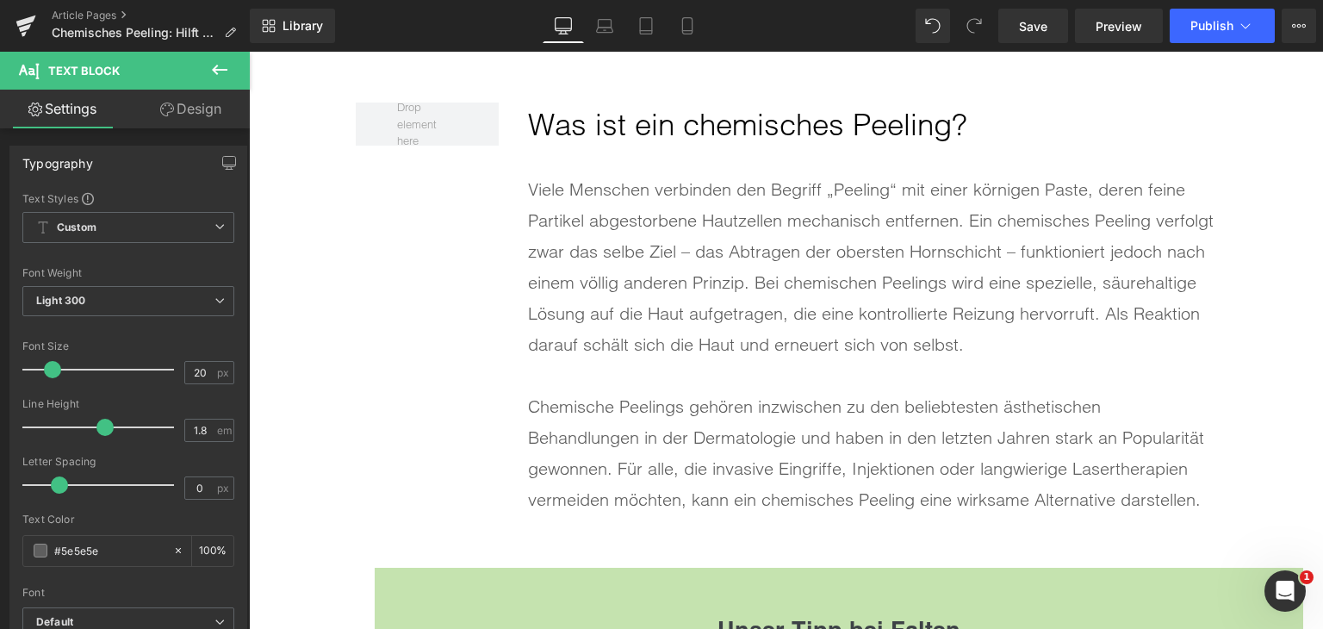
click at [660, 400] on div "Chemische Peelings gehören inzwischen zu den beliebtesten ästhetischen Behandlu…" at bounding box center [872, 453] width 688 height 124
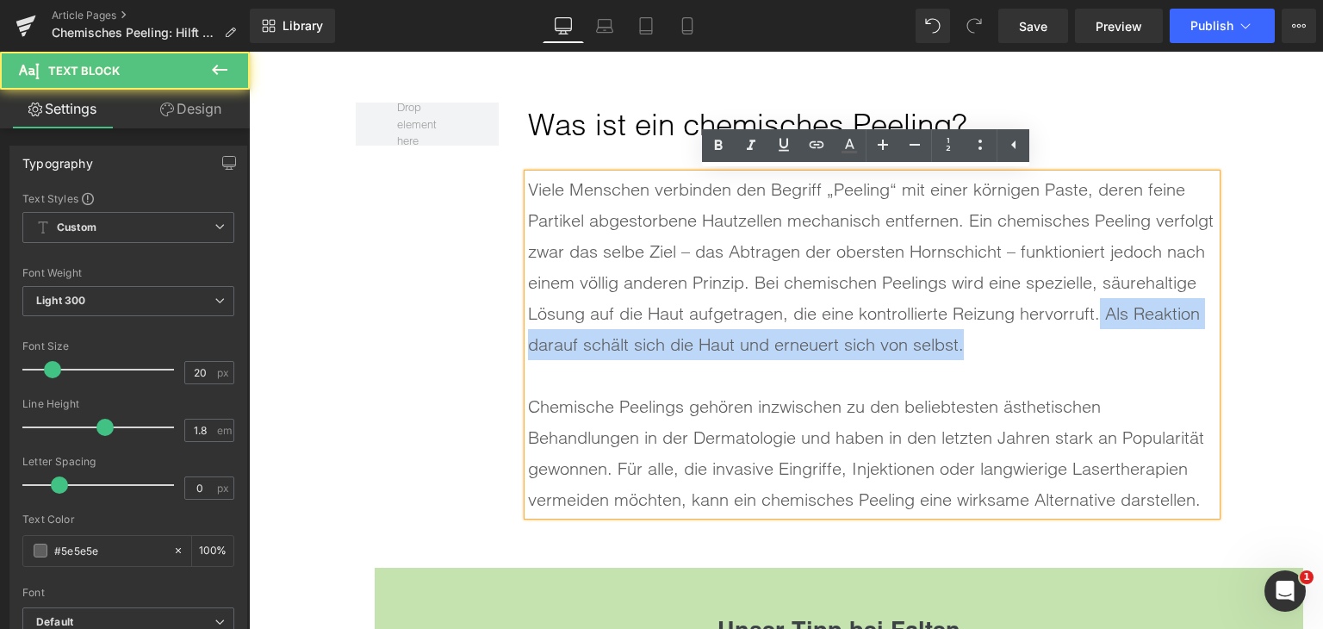
drag, startPoint x: 1069, startPoint y: 348, endPoint x: 1093, endPoint y: 322, distance: 35.4
click at [1093, 322] on div "Viele Menschen verbinden den Begriff „Peeling“ mit einer körnigen Paste, deren …" at bounding box center [872, 267] width 688 height 186
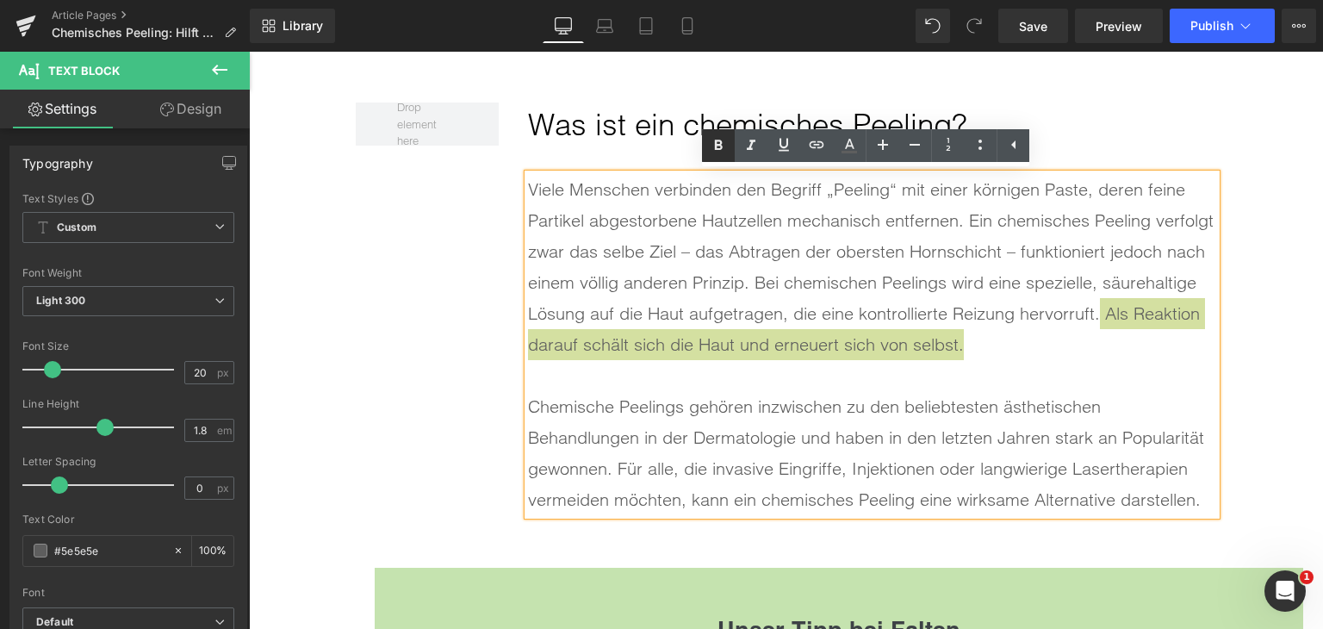
click at [717, 135] on icon at bounding box center [718, 145] width 21 height 21
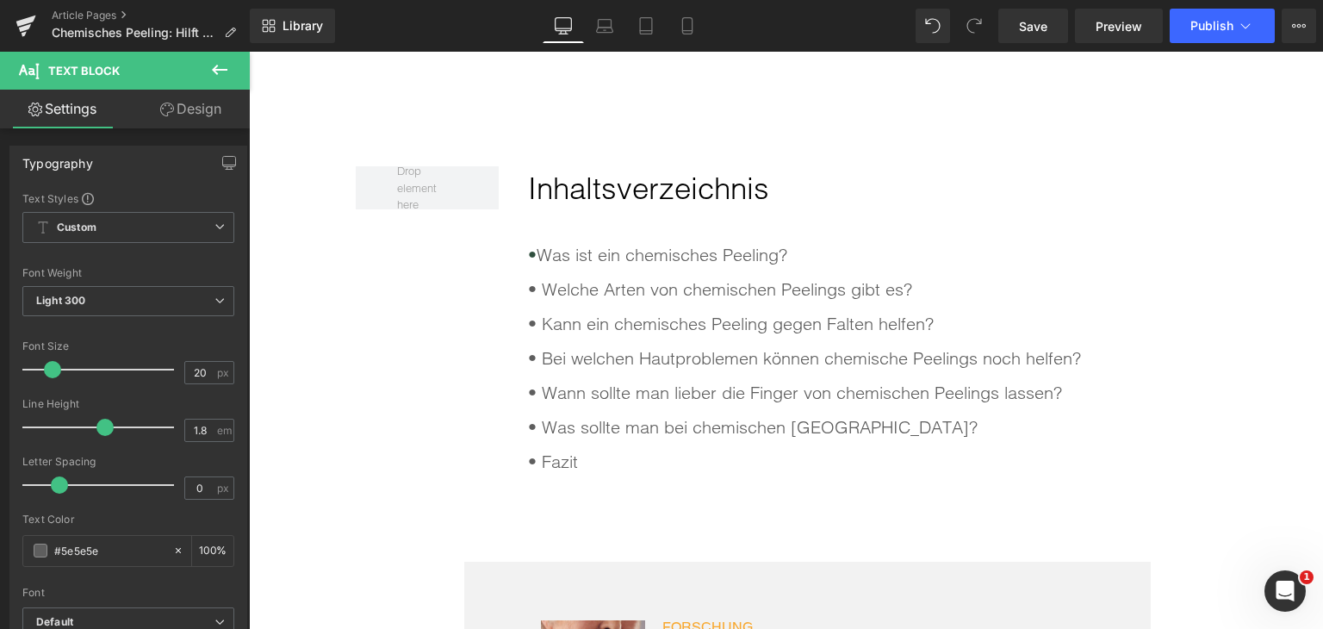
scroll to position [984, 0]
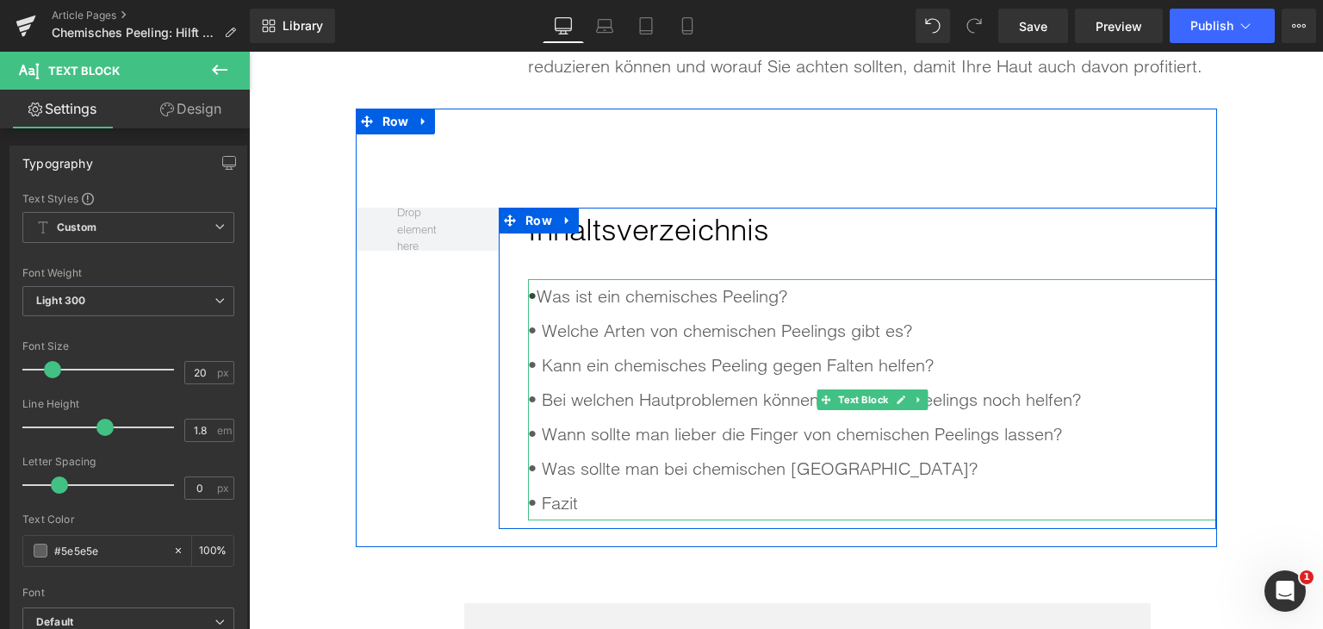
click at [644, 301] on div "• Was ist ein chemisches Peeling? • Welche Arten von chemischen Peelings gibt …" at bounding box center [872, 399] width 688 height 241
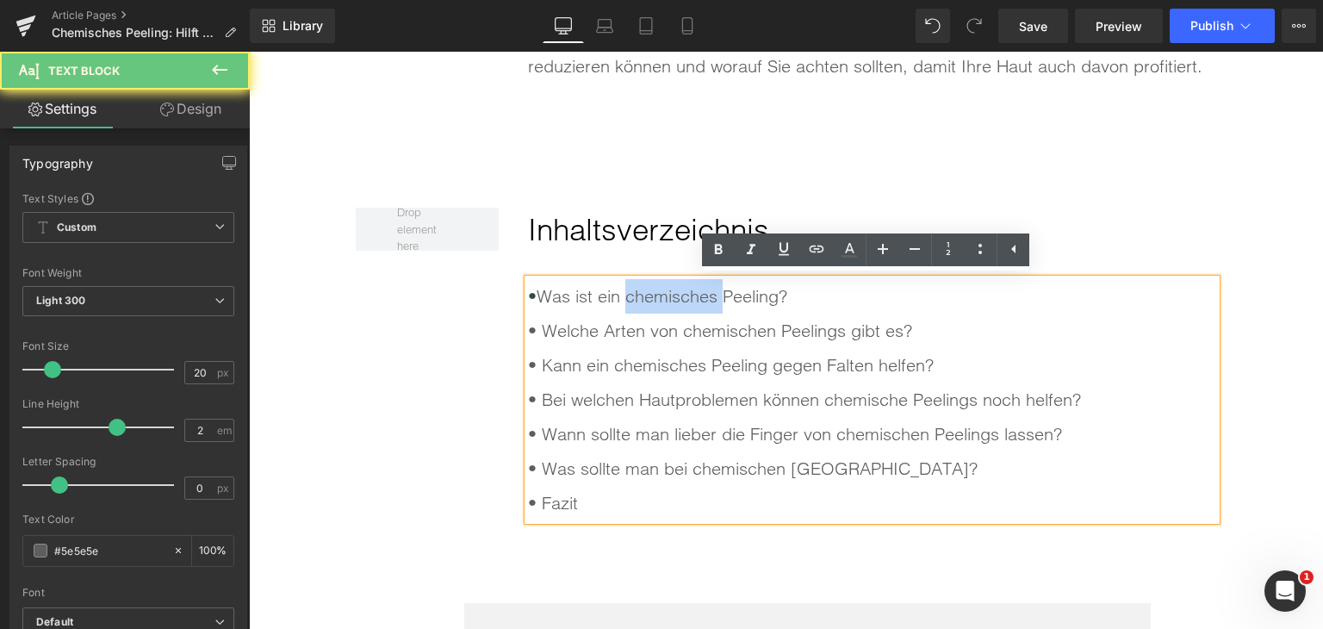
click at [644, 301] on div "• Was ist ein chemisches Peeling? • Welche Arten von chemischen Peelings gibt …" at bounding box center [872, 399] width 688 height 241
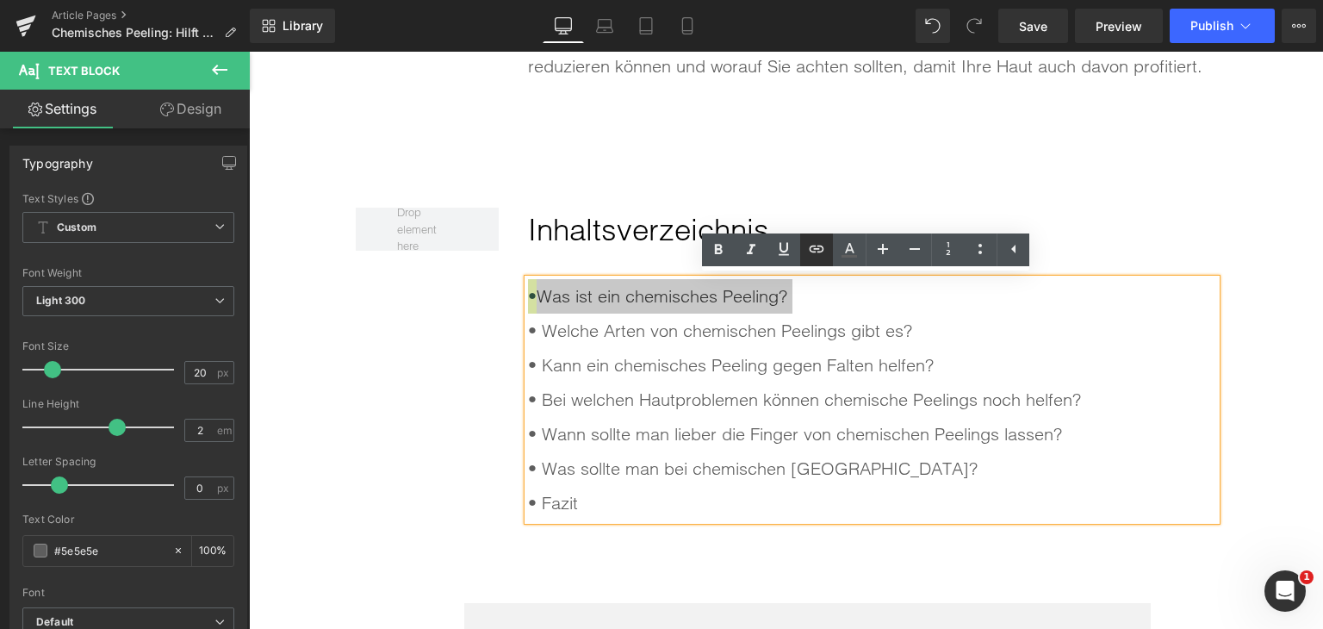
click at [817, 249] on icon at bounding box center [817, 249] width 15 height 7
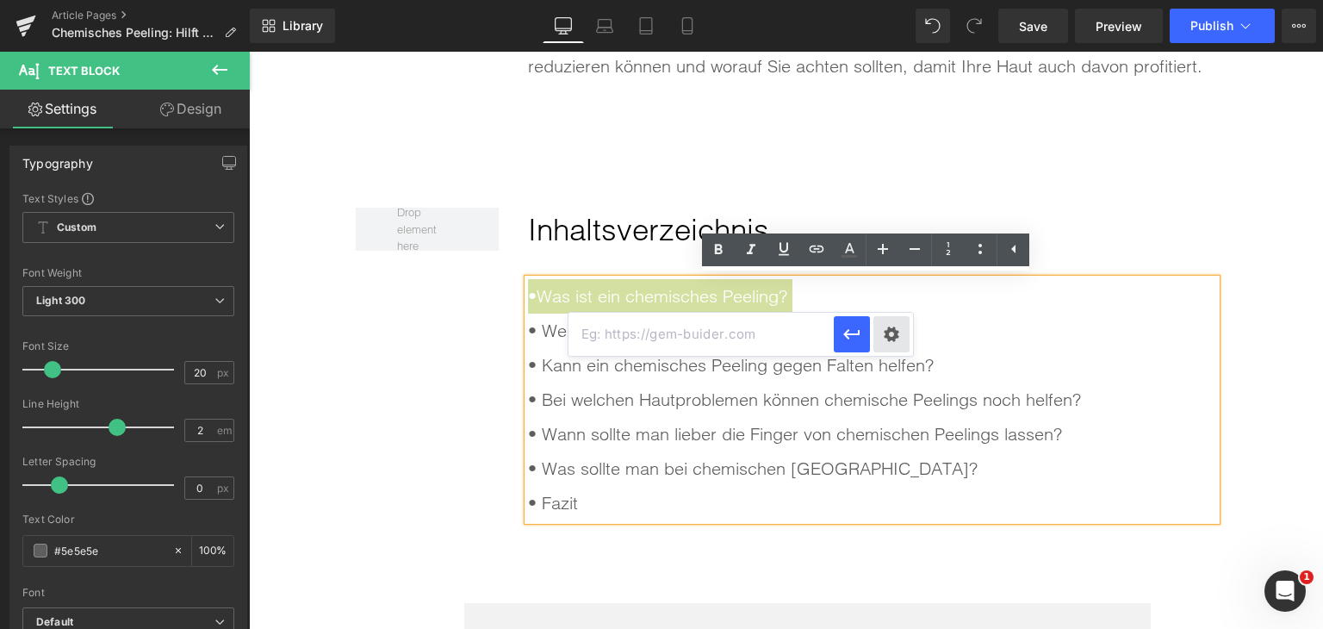
click at [890, 0] on div "Text Color Highlight Color rgba(0, 119, 193, 1) #0077c1 100 % transparent trans…" at bounding box center [661, 0] width 1323 height 0
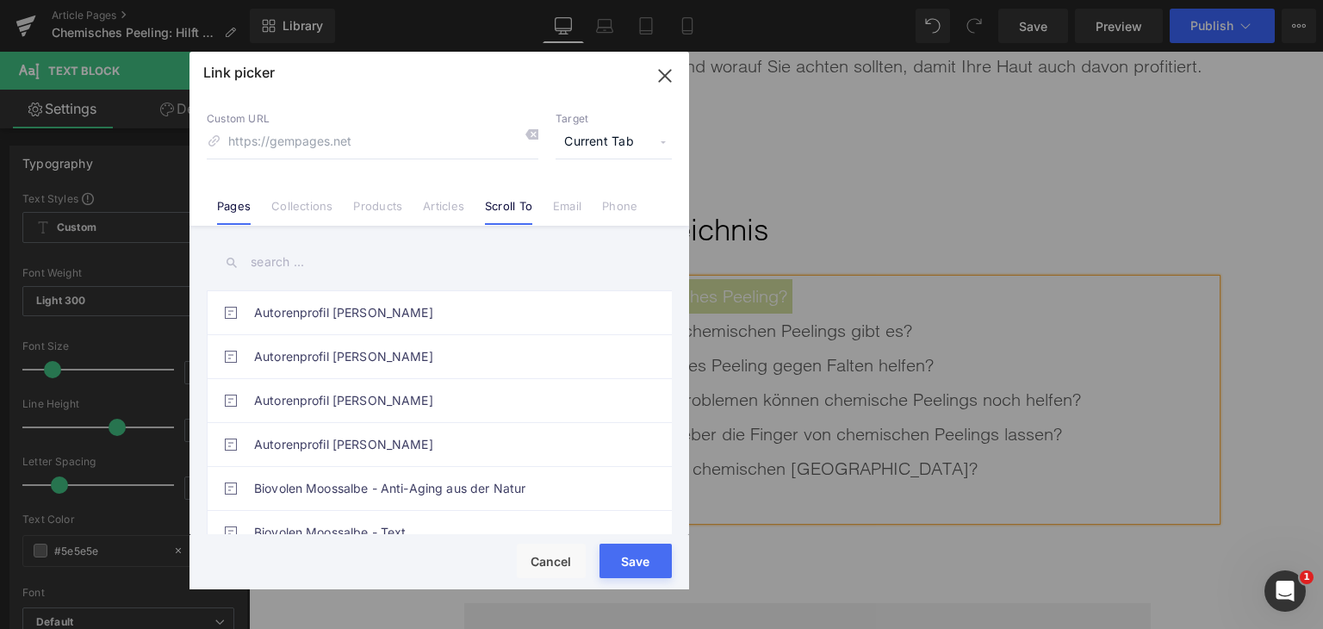
click at [525, 211] on link "Scroll To" at bounding box center [508, 212] width 47 height 26
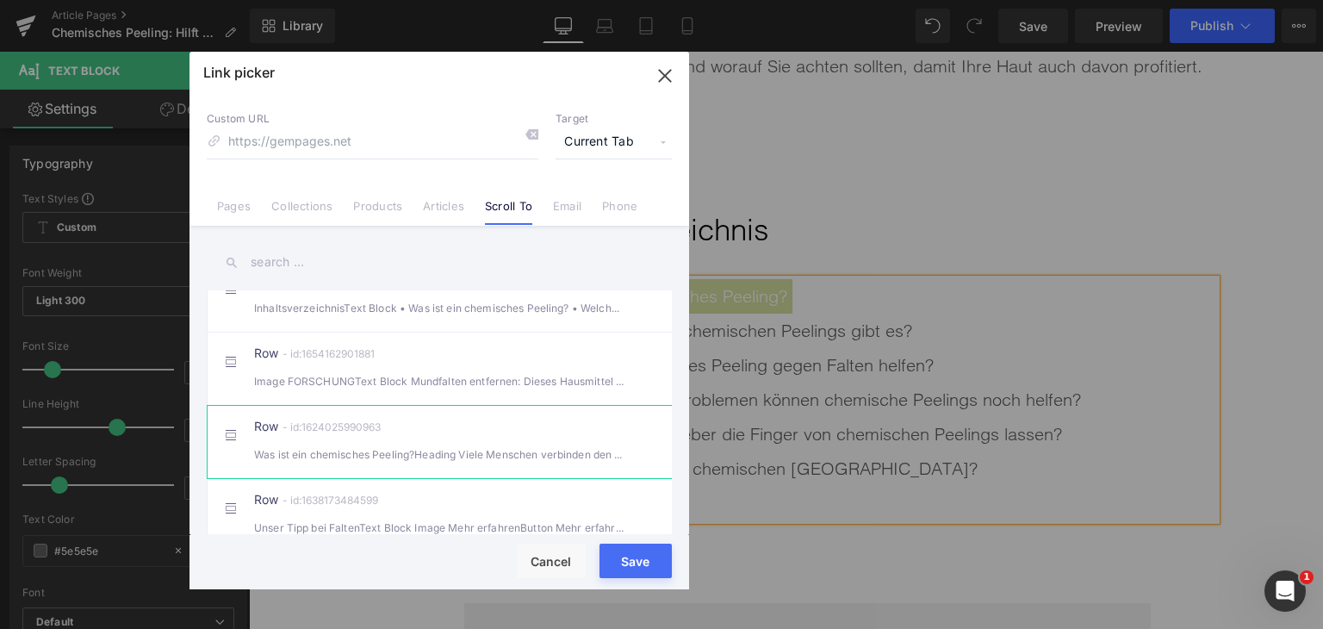
scroll to position [172, 0]
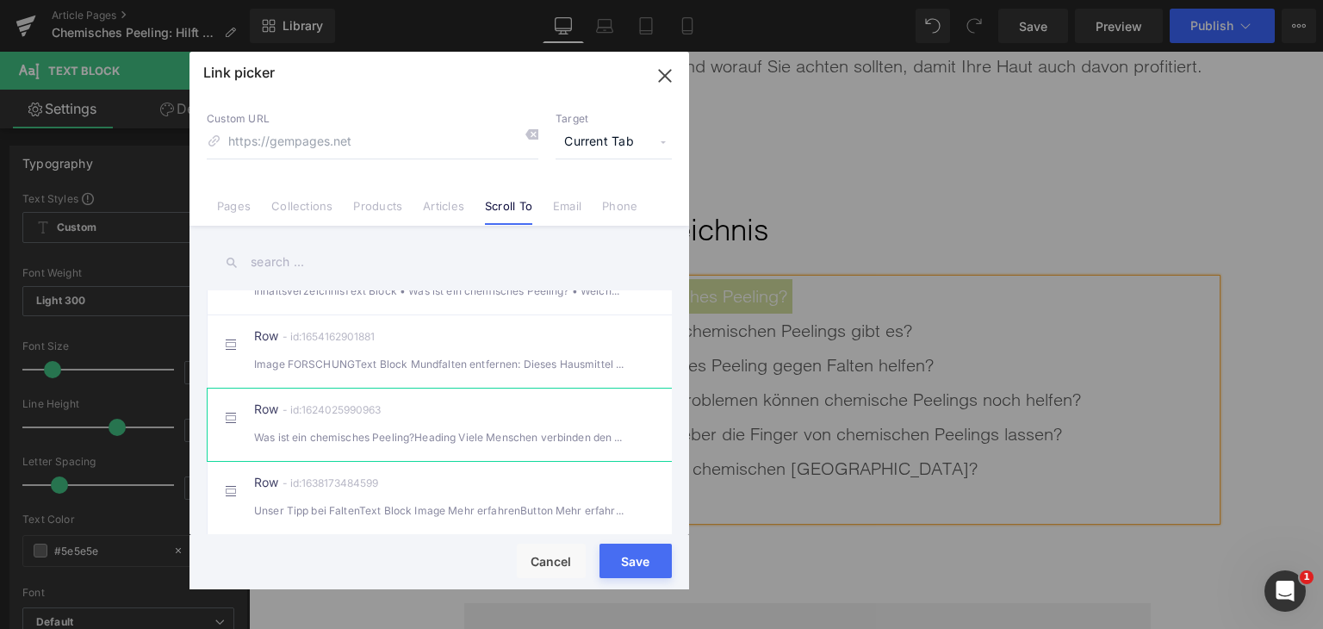
click at [501, 436] on div "Row - id:1624025990963 Was ist ein chemisches Peeling?Heading Viele Menschen ve…" at bounding box center [465, 424] width 423 height 43
type input "#r-1624025990963"
click at [612, 574] on button "Save" at bounding box center [636, 561] width 72 height 34
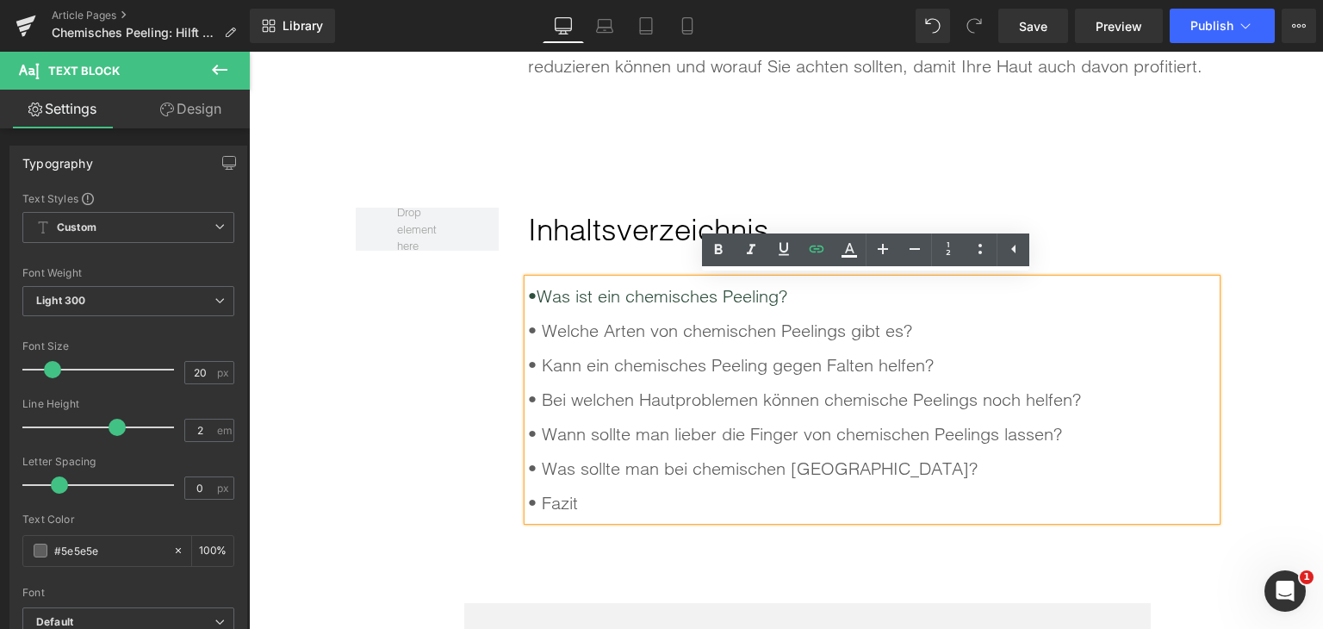
click at [669, 342] on div "• Welche Arten von chemischen Peelings gibt es?" at bounding box center [872, 331] width 688 height 34
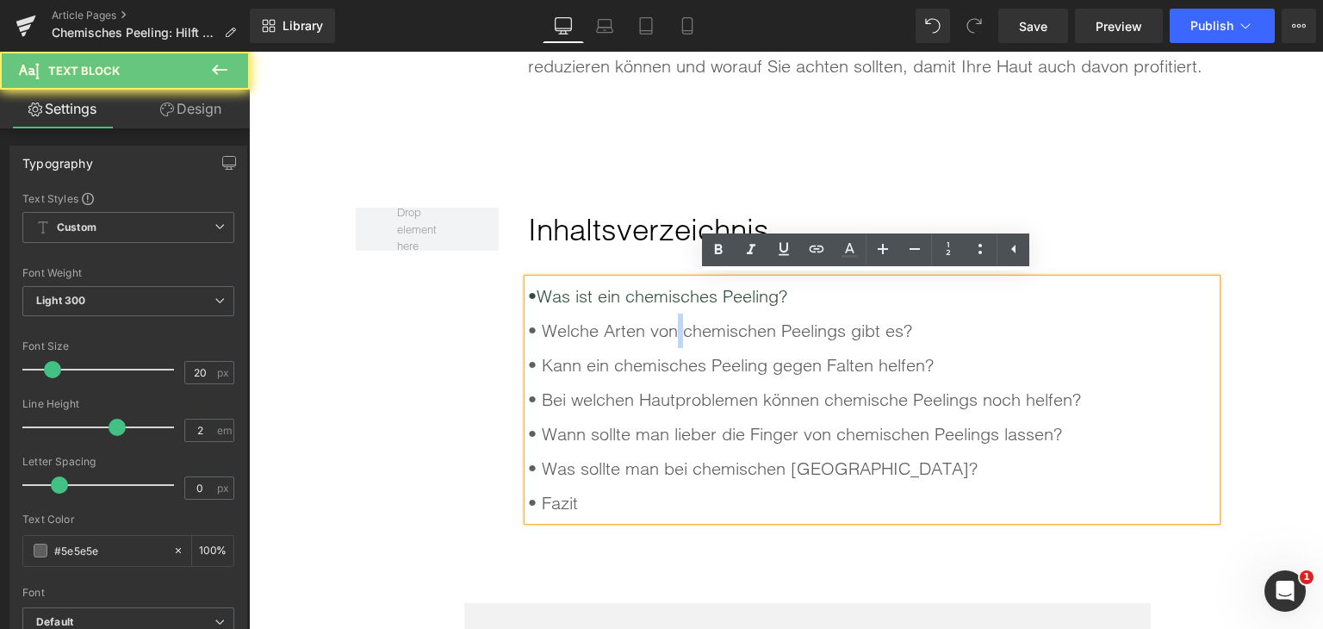
click at [669, 342] on div "• Welche Arten von chemischen Peelings gibt es?" at bounding box center [872, 331] width 688 height 34
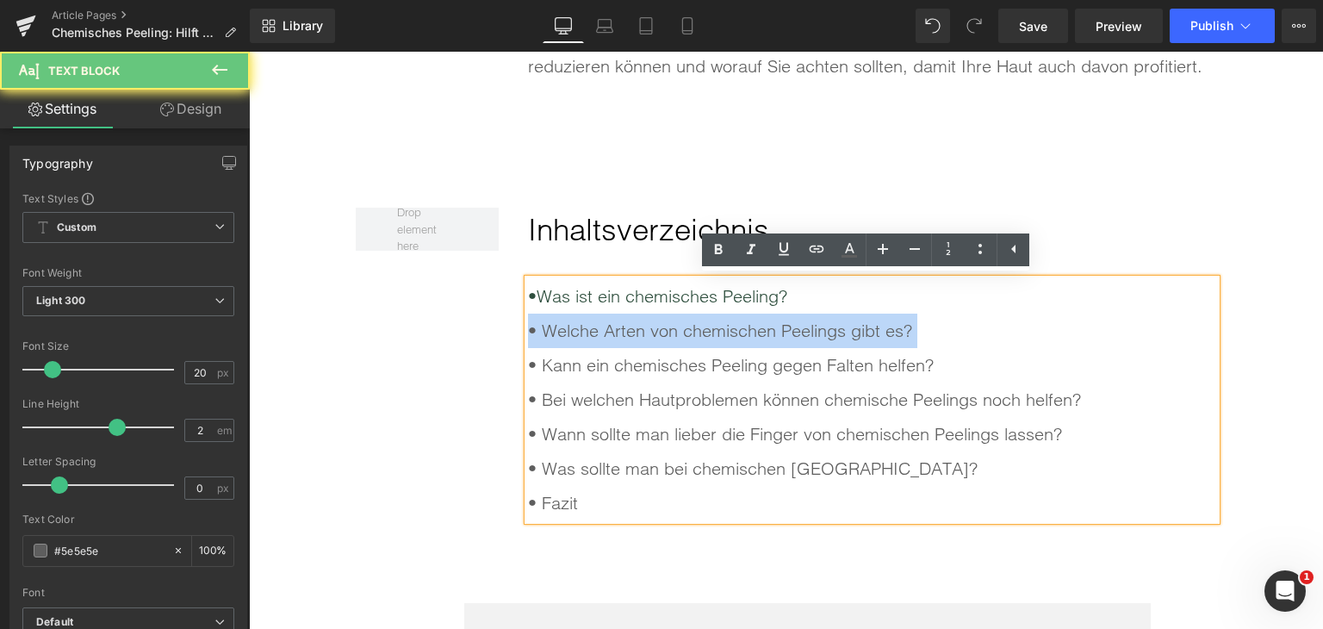
click at [669, 342] on div "• Welche Arten von chemischen Peelings gibt es?" at bounding box center [872, 331] width 688 height 34
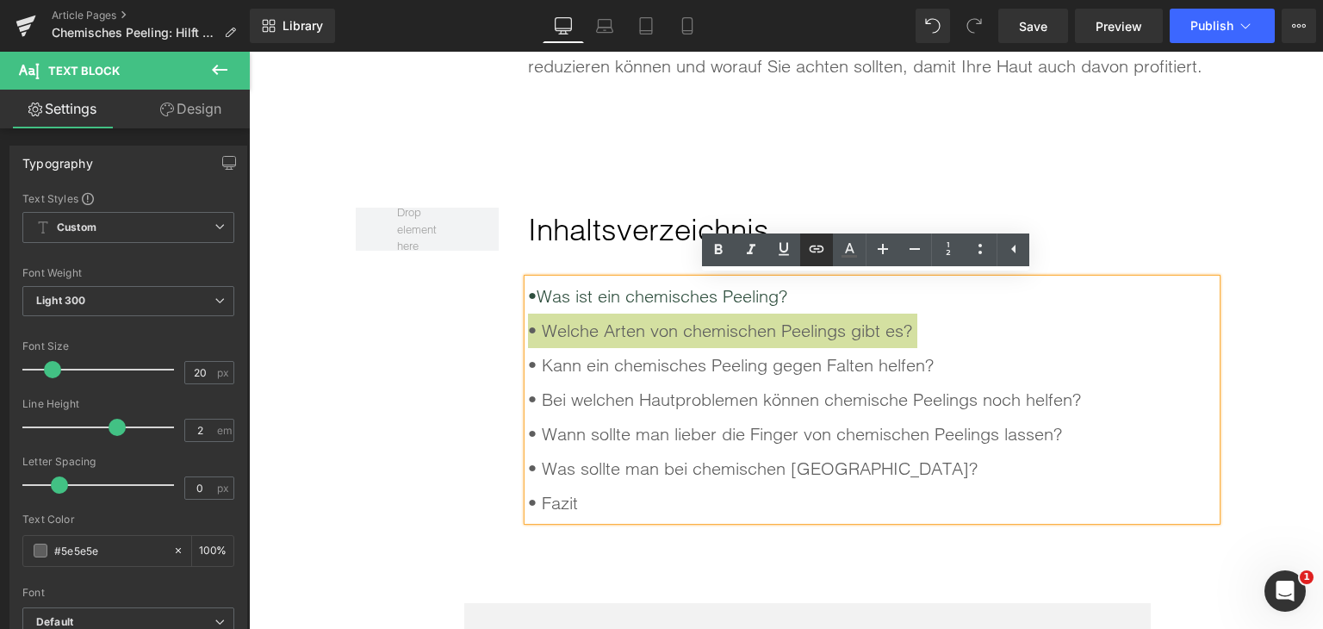
click at [812, 256] on icon at bounding box center [816, 249] width 21 height 21
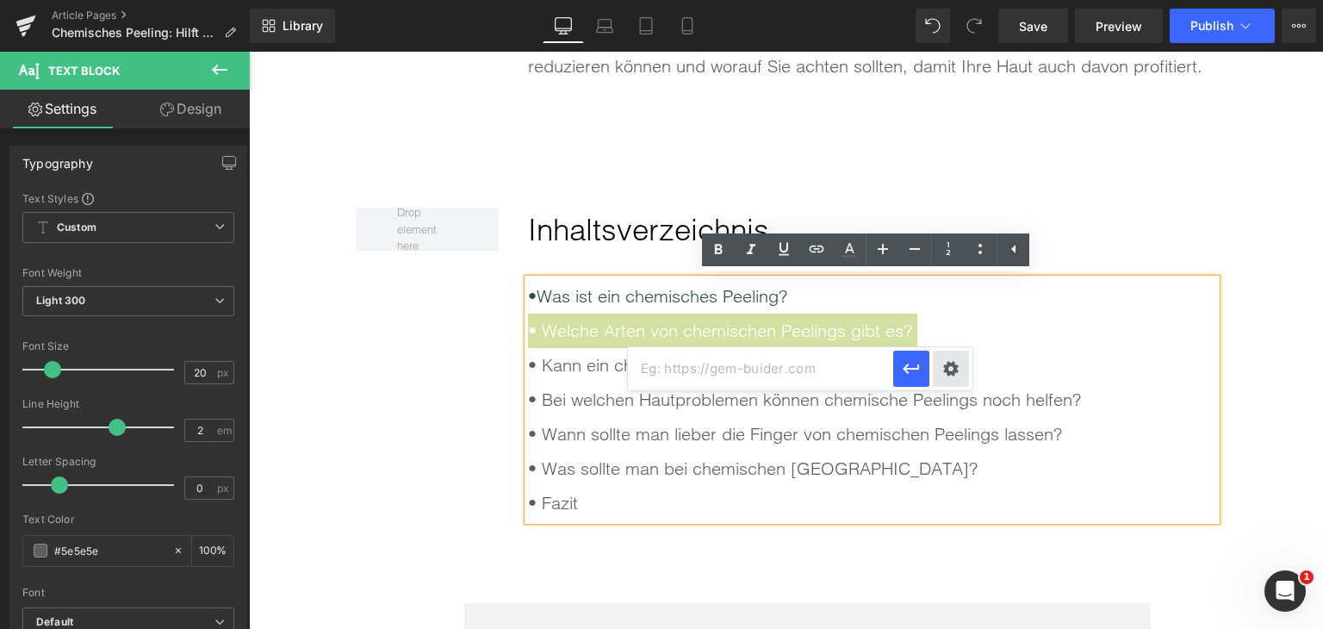
click at [942, 0] on div "Text Color Highlight Color rgba(0, 119, 193, 1) #0077c1 100 % transparent trans…" at bounding box center [661, 0] width 1323 height 0
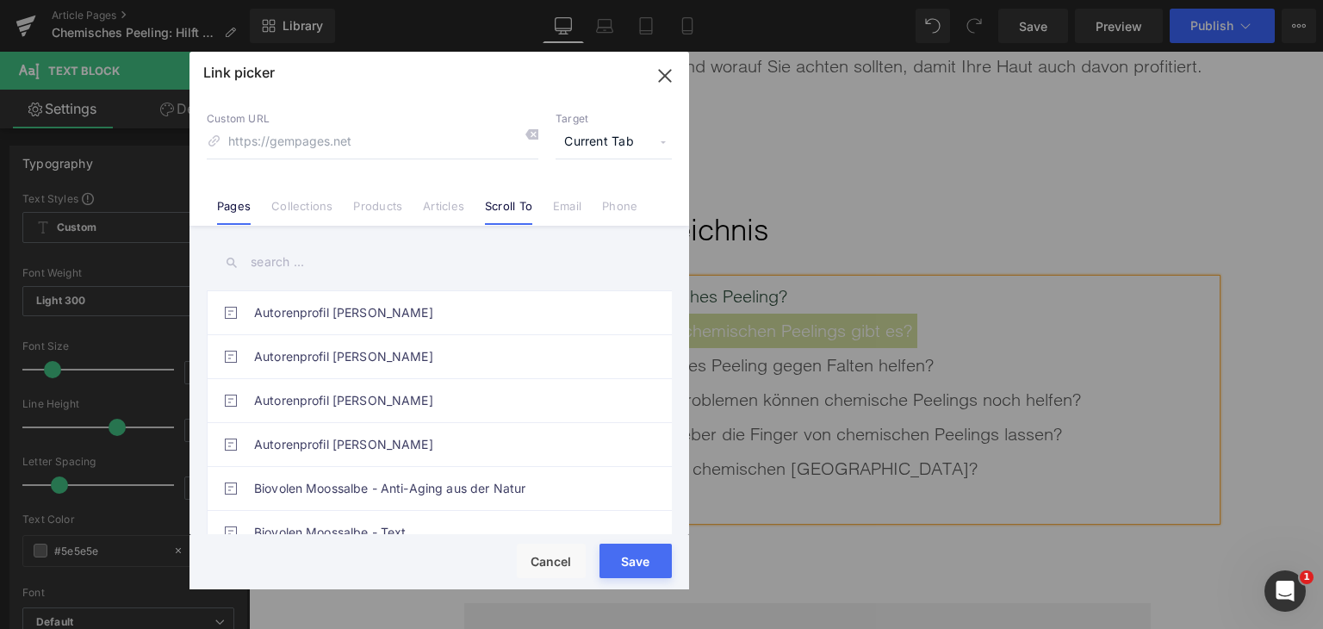
click at [494, 217] on link "Scroll To" at bounding box center [508, 212] width 47 height 26
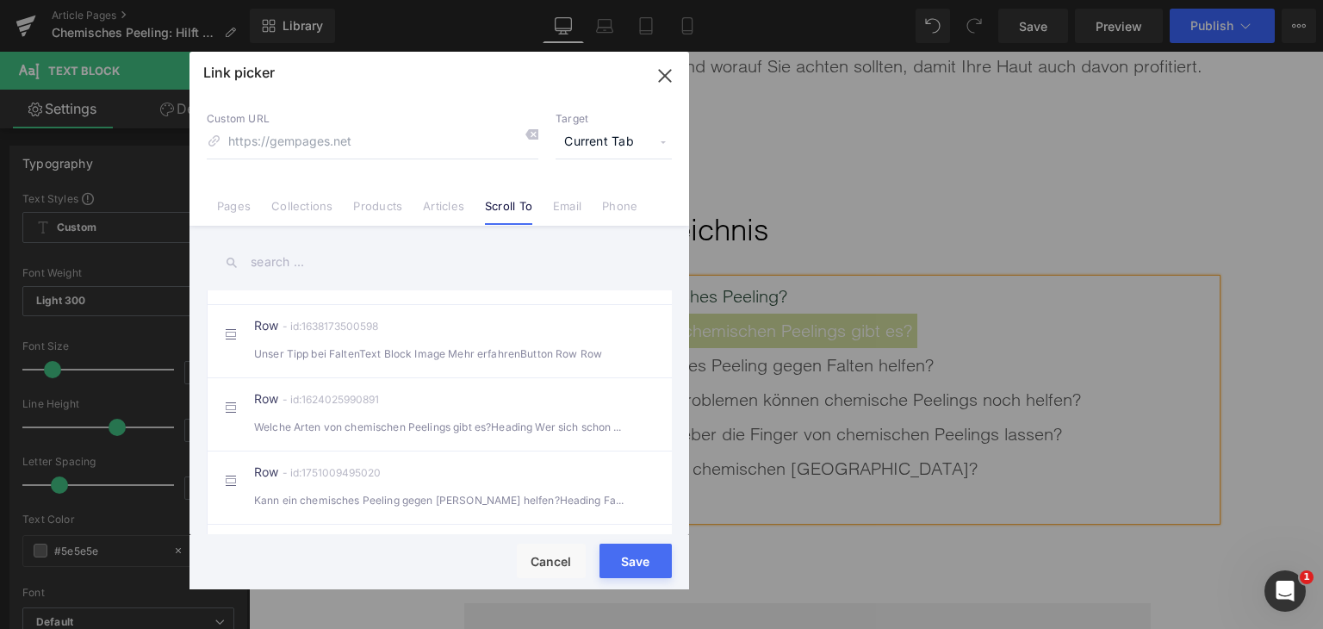
scroll to position [431, 0]
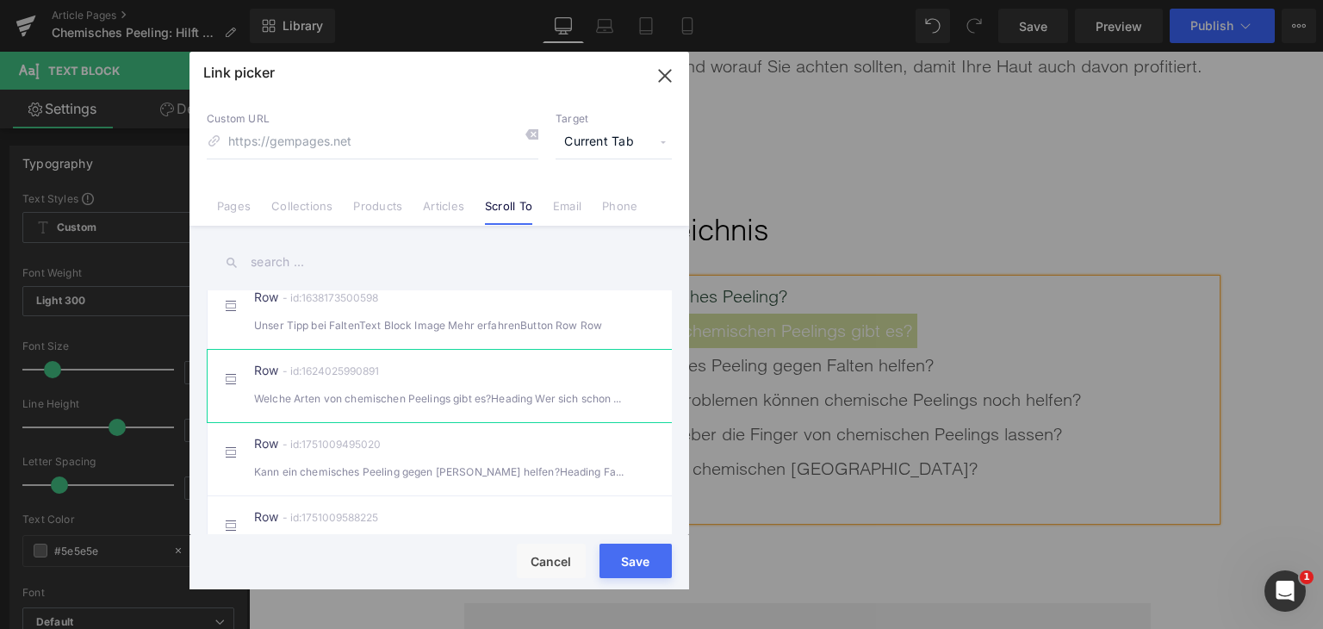
click at [500, 408] on div "Welche Arten von chemischen Peelings gibt es?Heading Wer sich schon mal mit c" at bounding box center [439, 398] width 370 height 18
type input "#r-1624025990891"
click at [648, 576] on button "Save" at bounding box center [636, 561] width 72 height 34
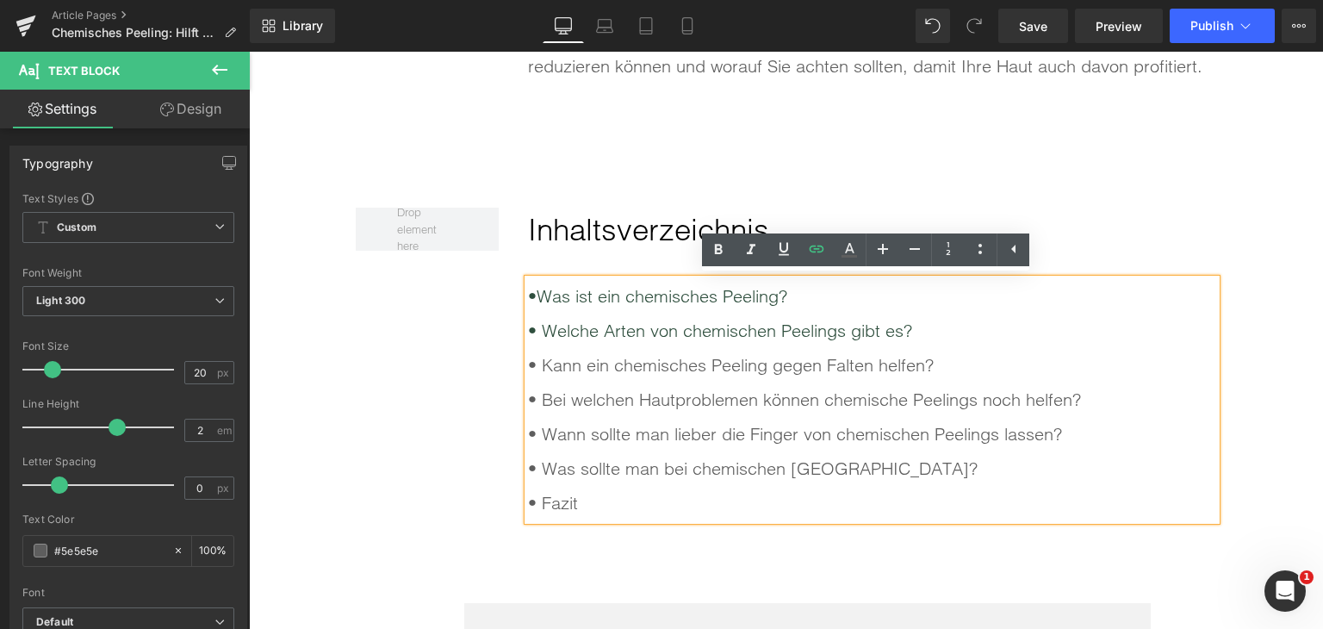
click at [670, 366] on div "• Kann ein chemisches Peeling gegen Falten helfen?" at bounding box center [872, 365] width 688 height 34
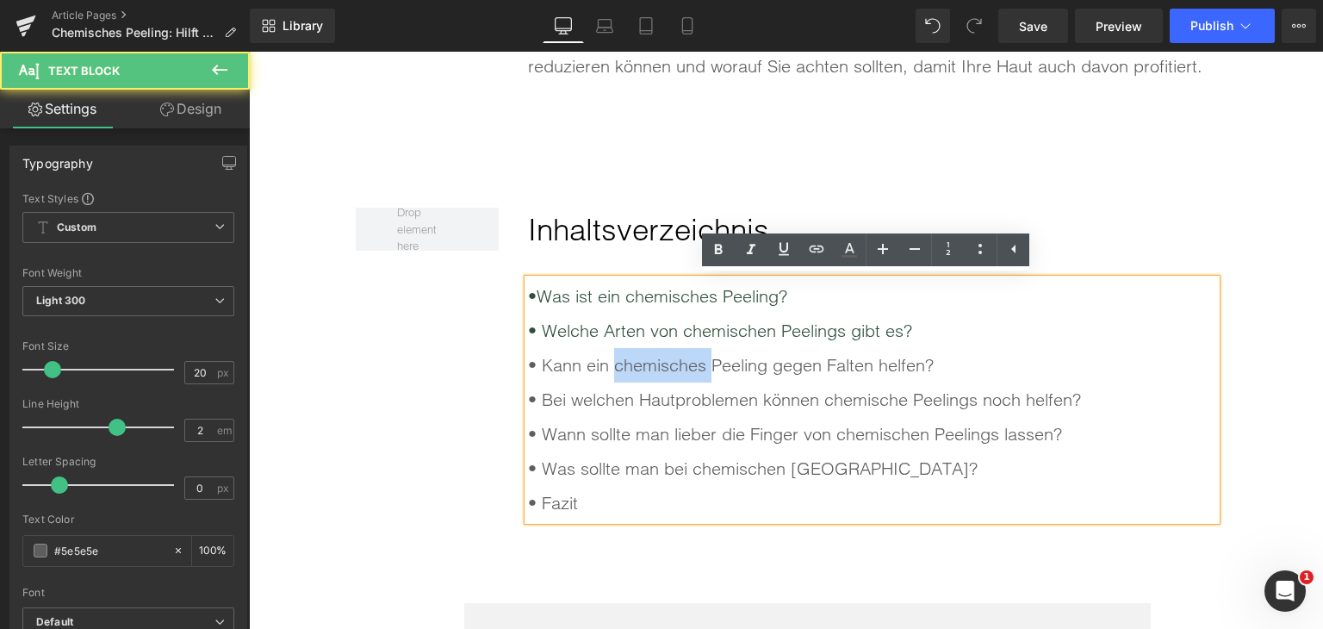
click at [670, 366] on div "• Kann ein chemisches Peeling gegen Falten helfen?" at bounding box center [872, 365] width 688 height 34
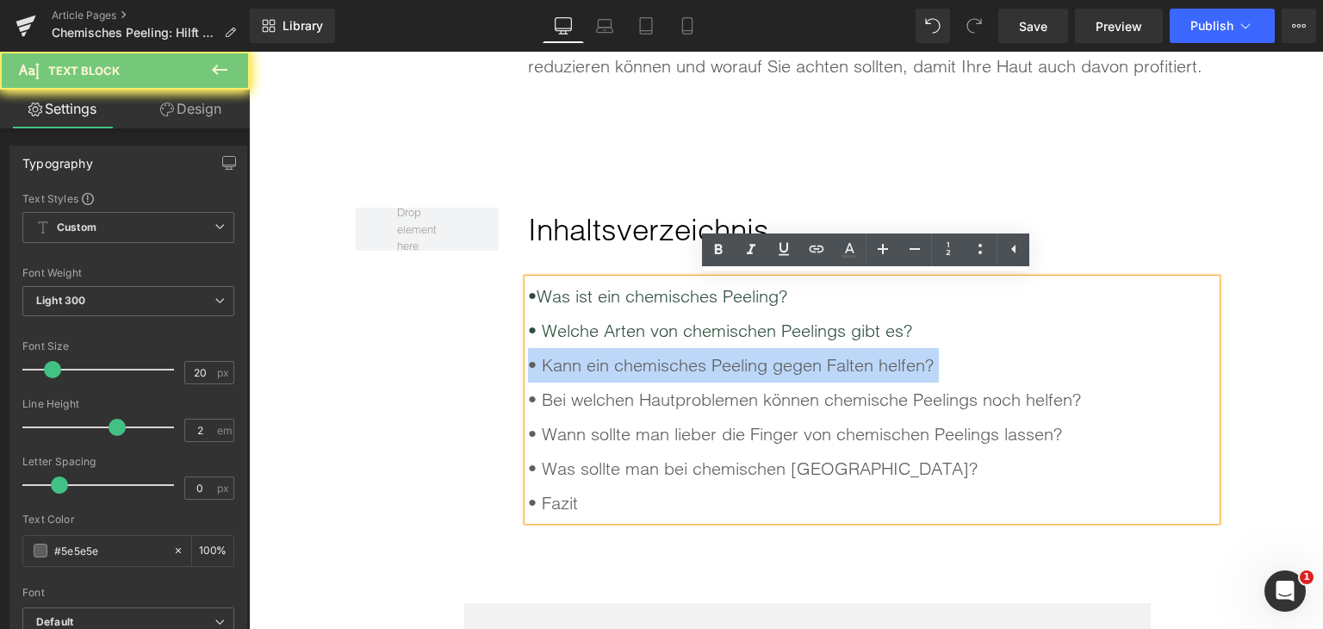
click at [670, 366] on div "• Kann ein chemisches Peeling gegen Falten helfen?" at bounding box center [872, 365] width 688 height 34
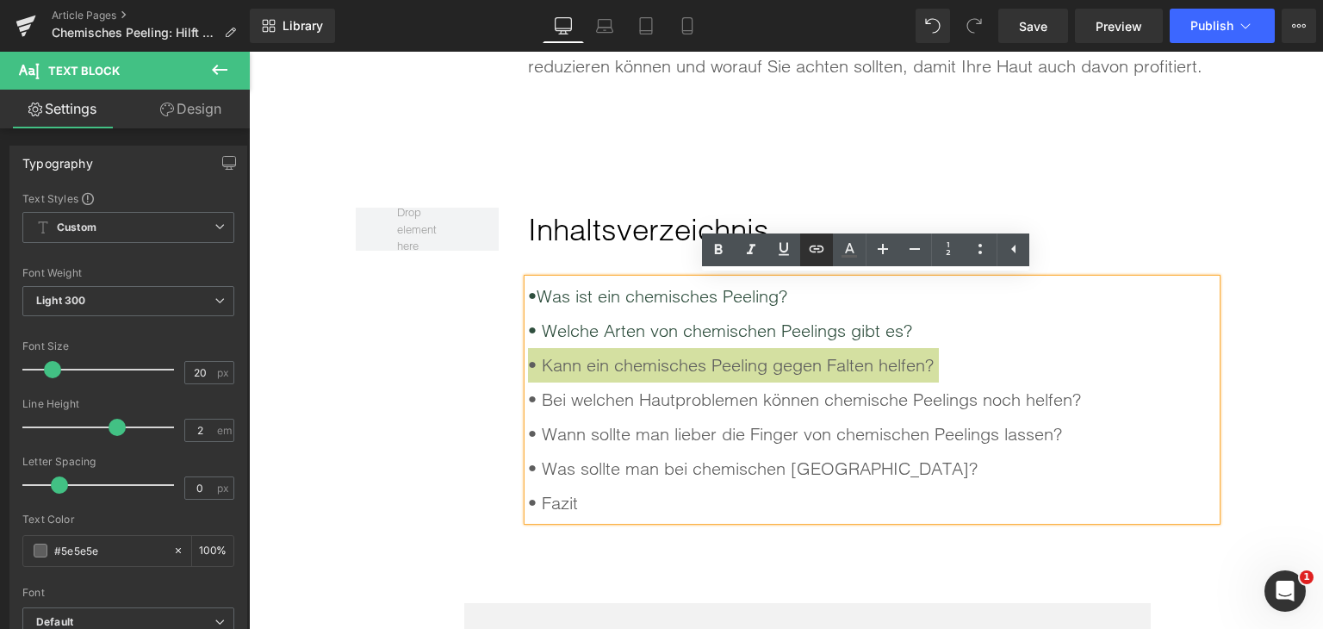
click at [819, 248] on icon at bounding box center [816, 249] width 21 height 21
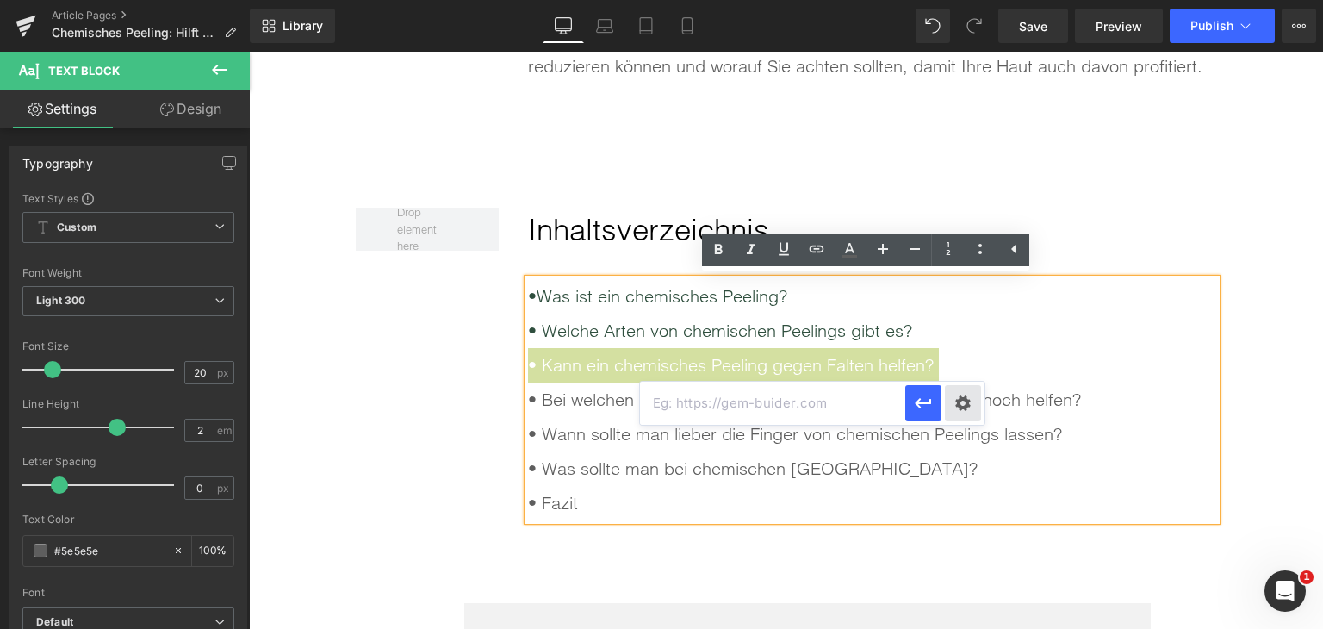
click at [956, 0] on div "Text Color Highlight Color rgba(0, 119, 193, 1) #0077c1 100 % transparent trans…" at bounding box center [661, 0] width 1323 height 0
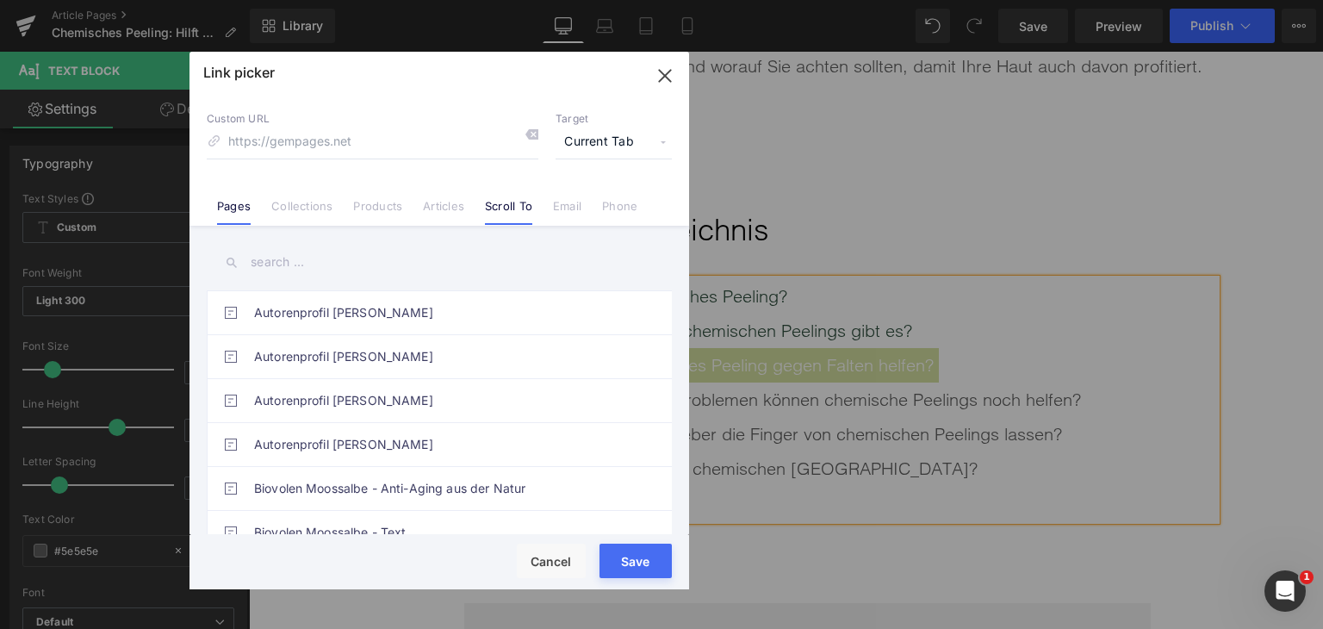
click at [510, 204] on link "Scroll To" at bounding box center [508, 212] width 47 height 26
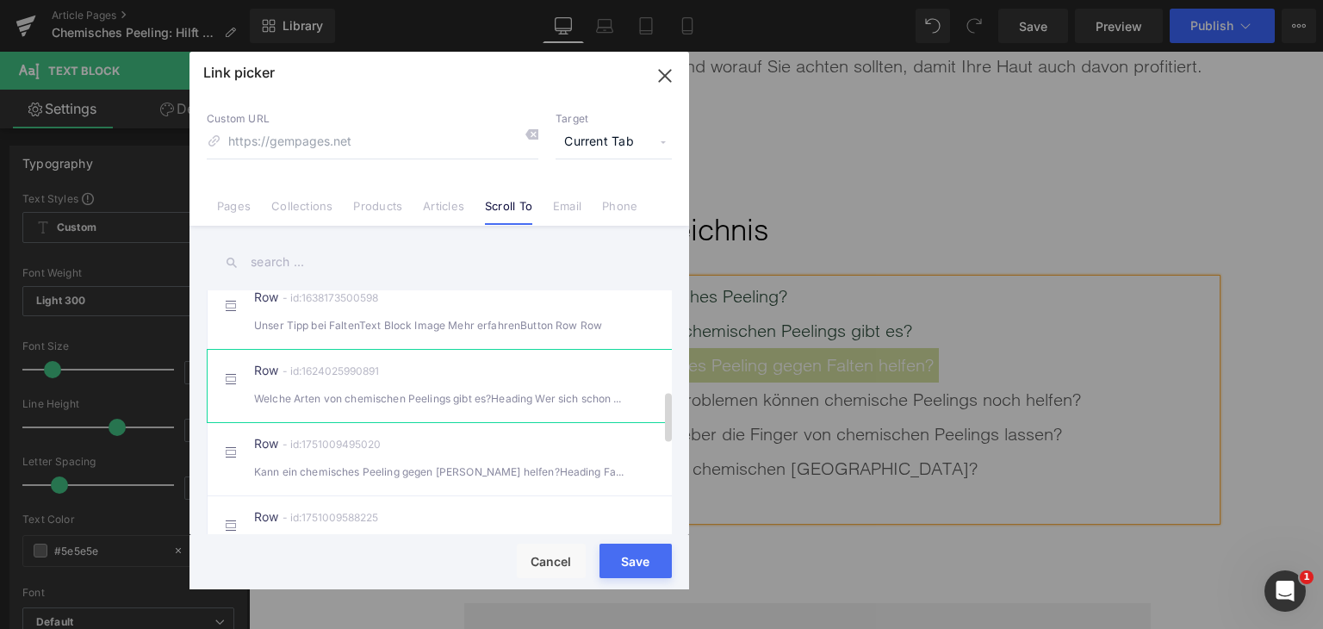
scroll to position [517, 0]
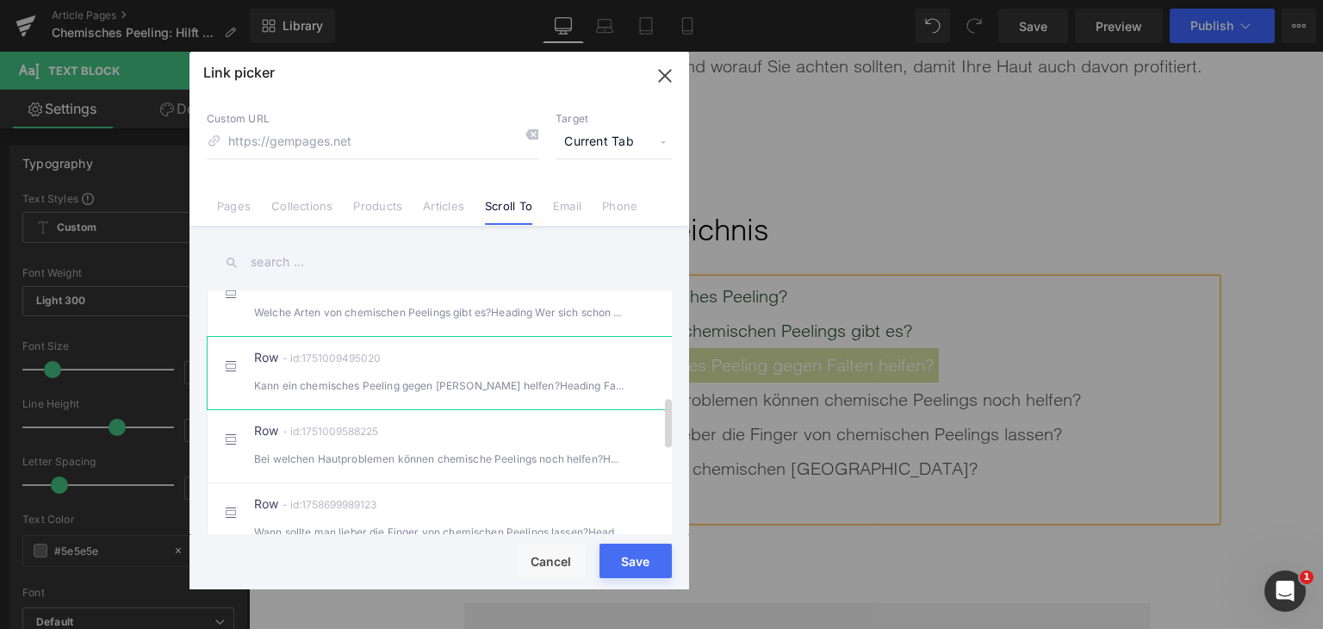
click at [483, 395] on div "Kann ein chemisches Peeling gegen [PERSON_NAME] helfen?Heading Falten sind ein …" at bounding box center [439, 386] width 370 height 18
type input "#r-1751009495020"
drag, startPoint x: 627, startPoint y: 573, endPoint x: 386, endPoint y: 476, distance: 259.8
click at [627, 573] on button "Save" at bounding box center [636, 561] width 72 height 34
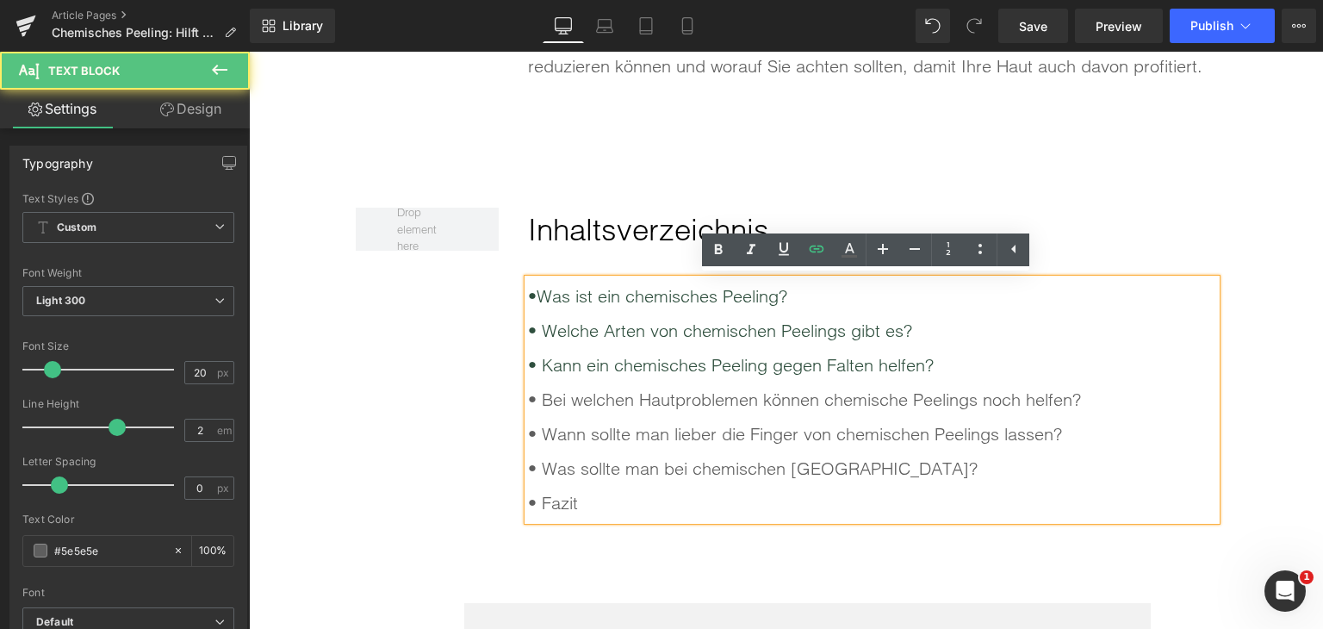
click at [675, 406] on div "• Bei welchen Hautproblemen können chemische Peelings noch helfen?" at bounding box center [872, 400] width 688 height 34
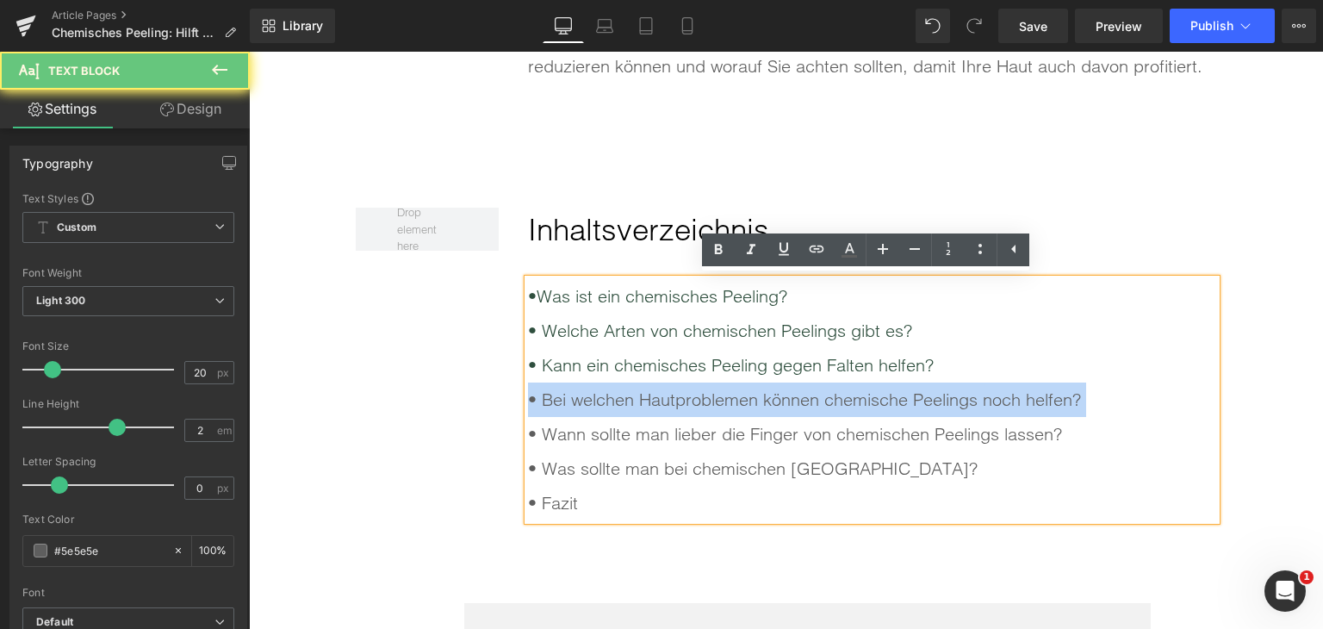
click at [675, 406] on div "• Bei welchen Hautproblemen können chemische Peelings noch helfen?" at bounding box center [872, 400] width 688 height 34
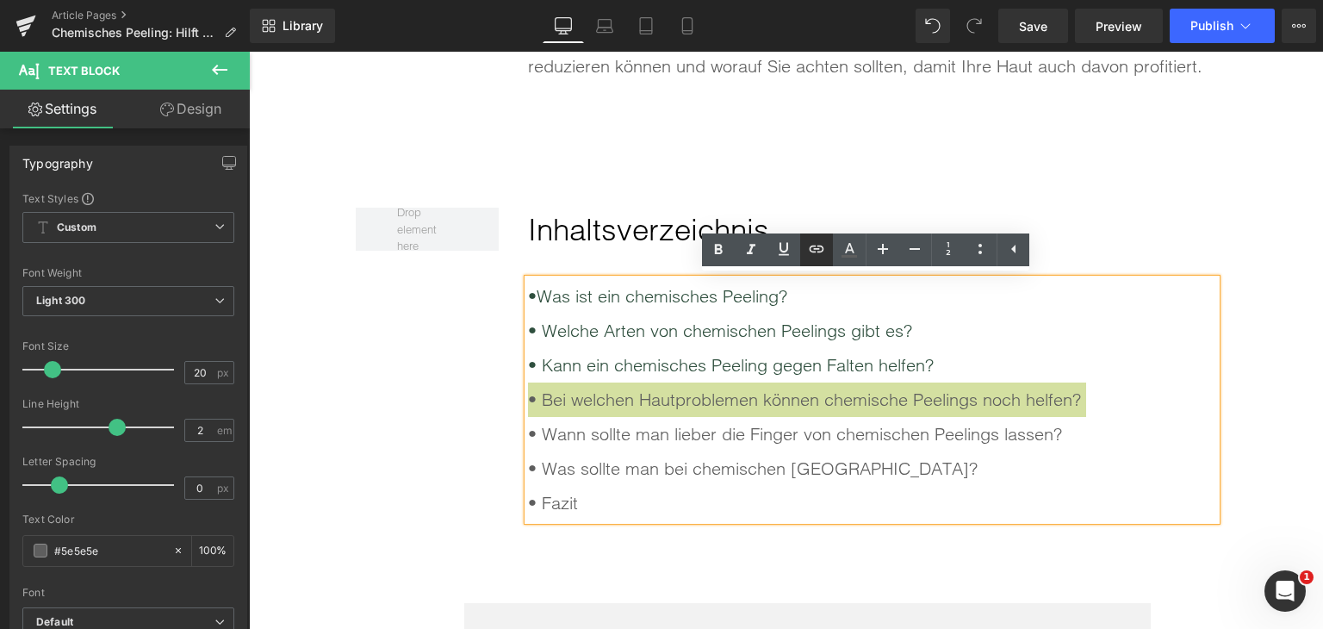
click at [815, 258] on icon at bounding box center [816, 249] width 21 height 21
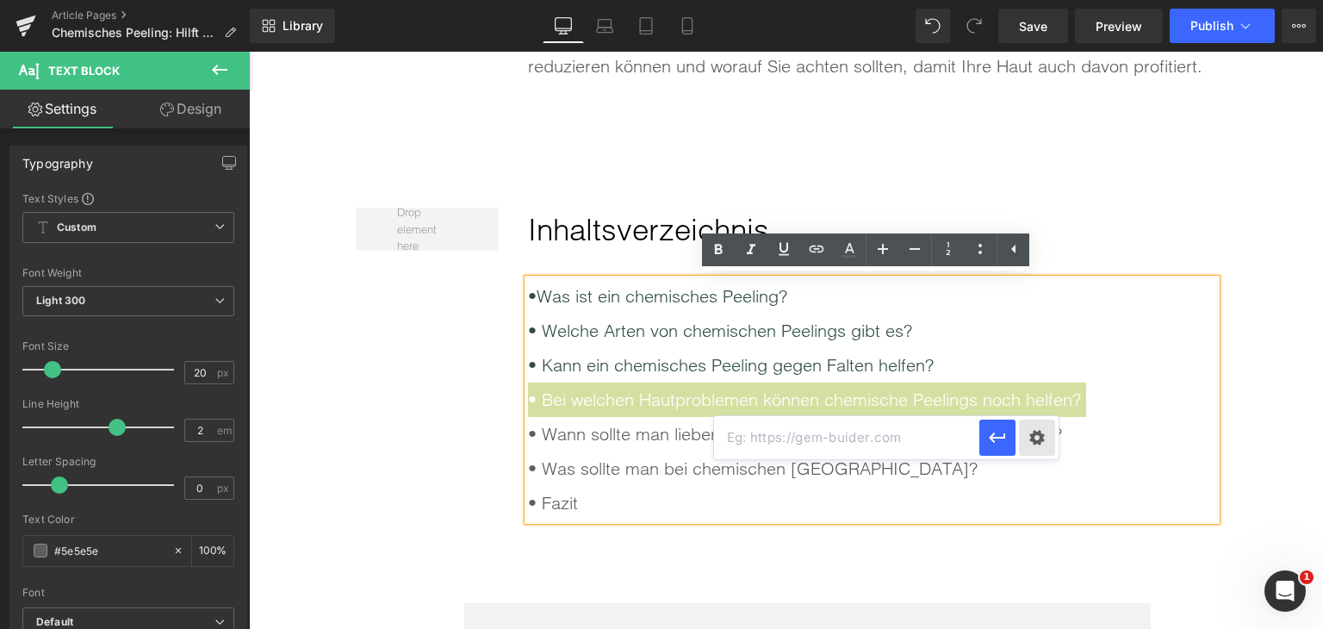
click at [1031, 0] on div "Text Color Highlight Color rgba(0, 119, 193, 1) #0077c1 100 % transparent trans…" at bounding box center [661, 0] width 1323 height 0
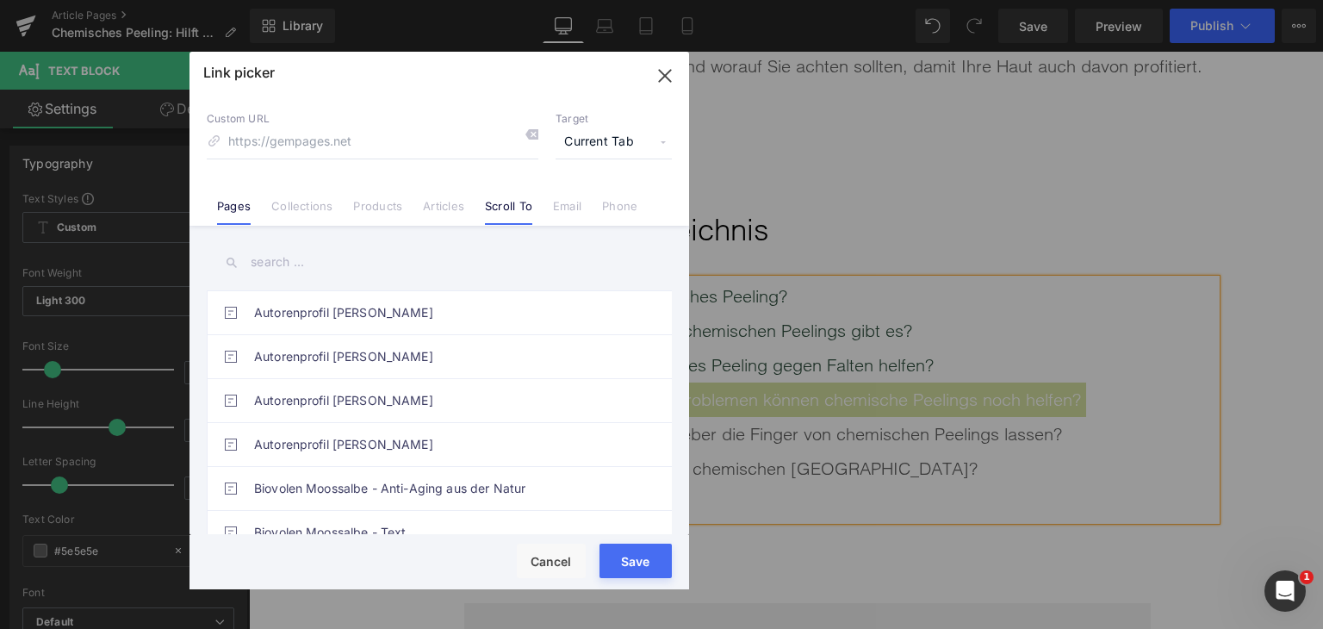
click at [501, 199] on link "Scroll To" at bounding box center [508, 212] width 47 height 26
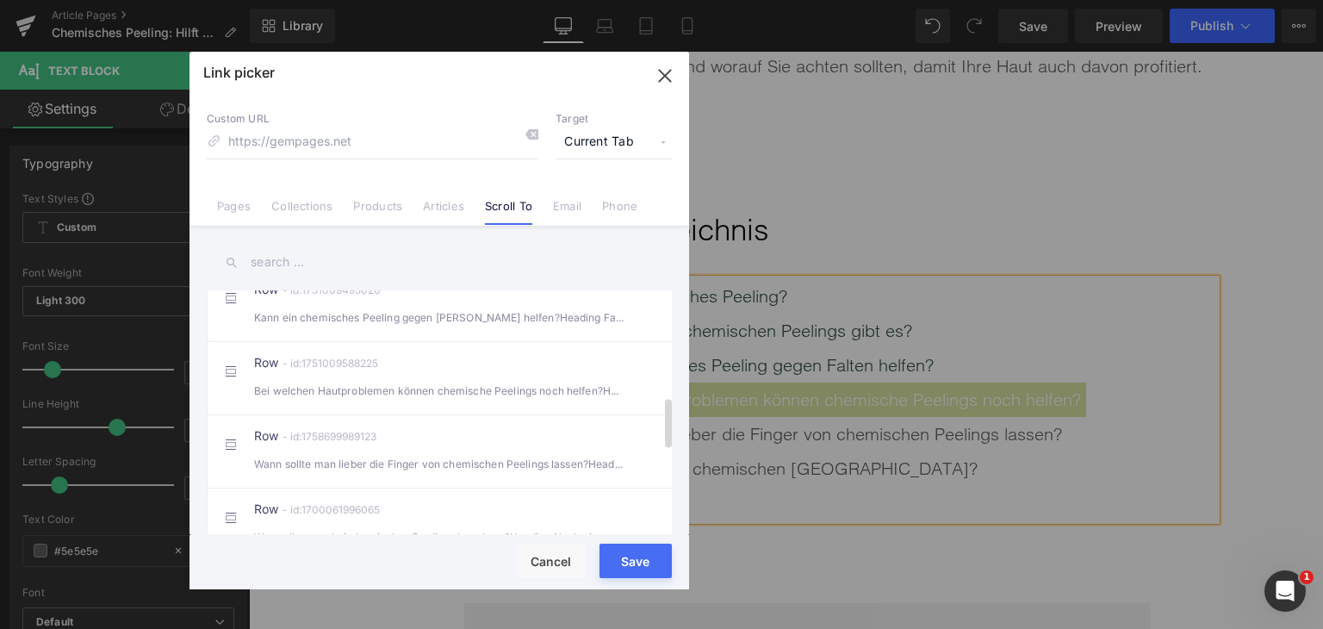
scroll to position [603, 0]
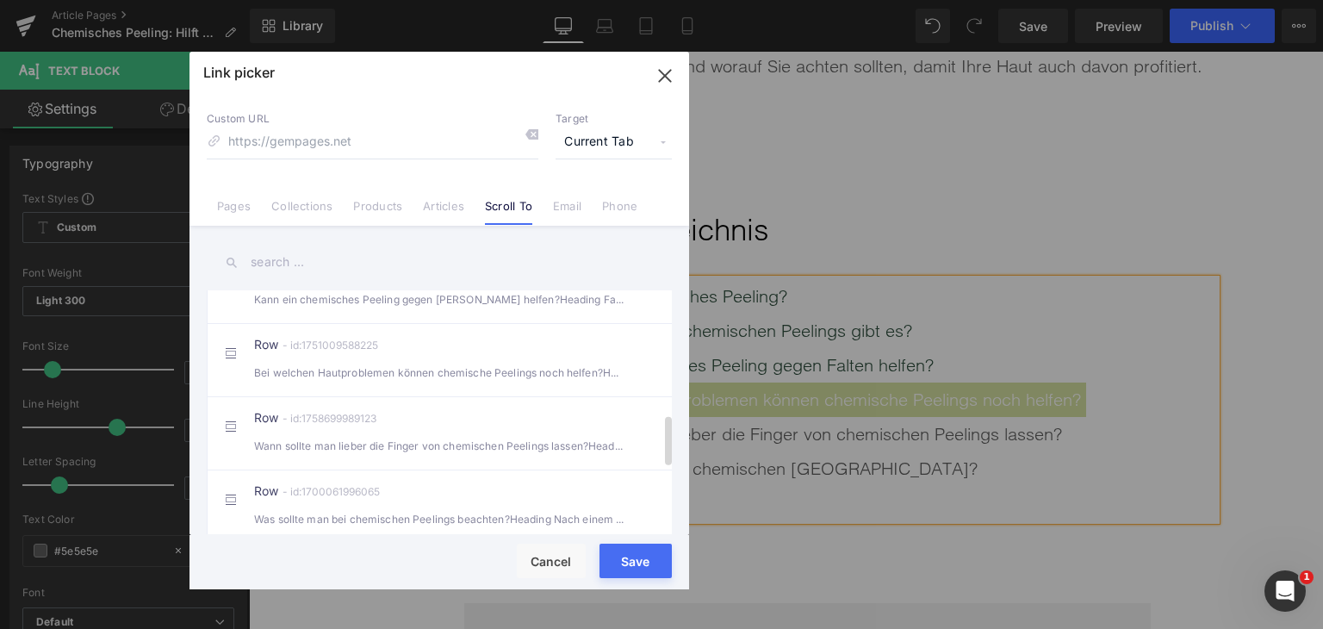
click at [465, 396] on li "Row - id:1751009588225 Bei welchen Hautproblemen können chemische Peelings noch…" at bounding box center [443, 359] width 472 height 73
type input "#r-1751009588225"
click at [605, 569] on button "Save" at bounding box center [636, 561] width 72 height 34
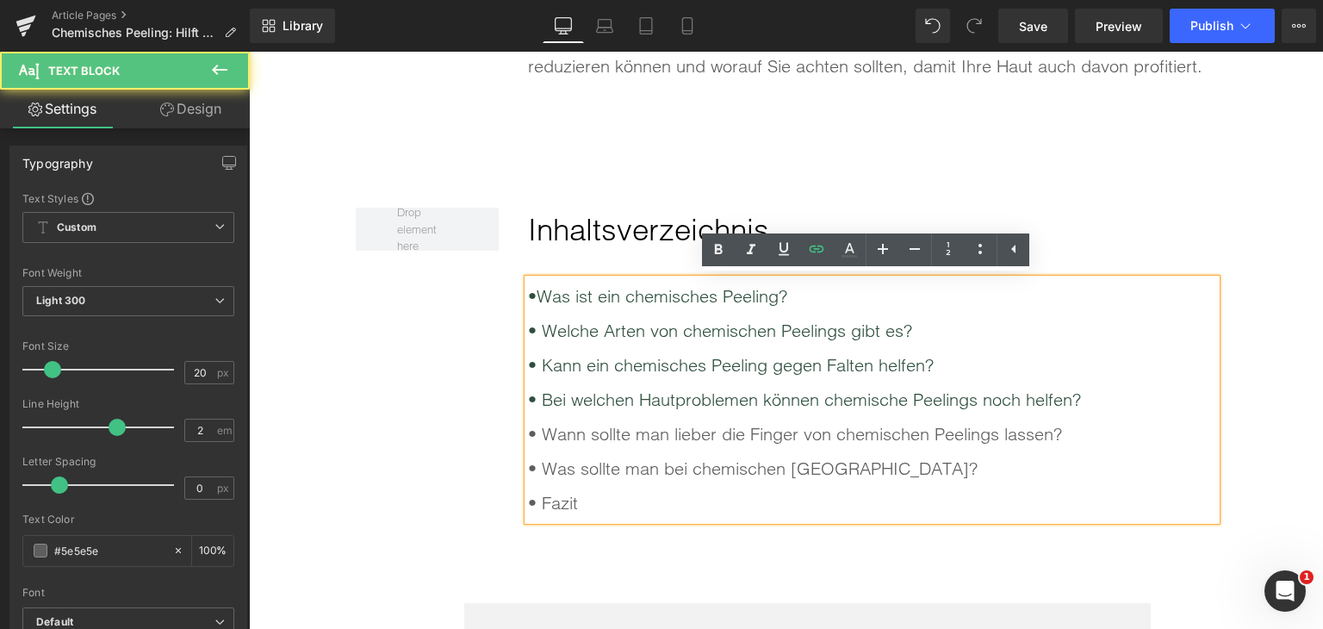
click at [638, 428] on div "• Wann sollte man lieber die Finger von chemischen Peelings lassen?" at bounding box center [872, 434] width 688 height 34
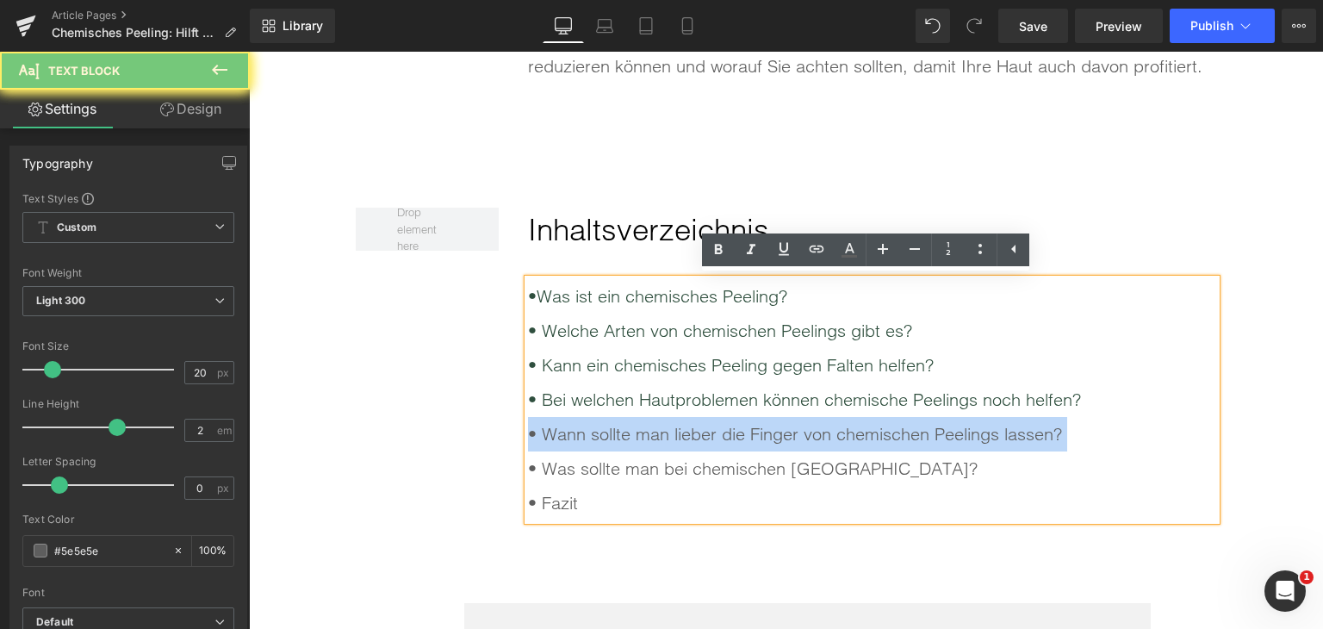
click at [638, 428] on div "• Wann sollte man lieber die Finger von chemischen Peelings lassen?" at bounding box center [872, 434] width 688 height 34
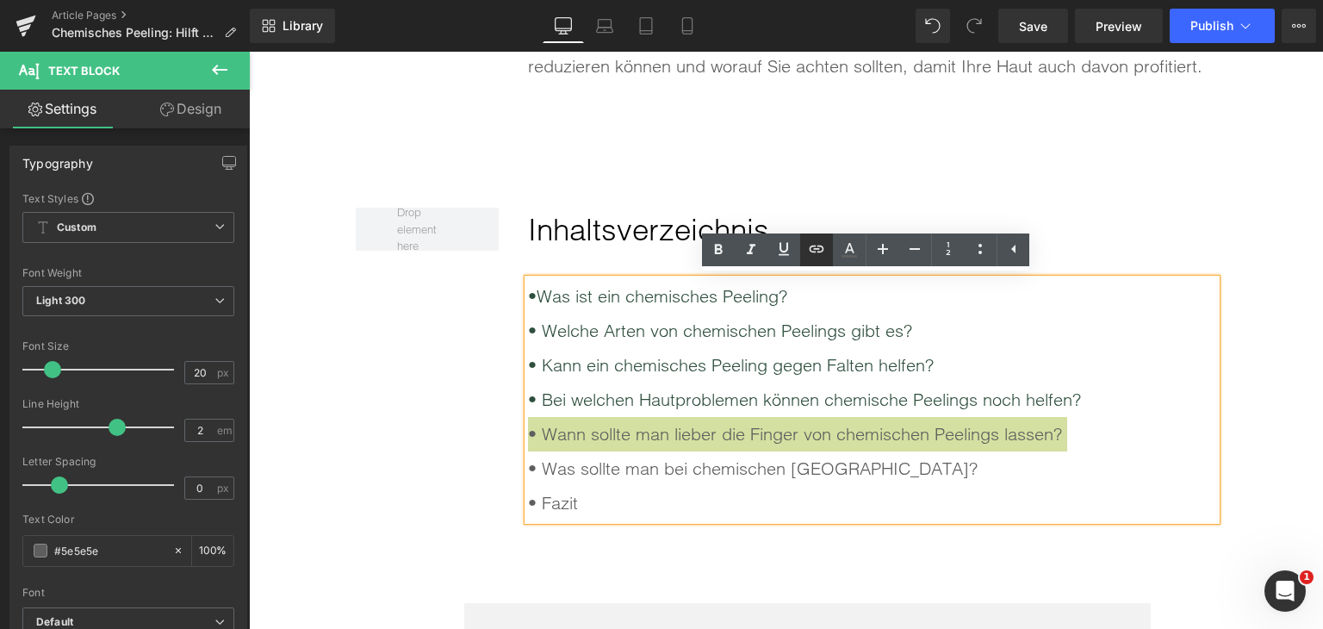
click at [813, 256] on icon at bounding box center [816, 249] width 21 height 21
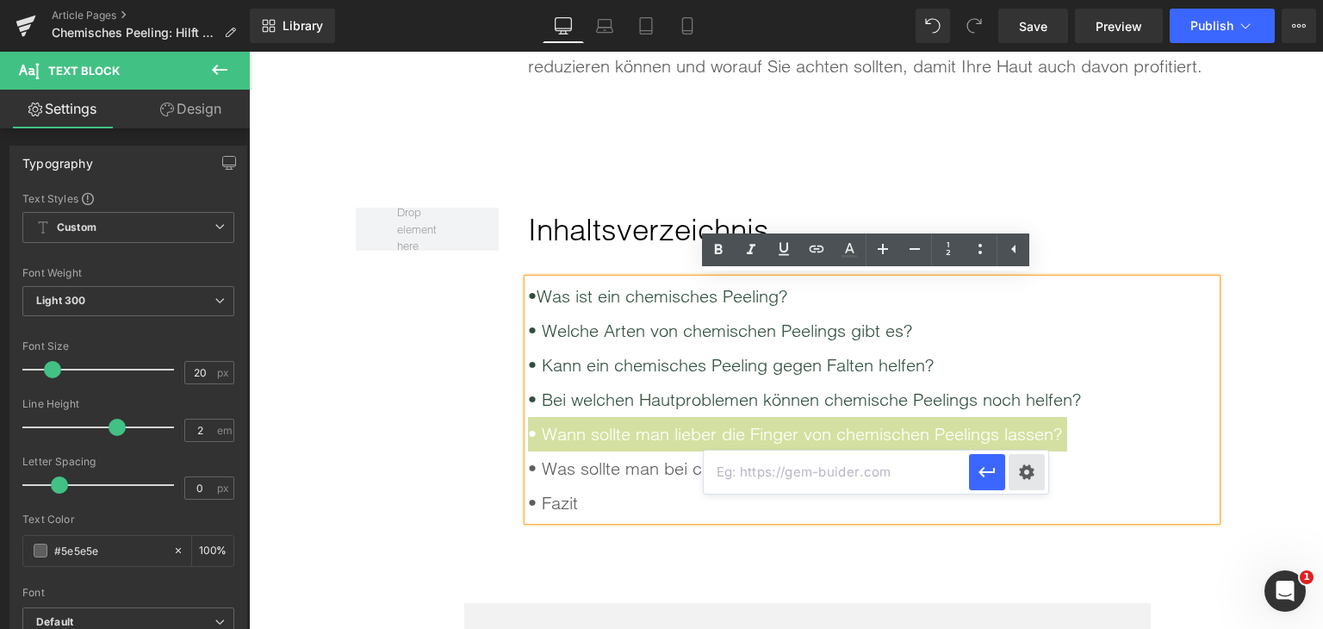
click at [1027, 0] on div "Text Color Highlight Color rgba(0, 119, 193, 1) #0077c1 100 % transparent trans…" at bounding box center [661, 0] width 1323 height 0
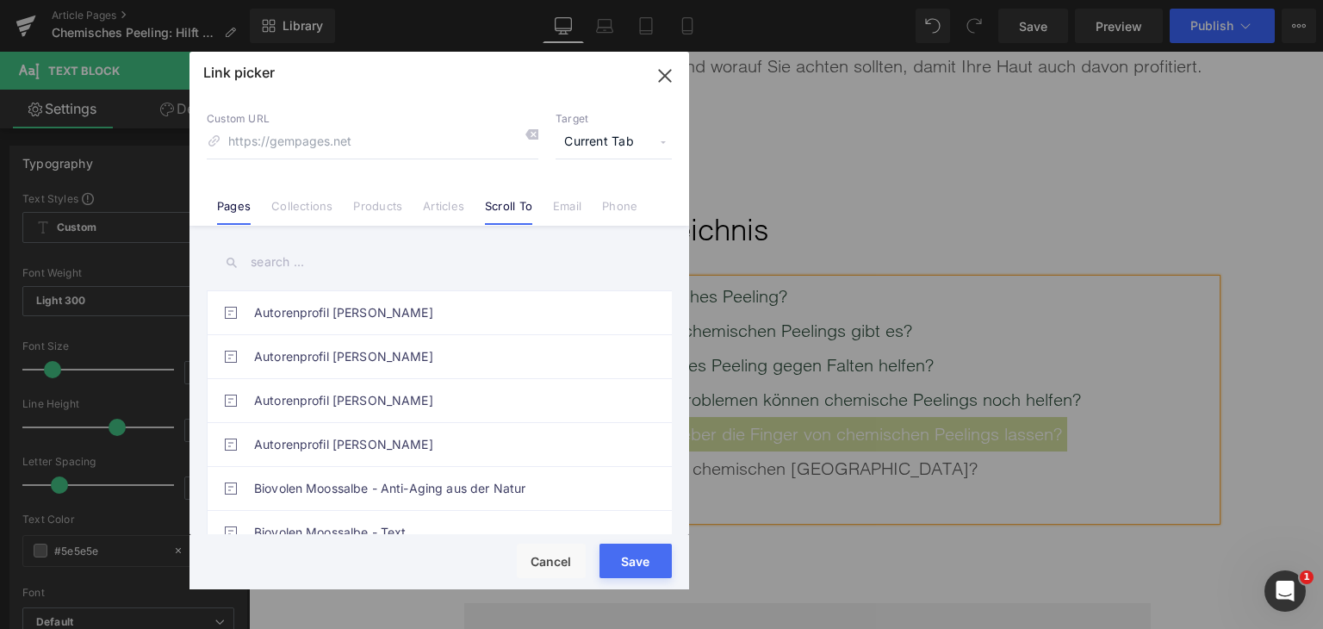
click at [523, 205] on link "Scroll To" at bounding box center [508, 212] width 47 height 26
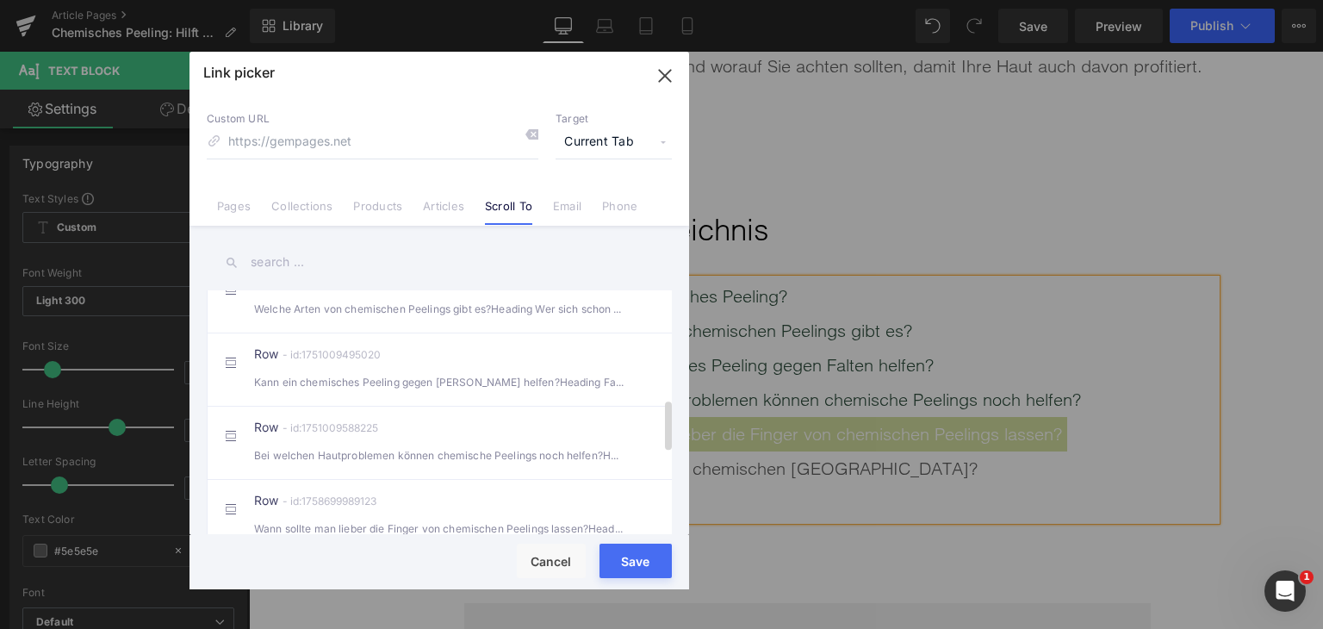
scroll to position [517, 0]
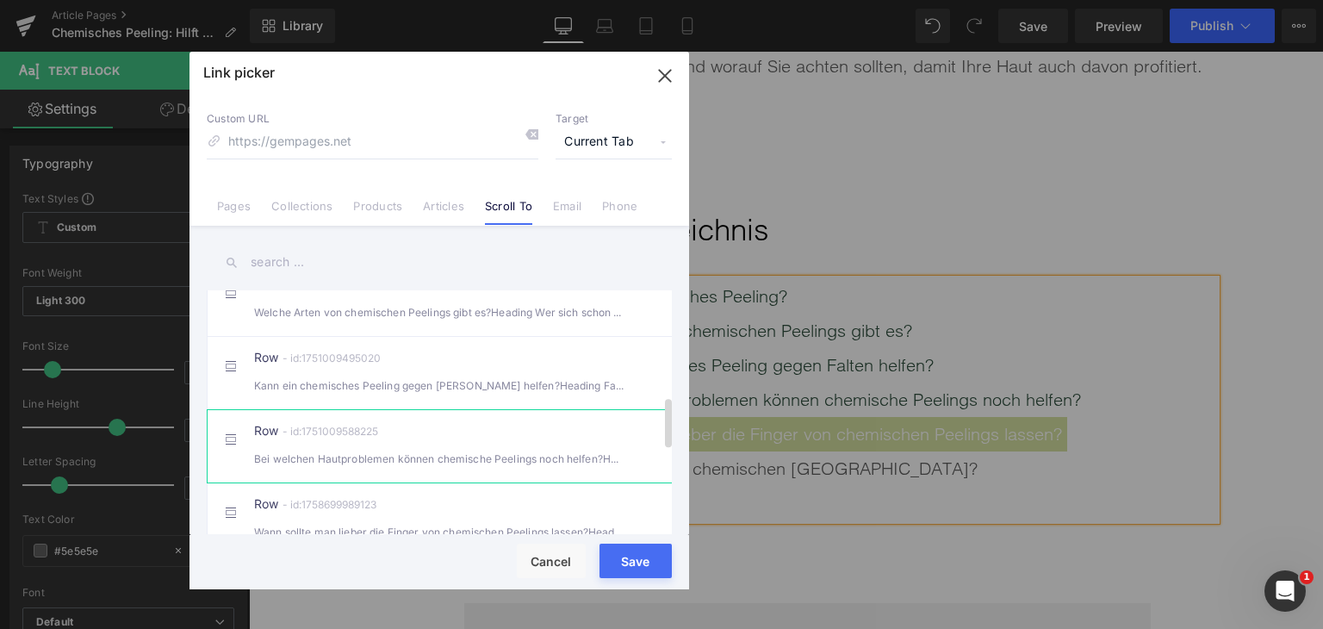
click at [518, 439] on div "Row - id:1751009588225 Bei welchen Hautproblemen können chemische Peelings noch…" at bounding box center [465, 446] width 423 height 43
type input "#r-1751009588225"
click at [641, 570] on div "Rendering Content" at bounding box center [662, 560] width 106 height 19
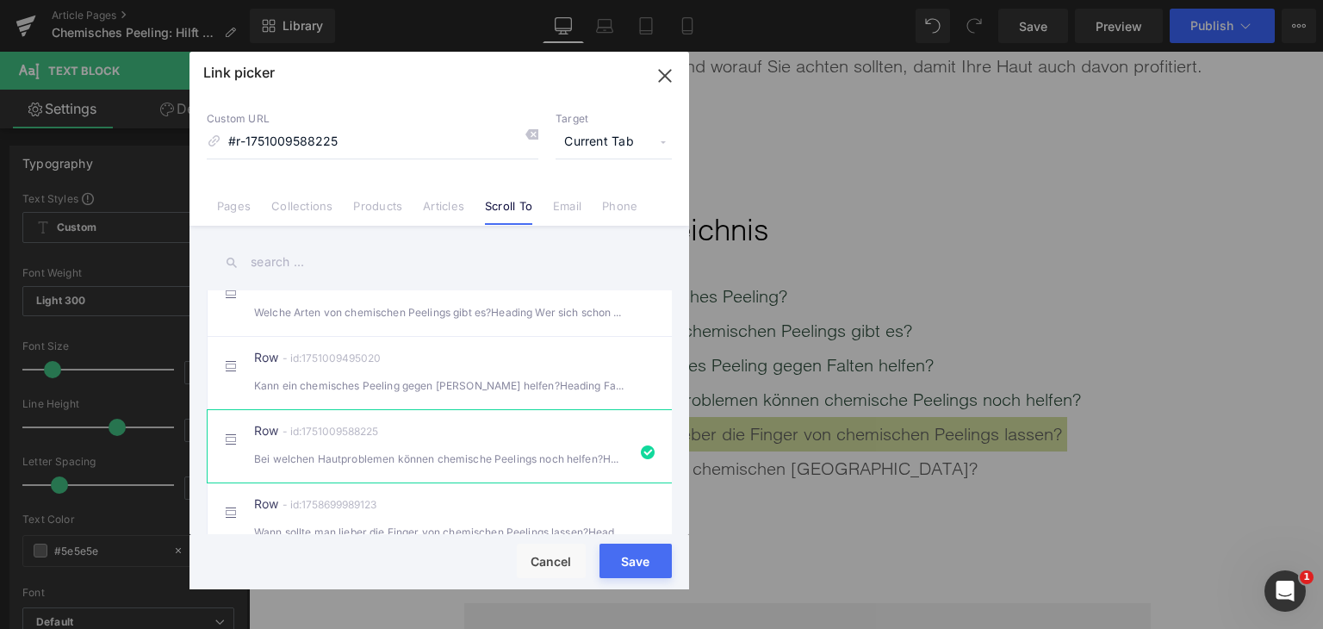
click at [644, 576] on button "Save" at bounding box center [636, 561] width 72 height 34
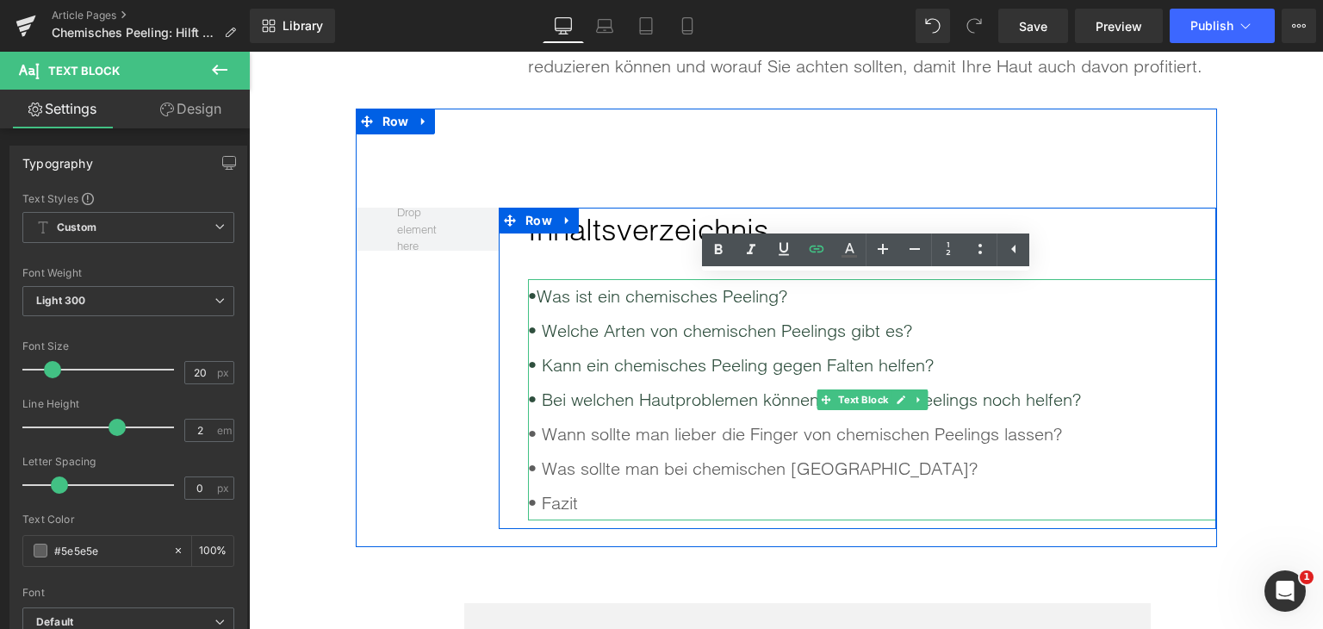
click at [672, 428] on div "• Wann sollte man lieber die Finger von chemischen Peelings lassen?" at bounding box center [872, 434] width 688 height 34
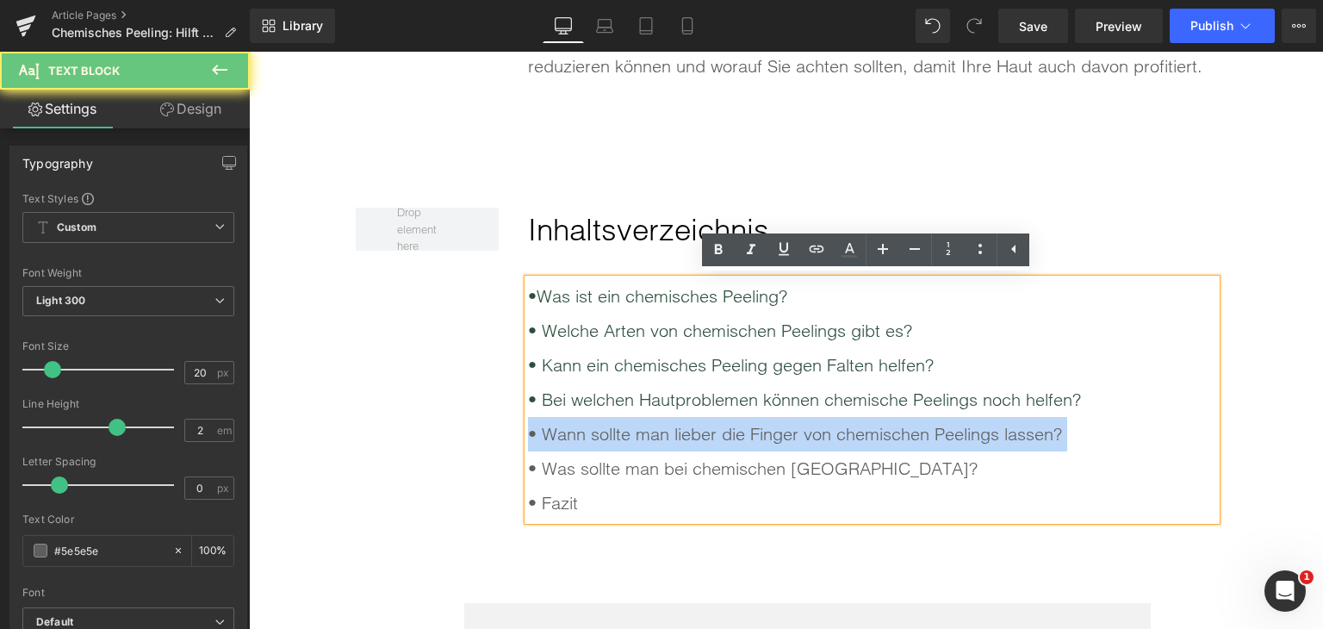
click at [672, 428] on div "• Wann sollte man lieber die Finger von chemischen Peelings lassen?" at bounding box center [872, 434] width 688 height 34
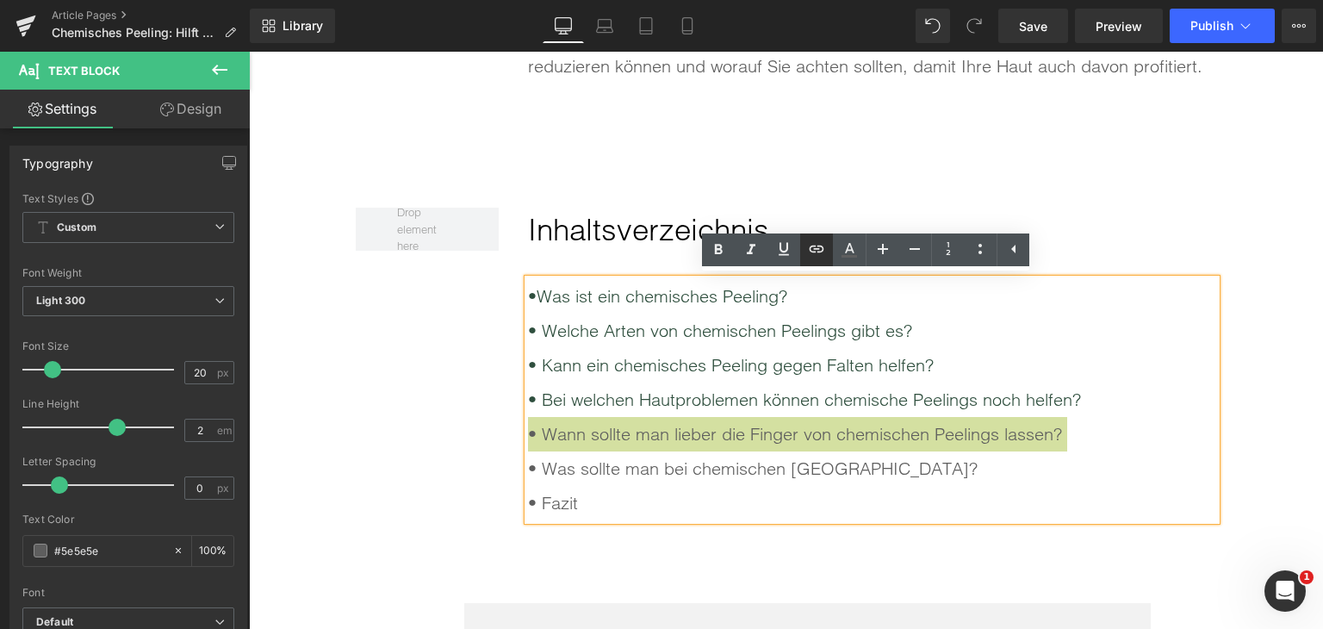
click at [818, 253] on icon at bounding box center [816, 249] width 21 height 21
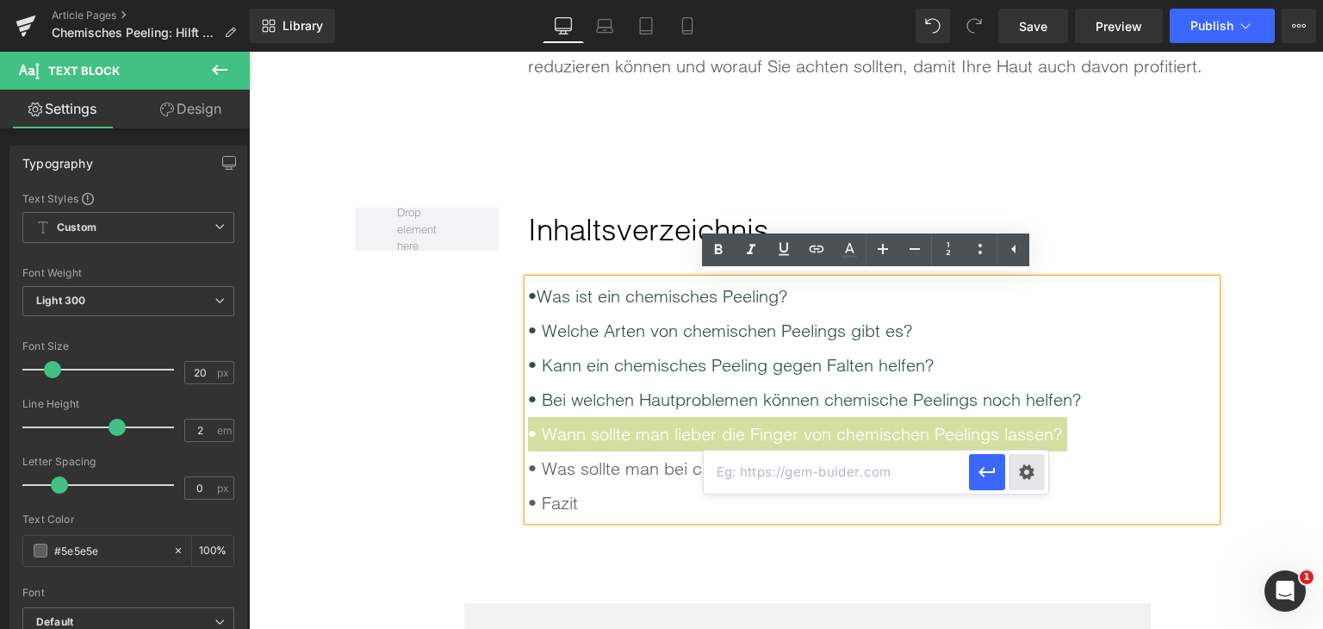
click at [1039, 0] on div "Text Color Highlight Color rgba(0, 119, 193, 1) #0077c1 100 % transparent trans…" at bounding box center [661, 0] width 1323 height 0
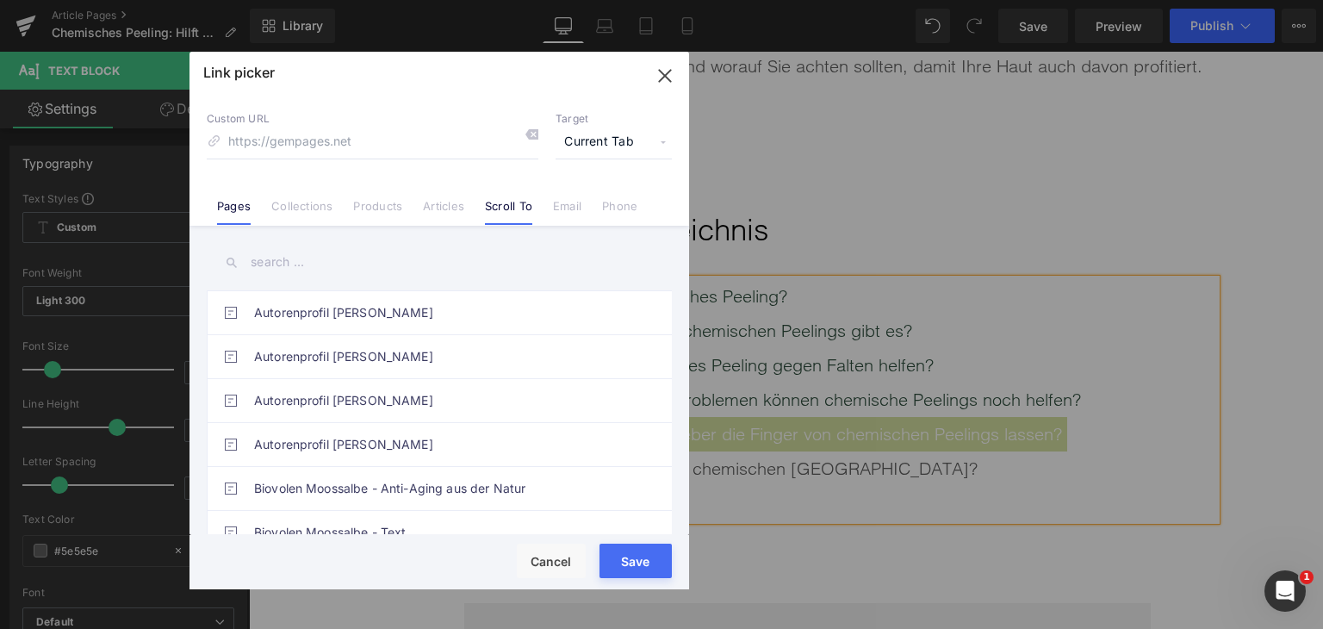
click at [495, 217] on link "Scroll To" at bounding box center [508, 212] width 47 height 26
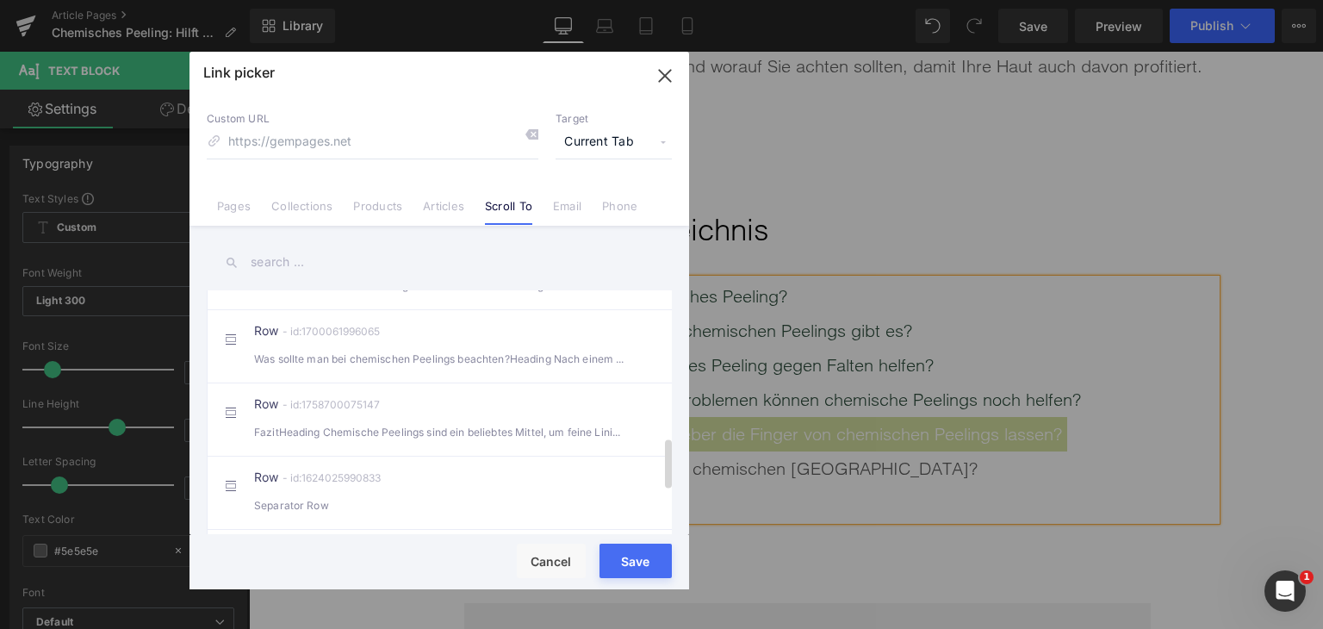
scroll to position [689, 0]
click at [476, 369] on div "Wann sollte man lieber die Finger von chemischen Peelings lassen?Heading Chem" at bounding box center [439, 360] width 370 height 18
type input "#r-1758699989123"
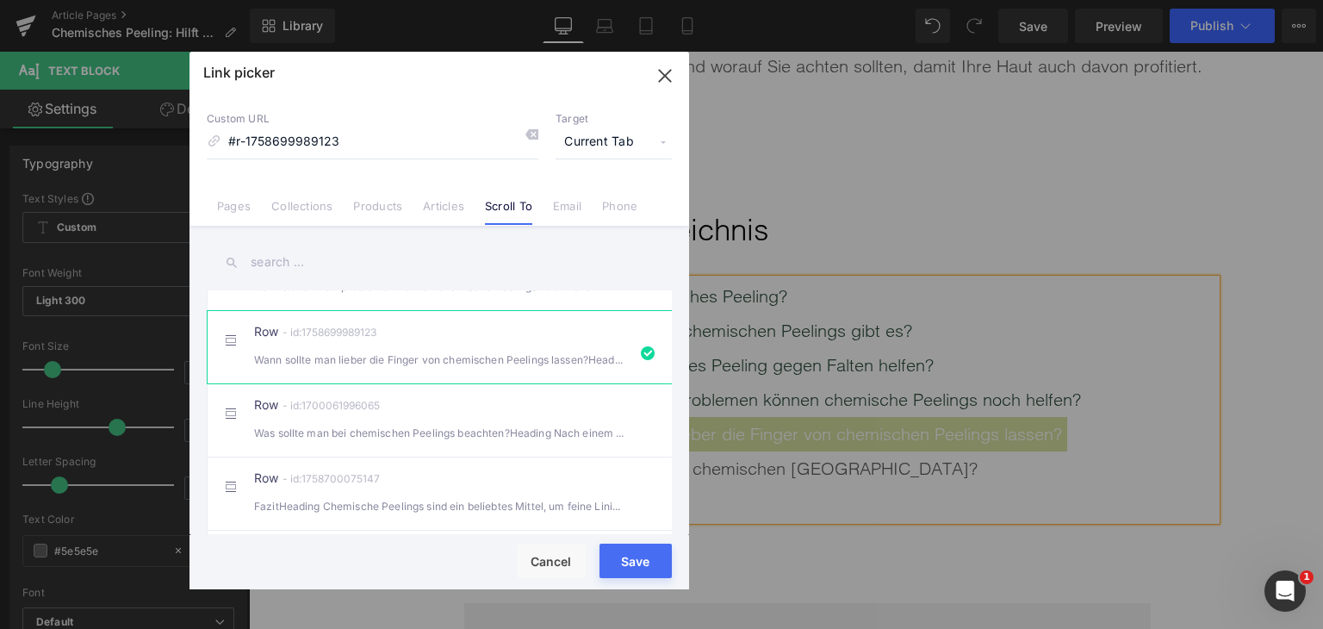
click at [628, 571] on button "Save" at bounding box center [636, 561] width 72 height 34
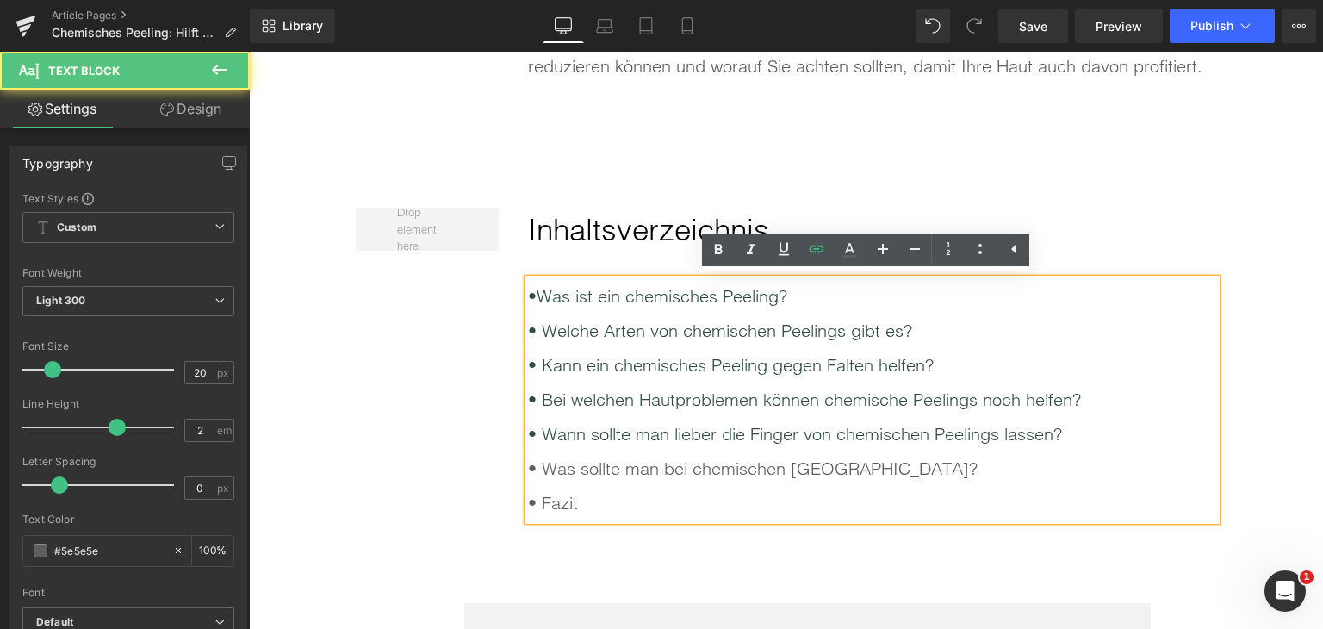
click at [655, 476] on div "• Was sollte man bei chemischen [GEOGRAPHIC_DATA]?" at bounding box center [872, 468] width 688 height 34
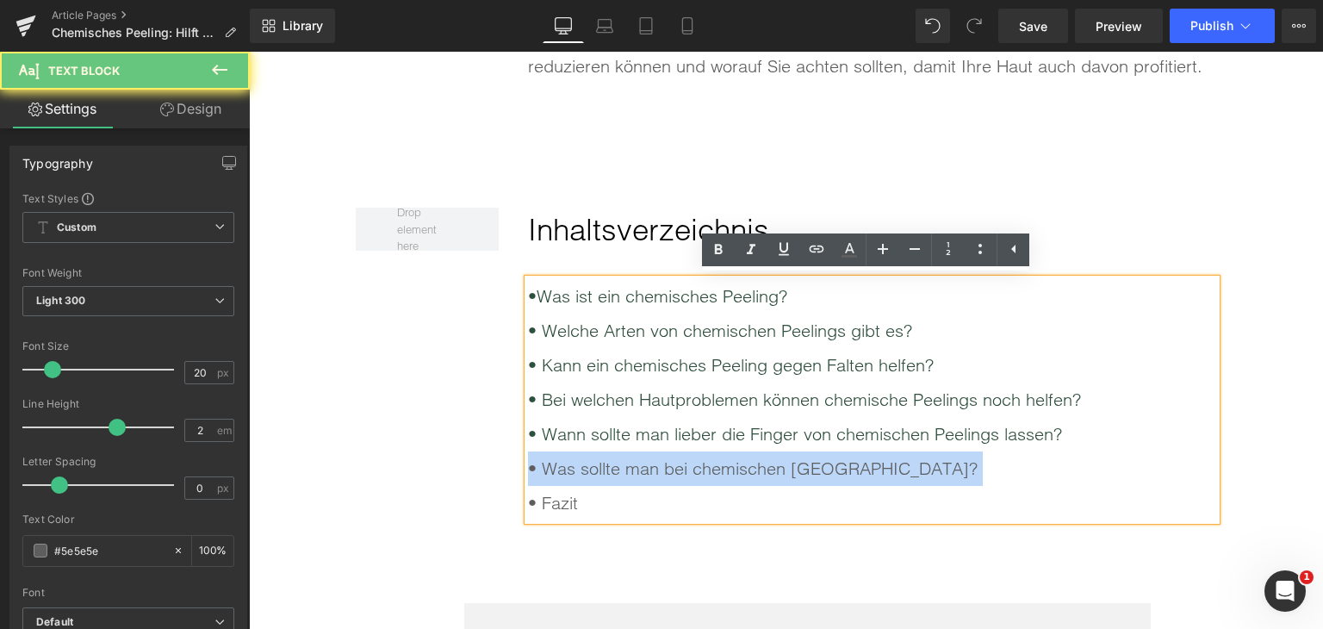
click at [655, 476] on div "• Was sollte man bei chemischen [GEOGRAPHIC_DATA]?" at bounding box center [872, 468] width 688 height 34
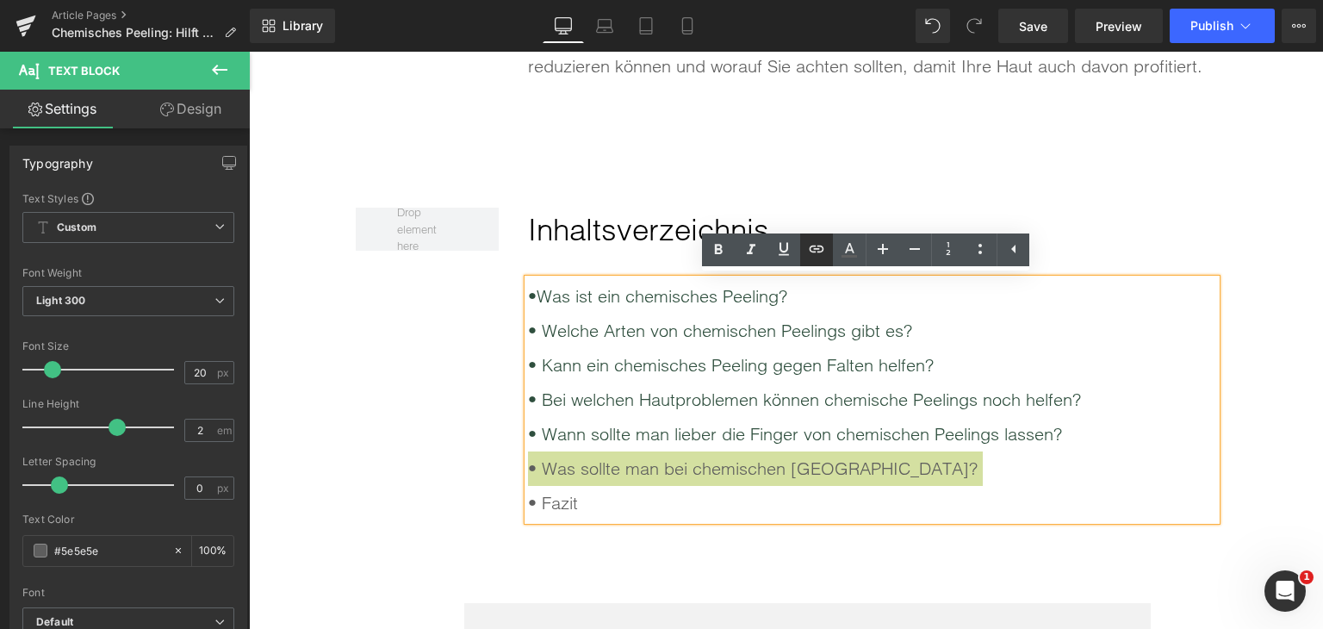
click at [819, 248] on icon at bounding box center [816, 249] width 21 height 21
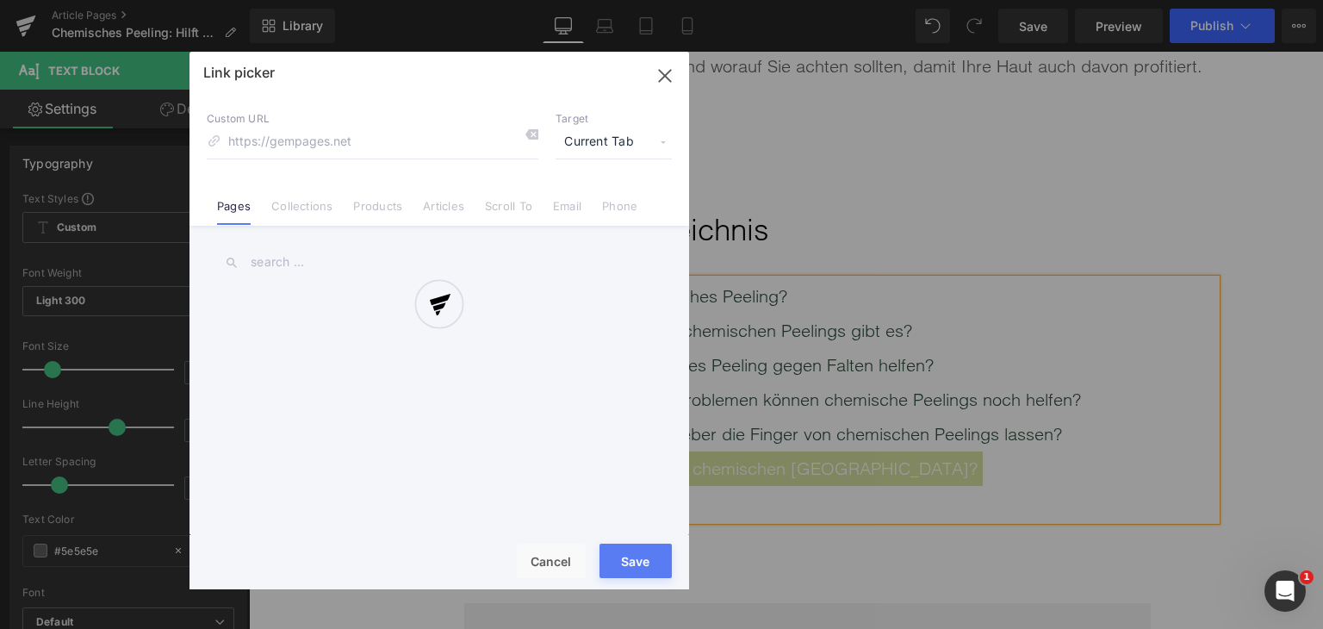
click at [962, 0] on div "Text Color Highlight Color rgba(0, 119, 193, 1) #0077c1 100 % transparent trans…" at bounding box center [661, 0] width 1323 height 0
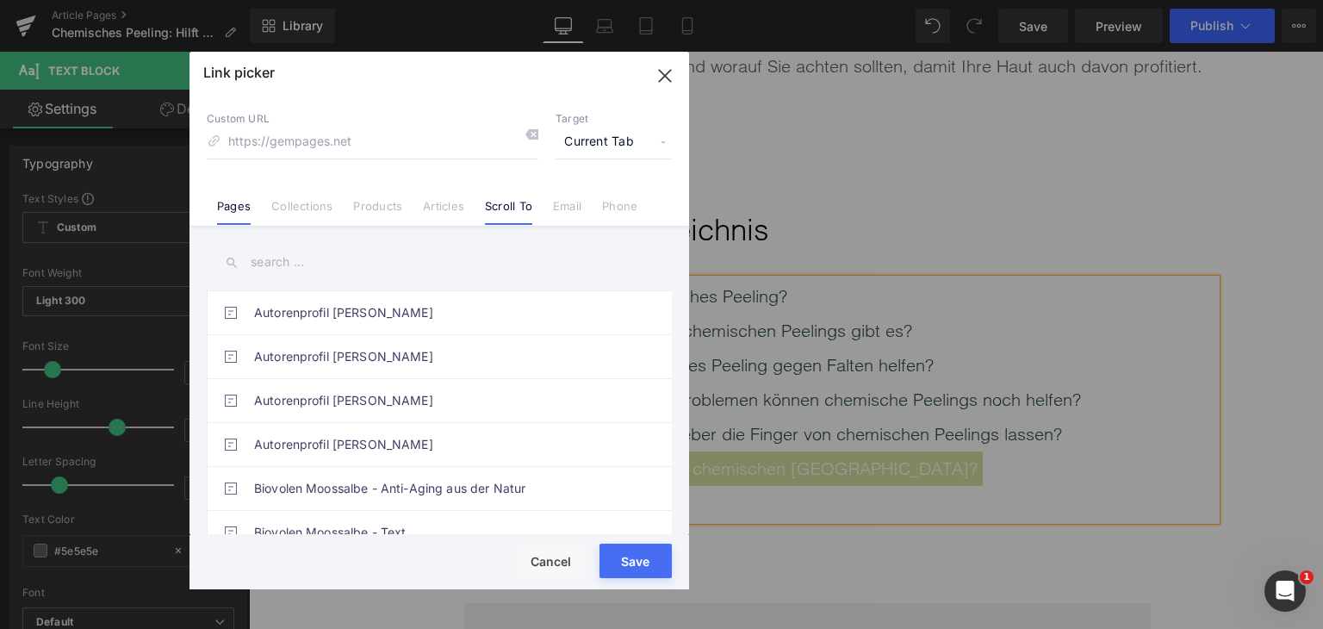
click at [520, 202] on link "Scroll To" at bounding box center [508, 212] width 47 height 26
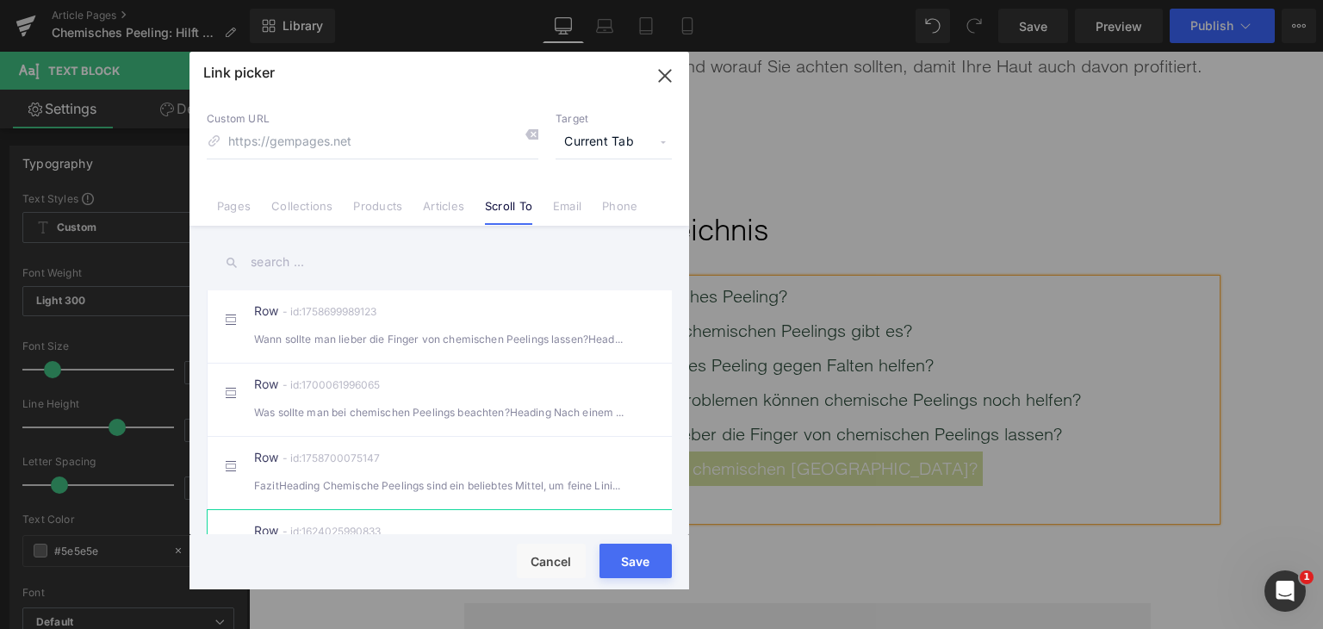
scroll to position [775, 0]
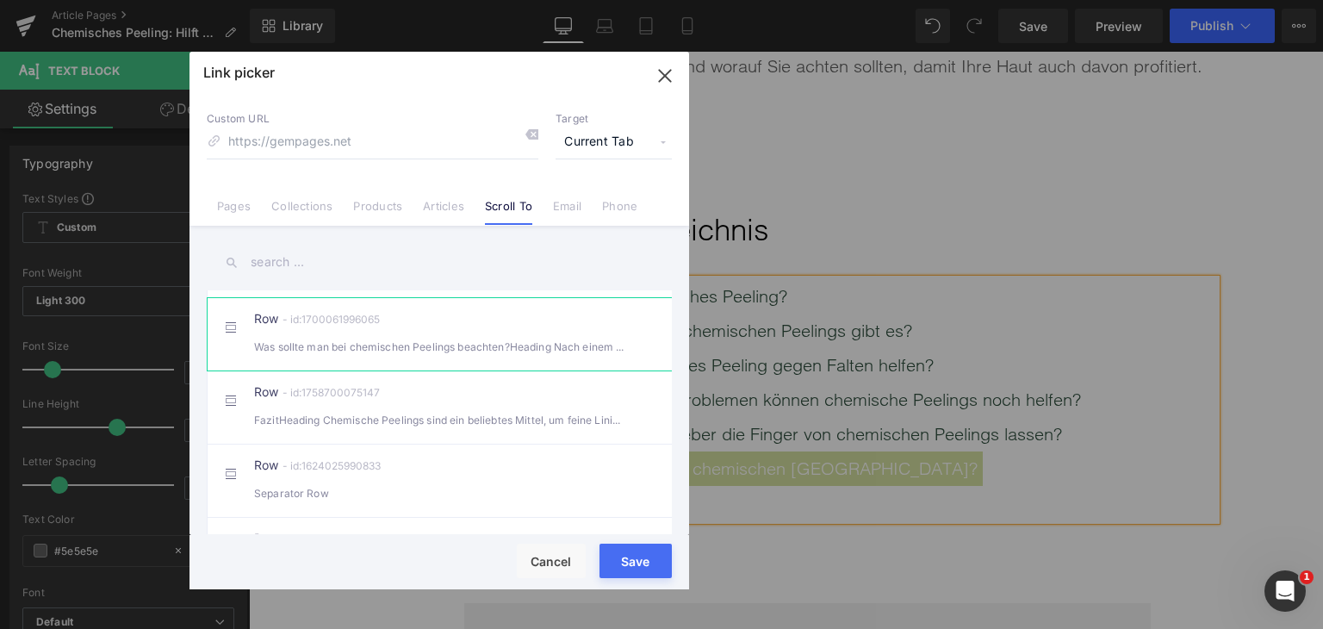
click at [376, 349] on div "Row - id:1700061996065 Was sollte man bei chemischen Peelings beachten?Heading …" at bounding box center [465, 334] width 423 height 43
type input "#r-1700061996065"
drag, startPoint x: 617, startPoint y: 574, endPoint x: 355, endPoint y: 472, distance: 281.0
click at [617, 574] on button "Save" at bounding box center [636, 561] width 72 height 34
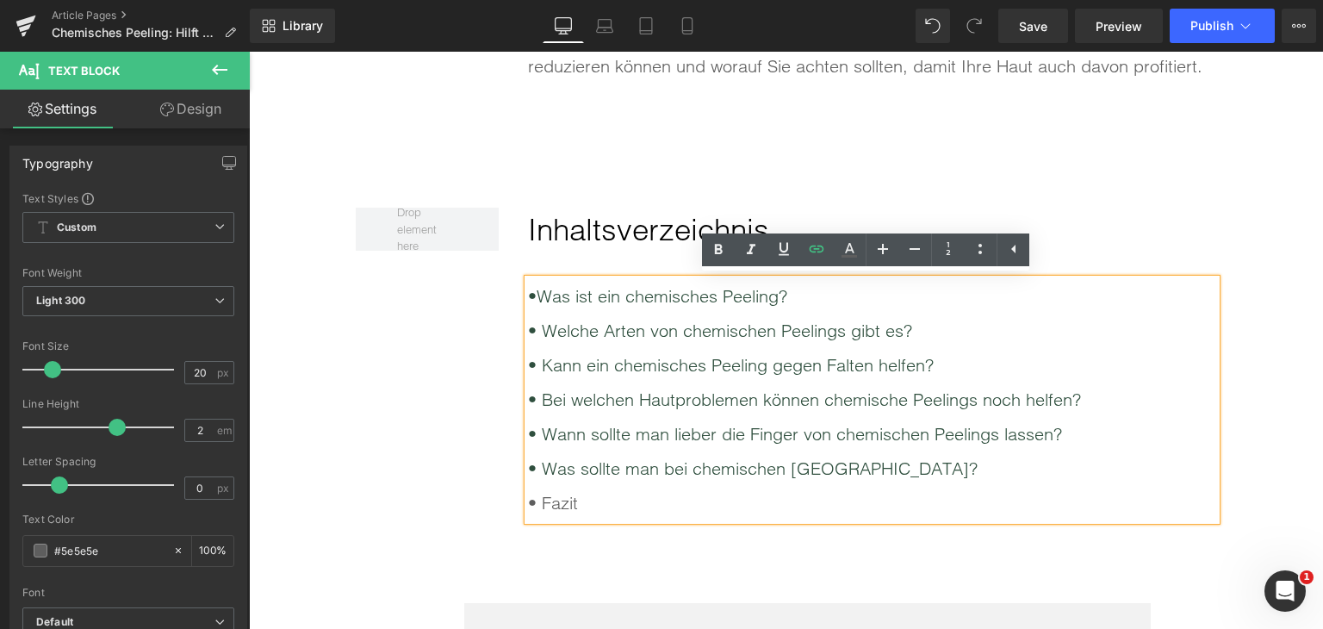
click at [557, 507] on div "• Fazit" at bounding box center [872, 503] width 688 height 34
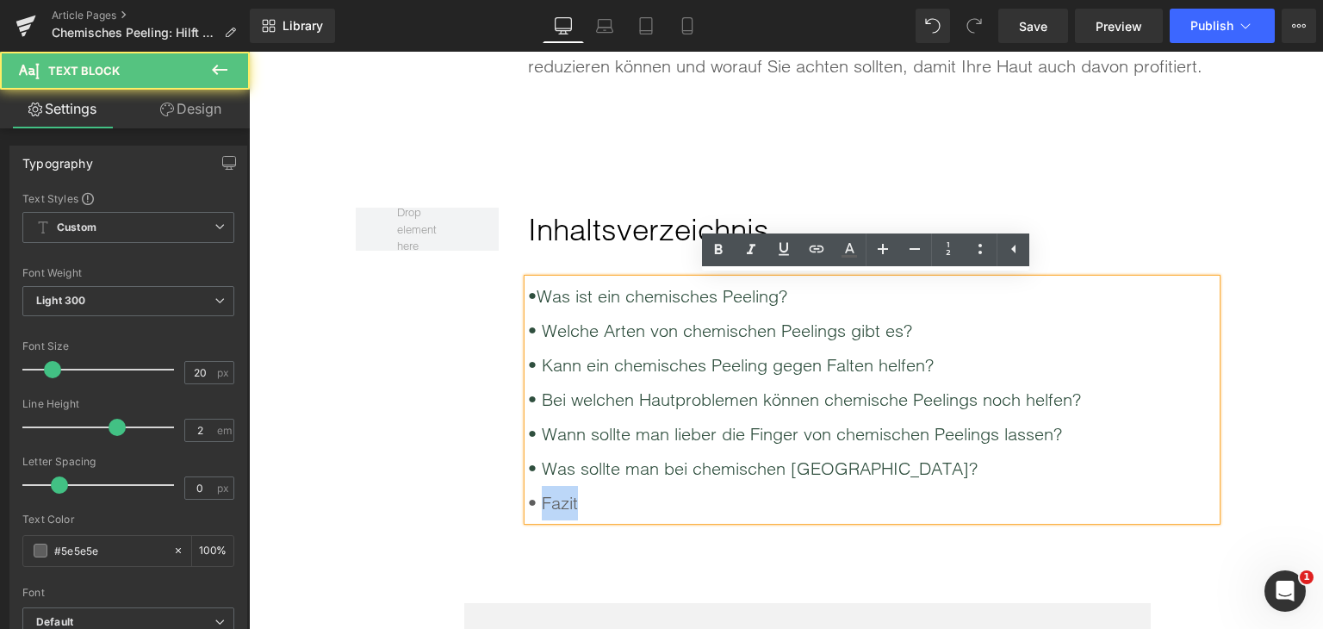
click at [557, 507] on div "• Fazit" at bounding box center [872, 503] width 688 height 34
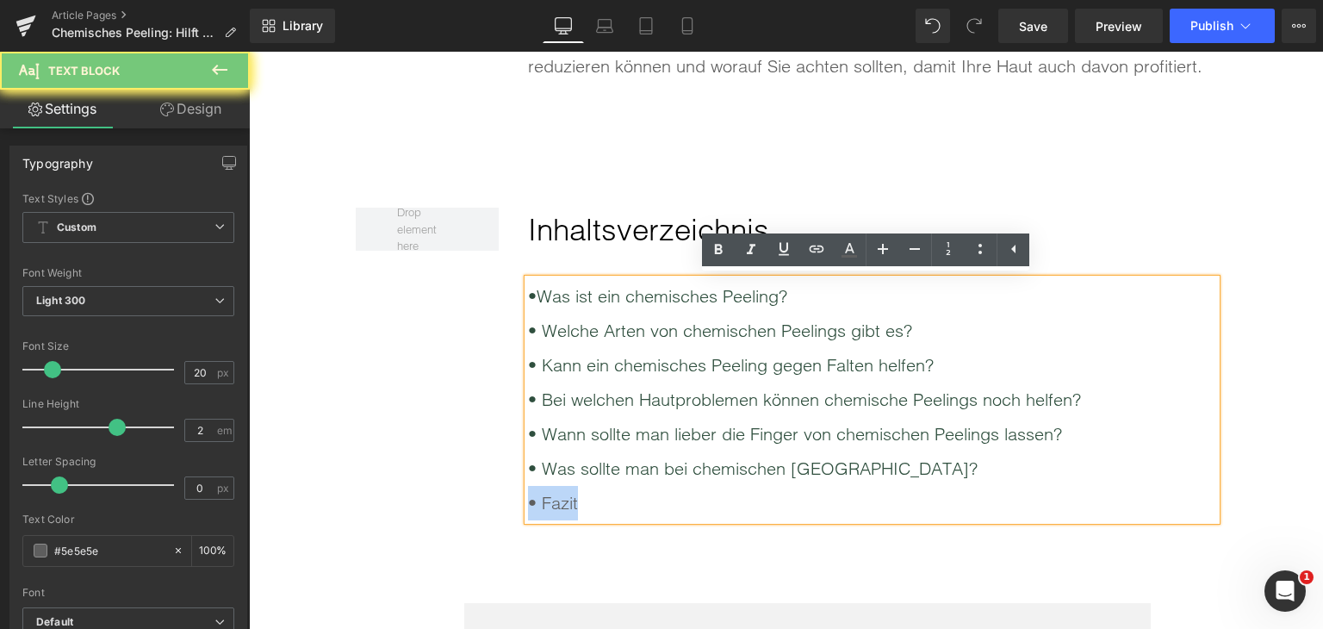
click at [557, 507] on div "• Fazit" at bounding box center [872, 503] width 688 height 34
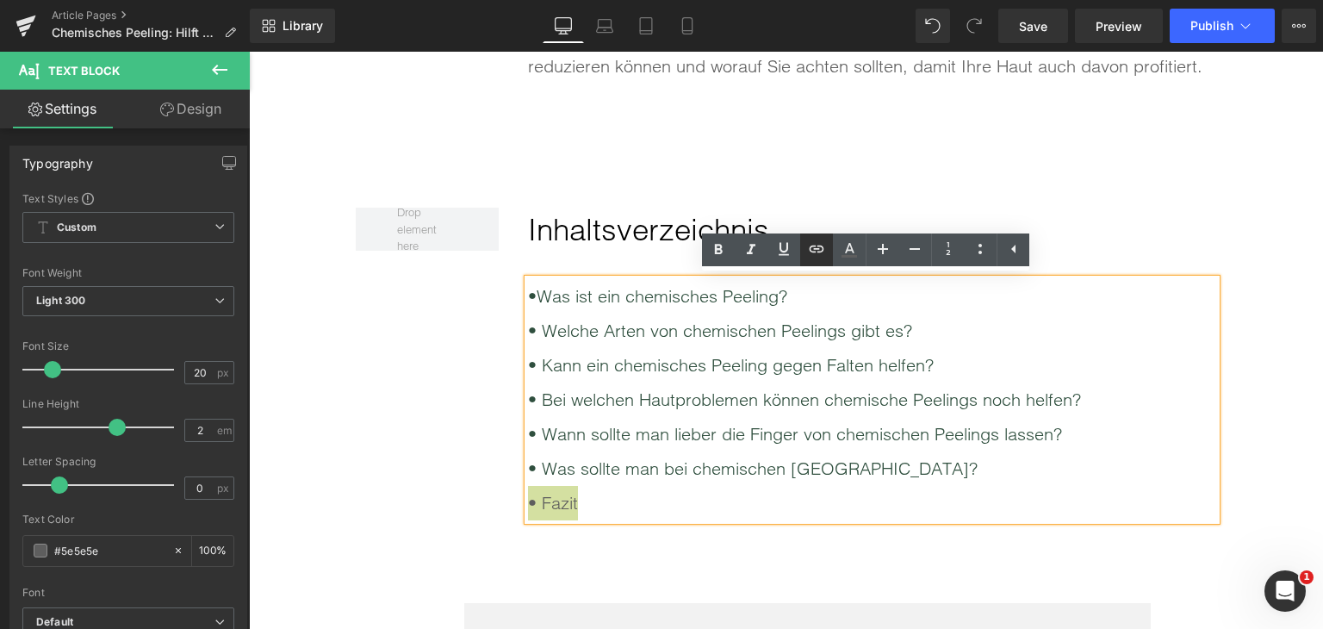
click at [819, 249] on icon at bounding box center [817, 249] width 15 height 7
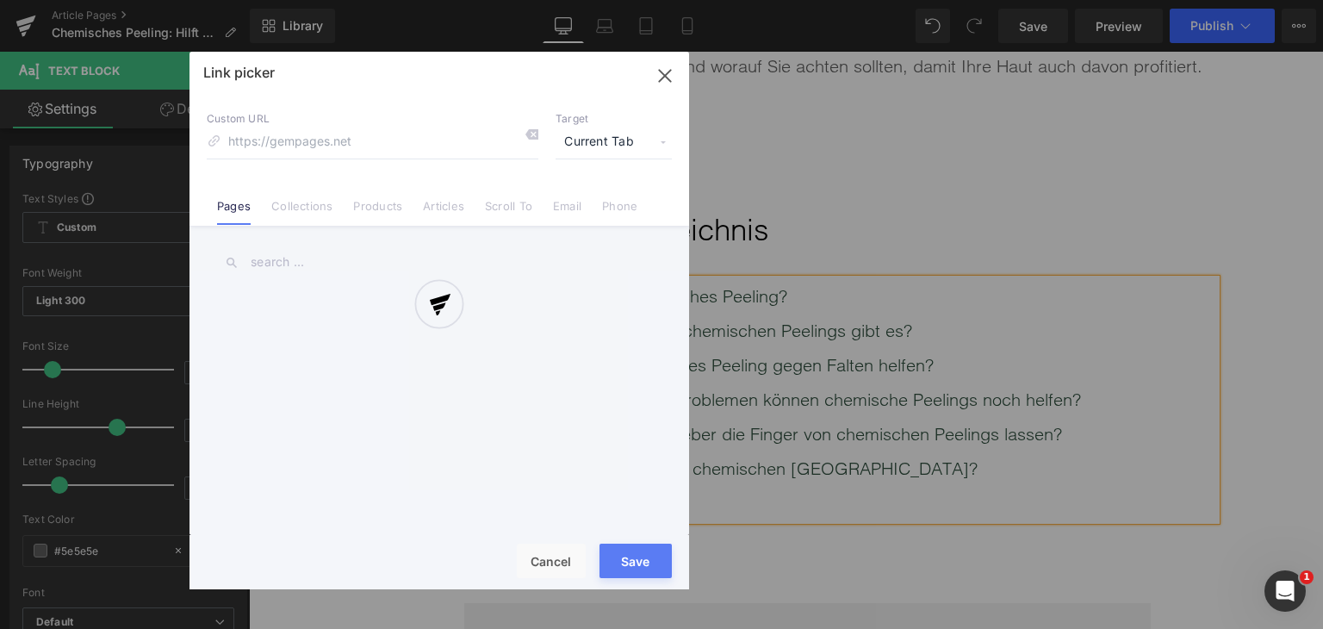
click at [826, 0] on div "Text Color Highlight Color rgba(0, 119, 193, 1) #0077c1 100 % transparent trans…" at bounding box center [661, 0] width 1323 height 0
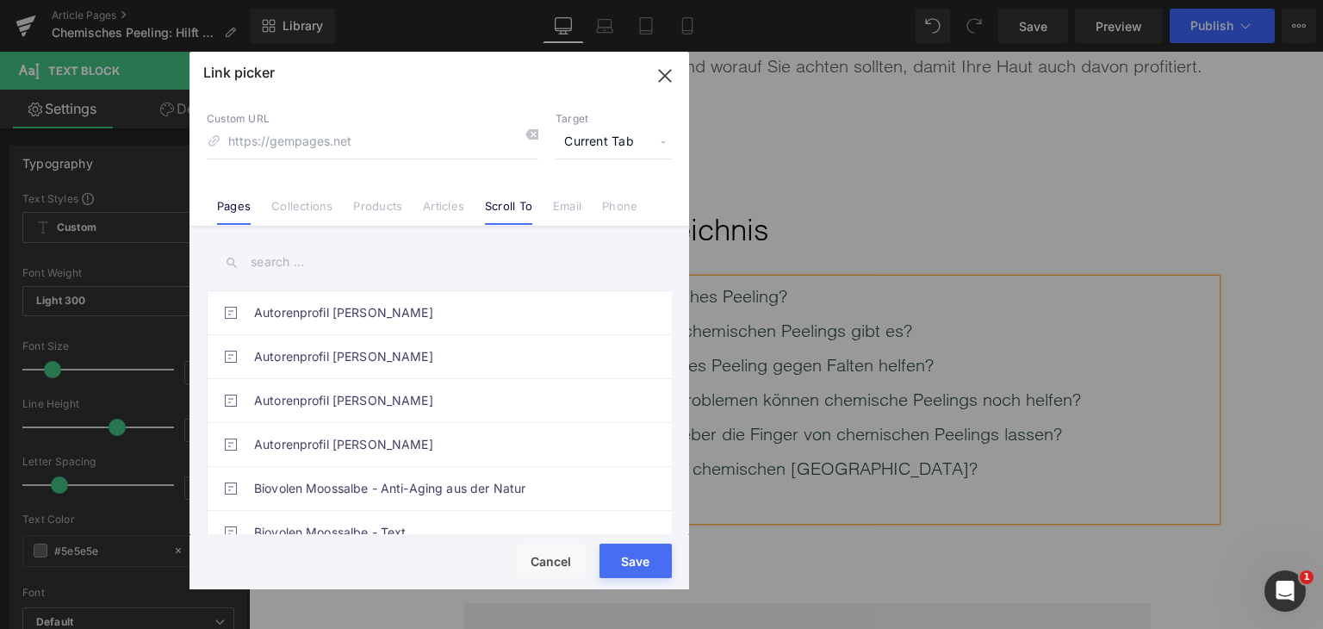
click at [499, 221] on link "Scroll To" at bounding box center [508, 212] width 47 height 26
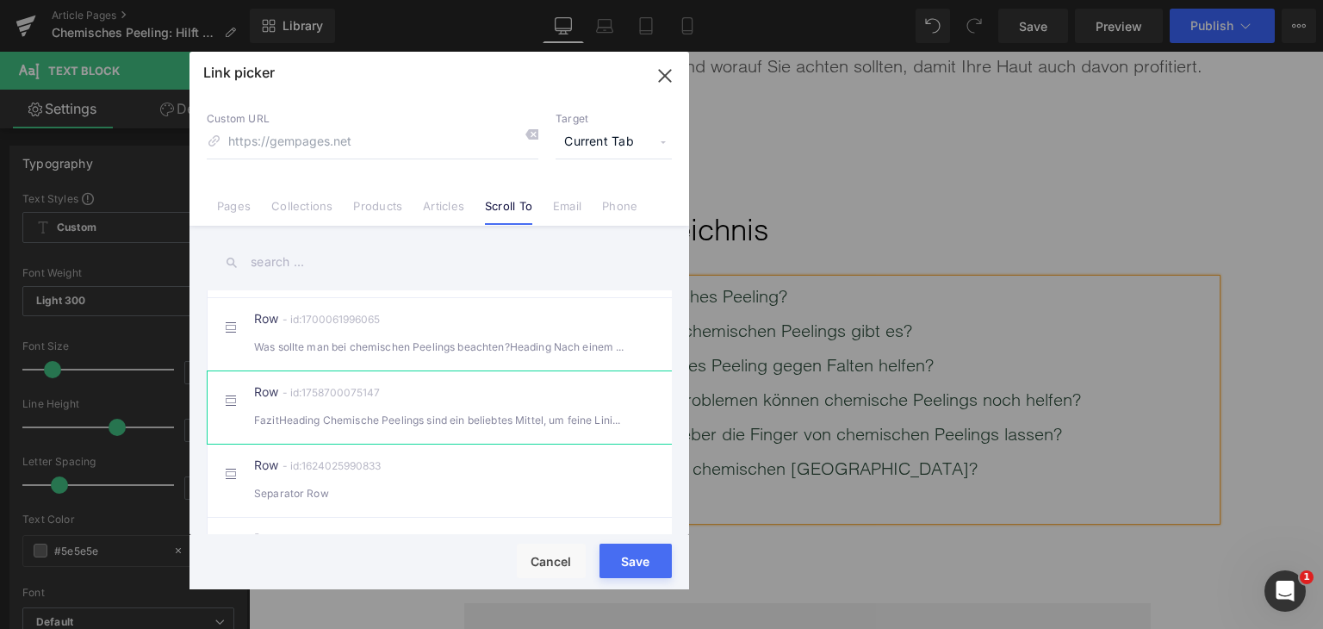
click at [465, 398] on li "Row - id:1758700075147 FazitHeading Chemische Peelings sind ein beliebtes Mitte…" at bounding box center [443, 406] width 472 height 73
type input "#r-1758700075147"
drag, startPoint x: 627, startPoint y: 574, endPoint x: 378, endPoint y: 518, distance: 255.2
click at [627, 574] on button "Save" at bounding box center [636, 561] width 72 height 34
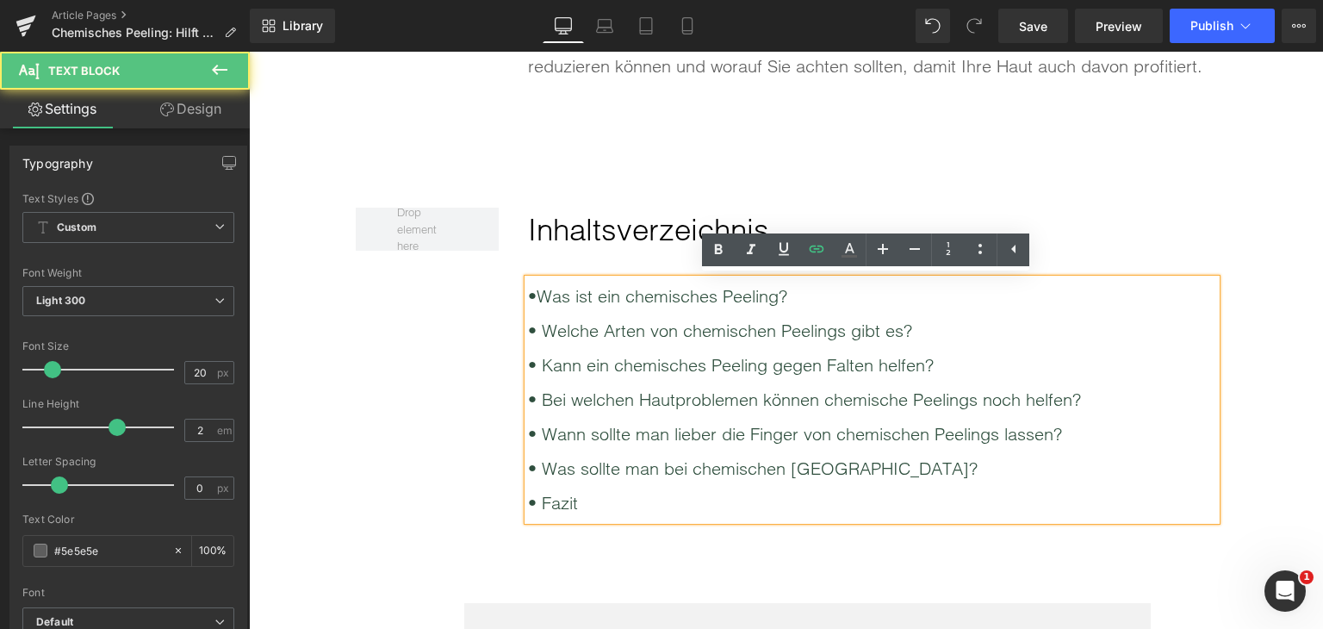
click at [630, 518] on div "• Fazit" at bounding box center [872, 503] width 688 height 34
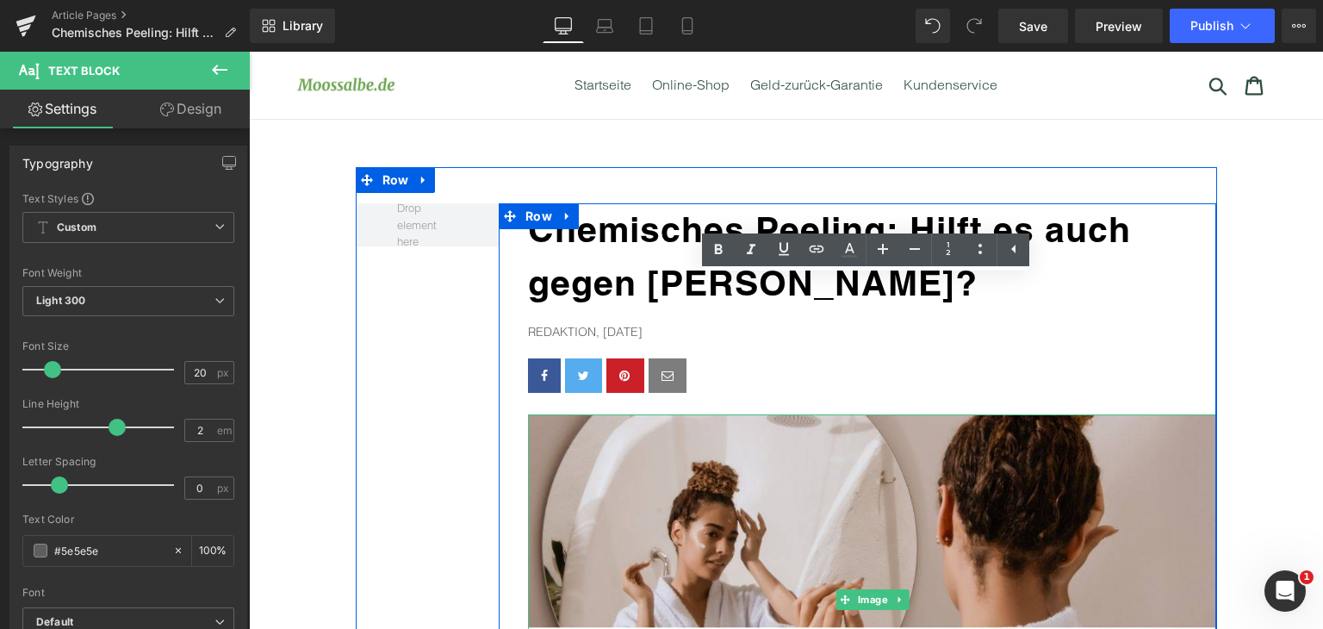
scroll to position [0, 0]
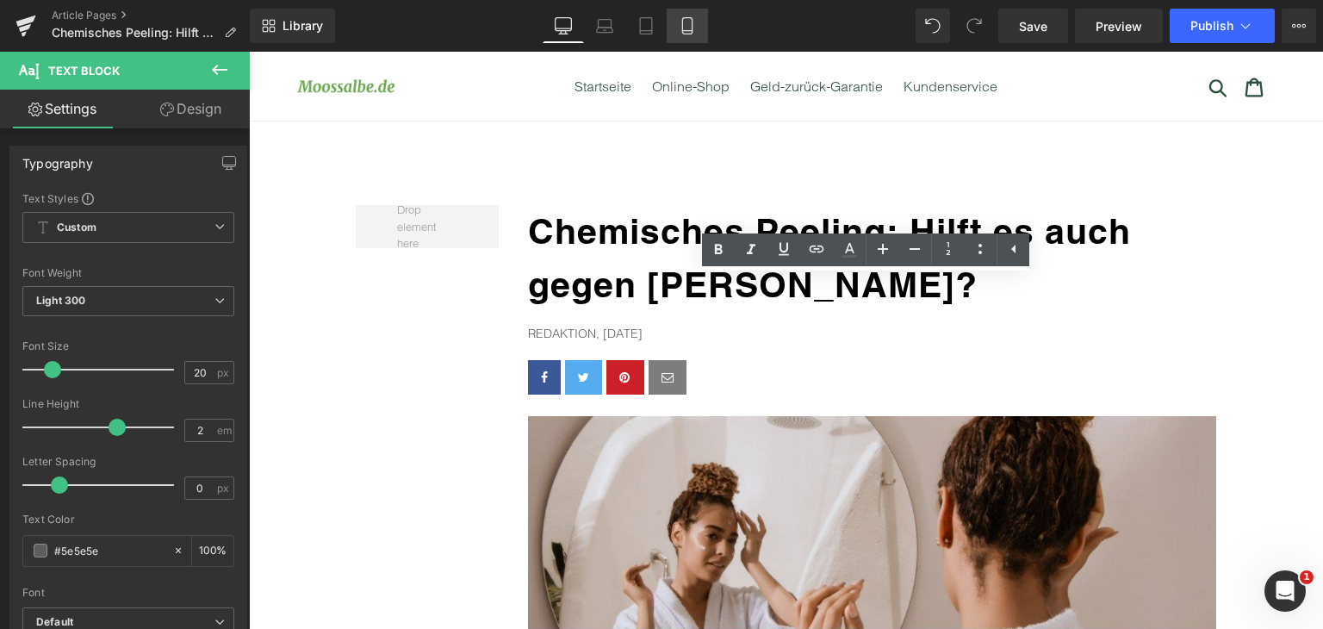
click at [686, 25] on icon at bounding box center [687, 25] width 17 height 17
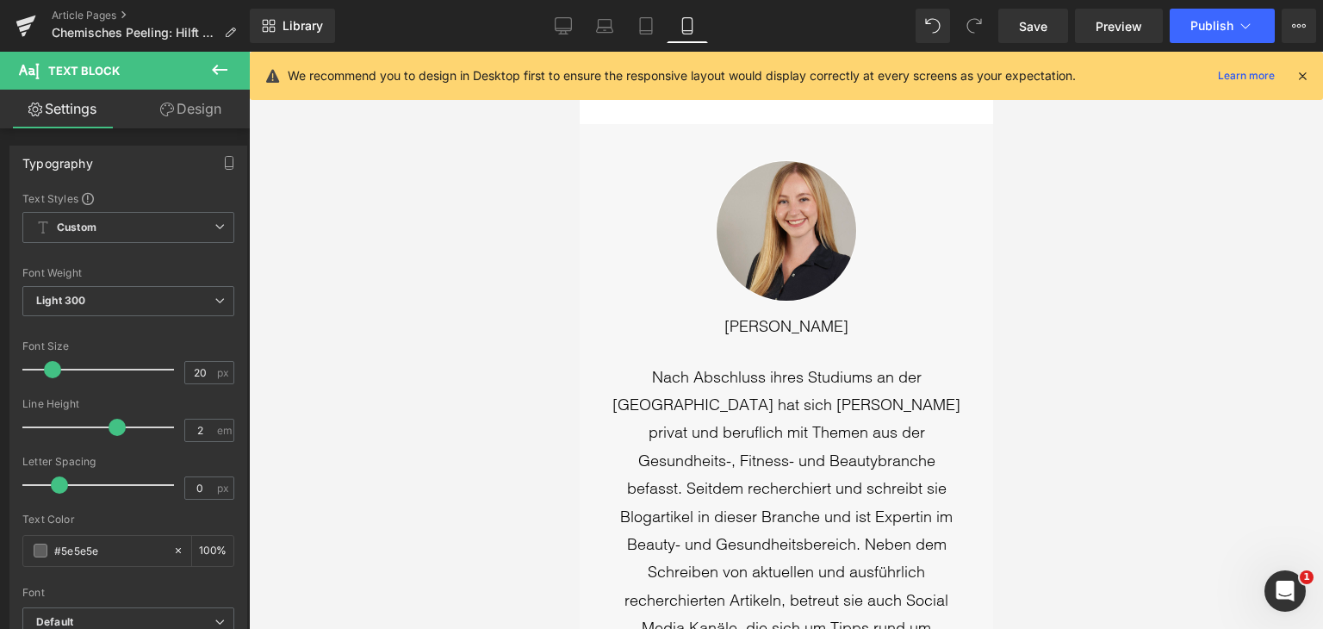
scroll to position [14130, 0]
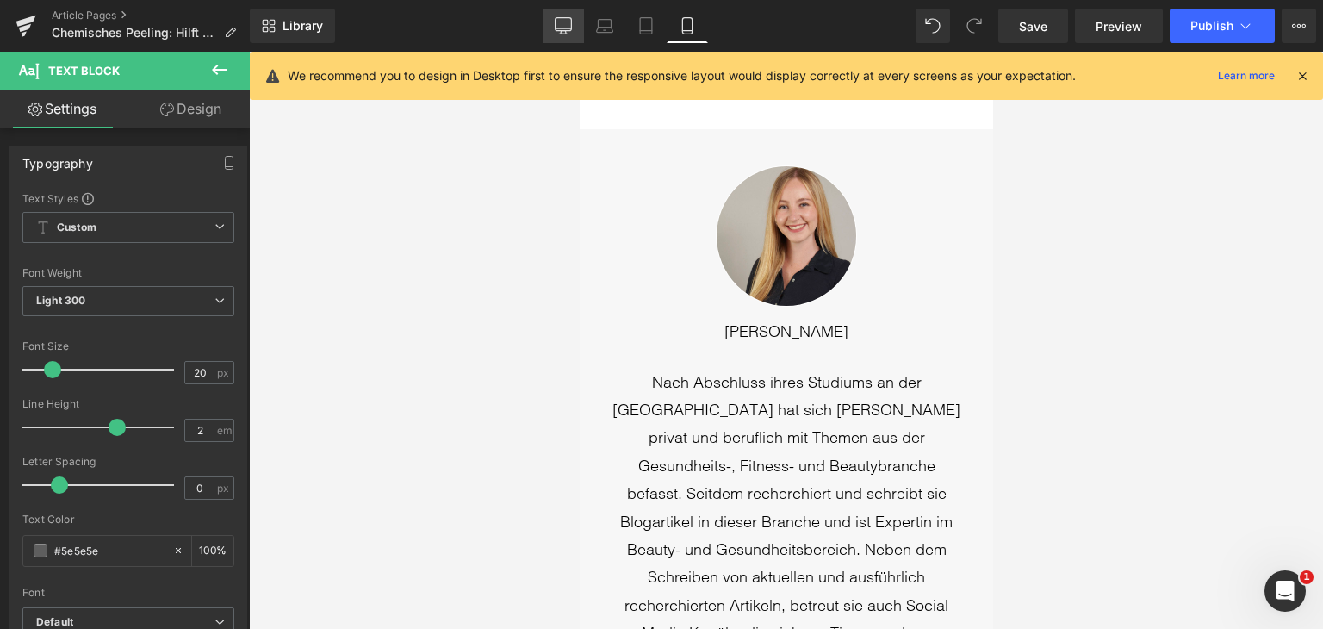
click at [568, 28] on icon at bounding box center [564, 28] width 16 height 0
type input "100"
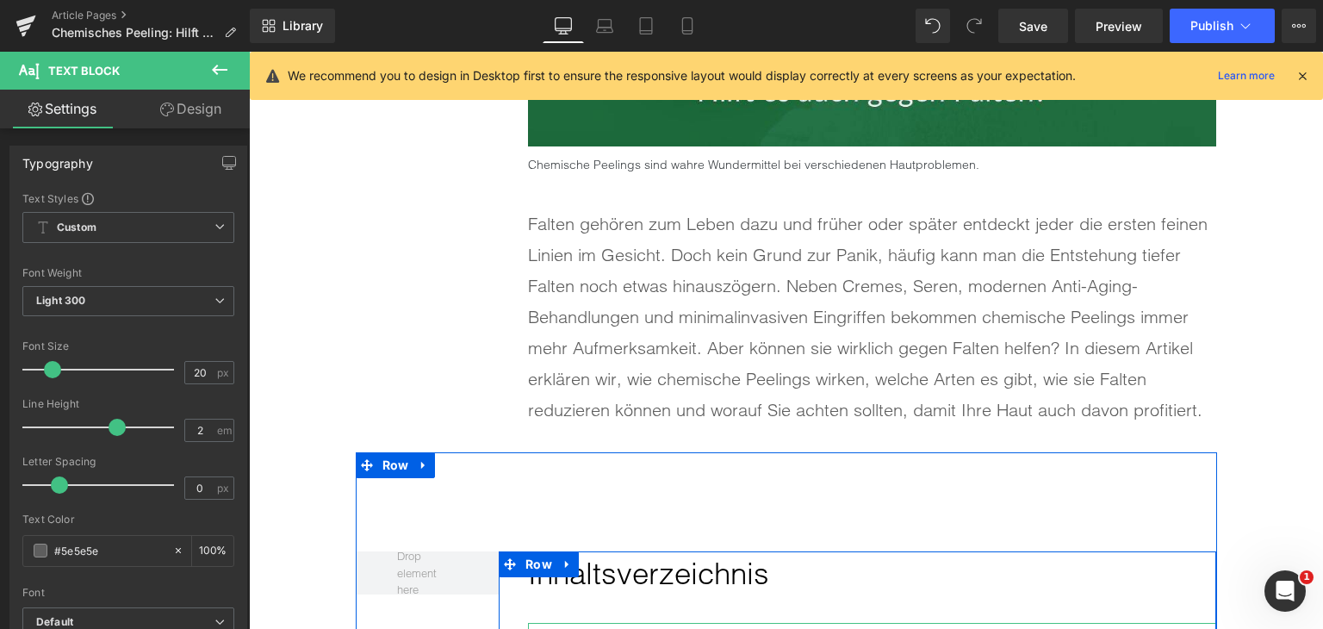
scroll to position [584, 0]
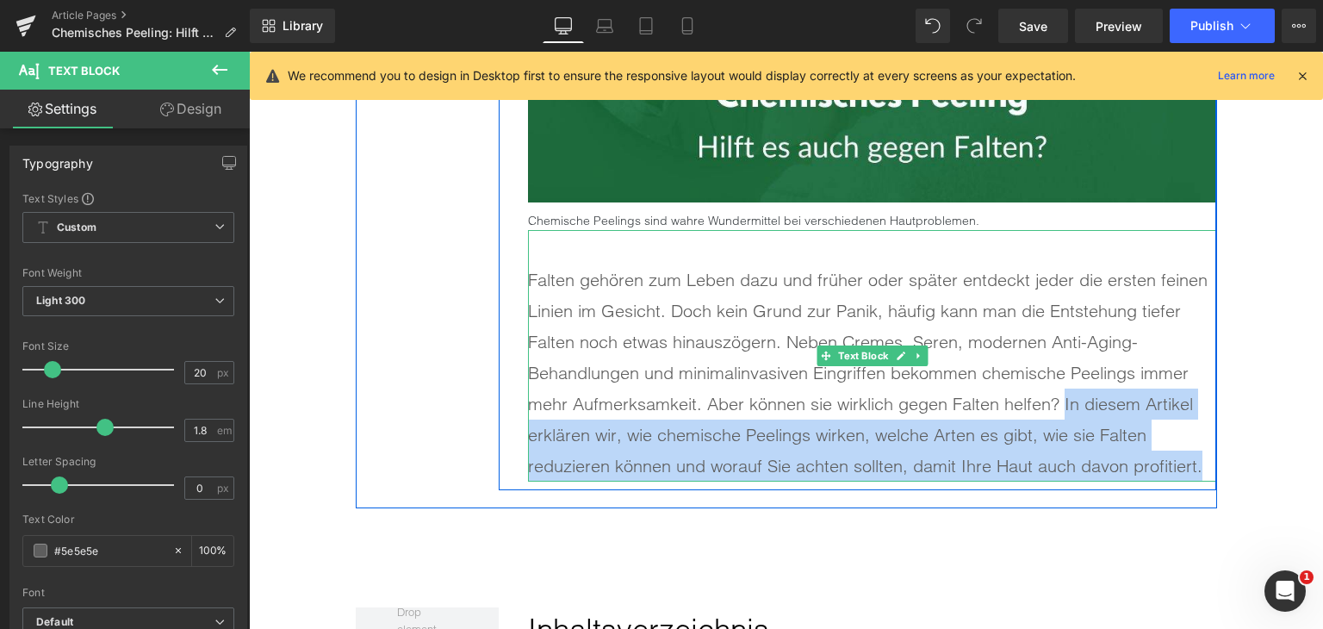
drag, startPoint x: 1058, startPoint y: 404, endPoint x: 1198, endPoint y: 458, distance: 149.5
click at [1198, 458] on p "Falten gehören zum Leben dazu und früher oder später entdeckt jeder die ersten …" at bounding box center [872, 373] width 688 height 217
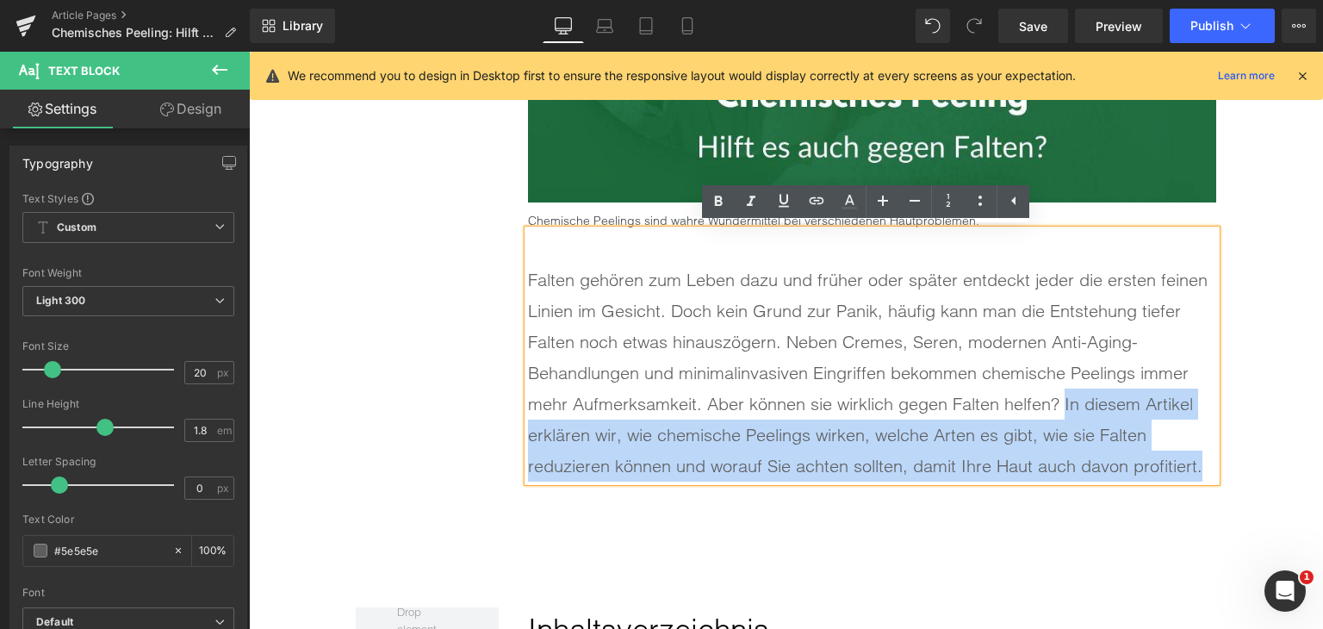
copy p "In diesem Artikel erklären wir, wie chemische Peelings wirken, welche Arten es …"
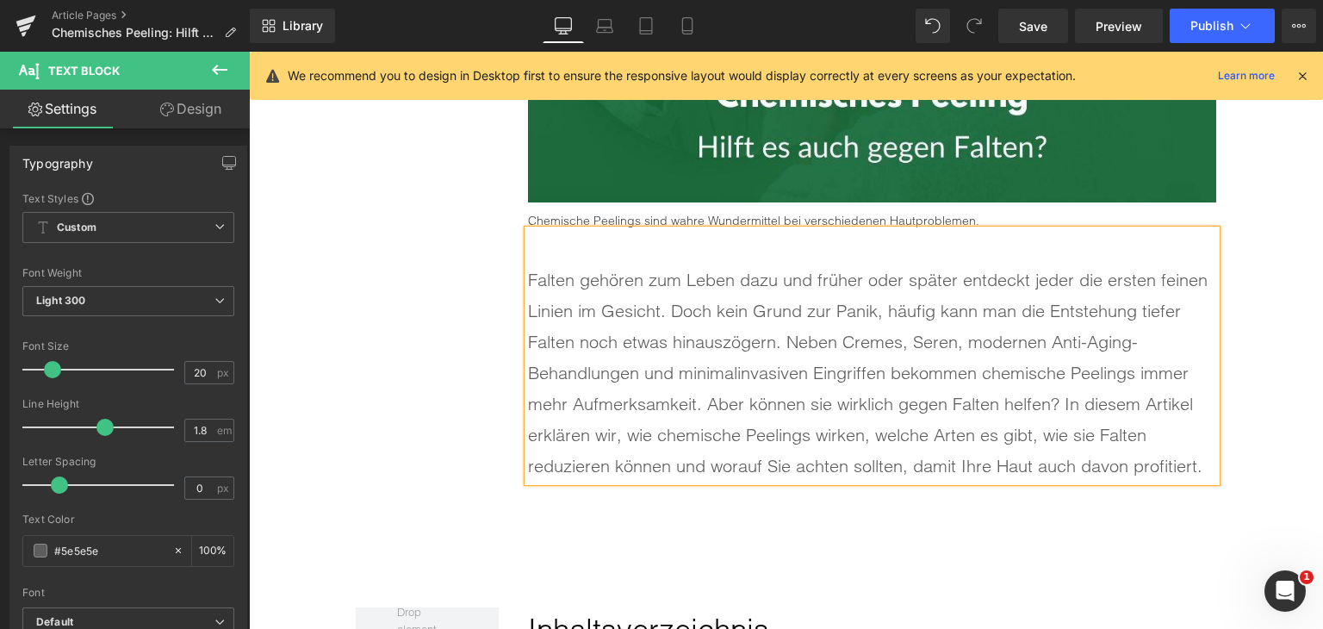
click at [1051, 410] on p "Falten gehören zum Leben dazu und früher oder später entdeckt jeder die ersten …" at bounding box center [872, 373] width 688 height 217
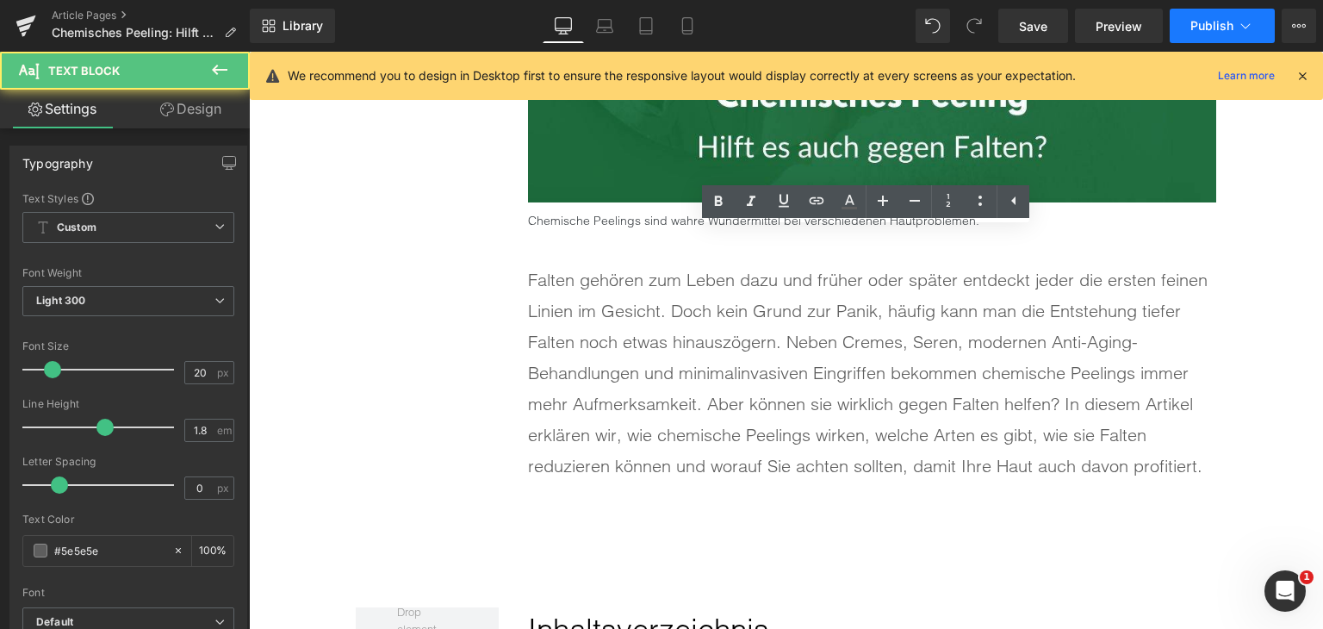
click at [1209, 27] on span "Publish" at bounding box center [1212, 26] width 43 height 14
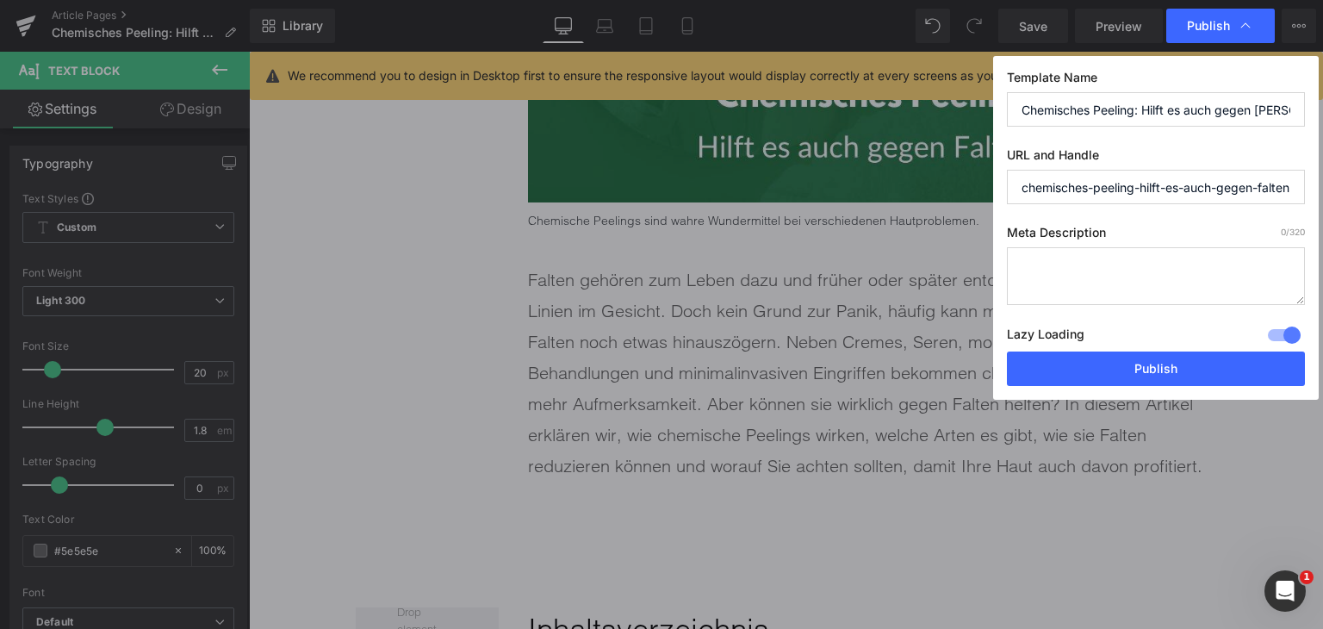
click at [1039, 270] on textarea at bounding box center [1156, 276] width 298 height 58
paste textarea "In diesem Artikel erklären wir, wie chemische Peelings wirken, welche Arten es …"
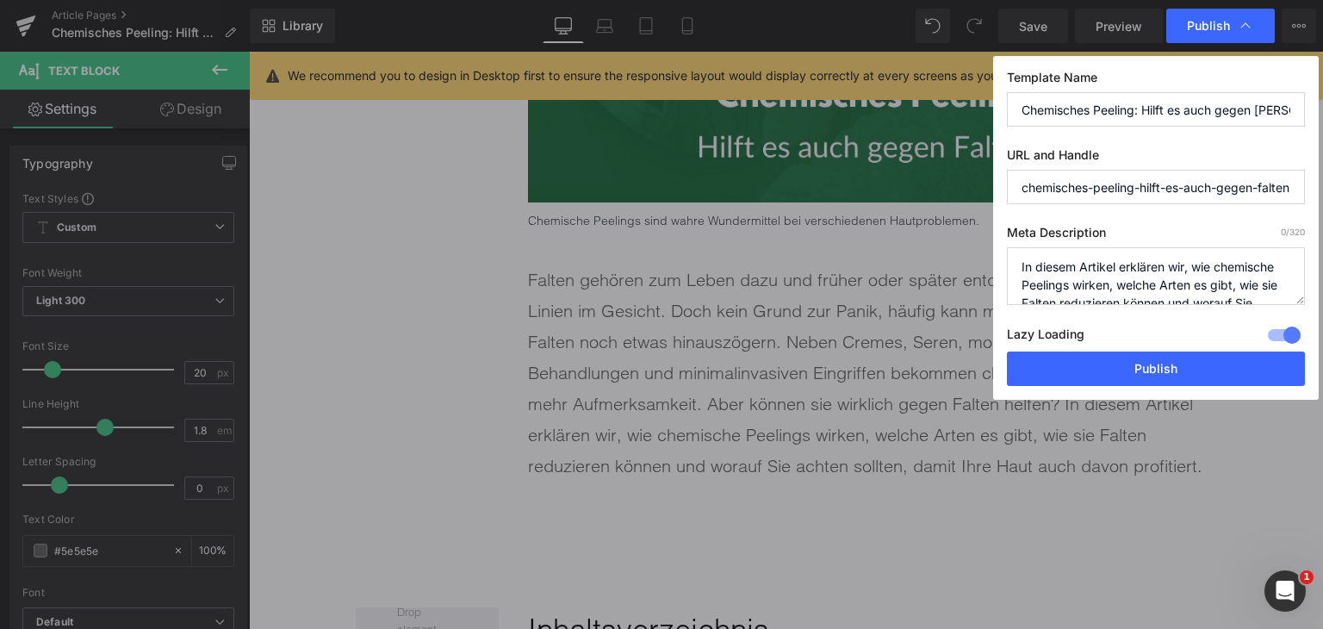
scroll to position [41, 0]
type textarea "In diesem Artikel erklären wir, wie chemische Peelings wirken, welche Arten es …"
click at [1150, 187] on input "chemisches-peeling-hilft-es-auch-gegen-falten" at bounding box center [1156, 187] width 298 height 34
drag, startPoint x: 1138, startPoint y: 189, endPoint x: 1258, endPoint y: 200, distance: 120.3
click at [1258, 200] on input "chemisches-peeling-hilft-es-auch-gegen-falten" at bounding box center [1156, 187] width 298 height 34
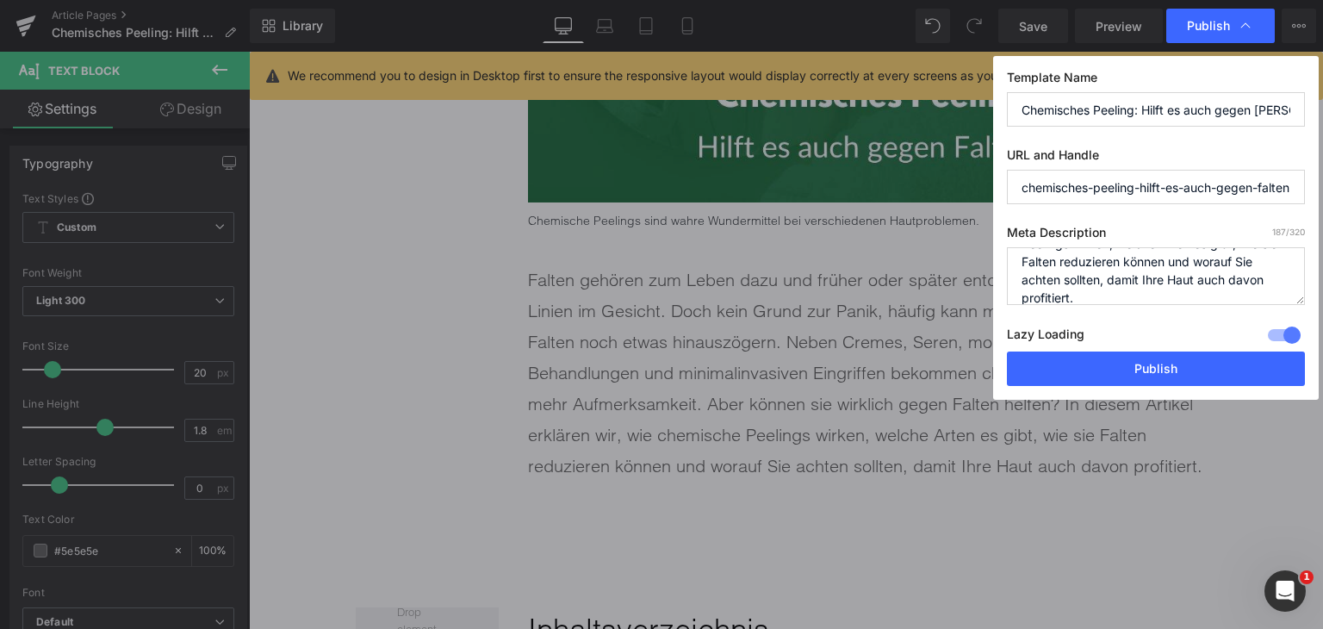
type input "chemisches-peeling-falten"
click at [1240, 358] on button "Publish" at bounding box center [1156, 369] width 298 height 34
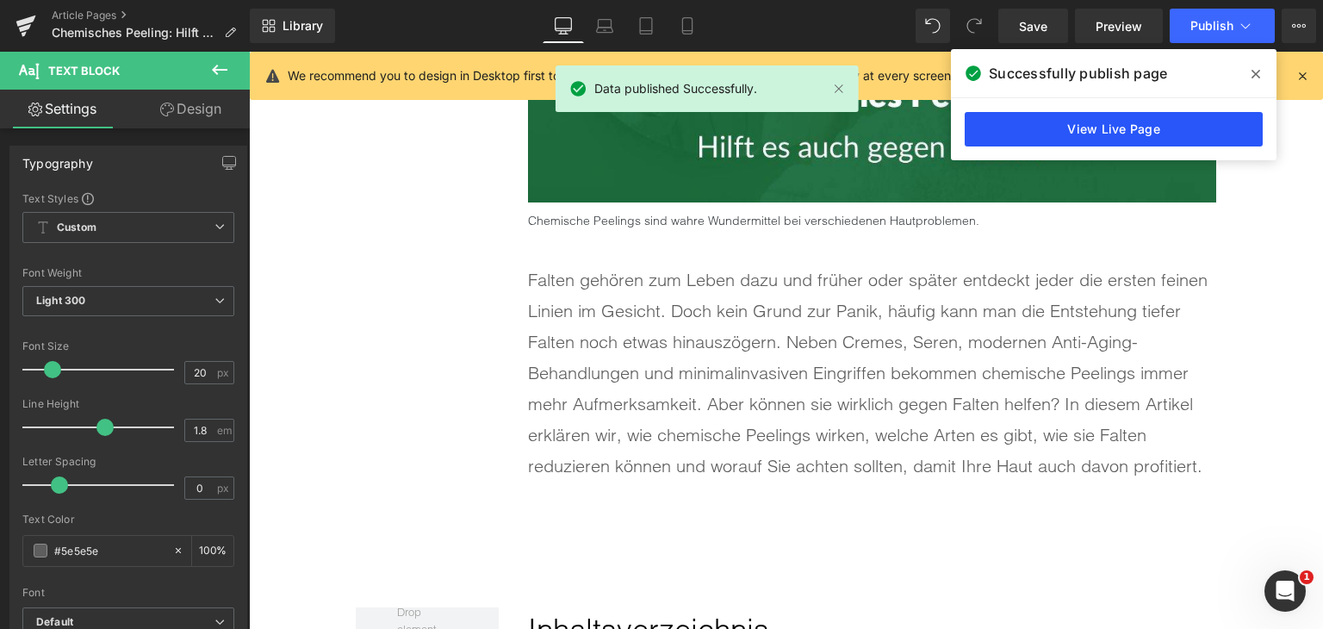
click at [1189, 122] on link "View Live Page" at bounding box center [1114, 129] width 298 height 34
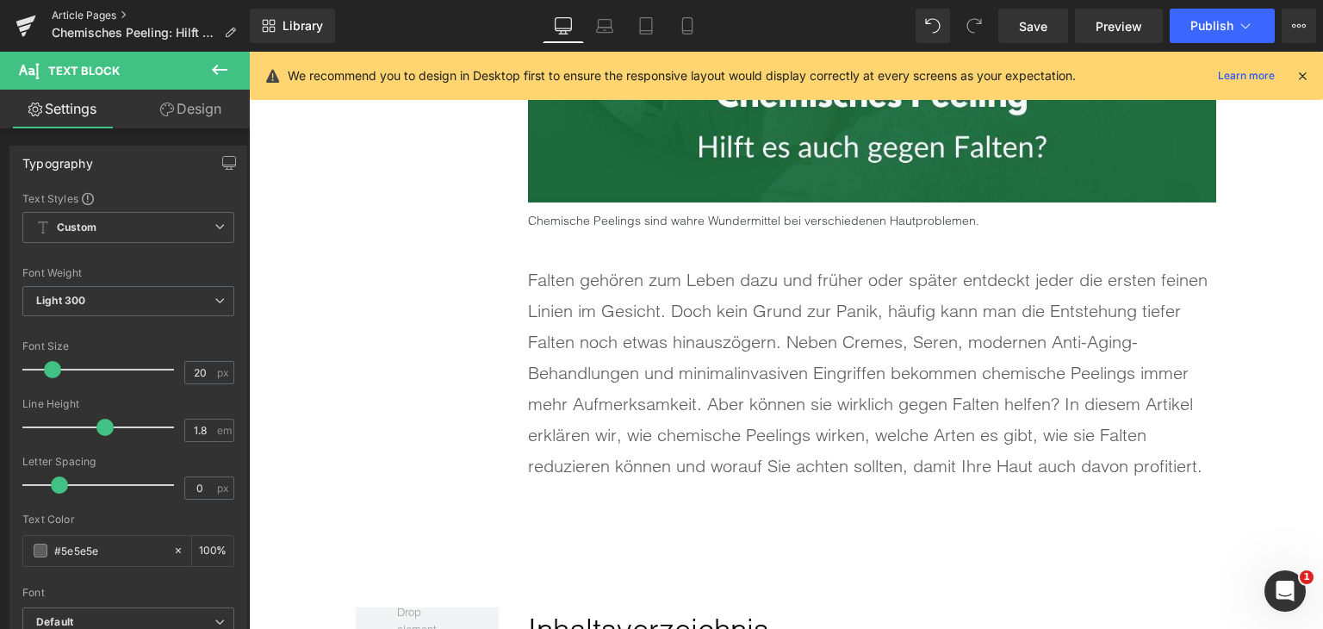
click at [107, 9] on link "Article Pages" at bounding box center [151, 16] width 198 height 14
